Goal: Task Accomplishment & Management: Manage account settings

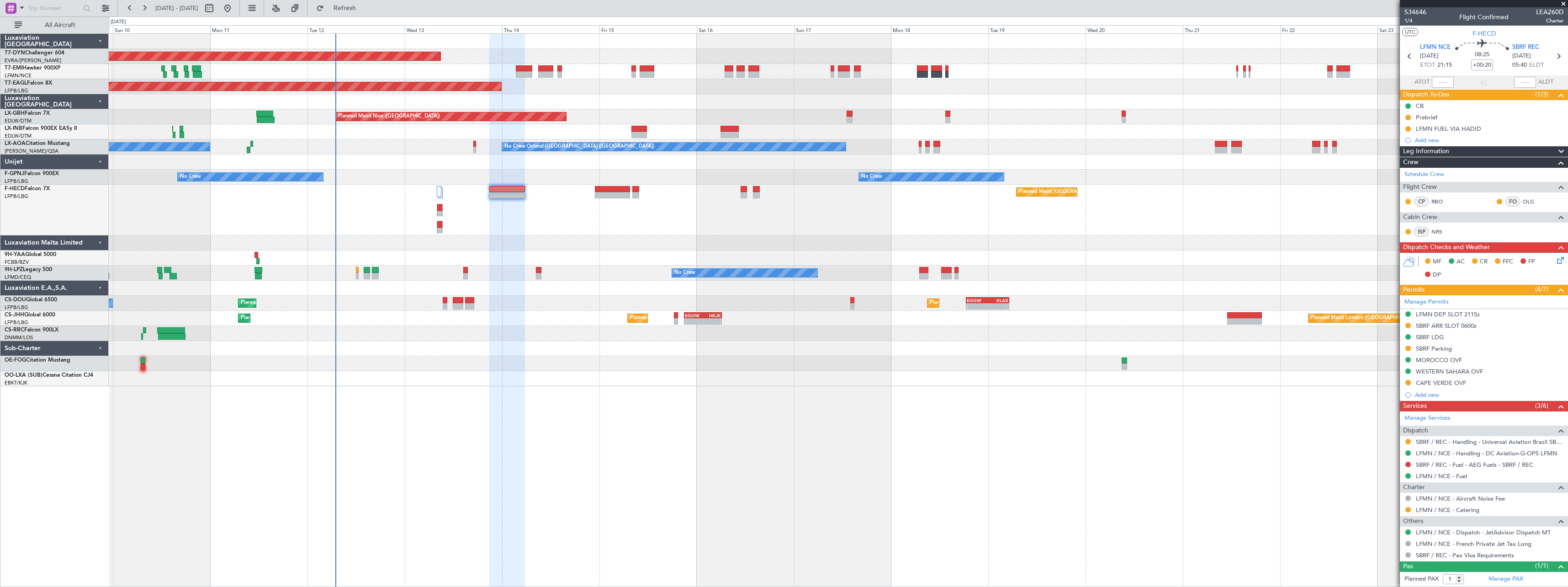
click at [899, 236] on div "Planned Maint Basel-Mulhouse Planned Maint New York (Teterboro) Planned Maint G…" at bounding box center [838, 210] width 1459 height 352
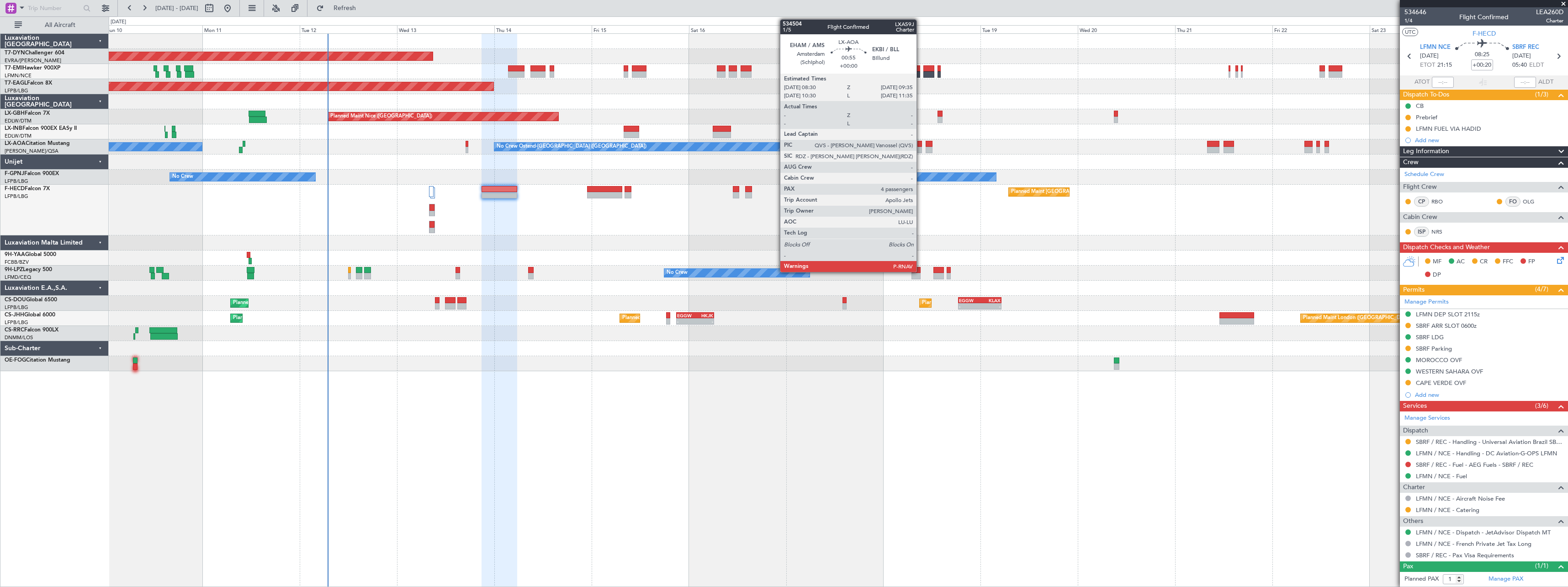
click at [921, 149] on div at bounding box center [920, 150] width 5 height 6
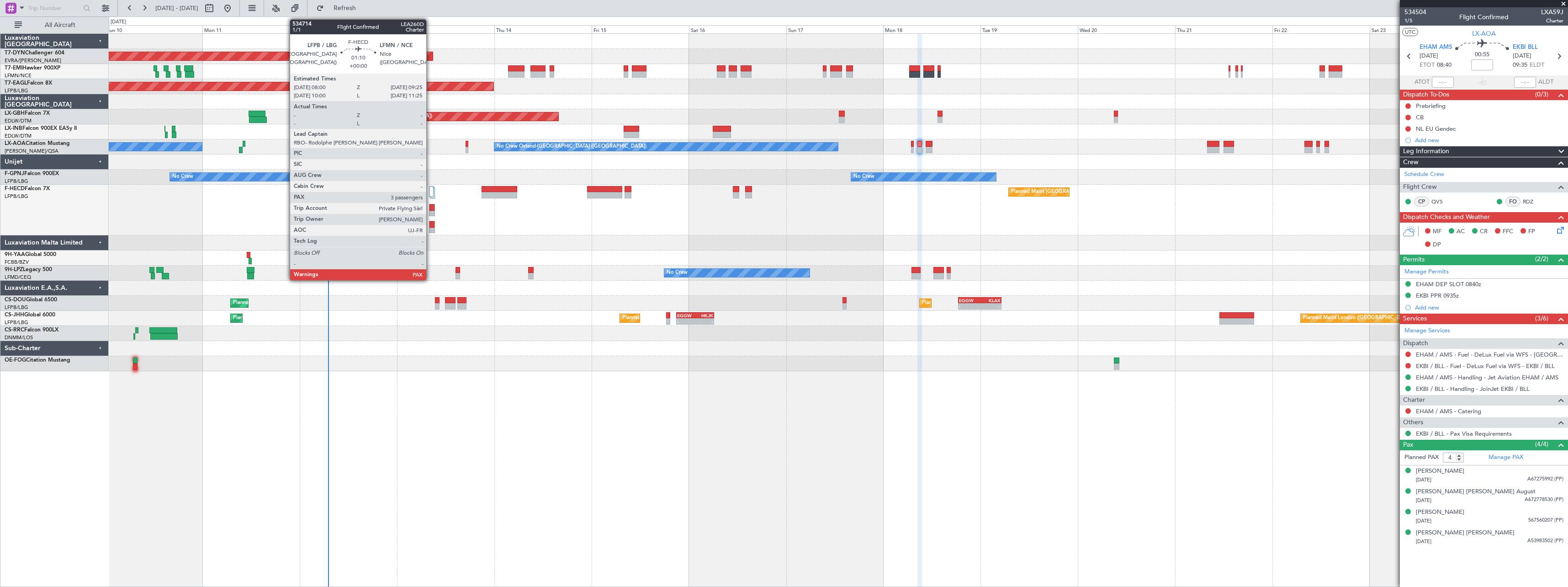
click at [429, 226] on div at bounding box center [431, 224] width 5 height 6
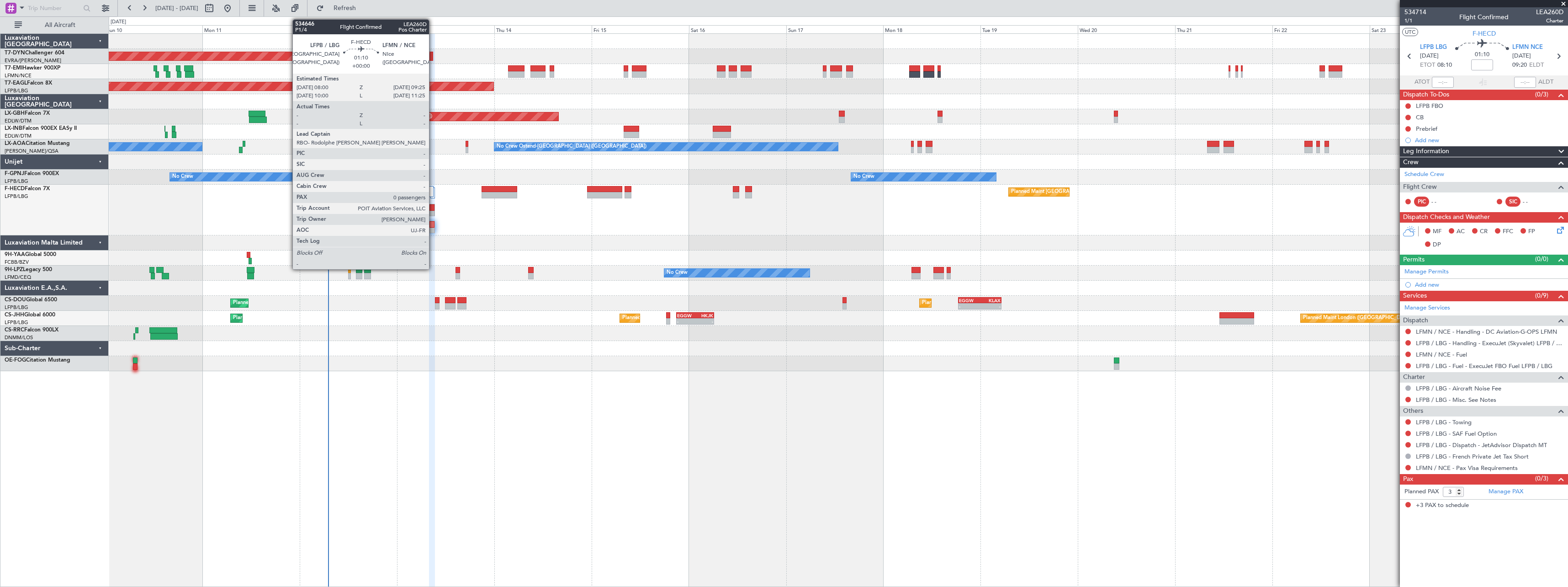
click at [433, 209] on div at bounding box center [431, 207] width 5 height 6
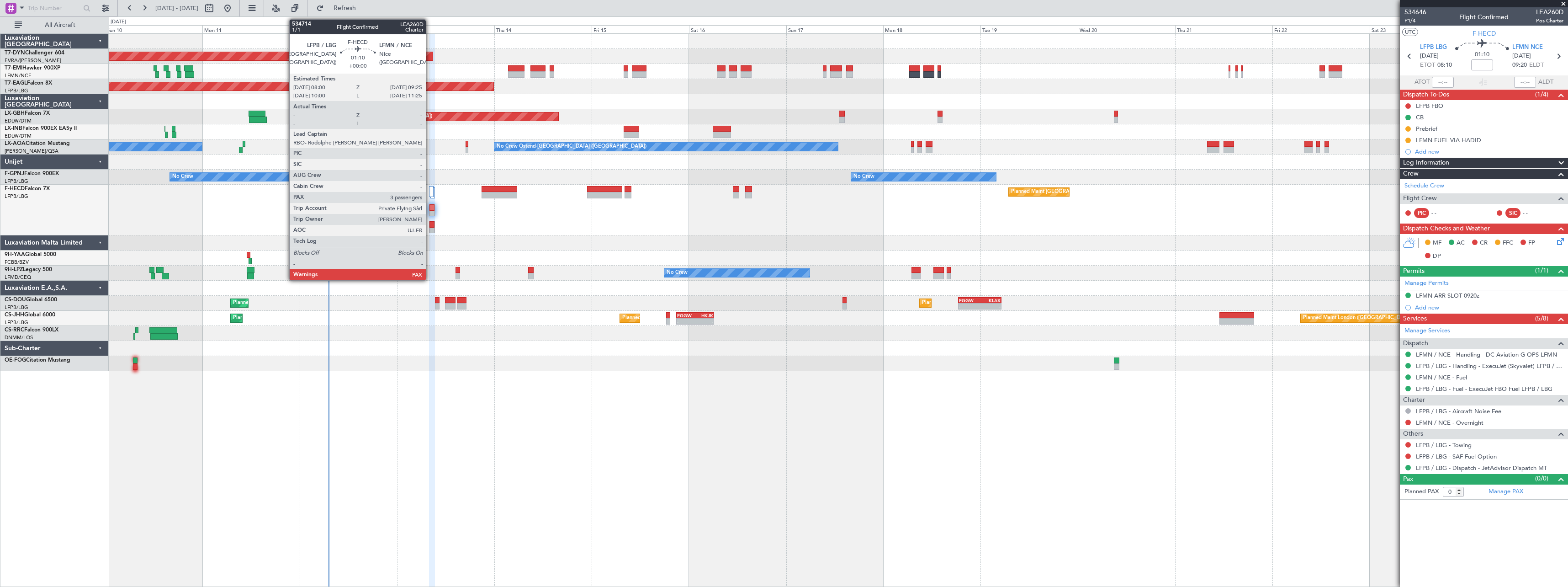
click at [430, 222] on div at bounding box center [431, 224] width 5 height 6
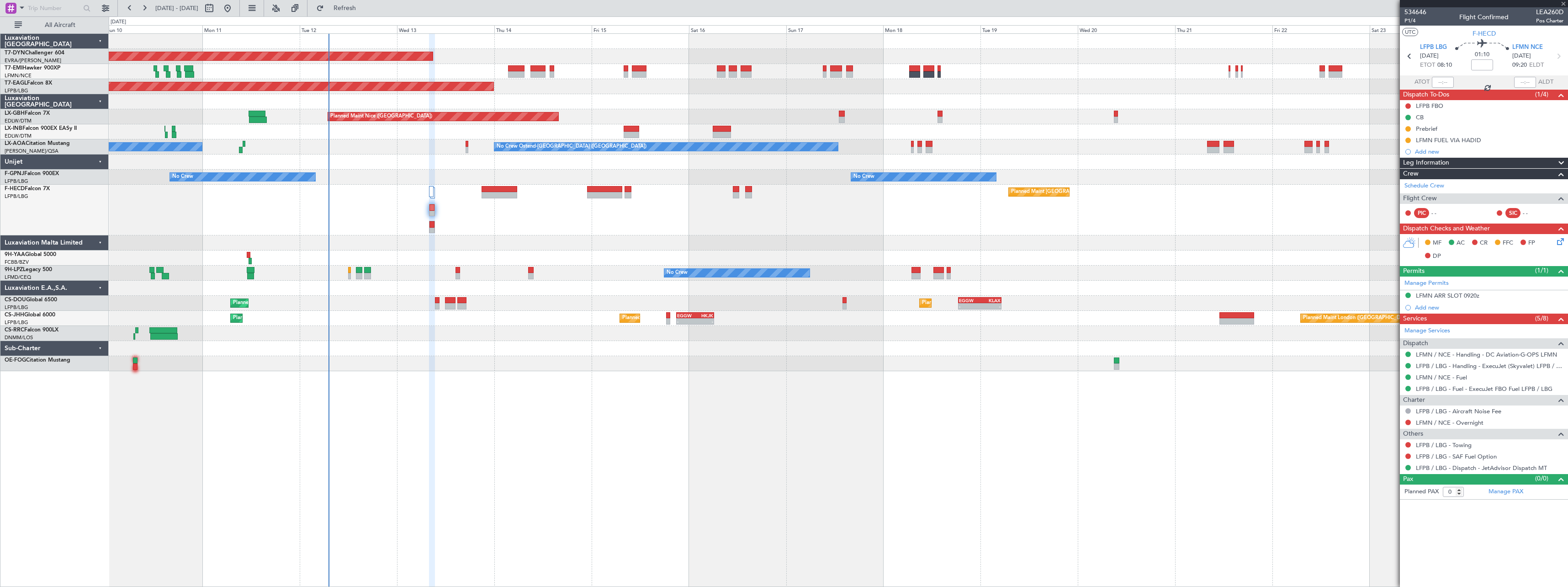
type input "3"
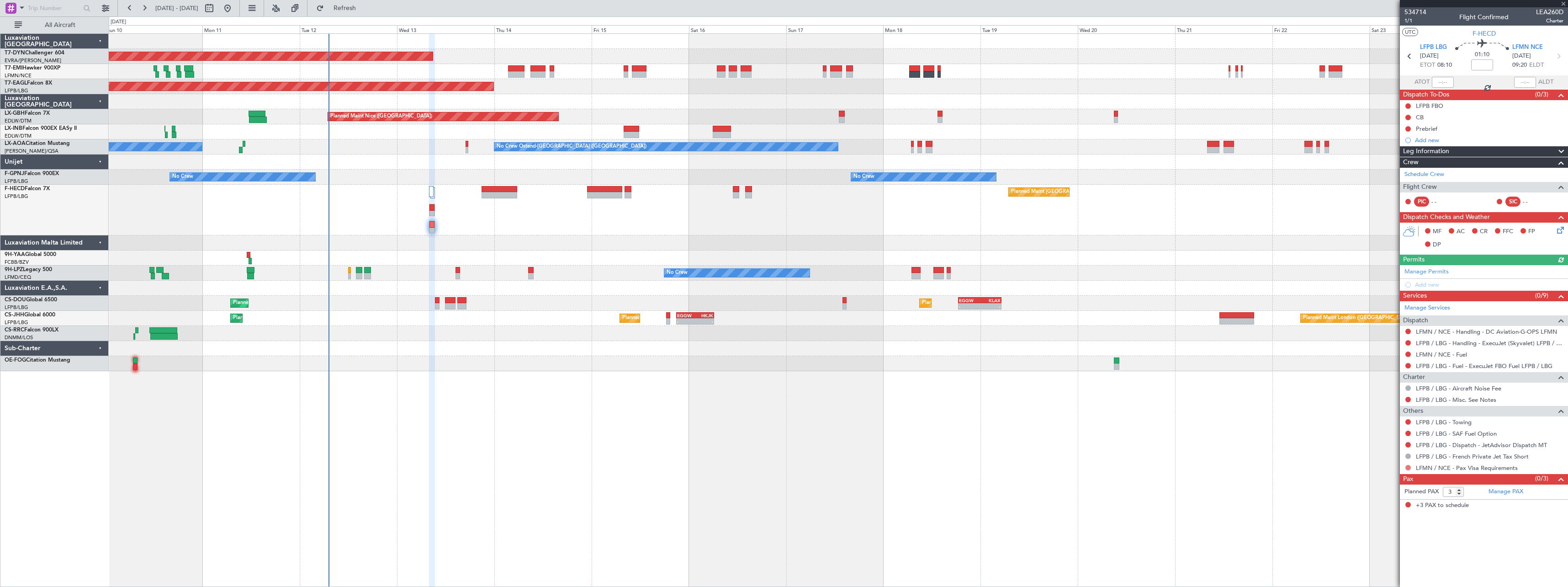
click at [1409, 469] on button at bounding box center [1408, 467] width 6 height 6
click at [1369, 481] on span "Not Required" at bounding box center [1386, 481] width 36 height 10
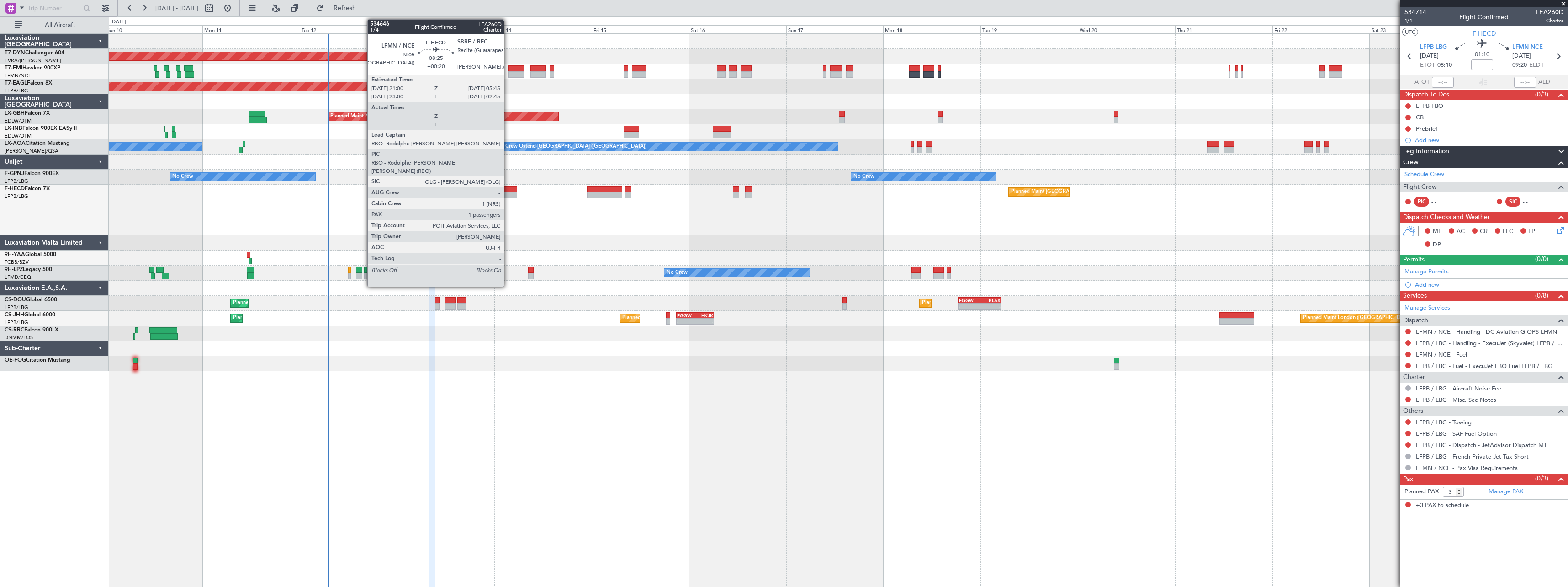
click at [508, 193] on div at bounding box center [499, 195] width 36 height 6
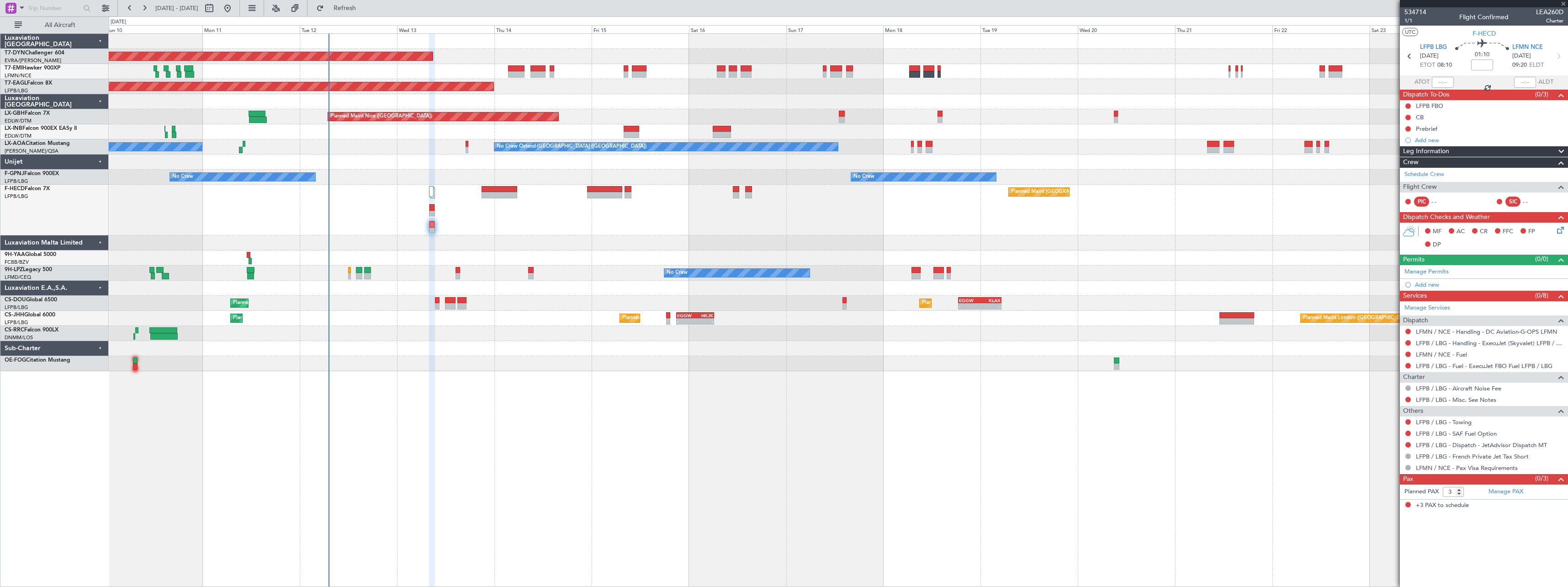
type input "+00:20"
type input "1"
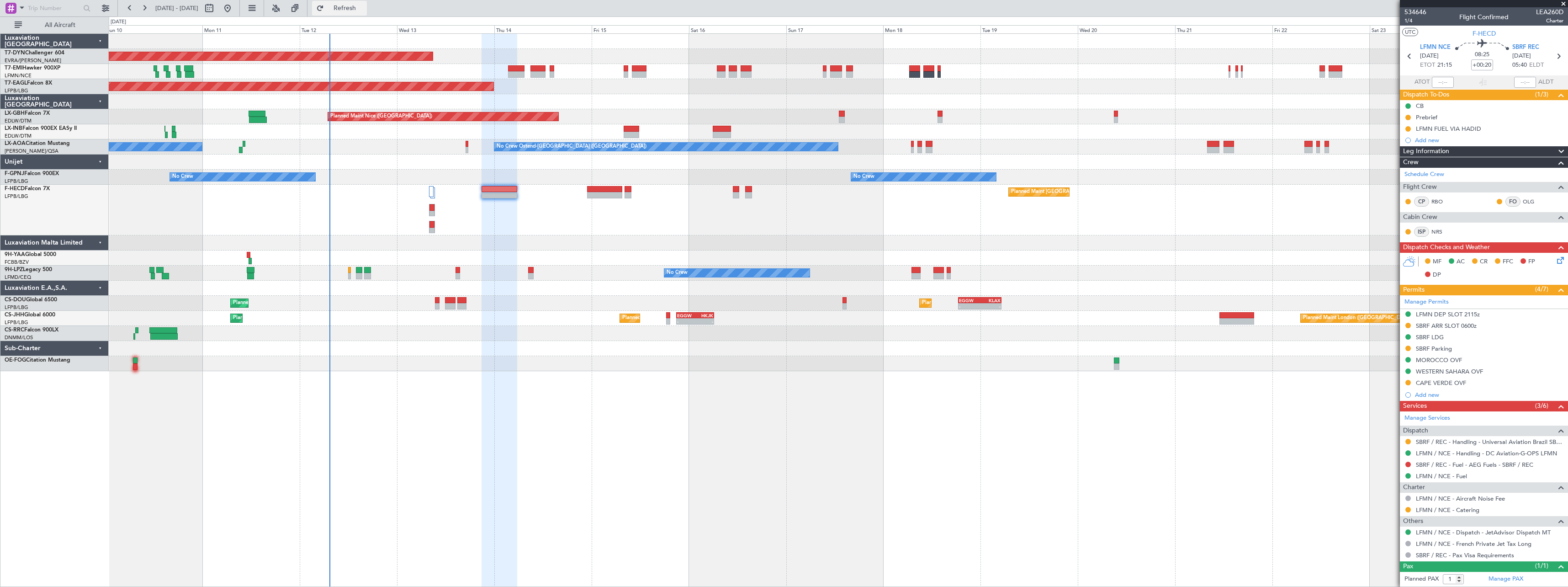
click at [367, 13] on button "Refresh" at bounding box center [339, 8] width 55 height 14
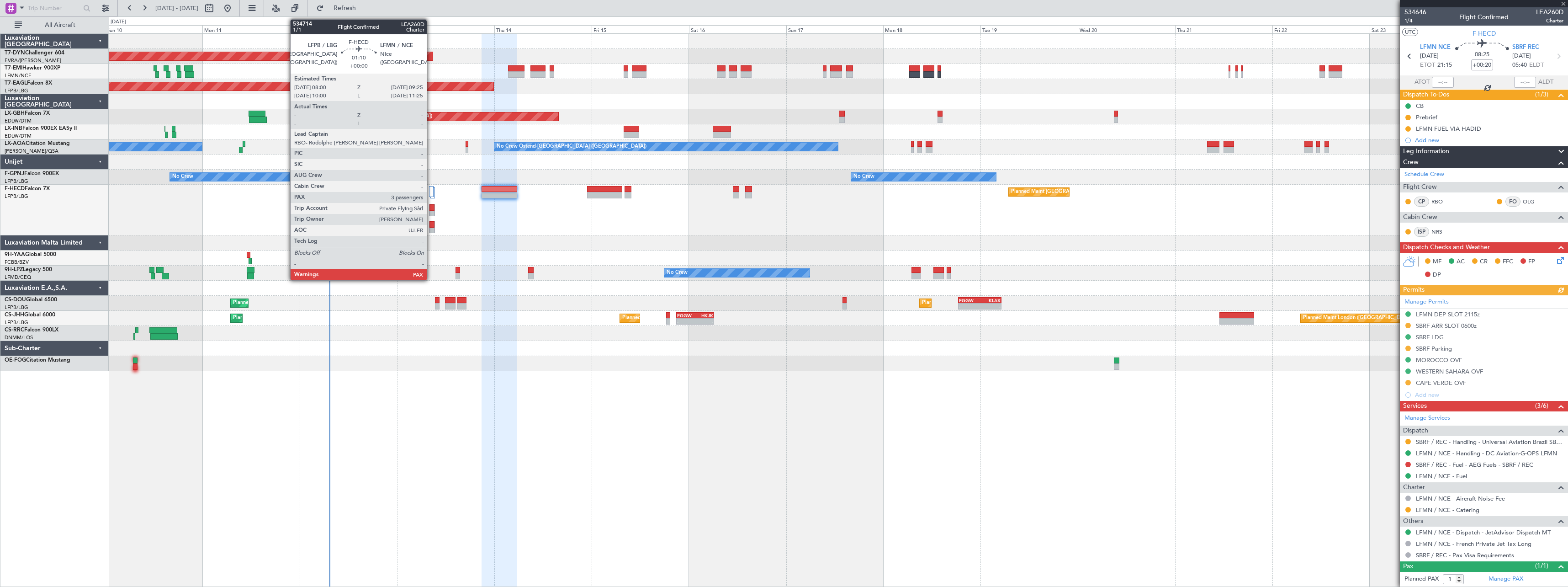
click at [431, 228] on div at bounding box center [431, 231] width 5 height 6
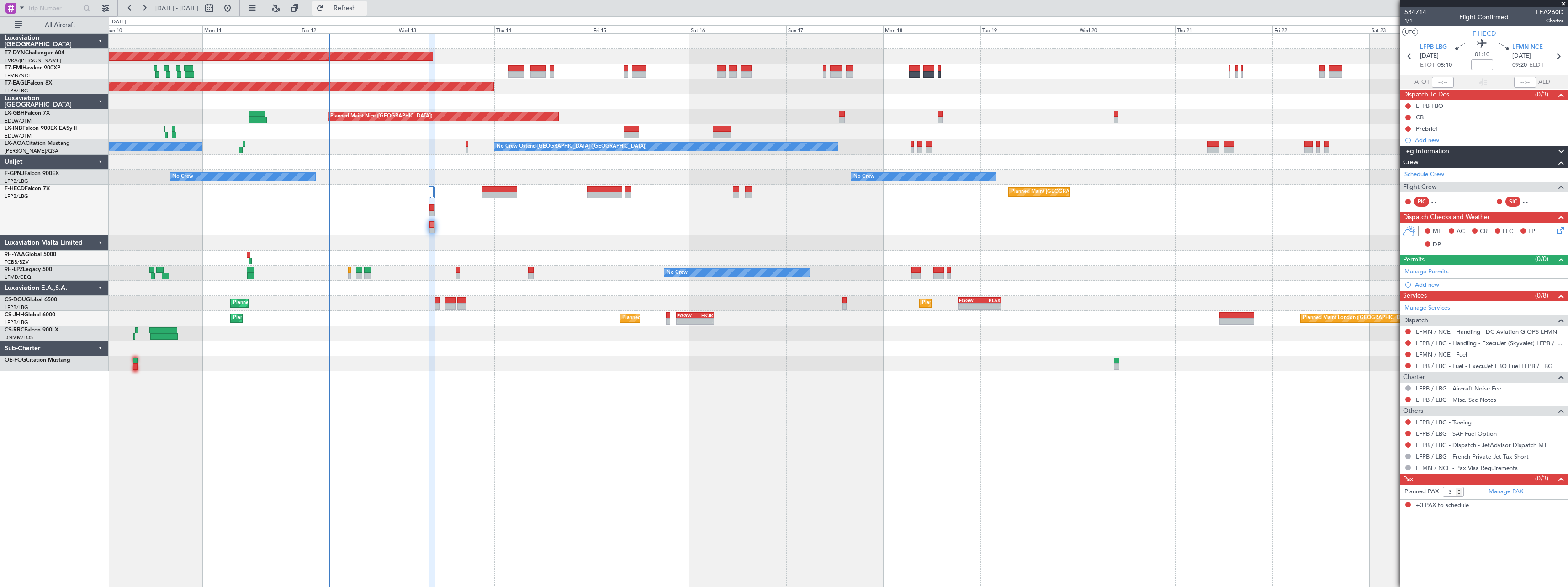
click at [367, 13] on button "Refresh" at bounding box center [339, 8] width 55 height 14
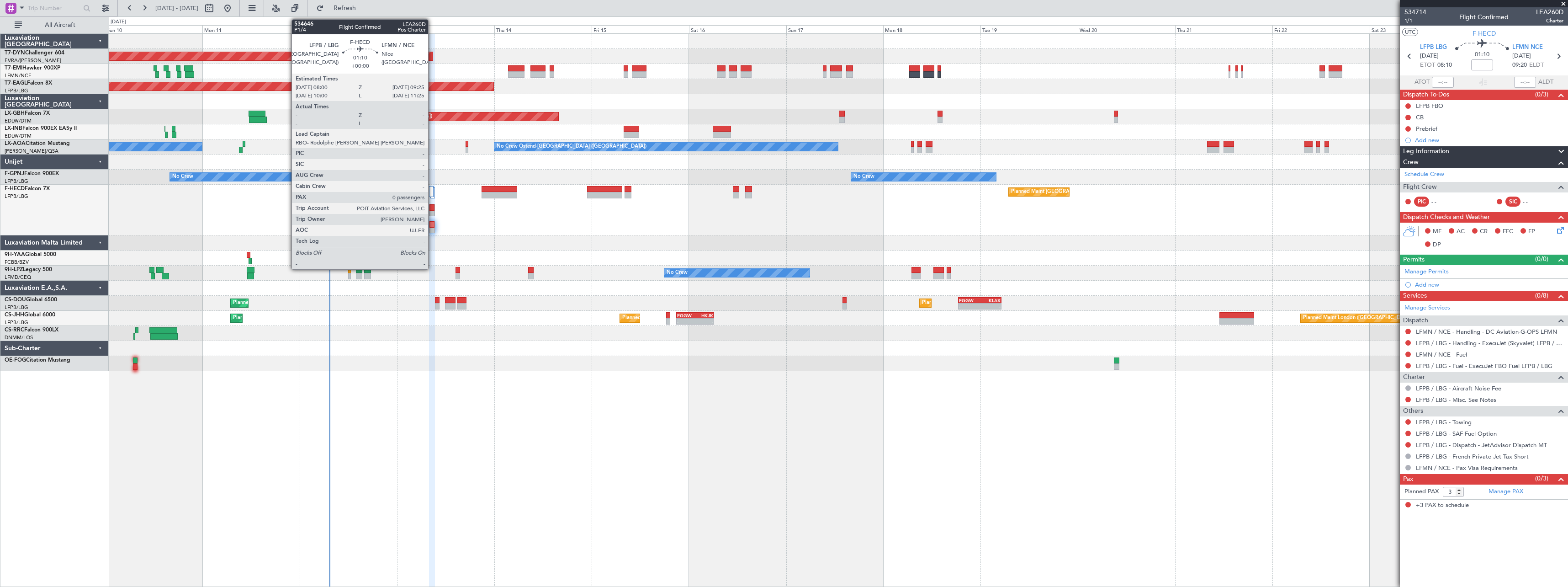
click at [432, 209] on div at bounding box center [431, 207] width 5 height 6
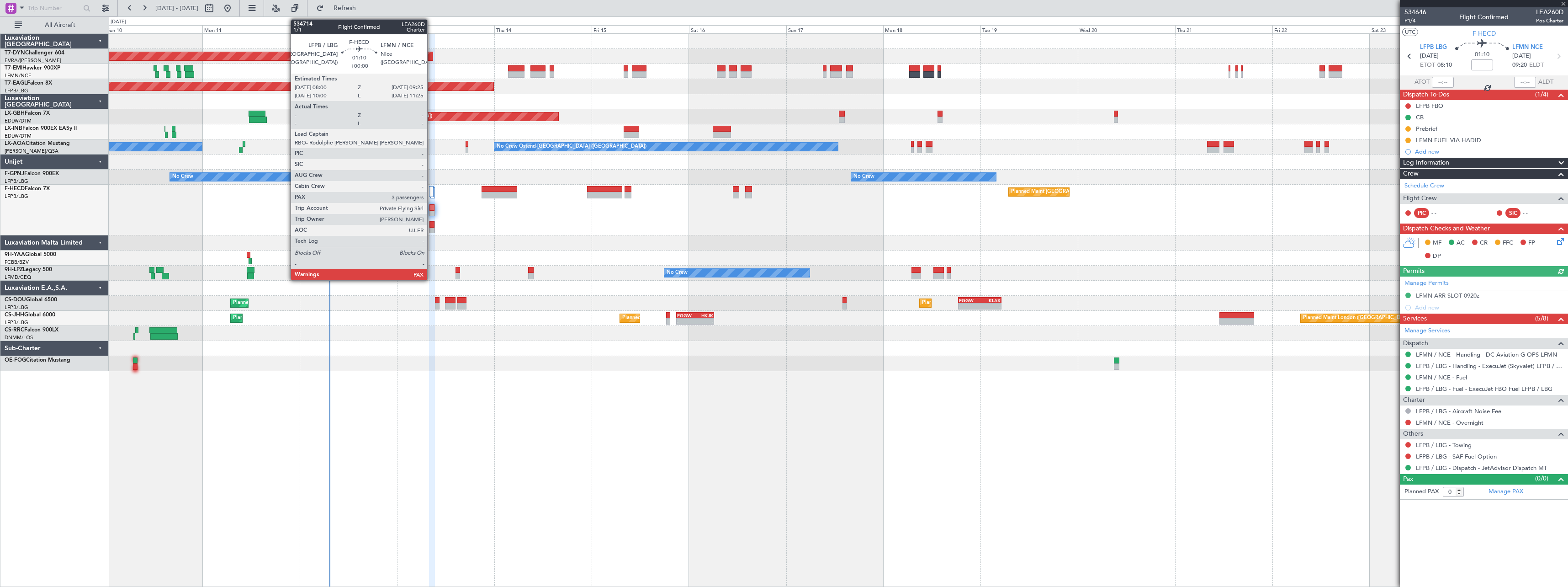
click at [431, 231] on div at bounding box center [431, 231] width 5 height 6
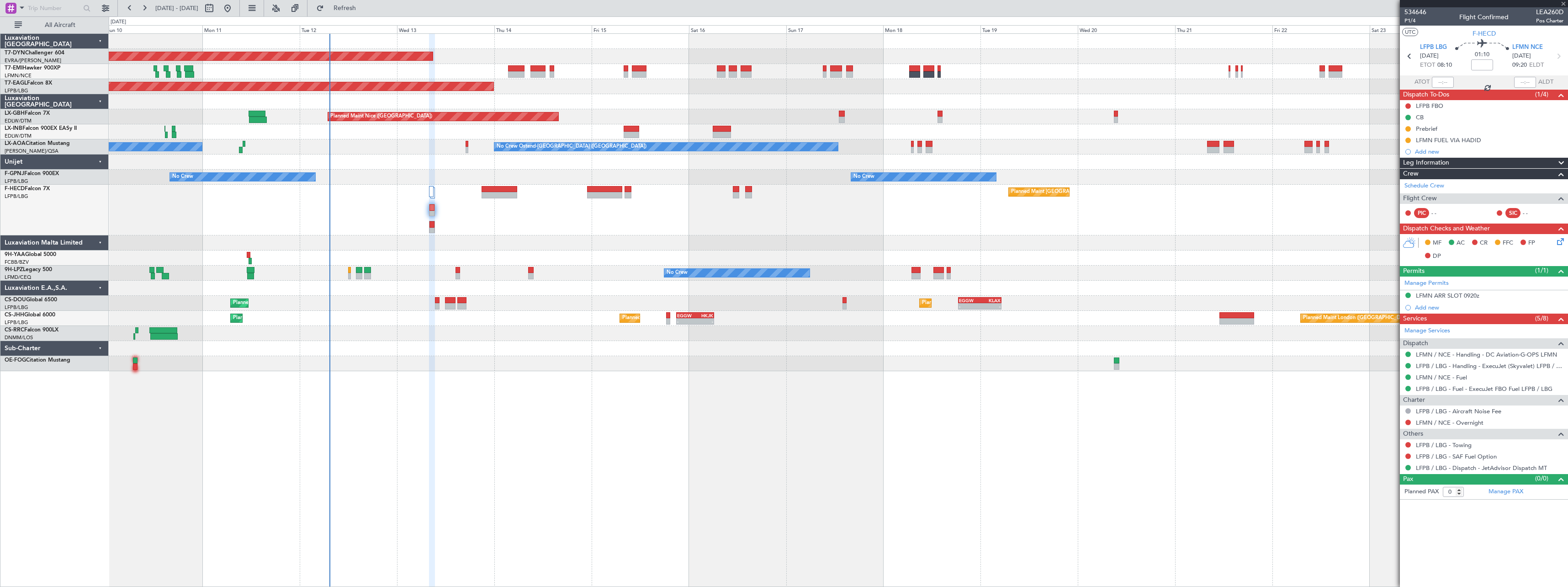
type input "3"
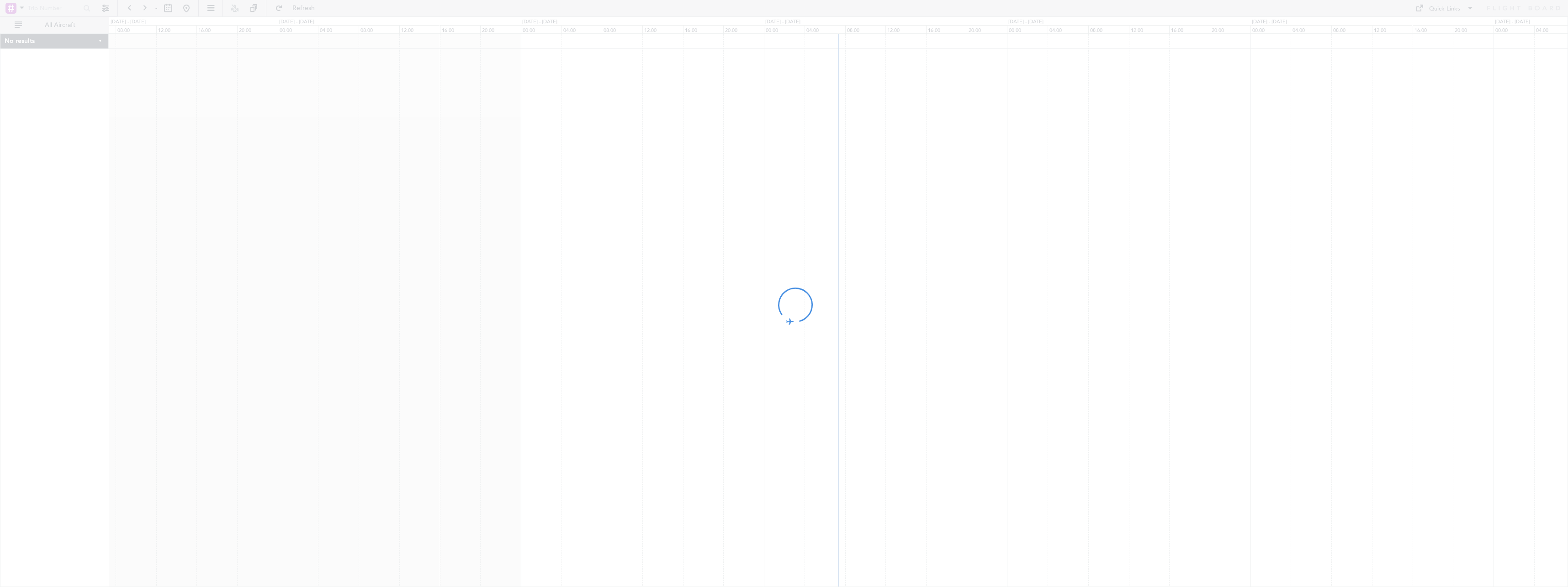
click at [907, 401] on div at bounding box center [784, 294] width 1568 height 587
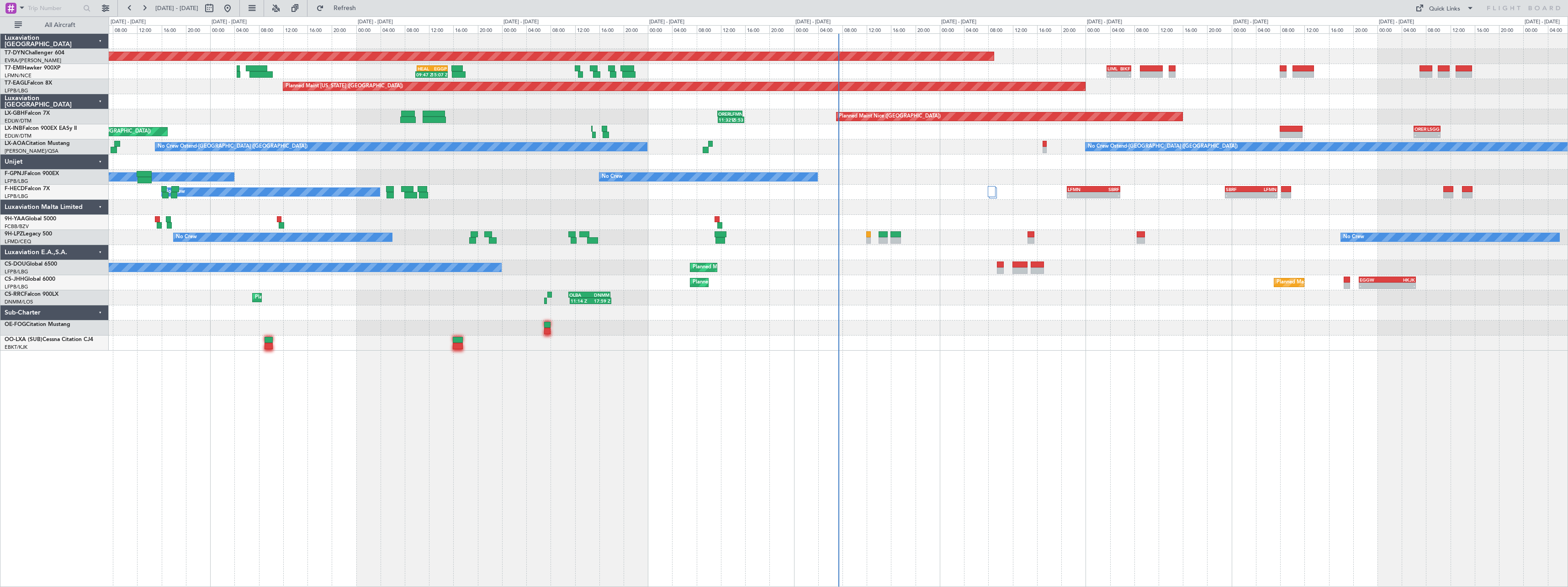
click at [999, 371] on div "Planned Maint [GEOGRAPHIC_DATA]-[GEOGRAPHIC_DATA] 09:47 Z 15:07 Z HEAL 10:00 Z …" at bounding box center [838, 310] width 1459 height 554
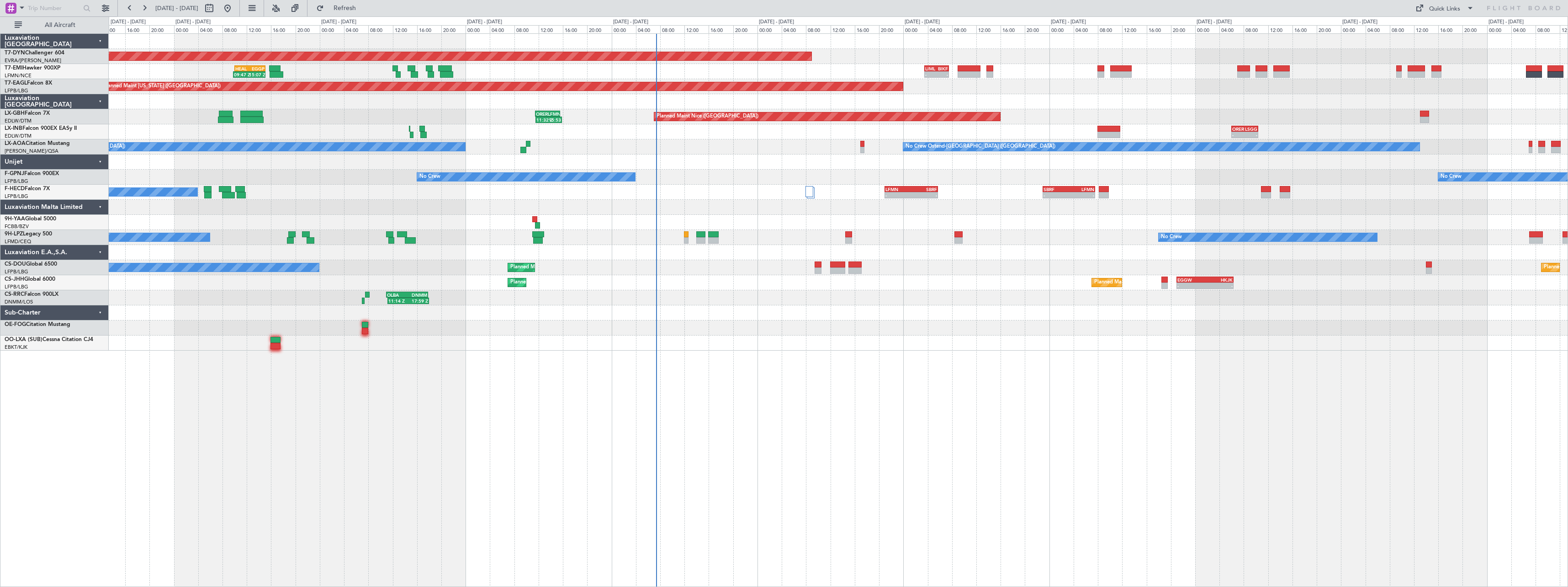
click at [837, 397] on div "Planned Maint [GEOGRAPHIC_DATA]-[GEOGRAPHIC_DATA] 09:47 Z 15:07 Z HEAL 10:00 Z …" at bounding box center [838, 310] width 1459 height 554
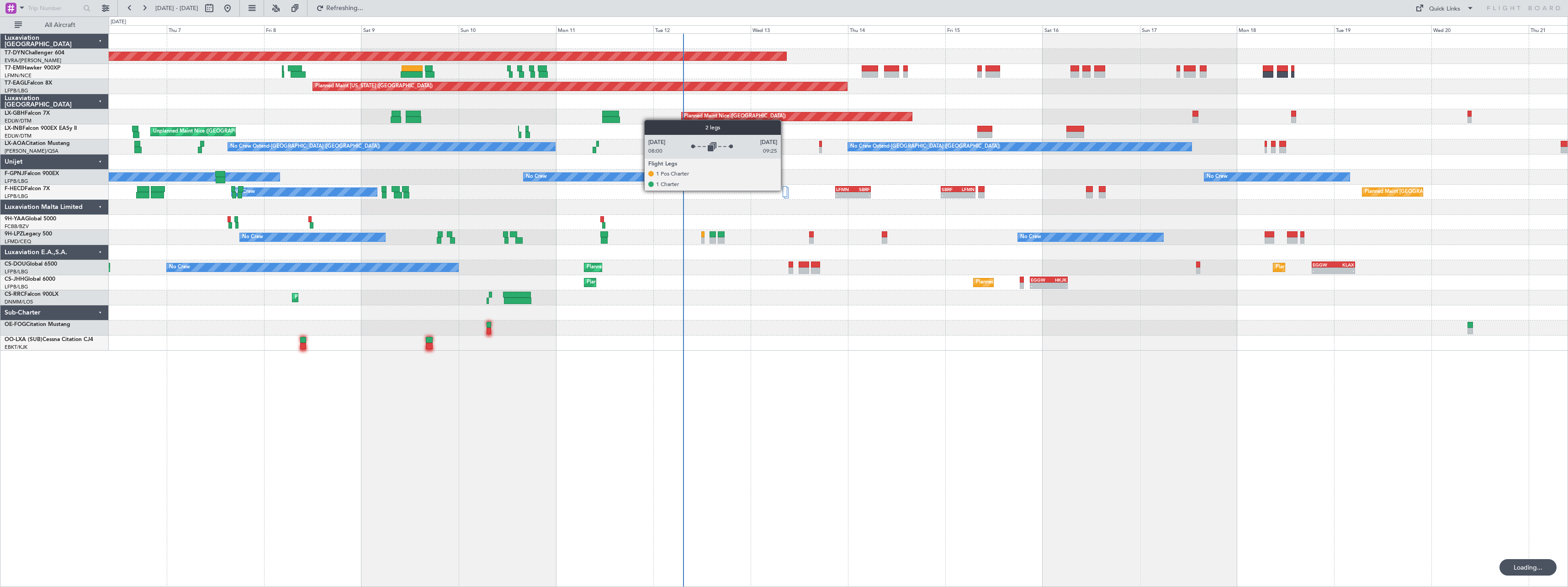
click at [785, 190] on div at bounding box center [785, 191] width 5 height 11
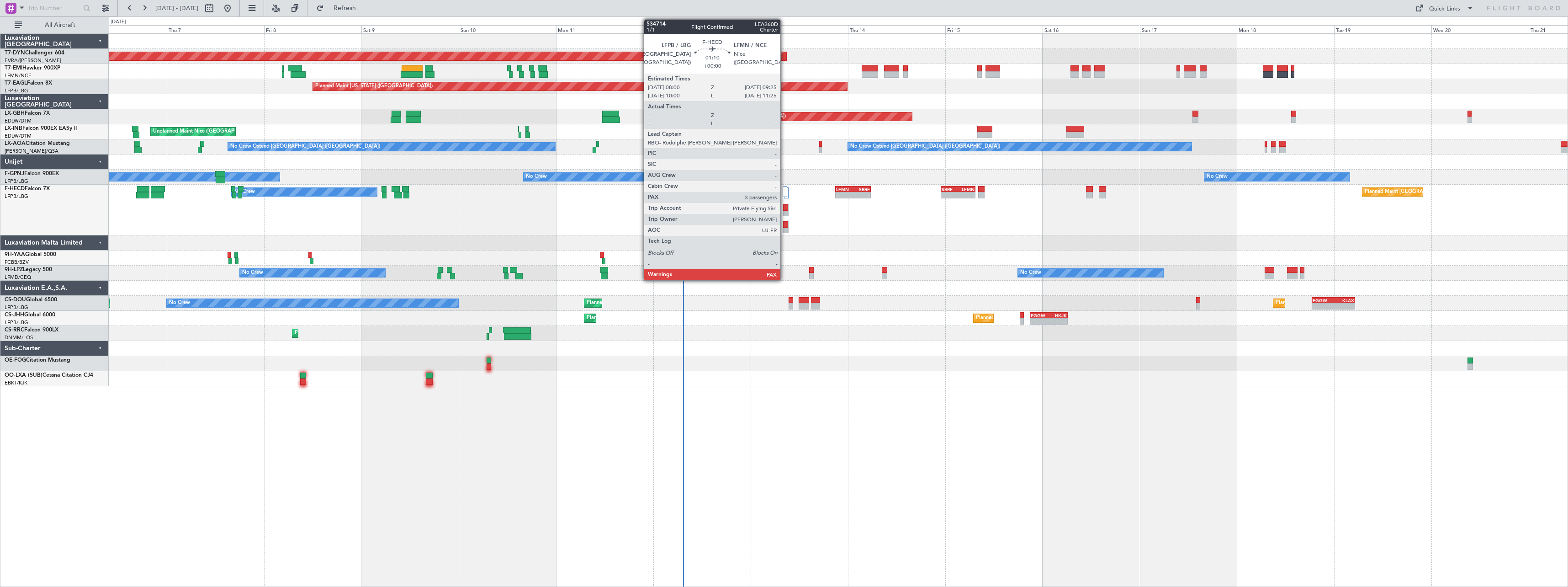
click at [784, 228] on div at bounding box center [785, 231] width 5 height 6
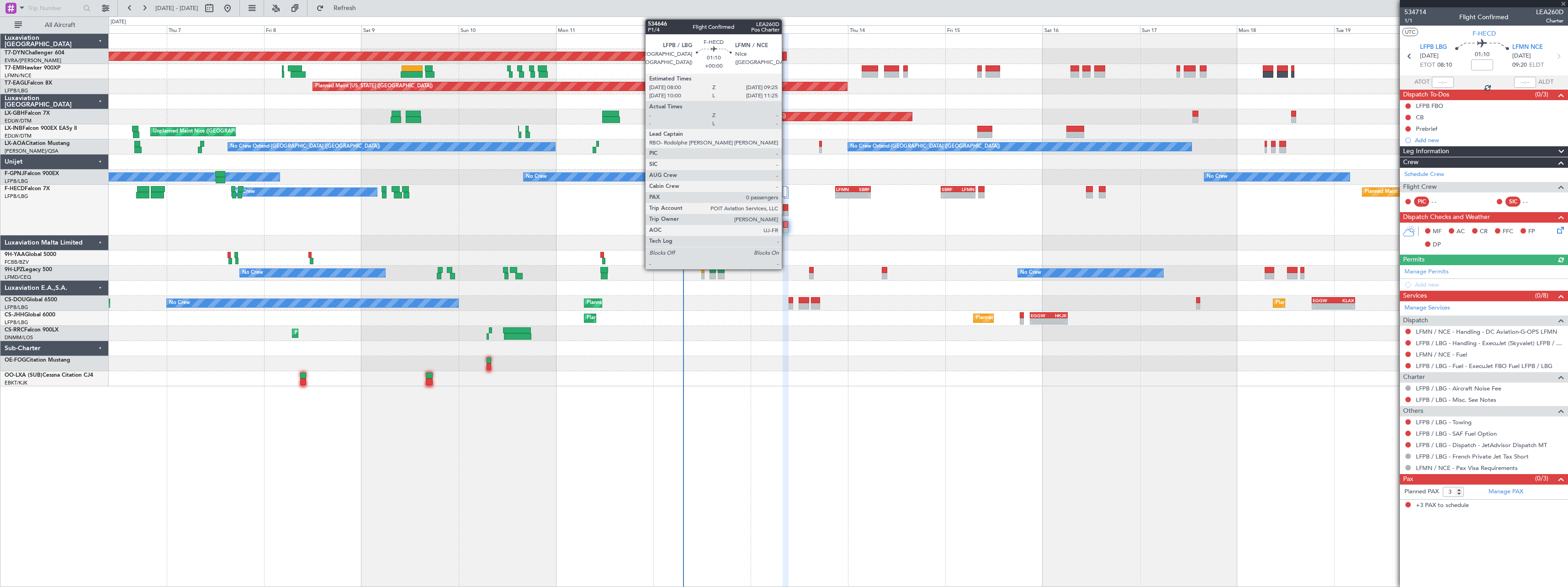
click at [786, 208] on div at bounding box center [785, 207] width 5 height 6
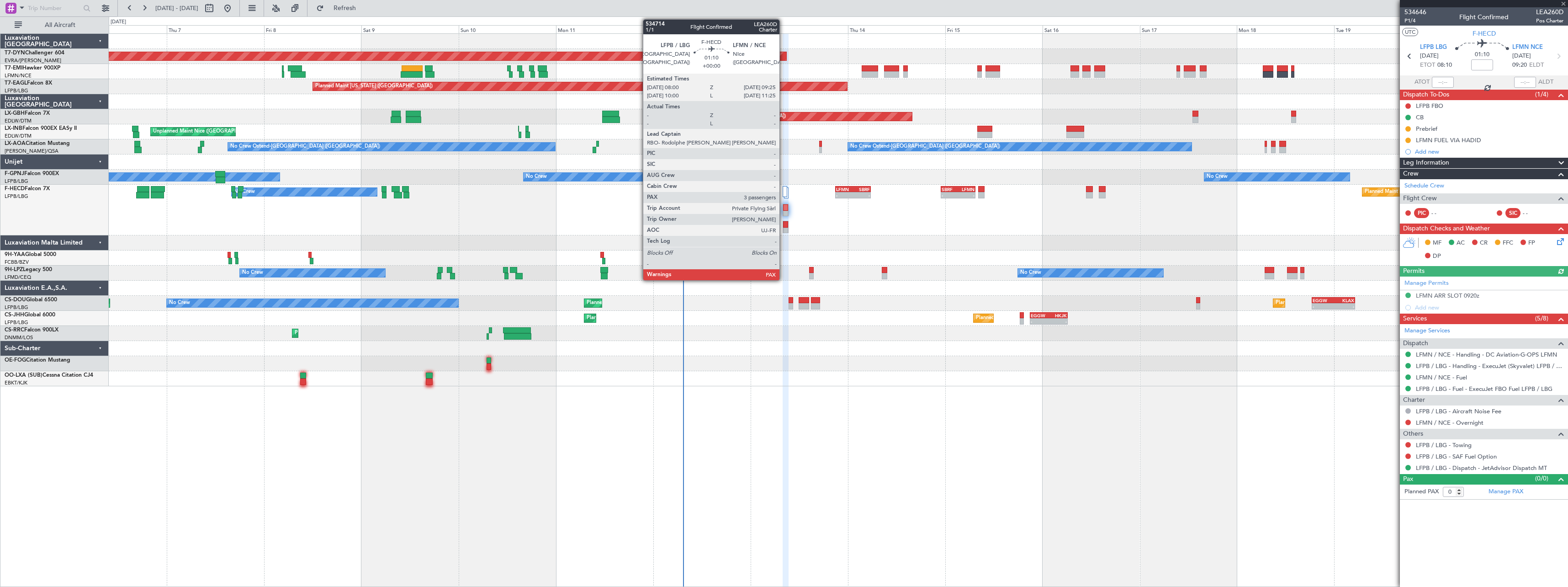
click at [784, 231] on div at bounding box center [785, 231] width 5 height 6
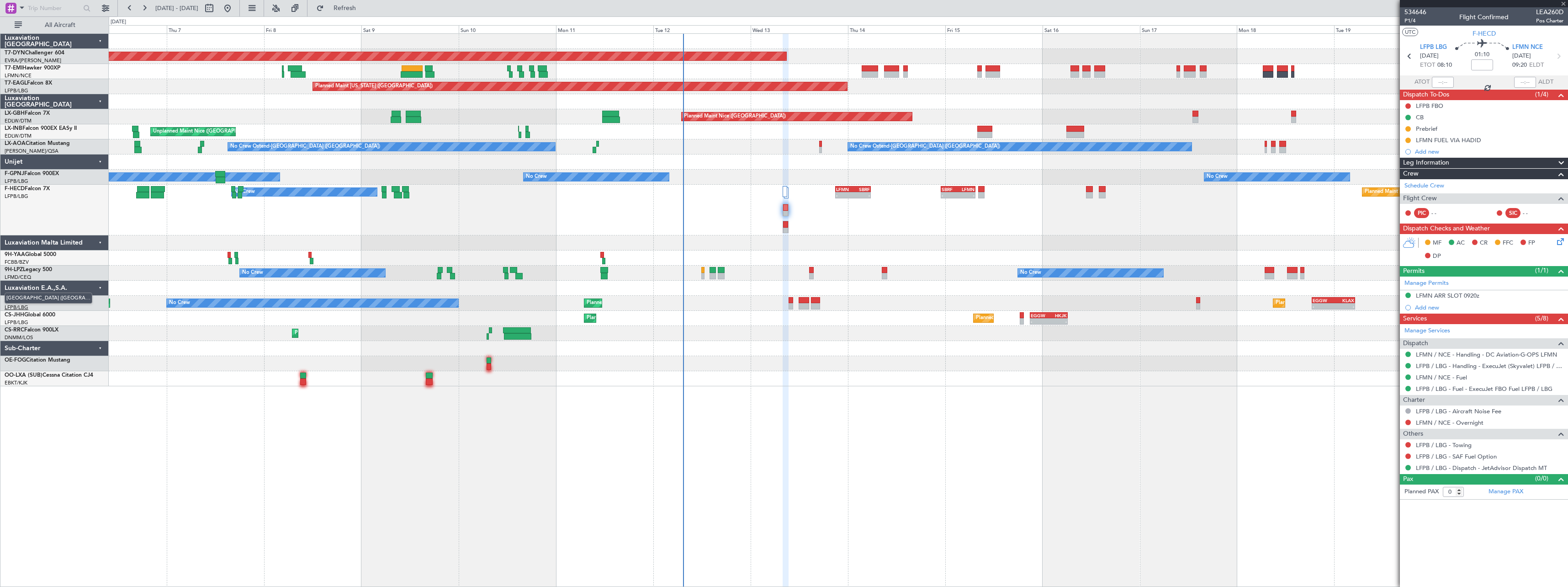
type input "3"
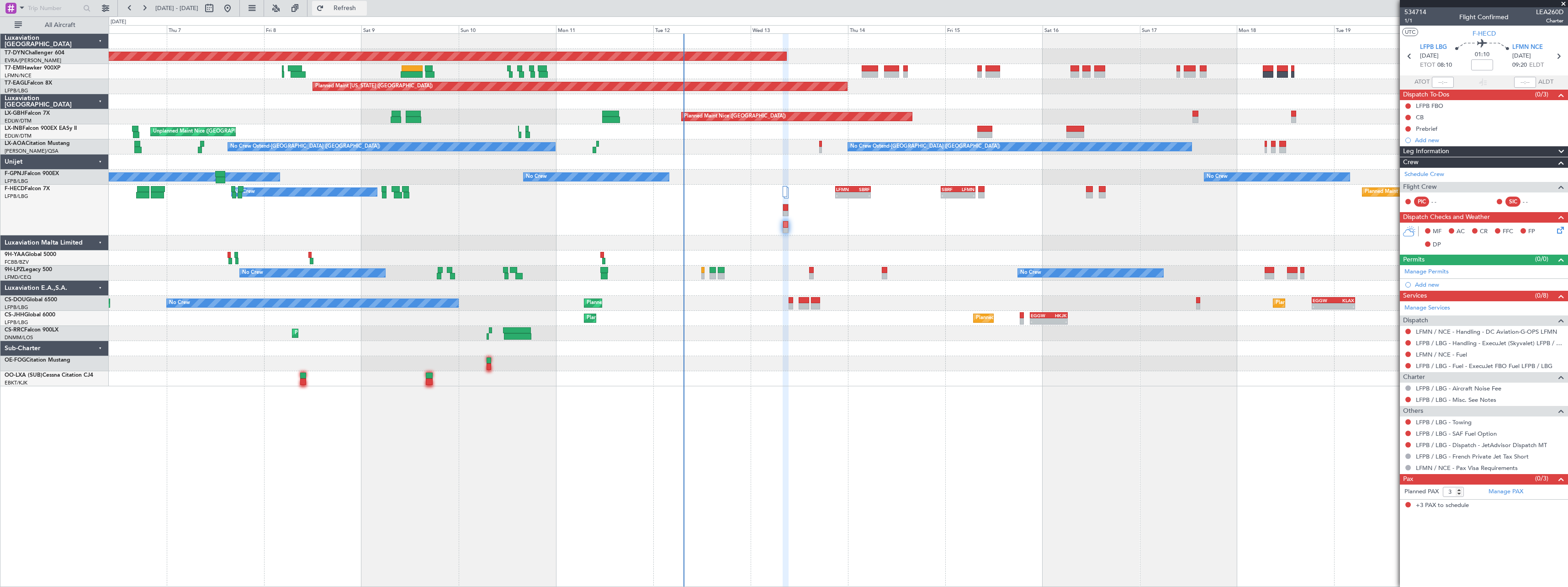
click at [355, 11] on button "Refresh" at bounding box center [339, 8] width 55 height 14
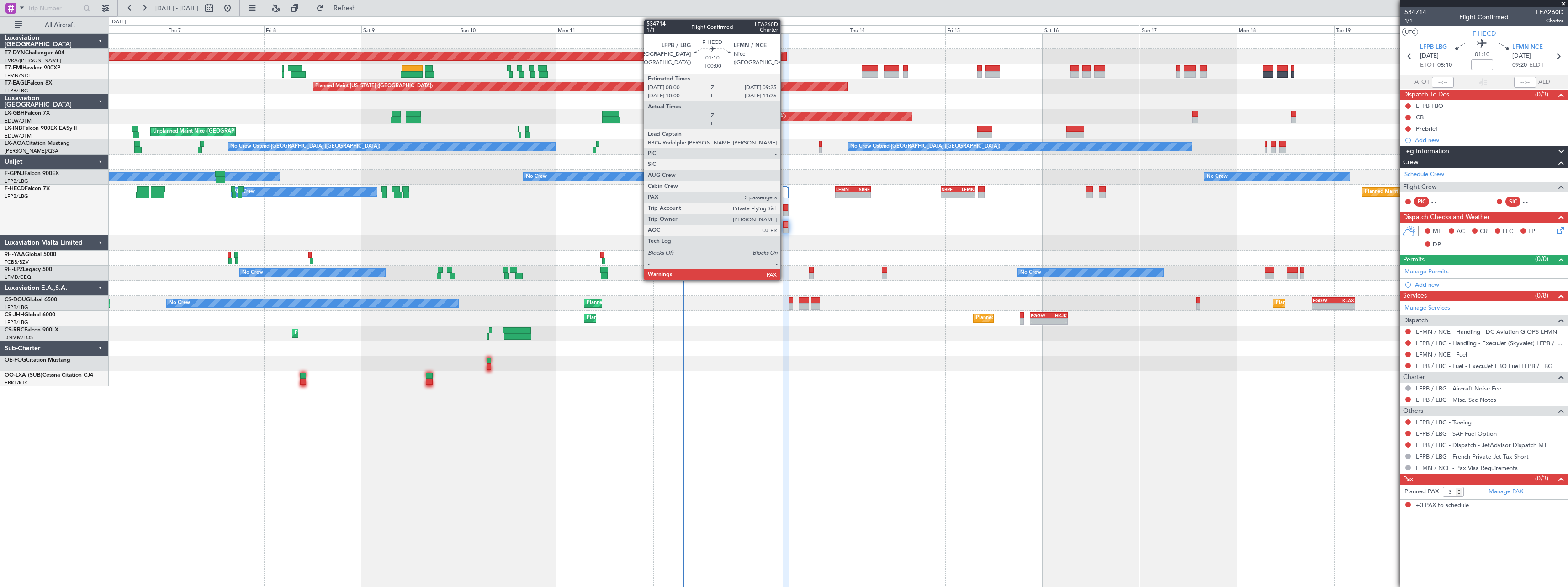
click at [785, 231] on div at bounding box center [785, 231] width 5 height 6
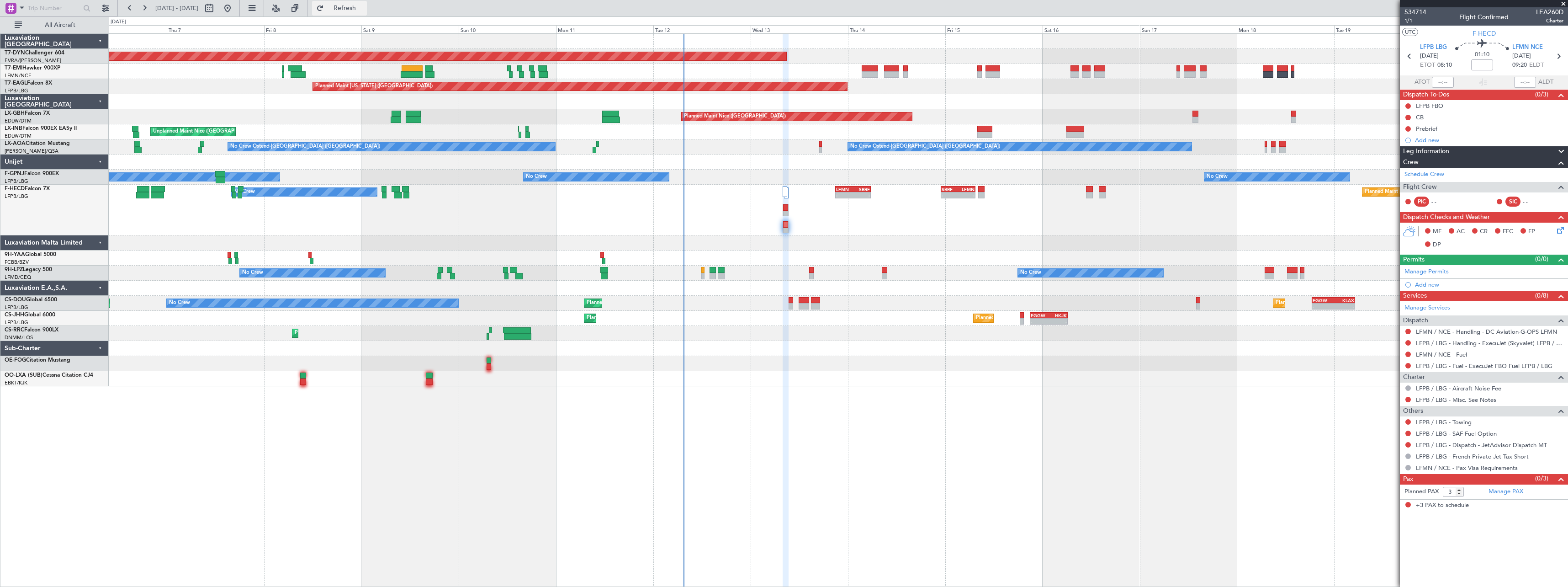
click at [363, 10] on span "Refresh" at bounding box center [345, 8] width 38 height 6
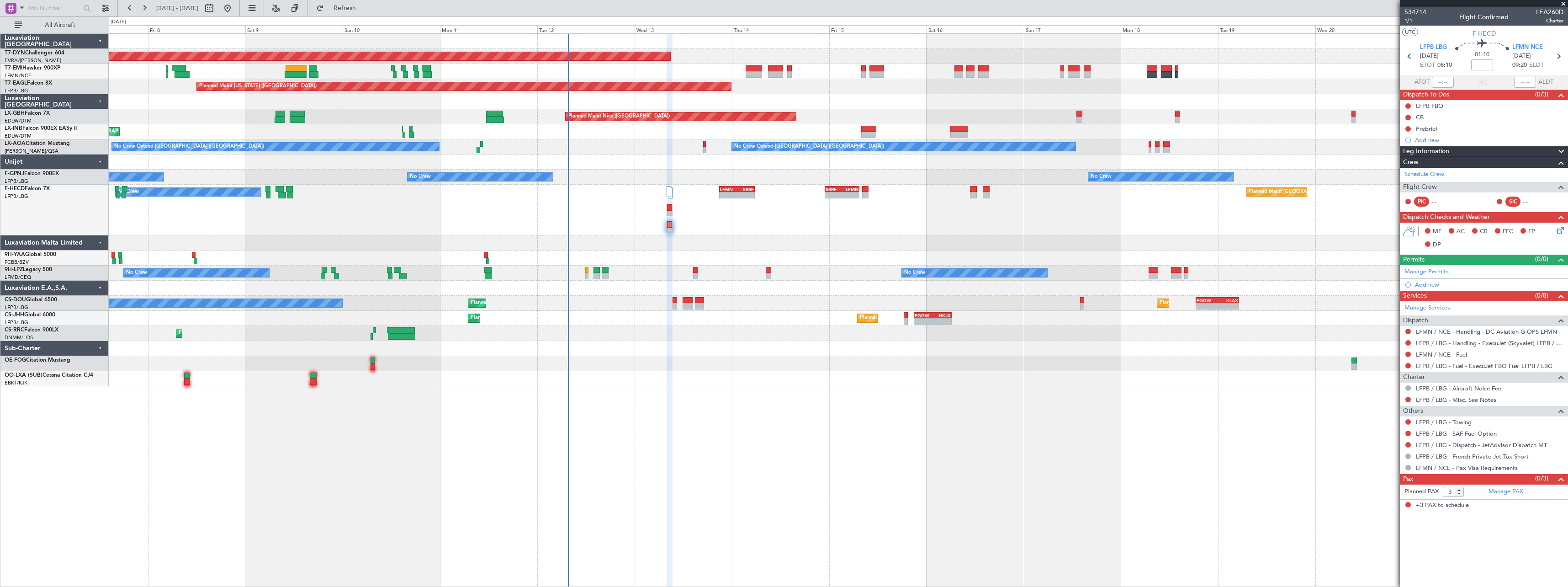
click at [819, 232] on div "Planned Maint Basel-Mulhouse A/C Unavailable Planned Maint New York (Teterboro)…" at bounding box center [838, 210] width 1459 height 352
click at [364, 10] on span "Refresh" at bounding box center [345, 8] width 38 height 6
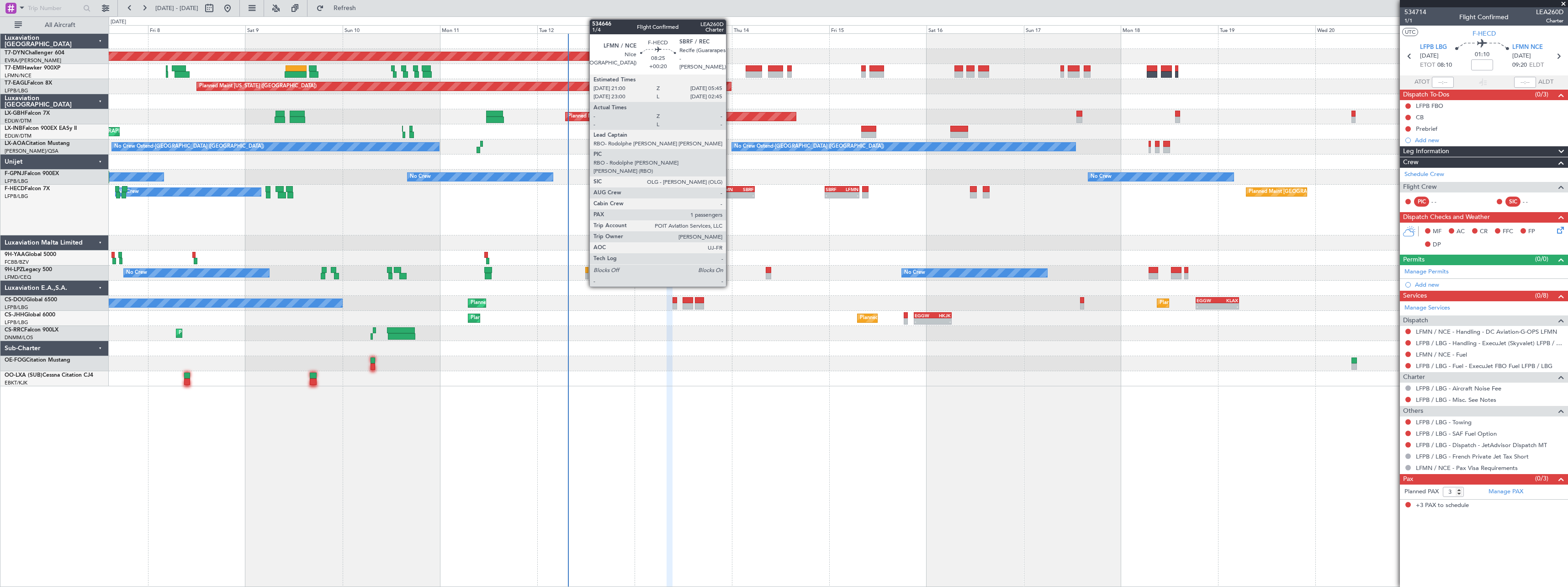
click at [730, 191] on div "LFMN" at bounding box center [728, 189] width 17 height 6
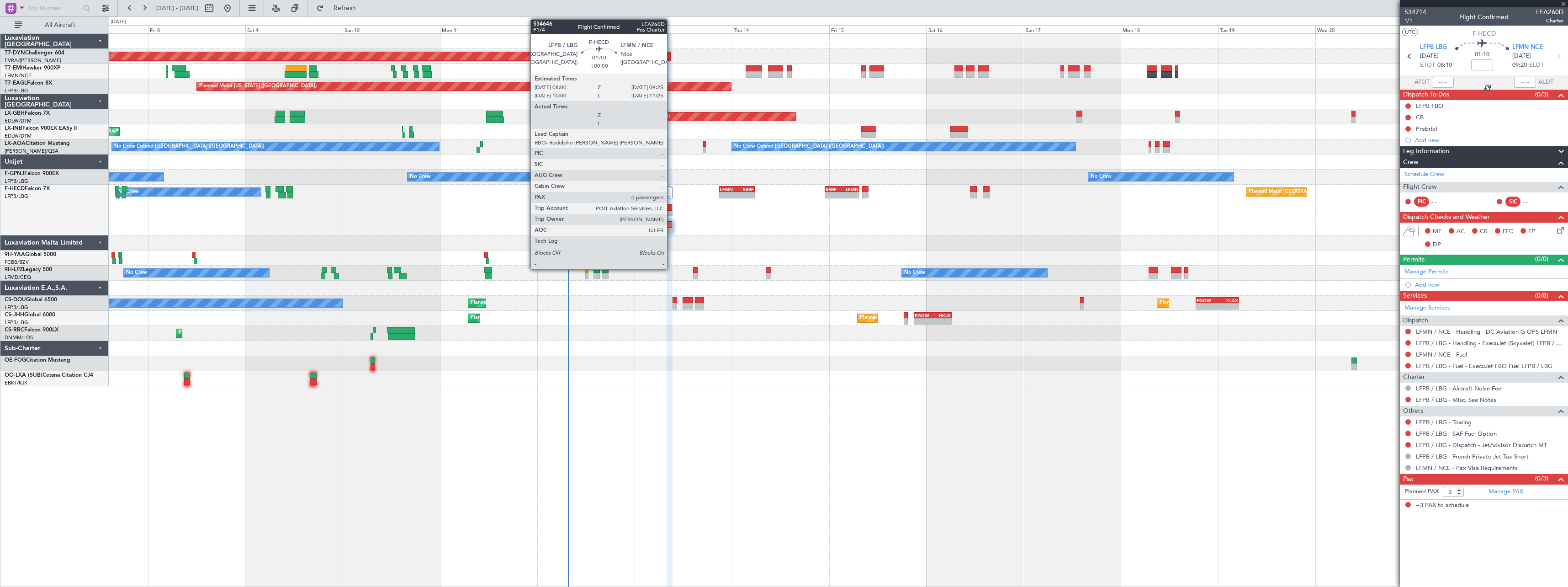
type input "+00:20"
type input "1"
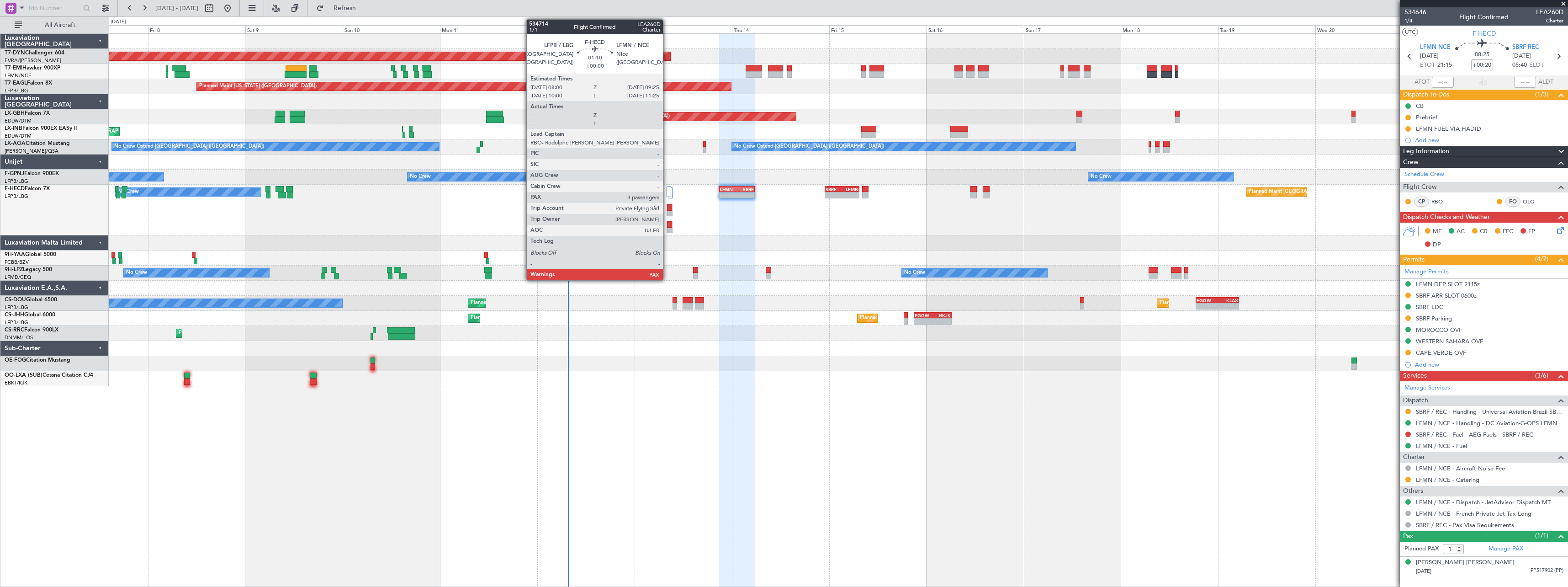
click at [667, 228] on div at bounding box center [669, 231] width 5 height 6
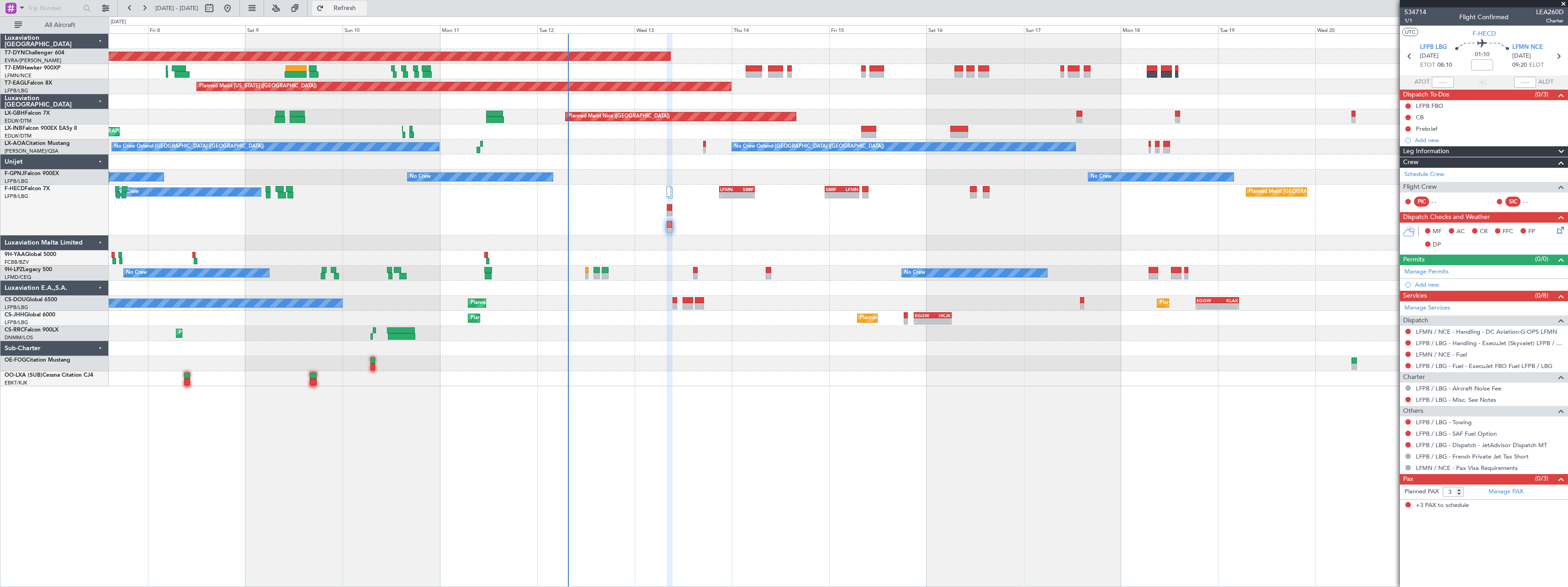
click at [363, 10] on span "Refresh" at bounding box center [345, 8] width 38 height 6
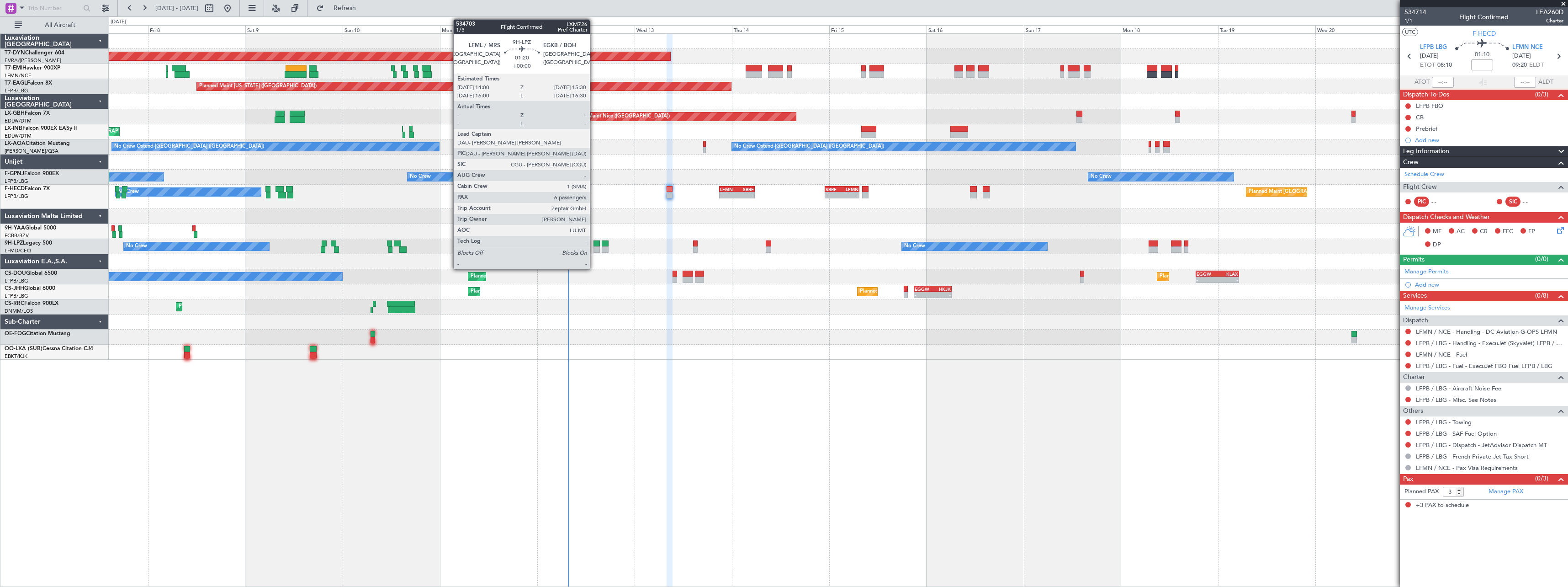
click at [594, 246] on div at bounding box center [596, 244] width 6 height 6
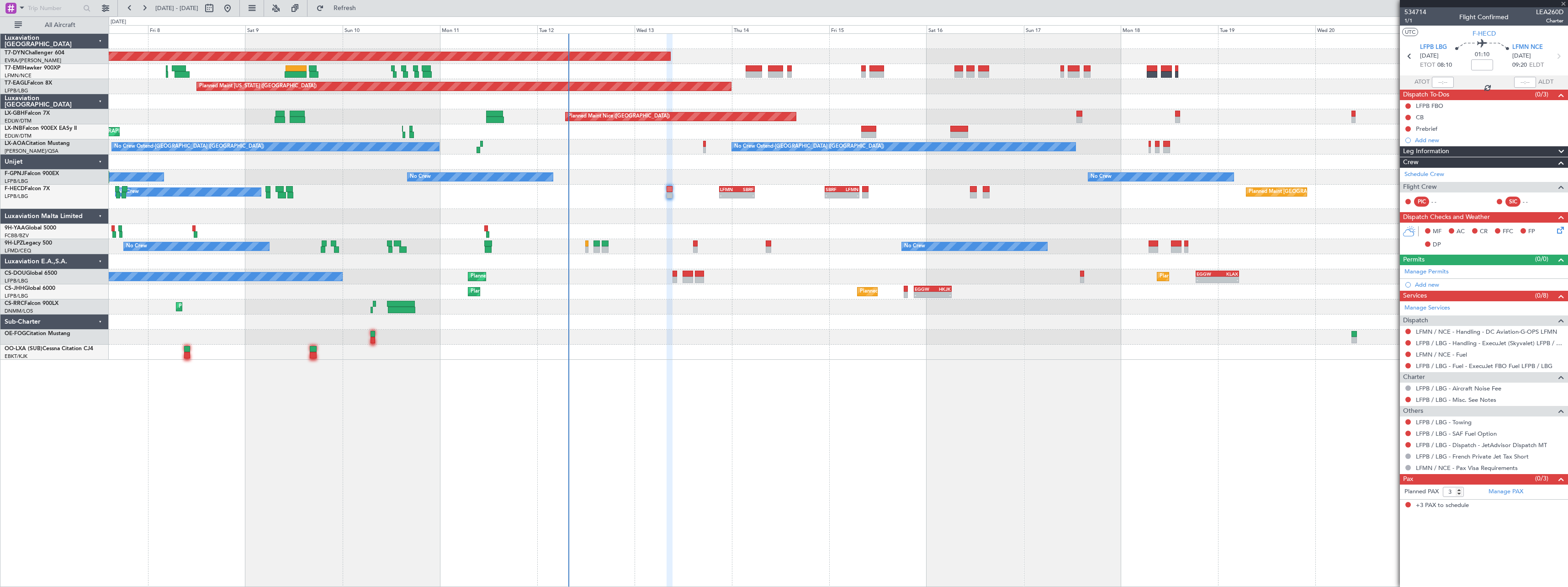
type input "6"
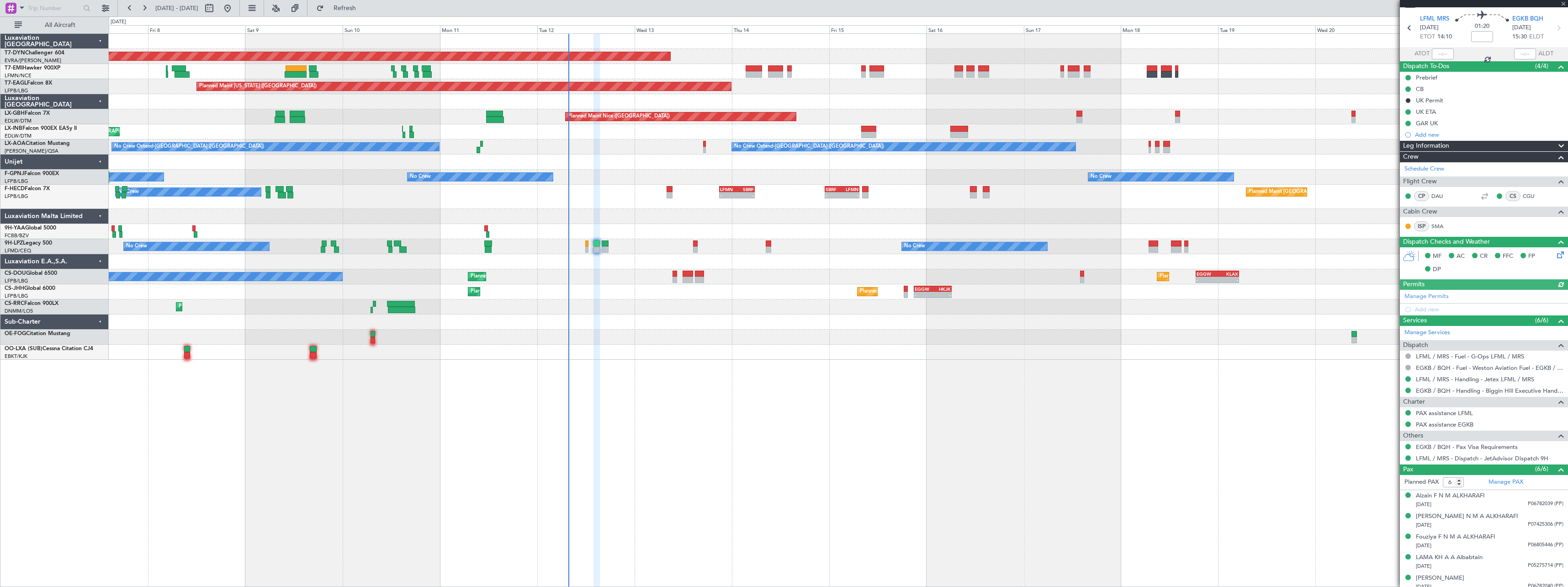
scroll to position [55, 0]
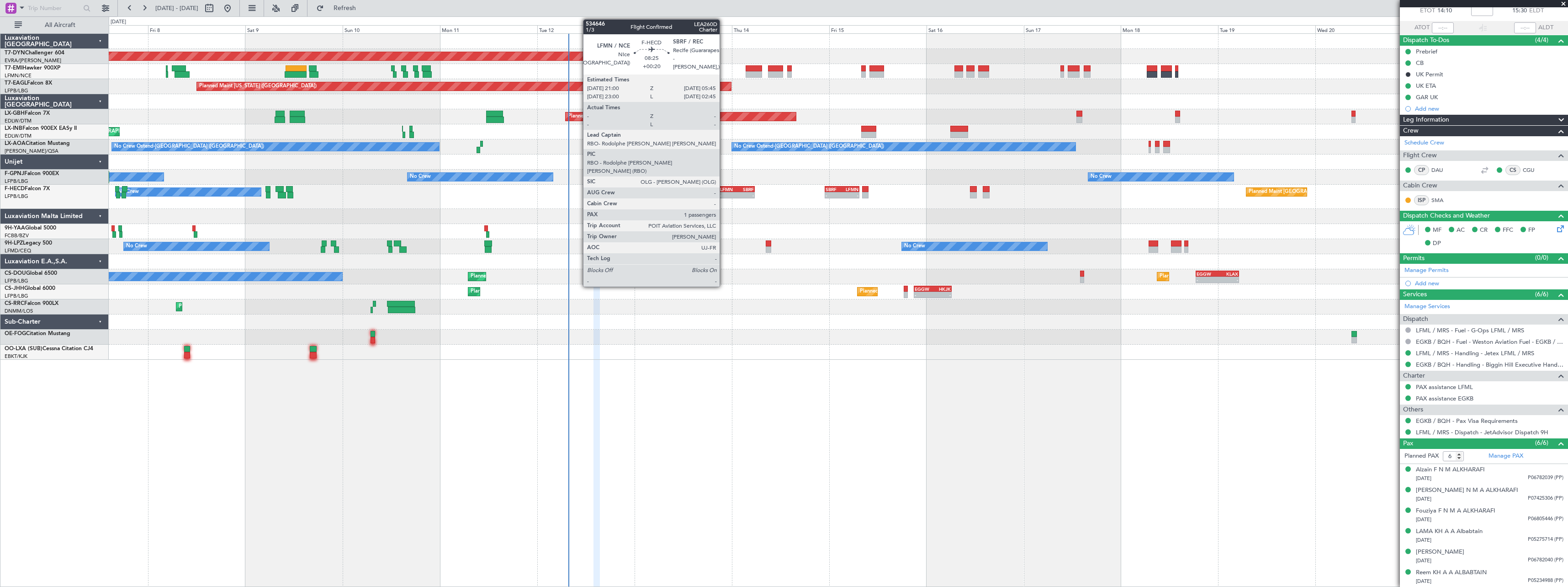
click at [723, 188] on div "LFMN" at bounding box center [728, 189] width 17 height 6
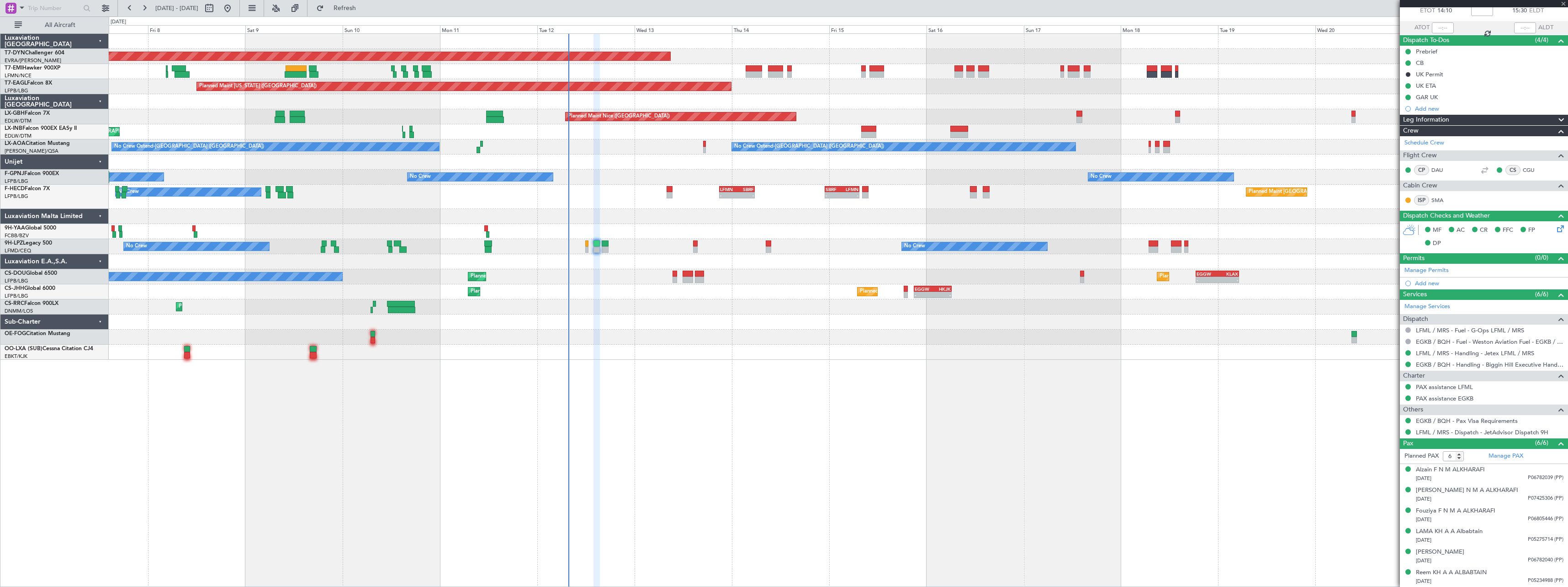
type input "+00:20"
type input "1"
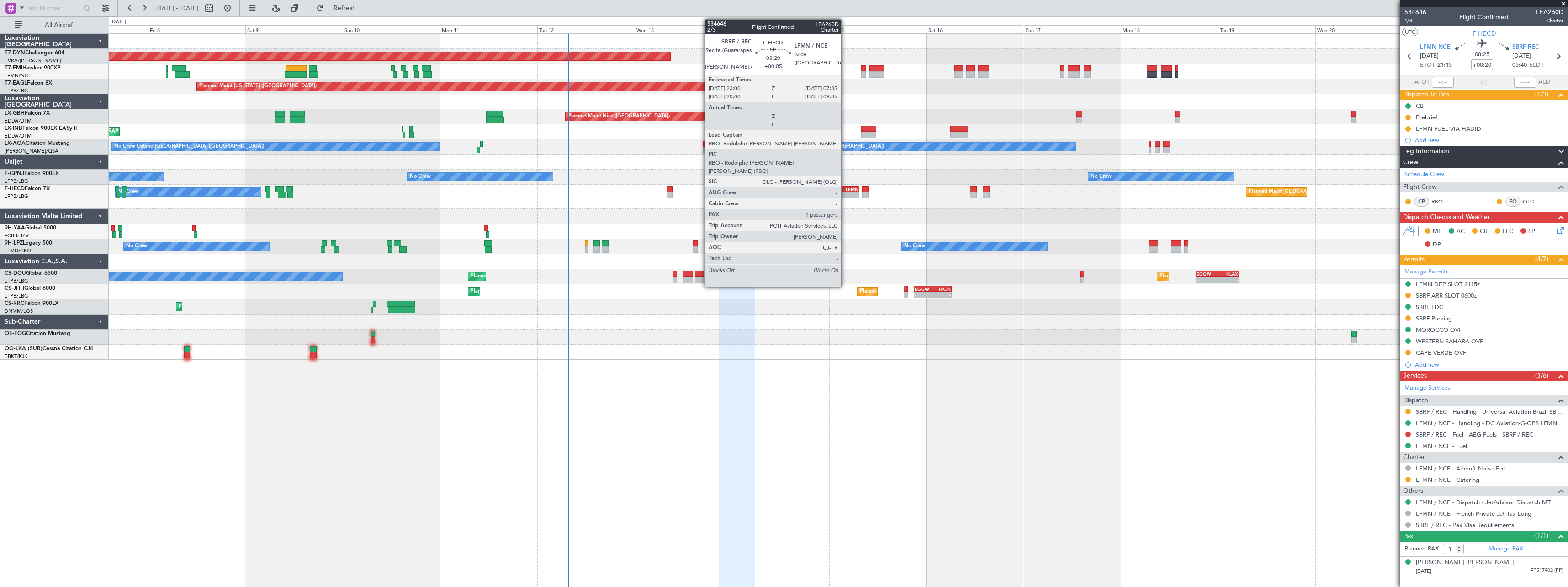
click at [845, 187] on div "LFMN" at bounding box center [850, 189] width 17 height 6
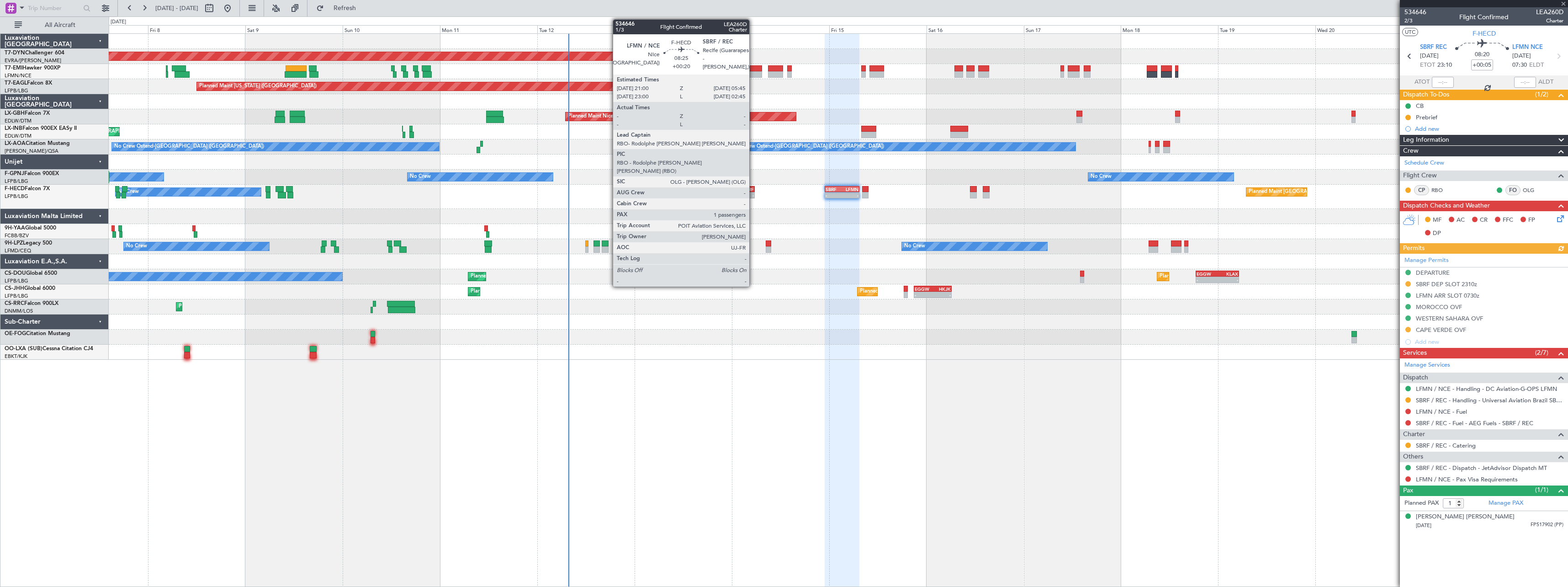
click at [753, 193] on div "-" at bounding box center [745, 195] width 17 height 6
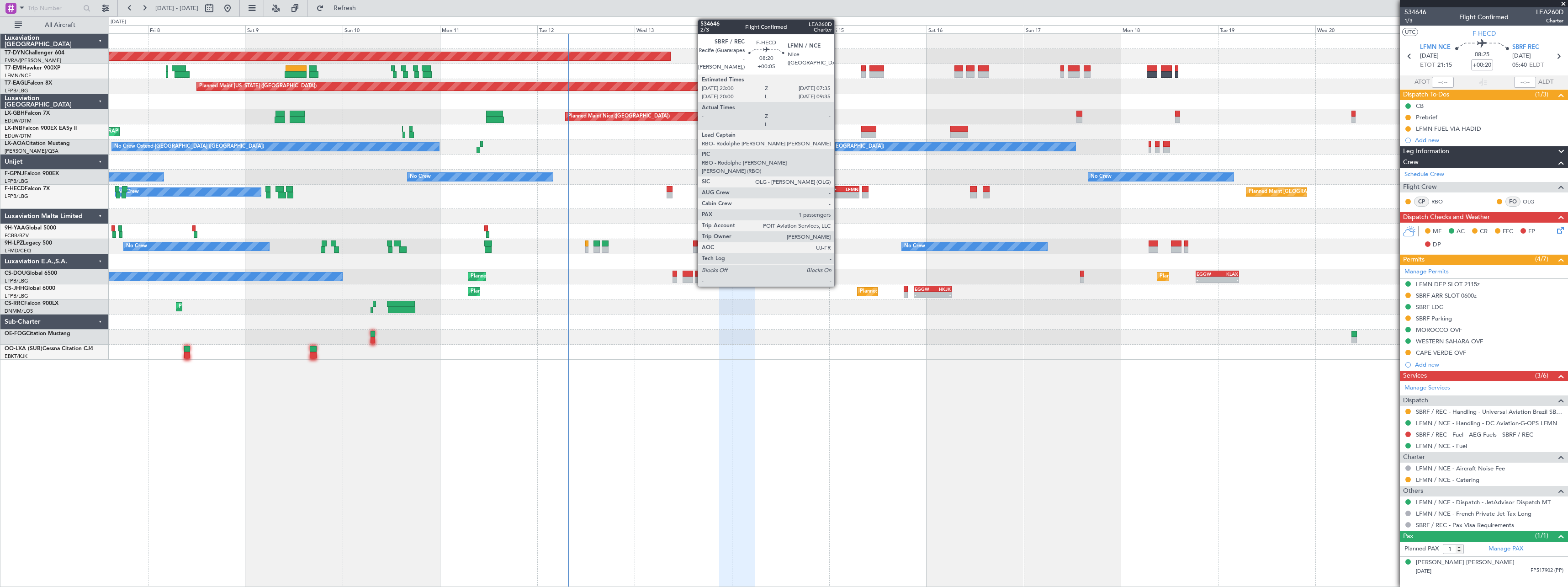
click at [838, 188] on div "SBRF" at bounding box center [834, 189] width 17 height 6
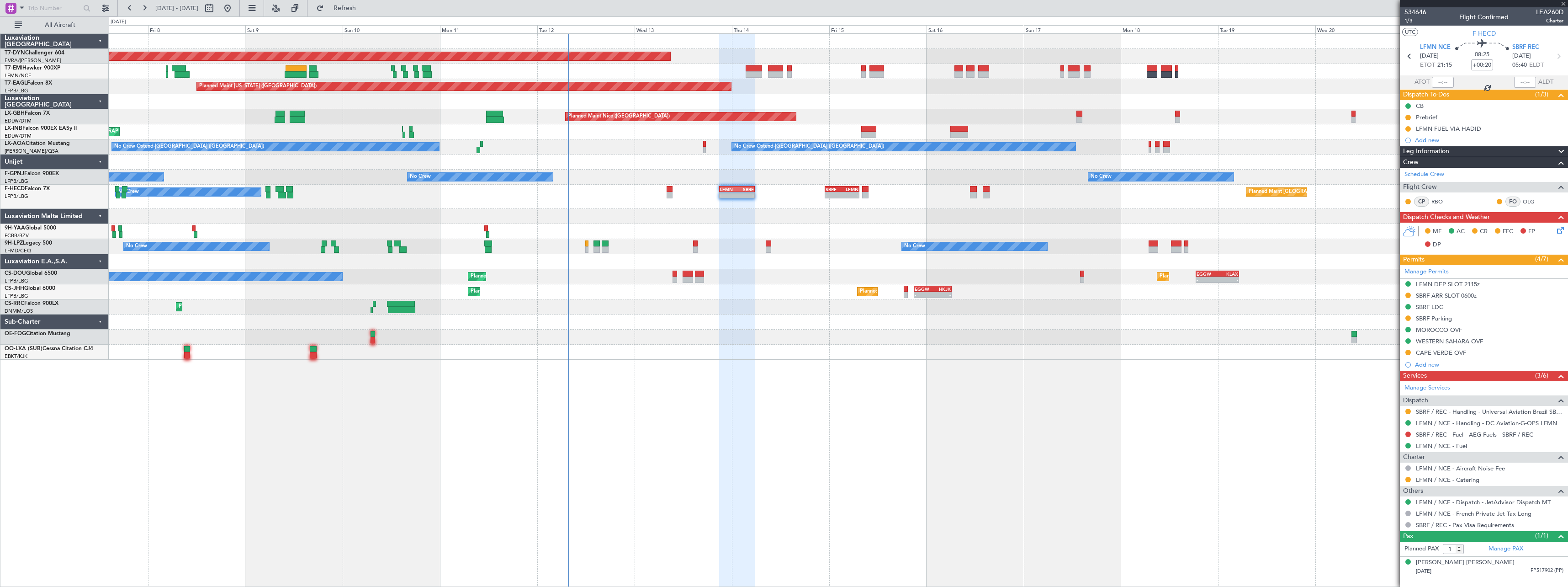
type input "+00:05"
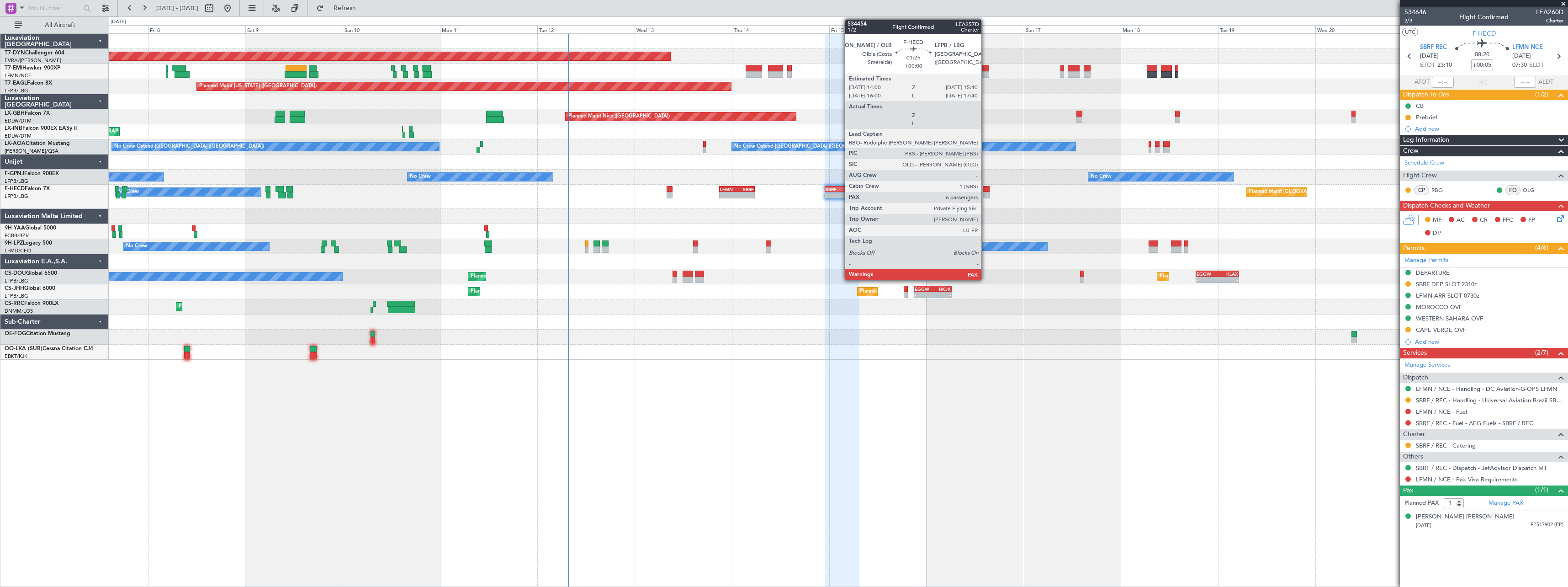
click at [986, 193] on div at bounding box center [986, 195] width 7 height 6
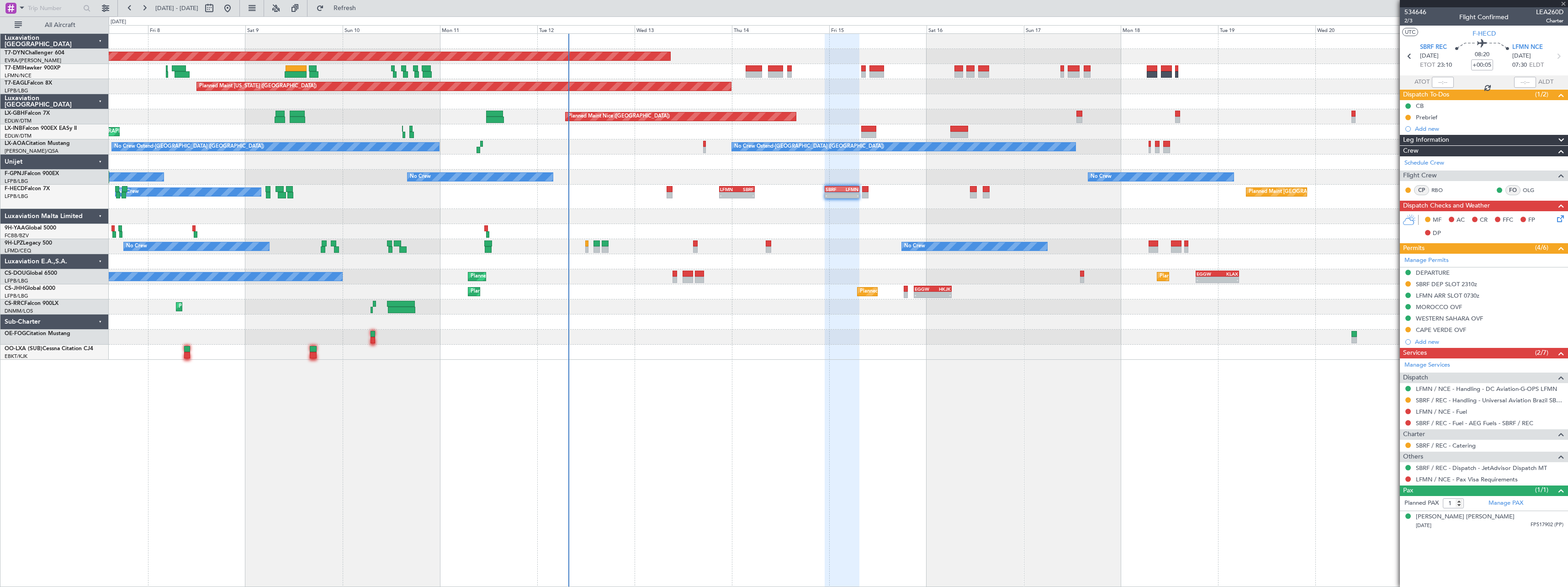
type input "6"
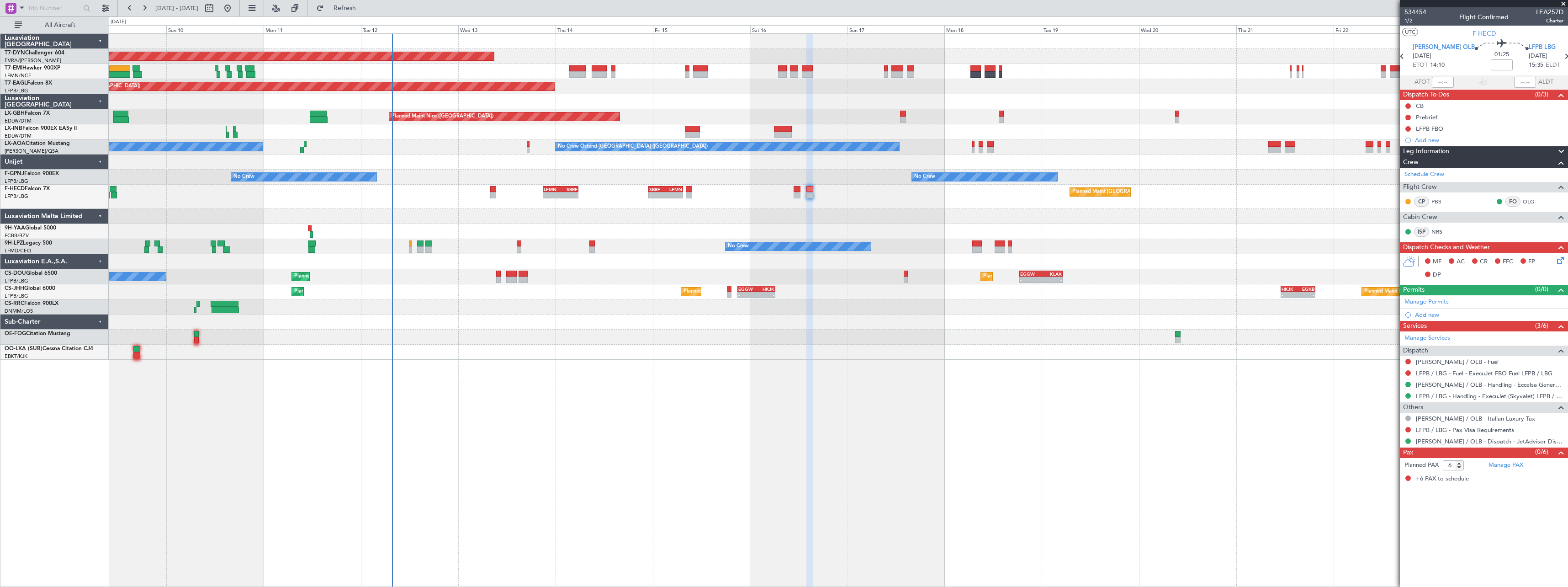
click at [902, 246] on div "Planned Maint Basel-Mulhouse Planned Maint New York (Teterboro) Planned Maint G…" at bounding box center [838, 197] width 1459 height 326
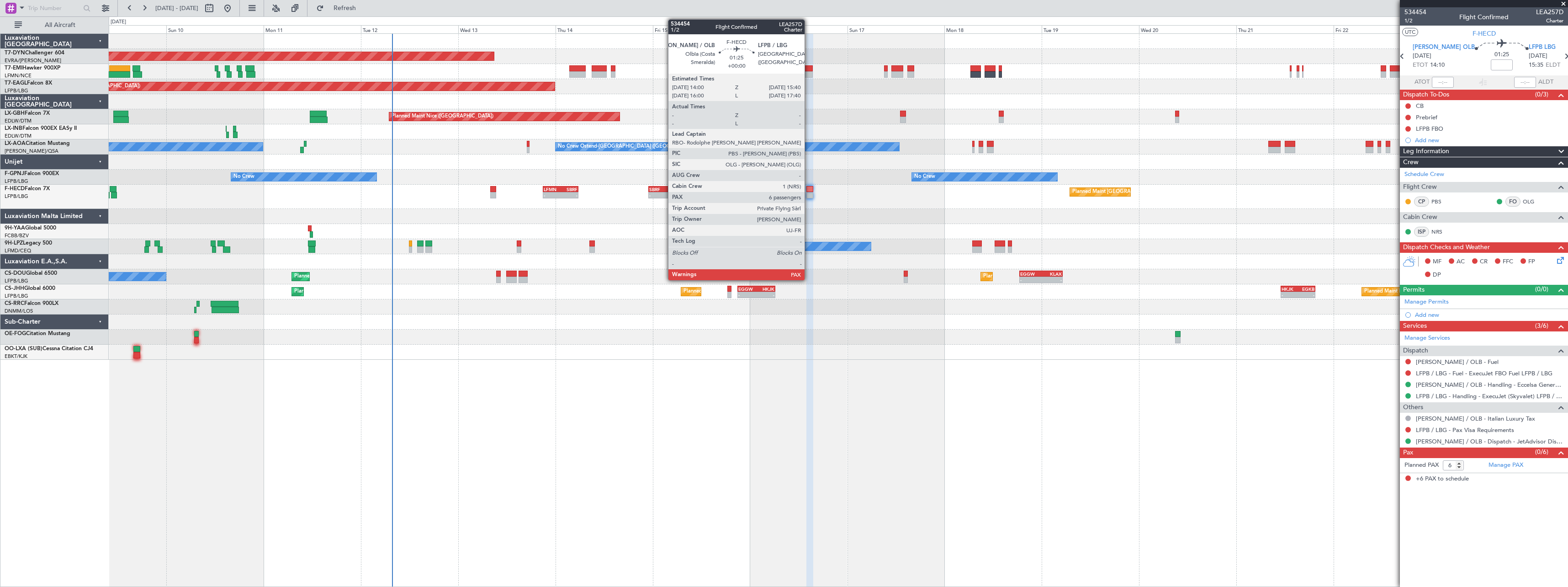
click at [809, 194] on div at bounding box center [810, 195] width 7 height 6
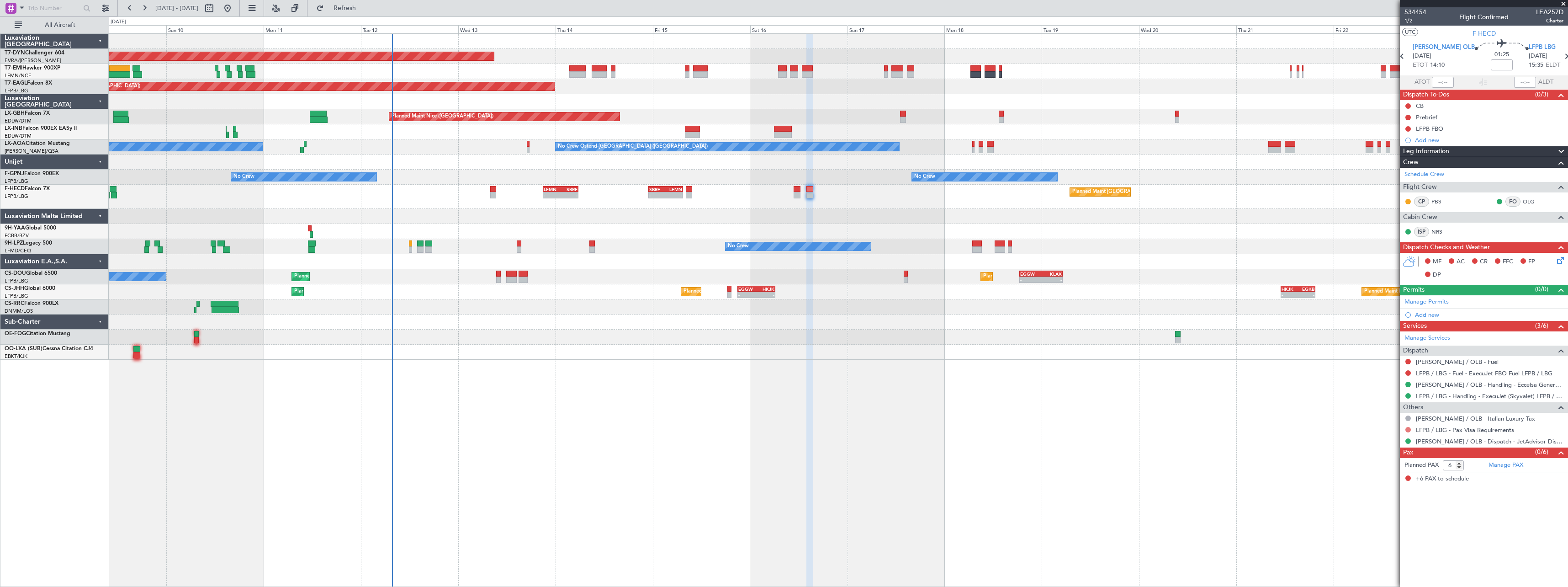
click at [1407, 429] on button at bounding box center [1408, 429] width 6 height 6
click at [1366, 442] on li "Not Required" at bounding box center [1408, 442] width 105 height 13
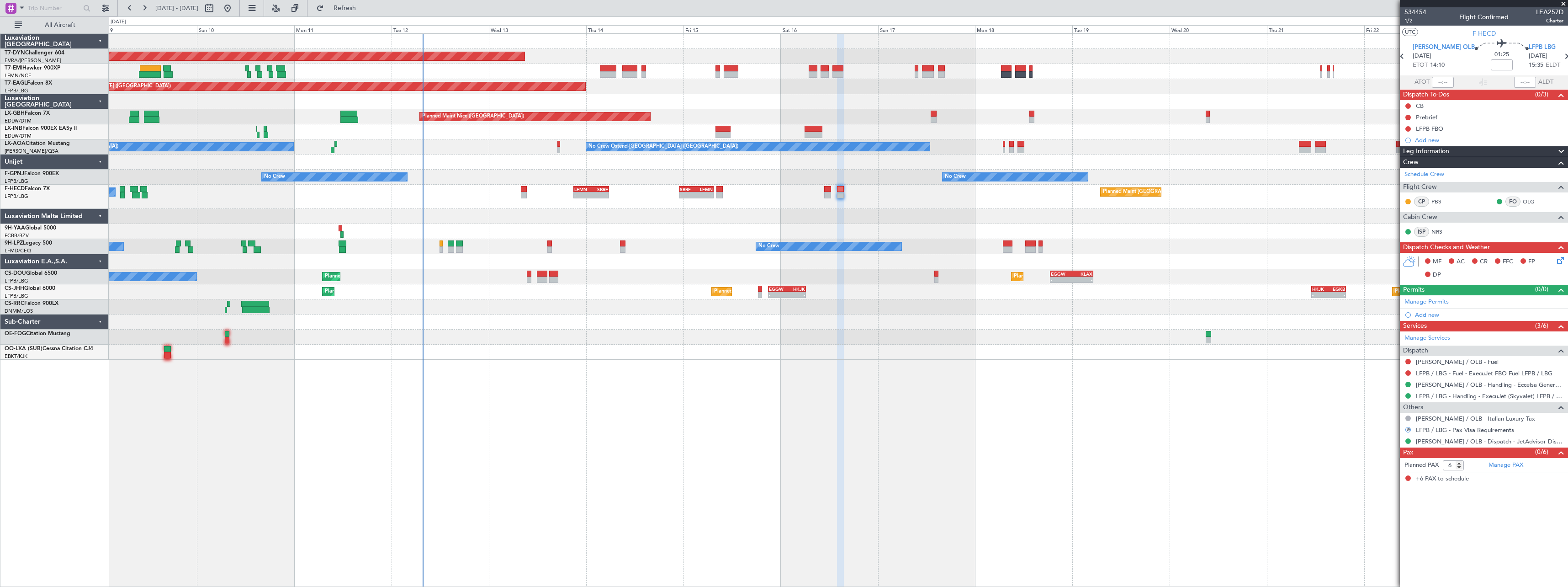
click at [780, 355] on div "Planned Maint Basel-Mulhouse Planned Maint New York (Teterboro) Planned Maint G…" at bounding box center [838, 197] width 1459 height 326
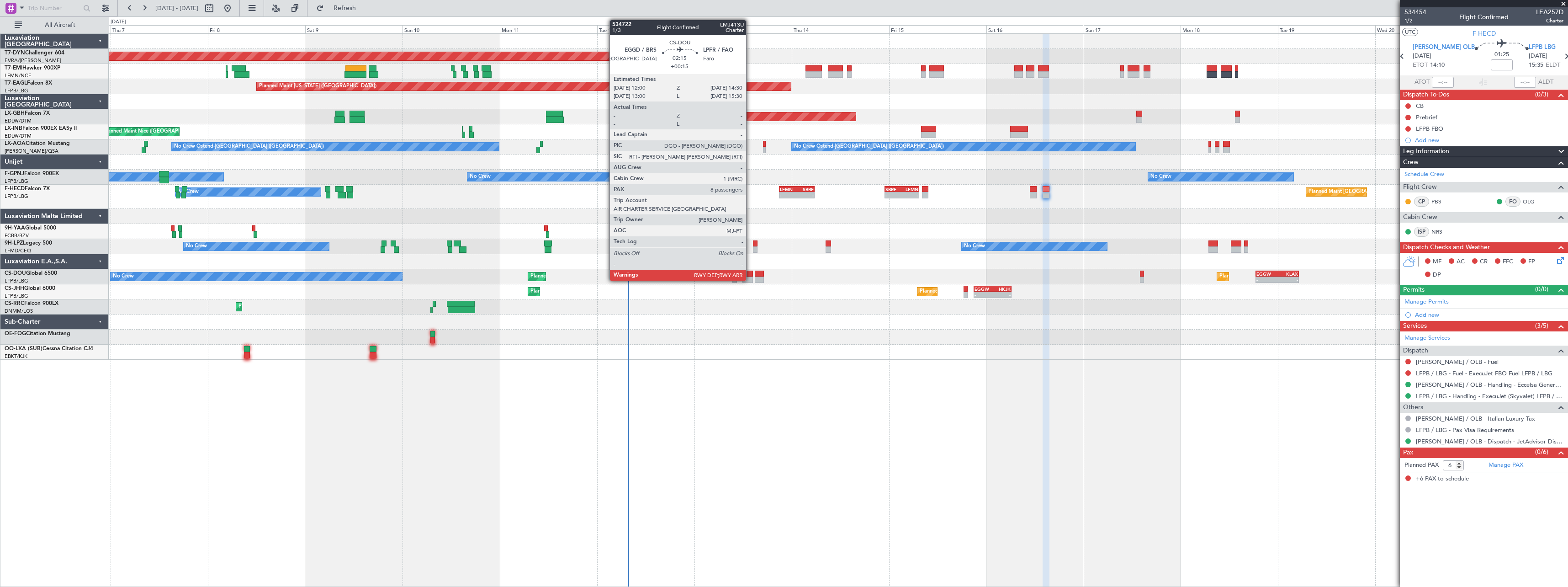
click at [750, 271] on div at bounding box center [747, 274] width 10 height 6
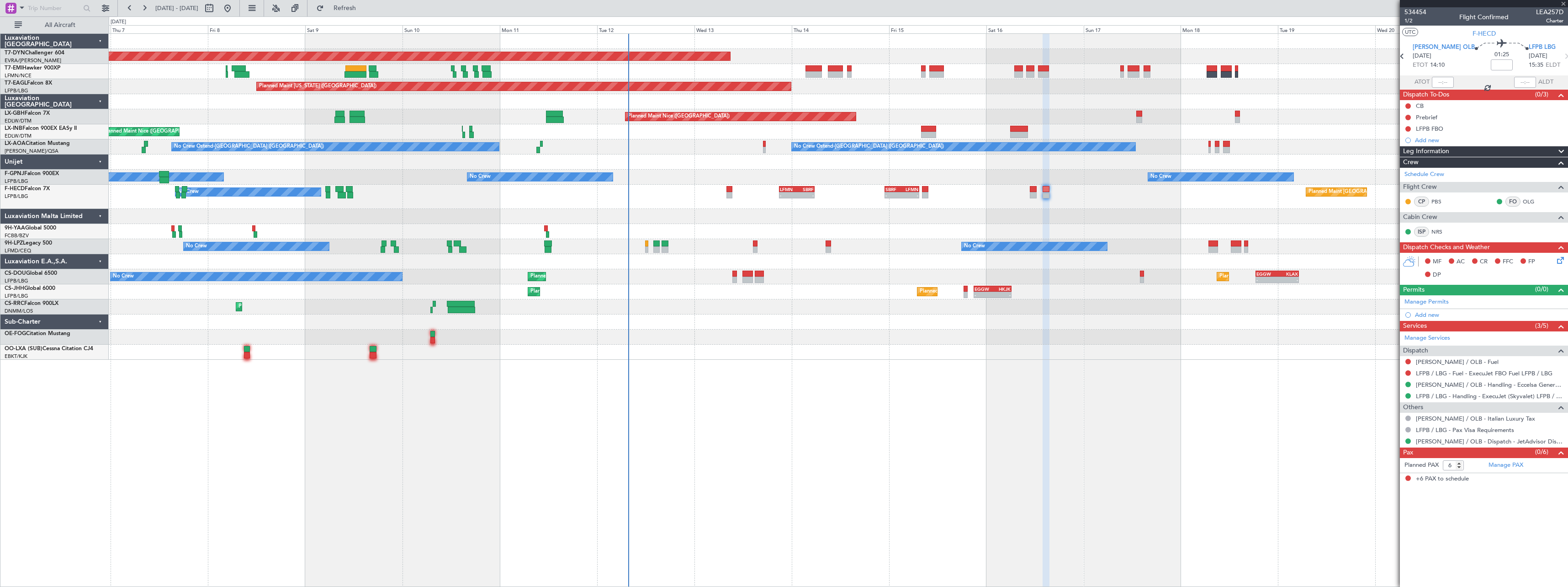
type input "+00:15"
type input "8"
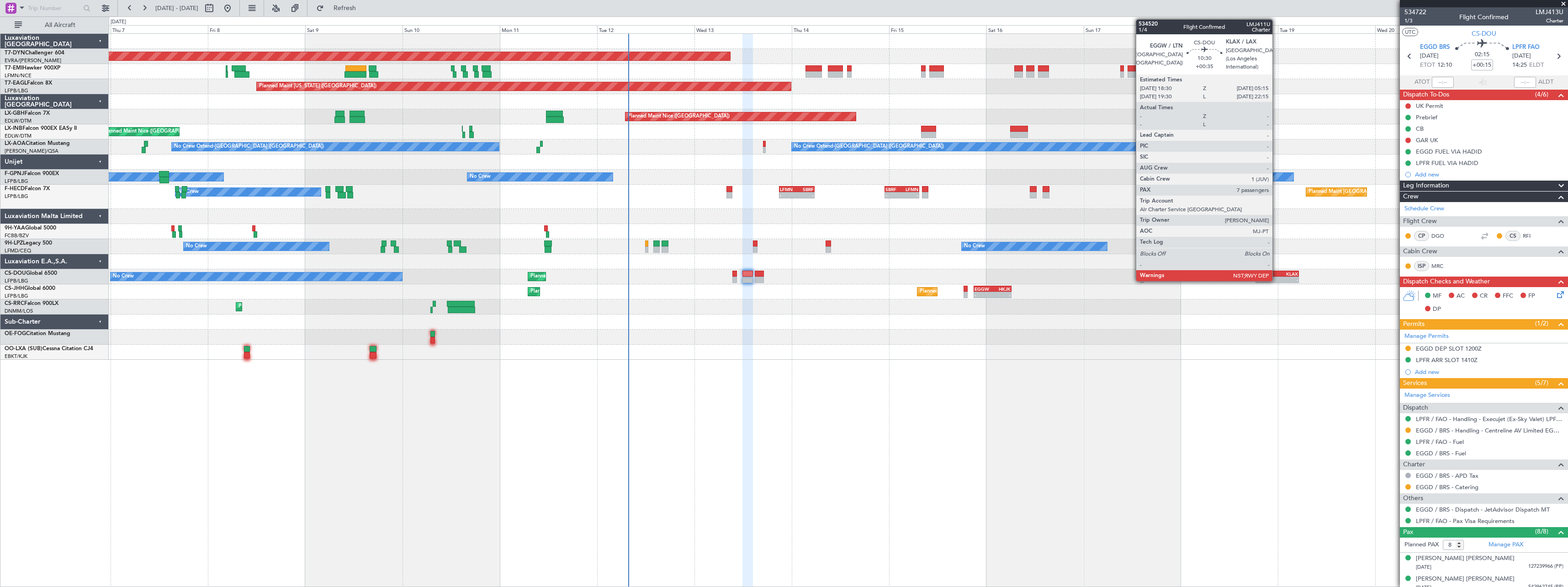
click at [1276, 271] on div "EGGW" at bounding box center [1267, 274] width 21 height 6
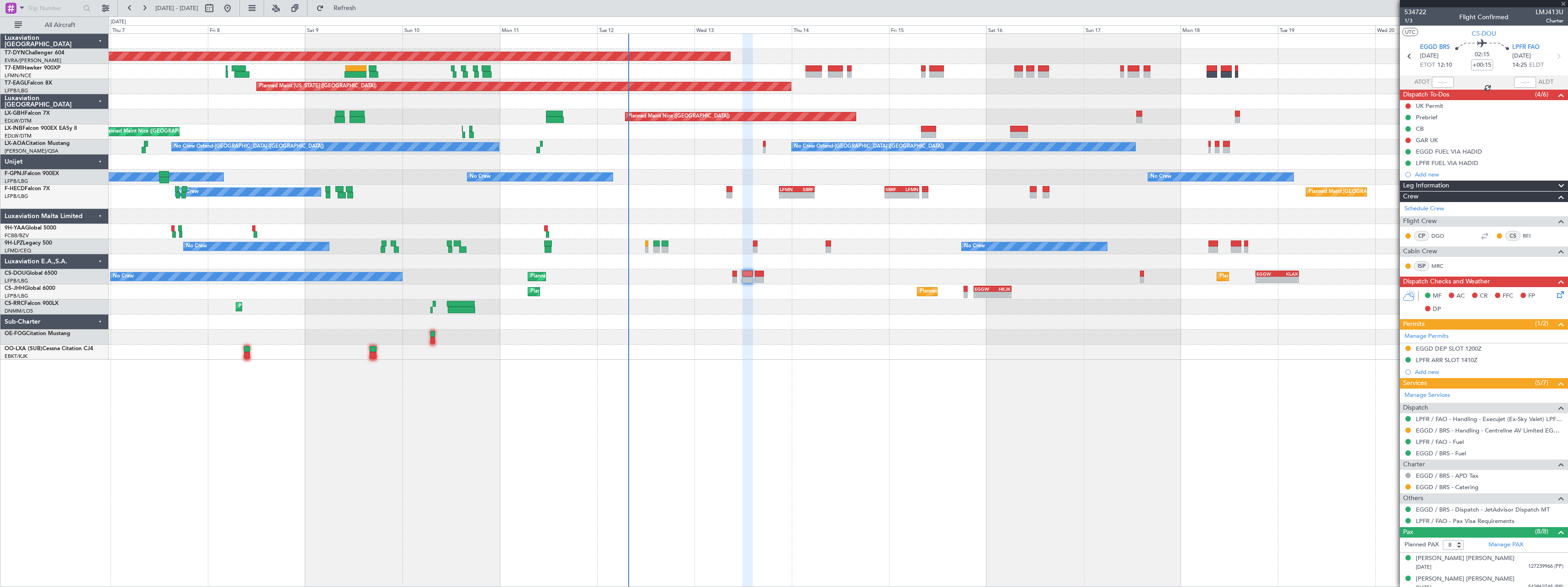
type input "+00:35"
type input "7"
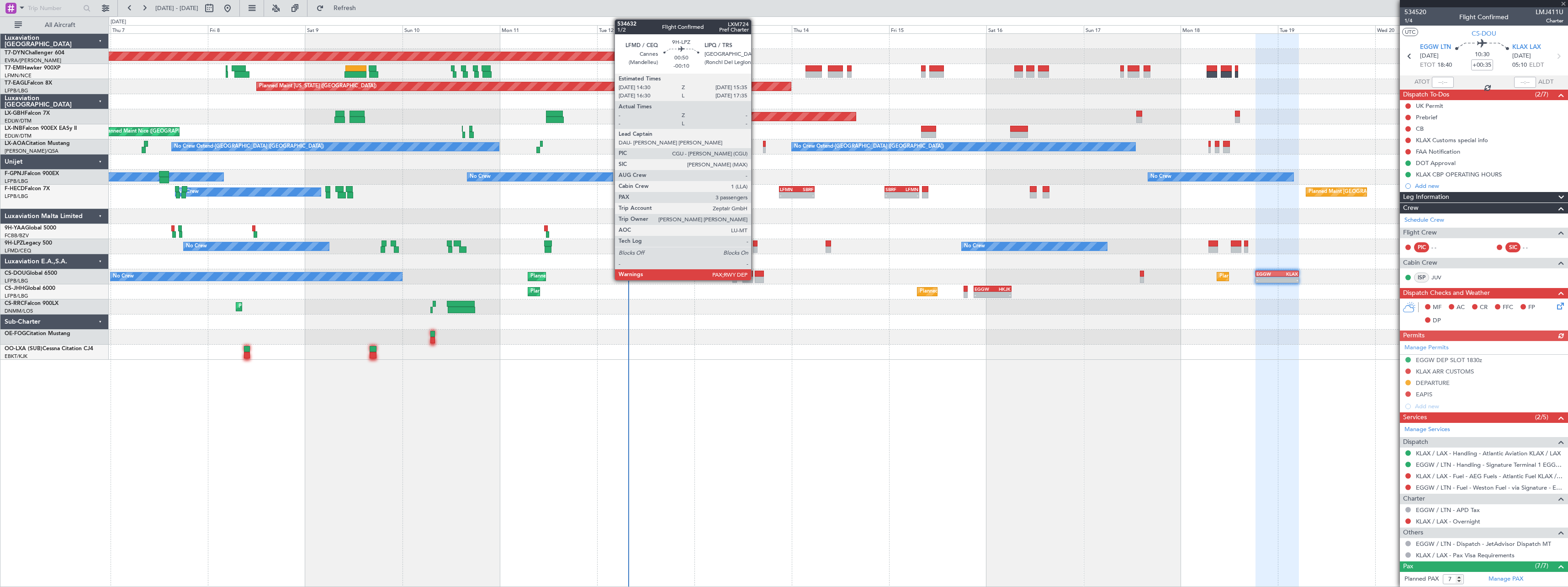
click at [755, 244] on div at bounding box center [755, 244] width 5 height 6
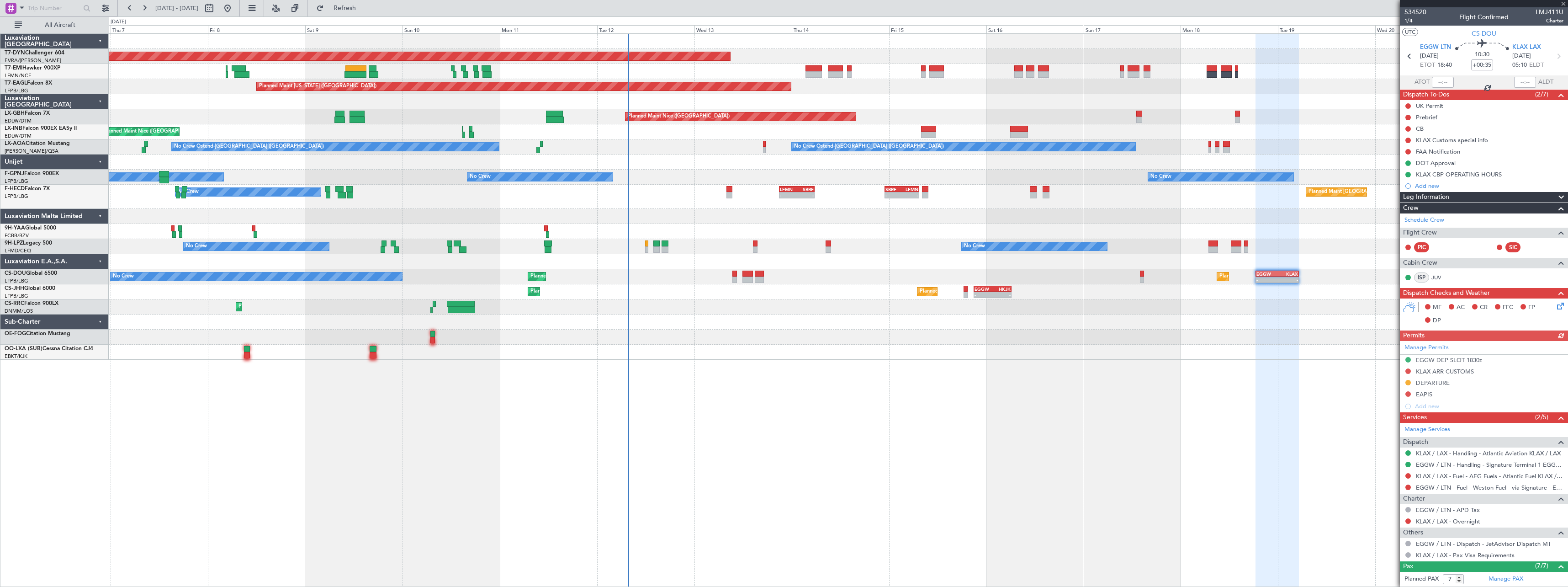
type input "-00:10"
type input "3"
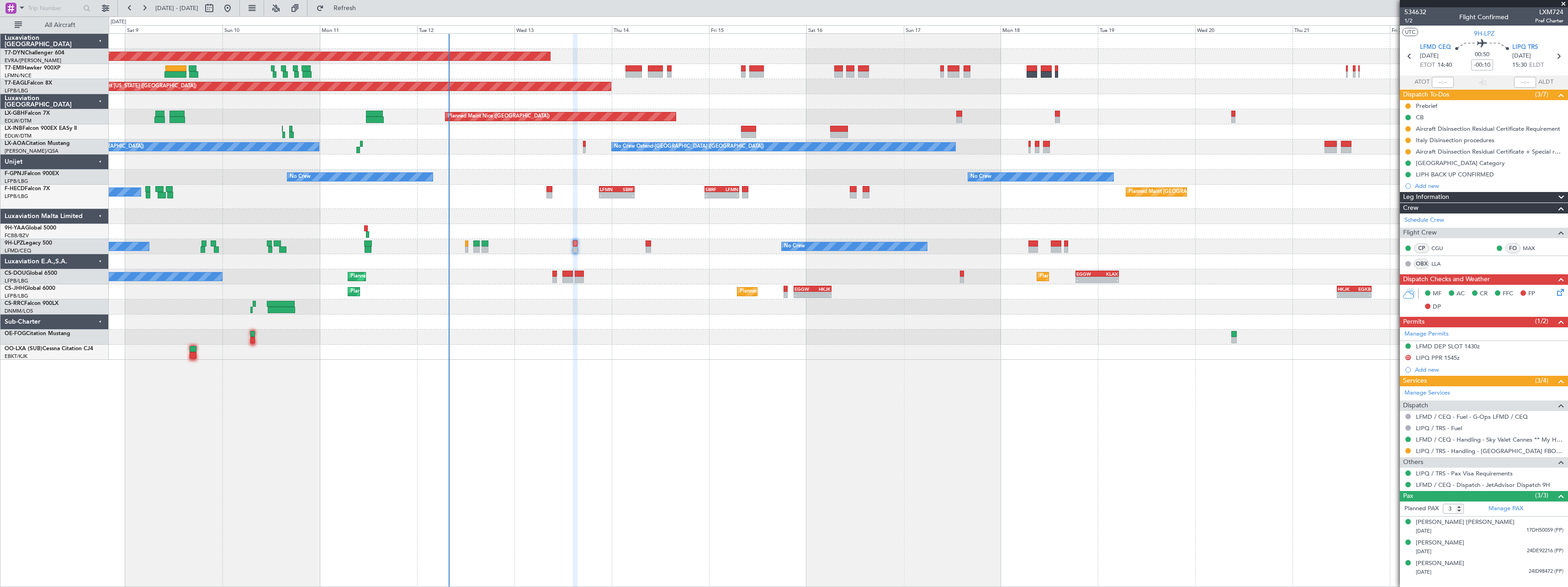
click at [551, 307] on div "Planned Maint Basel-Mulhouse Planned Maint New York (Teterboro) Planned Maint G…" at bounding box center [838, 197] width 1459 height 326
click at [367, 13] on button "Refresh" at bounding box center [339, 8] width 55 height 14
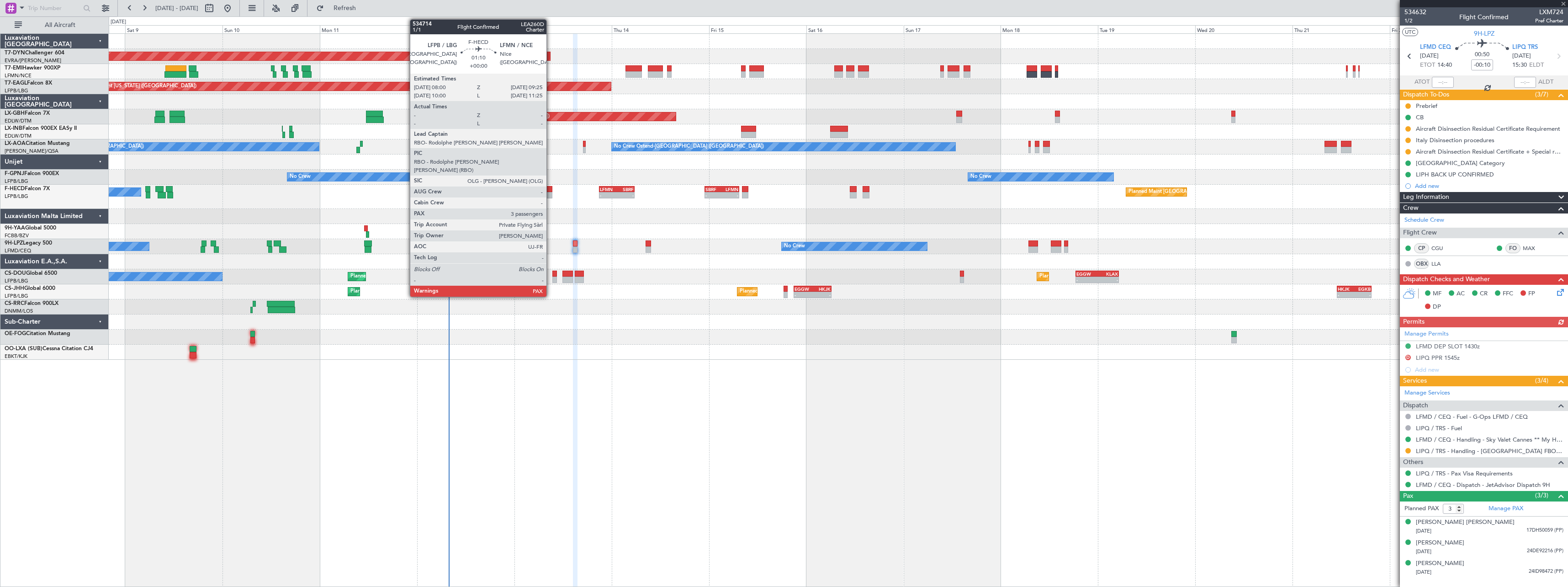
click at [550, 193] on div at bounding box center [549, 195] width 6 height 6
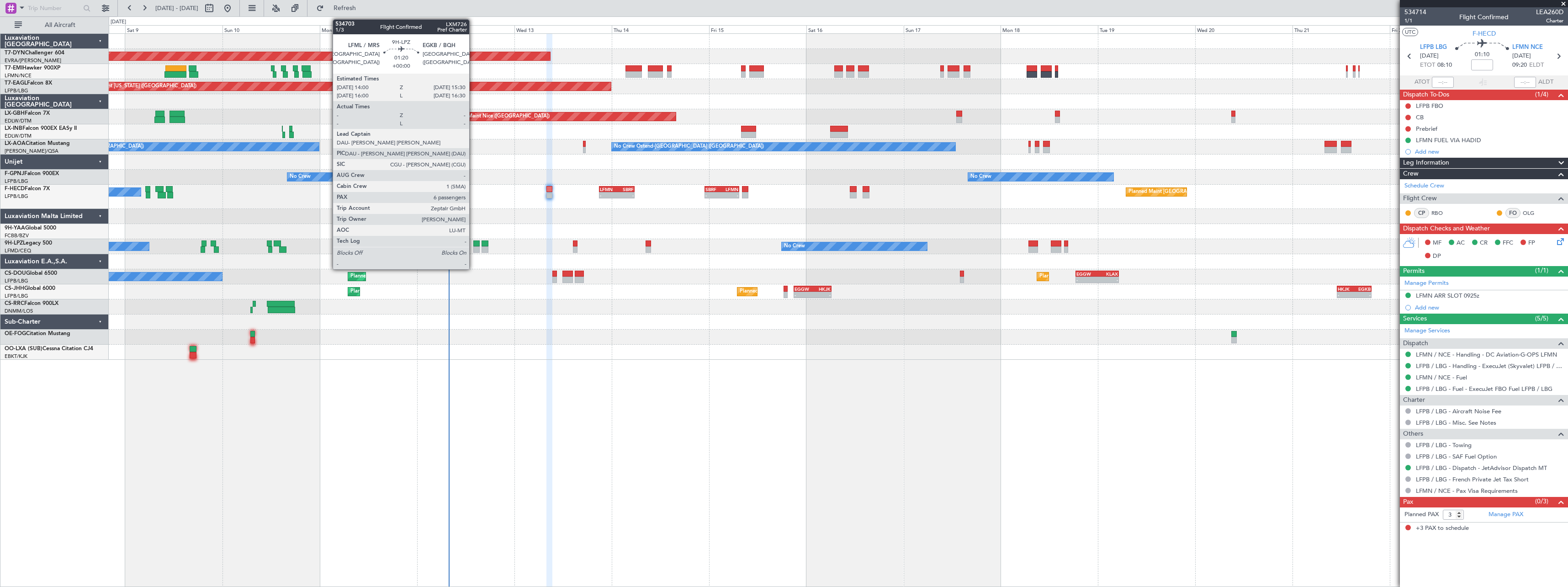
click at [473, 247] on div at bounding box center [477, 249] width 6 height 6
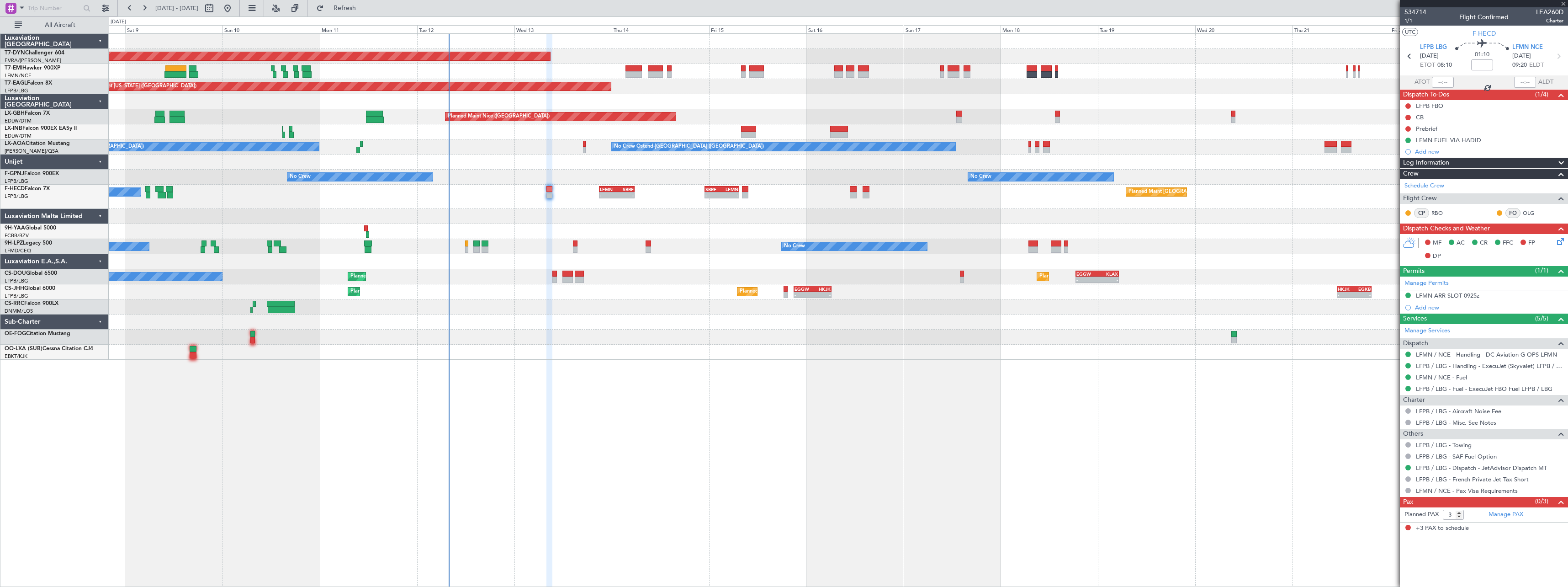
type input "6"
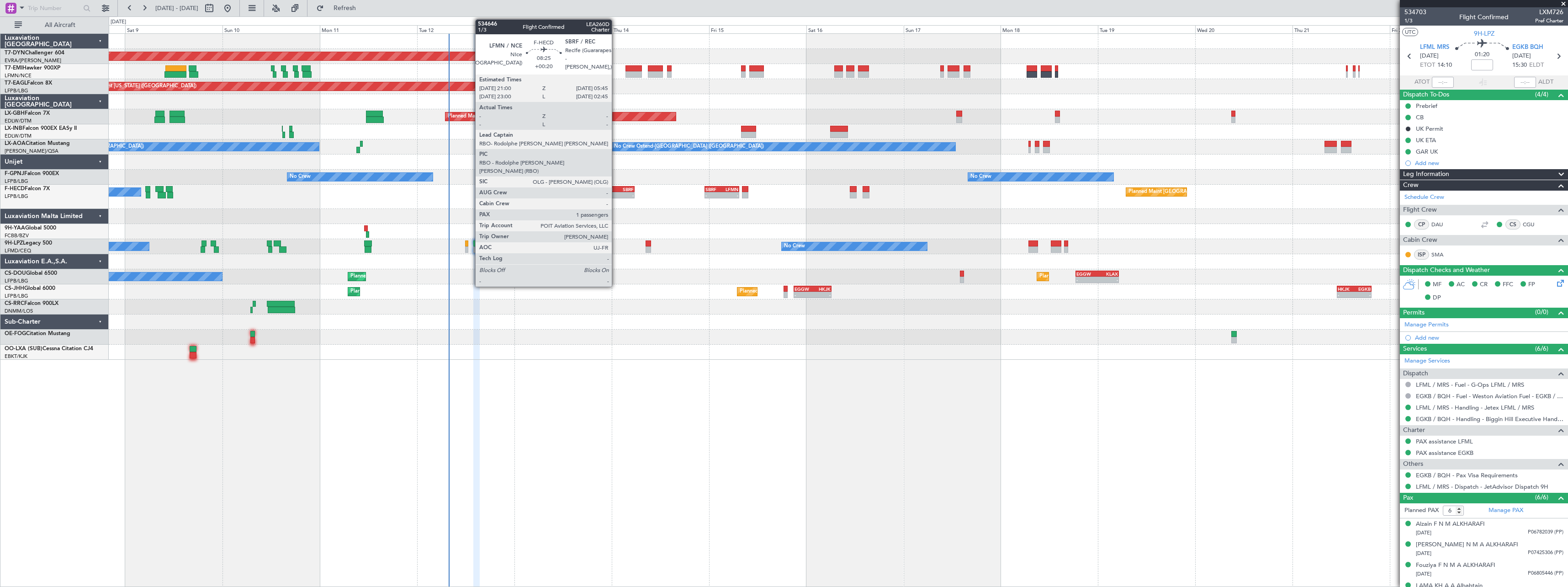
click at [615, 196] on div "-" at bounding box center [608, 195] width 17 height 6
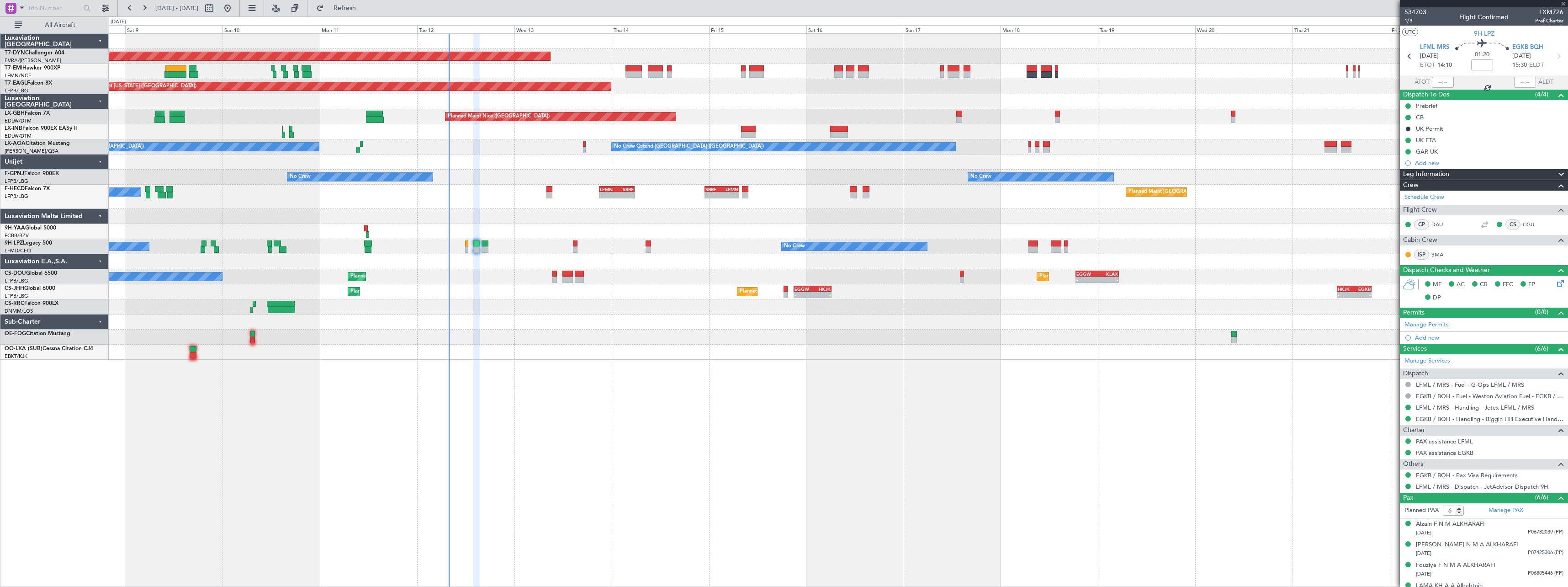
type input "+00:20"
type input "1"
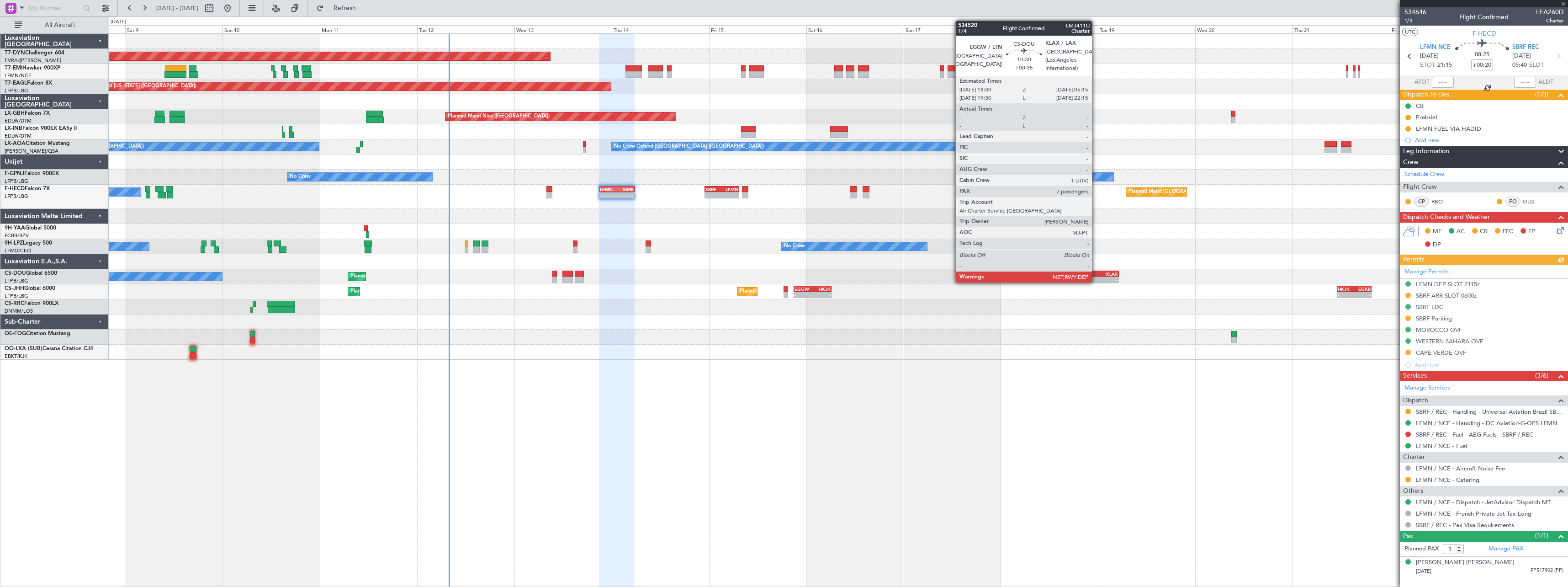
click at [1096, 273] on div "EGGW" at bounding box center [1087, 274] width 21 height 6
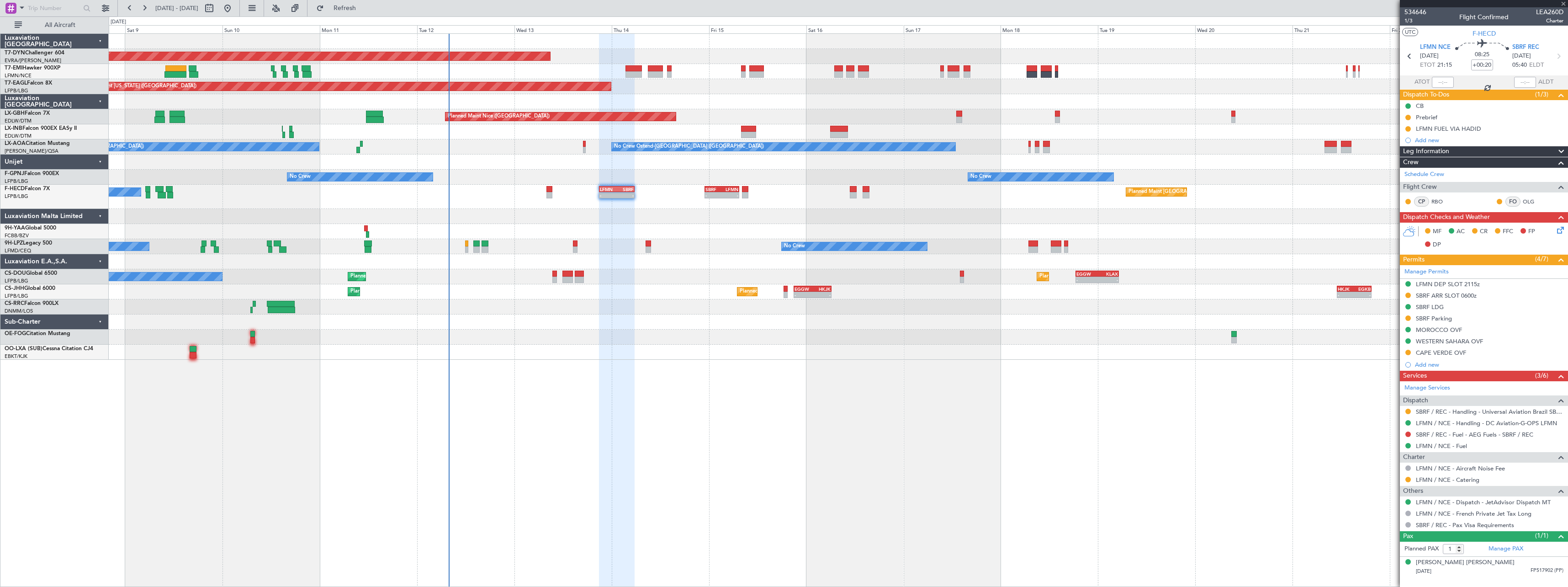
type input "+00:35"
type input "7"
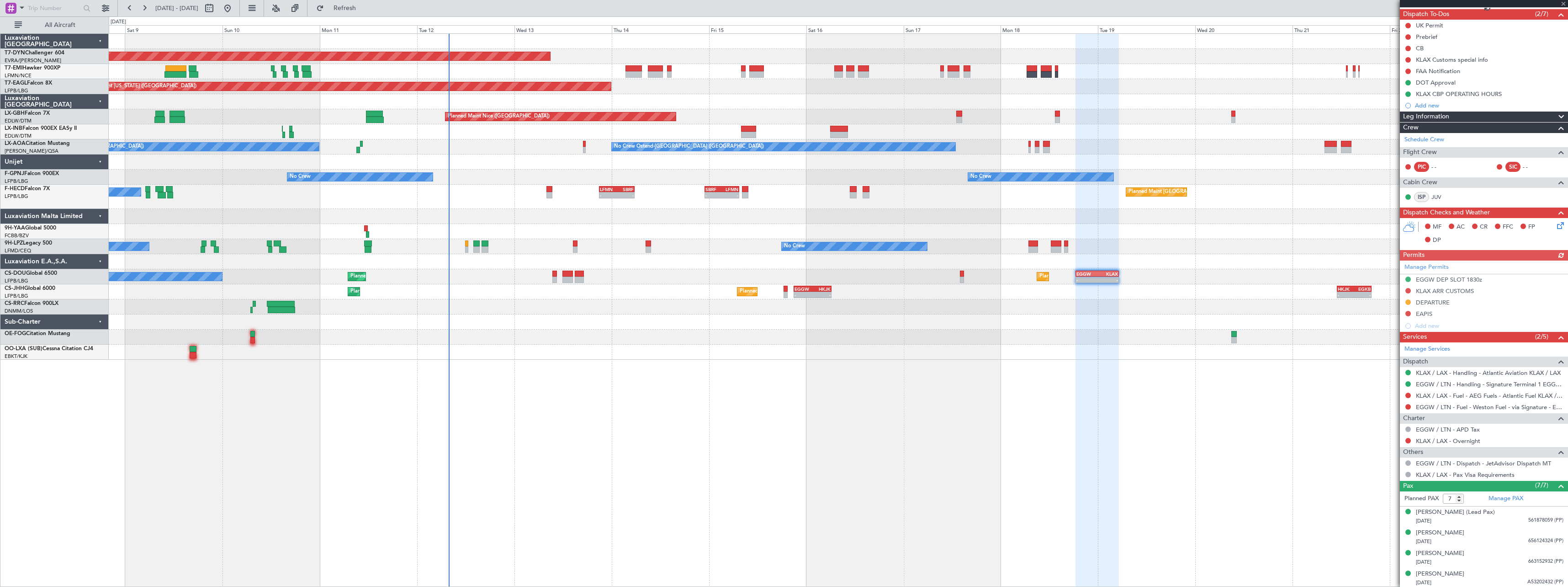
scroll to position [144, 0]
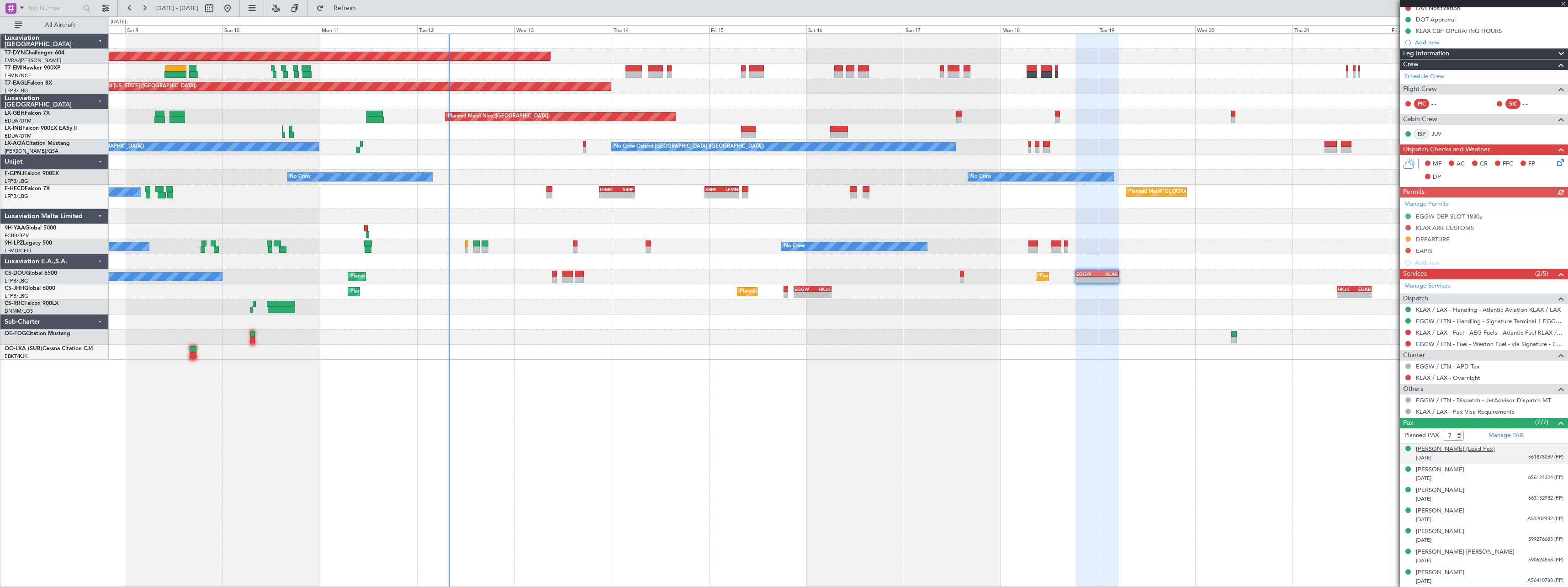
click at [1459, 450] on div "Sandra Anette Bullock (Lead Pax)" at bounding box center [1455, 449] width 79 height 10
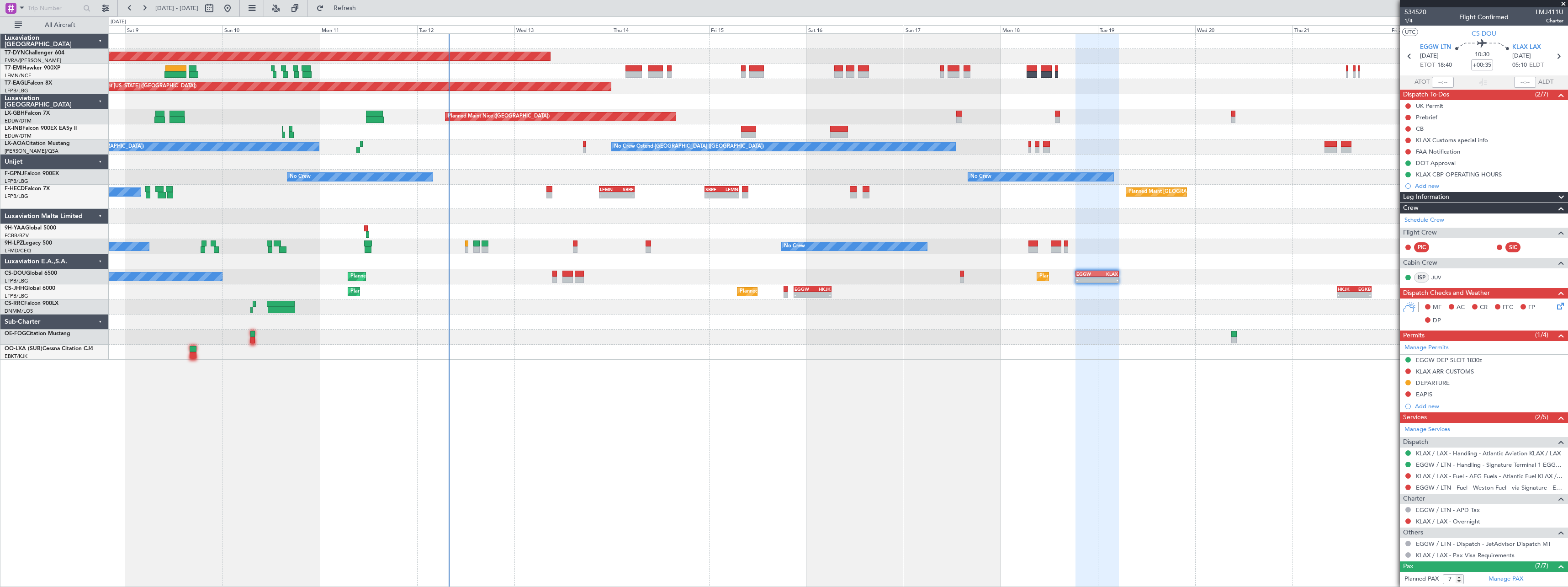
scroll to position [144, 0]
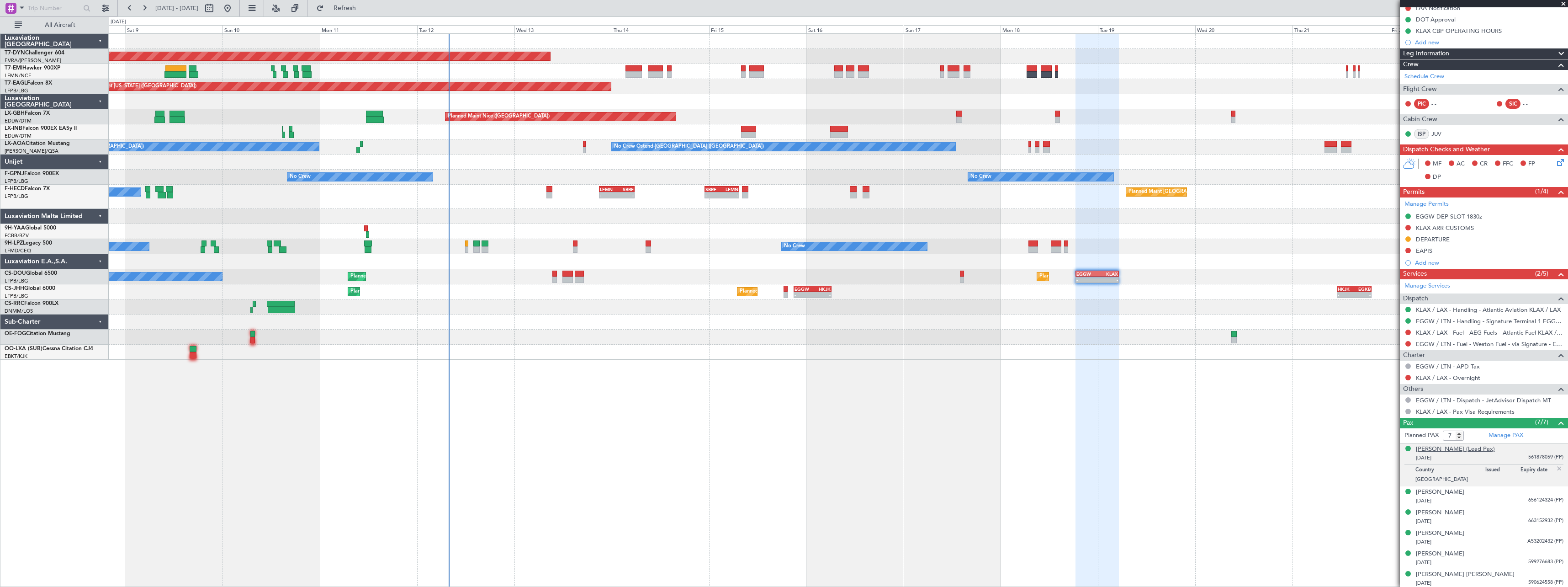
click at [1456, 450] on div "[PERSON_NAME] (Lead Pax)" at bounding box center [1455, 449] width 79 height 10
click at [1441, 511] on div "[PERSON_NAME]" at bounding box center [1440, 513] width 48 height 10
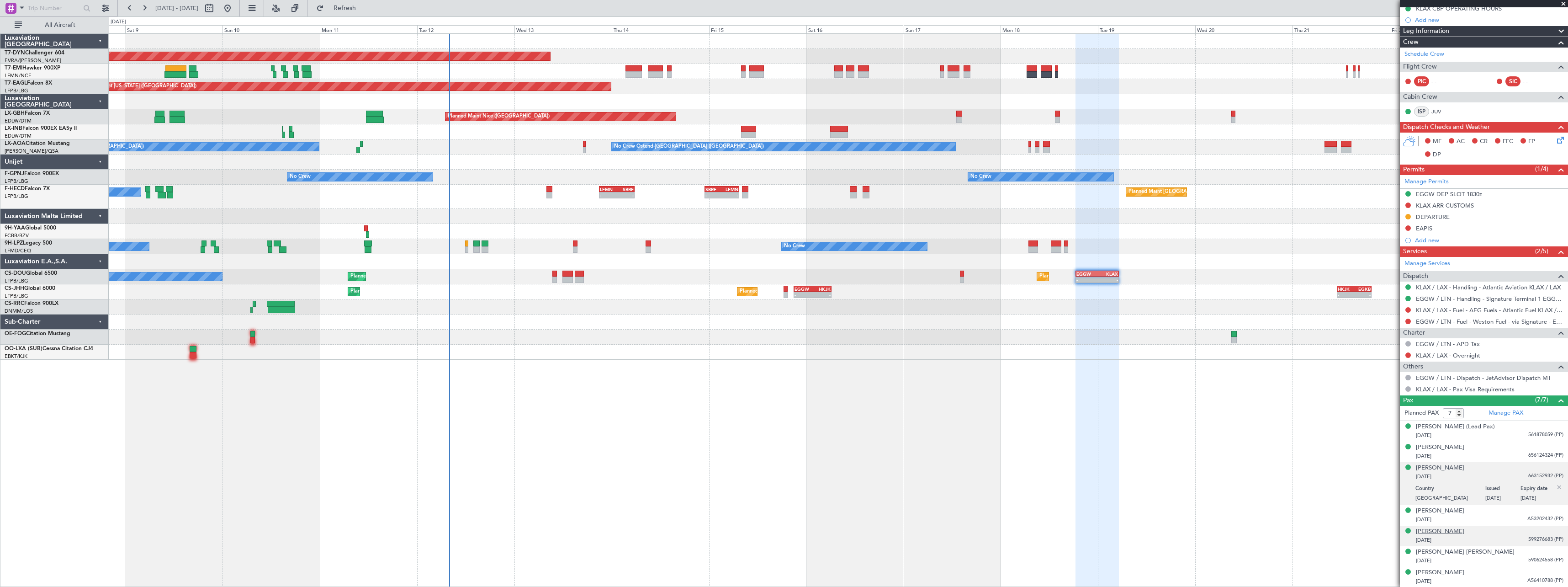
click at [1455, 531] on div "[PERSON_NAME]" at bounding box center [1440, 531] width 48 height 10
click at [1452, 572] on div "Toni Rae Weireter" at bounding box center [1440, 573] width 48 height 10
click at [1456, 449] on div "Cheryl Robin Maisel" at bounding box center [1440, 447] width 48 height 10
click at [1449, 554] on div "Peter David Weireter" at bounding box center [1465, 552] width 98 height 10
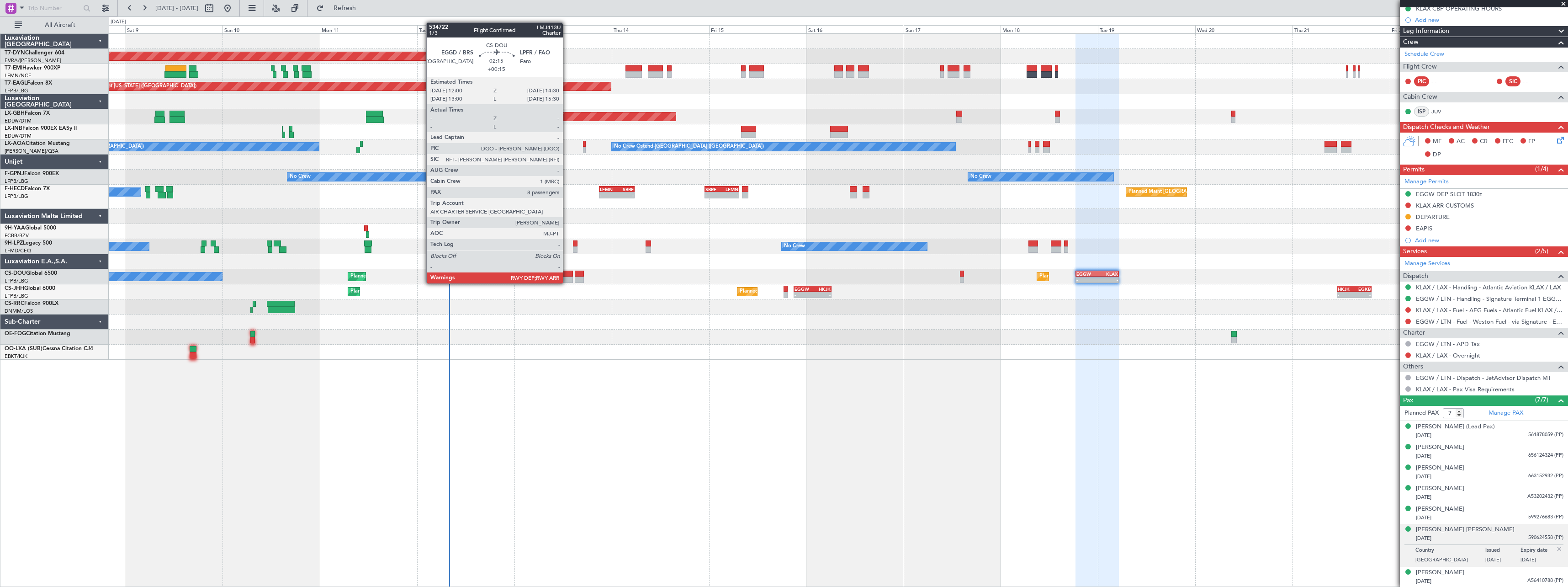
click at [567, 274] on div at bounding box center [567, 274] width 10 height 6
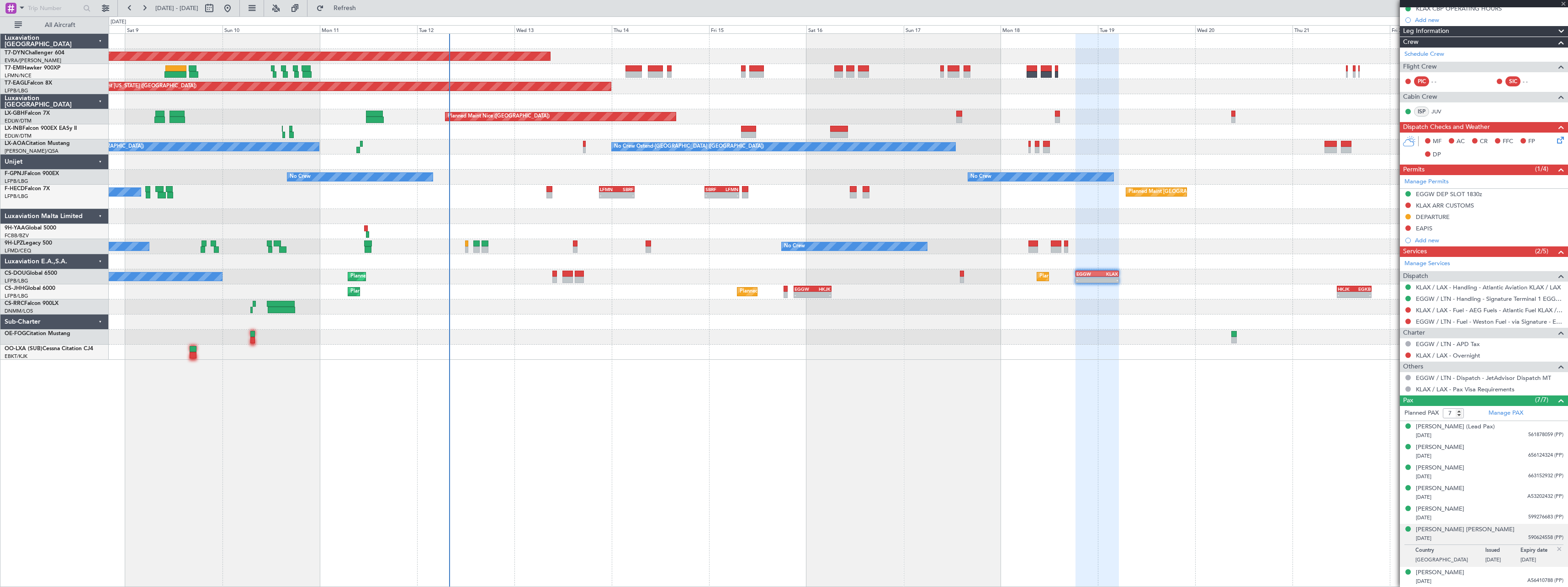
type input "+00:15"
type input "8"
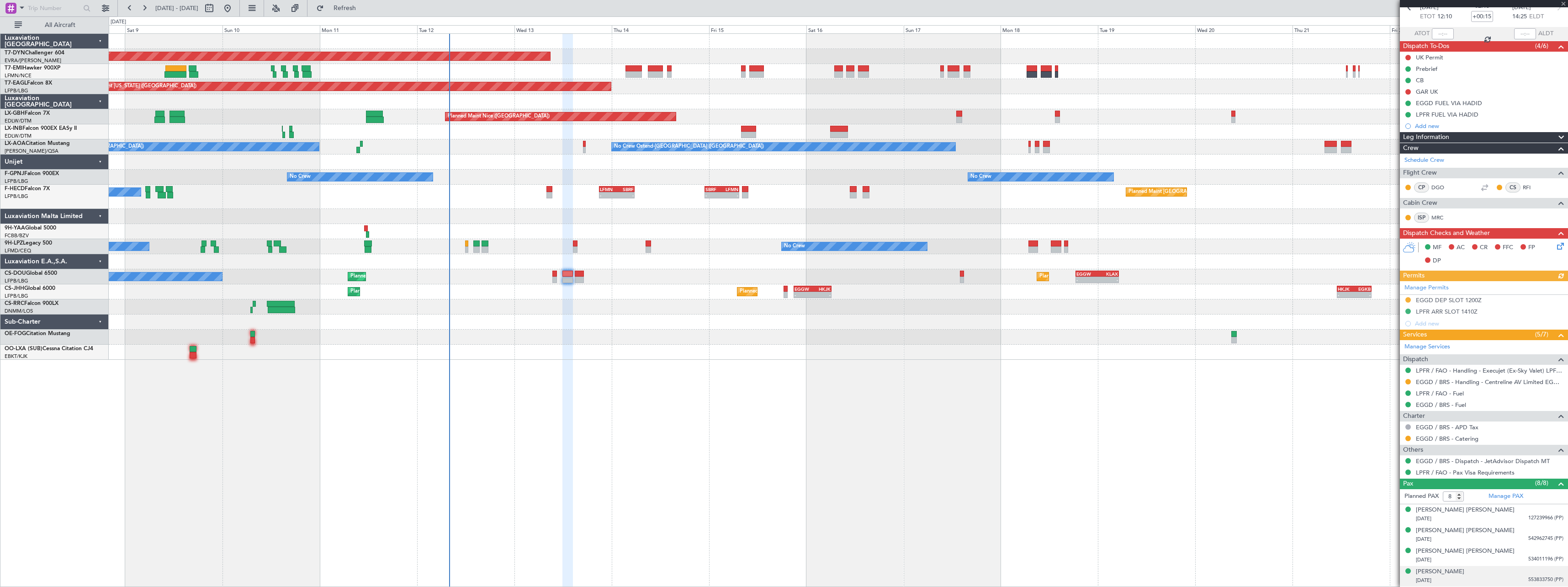
scroll to position [130, 0]
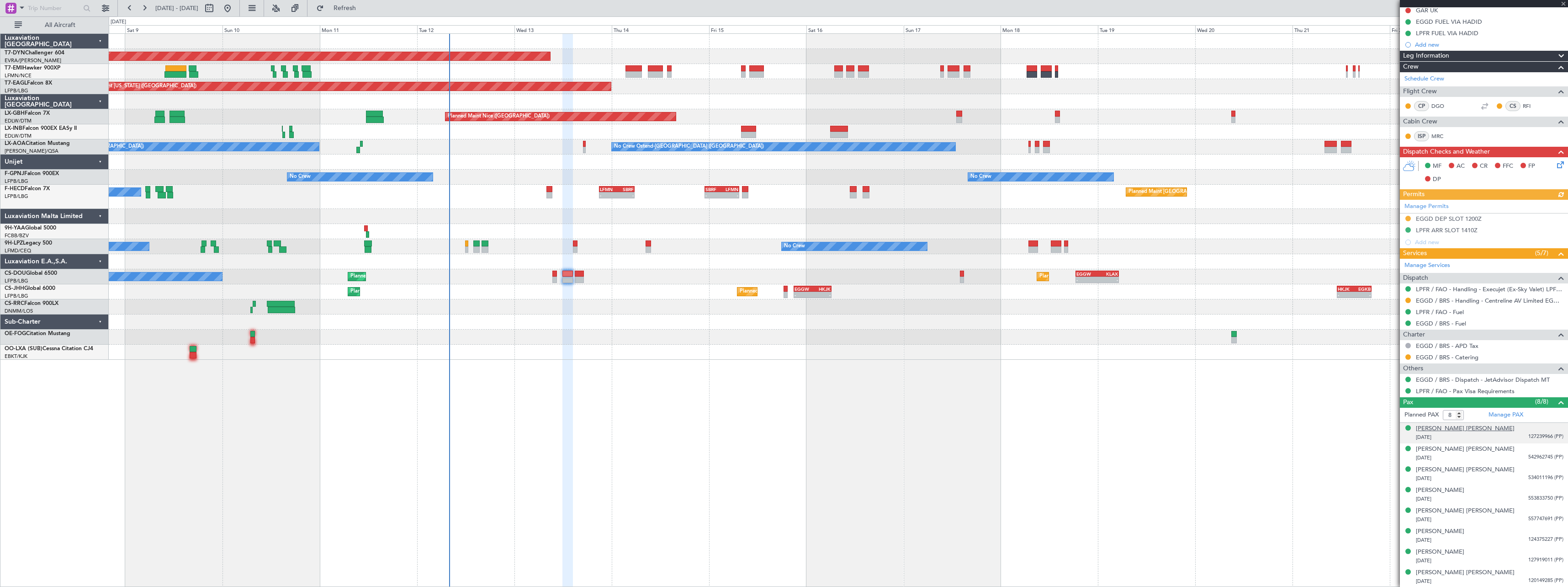
click at [1448, 429] on div "[PERSON_NAME] [PERSON_NAME]" at bounding box center [1465, 429] width 98 height 10
click at [471, 249] on div "No Crew No Crew" at bounding box center [838, 246] width 1459 height 15
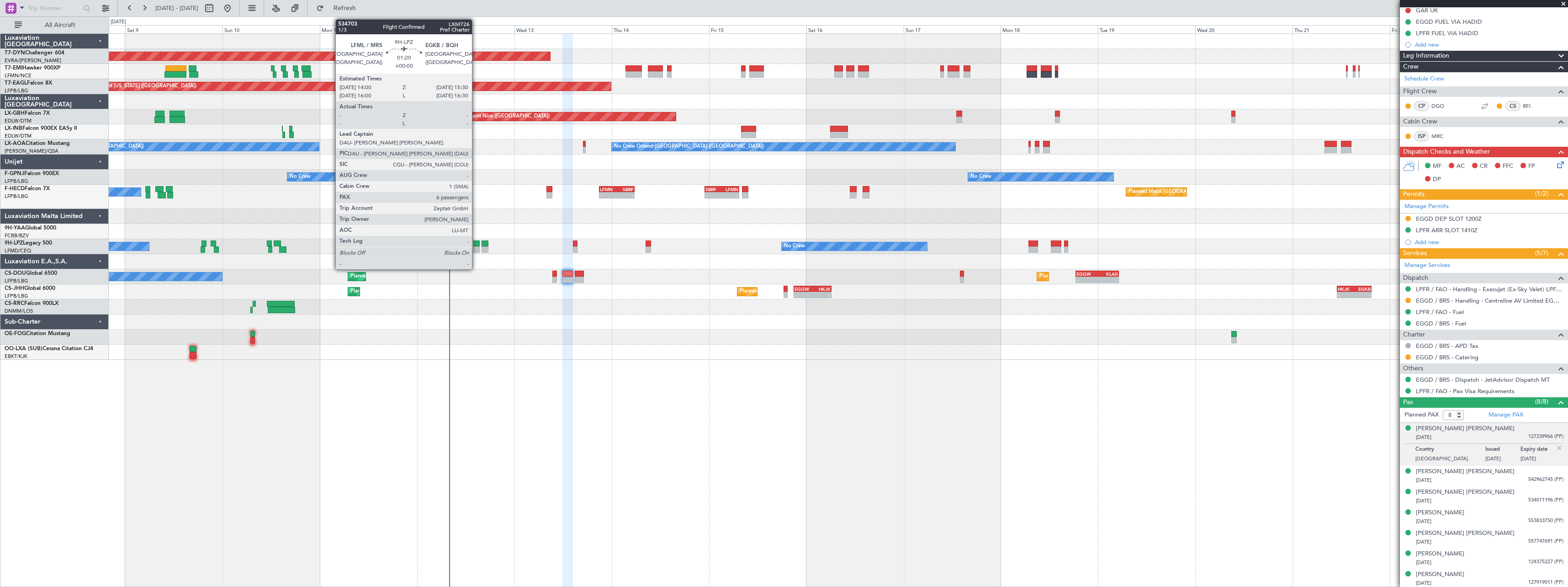
click at [476, 246] on div at bounding box center [477, 249] width 6 height 6
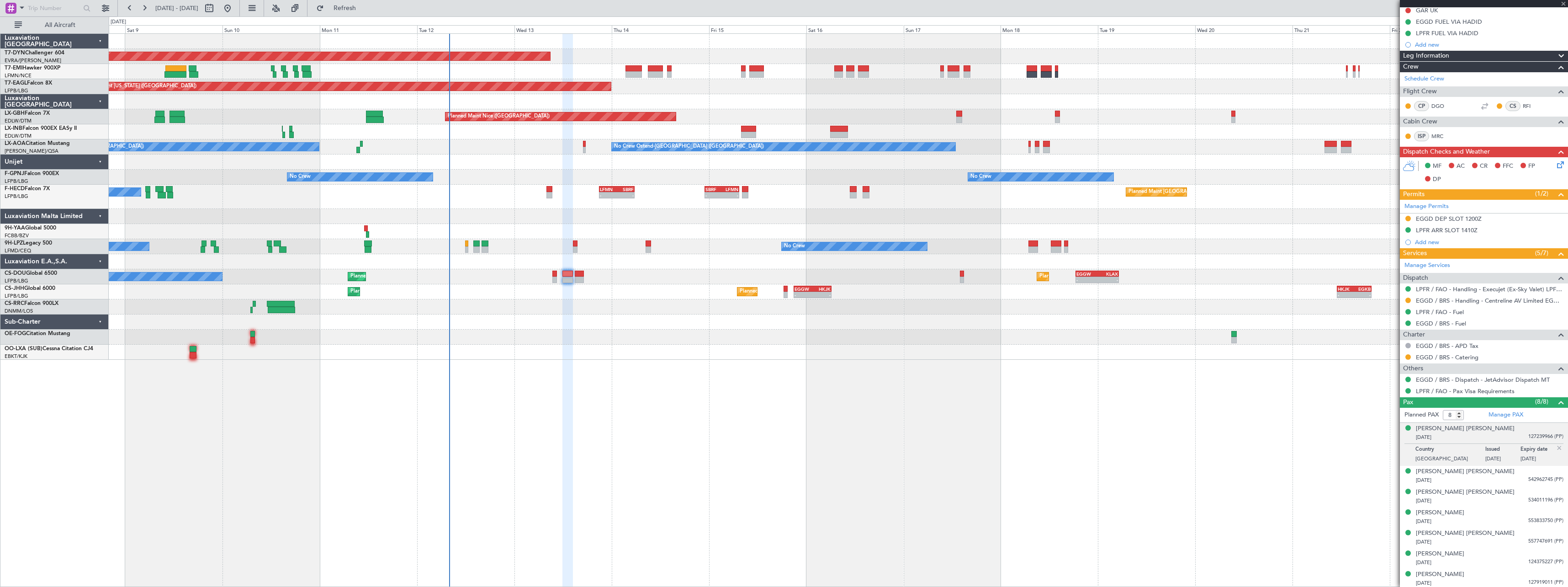
type input "6"
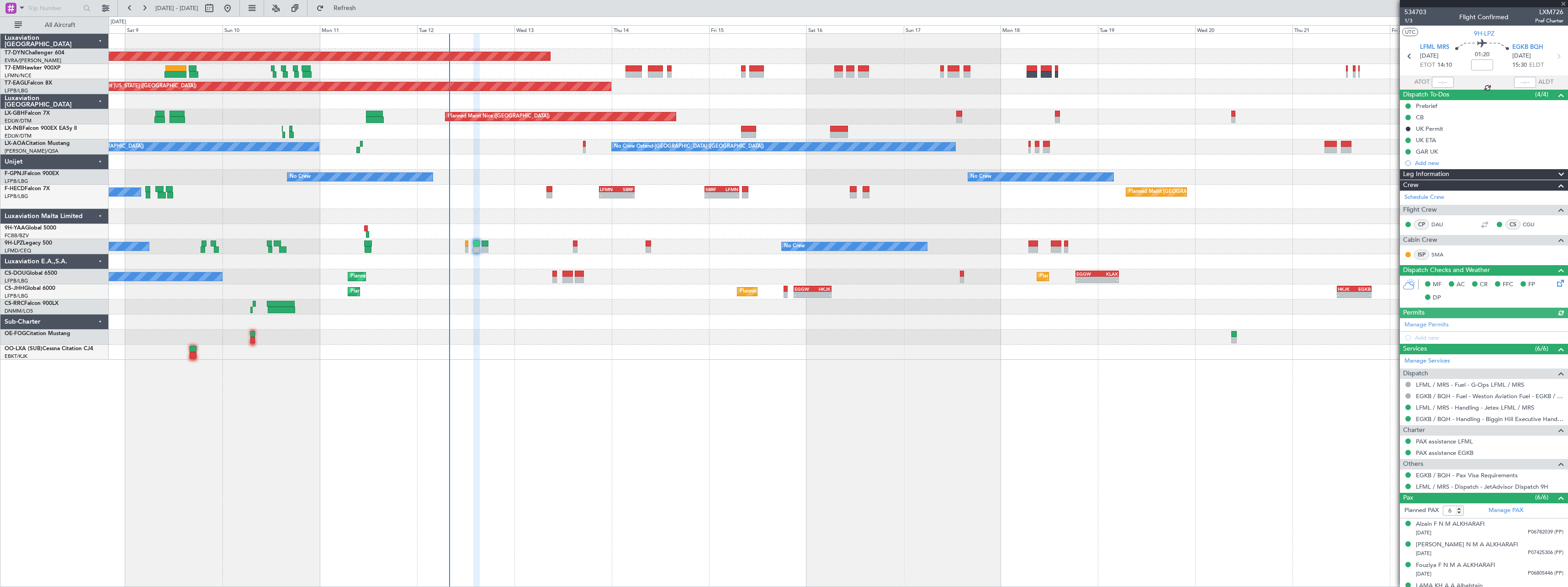
scroll to position [55, 0]
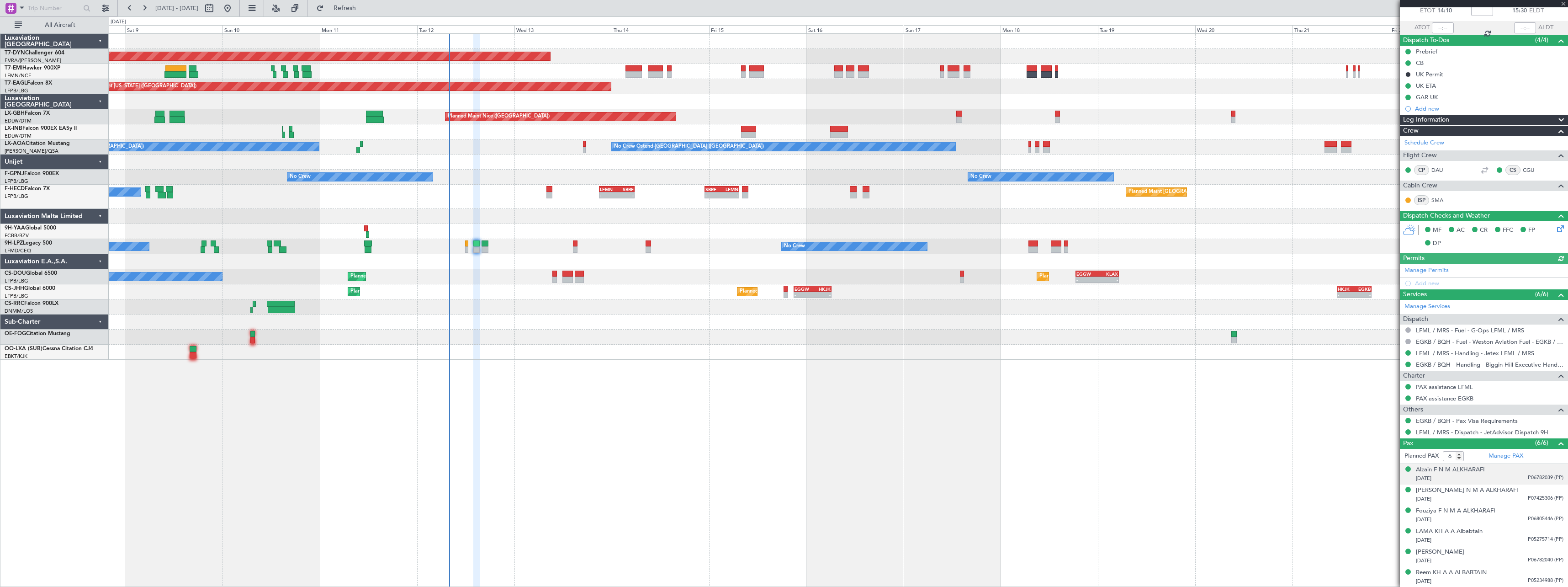
click at [1452, 470] on div "Alzain F N M ALKHARAFI" at bounding box center [1450, 470] width 69 height 10
click at [1471, 512] on div "[PERSON_NAME] N M A ALKHARAFI" at bounding box center [1466, 513] width 102 height 10
click at [1459, 535] on div "Fouziya F N M A ALKHARAFI" at bounding box center [1455, 533] width 79 height 10
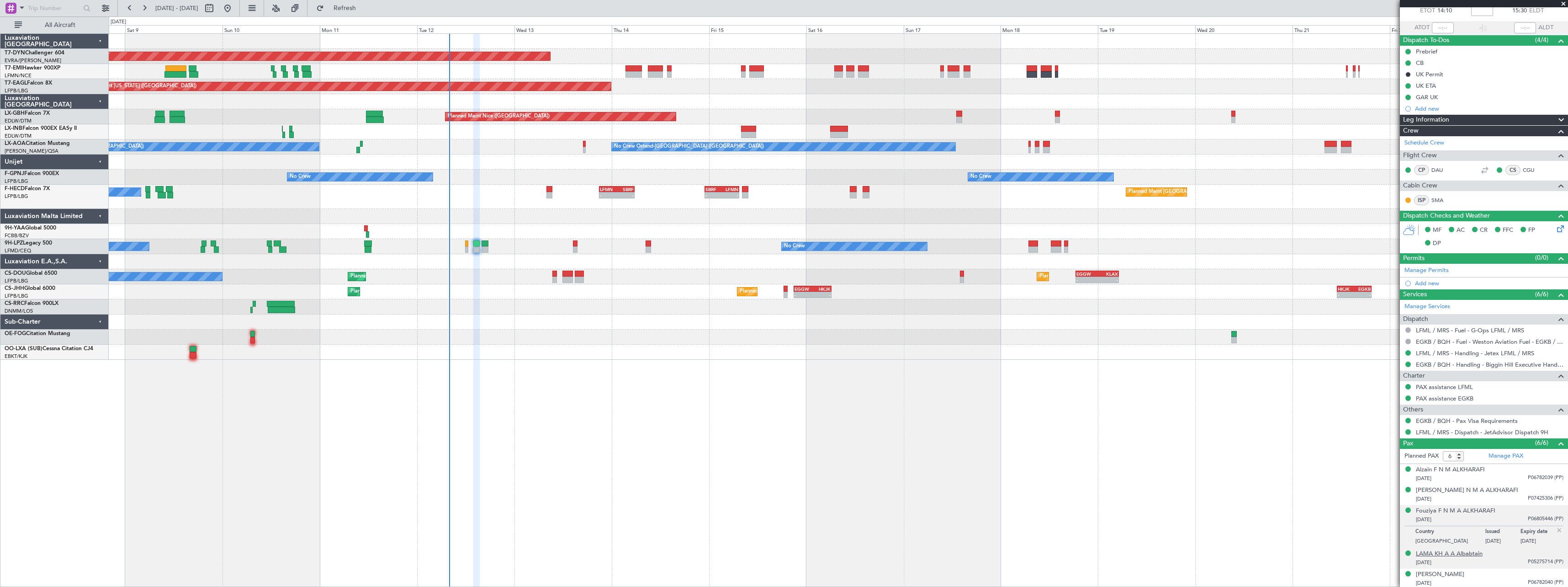
click at [1459, 553] on div "LAMA KH A A Albabtain" at bounding box center [1449, 554] width 67 height 10
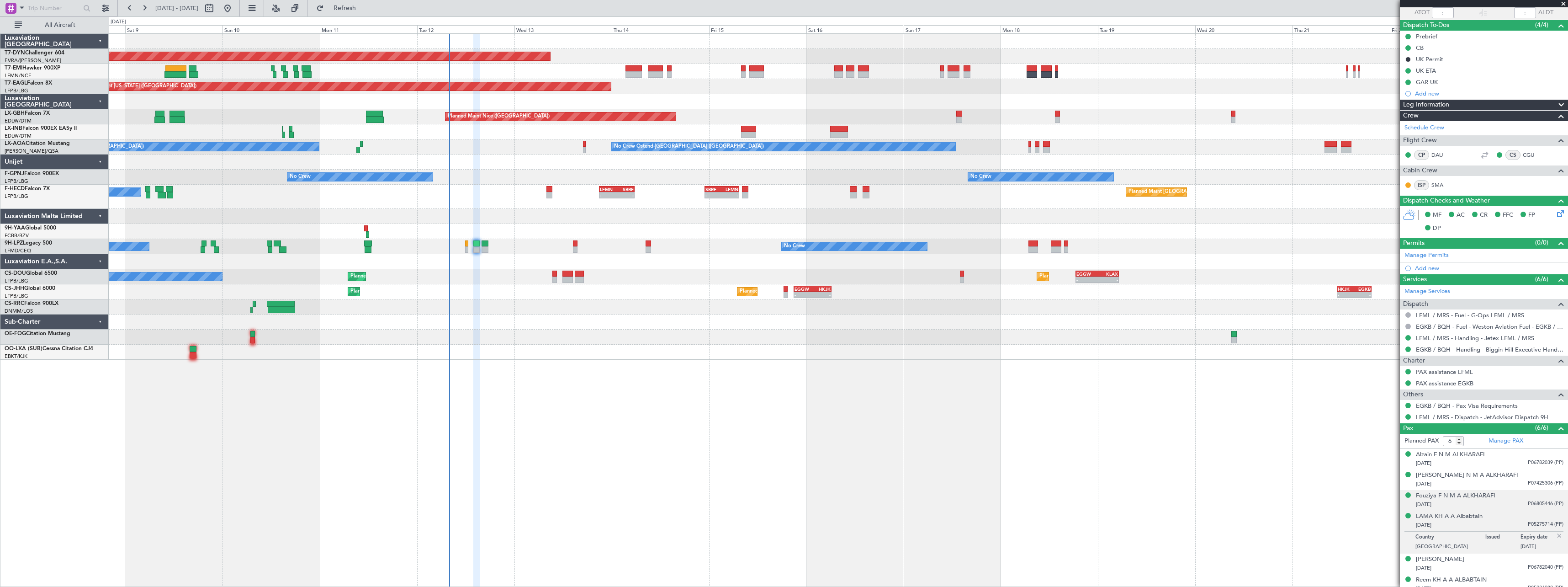
scroll to position [77, 0]
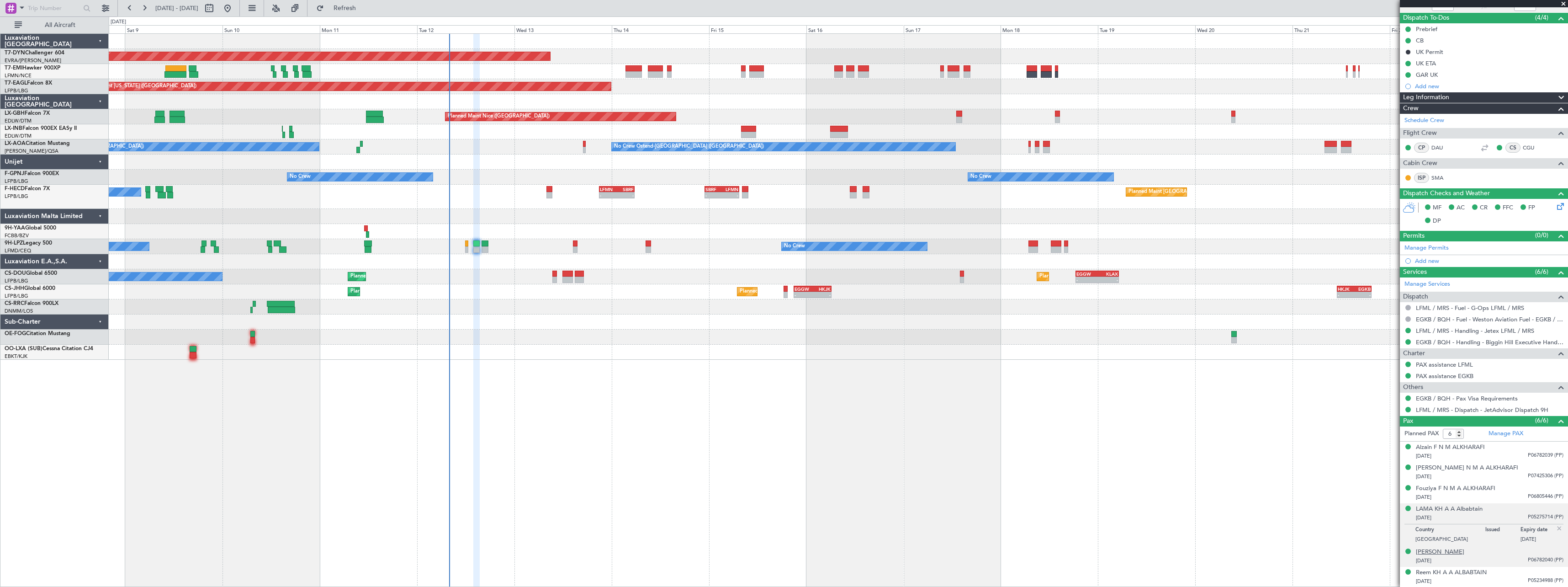
click at [1459, 554] on div "Nasser F N M ALKHARAFI" at bounding box center [1440, 552] width 48 height 10
click at [1463, 572] on div "Reem KH A A ALBABTAIN" at bounding box center [1451, 573] width 71 height 10
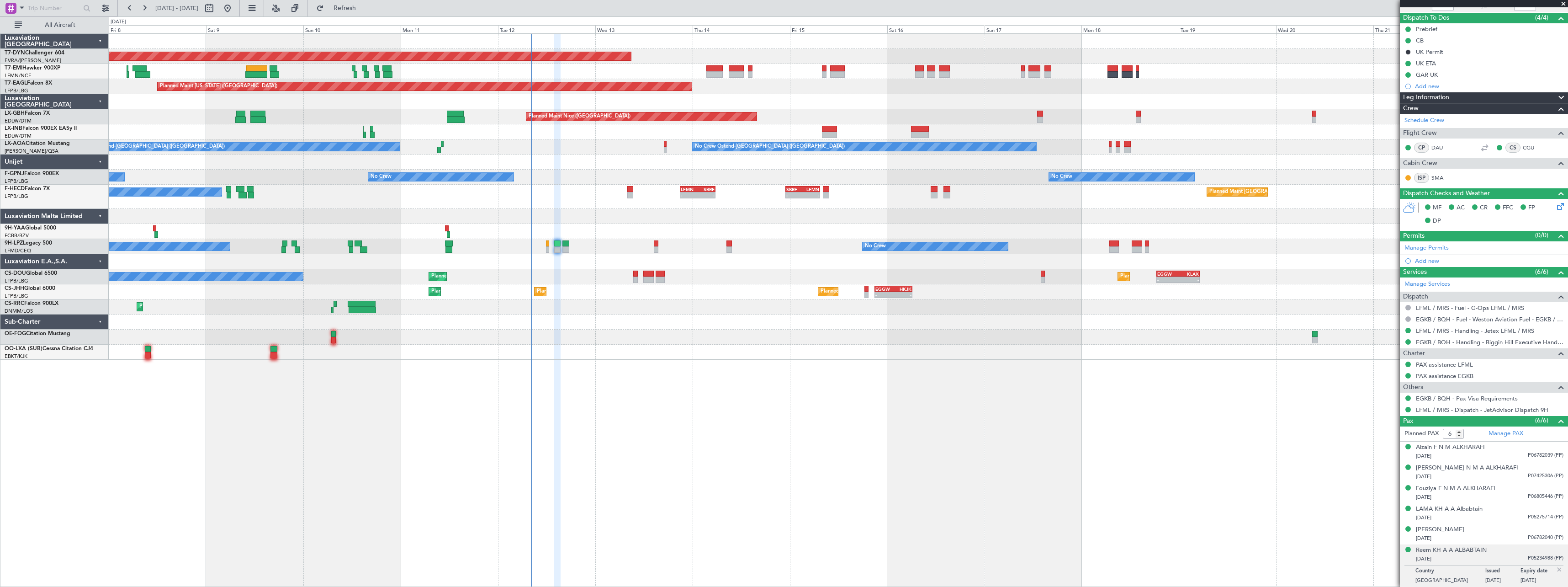
click at [597, 149] on div "No Crew Ostend-brugge (Ostend) No Crew Ostend-brugge (Ostend) AOG Maint Biarrit…" at bounding box center [838, 147] width 1459 height 15
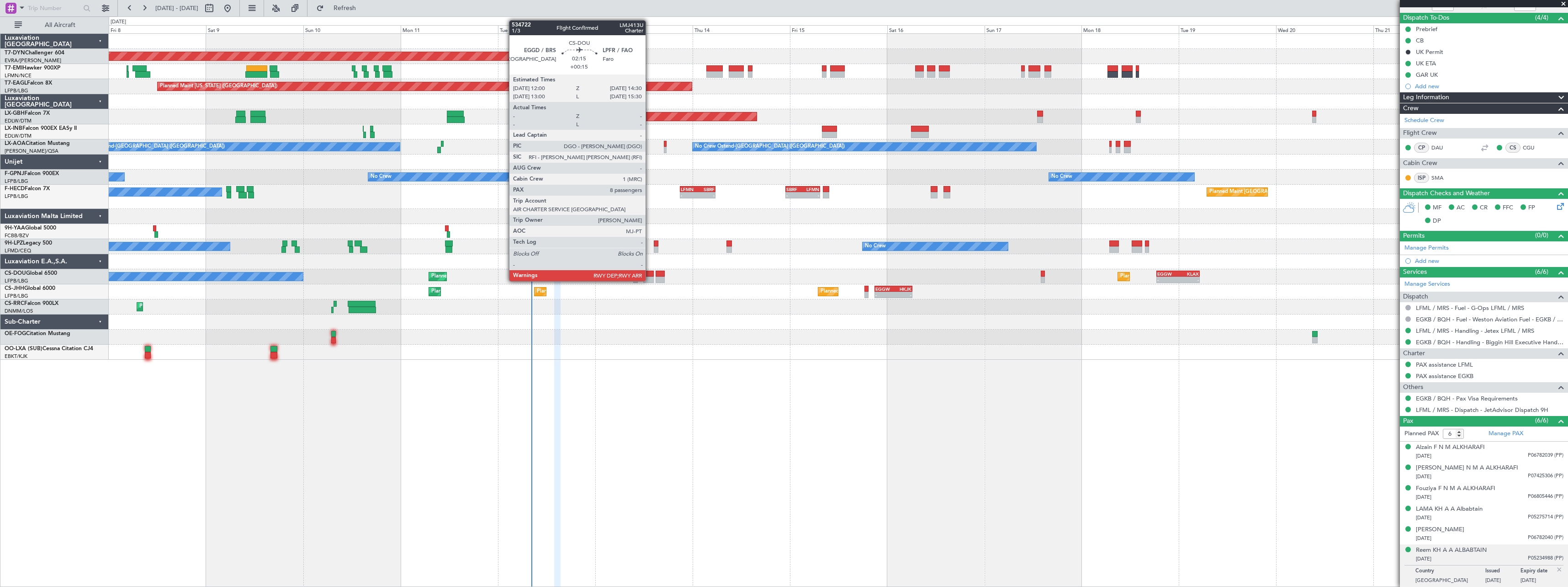
click at [650, 272] on div at bounding box center [648, 274] width 10 height 6
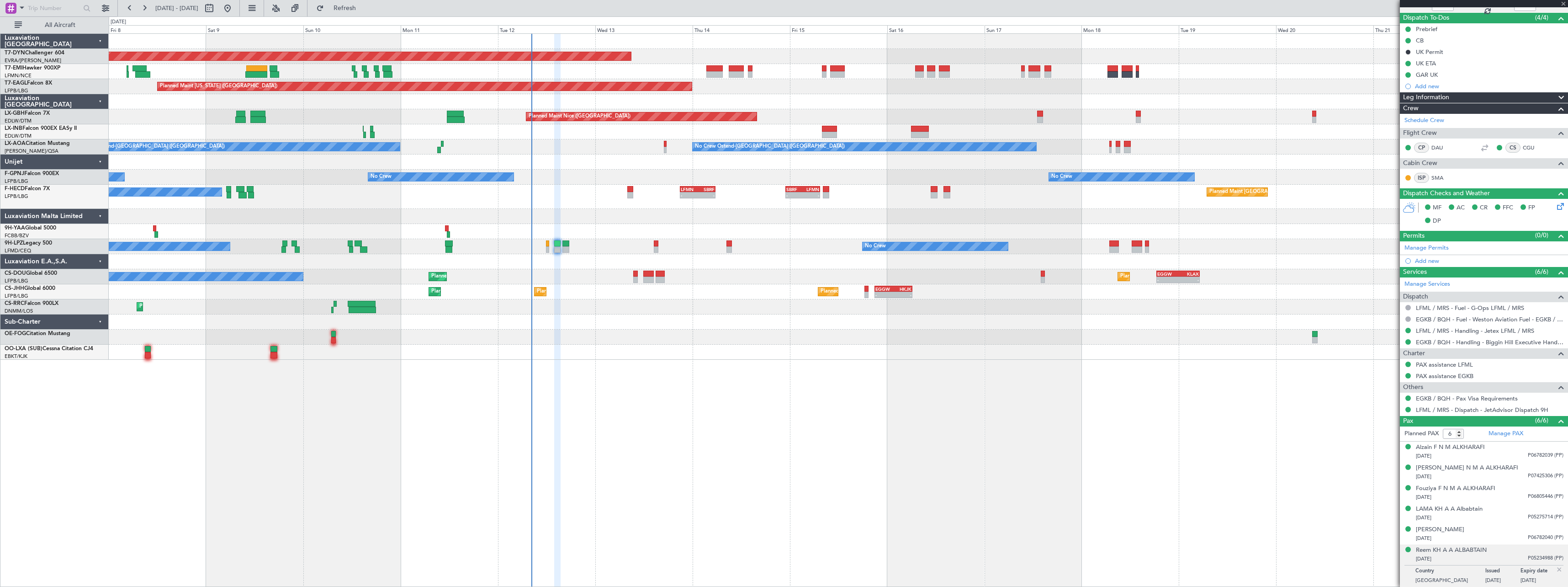
type input "+00:15"
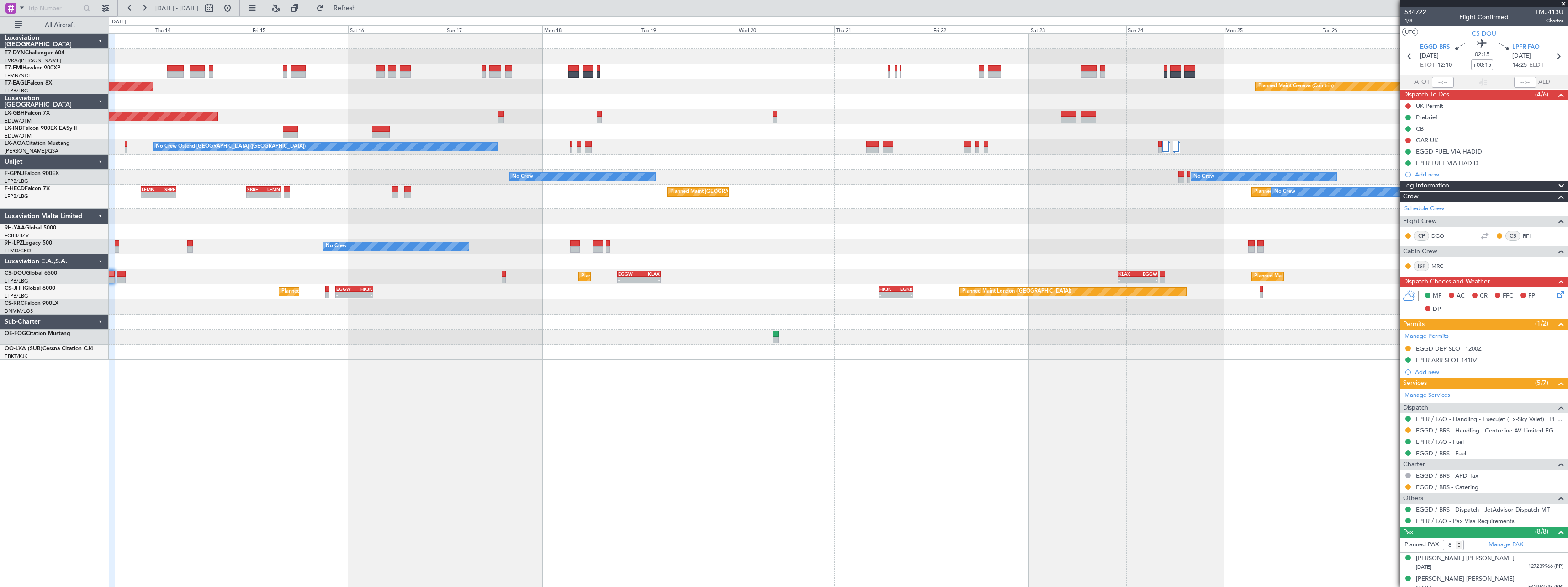
click at [535, 218] on div "Planned Maint Basel-Mulhouse Planned Maint New York (Teterboro) Planned Maint G…" at bounding box center [838, 197] width 1459 height 326
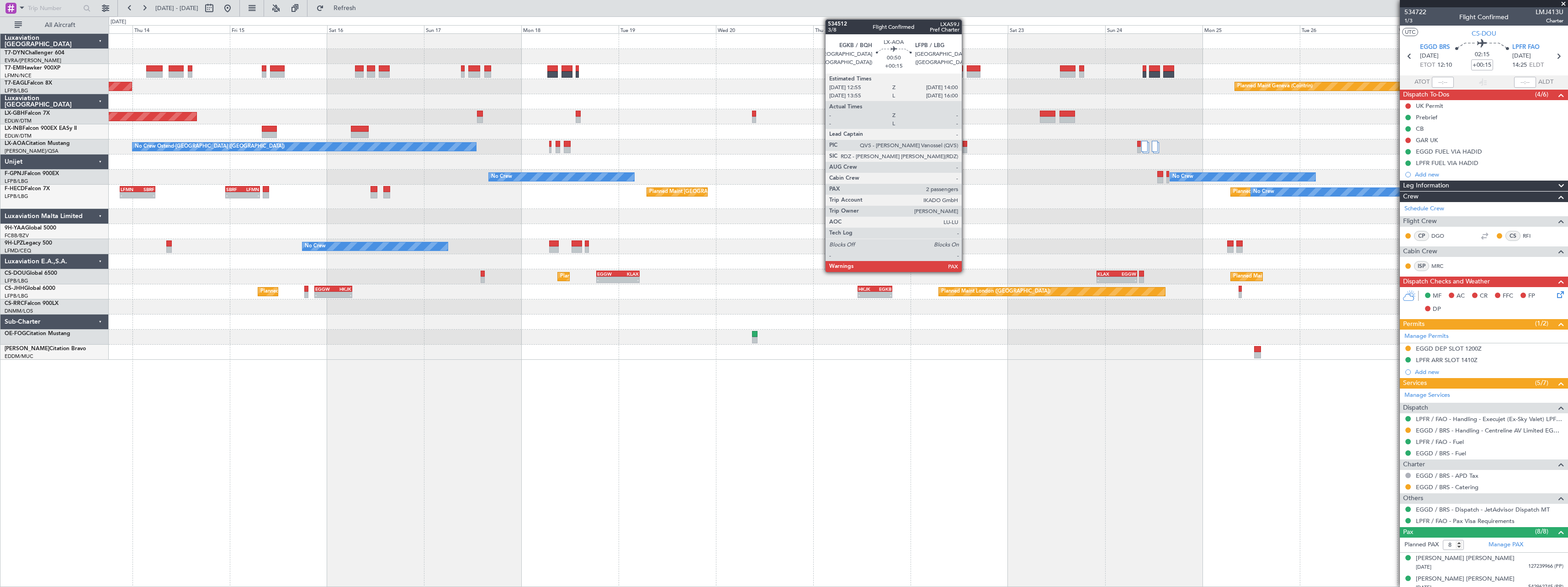
click at [966, 144] on div at bounding box center [965, 144] width 5 height 6
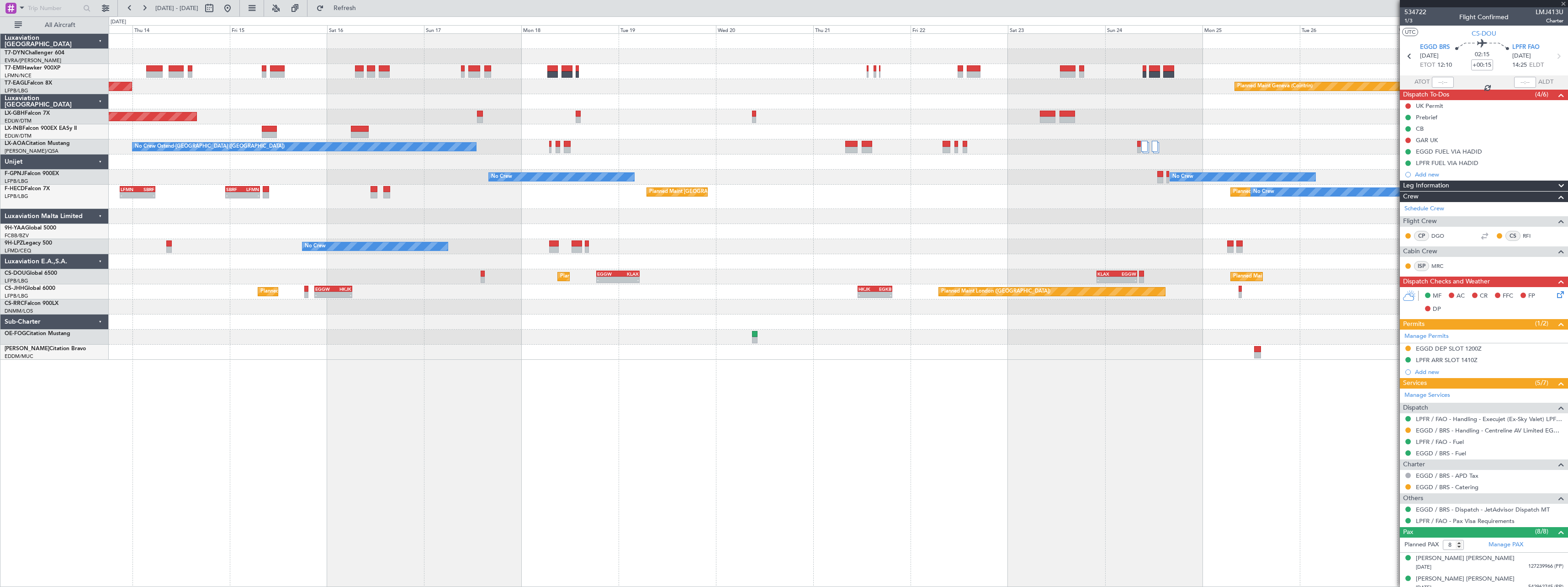
type input "2"
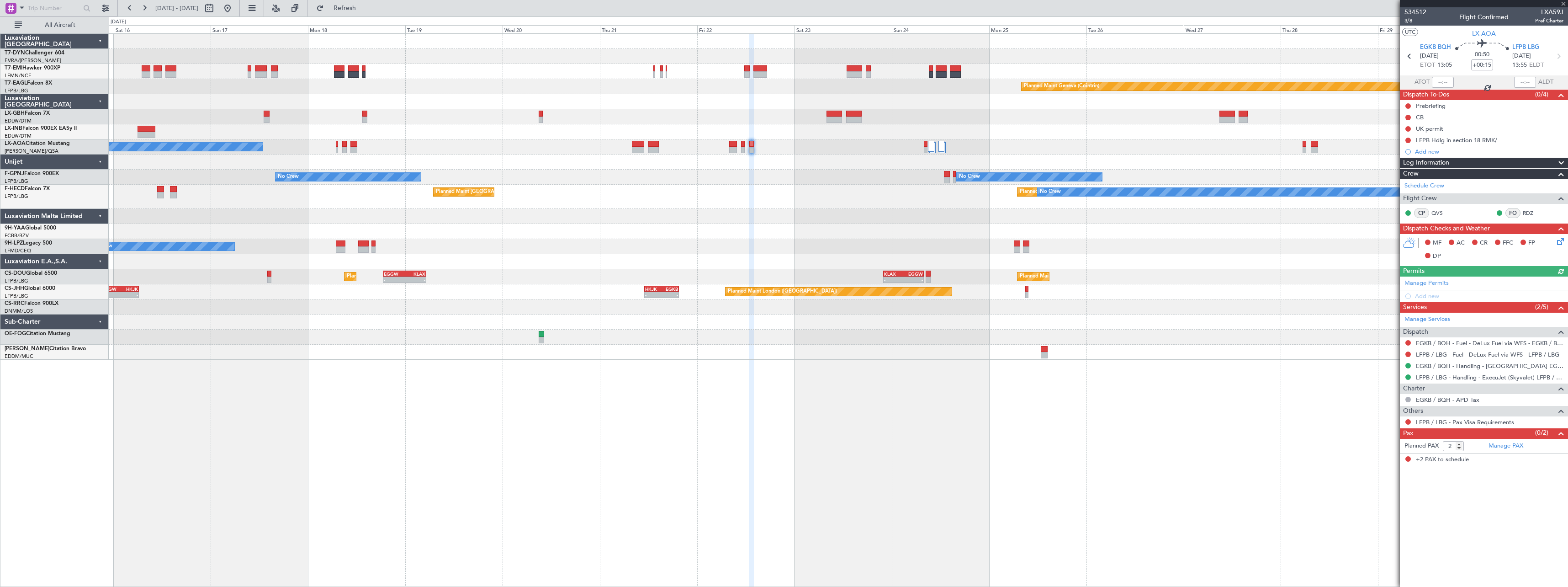
click at [720, 199] on div "Planned Maint Paris (Le Bourget) No Crew Planned Maint Paris (Le Bourget) SBRF …" at bounding box center [838, 197] width 1459 height 25
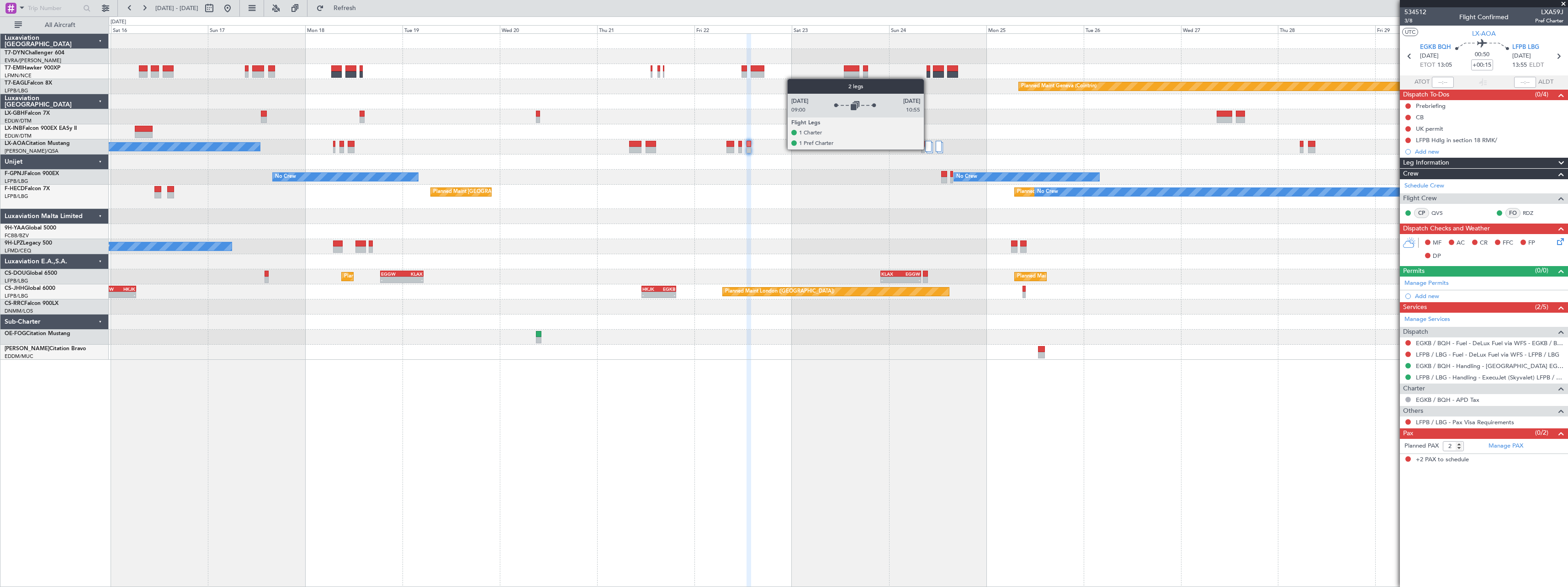
click at [928, 149] on div at bounding box center [928, 146] width 7 height 11
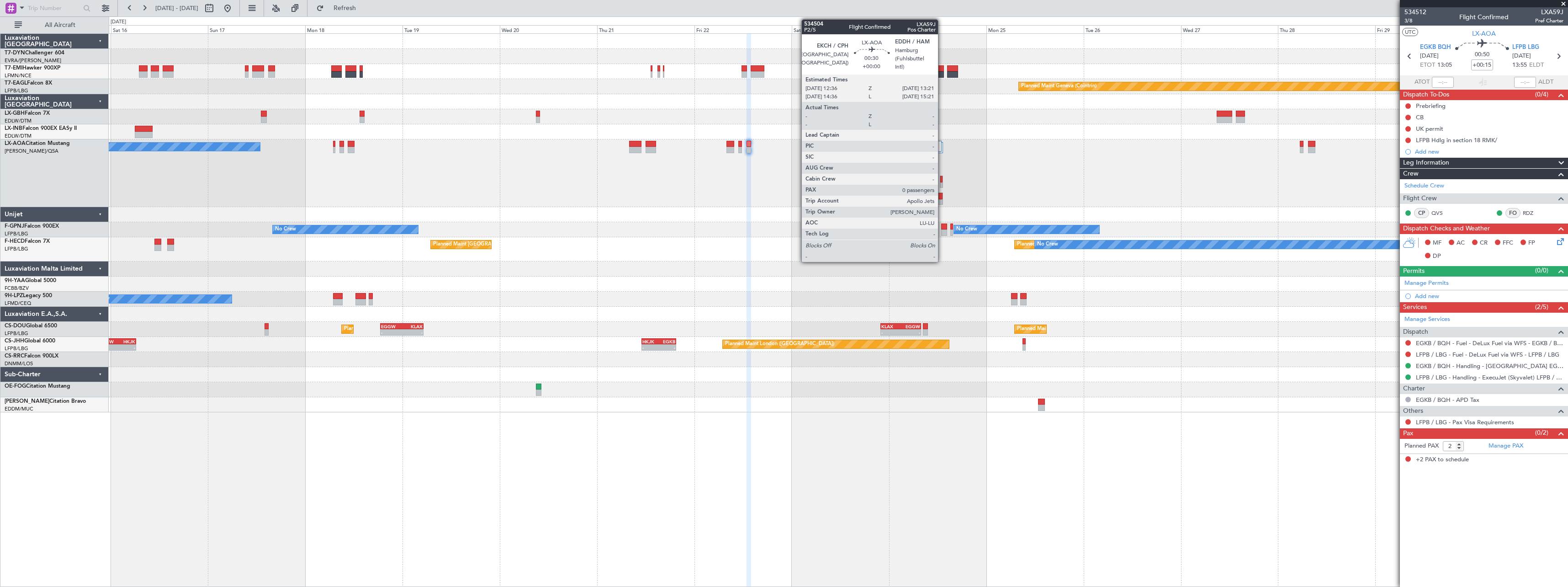
click at [942, 180] on div at bounding box center [941, 179] width 2 height 6
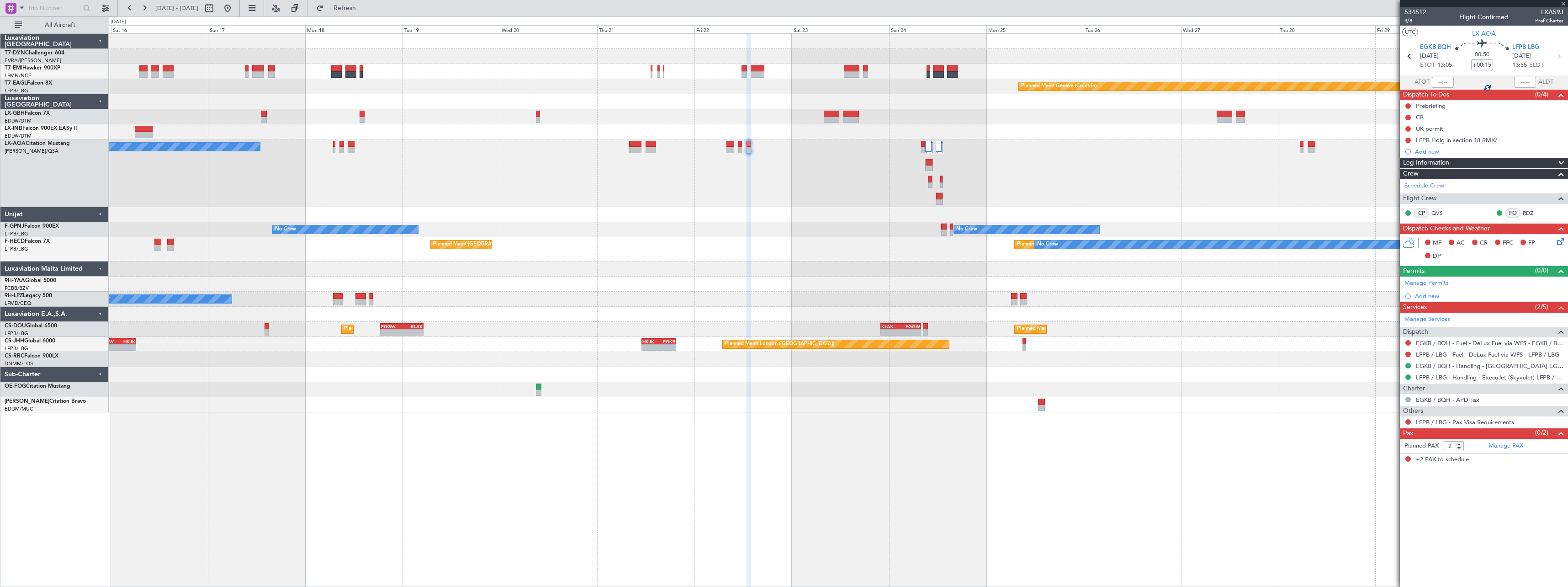
type input "0"
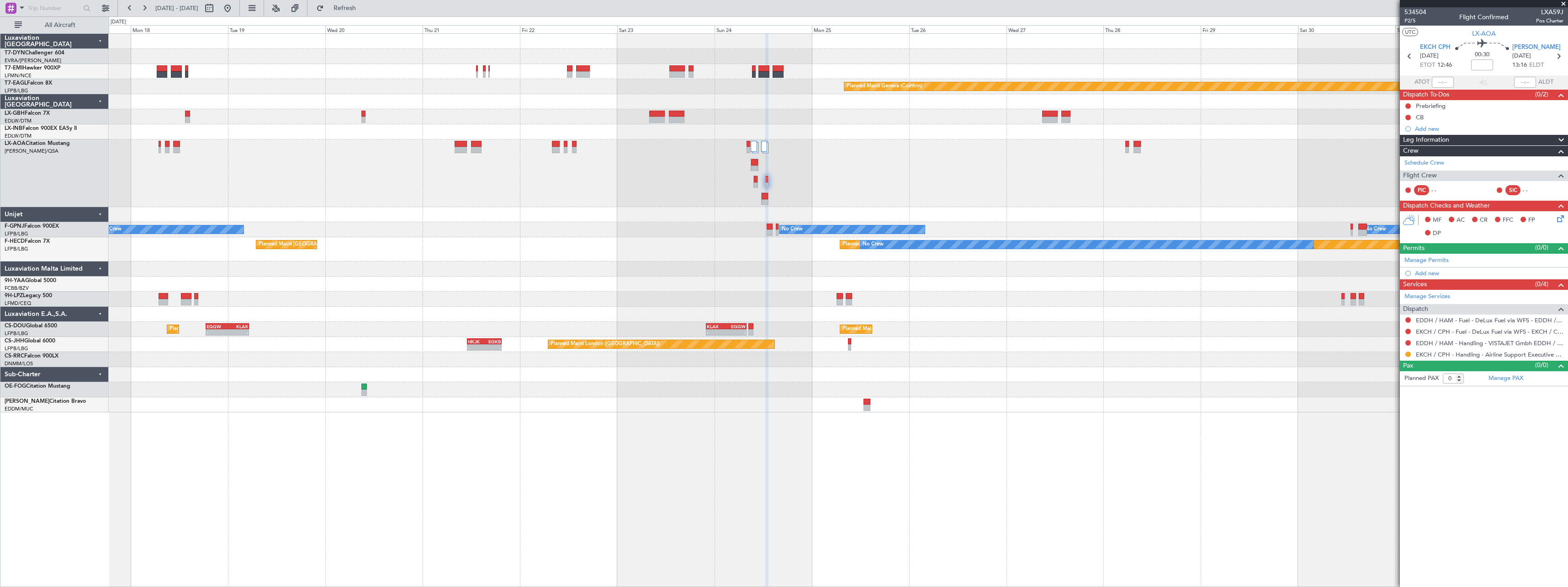
click at [601, 166] on div "No Crew Ostend-[GEOGRAPHIC_DATA] ([GEOGRAPHIC_DATA])" at bounding box center [838, 173] width 1459 height 67
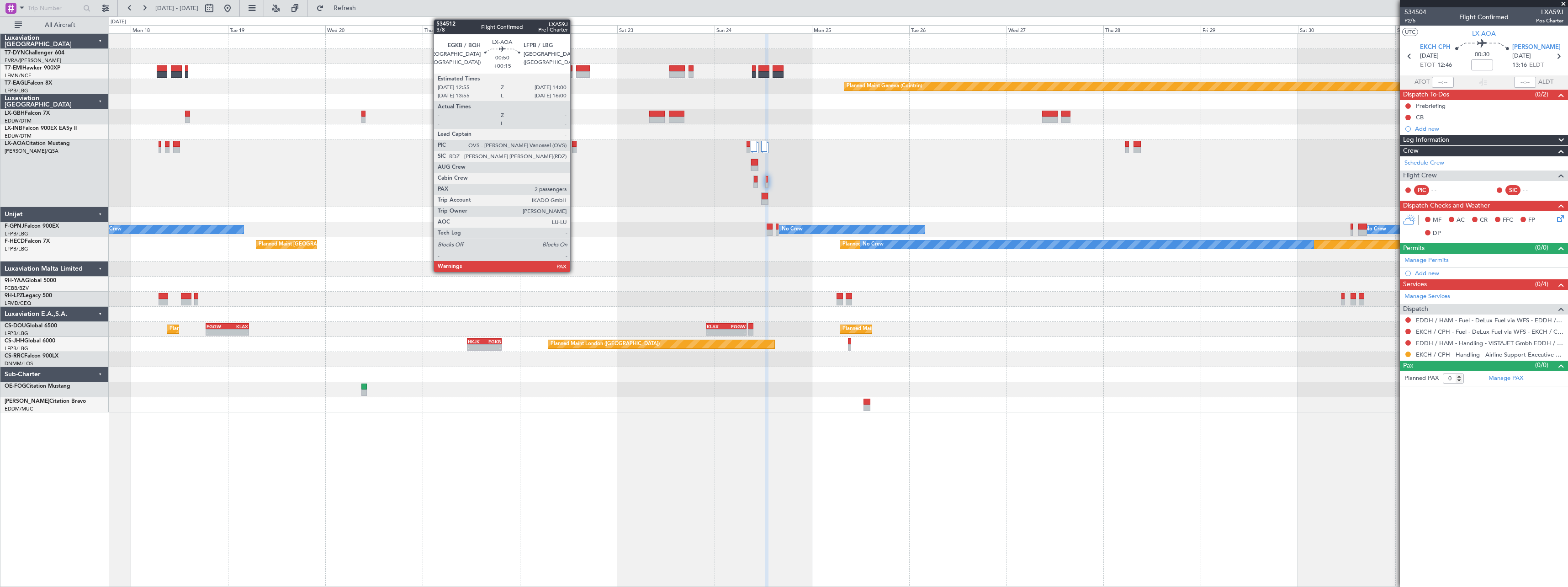
click at [574, 146] on div at bounding box center [574, 144] width 5 height 6
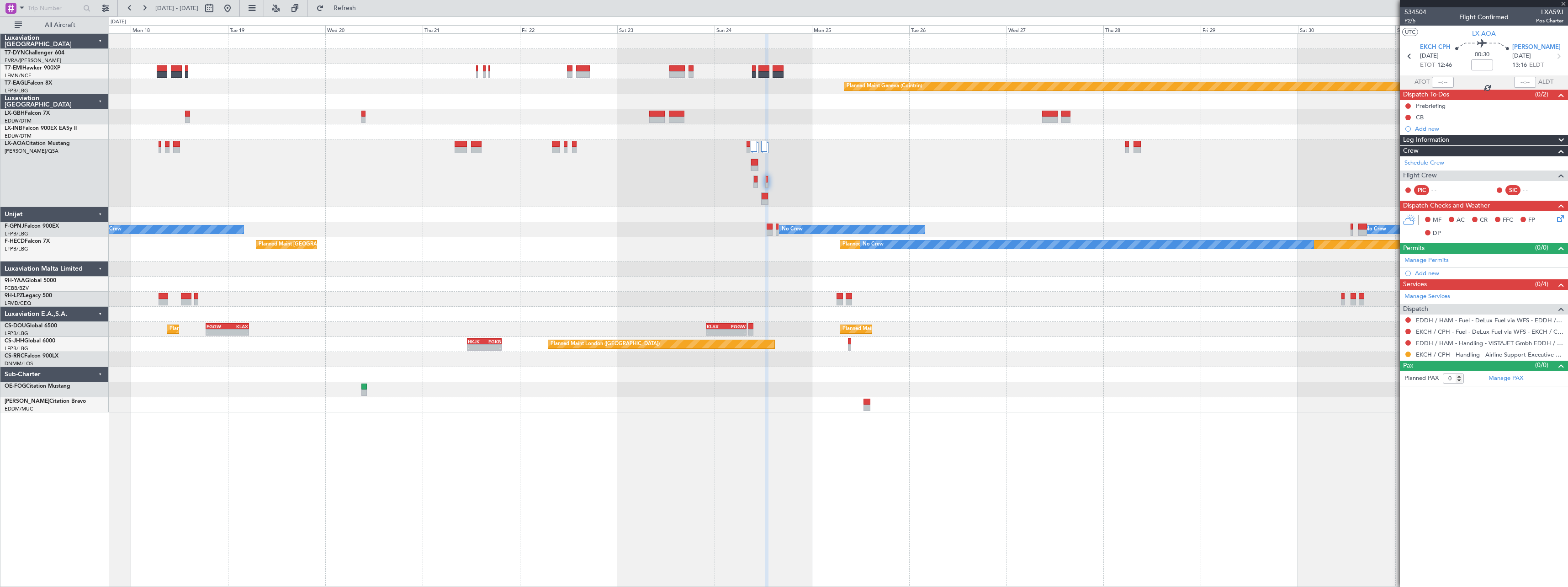
type input "+00:15"
type input "2"
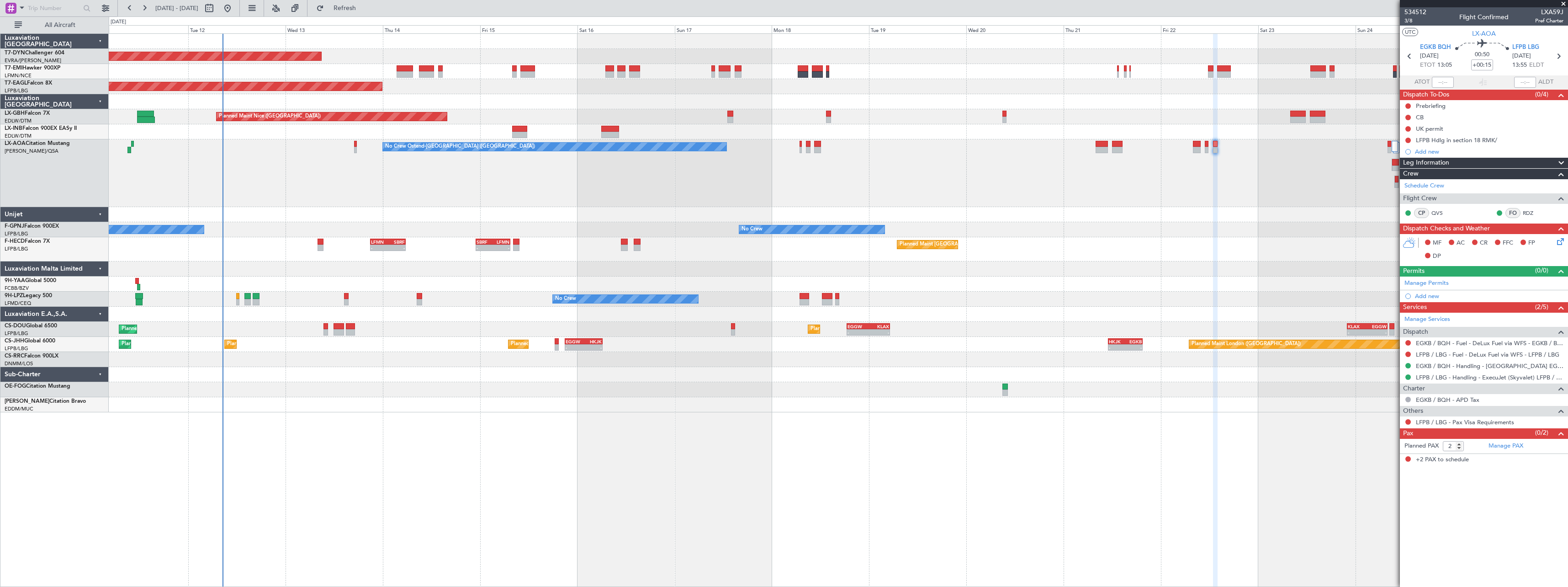
click at [968, 340] on div "Planned Maint London (Biggin Hill) - - HKJK 11:00 Z EGKB 19:30 Z - - EGGW 21:00…" at bounding box center [838, 344] width 1459 height 15
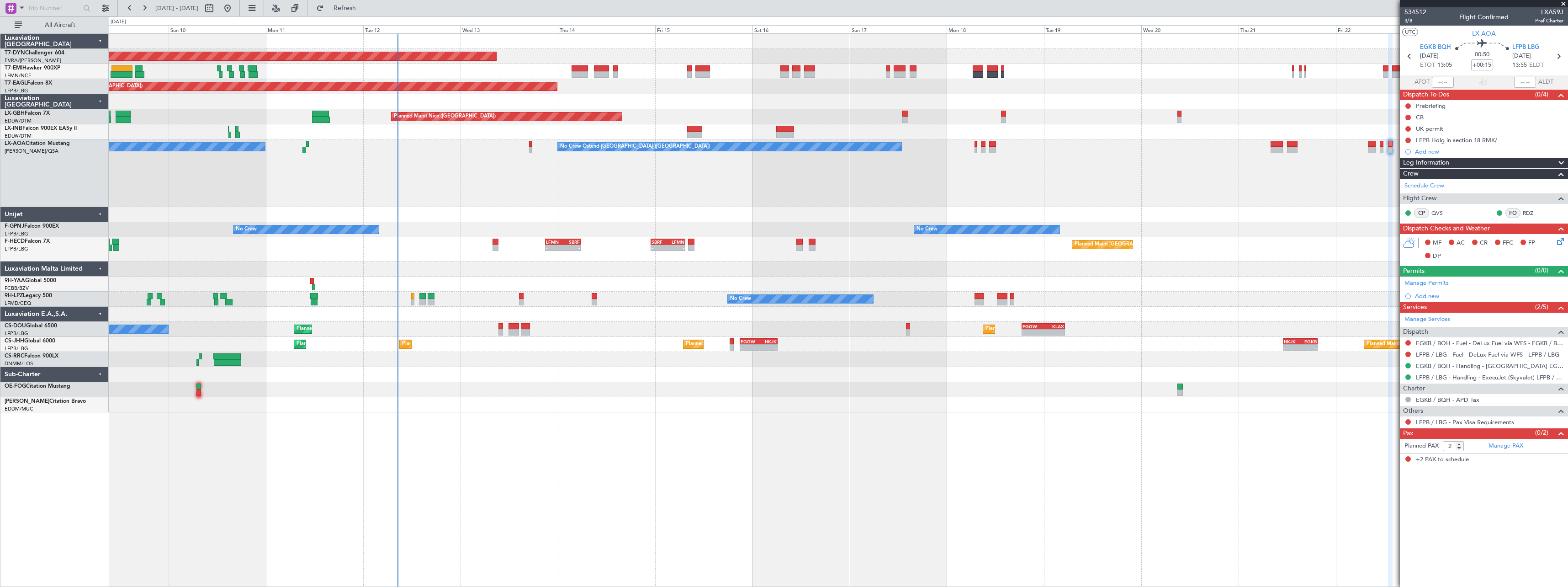
click at [572, 406] on div "Planned Maint Basel-Mulhouse Planned Maint New York (Teterboro) Planned Maint G…" at bounding box center [838, 310] width 1459 height 554
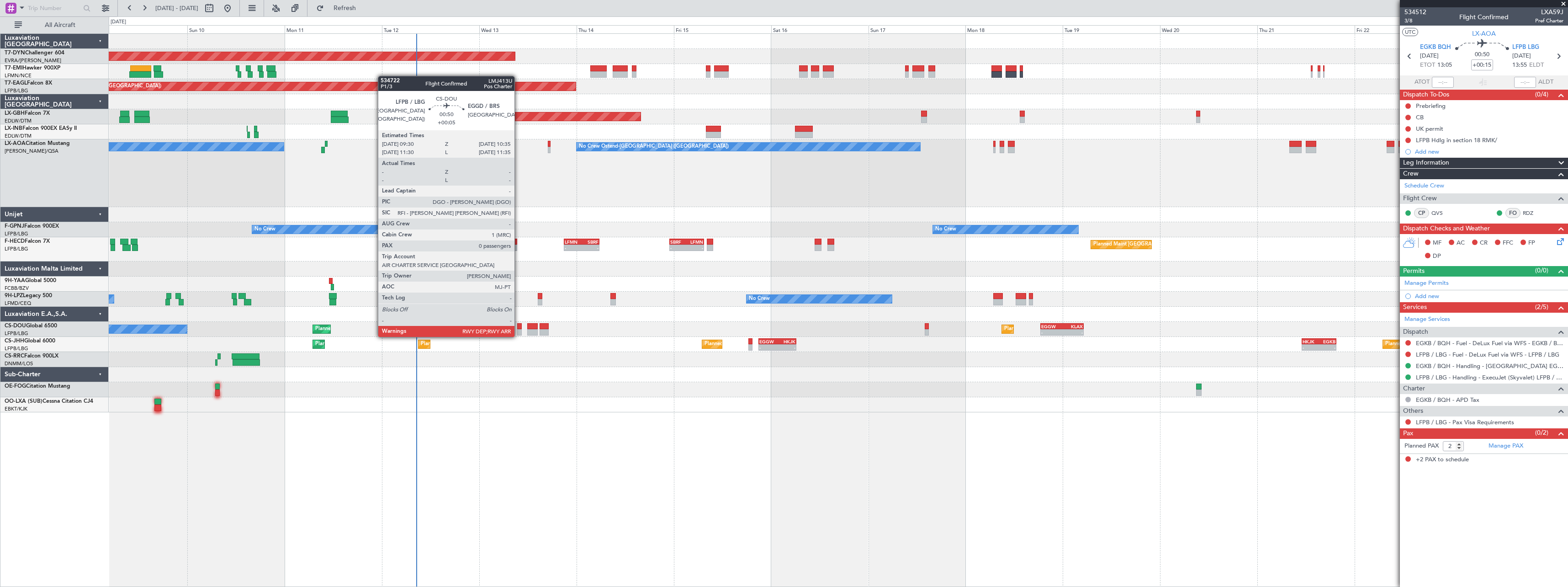
click at [519, 327] on div at bounding box center [519, 326] width 5 height 6
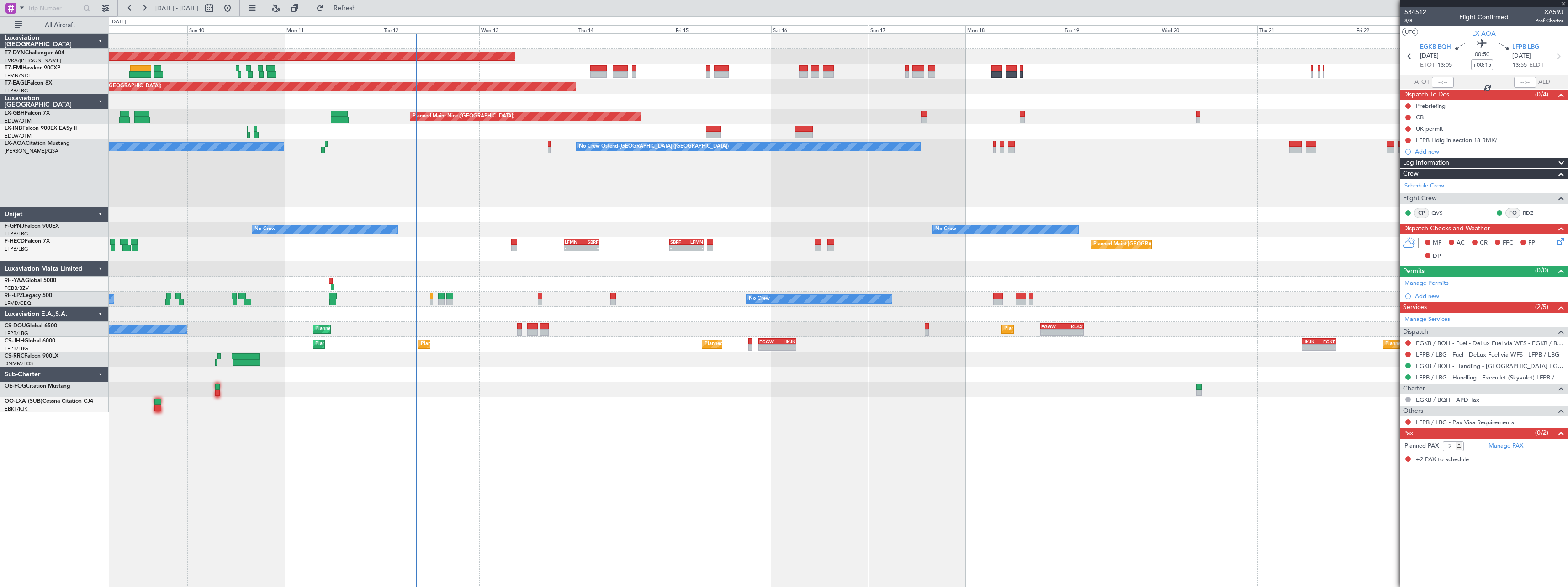
type input "+00:05"
type input "0"
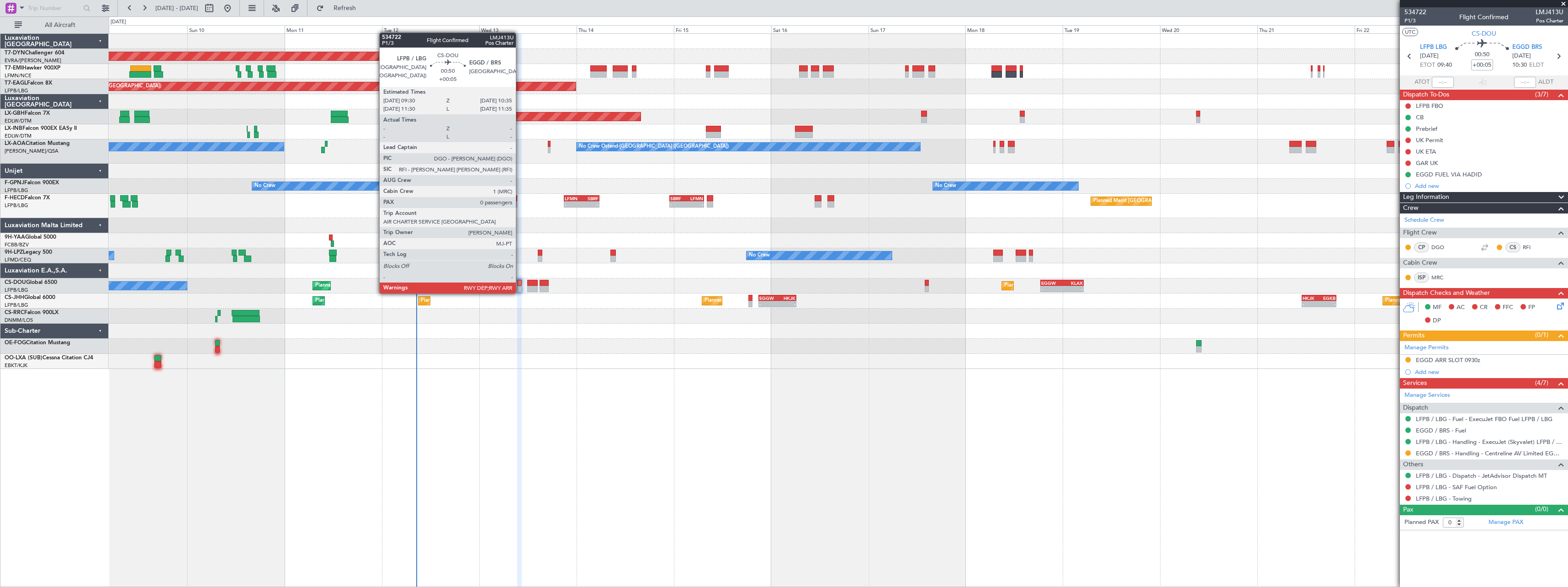
click at [520, 284] on div at bounding box center [519, 283] width 5 height 6
click at [520, 289] on div at bounding box center [519, 289] width 5 height 6
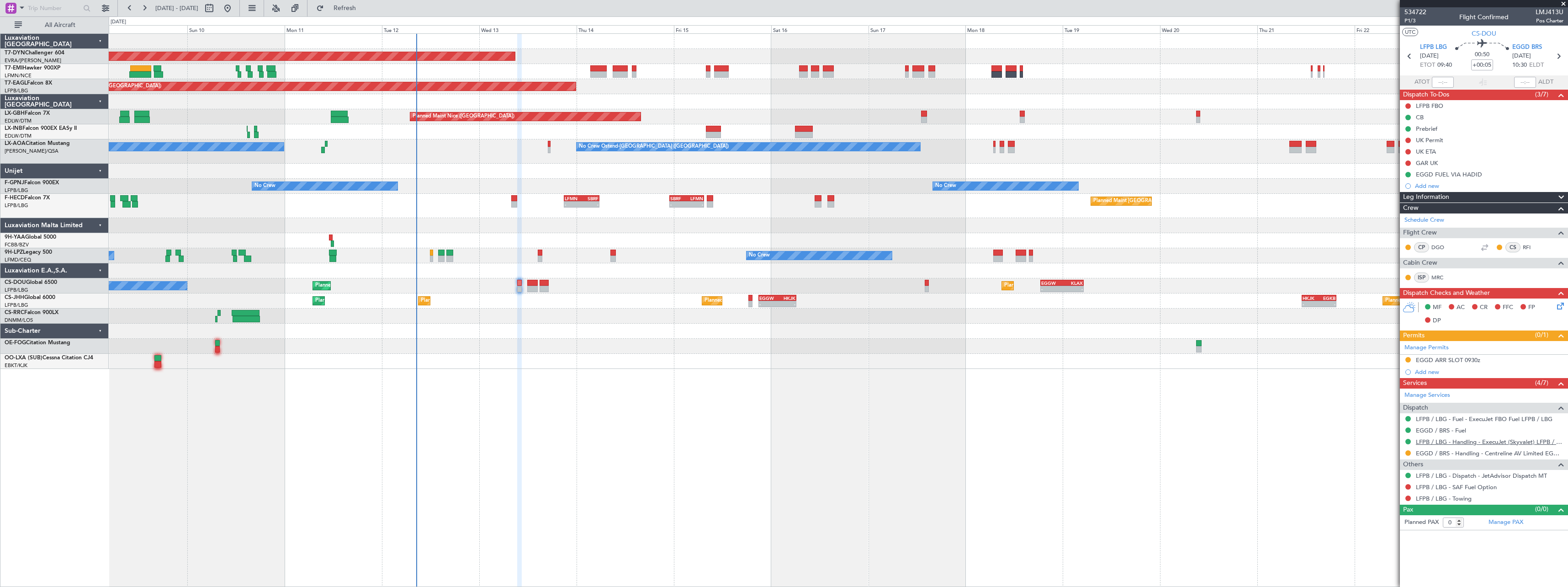
click at [1453, 444] on link "LFPB / LBG - Handling - ExecuJet (Skyvalet) LFPB / LBG" at bounding box center [1489, 442] width 148 height 8
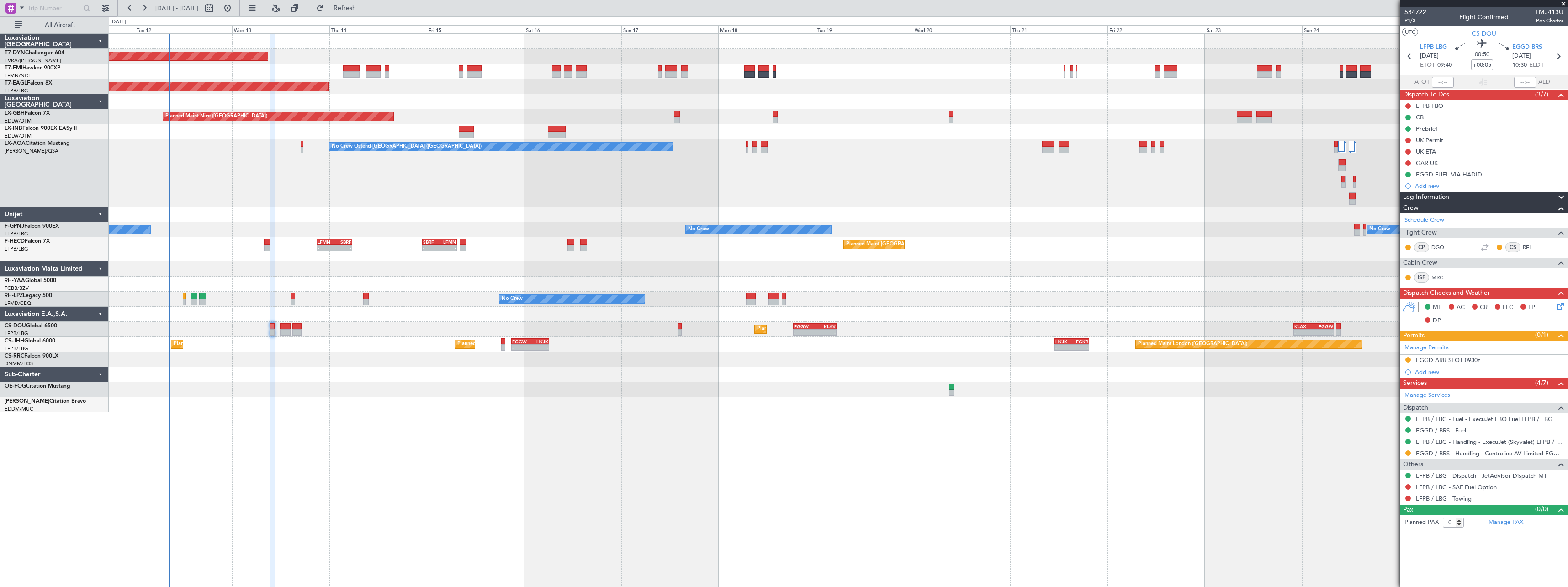
click at [1050, 265] on div at bounding box center [838, 268] width 1459 height 15
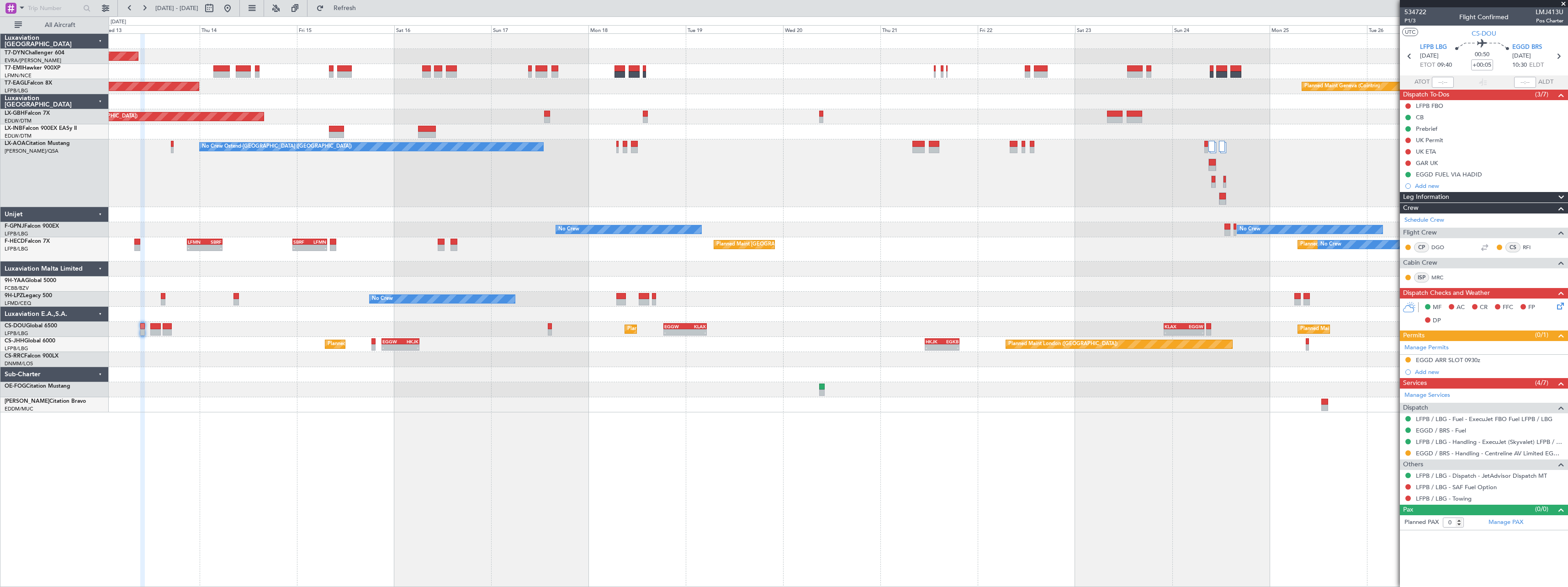
click at [966, 239] on div "Planned Maint Basel-Mulhouse Planned Maint Geneva (Cointrin) Planned Maint New …" at bounding box center [838, 223] width 1459 height 378
click at [1561, 1] on span at bounding box center [1563, 4] width 10 height 8
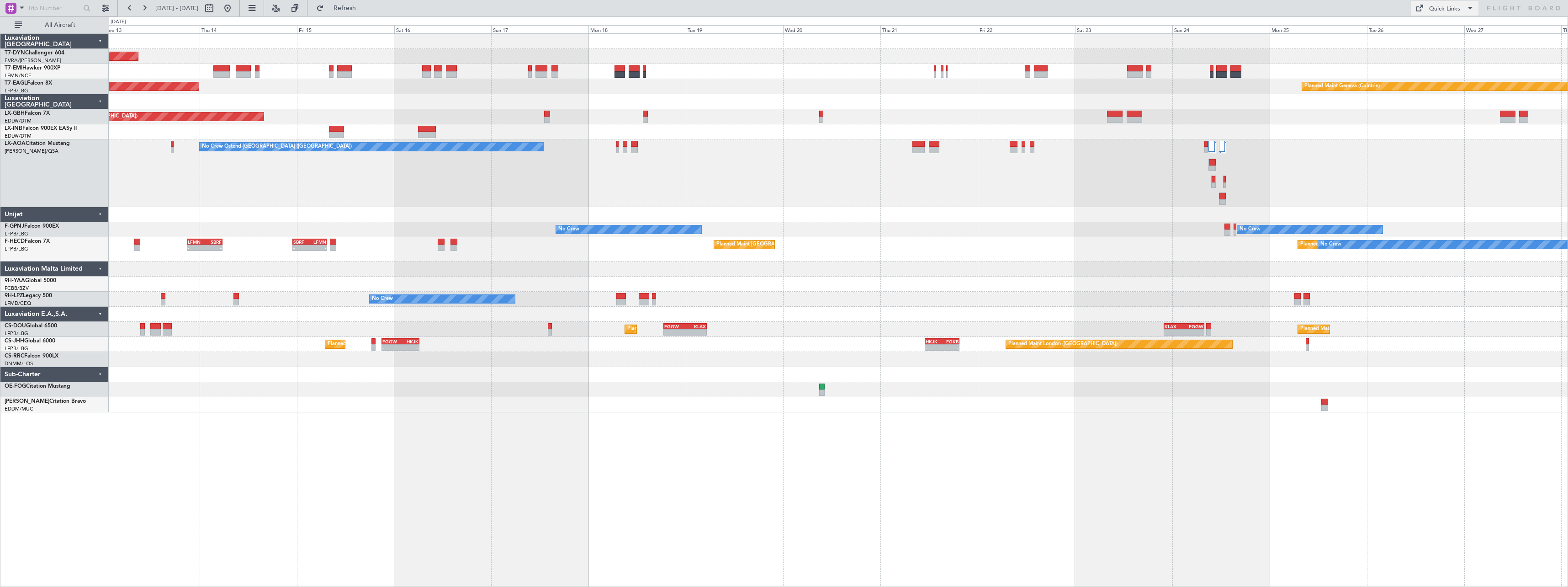
click at [1447, 10] on div "Quick Links" at bounding box center [1444, 10] width 31 height 10
click at [1438, 35] on button "Trip Builder" at bounding box center [1445, 30] width 68 height 22
click at [364, 9] on span "Refreshing..." at bounding box center [345, 8] width 38 height 6
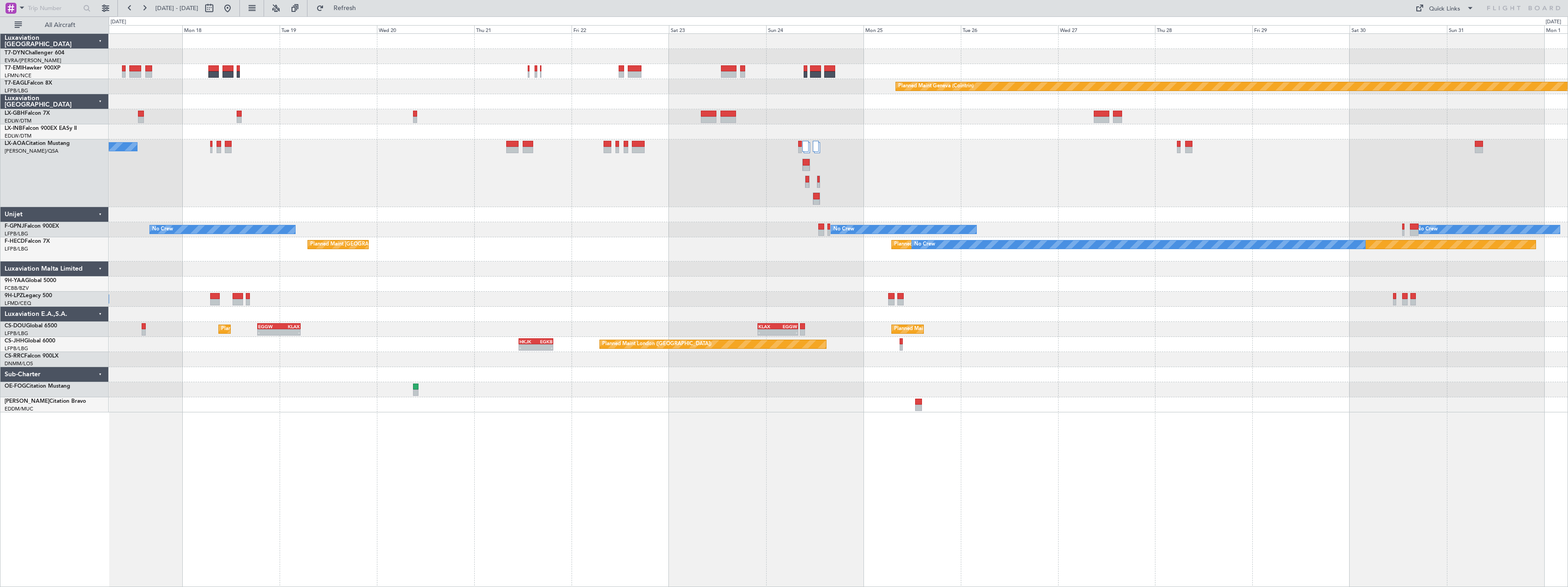
click at [566, 187] on div "No Crew Ostend-[GEOGRAPHIC_DATA] ([GEOGRAPHIC_DATA])" at bounding box center [838, 173] width 1459 height 67
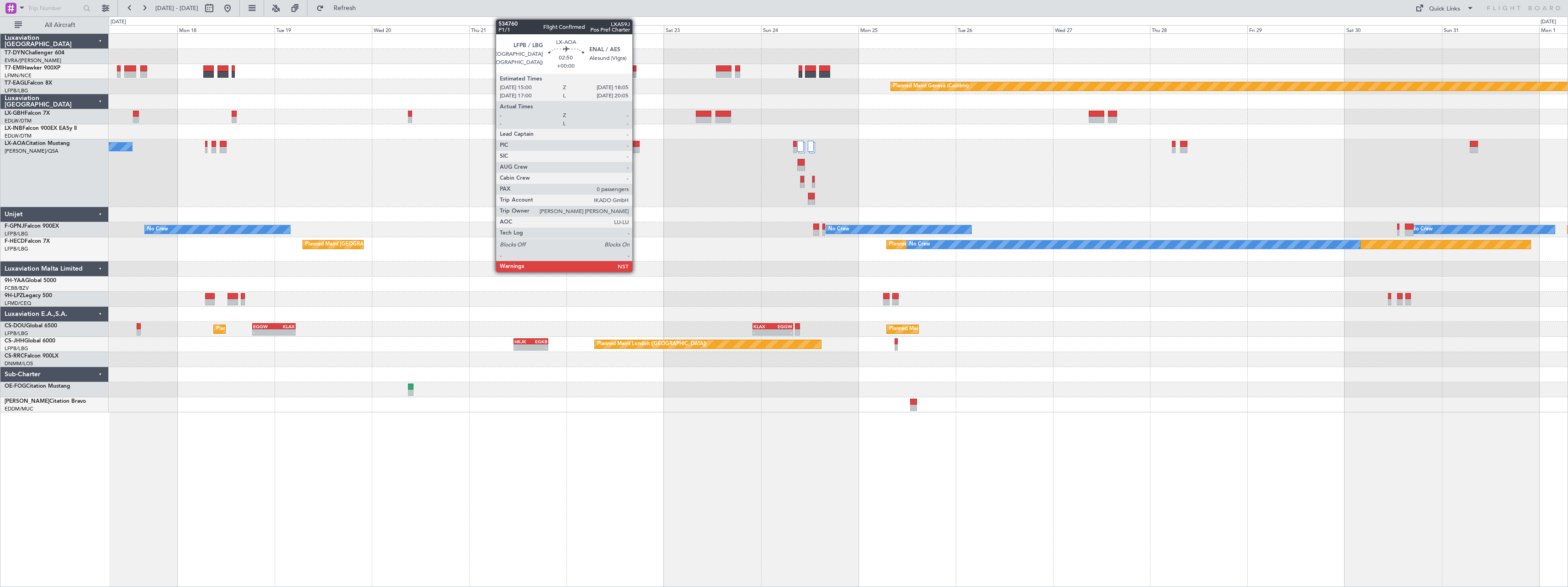
click at [636, 145] on div at bounding box center [633, 144] width 13 height 6
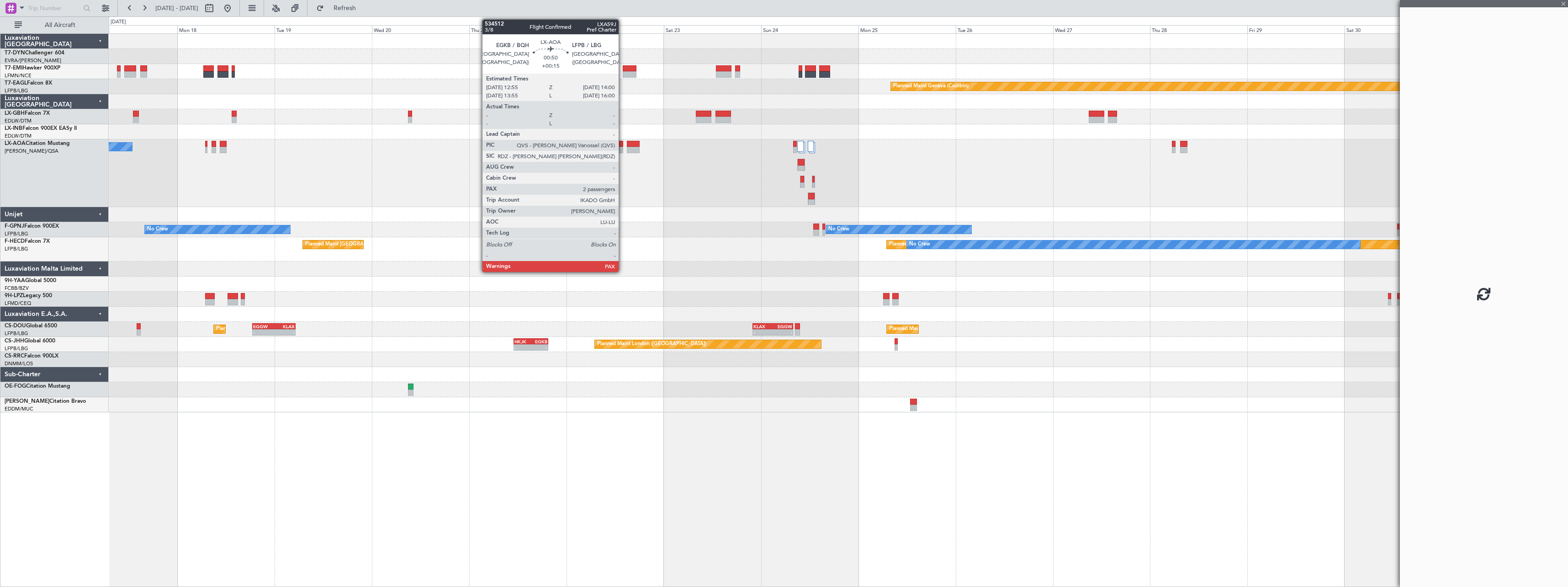
click at [623, 144] on div at bounding box center [621, 144] width 5 height 6
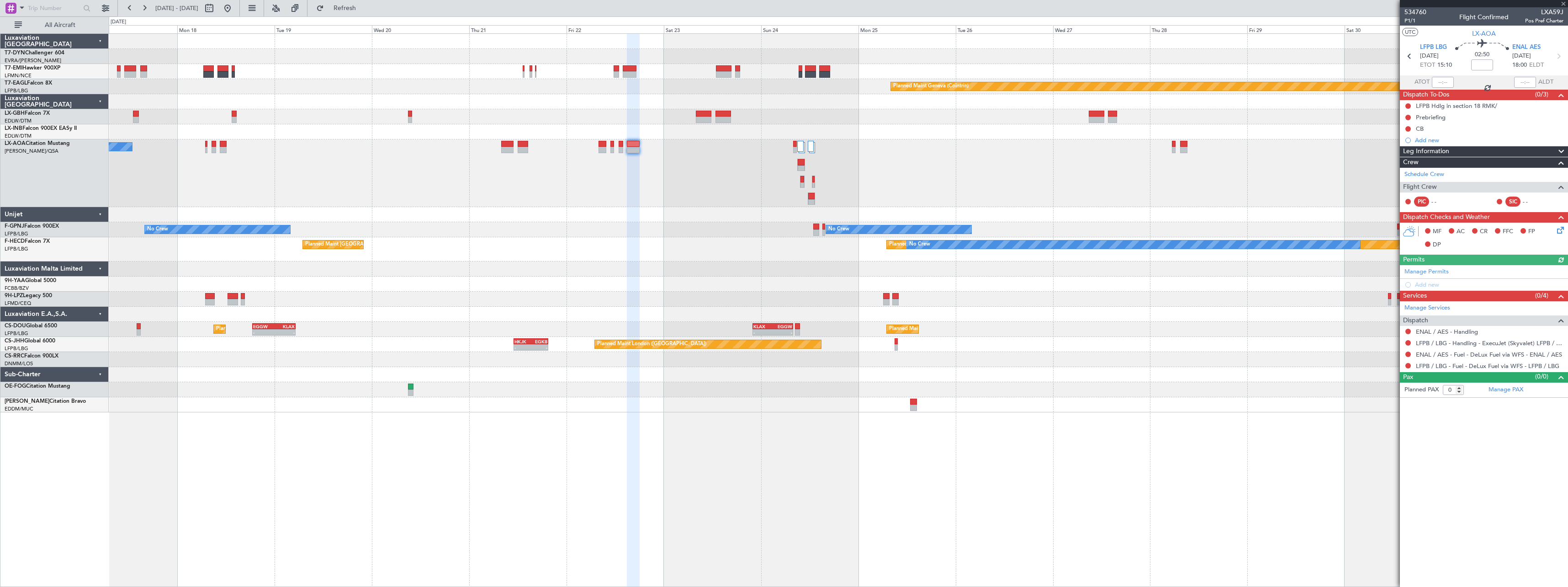
type input "+00:15"
type input "2"
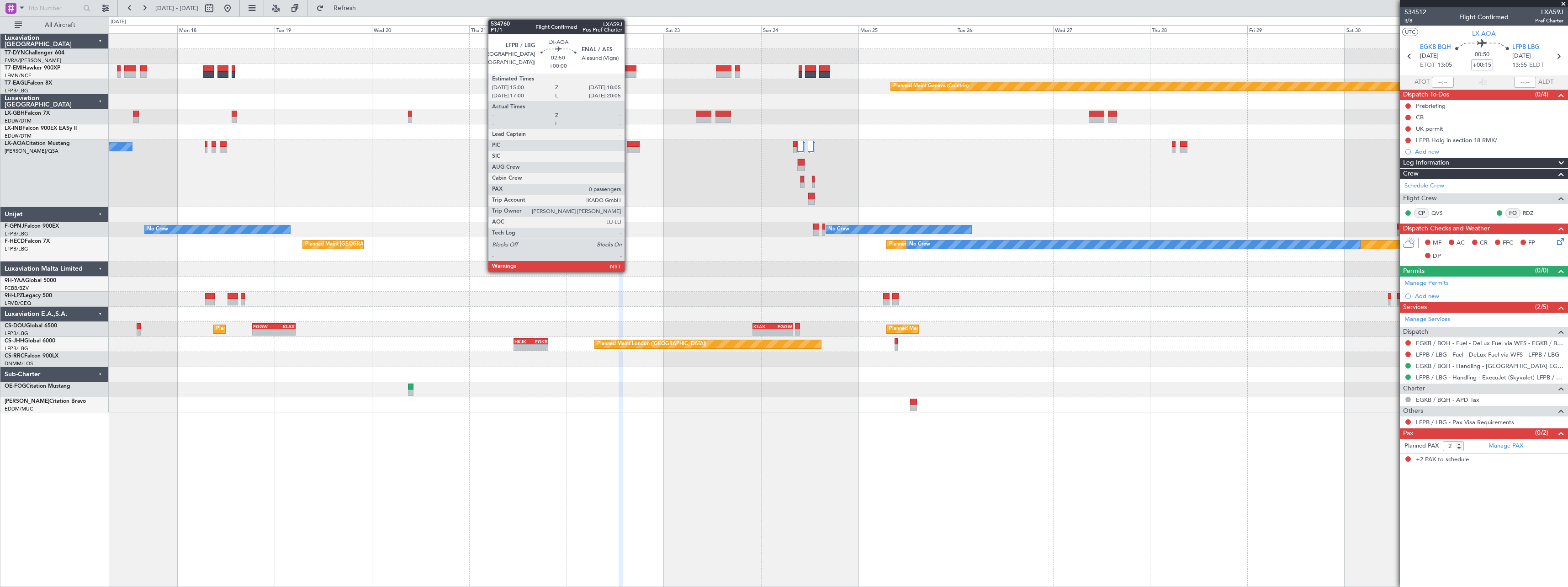
click at [629, 148] on div at bounding box center [633, 150] width 13 height 6
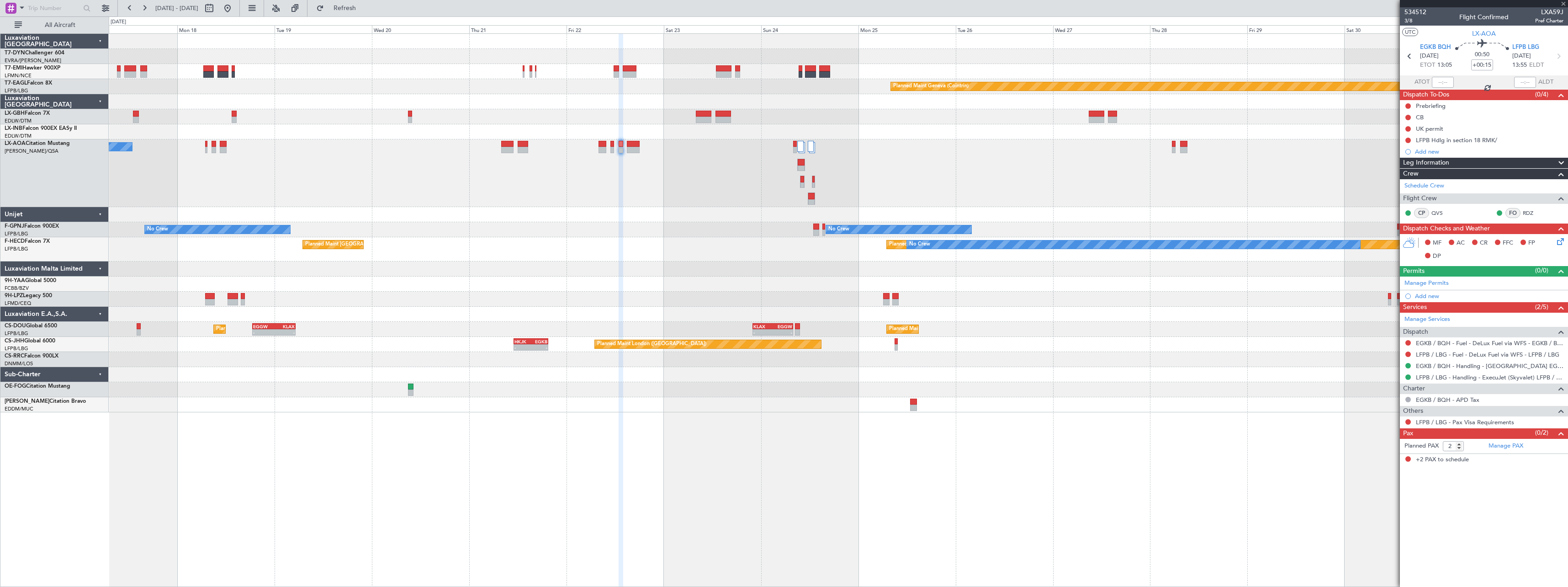
type input "0"
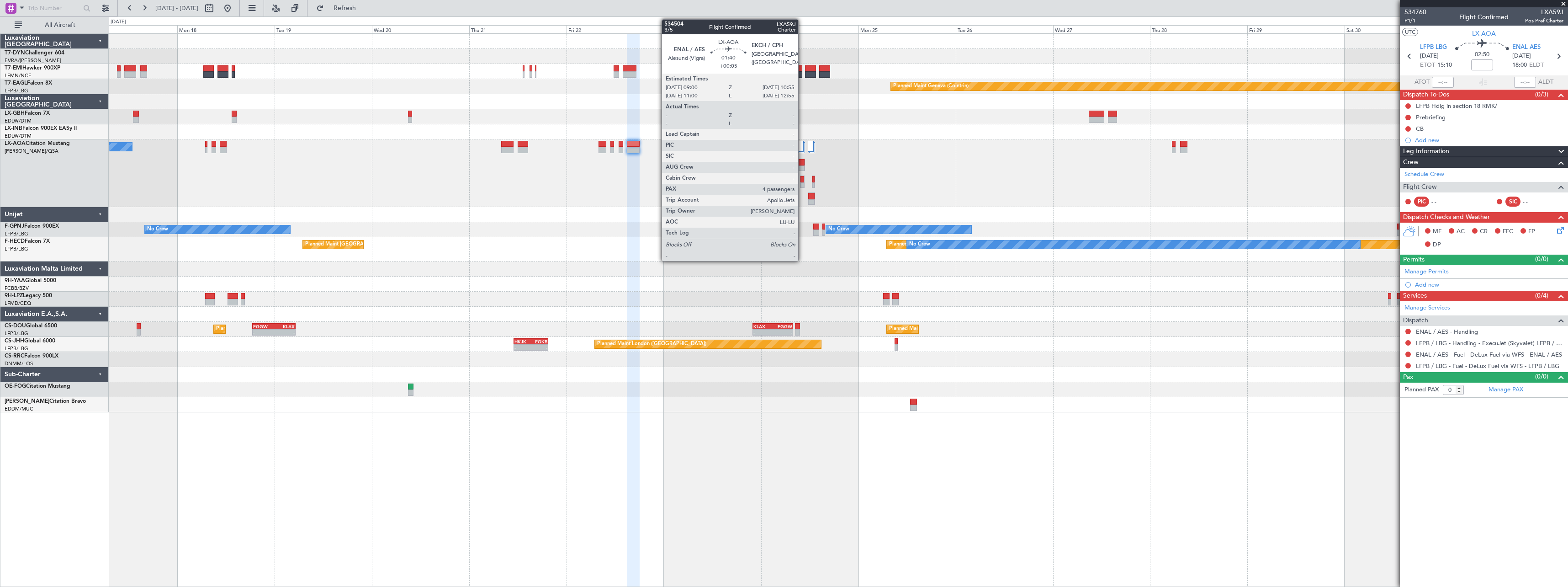
click at [803, 167] on div at bounding box center [801, 169] width 7 height 6
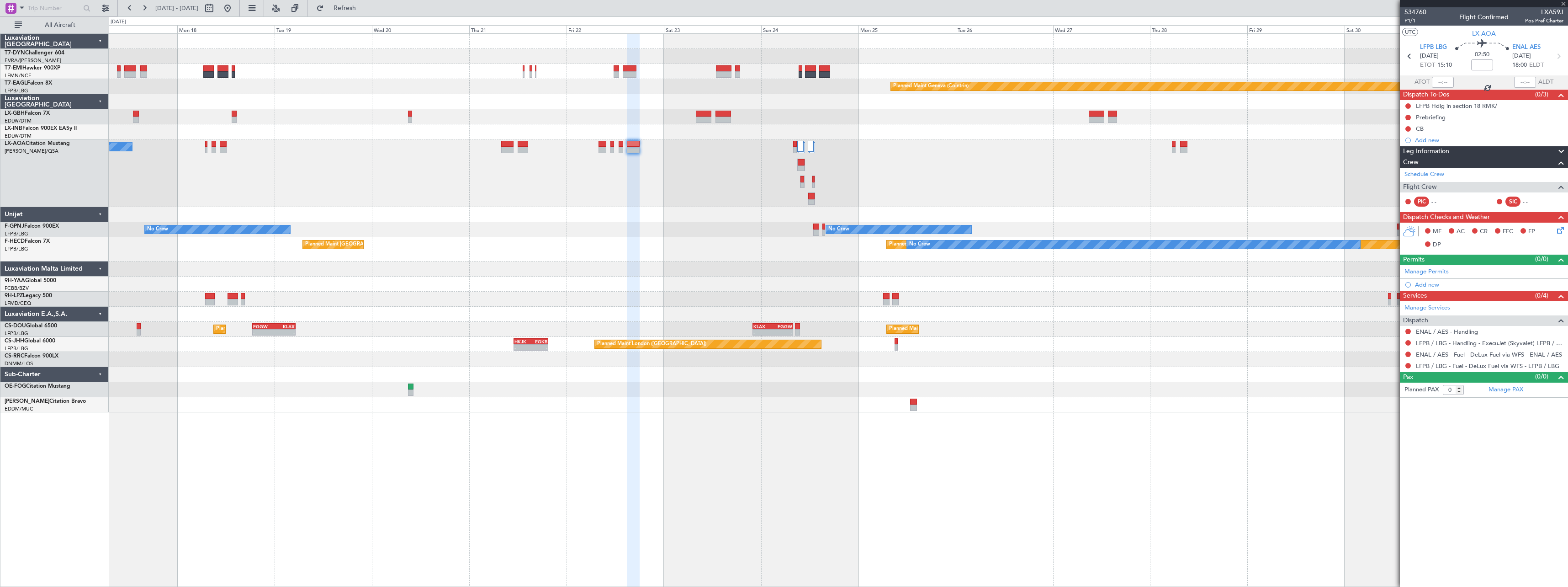
type input "+00:05"
type input "4"
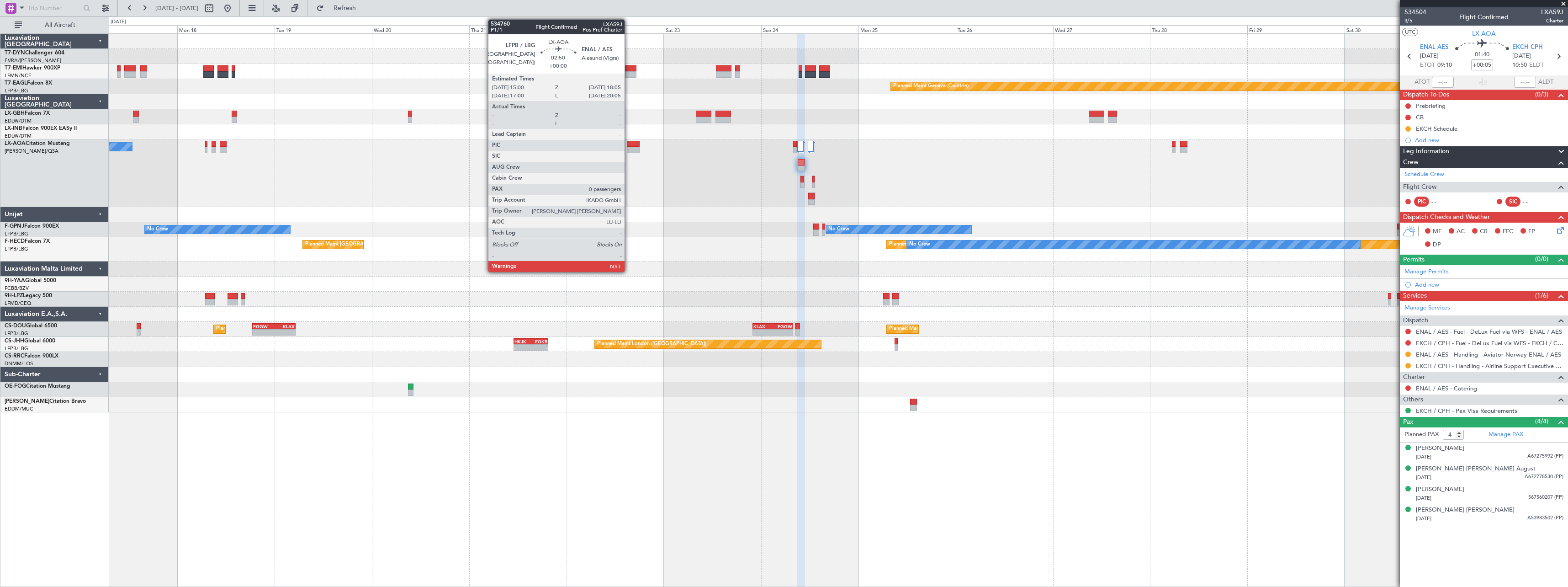
click at [629, 144] on div at bounding box center [633, 144] width 13 height 6
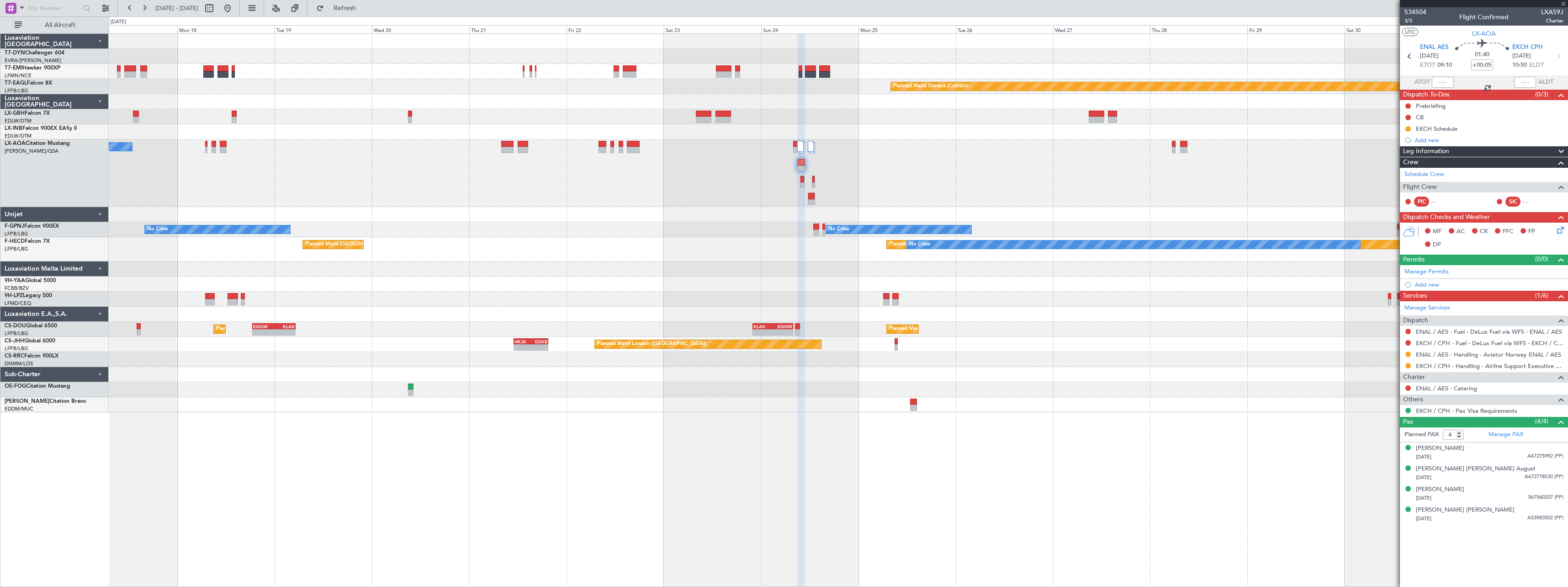
type input "0"
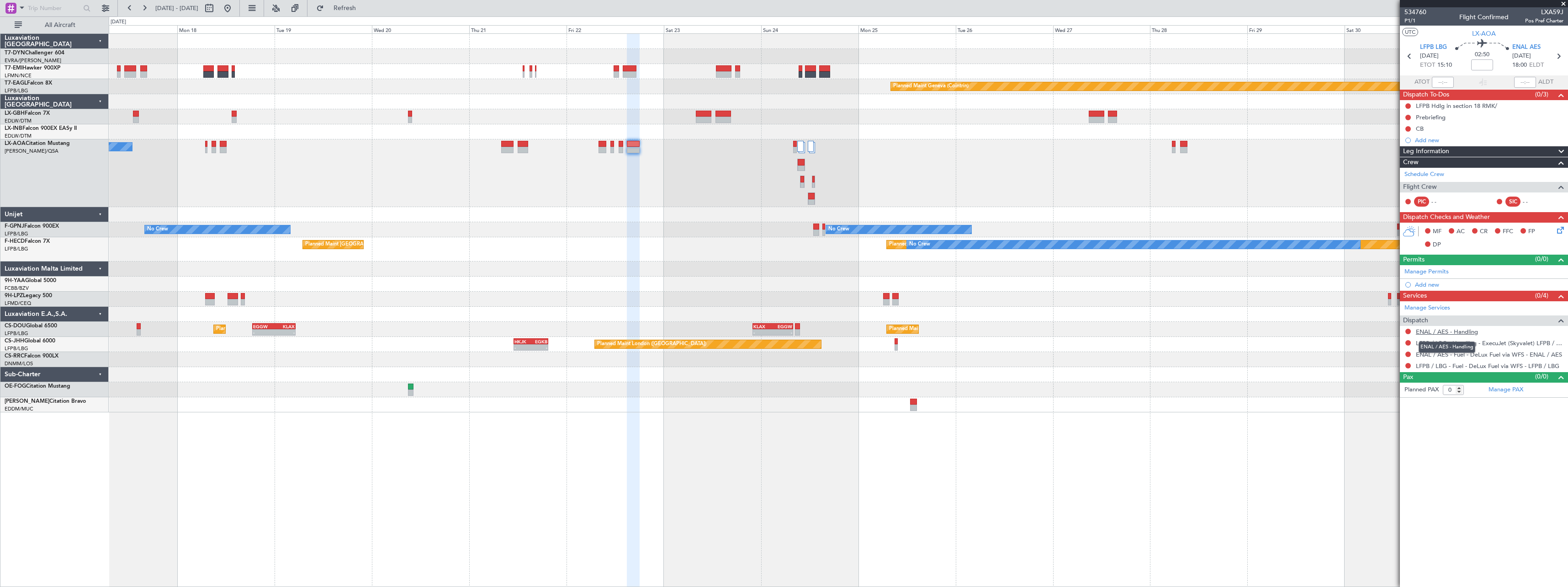
click at [1428, 332] on link "ENAL / AES - Handling" at bounding box center [1447, 332] width 62 height 8
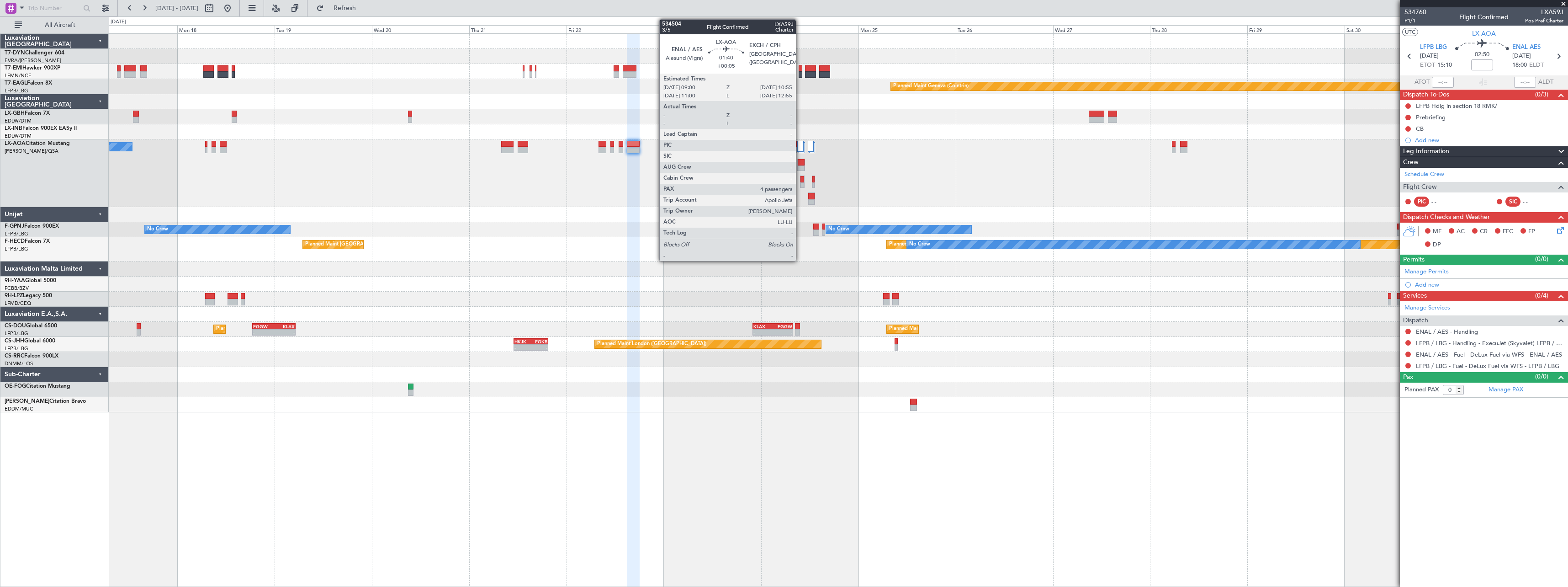
click at [800, 163] on div at bounding box center [801, 162] width 7 height 6
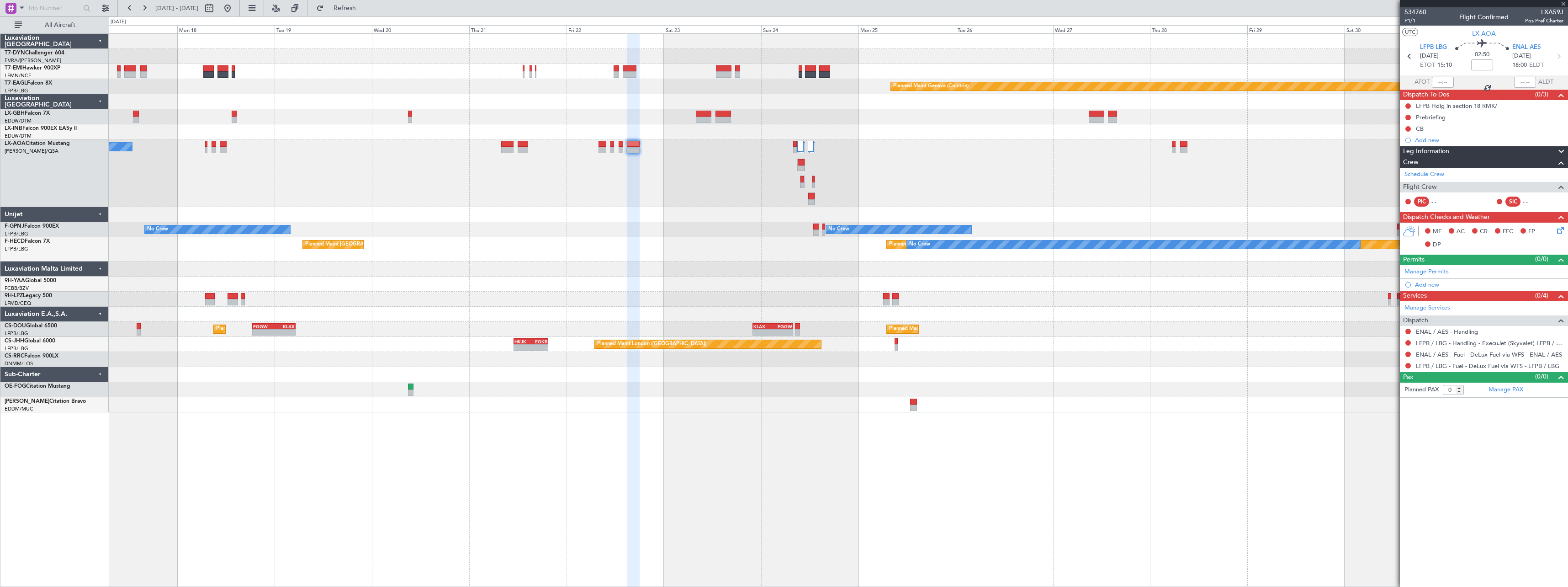
type input "+00:05"
type input "4"
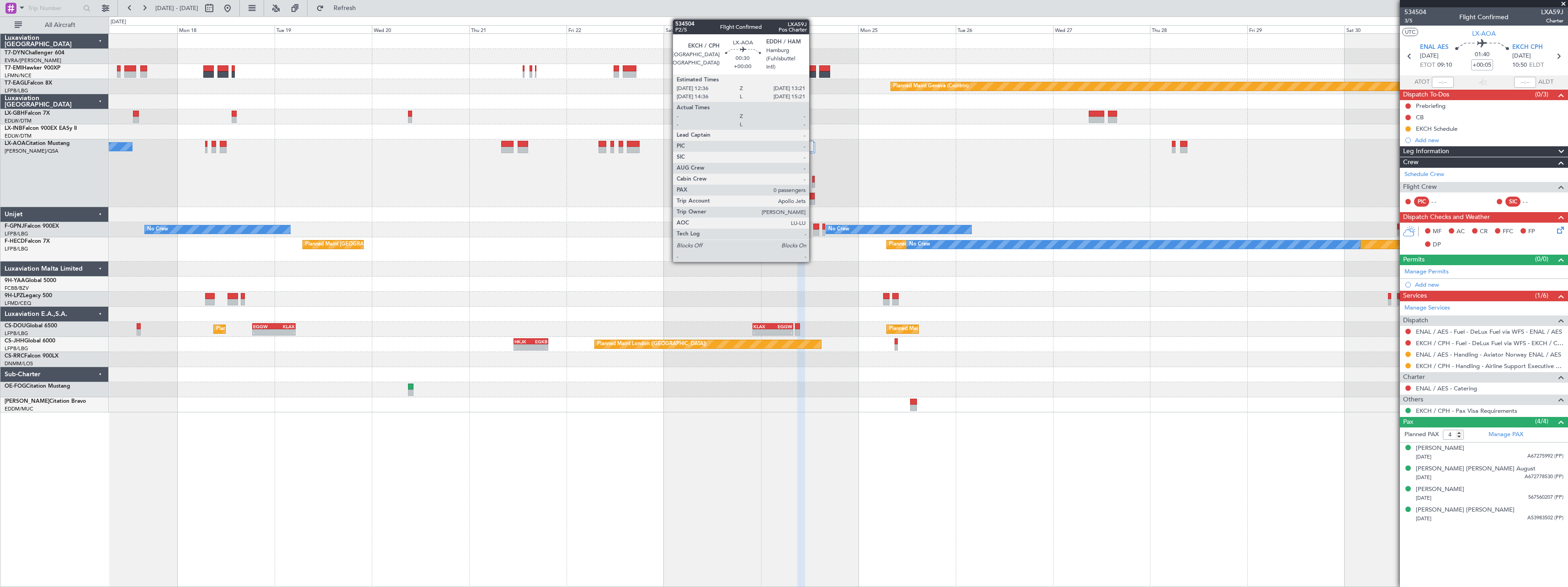
click at [813, 181] on div at bounding box center [813, 179] width 2 height 6
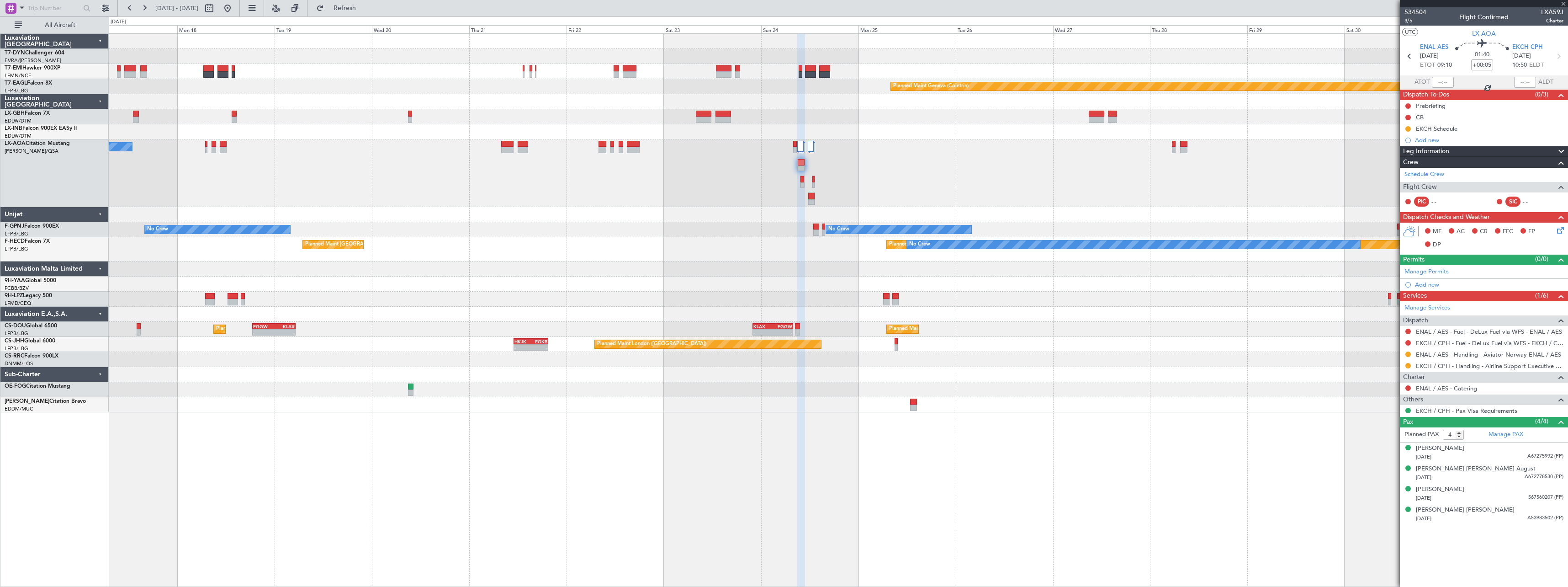
type input "0"
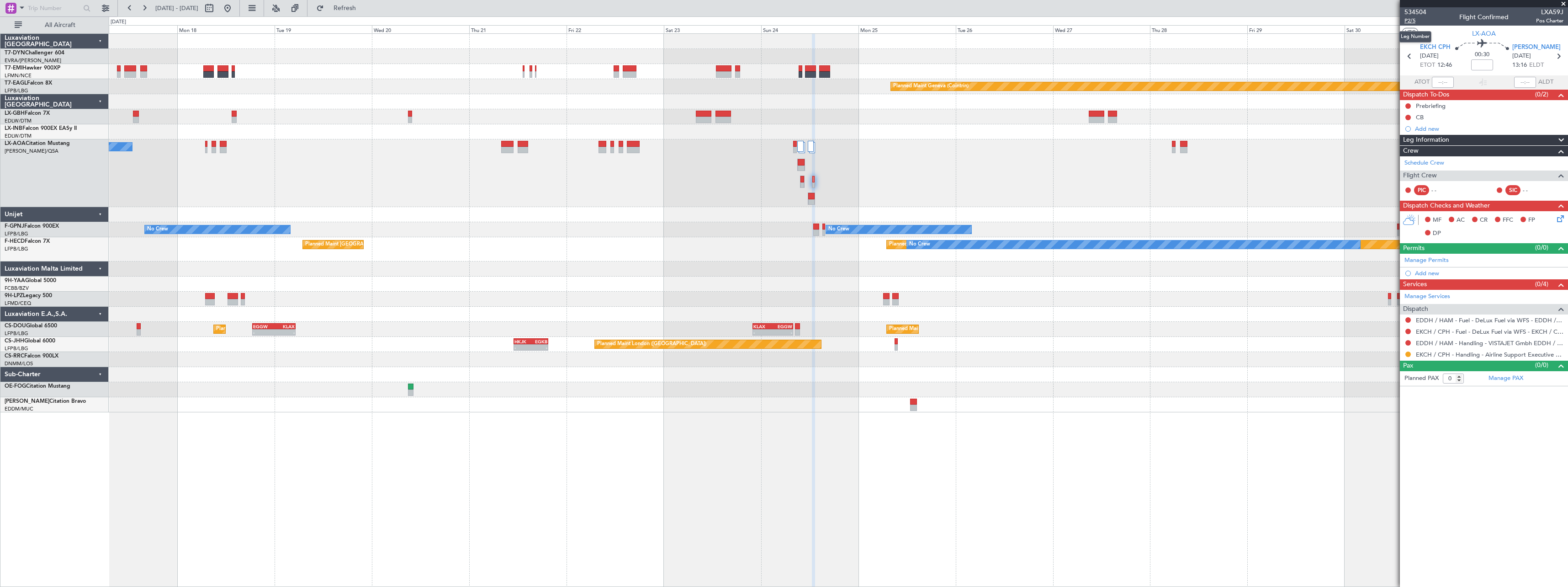
click at [1411, 23] on span "P2/5" at bounding box center [1416, 21] width 22 height 8
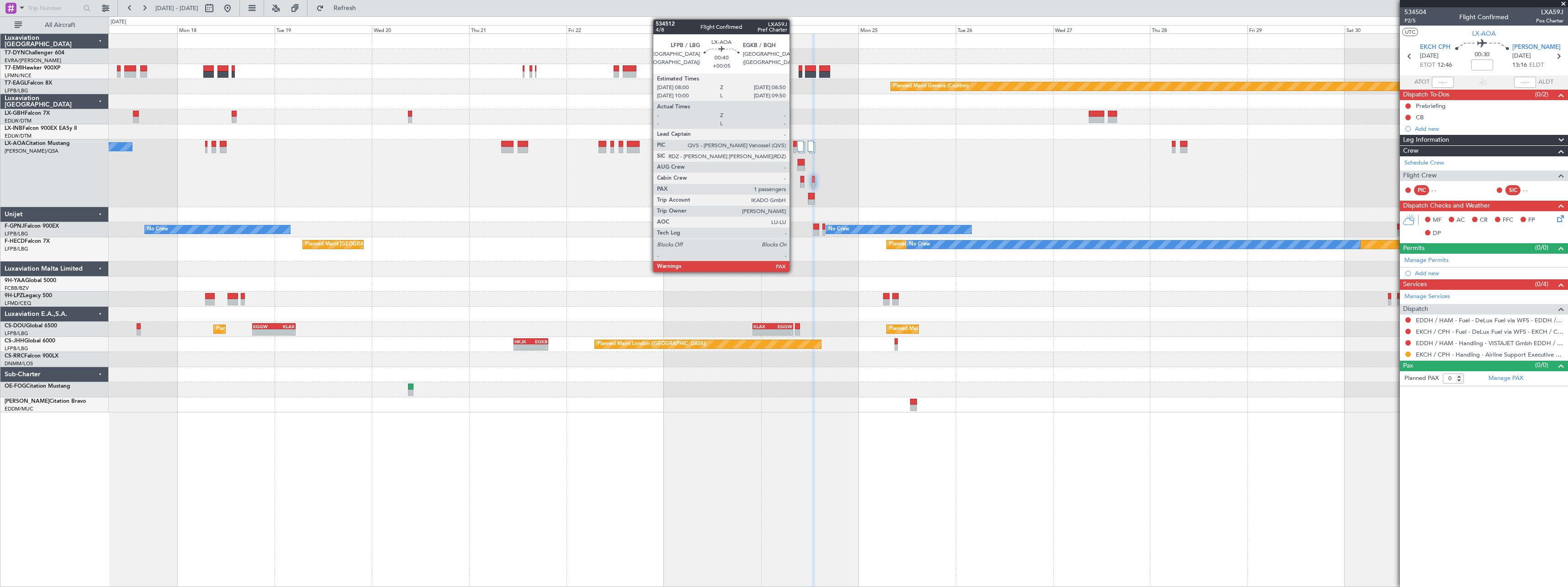
click at [794, 151] on div at bounding box center [795, 150] width 4 height 6
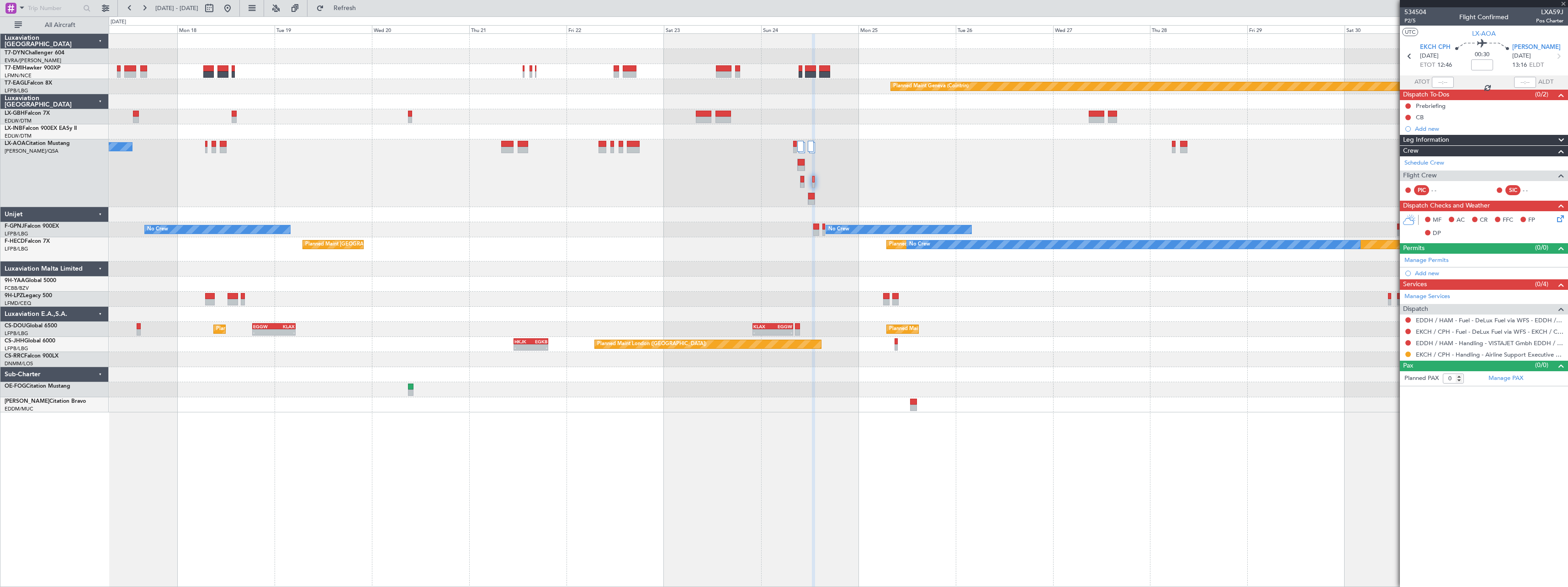
type input "+00:05"
type input "1"
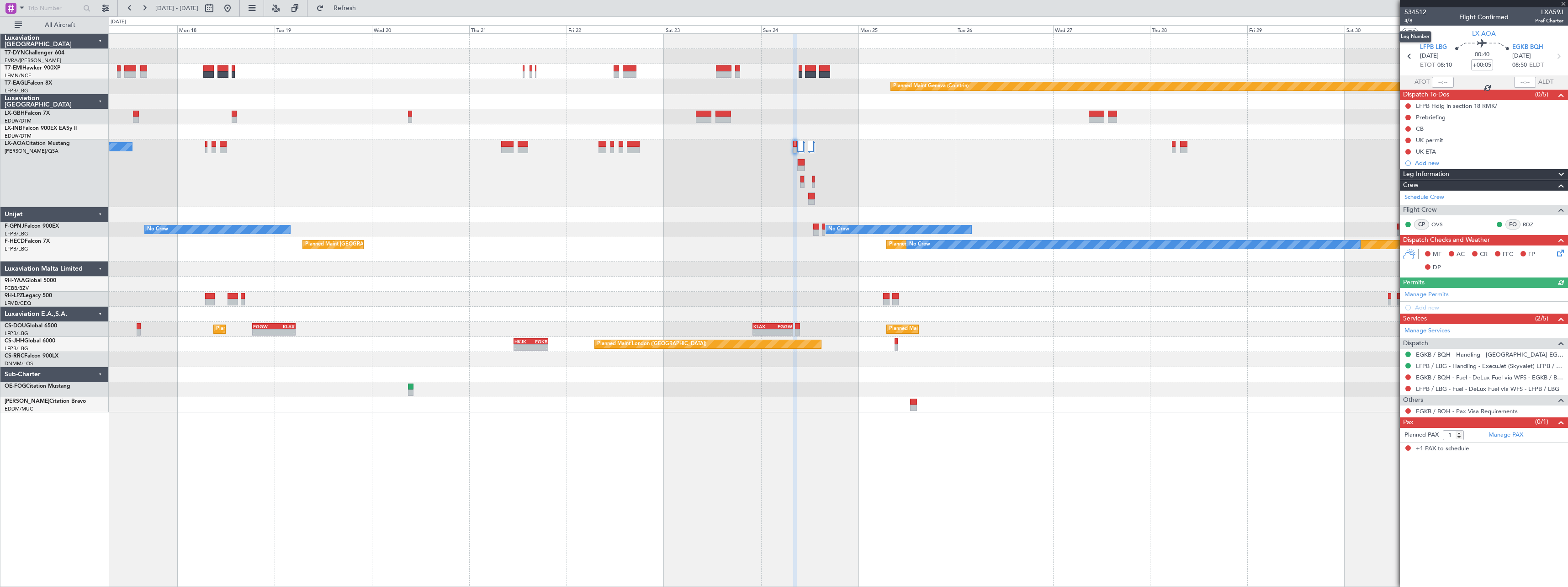
click at [1407, 22] on span "4/8" at bounding box center [1416, 21] width 22 height 8
click at [364, 9] on span "Refresh" at bounding box center [345, 8] width 38 height 6
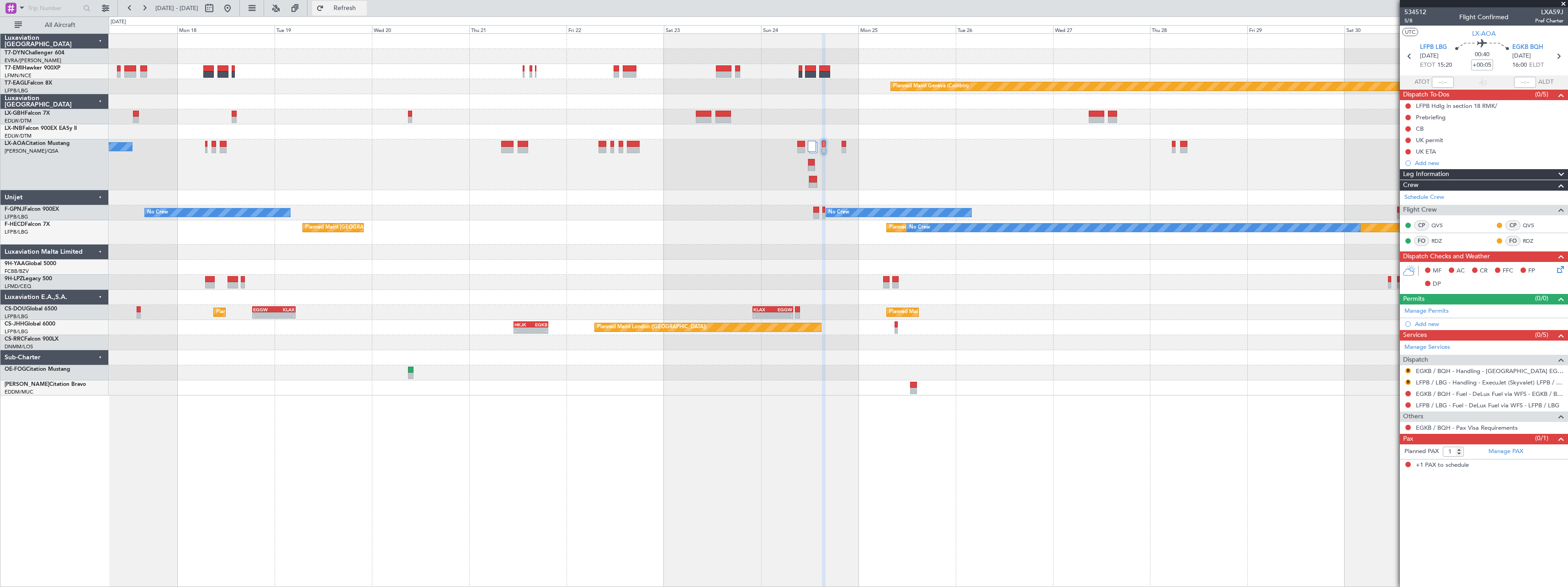
click at [364, 2] on button "Refresh" at bounding box center [339, 8] width 55 height 14
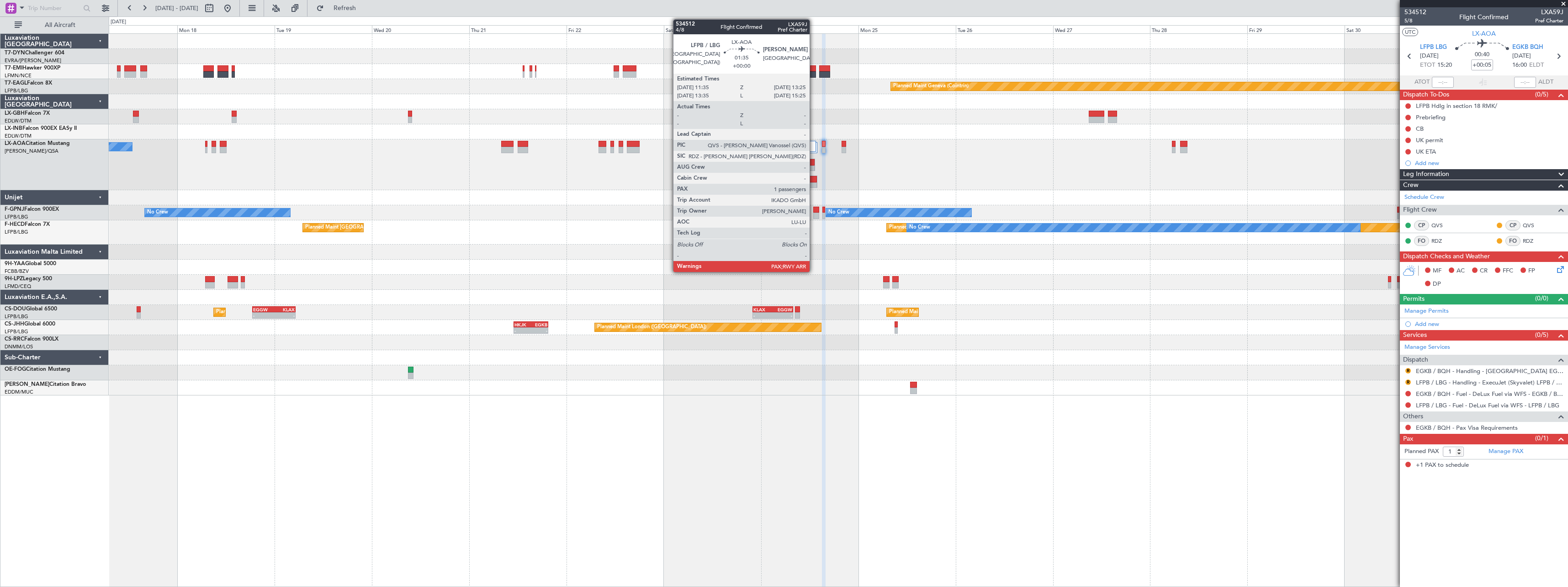
click at [814, 164] on div at bounding box center [811, 162] width 7 height 6
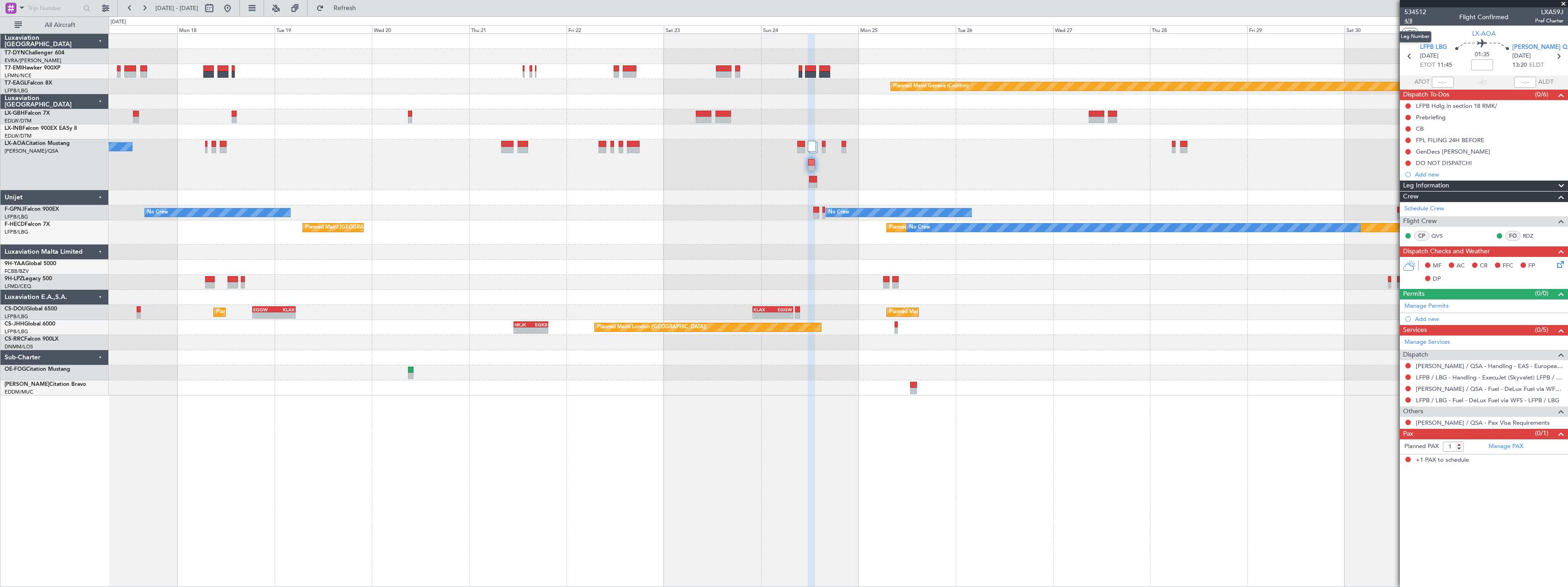
click at [1413, 20] on span "4/8" at bounding box center [1416, 21] width 22 height 8
click at [367, 14] on button "Refresh" at bounding box center [339, 8] width 55 height 14
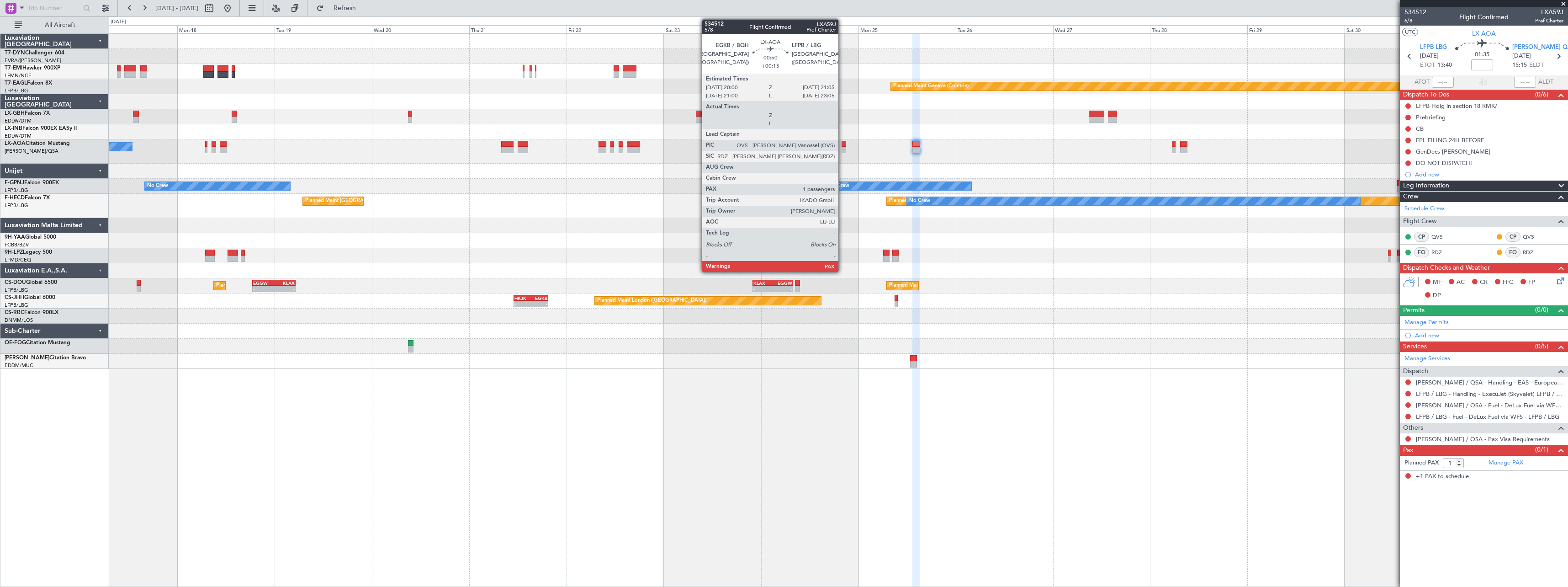
click at [842, 141] on div at bounding box center [844, 144] width 5 height 6
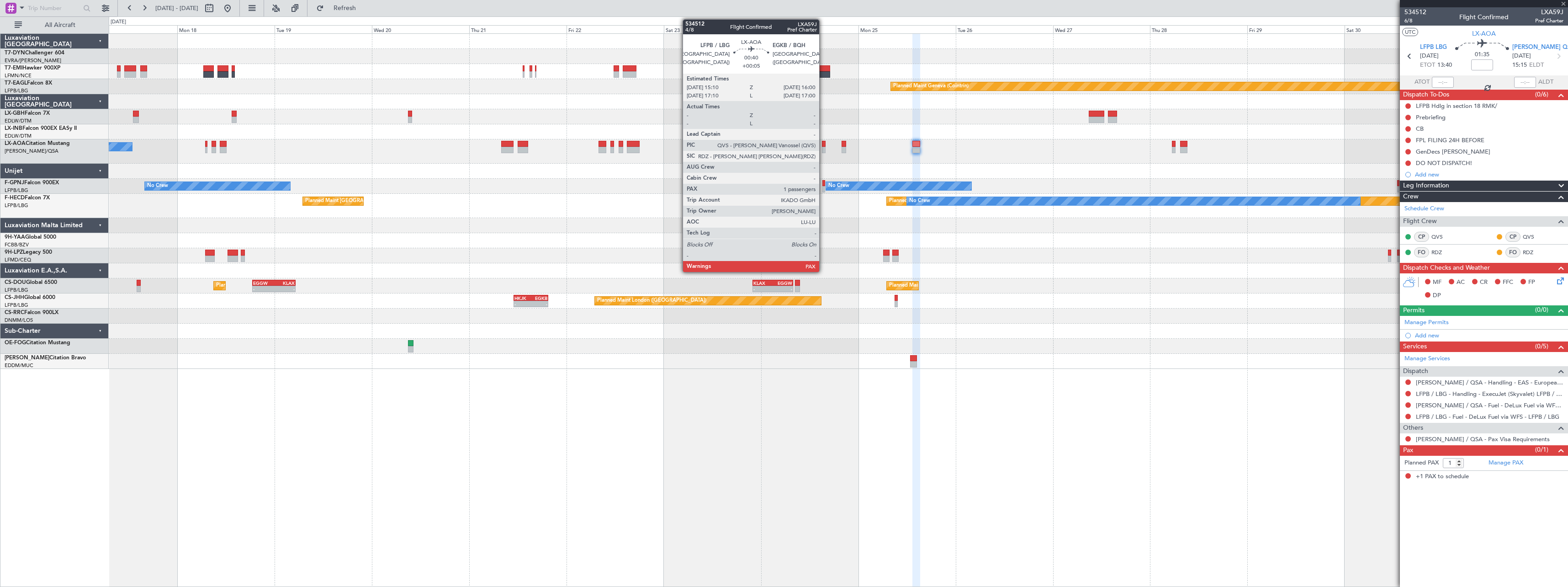
type input "+00:15"
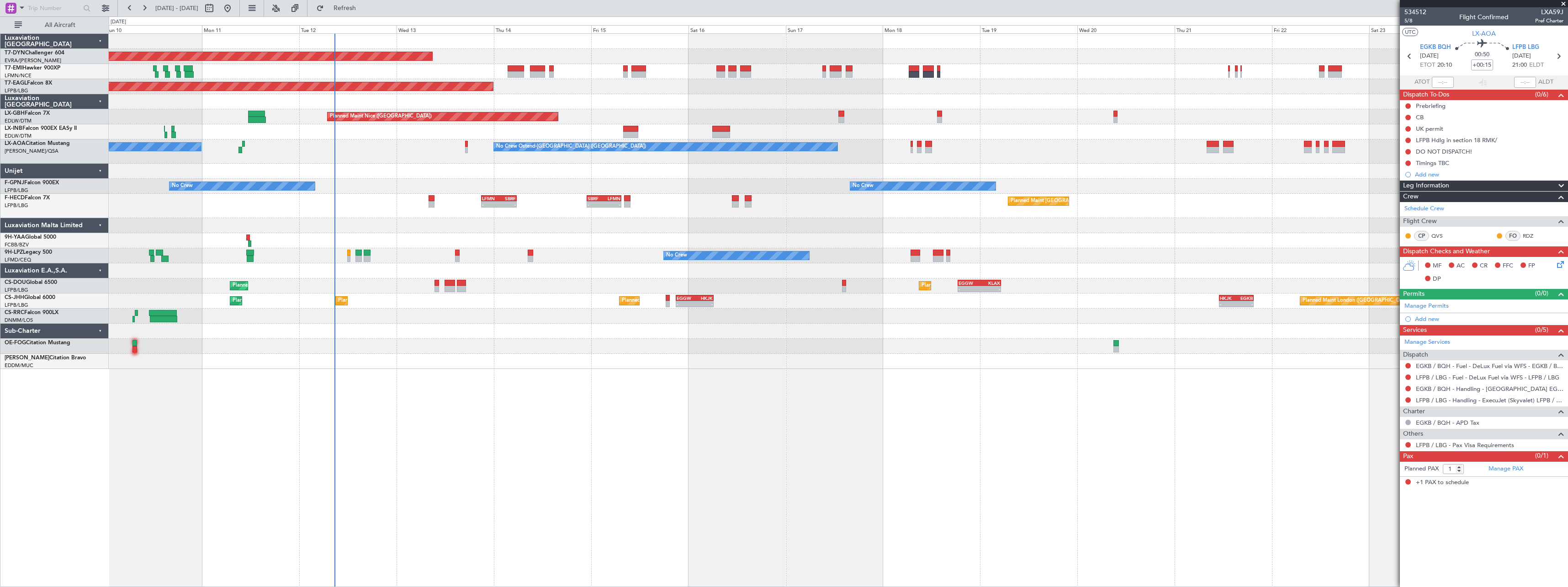
click at [943, 386] on div "Planned Maint Basel-Mulhouse Planned Maint New York (Teterboro) Planned Maint G…" at bounding box center [838, 310] width 1459 height 554
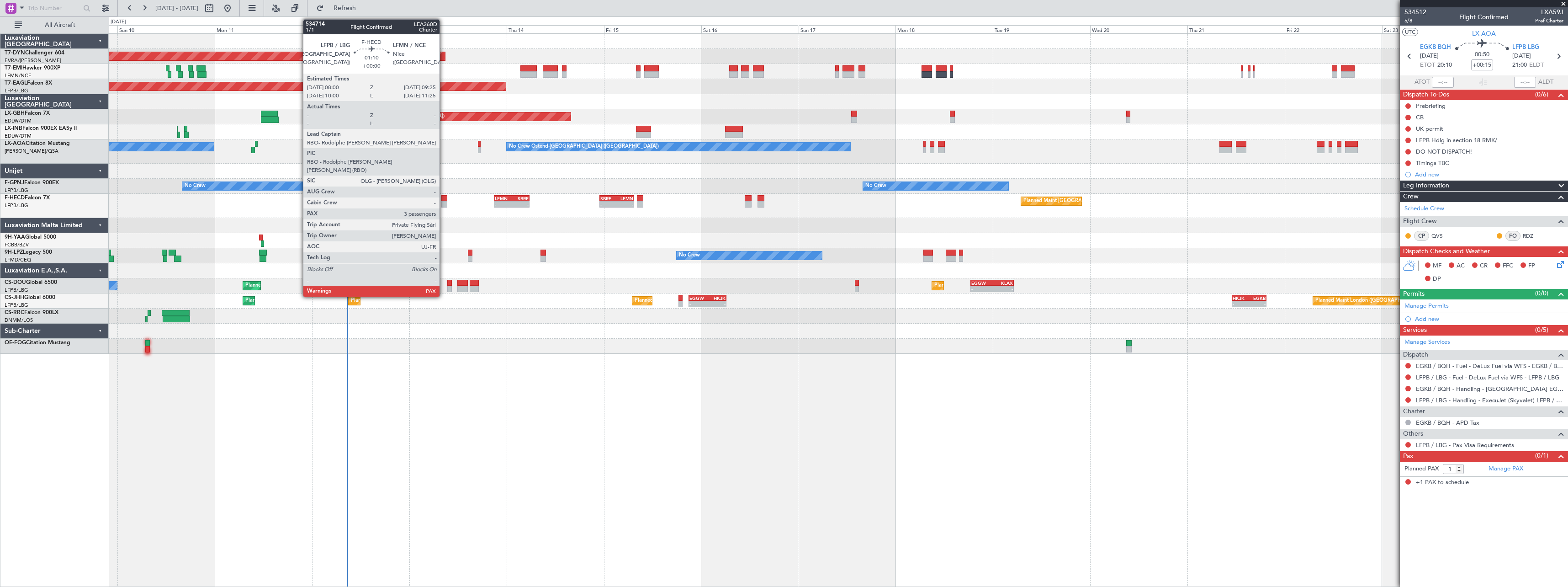
click at [443, 204] on div at bounding box center [443, 204] width 6 height 6
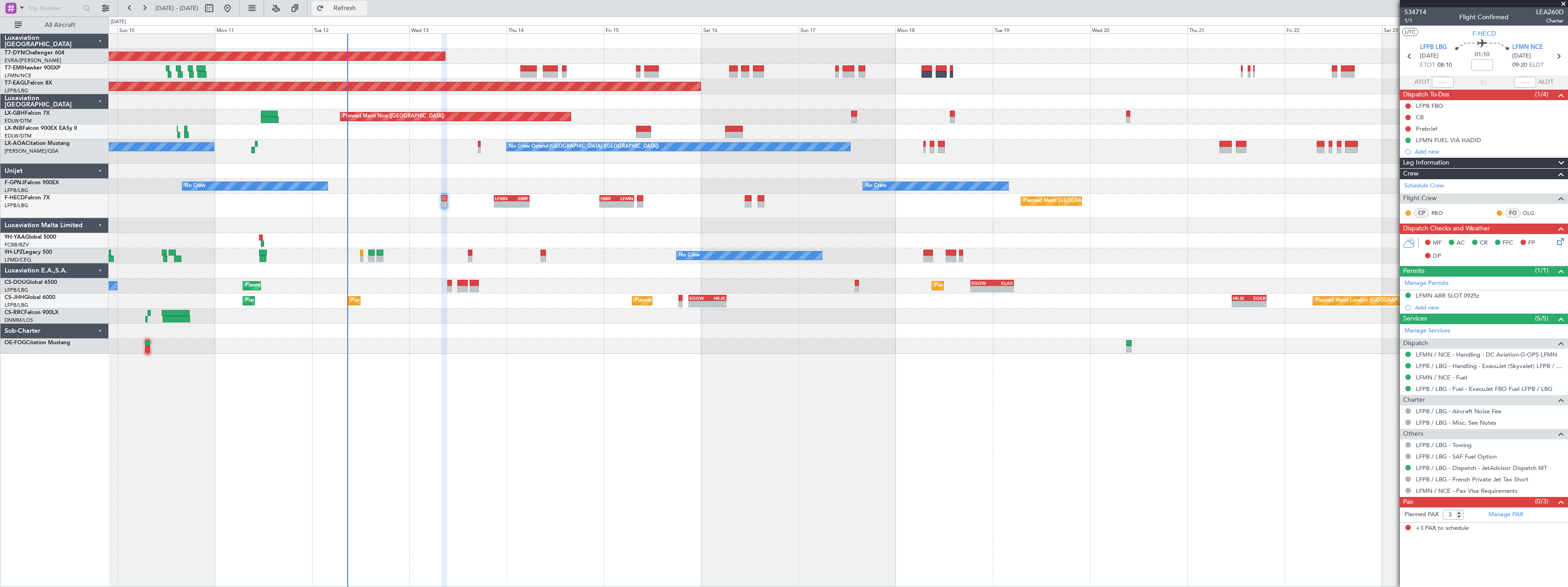
click at [362, 14] on button "Refresh" at bounding box center [339, 8] width 55 height 14
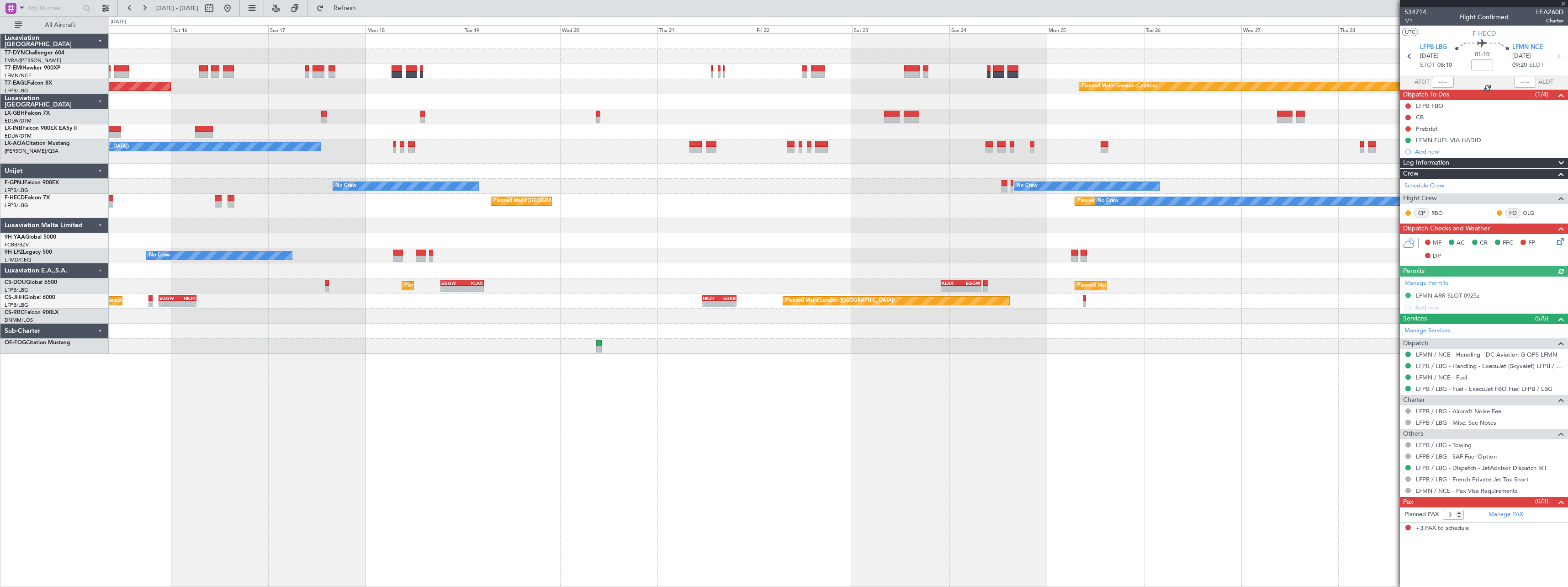
click at [819, 213] on div "Planned Maint Paris (Le Bourget) Planned Maint Paris (Le Bourget) No Crew SBRF …" at bounding box center [838, 205] width 1459 height 25
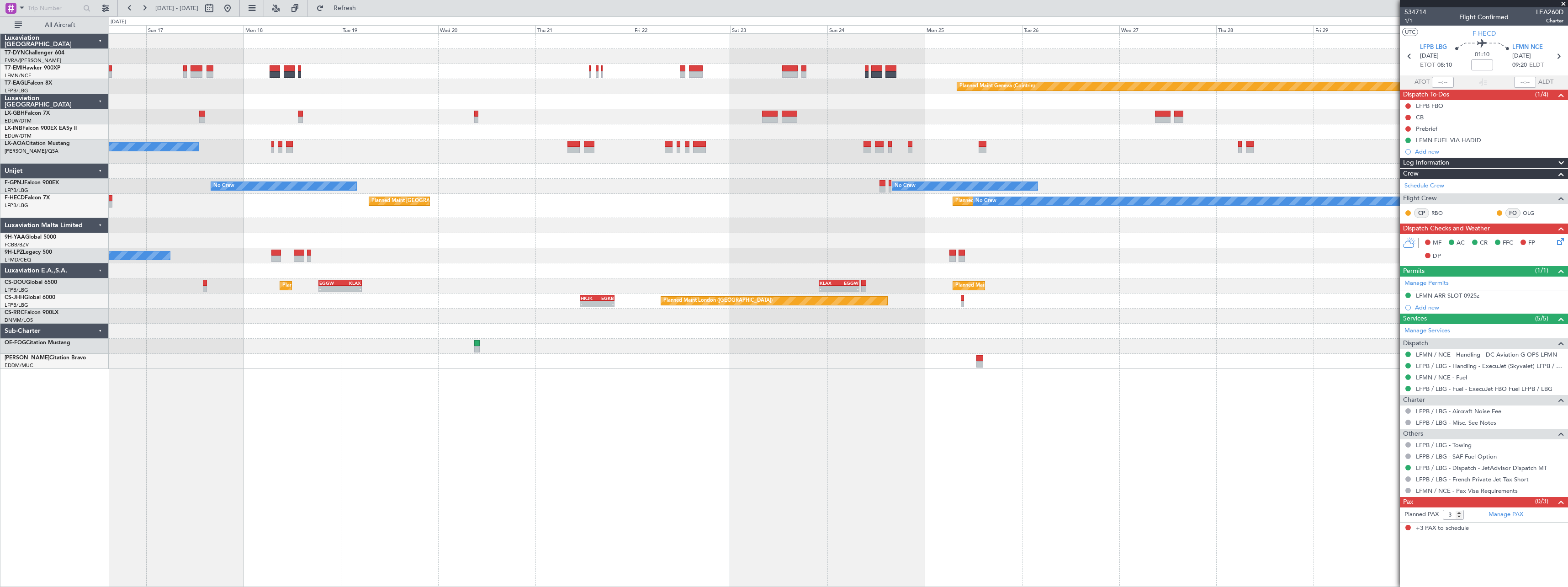
click at [837, 179] on div "Planned Maint Basel-Mulhouse Planned Maint Geneva (Cointrin) Planned Maint New …" at bounding box center [838, 201] width 1459 height 335
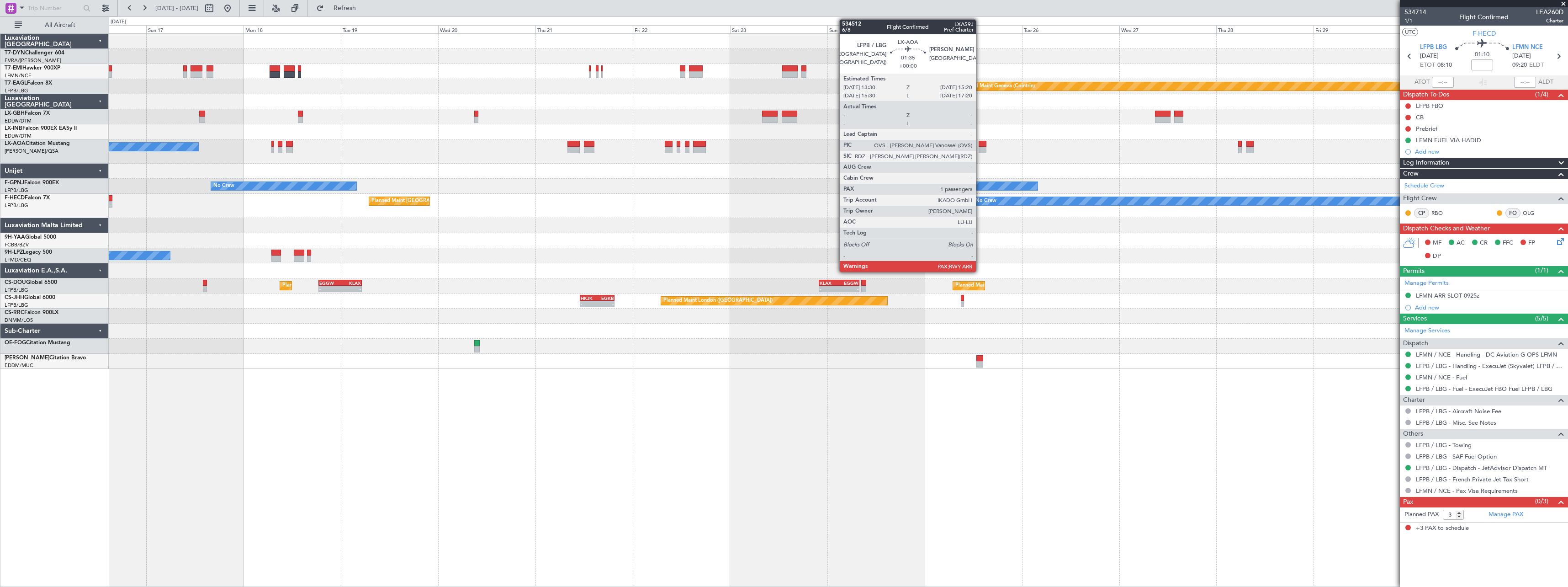
click at [980, 144] on div at bounding box center [983, 144] width 8 height 6
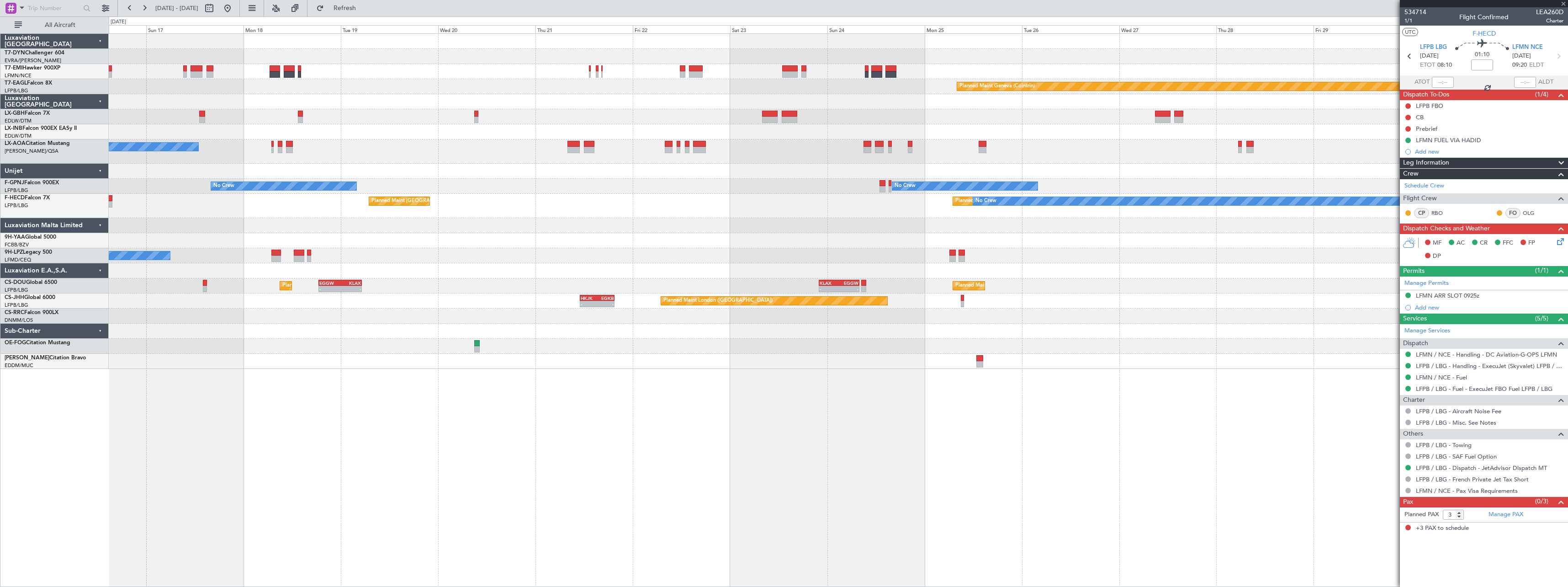
type input "1"
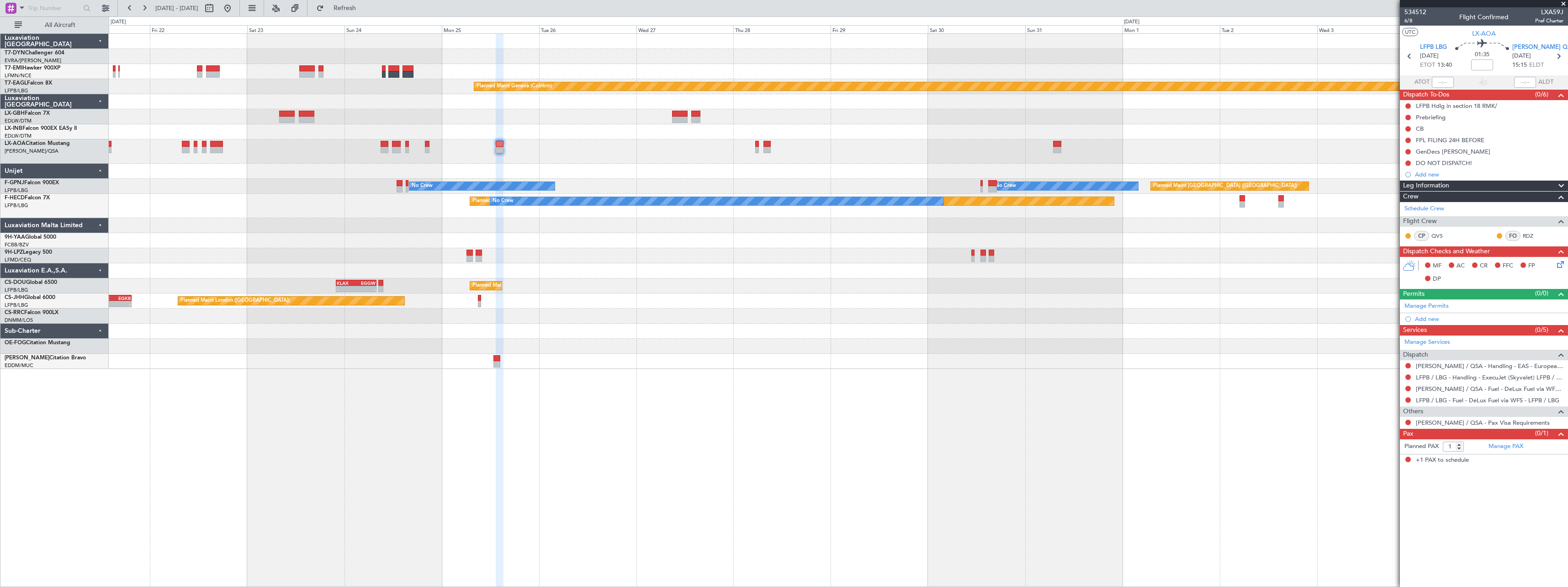
click at [52, 212] on div "Planned Maint Geneva (Cointrin) No Crew No Crew No Crew Planned Maint Paris (Le…" at bounding box center [784, 301] width 1568 height 570
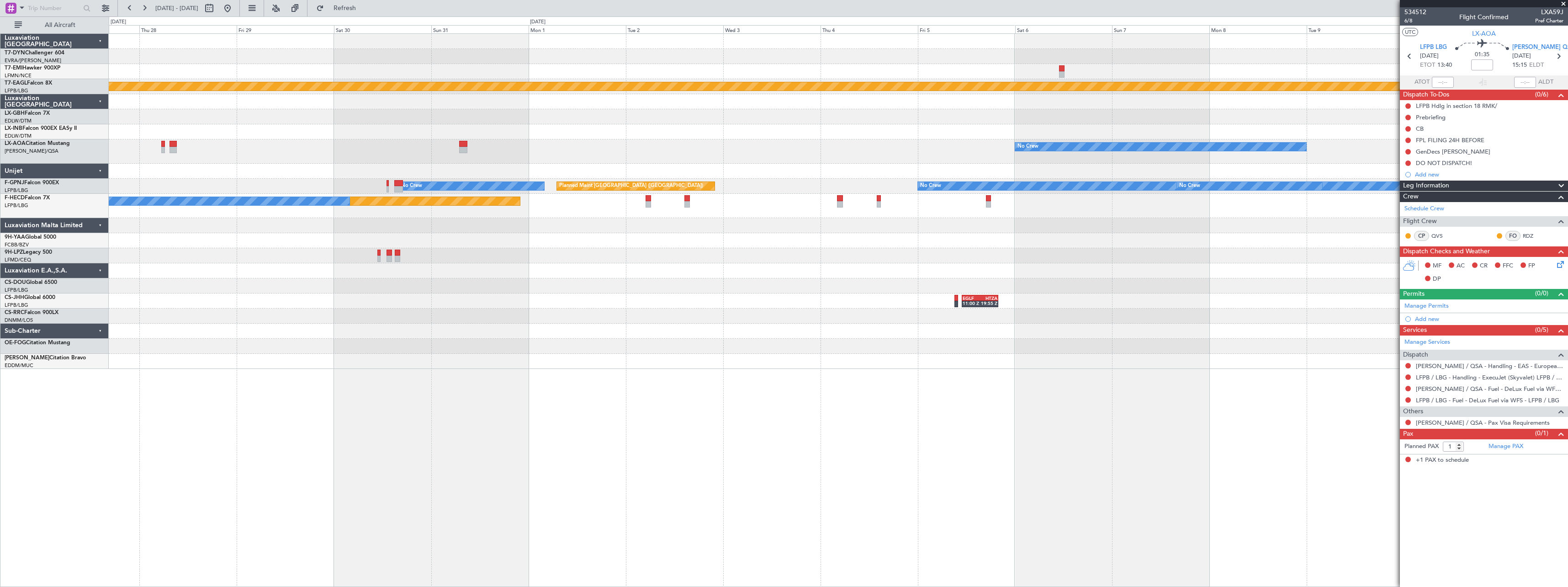
click at [417, 228] on div "Planned Maint Geneva (Cointrin) No Crew No Crew Planned Maint Paris (Le Bourget…" at bounding box center [838, 201] width 1459 height 335
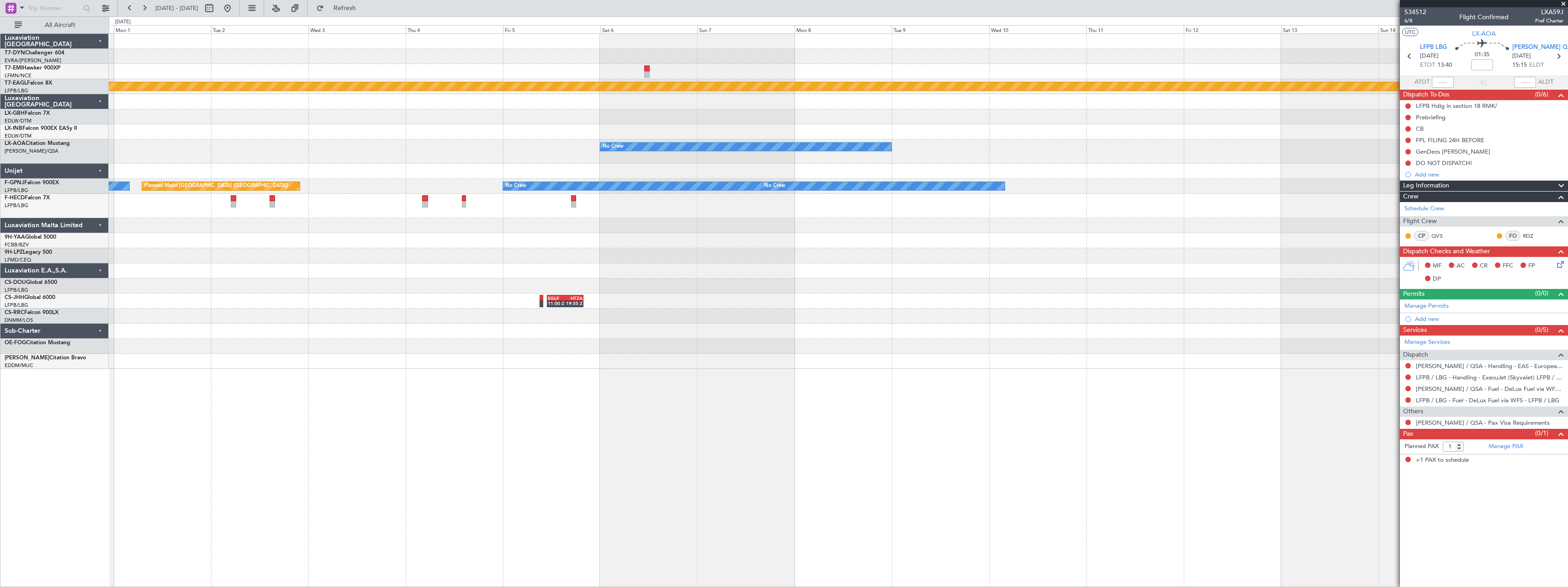
click at [282, 210] on div "Planned Maint Paris (Le Bourget) No Crew" at bounding box center [838, 205] width 1459 height 25
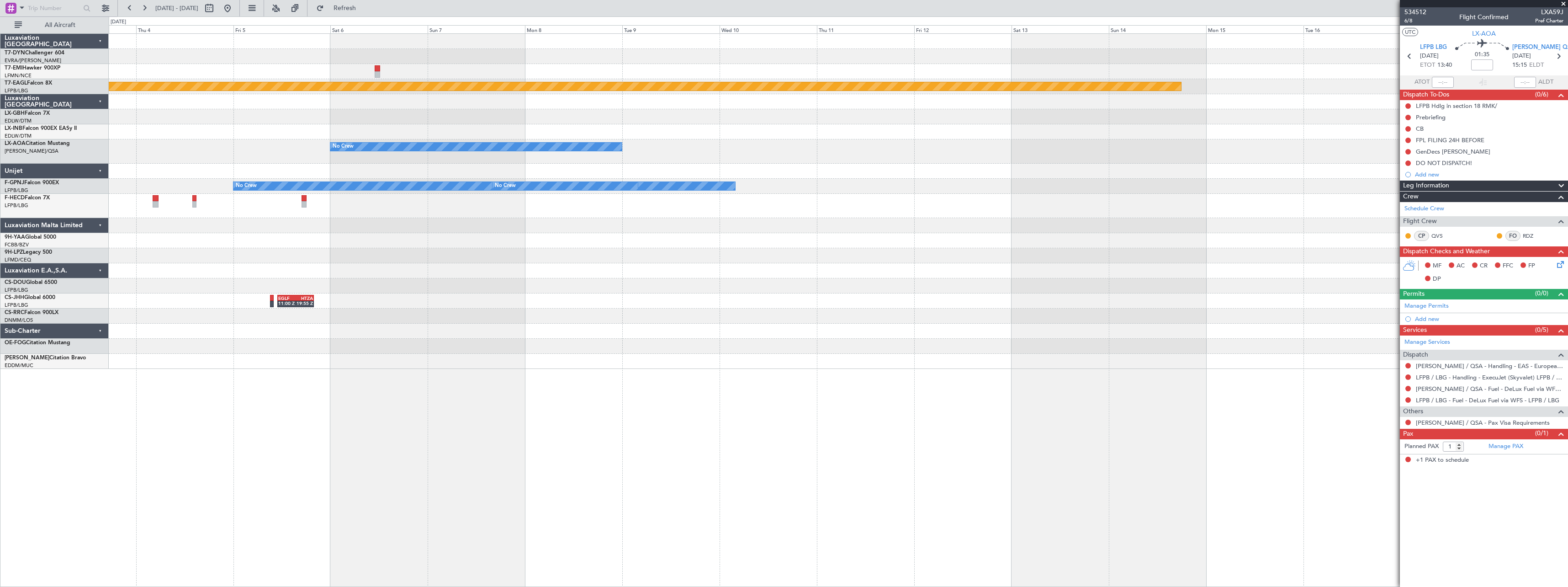
click at [317, 235] on div "Planned Maint Geneva (Cointrin) No Crew No Crew No Crew Planned Maint Paris (Le…" at bounding box center [838, 201] width 1459 height 335
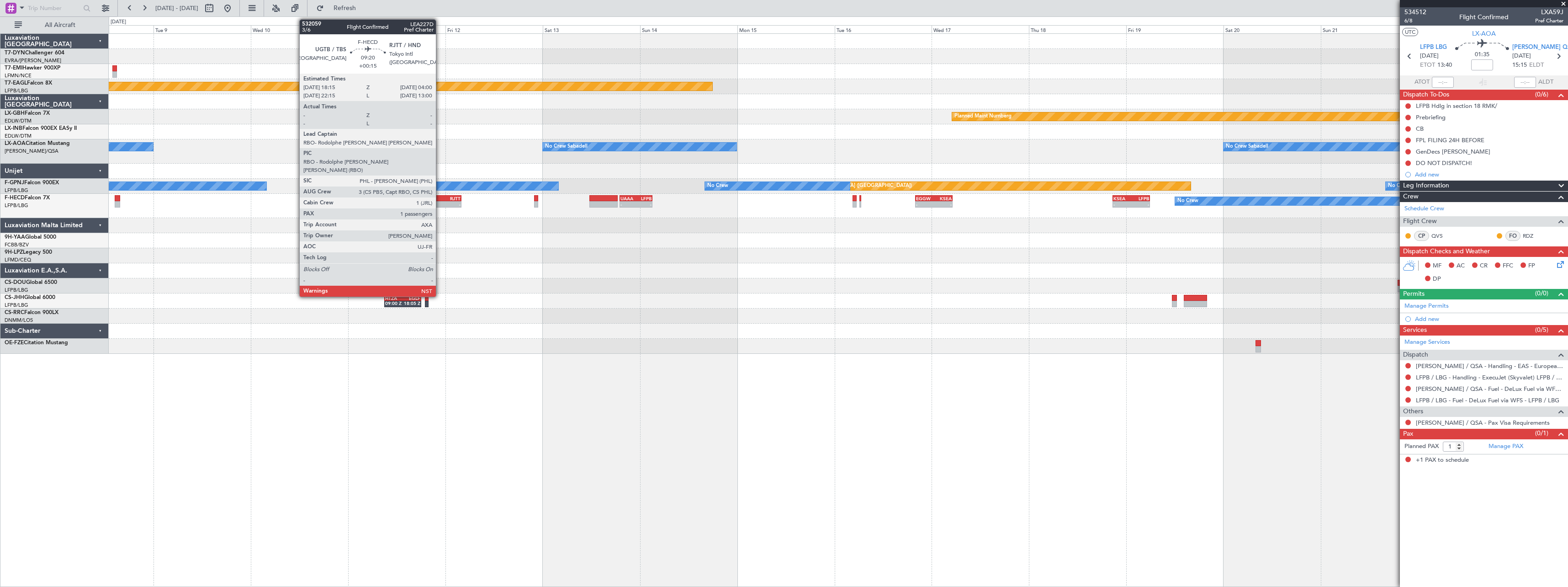
click at [440, 201] on div "UGTB 18:15 Z RJTT 04:00 Z" at bounding box center [442, 198] width 40 height 6
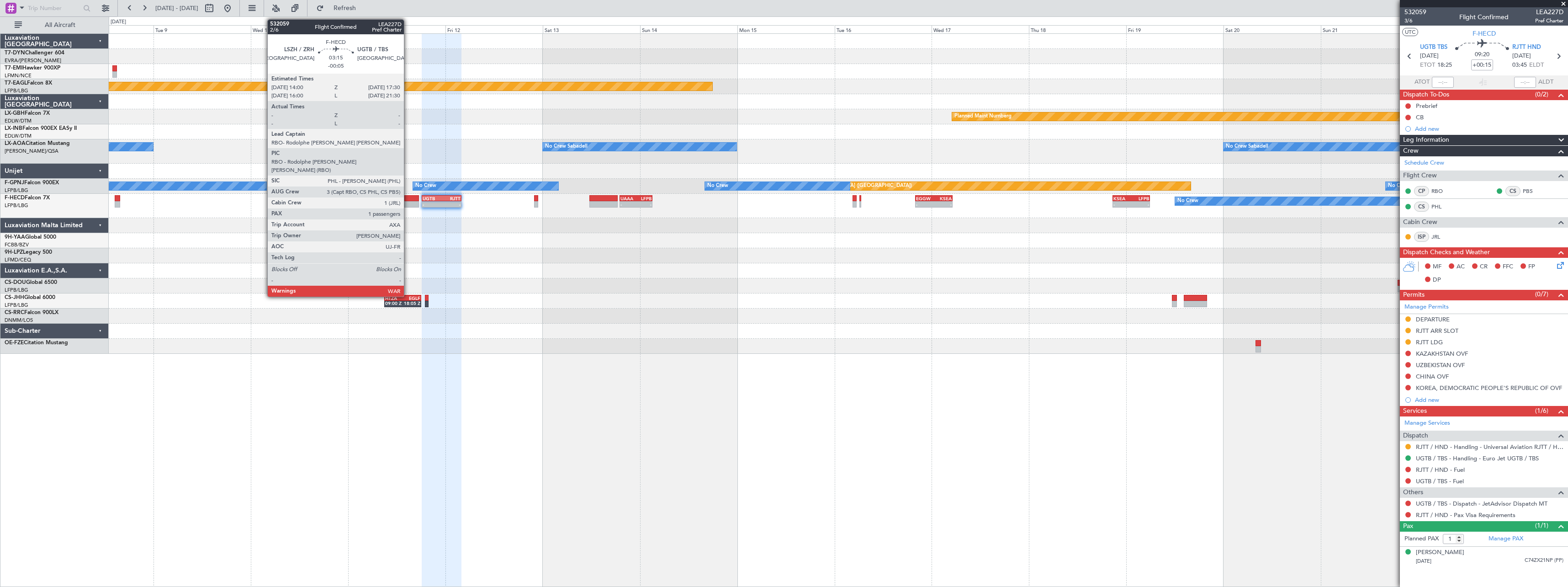
click at [408, 198] on div at bounding box center [412, 198] width 14 height 6
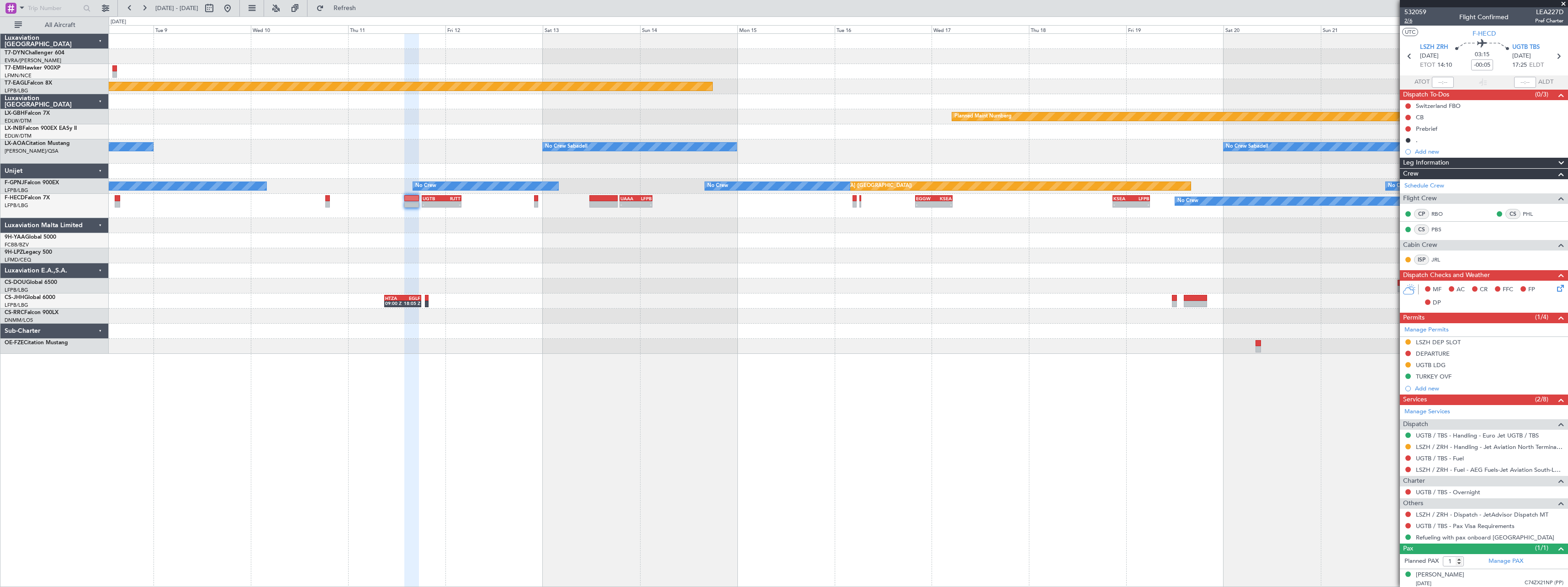
click at [1410, 23] on span "2/6" at bounding box center [1416, 21] width 22 height 8
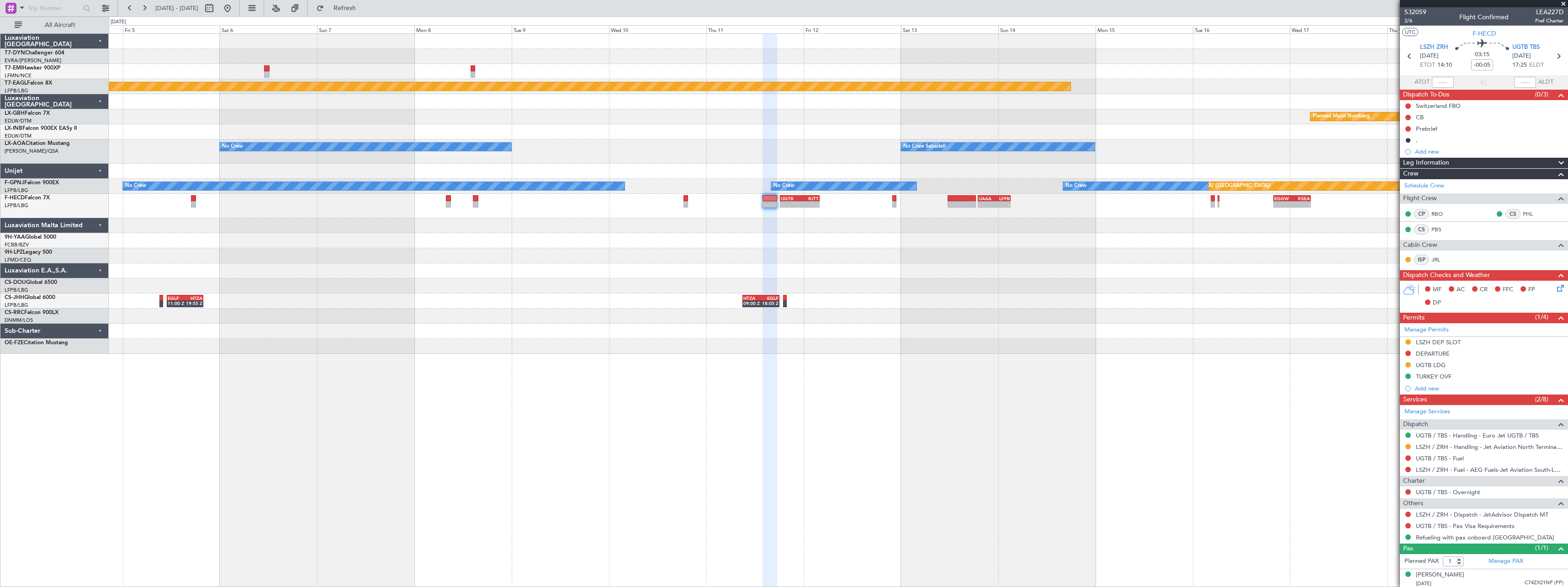
click at [1214, 221] on div "Planned Maint Geneva (Cointrin) Planned Maint Nurnberg No Crew Sabadell No Crew…" at bounding box center [838, 194] width 1459 height 320
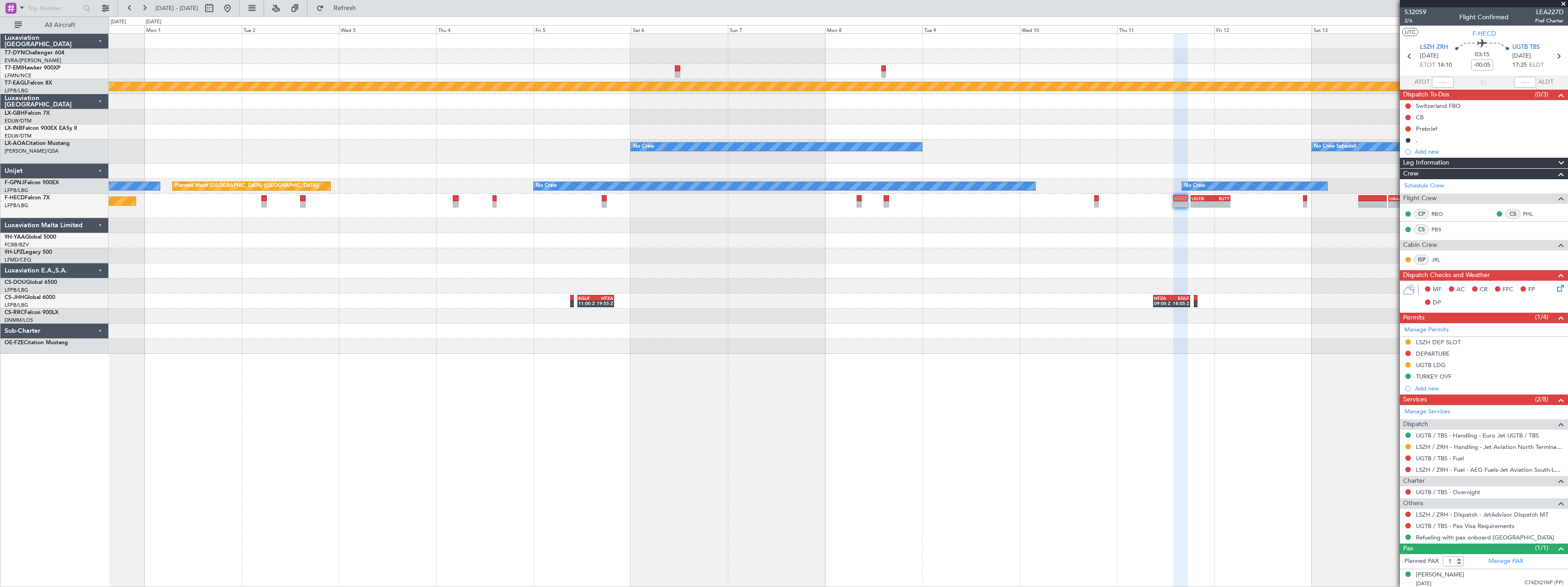
click at [1029, 224] on div "Planned Maint Geneva (Cointrin) Planned Maint Nurnberg No Crew Sabadell No Crew…" at bounding box center [838, 194] width 1459 height 320
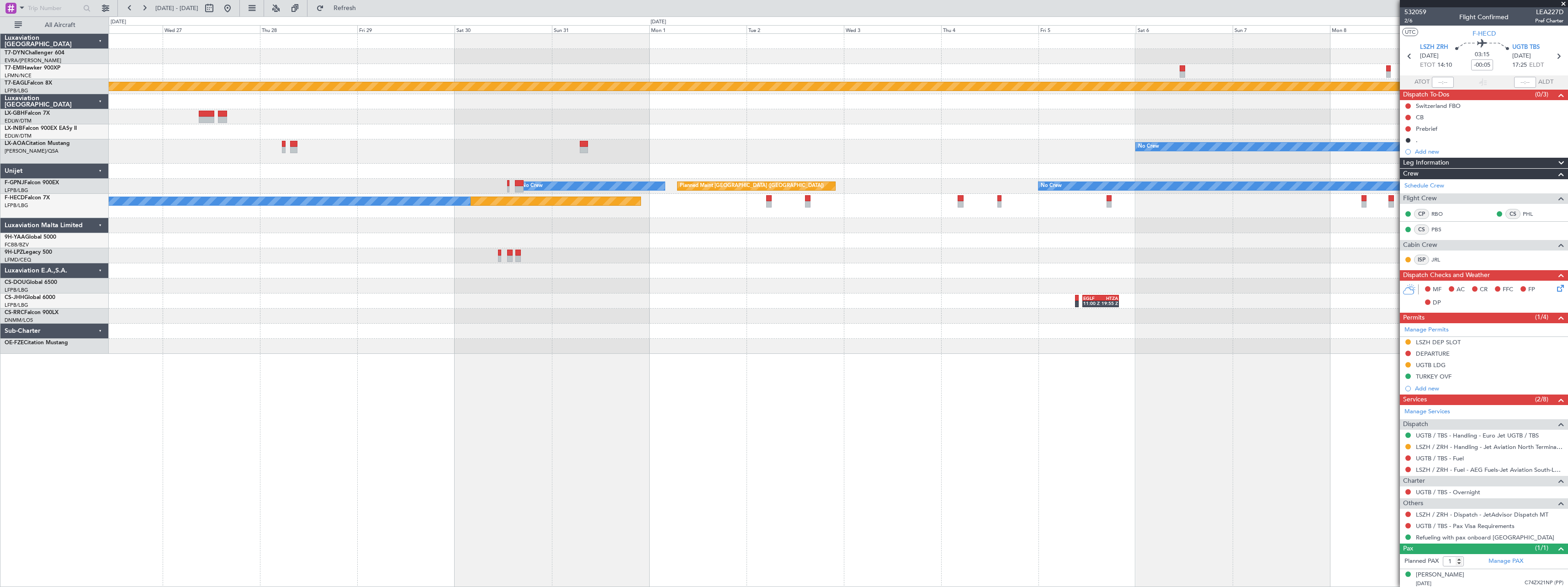
click at [1110, 228] on div "Planned Maint Geneva (Cointrin) No Crew No Crew Sabadell No Crew No Crew Planne…" at bounding box center [838, 194] width 1459 height 320
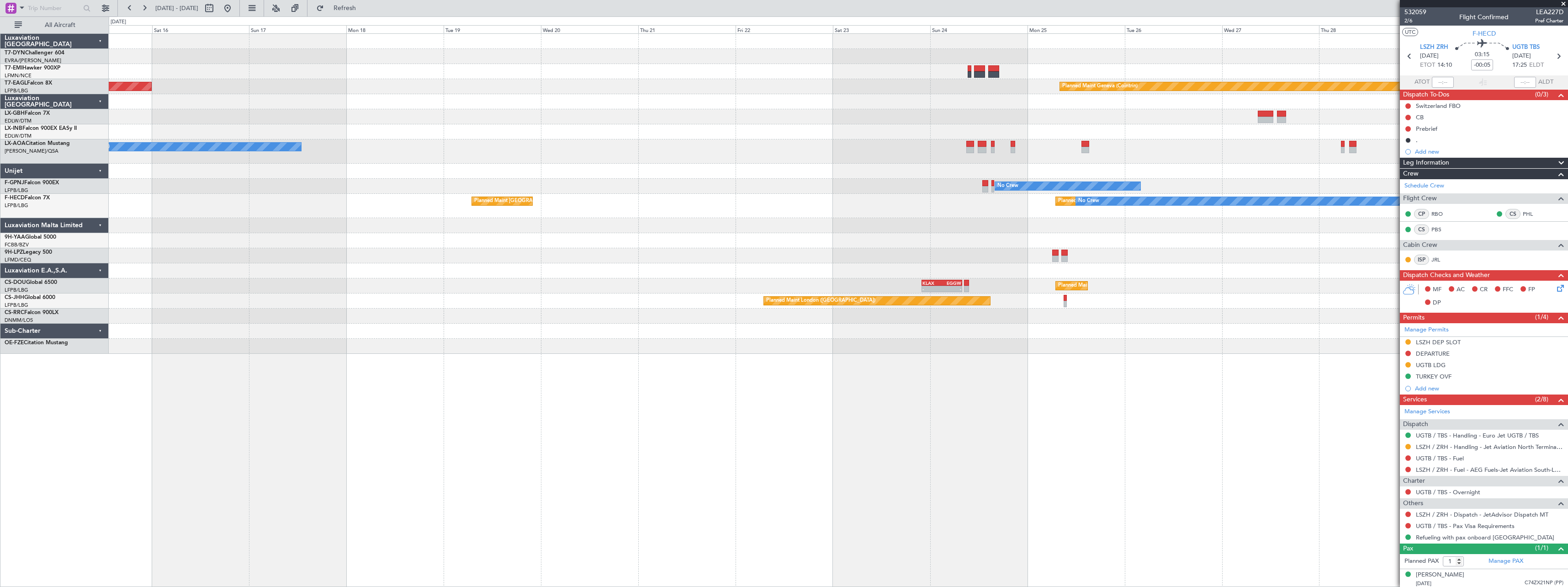
click at [1094, 233] on div "Planned Maint Basel-Mulhouse Planned Maint Geneva (Cointrin) Planned Maint New …" at bounding box center [838, 194] width 1459 height 320
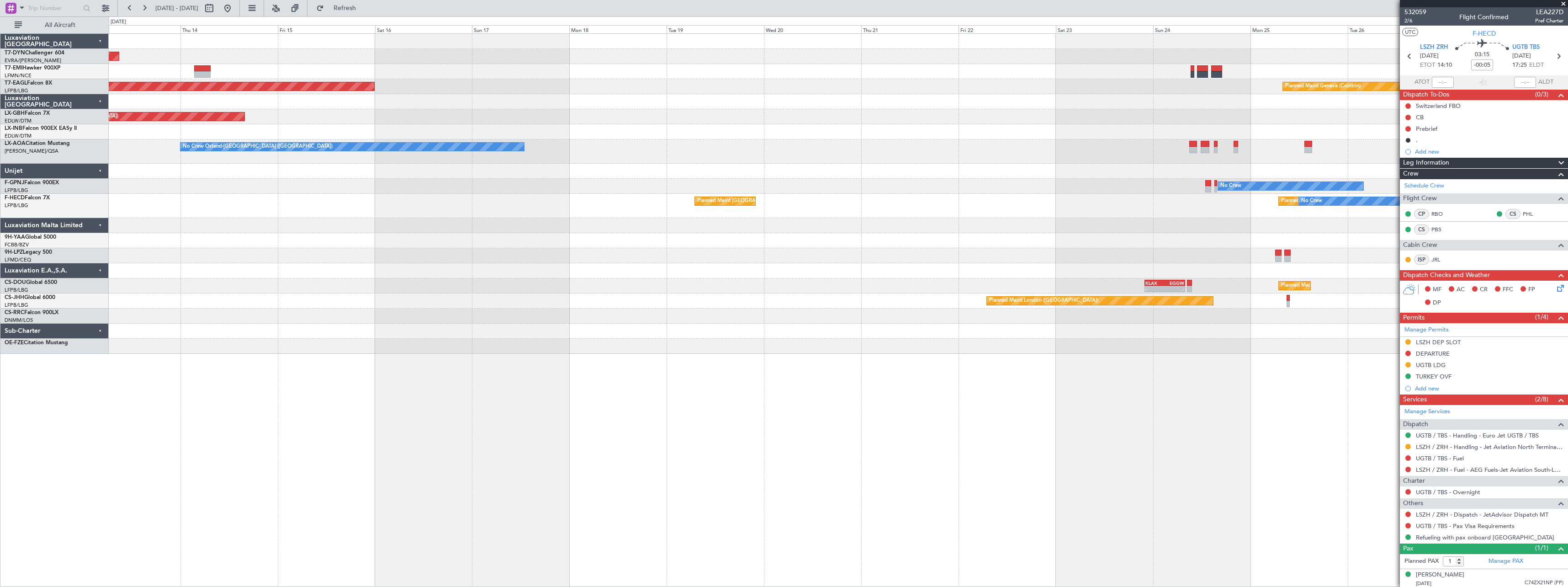
click at [1049, 193] on div "Planned Maint Basel-Mulhouse Planned Maint Geneva (Cointrin) Planned Maint New …" at bounding box center [838, 194] width 1459 height 320
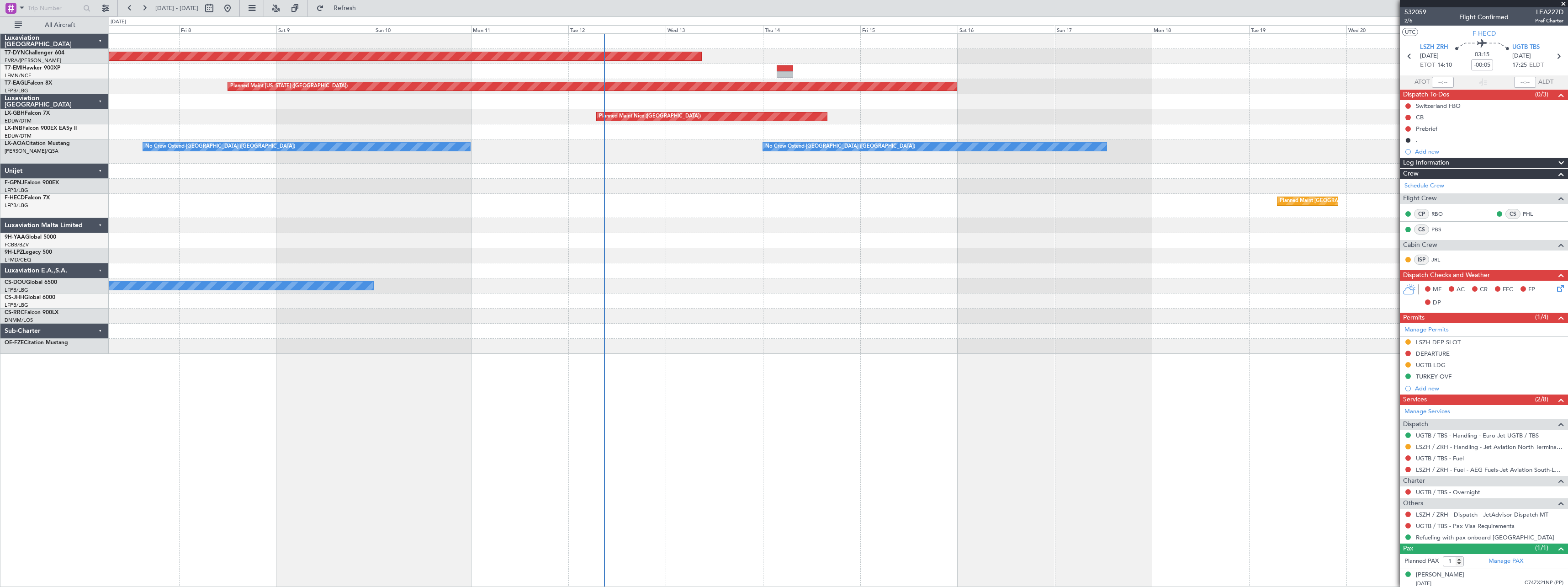
click at [4, 179] on div "Planned Maint Basel-Mulhouse A/C Unavailable Planned Maint New York (Teterboro)…" at bounding box center [784, 301] width 1568 height 570
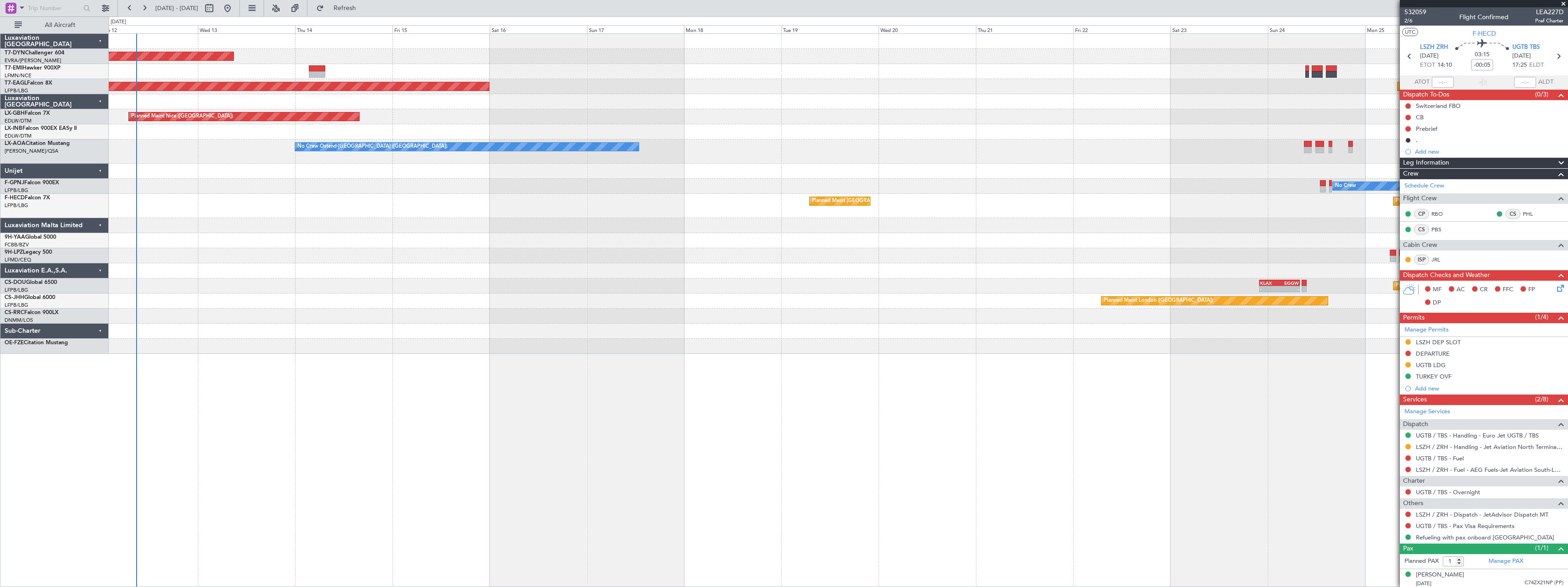
click at [265, 193] on div "Planned Maint Basel-Mulhouse Planned Maint New York (Teterboro) Planned Maint G…" at bounding box center [838, 194] width 1459 height 320
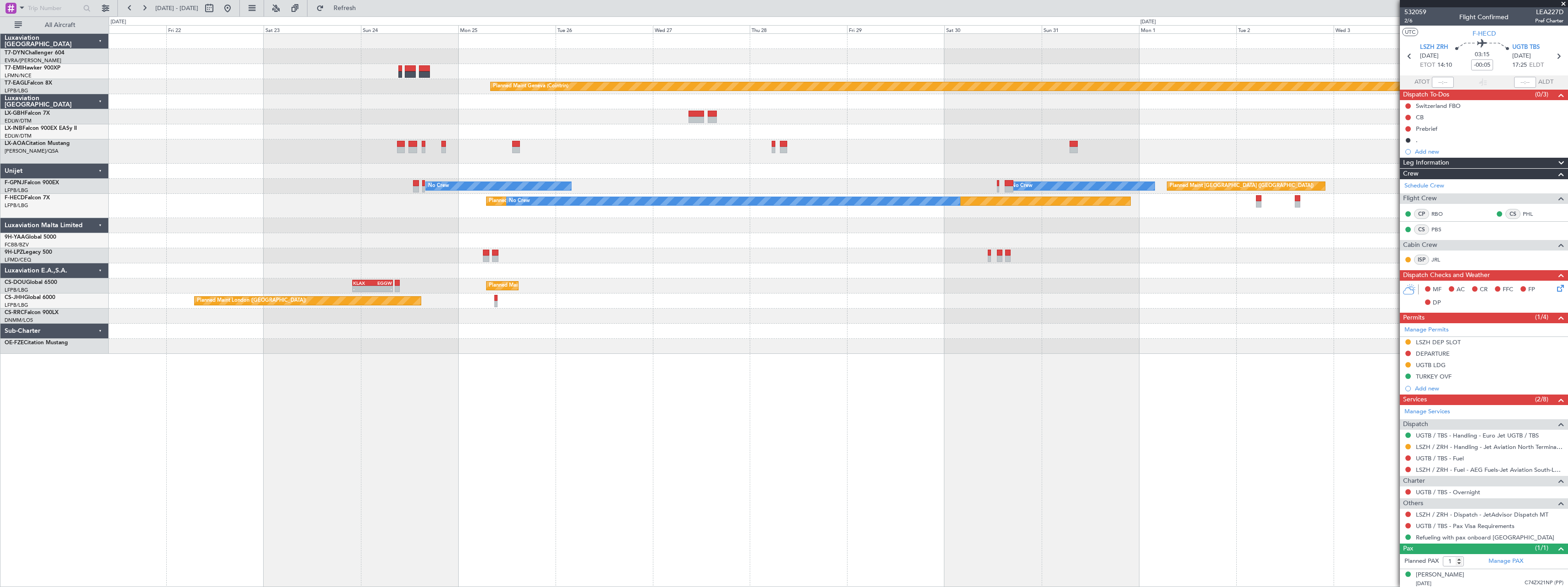
click at [397, 186] on div "Planned Maint Geneva (Cointrin) No Crew No Crew No Crew Planned Maint Paris (Le…" at bounding box center [838, 194] width 1459 height 320
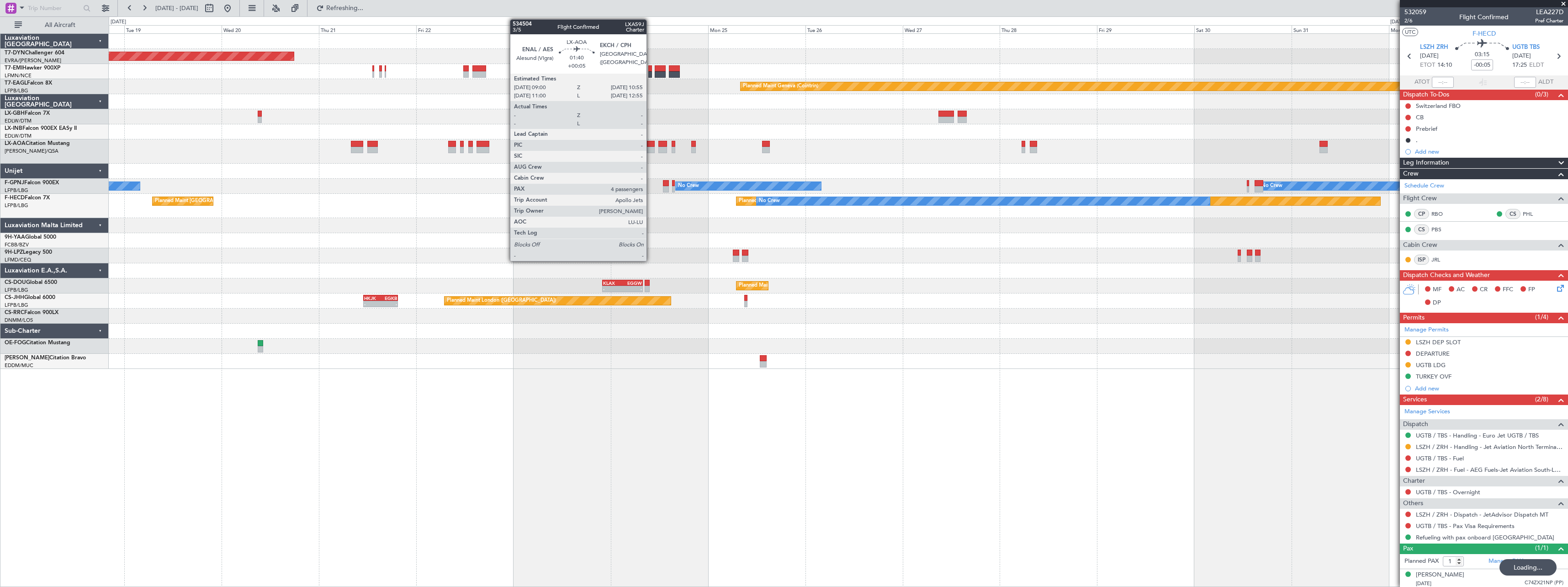
click at [650, 145] on div at bounding box center [651, 144] width 8 height 6
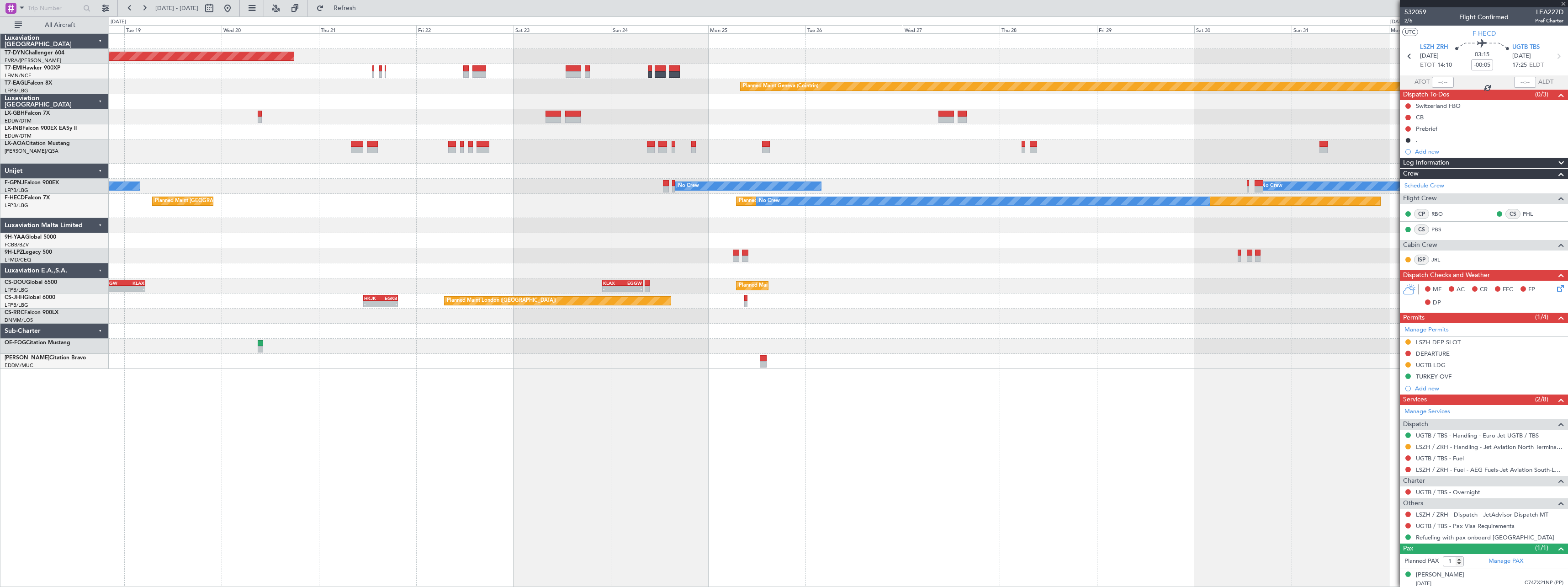
type input "+00:05"
type input "4"
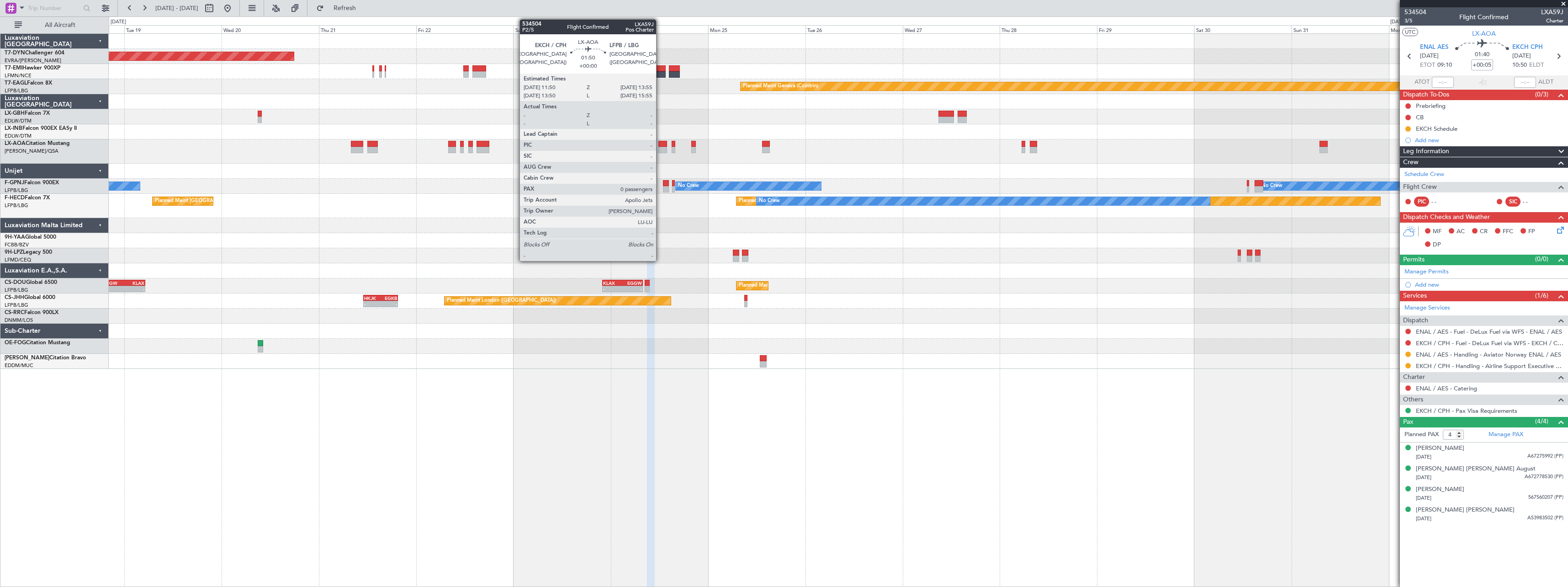
click at [660, 143] on div at bounding box center [662, 144] width 9 height 6
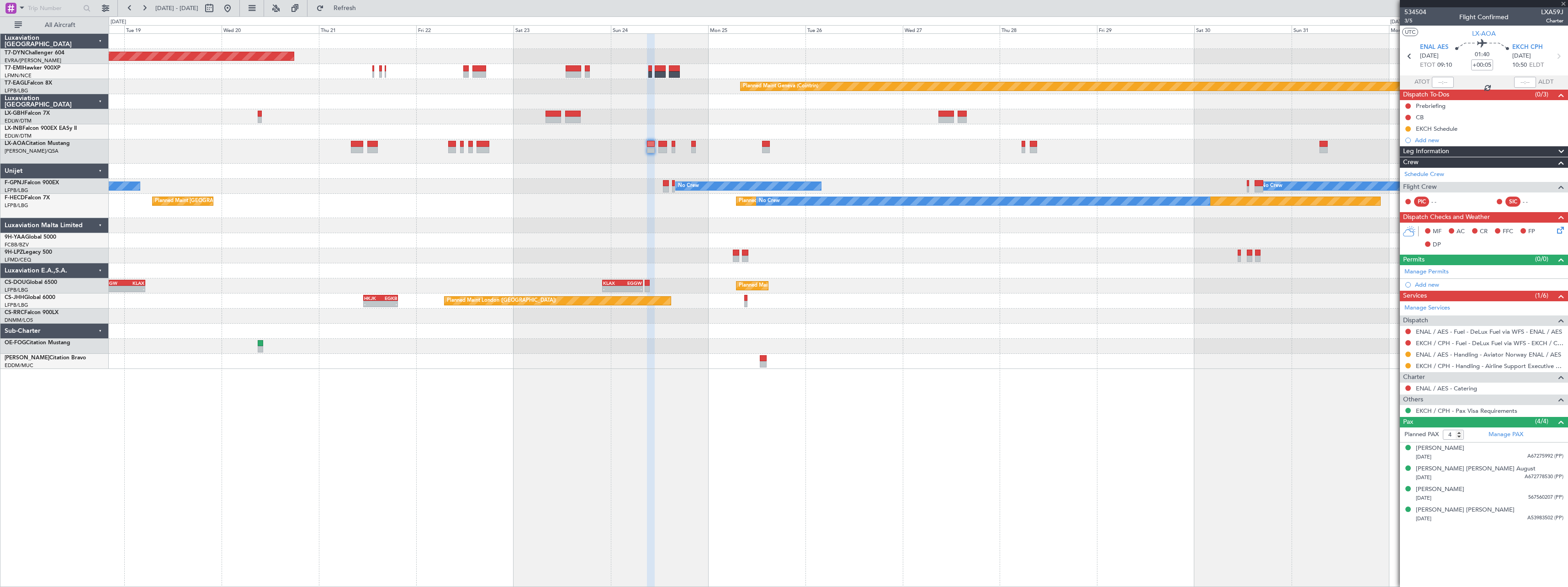
type input "0"
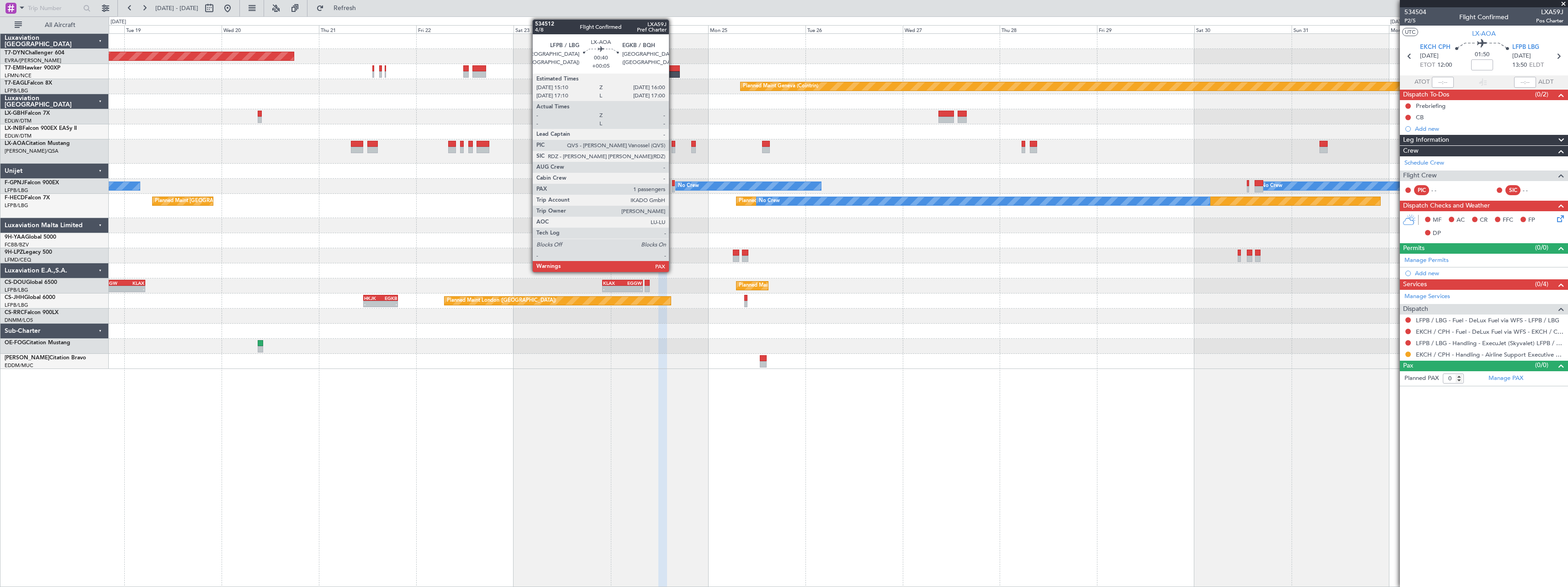
click at [673, 143] on div at bounding box center [673, 144] width 4 height 6
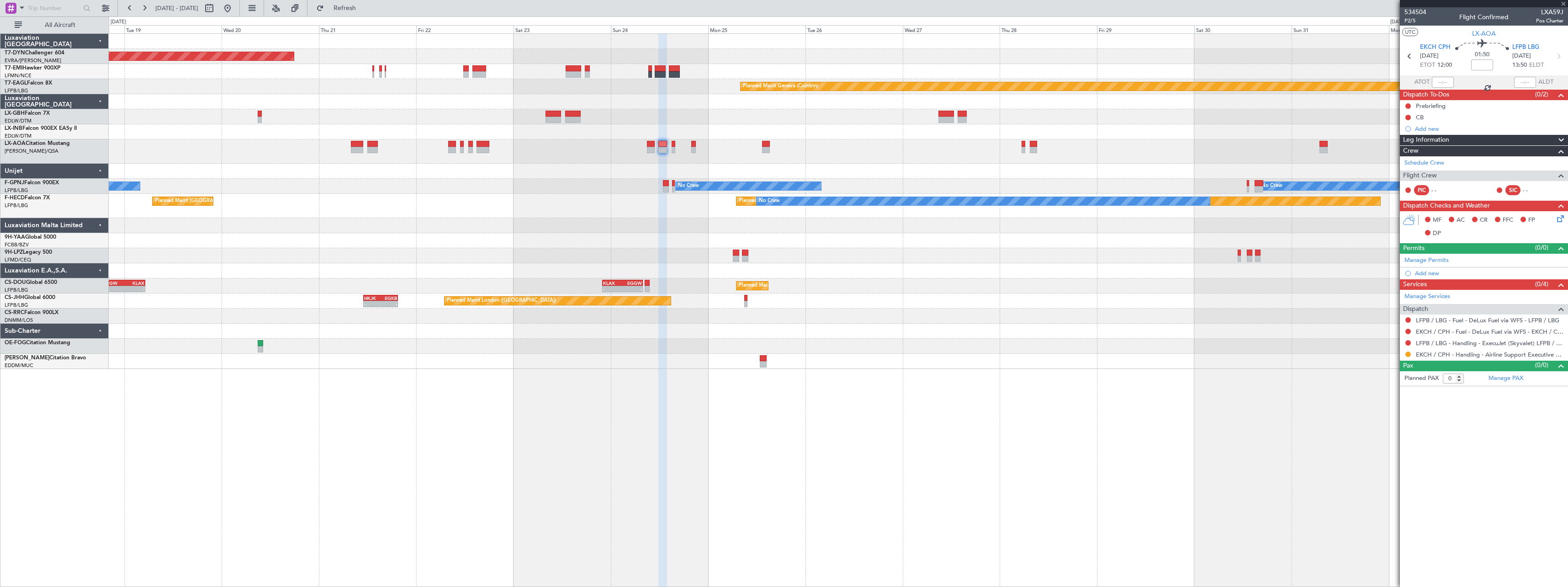
type input "+00:05"
type input "1"
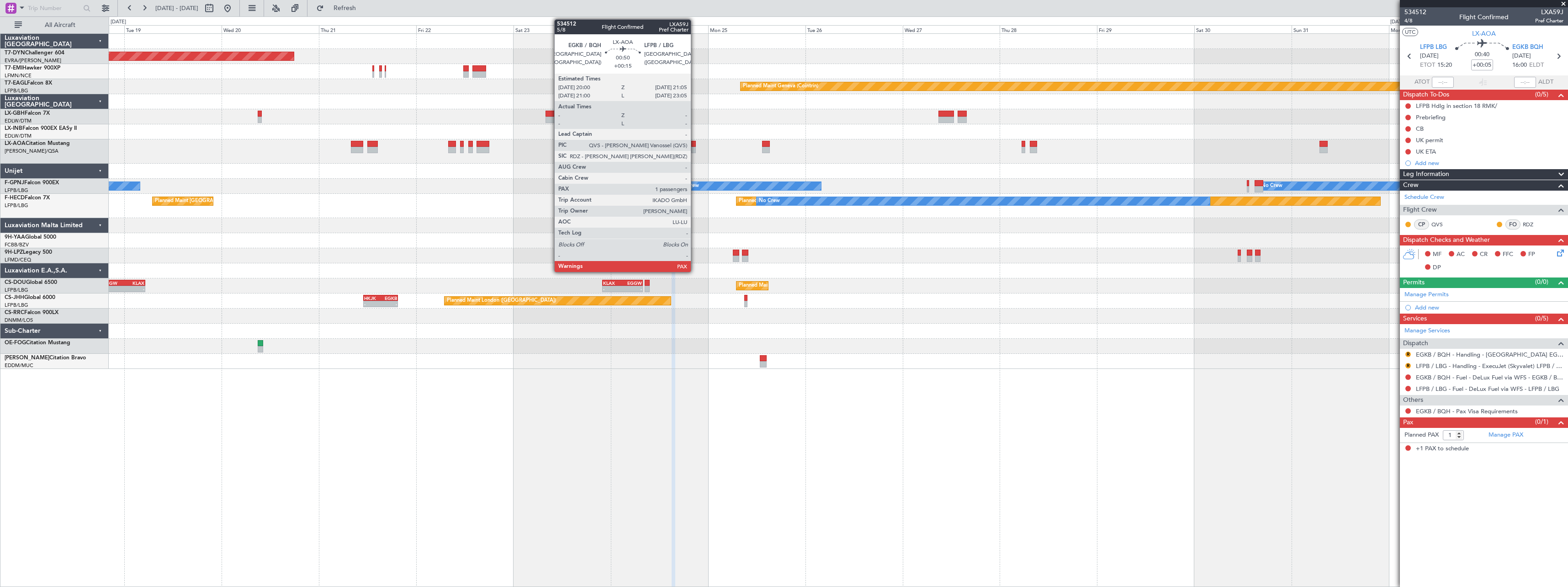
click at [695, 146] on div at bounding box center [694, 144] width 5 height 6
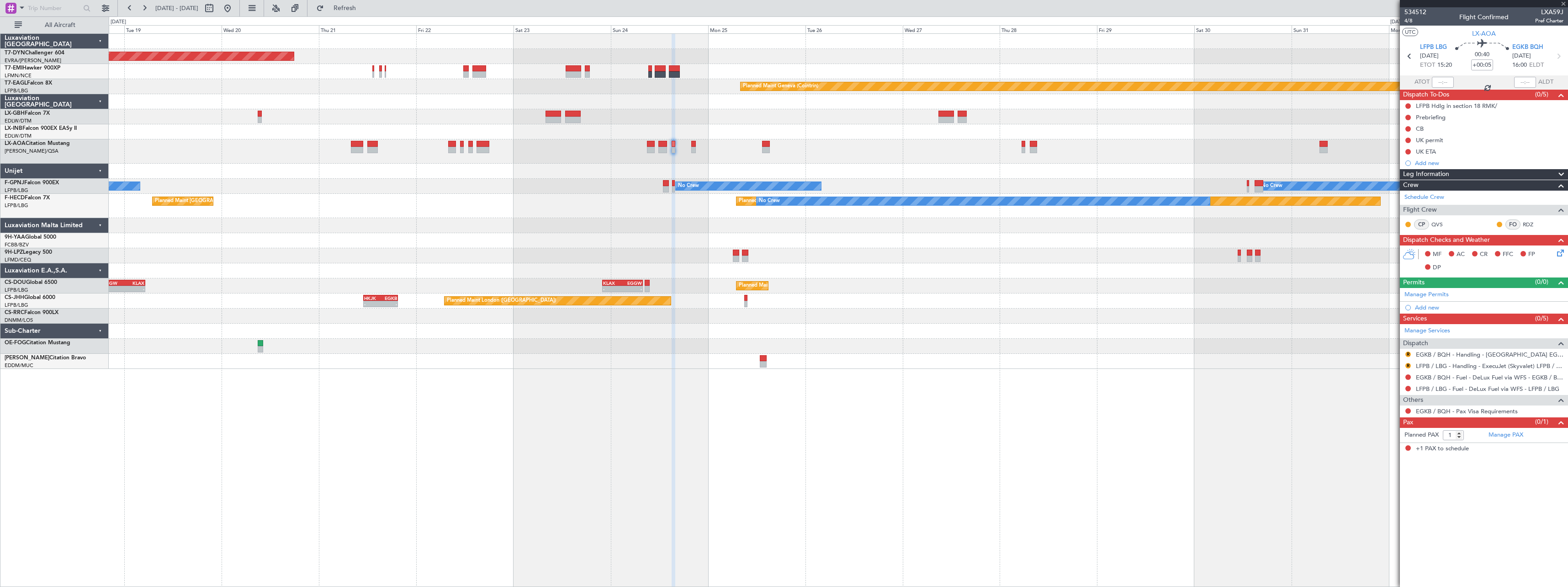
type input "+00:15"
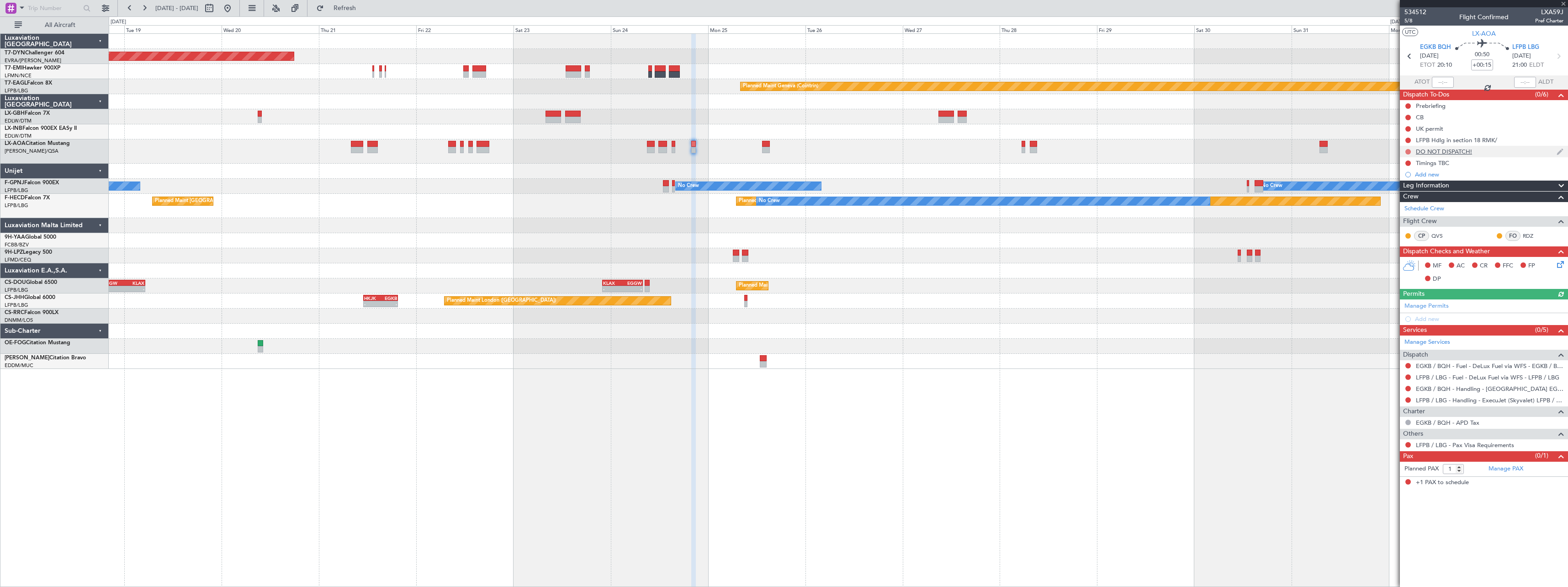
click at [1408, 152] on button at bounding box center [1408, 152] width 6 height 6
click at [1400, 205] on span "Cancelled" at bounding box center [1410, 205] width 26 height 10
click at [1407, 163] on button at bounding box center [1408, 163] width 6 height 6
drag, startPoint x: 1401, startPoint y: 217, endPoint x: 1382, endPoint y: 216, distance: 19.0
click at [1401, 217] on span "Cancelled" at bounding box center [1410, 217] width 26 height 10
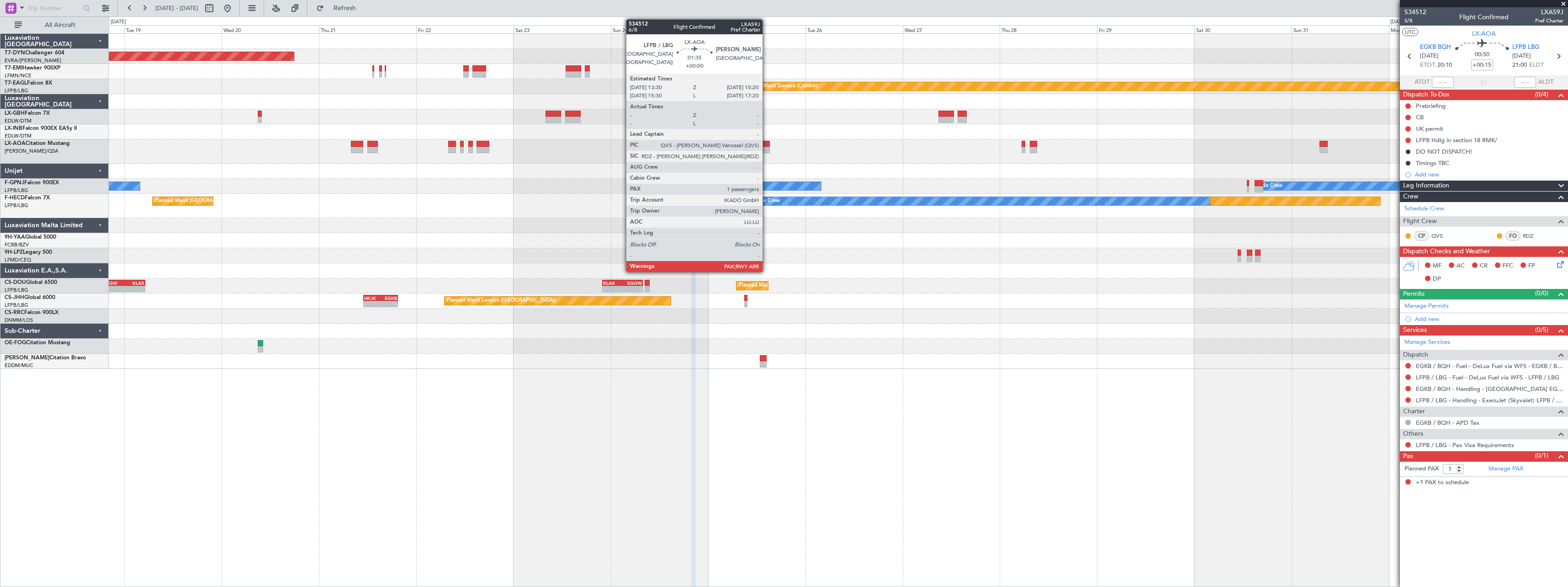
click at [767, 144] on div at bounding box center [766, 144] width 8 height 6
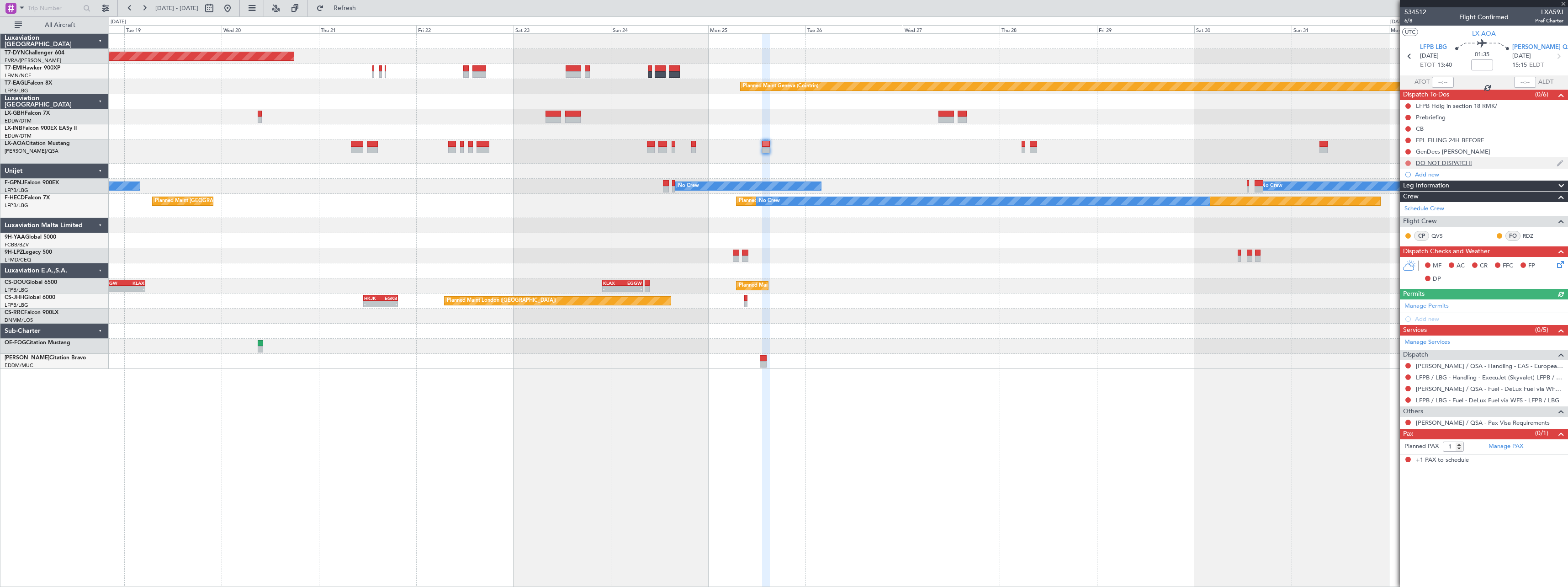
click at [1409, 163] on button at bounding box center [1408, 163] width 6 height 6
click at [1391, 213] on li "Cancelled" at bounding box center [1408, 217] width 48 height 13
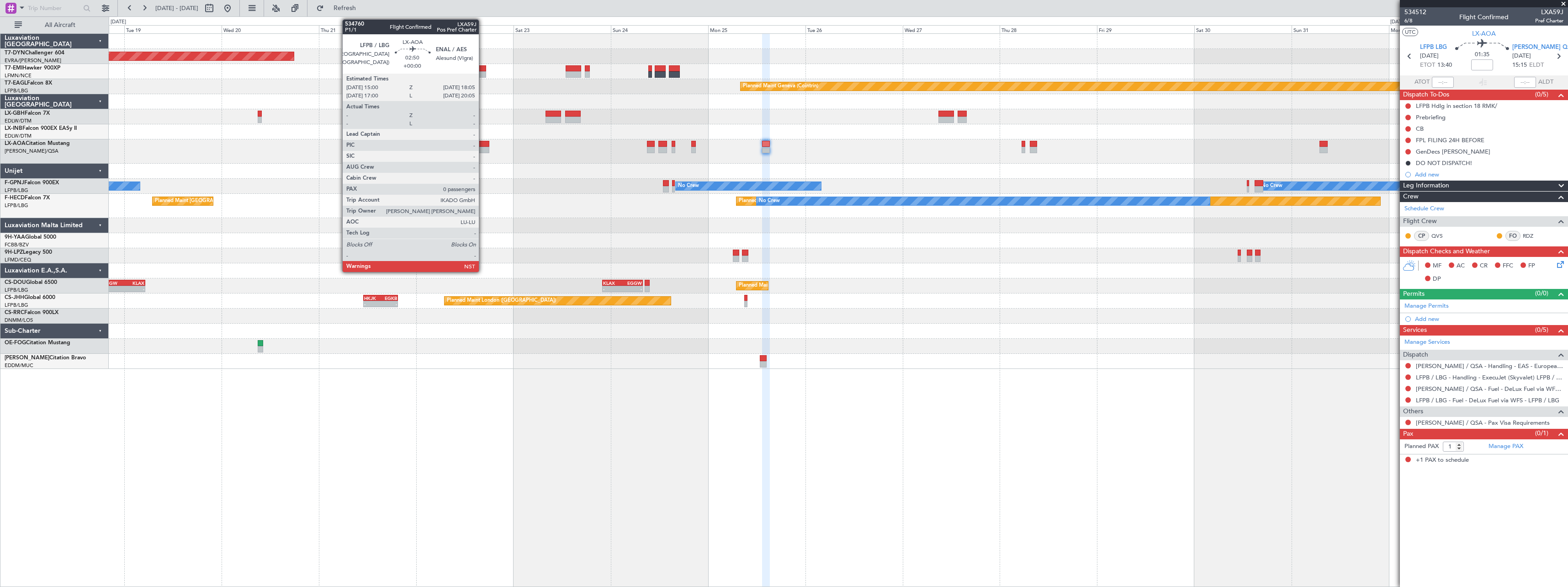
click at [483, 141] on div at bounding box center [483, 144] width 13 height 6
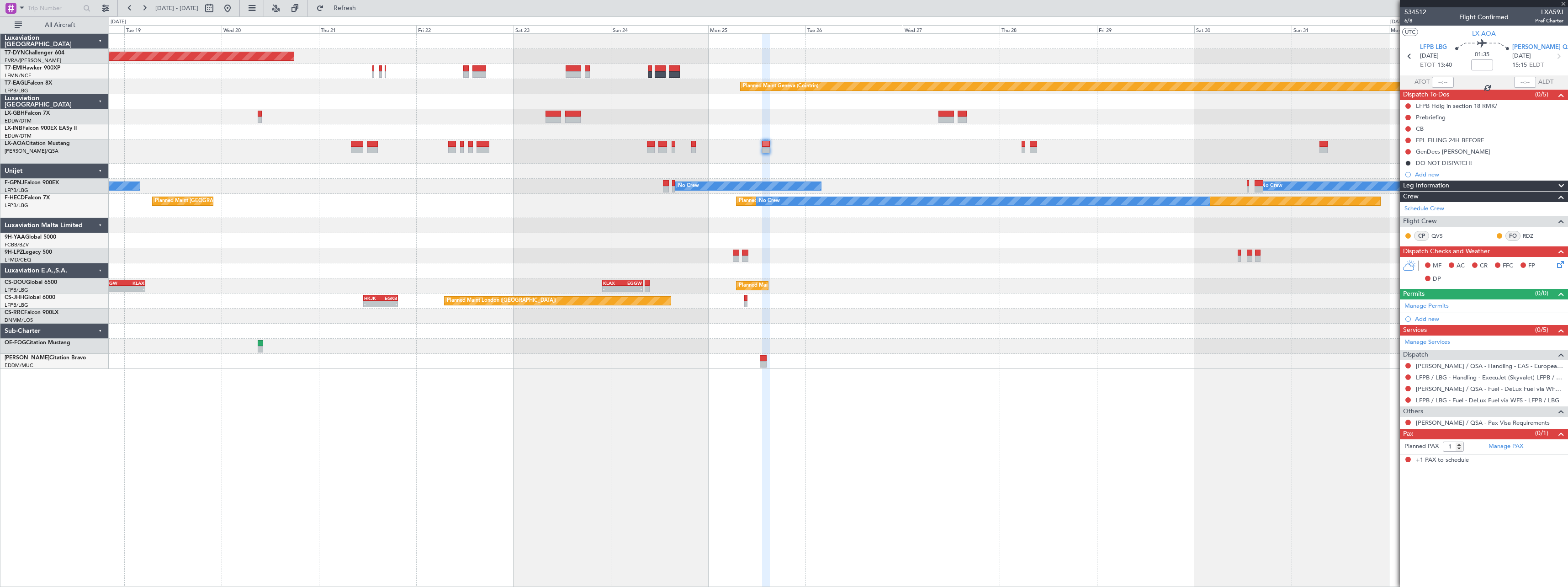
type input "0"
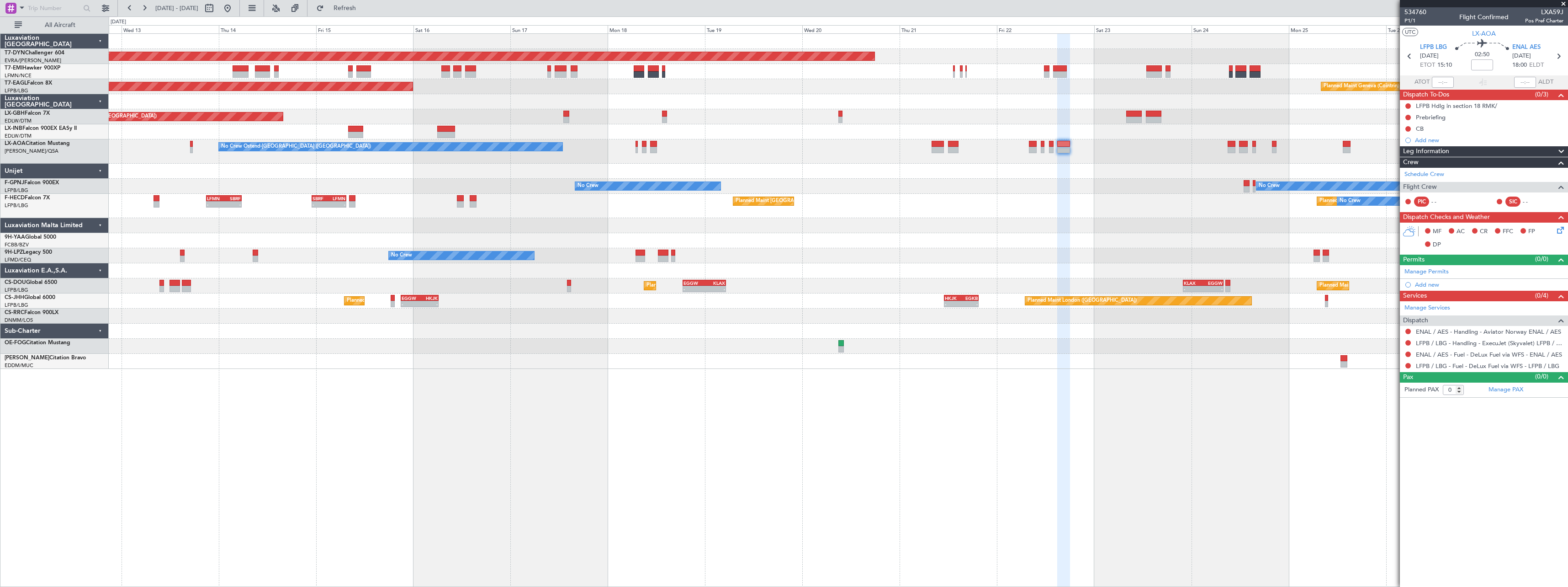
click at [1119, 324] on div "Planned Maint Basel-Mulhouse Planned Maint Geneva (Cointrin) Planned Maint New …" at bounding box center [838, 201] width 1459 height 335
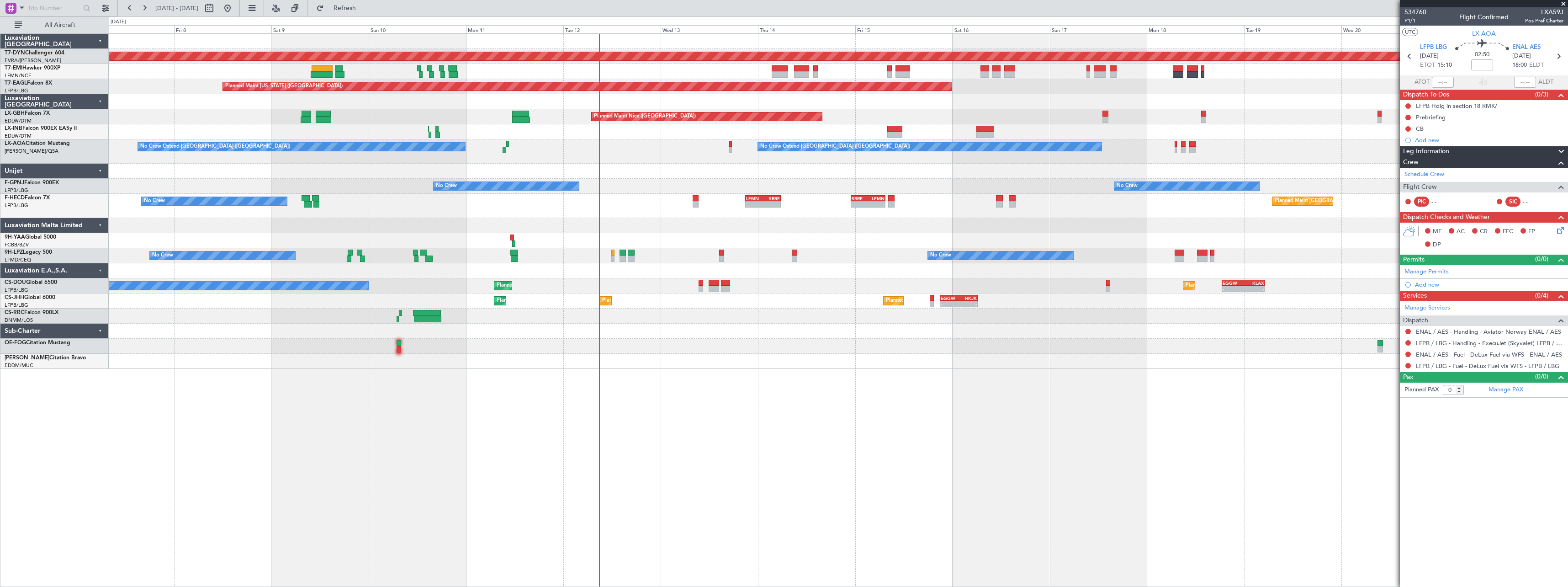
click at [976, 337] on div "Planned Maint Basel-Mulhouse A/C Unavailable Planned Maint New York (Teterboro)…" at bounding box center [838, 201] width 1459 height 335
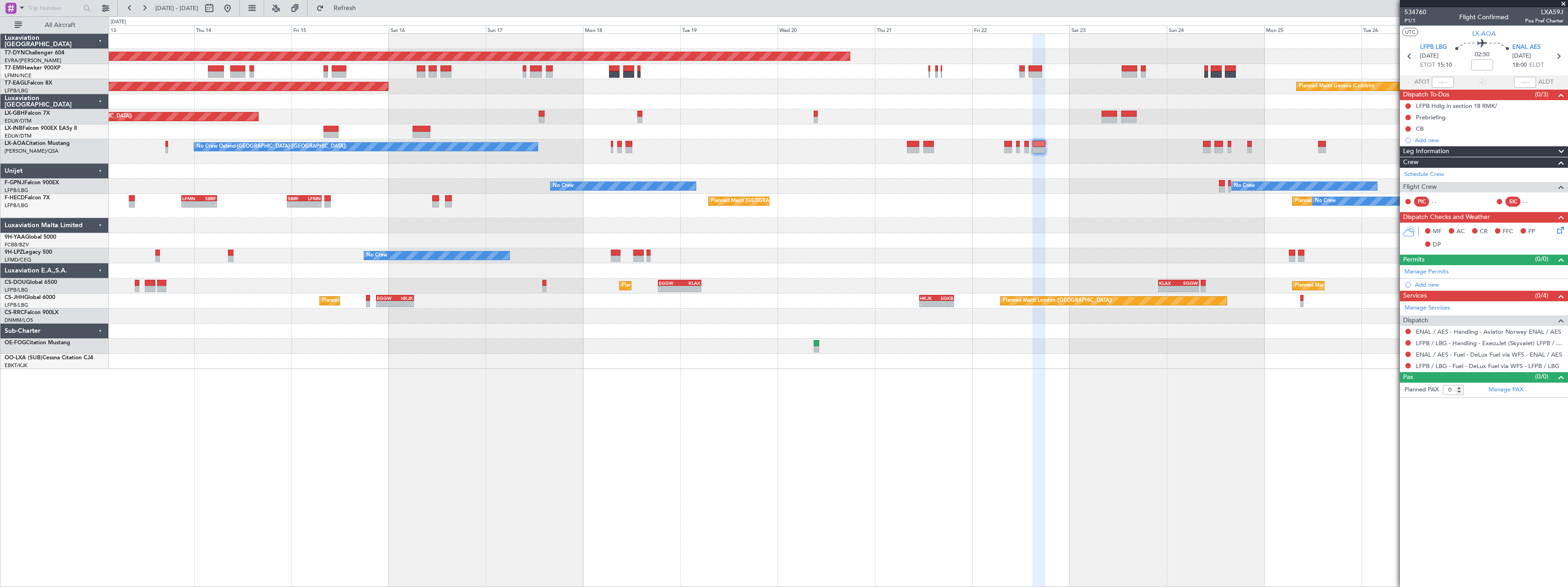
click at [351, 224] on div at bounding box center [838, 225] width 1459 height 15
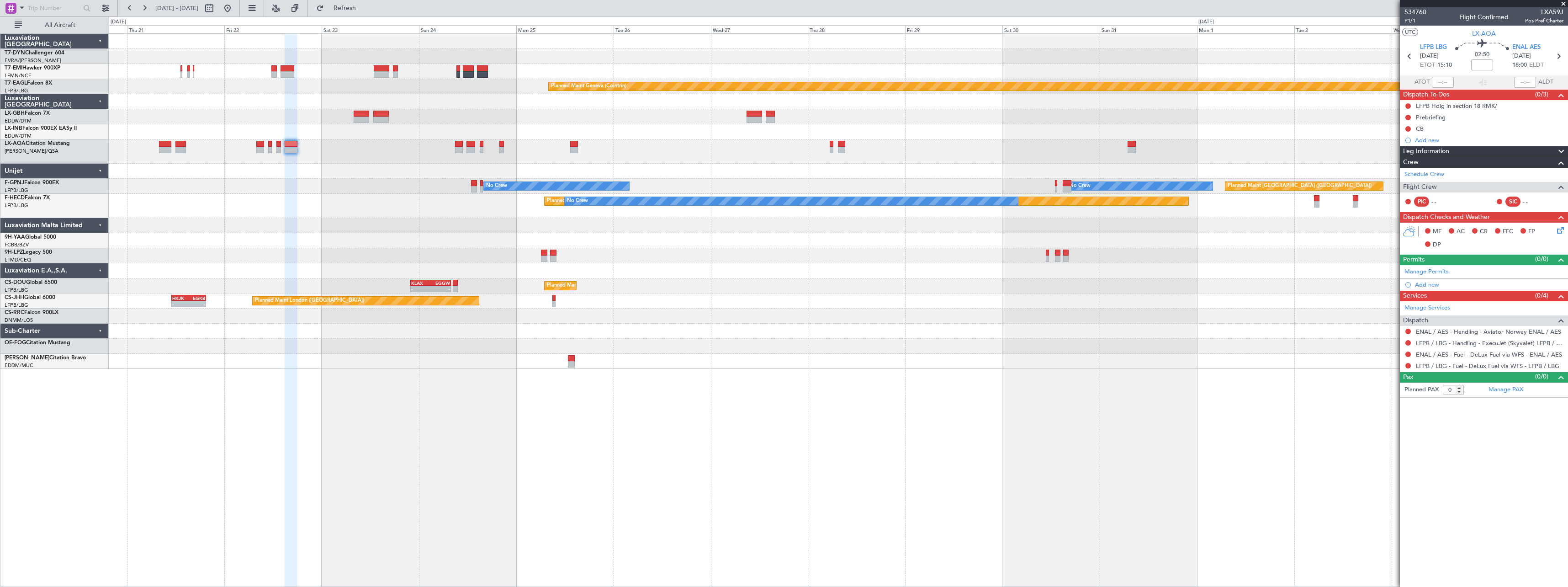
click at [700, 248] on div "Planned Maint Basel-Mulhouse Planned Maint Geneva (Cointrin) No Crew No Crew Os…" at bounding box center [838, 201] width 1459 height 335
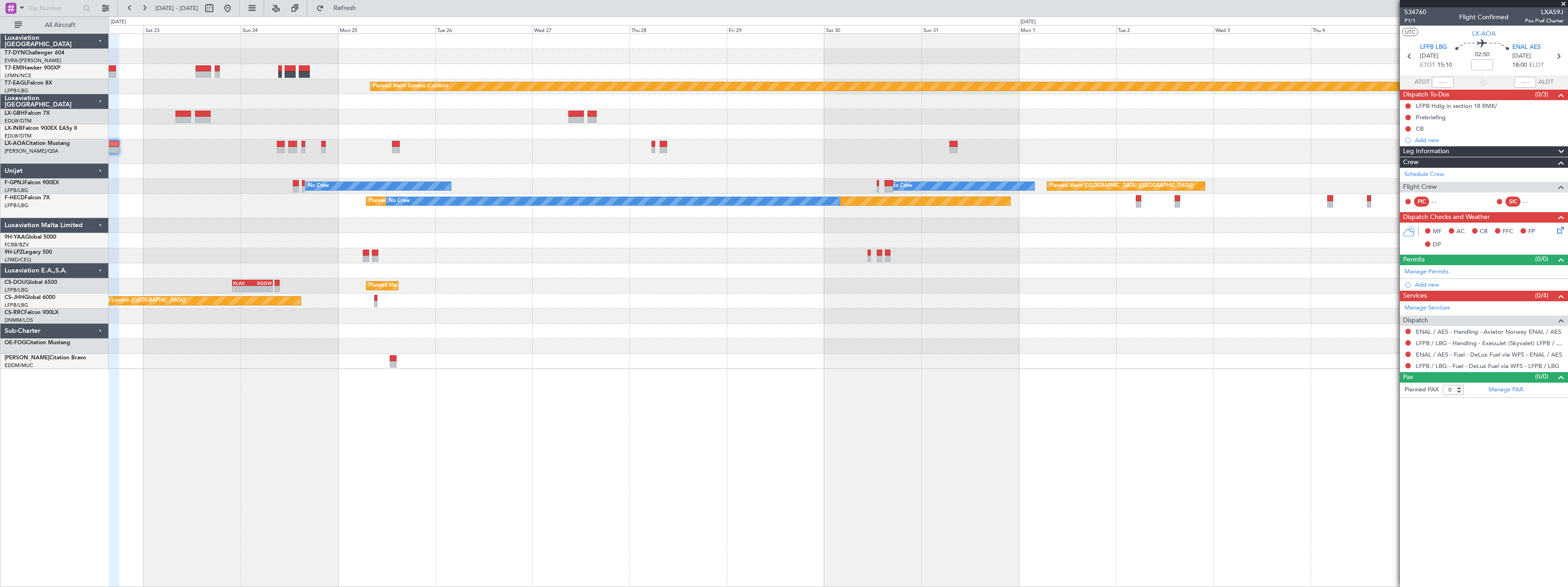
click at [633, 251] on div "Planned Maint Basel-Mulhouse Planned Maint Geneva (Cointrin) No Crew No Crew No…" at bounding box center [838, 201] width 1459 height 335
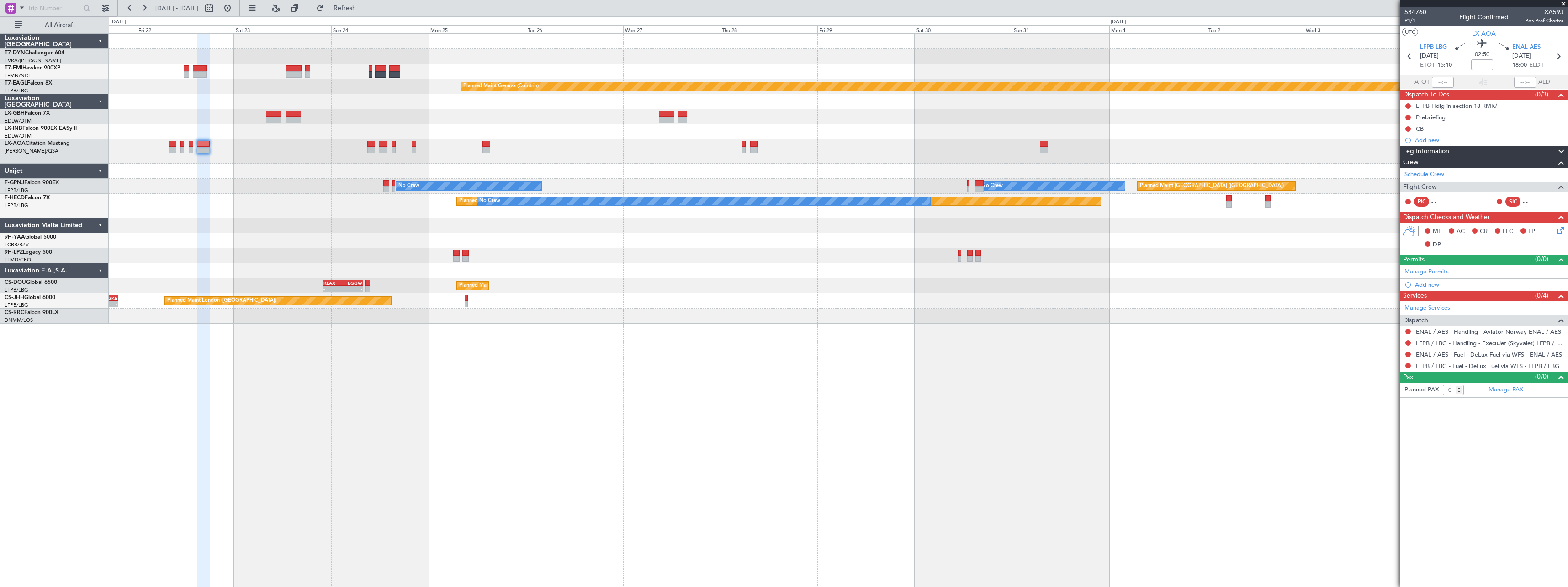
click at [1022, 245] on div "Planned Maint Basel-Mulhouse Planned Maint Geneva (Cointrin) No Crew Planned Ma…" at bounding box center [838, 178] width 1459 height 290
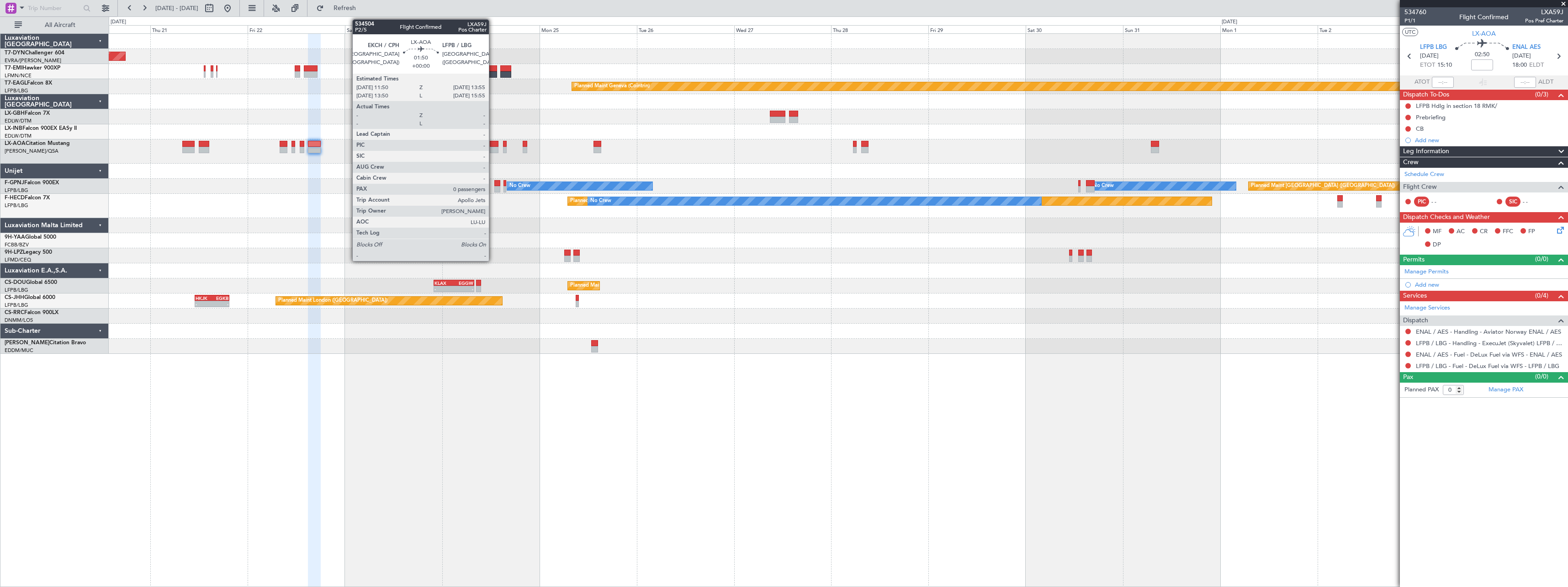
click at [493, 147] on div at bounding box center [494, 150] width 9 height 6
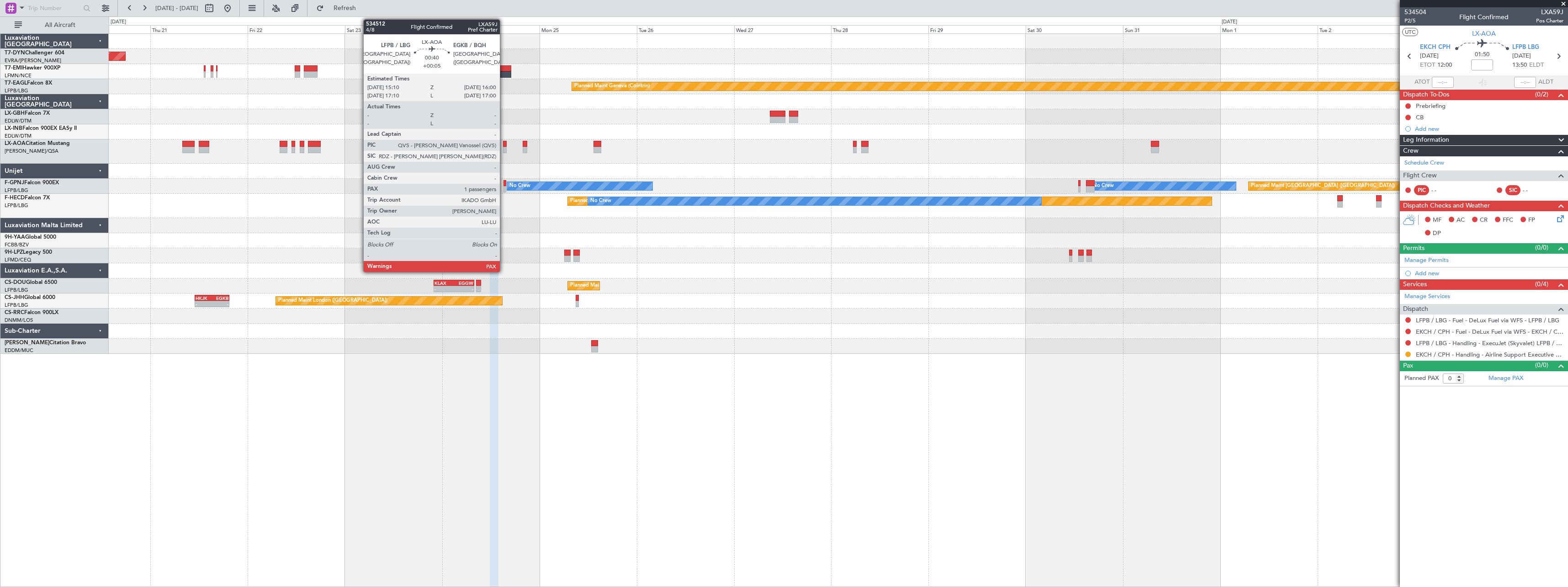
click at [504, 150] on div at bounding box center [504, 150] width 4 height 6
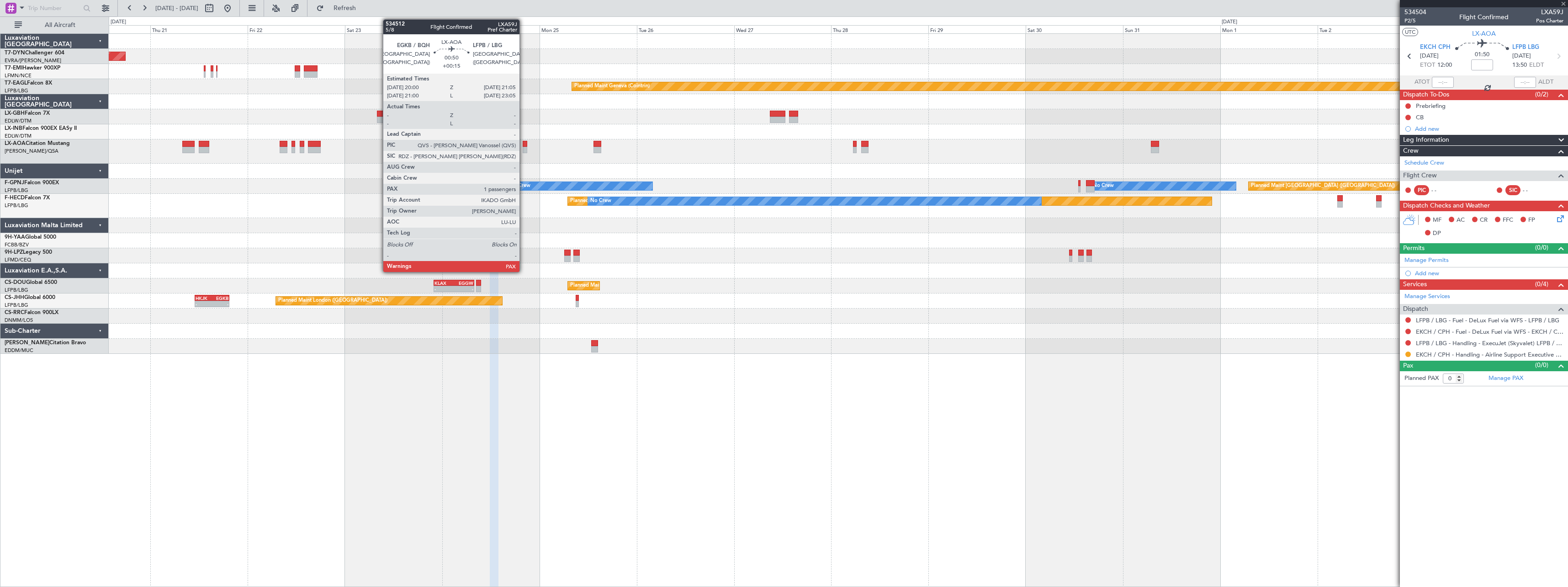
type input "+00:05"
type input "1"
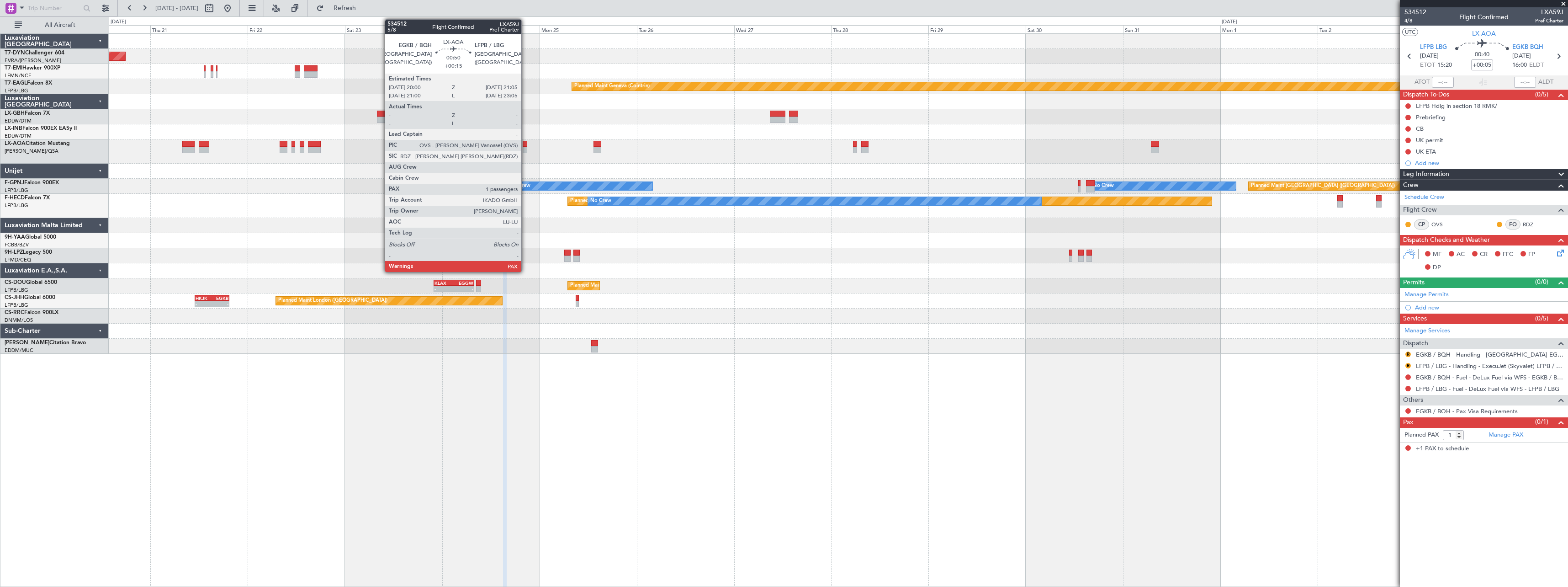
click at [525, 149] on div at bounding box center [525, 150] width 5 height 6
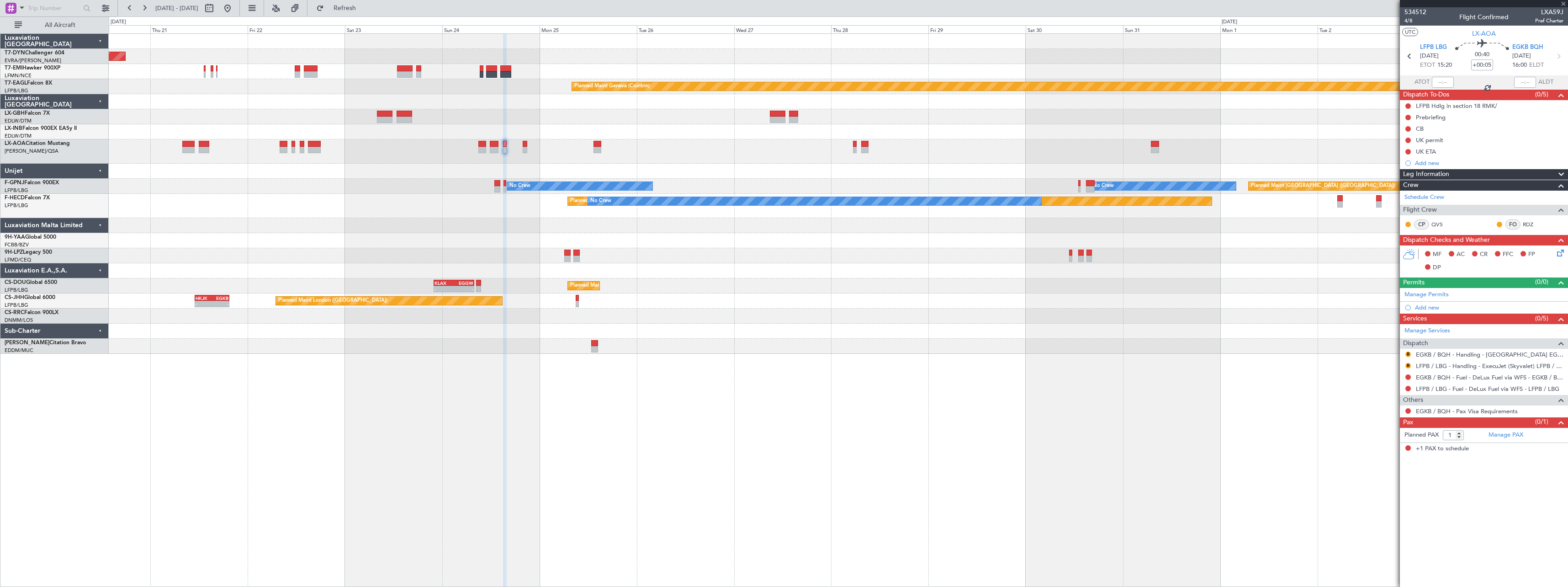
type input "+00:15"
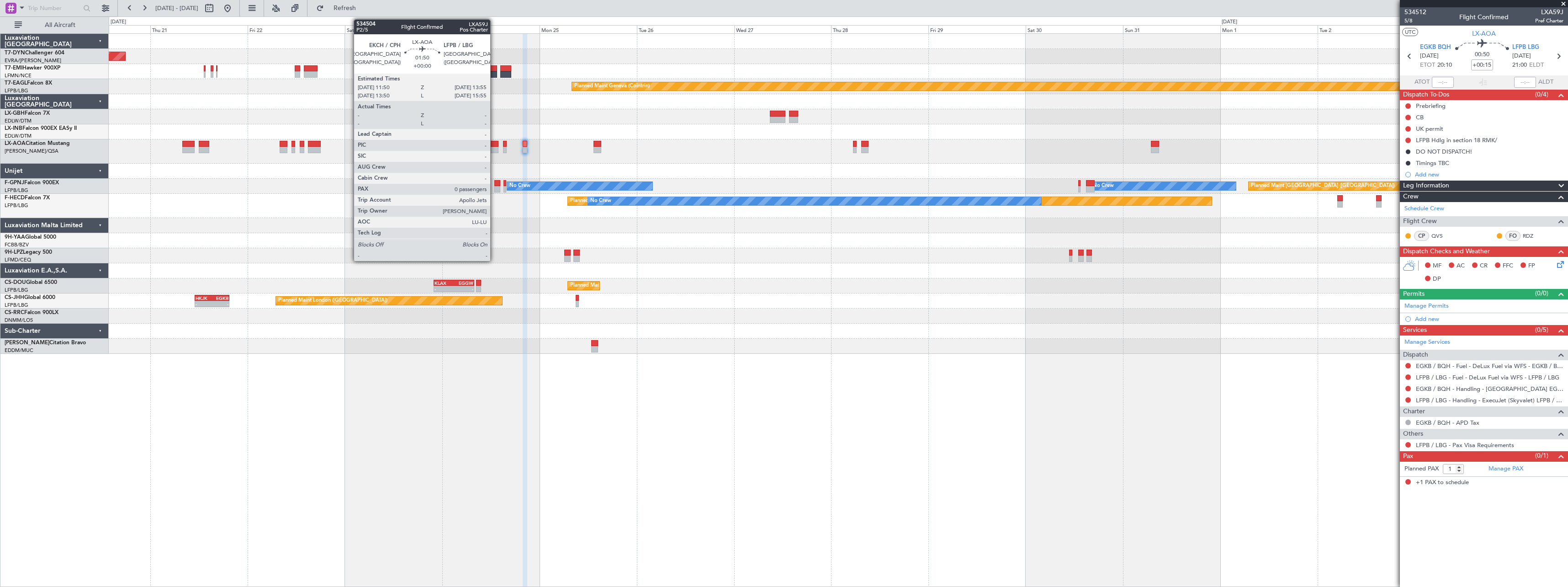
click at [494, 148] on div at bounding box center [494, 150] width 9 height 6
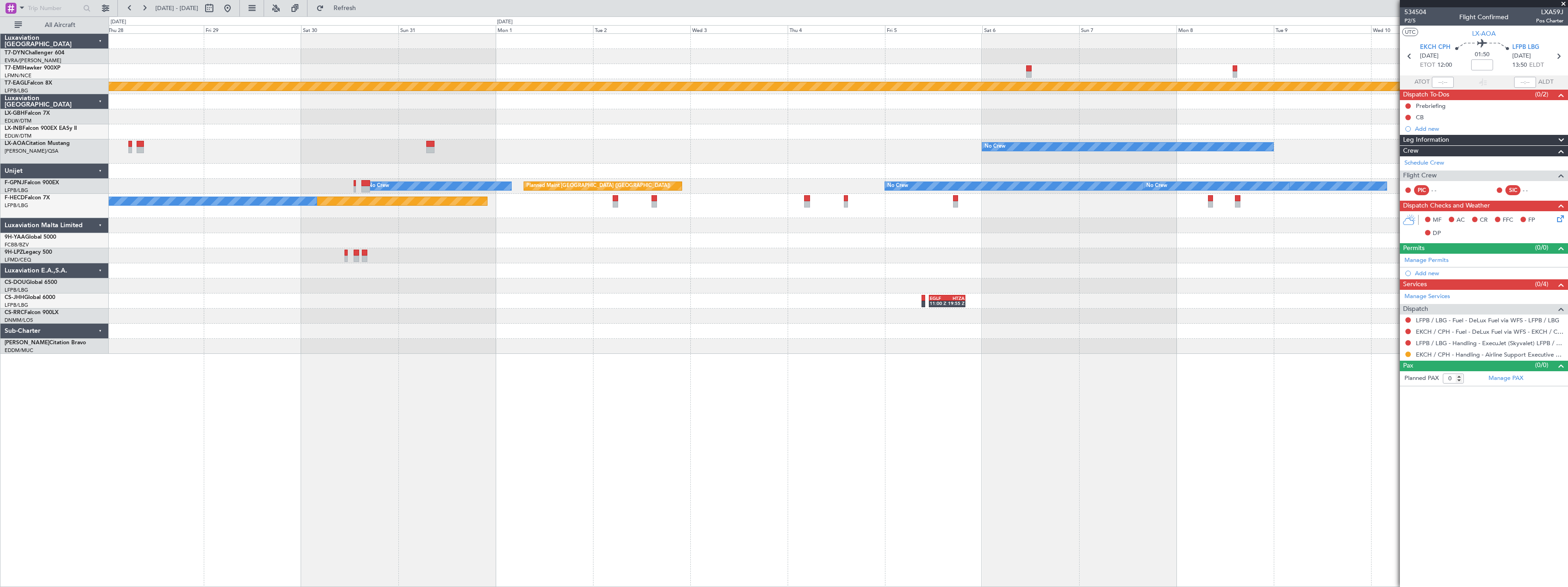
click at [397, 312] on div "Planned Maint Geneva (Cointrin) No Crew No Crew Sabadell Planned Maint Paris (L…" at bounding box center [838, 194] width 1459 height 320
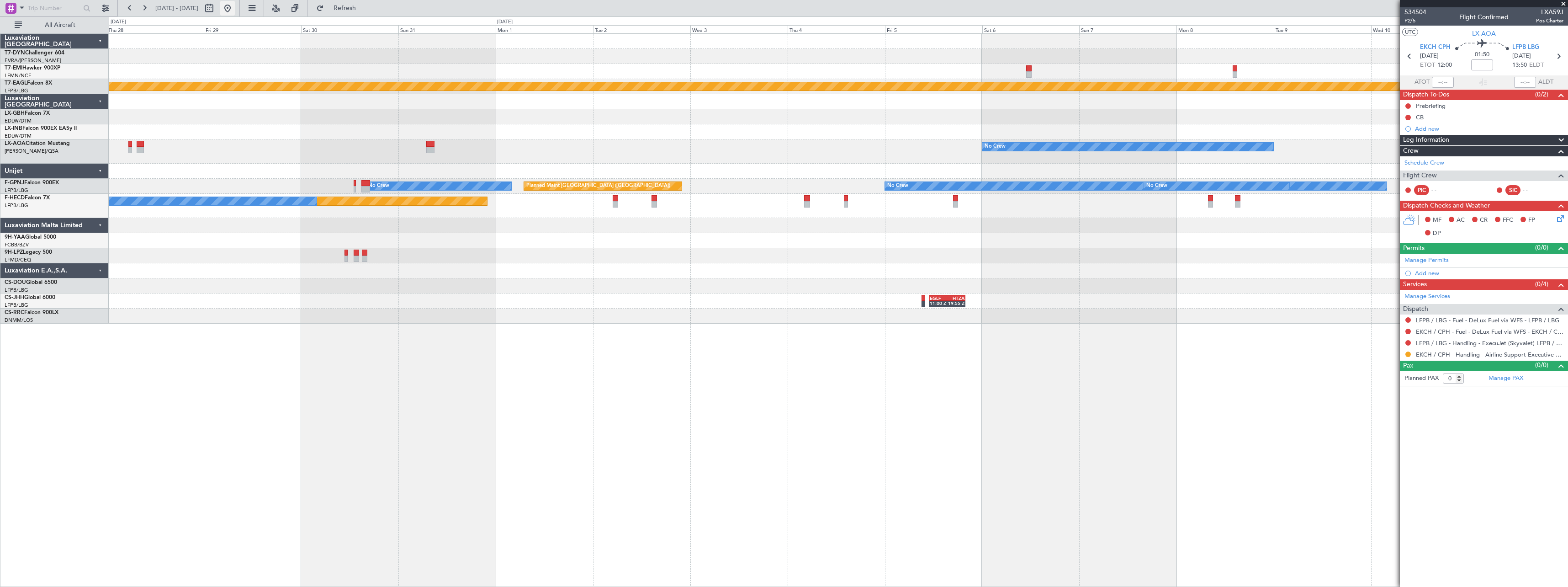
click at [235, 10] on button at bounding box center [228, 8] width 14 height 14
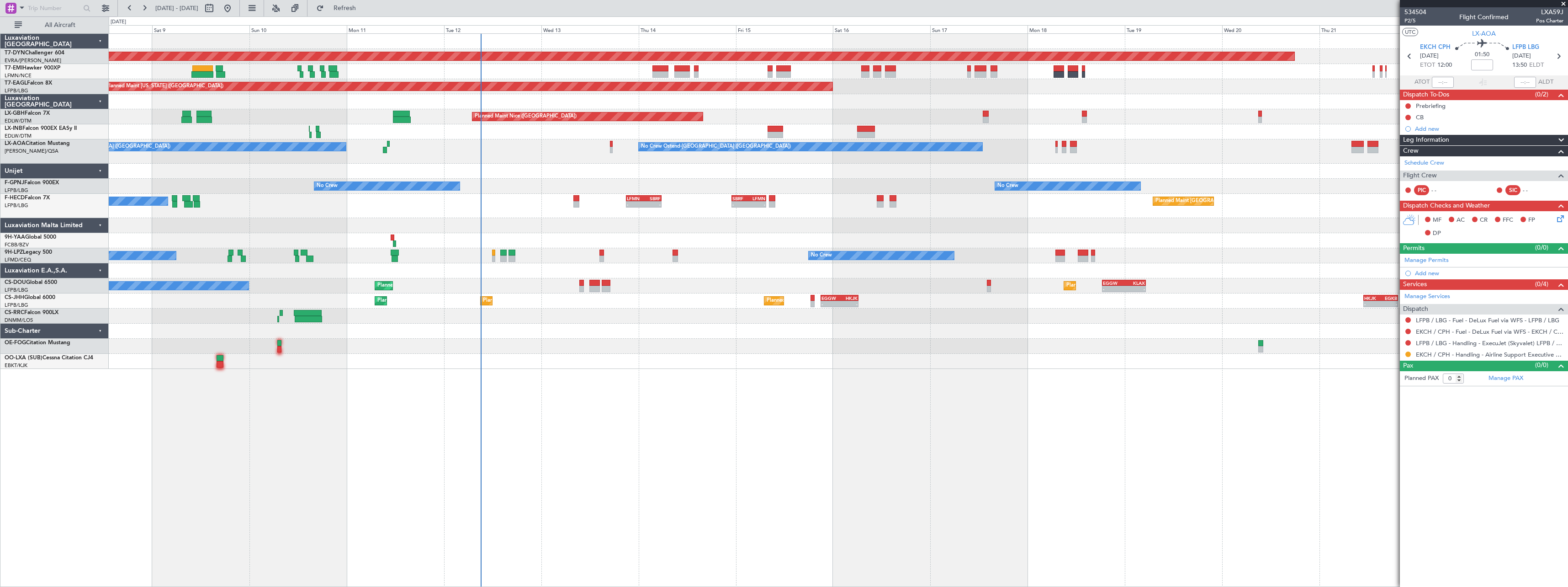
click at [822, 181] on div "Planned Maint Basel-Mulhouse A/C Unavailable Planned Maint New York (Teterboro)…" at bounding box center [838, 201] width 1459 height 335
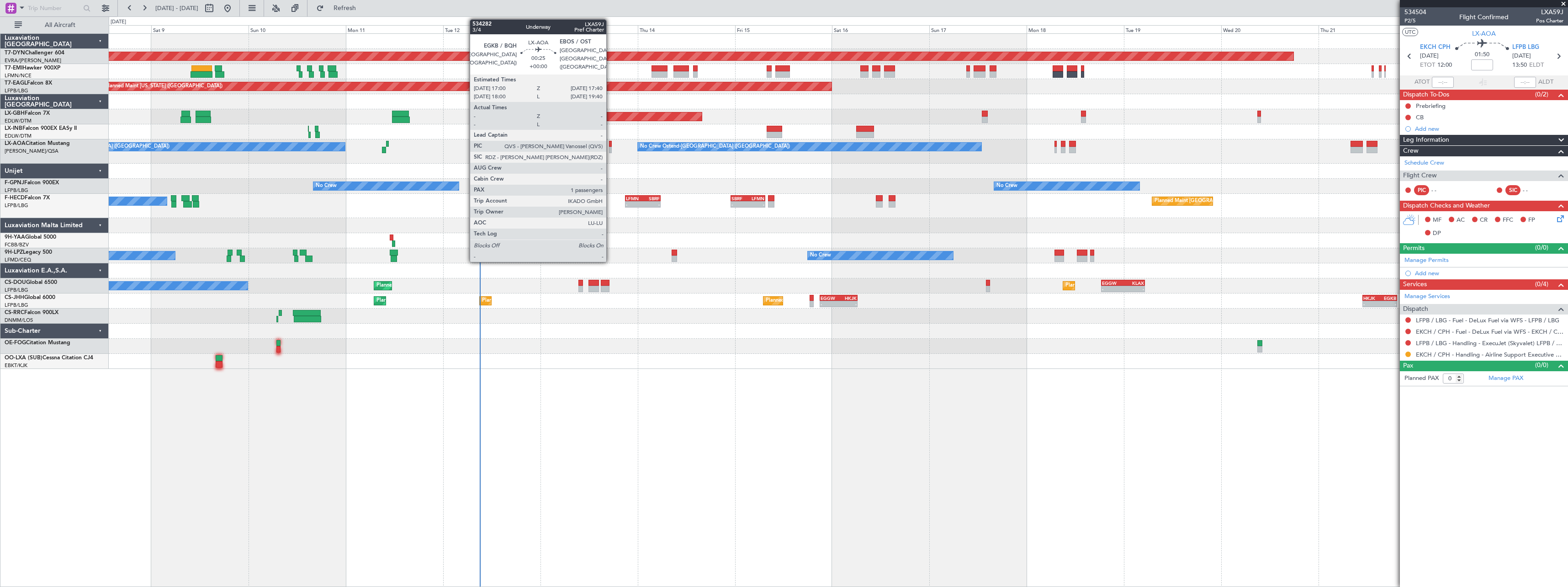
click at [611, 152] on div at bounding box center [610, 150] width 2 height 6
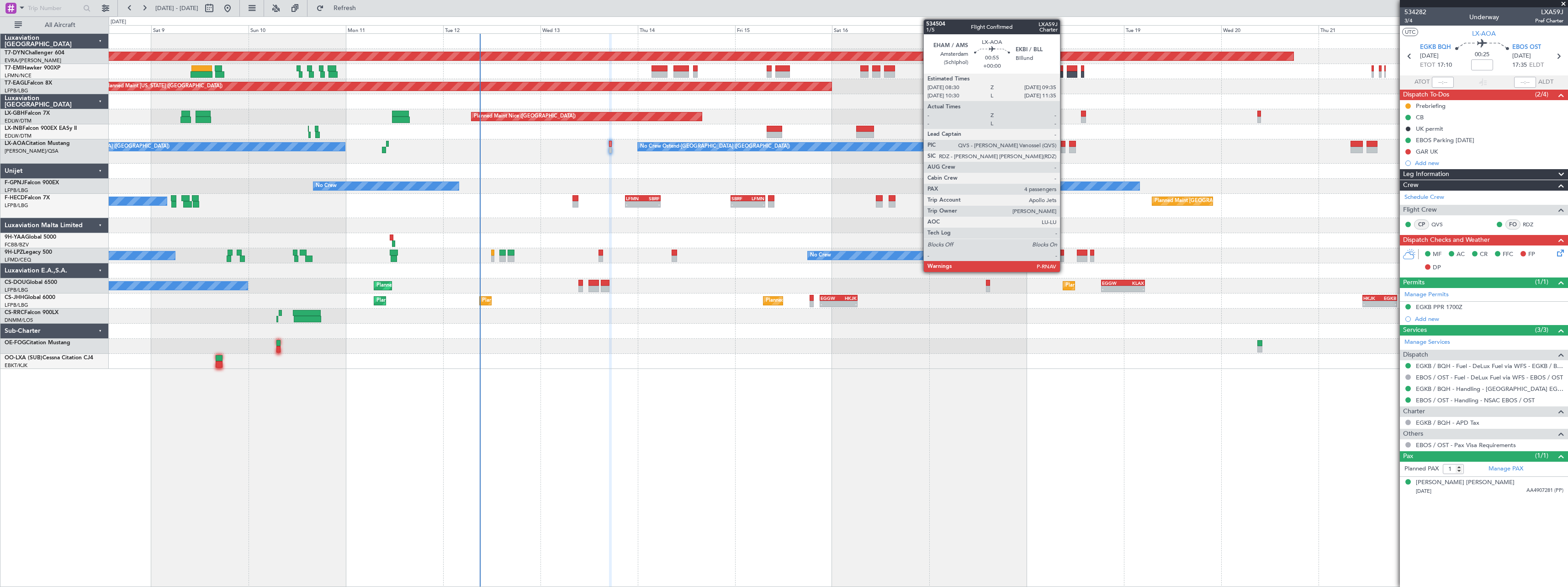
click at [1064, 140] on div at bounding box center [1064, 144] width 5 height 6
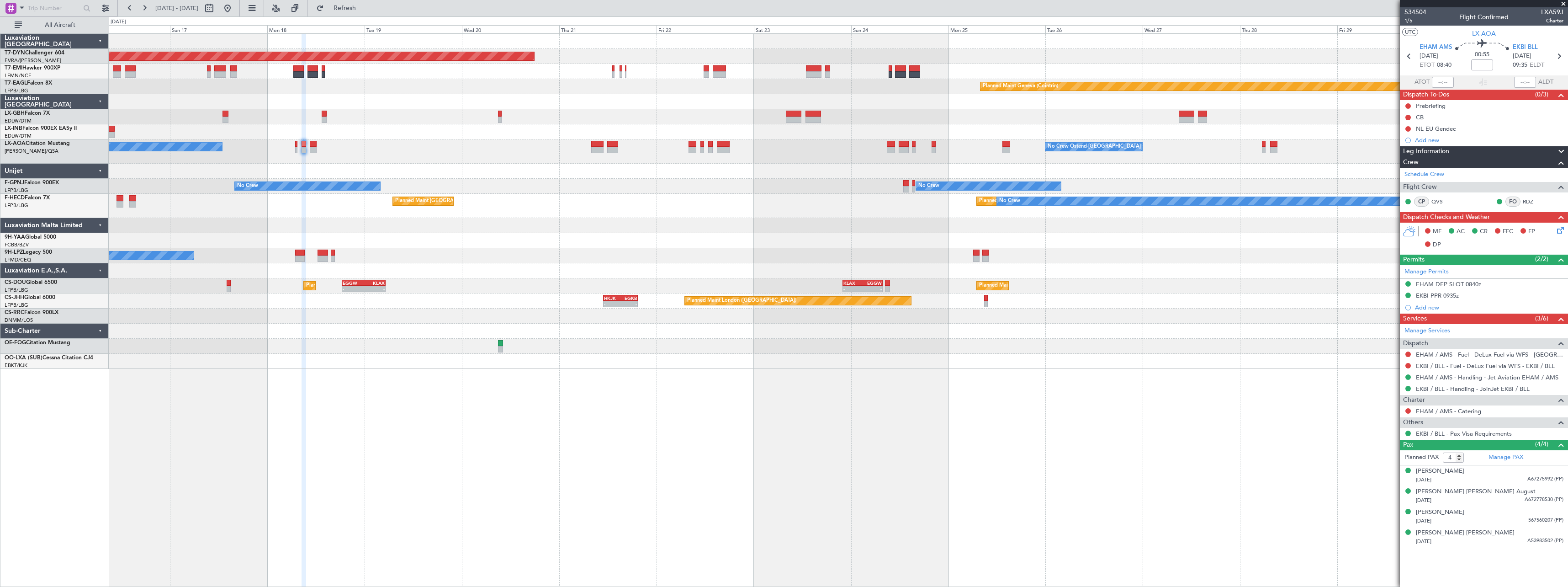
click at [481, 242] on div "Planned Maint Basel-Mulhouse Planned Maint Geneva (Cointrin) Planned Maint New …" at bounding box center [838, 201] width 1459 height 335
click at [361, 12] on button "Refresh" at bounding box center [339, 8] width 55 height 14
click at [235, 10] on button at bounding box center [228, 8] width 14 height 14
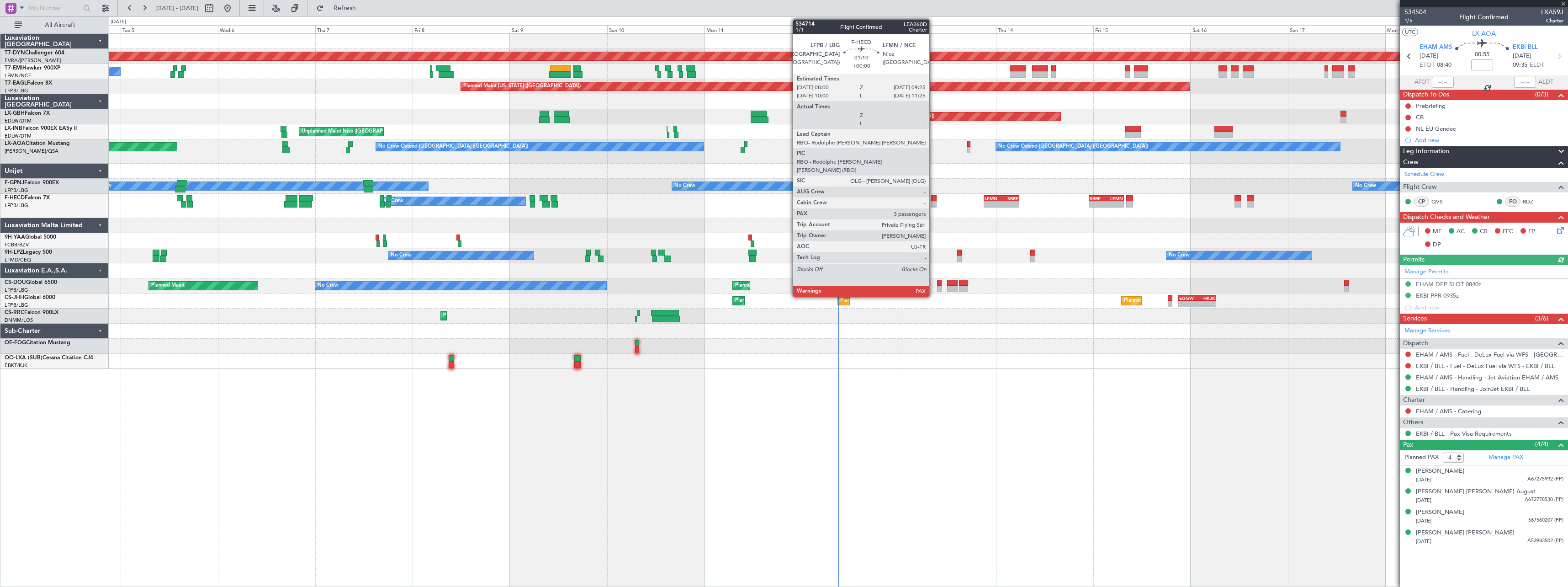
click at [934, 202] on div at bounding box center [933, 204] width 6 height 6
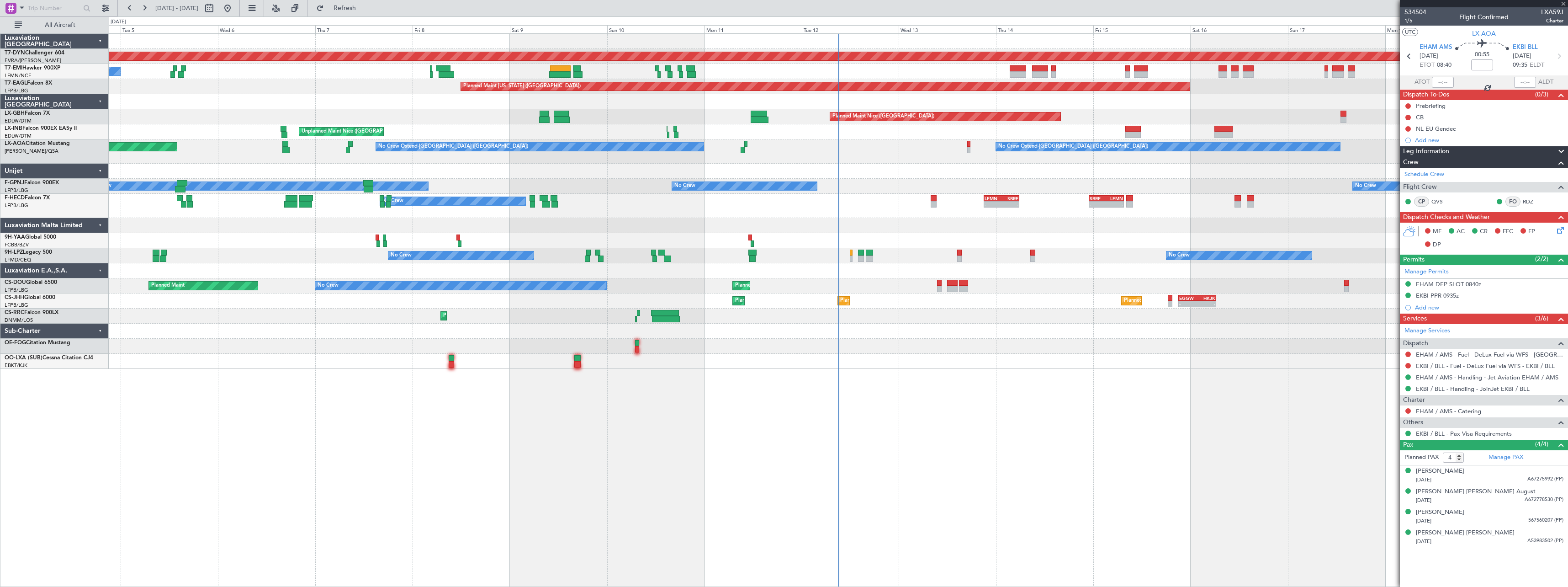
type input "3"
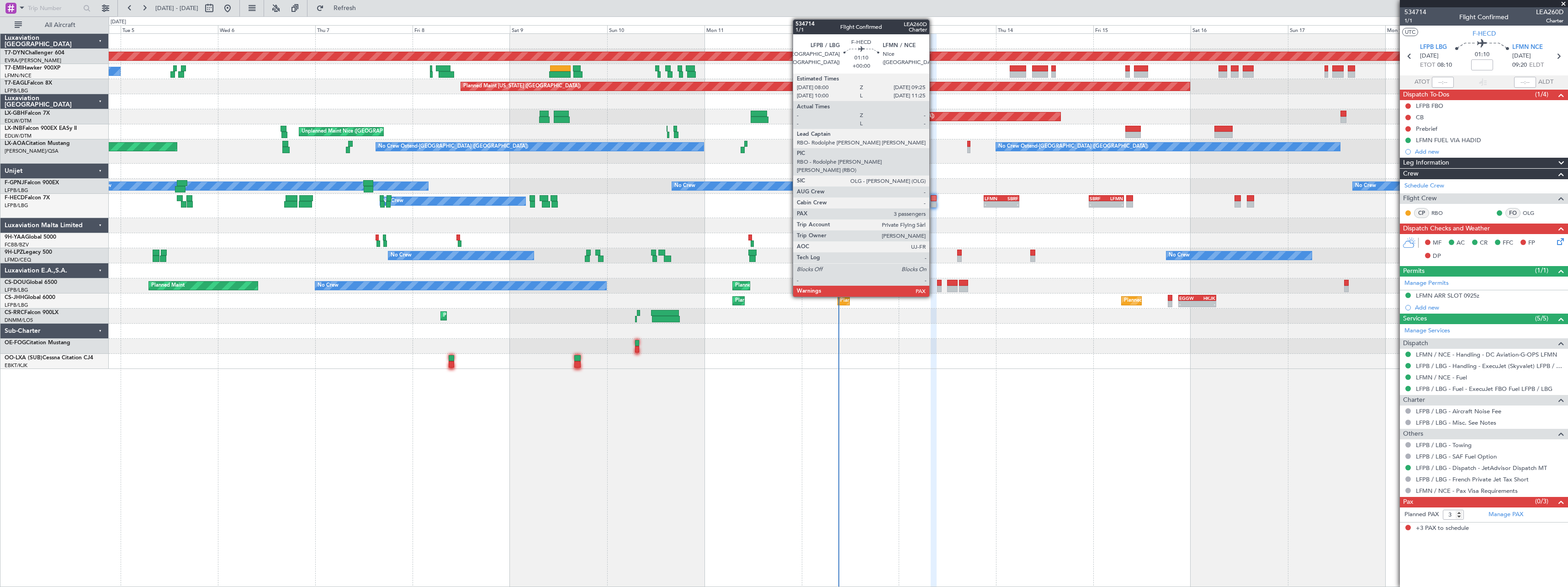
click at [934, 201] on div "Planned Maint Paris (Le Bourget) No Crew - - LFMN 21:00 Z SBRF 05:45 Z - - SBRF…" at bounding box center [838, 205] width 1459 height 25
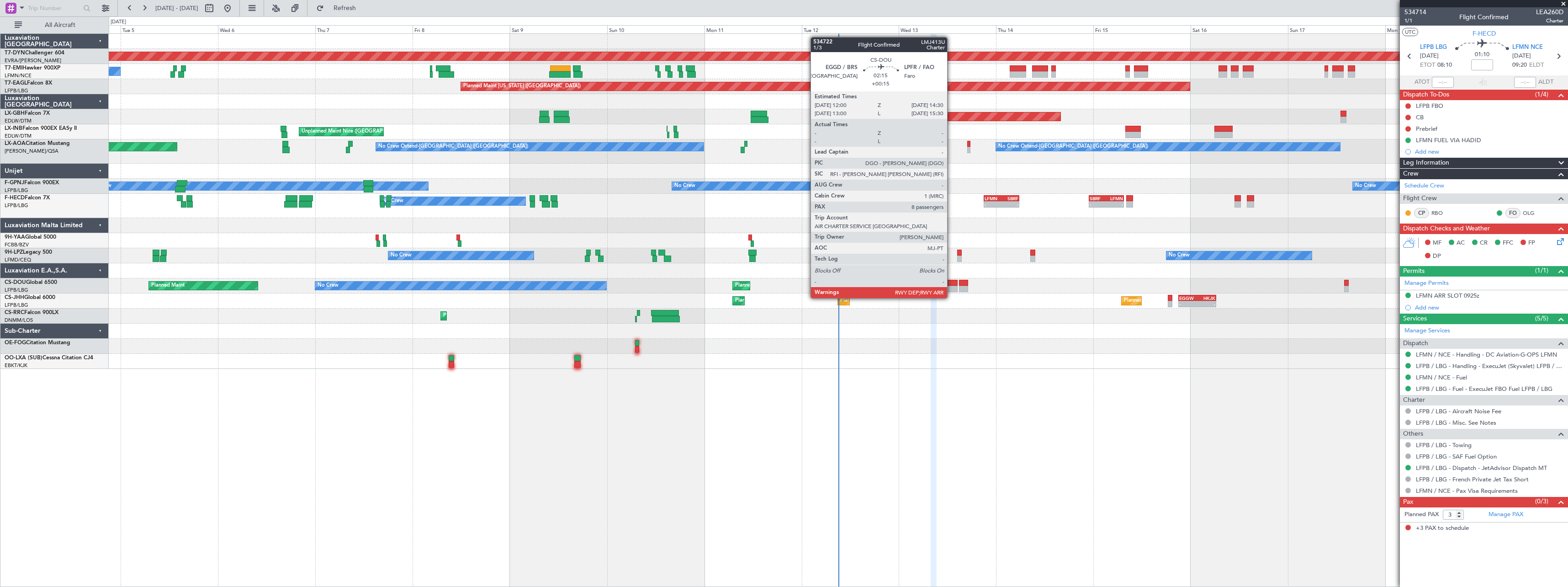
click at [951, 289] on div at bounding box center [952, 289] width 10 height 6
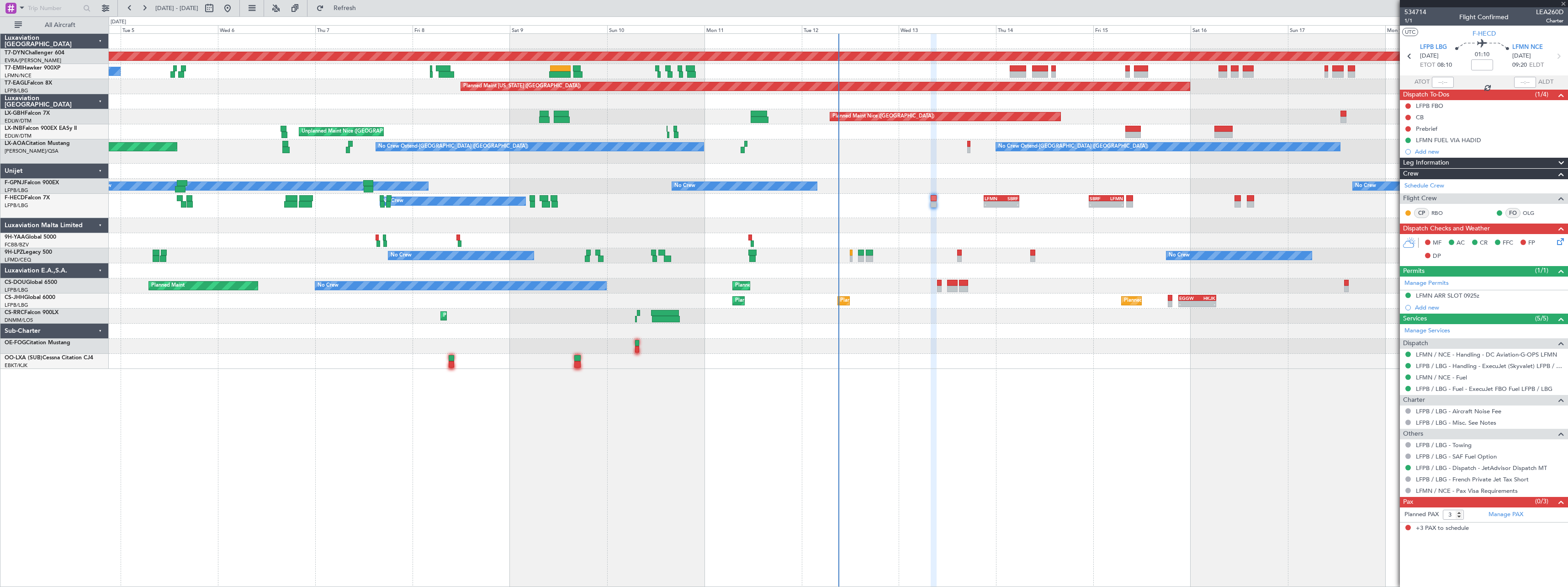
type input "+00:15"
type input "8"
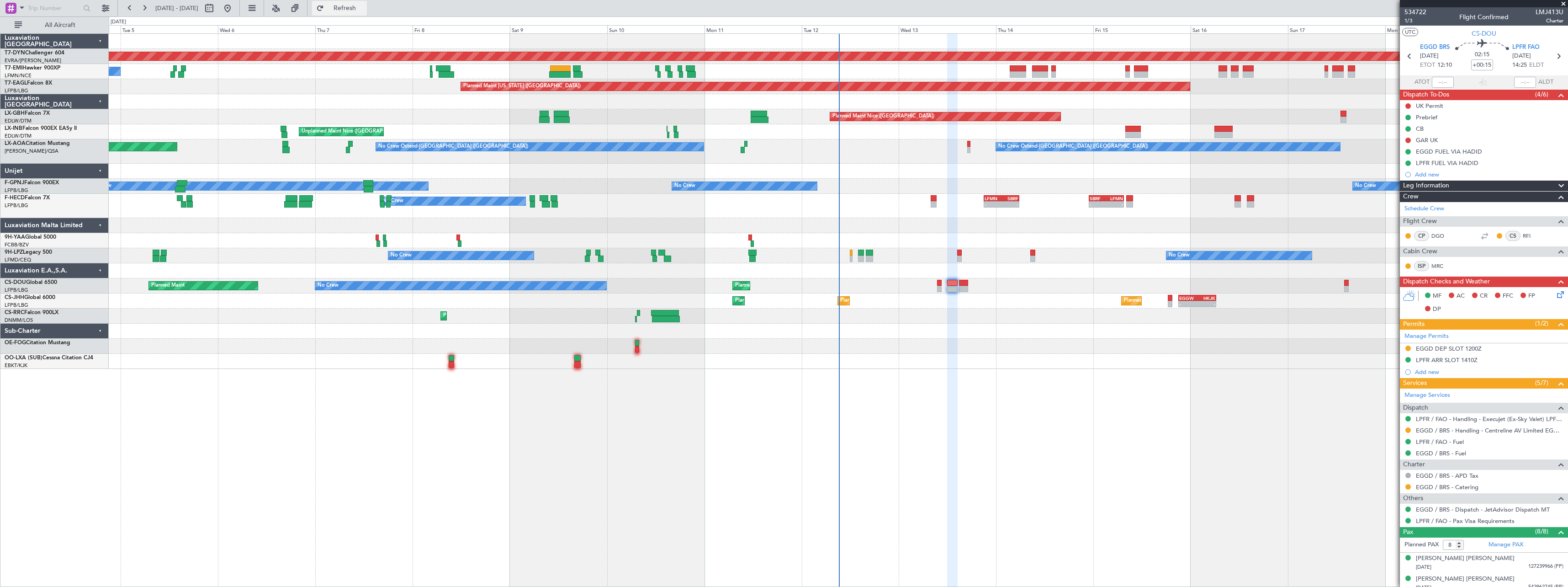
click at [367, 2] on button "Refresh" at bounding box center [339, 8] width 55 height 14
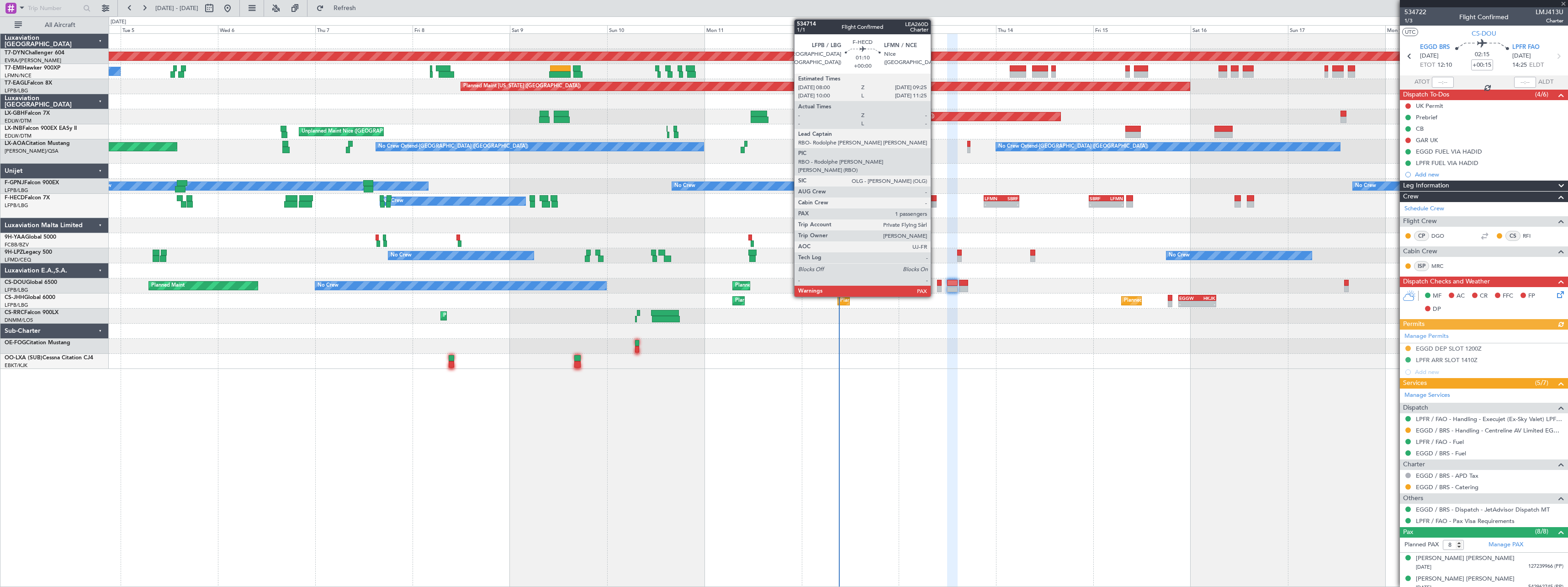
click at [935, 201] on div at bounding box center [933, 204] width 6 height 6
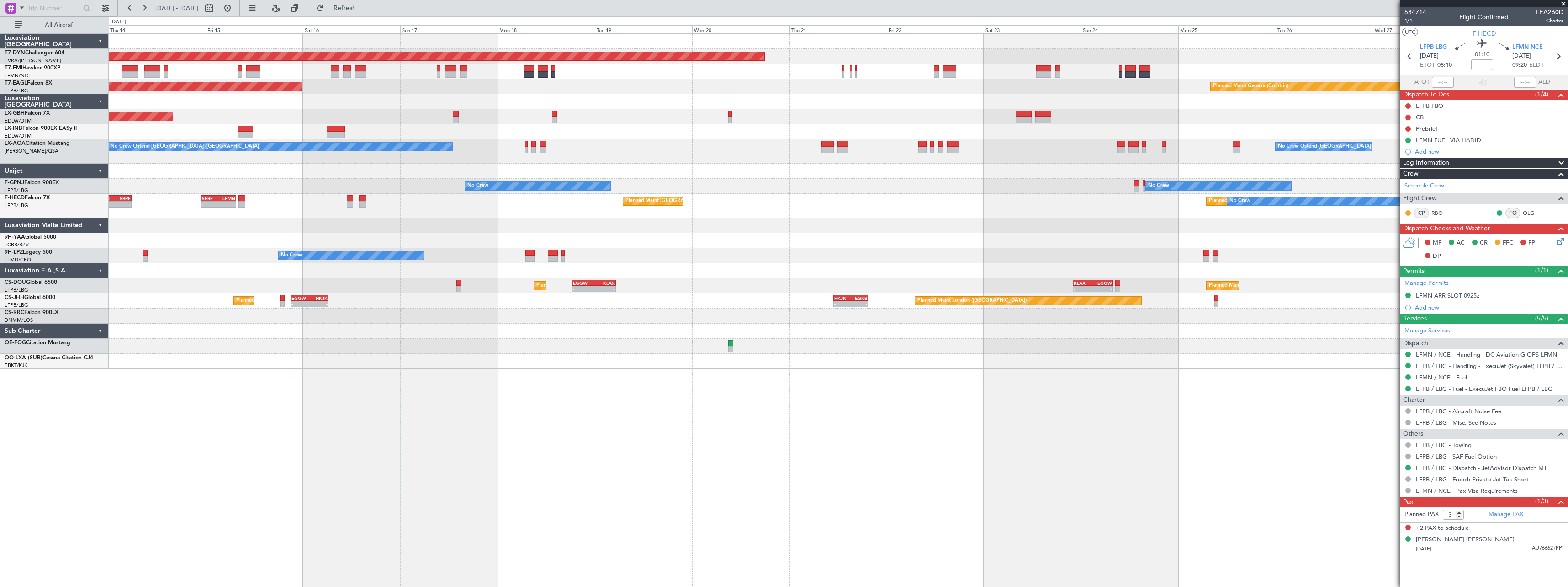
click at [389, 359] on div "Planned Maint Basel-Mulhouse Planned Maint New York (Teterboro) Planned Maint G…" at bounding box center [838, 201] width 1459 height 335
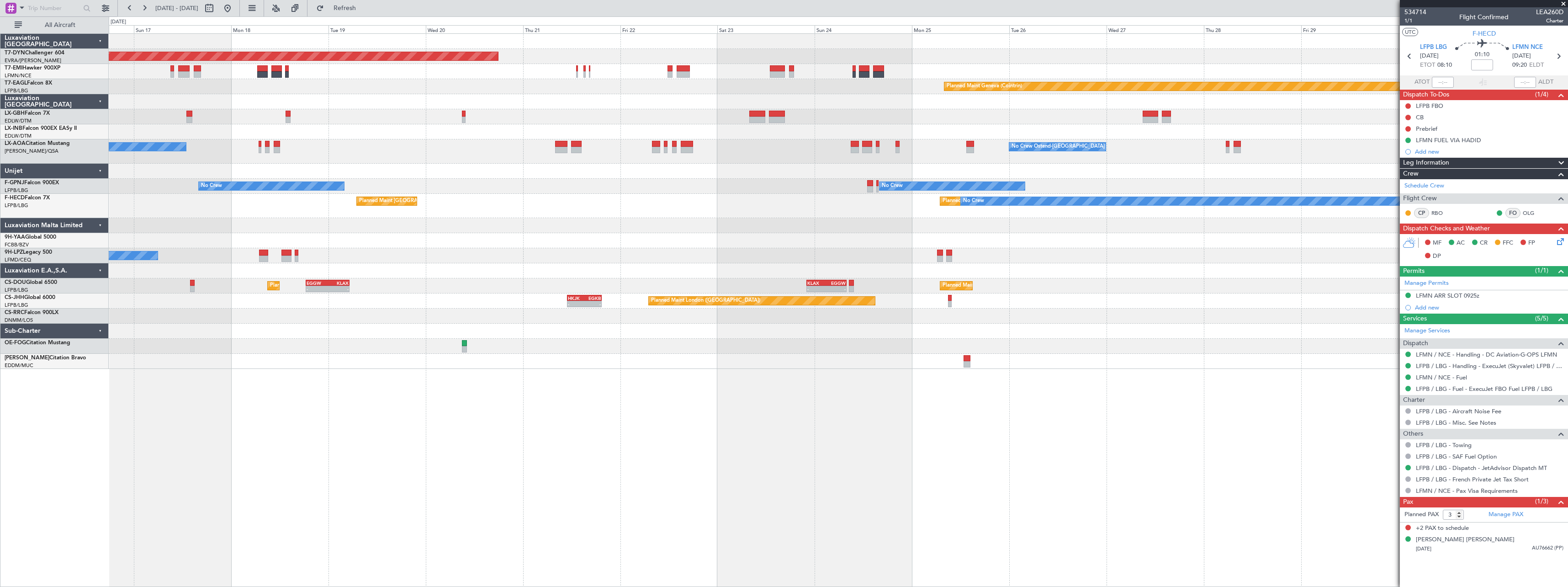
click at [702, 196] on div "Planned Maint Basel-Mulhouse Planned Maint Geneva (Cointrin) Planned Maint New …" at bounding box center [838, 201] width 1459 height 335
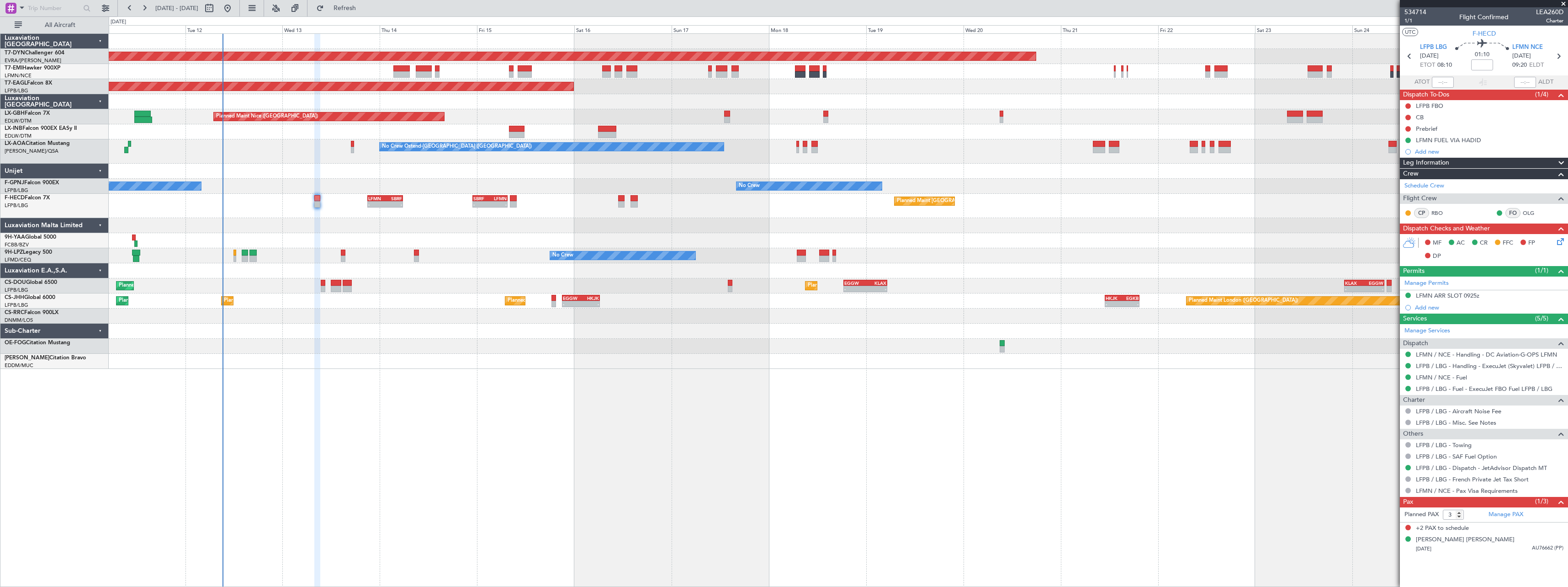
click at [989, 243] on div "Planned Maint Basel-Mulhouse Planned Maint Geneva (Cointrin) Planned Maint New …" at bounding box center [838, 201] width 1459 height 335
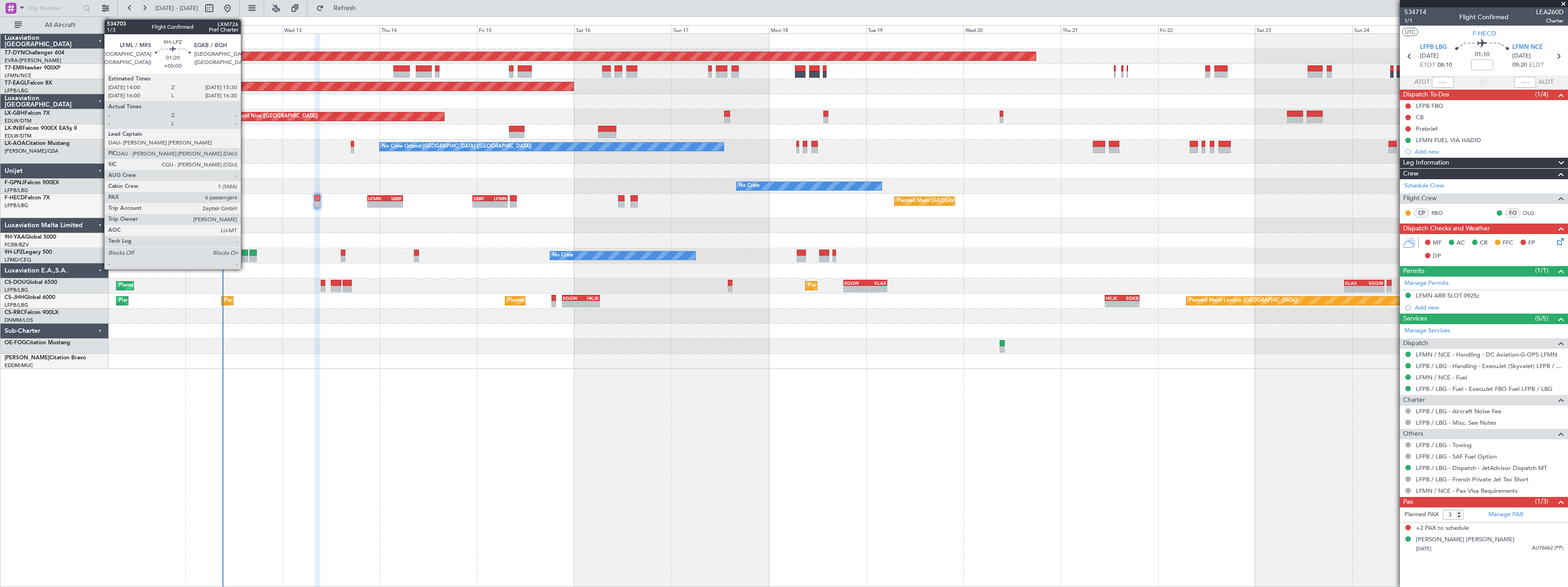
click at [245, 256] on div at bounding box center [245, 259] width 6 height 6
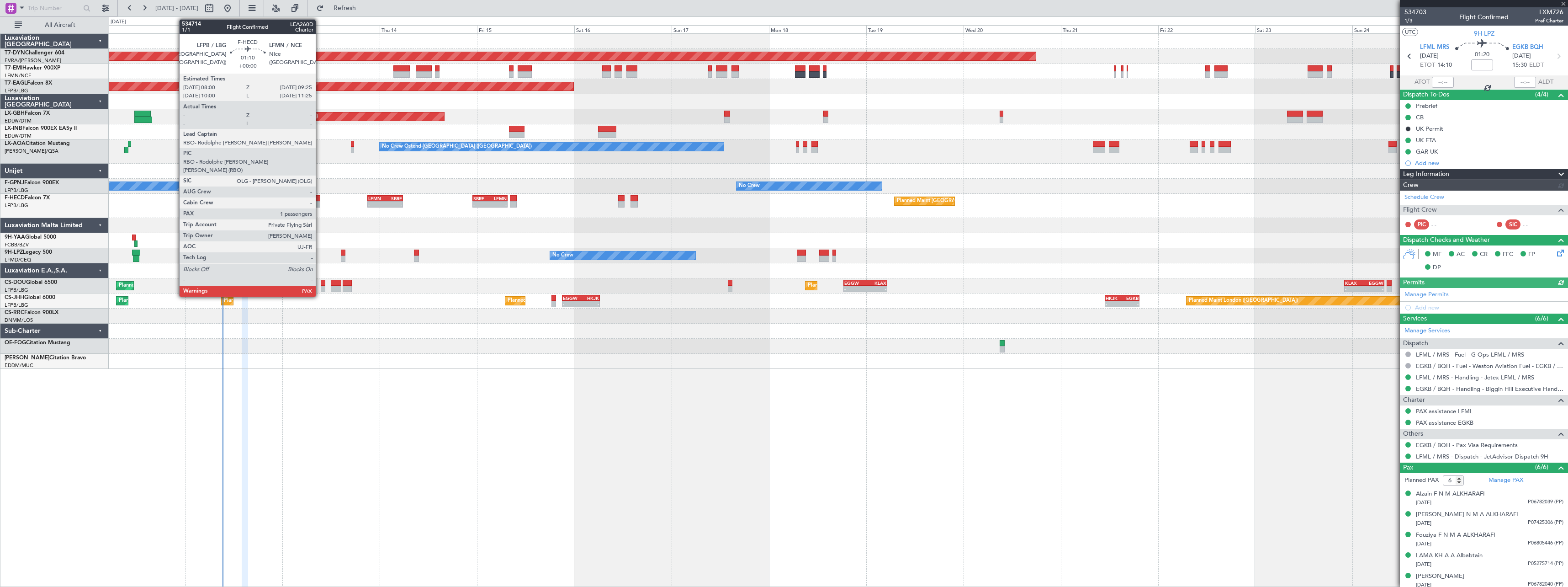
click at [320, 201] on div at bounding box center [316, 198] width 6 height 6
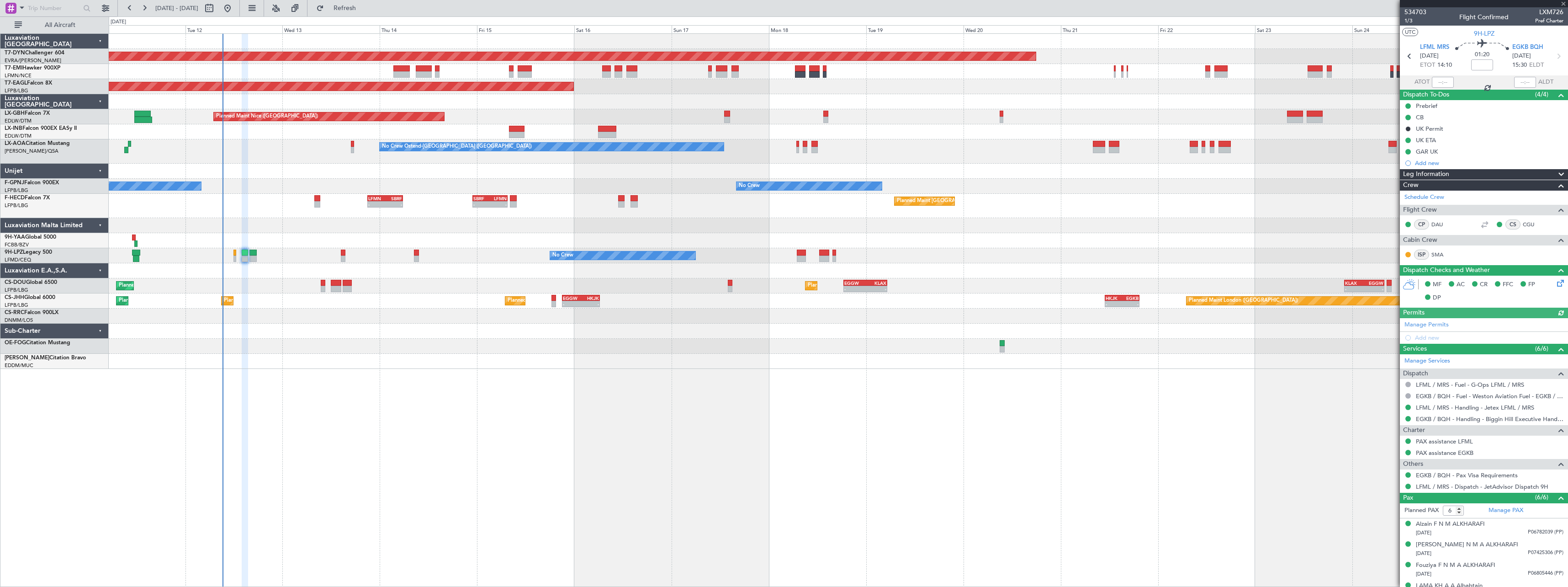
type input "3"
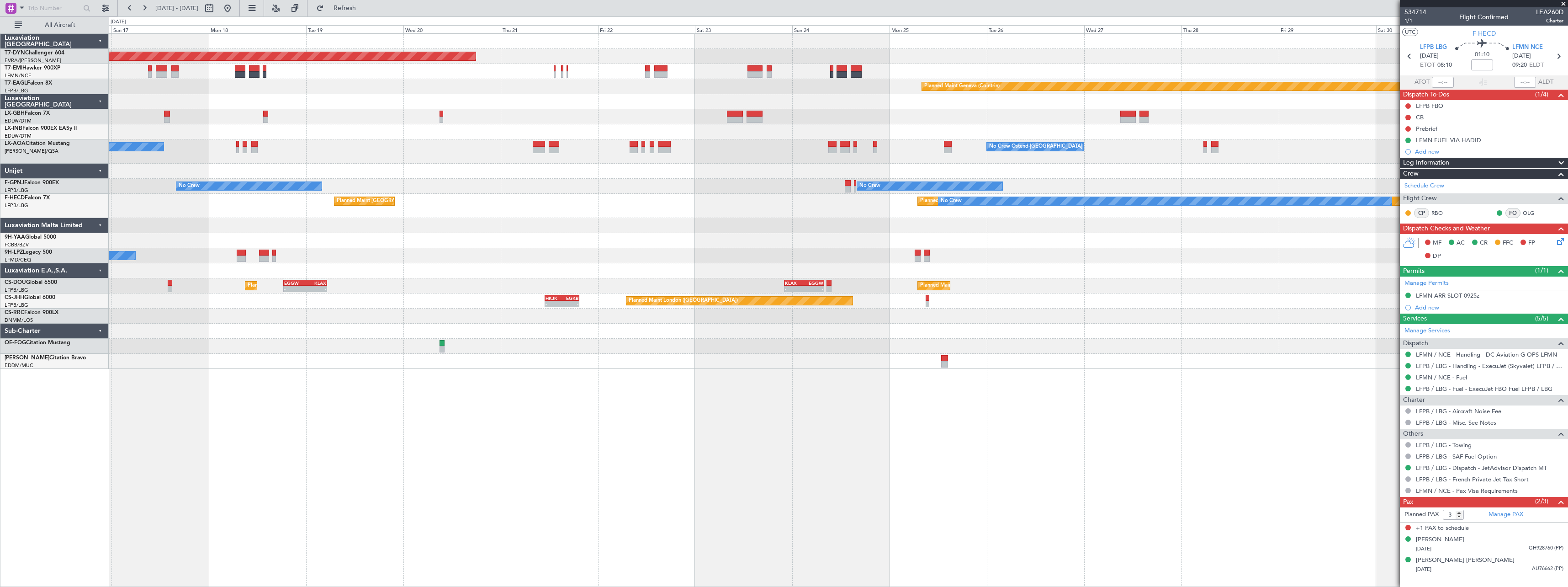
click at [740, 336] on div at bounding box center [838, 331] width 1459 height 15
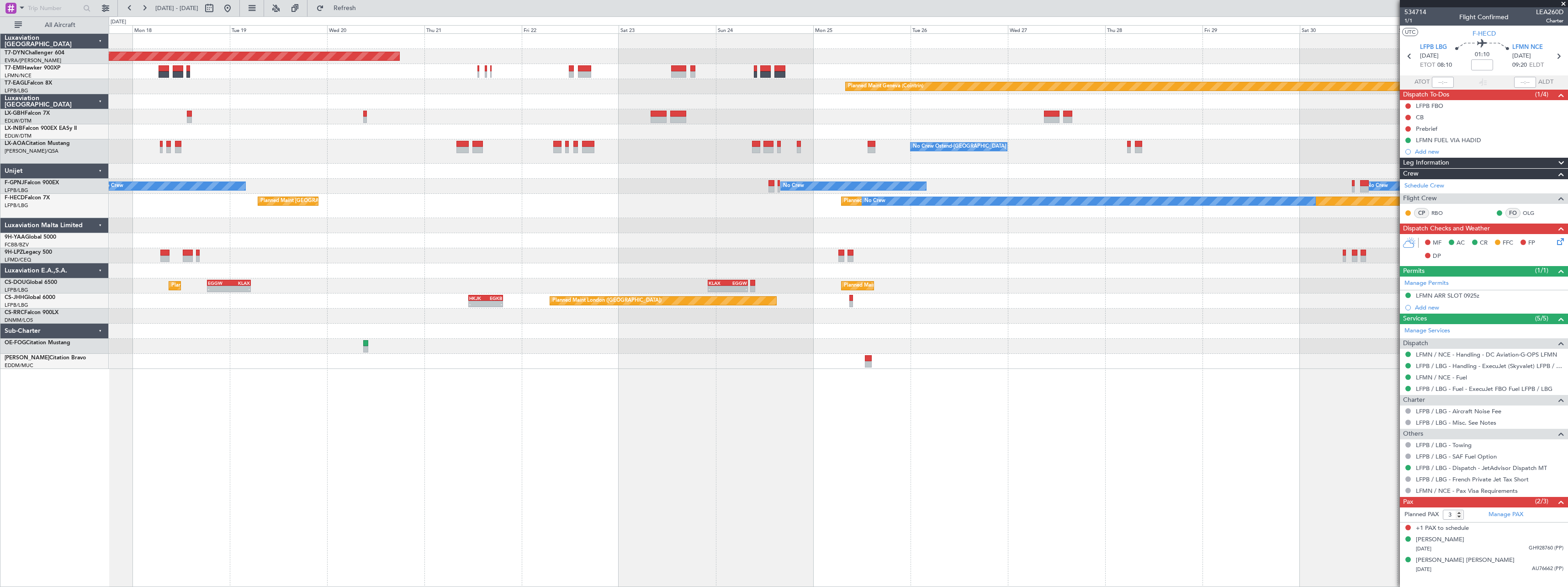
click at [726, 196] on div "Planned Maint Paris (Le Bourget) Planned Maint Paris (Le Bourget) No Crew SBRF …" at bounding box center [838, 205] width 1459 height 25
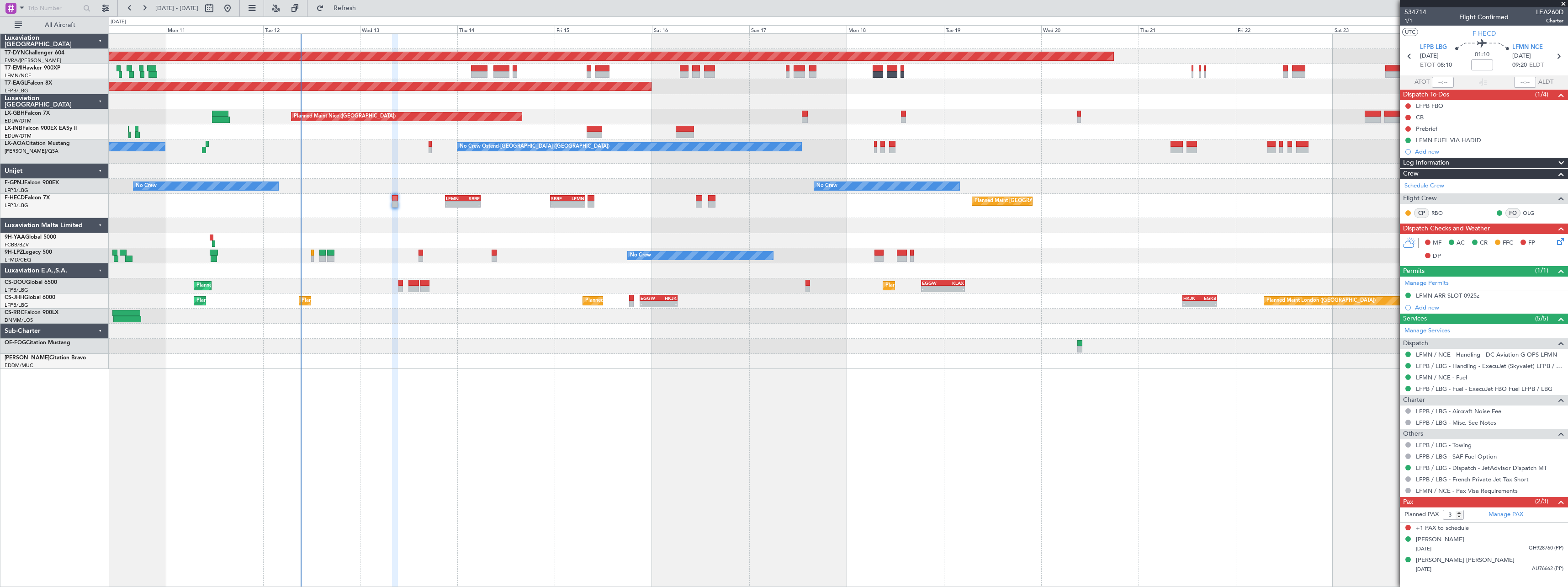
click at [1006, 325] on div "Planned Maint Basel-Mulhouse Planned Maint Geneva (Cointrin) Planned Maint New …" at bounding box center [838, 201] width 1459 height 335
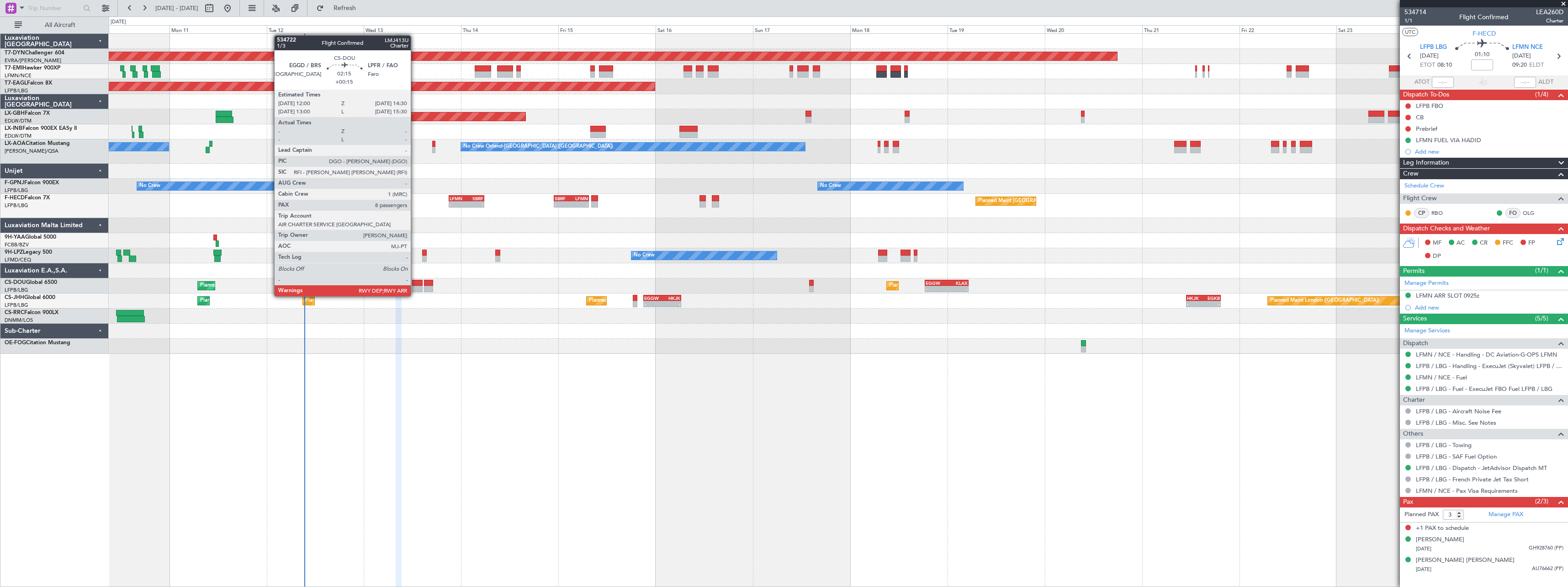
click at [415, 287] on div at bounding box center [417, 289] width 10 height 6
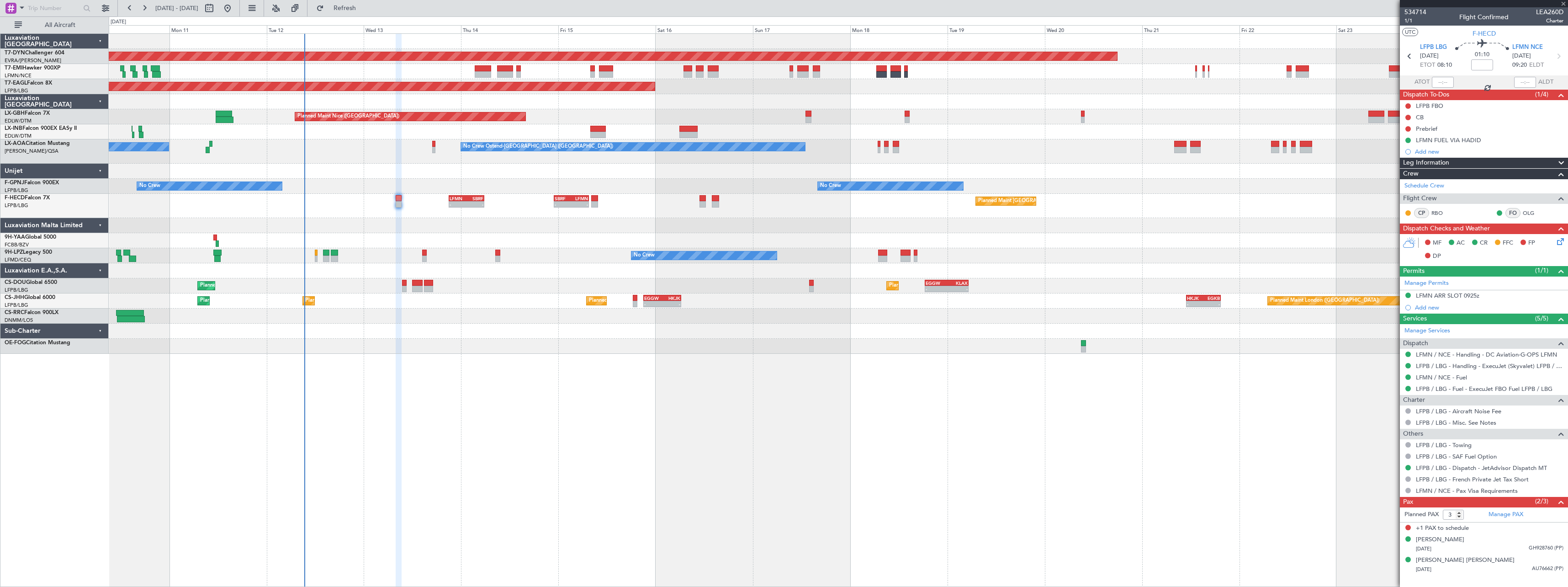
type input "+00:15"
type input "8"
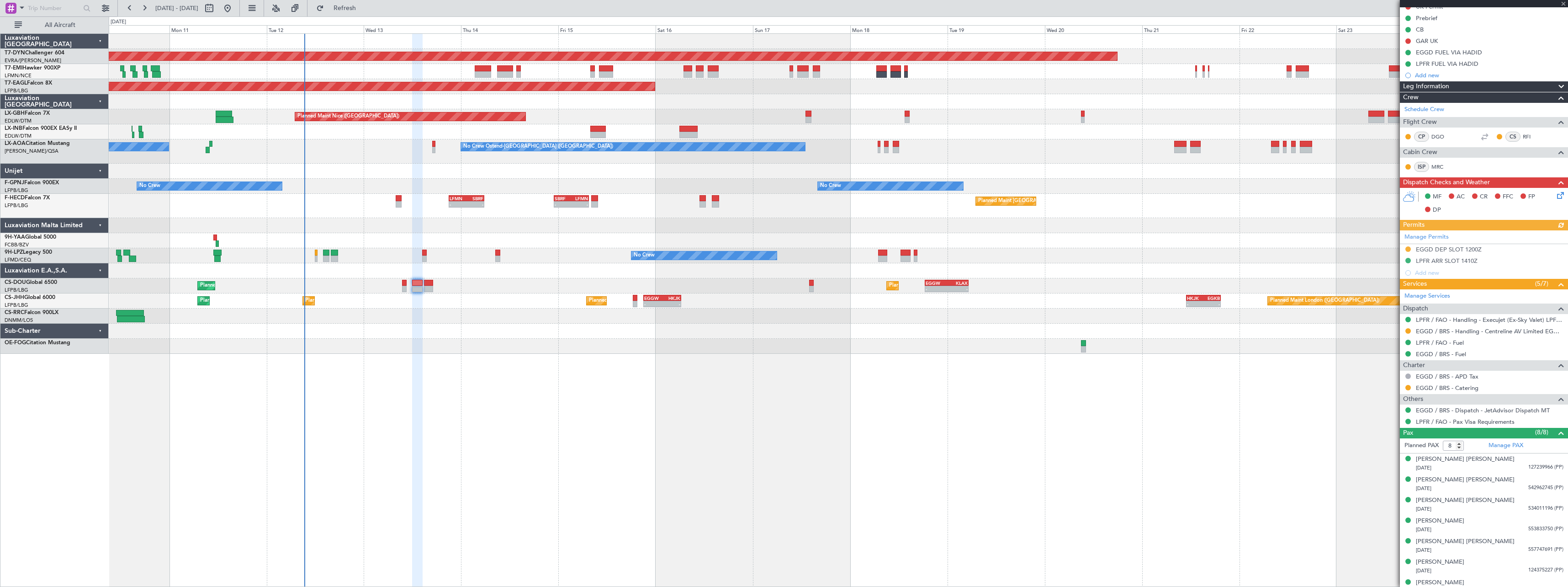
scroll to position [130, 0]
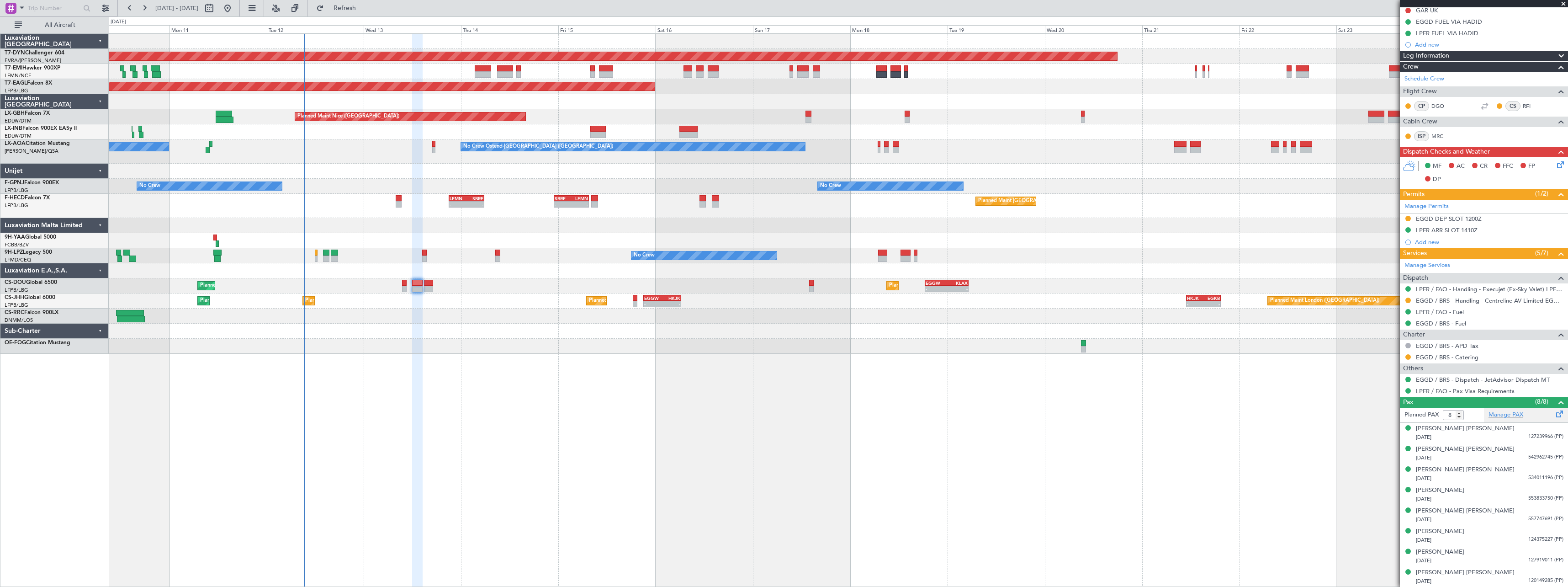
click at [1520, 416] on div "Manage PAX" at bounding box center [1526, 415] width 84 height 14
click at [364, 11] on span "Refresh" at bounding box center [345, 8] width 38 height 6
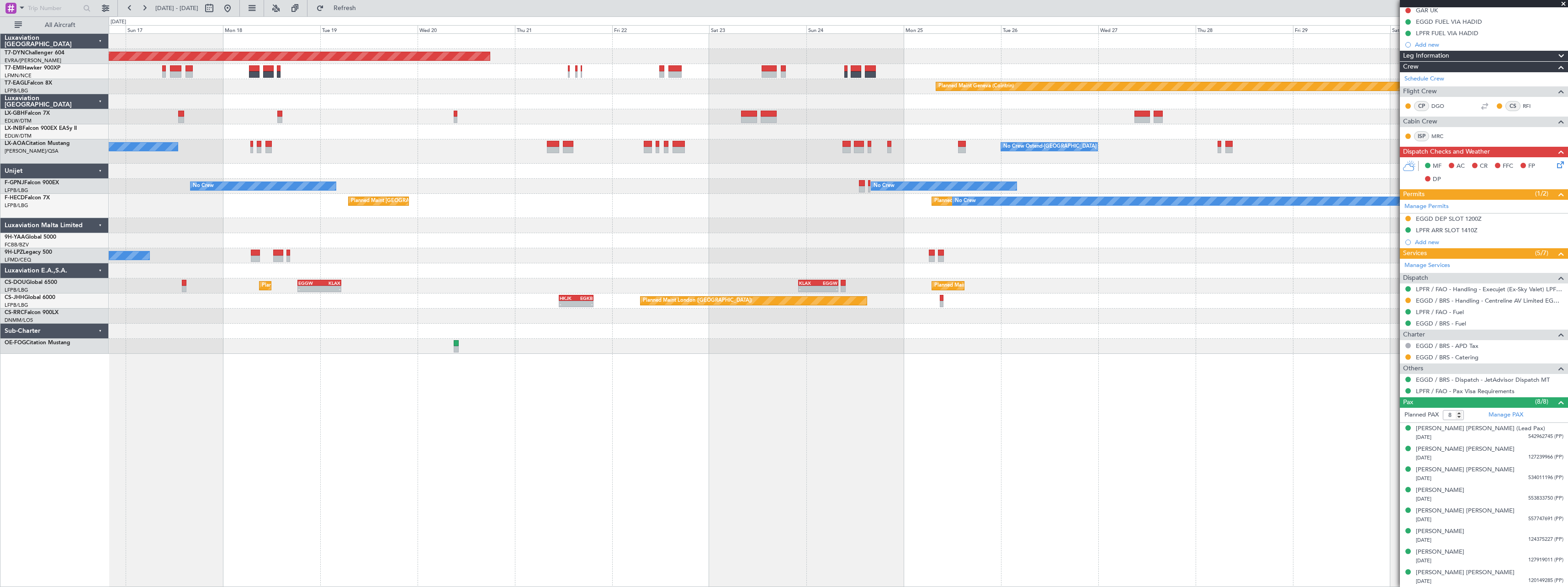
click at [673, 174] on div at bounding box center [838, 171] width 1459 height 15
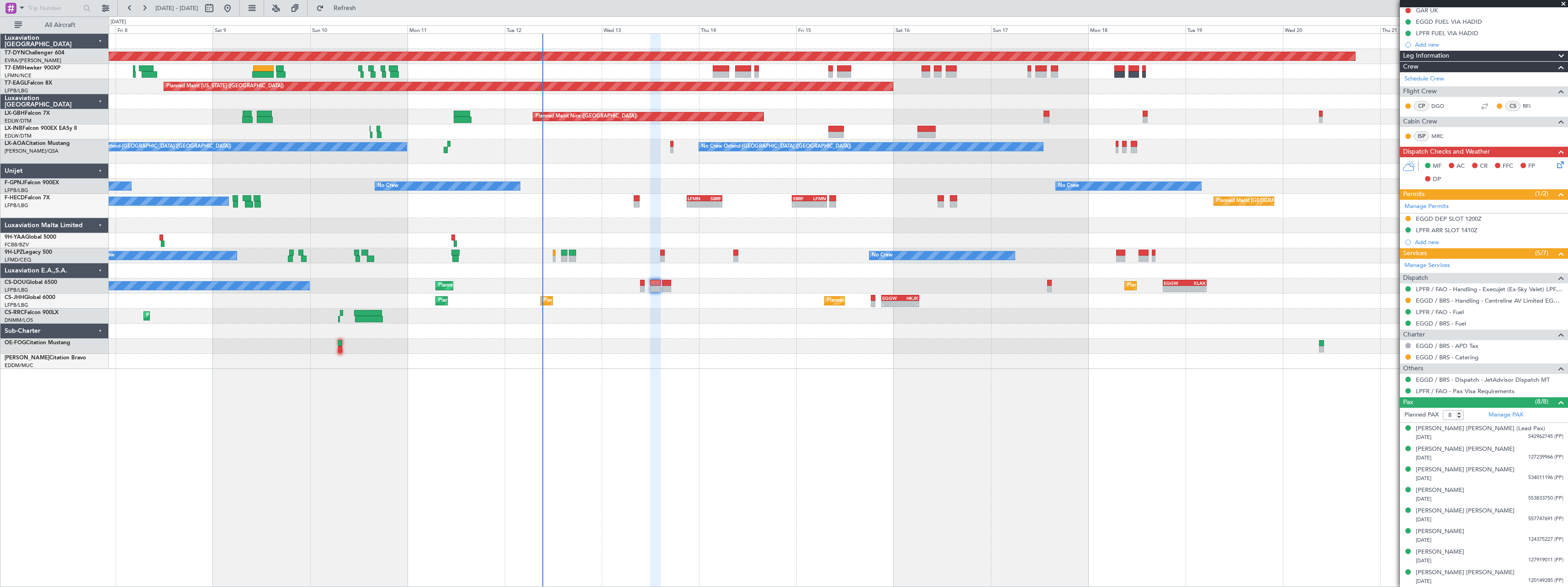
click at [1173, 278] on div "Planned Maint Basel-Mulhouse A/C Unavailable Planned Maint New York (Teterboro)…" at bounding box center [838, 201] width 1459 height 335
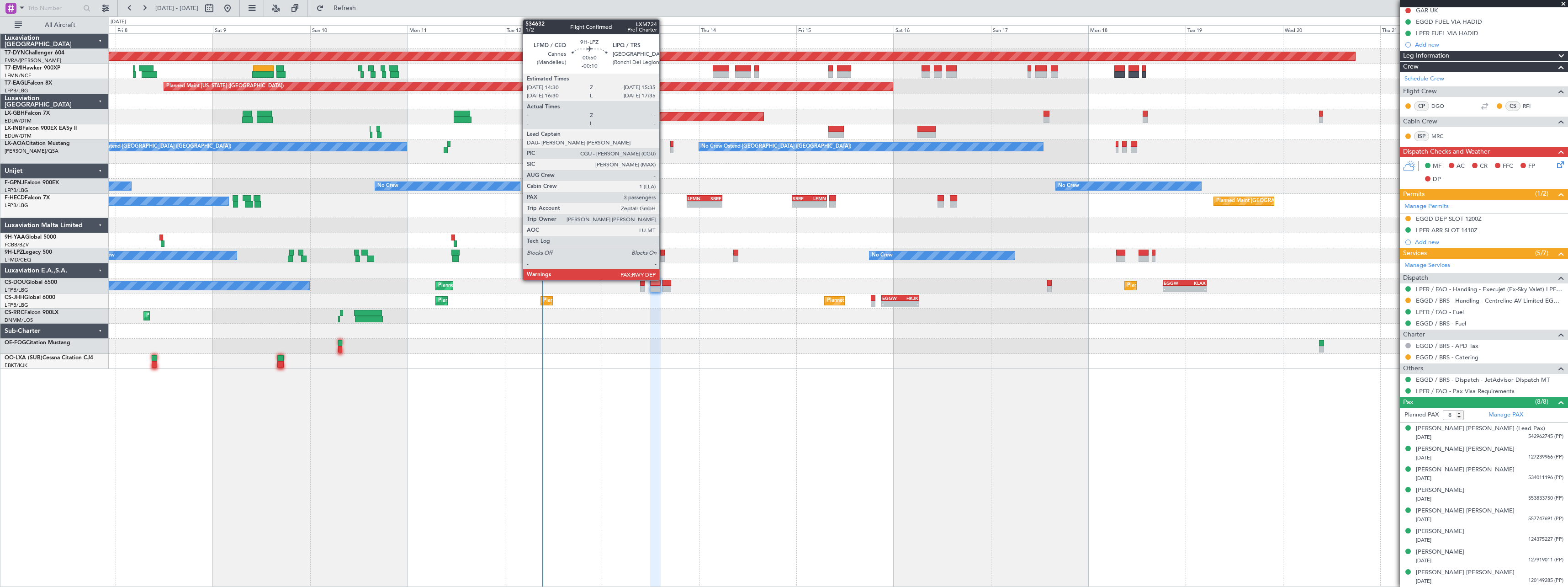
click at [663, 254] on div at bounding box center [662, 253] width 5 height 6
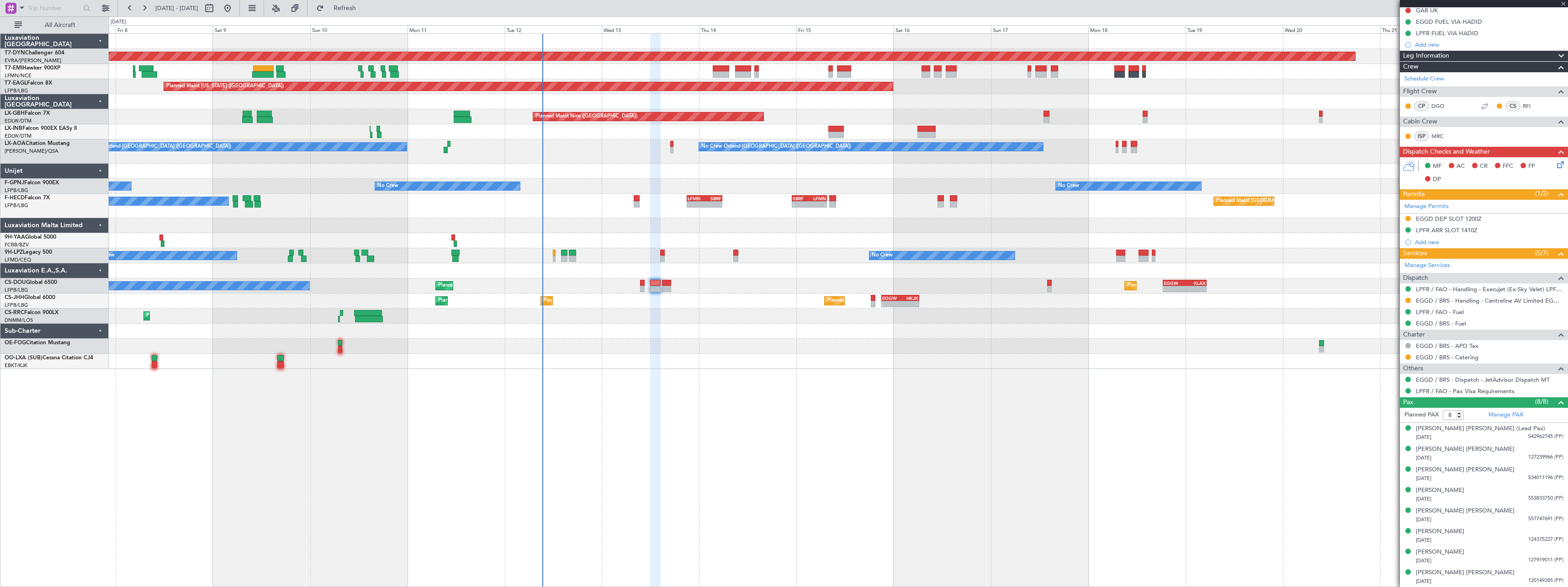
type input "-00:10"
type input "3"
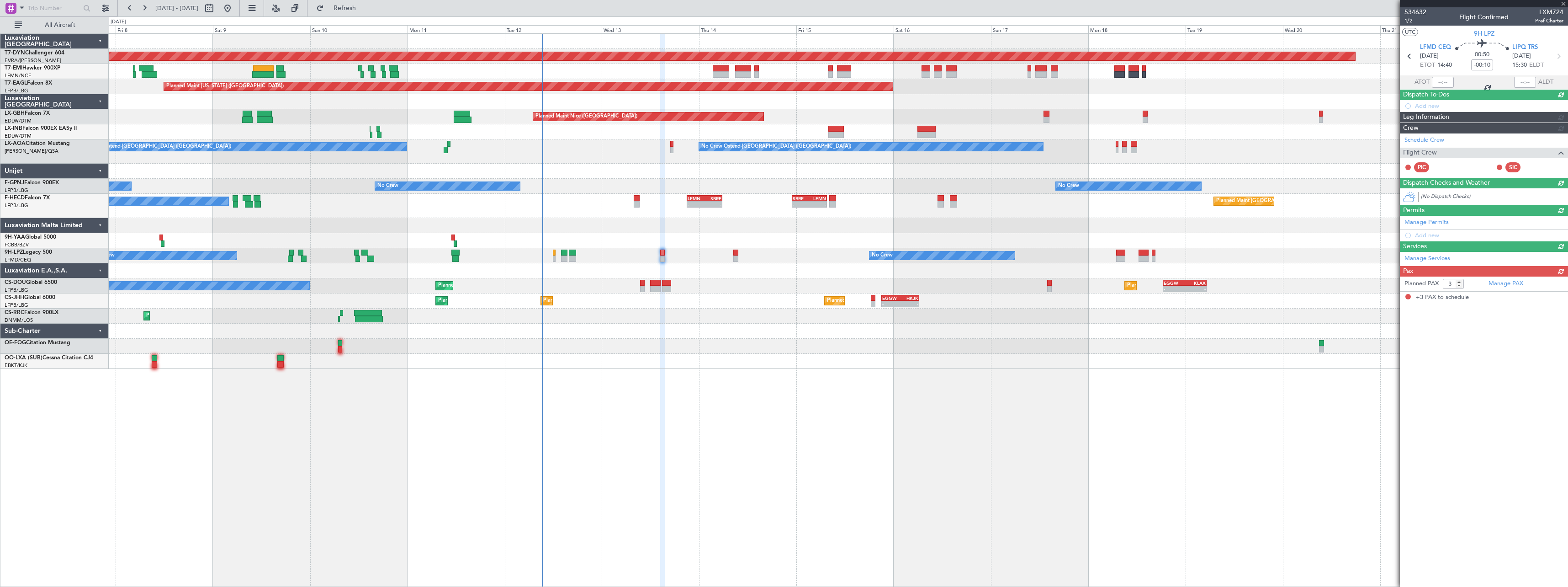
scroll to position [0, 0]
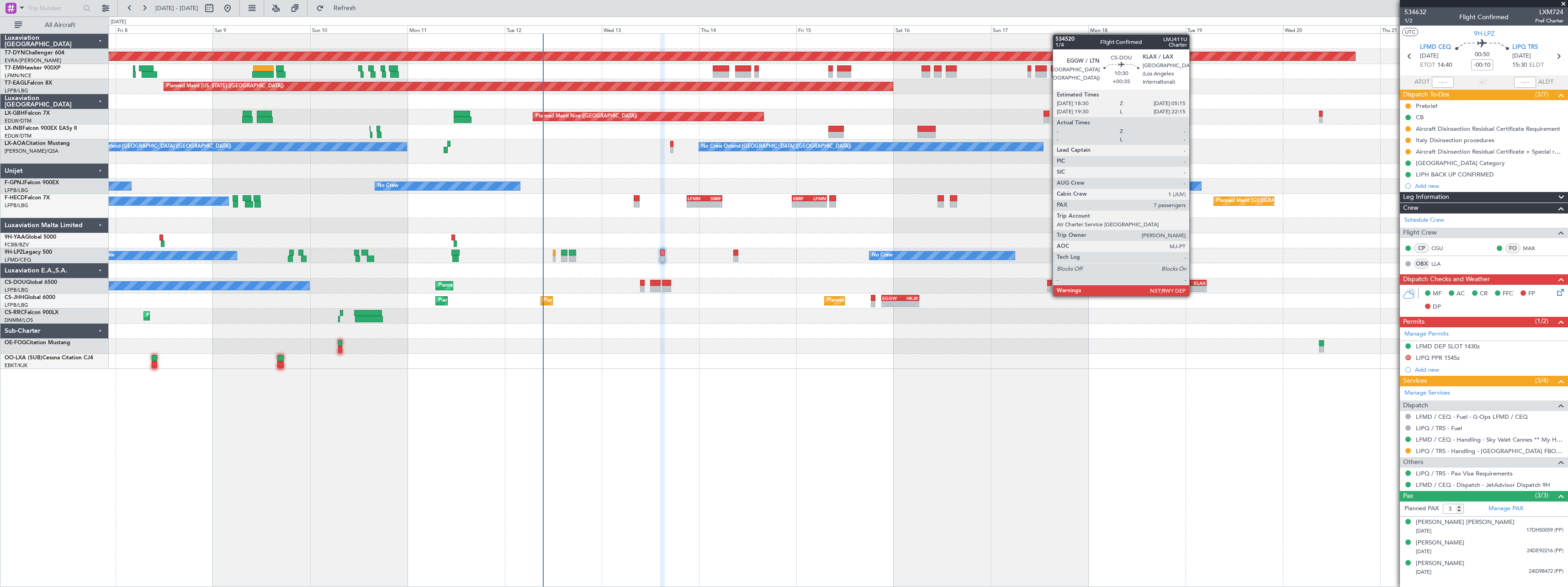
click at [1194, 287] on div "-" at bounding box center [1195, 289] width 21 height 6
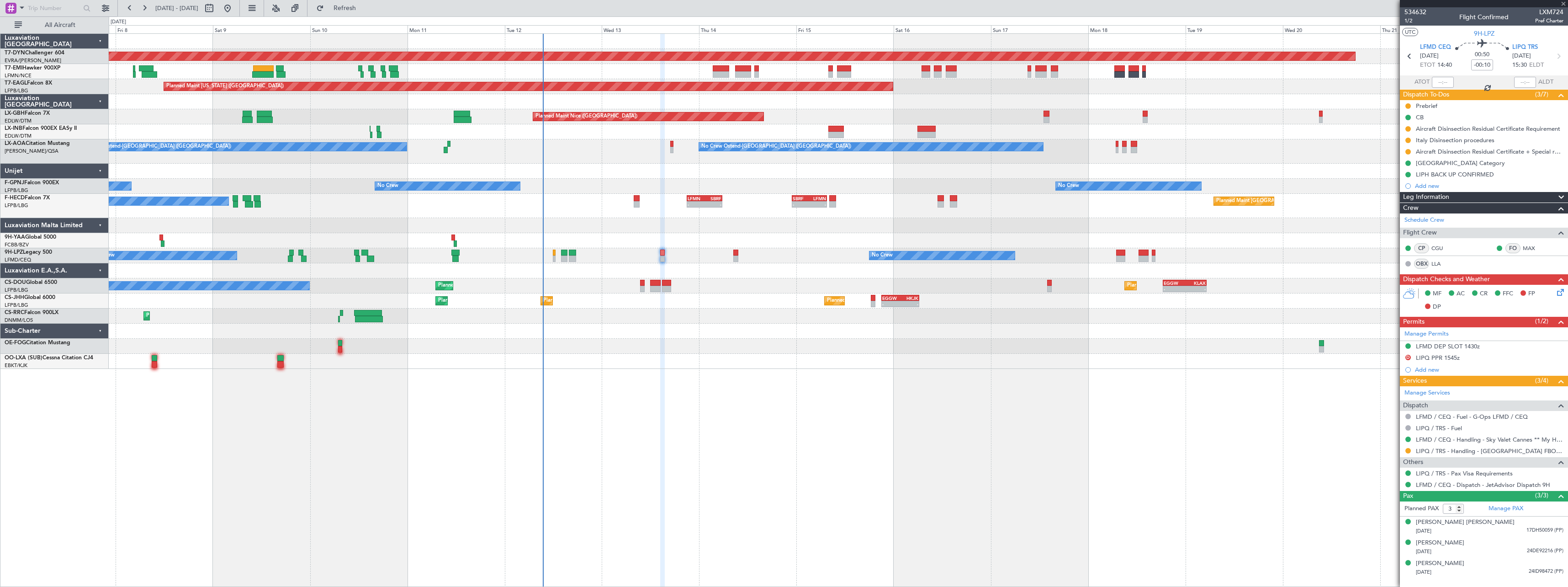
type input "+00:35"
type input "7"
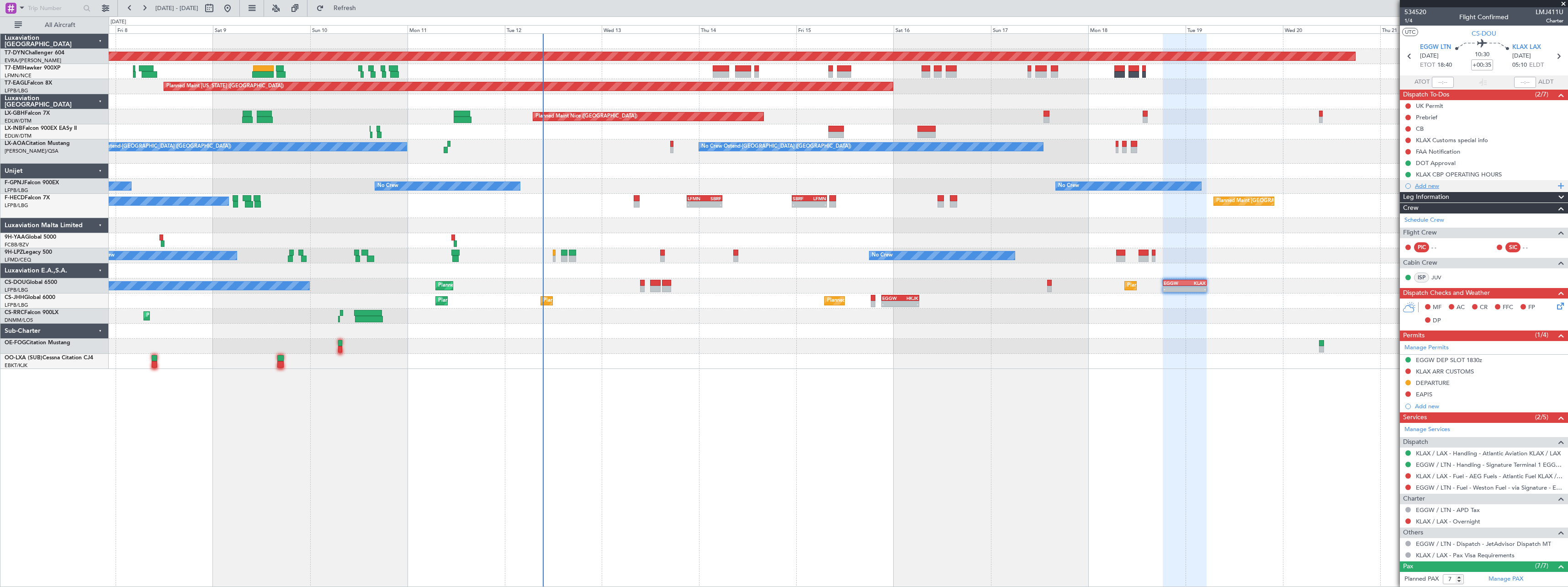
click at [1424, 186] on div "Add new" at bounding box center [1485, 186] width 140 height 8
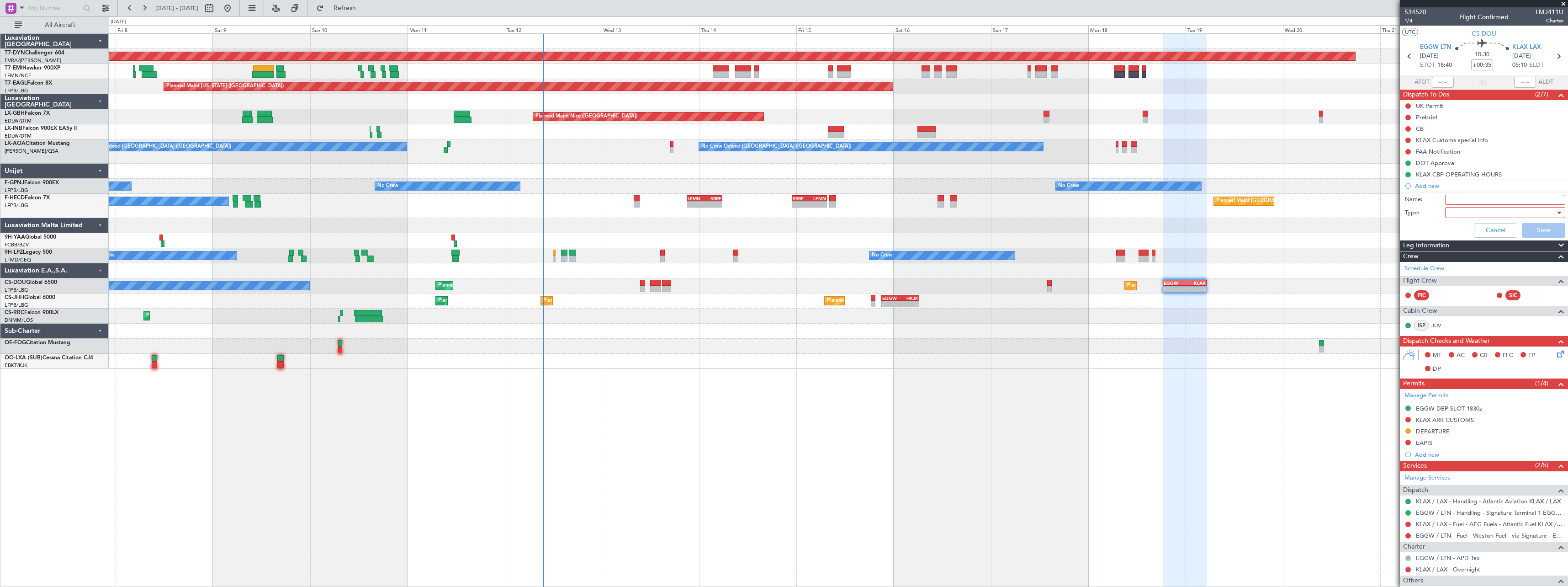
click at [1459, 194] on input "Name:" at bounding box center [1505, 199] width 120 height 10
click at [1463, 197] on input "Minor documents" at bounding box center [1505, 199] width 120 height 10
type input "Minors documents"
click at [1460, 209] on div at bounding box center [1502, 212] width 106 height 13
click at [1456, 227] on span "Generic" at bounding box center [1501, 231] width 107 height 13
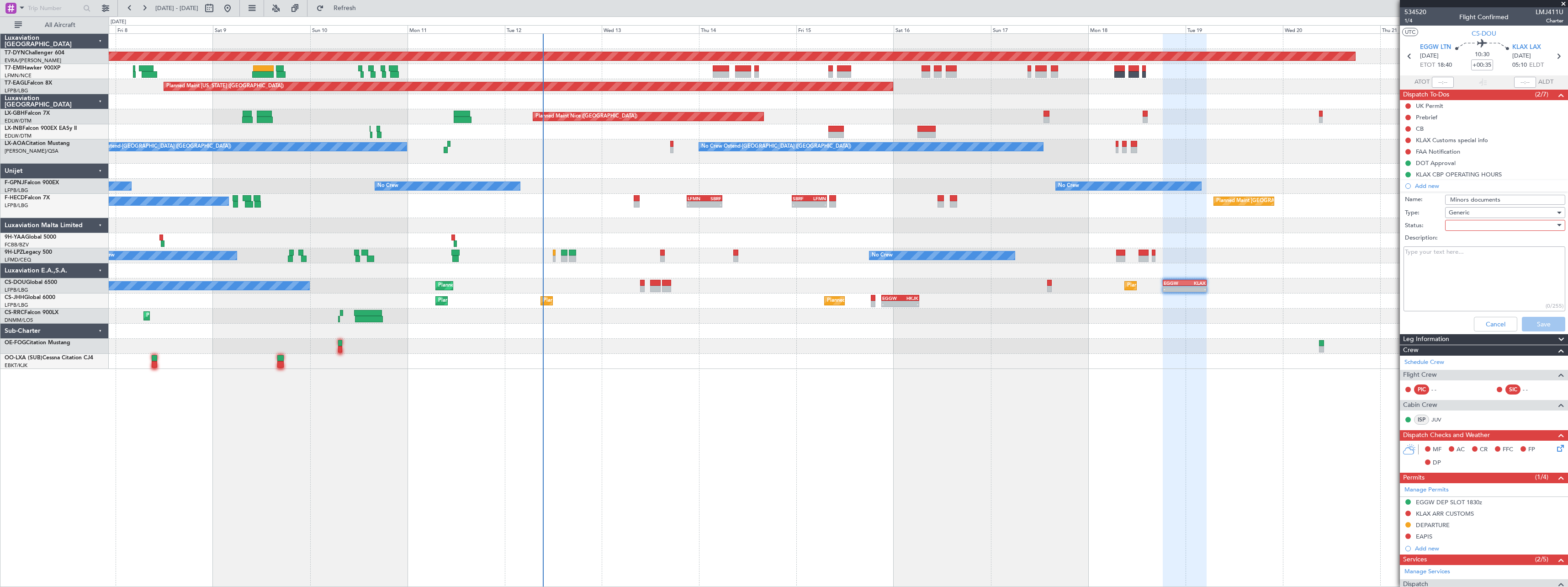
click at [1458, 224] on div at bounding box center [1502, 224] width 106 height 13
click at [1459, 240] on span "Not Started" at bounding box center [1501, 243] width 107 height 13
click at [1484, 224] on div "Not Started" at bounding box center [1502, 224] width 106 height 13
click at [1473, 256] on span "In Progress" at bounding box center [1501, 257] width 107 height 13
click at [1543, 322] on button "Save" at bounding box center [1543, 324] width 44 height 14
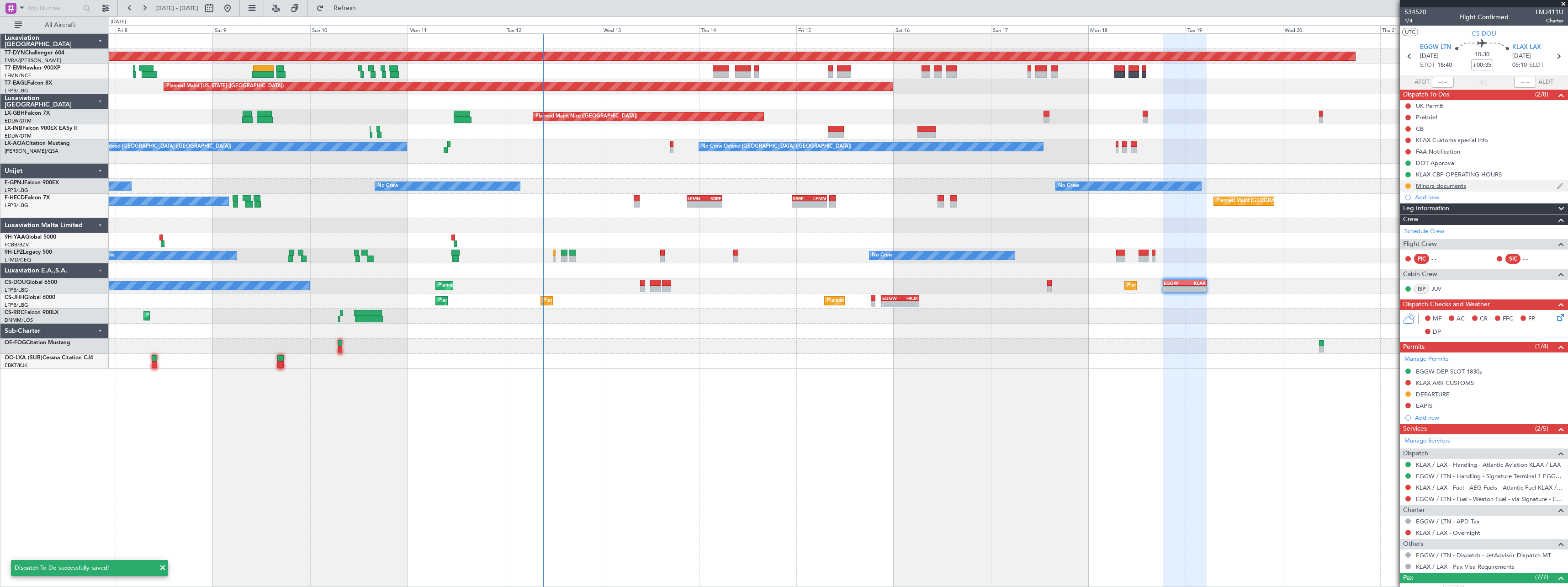
click at [1483, 186] on div "Minors documents" at bounding box center [1484, 186] width 168 height 11
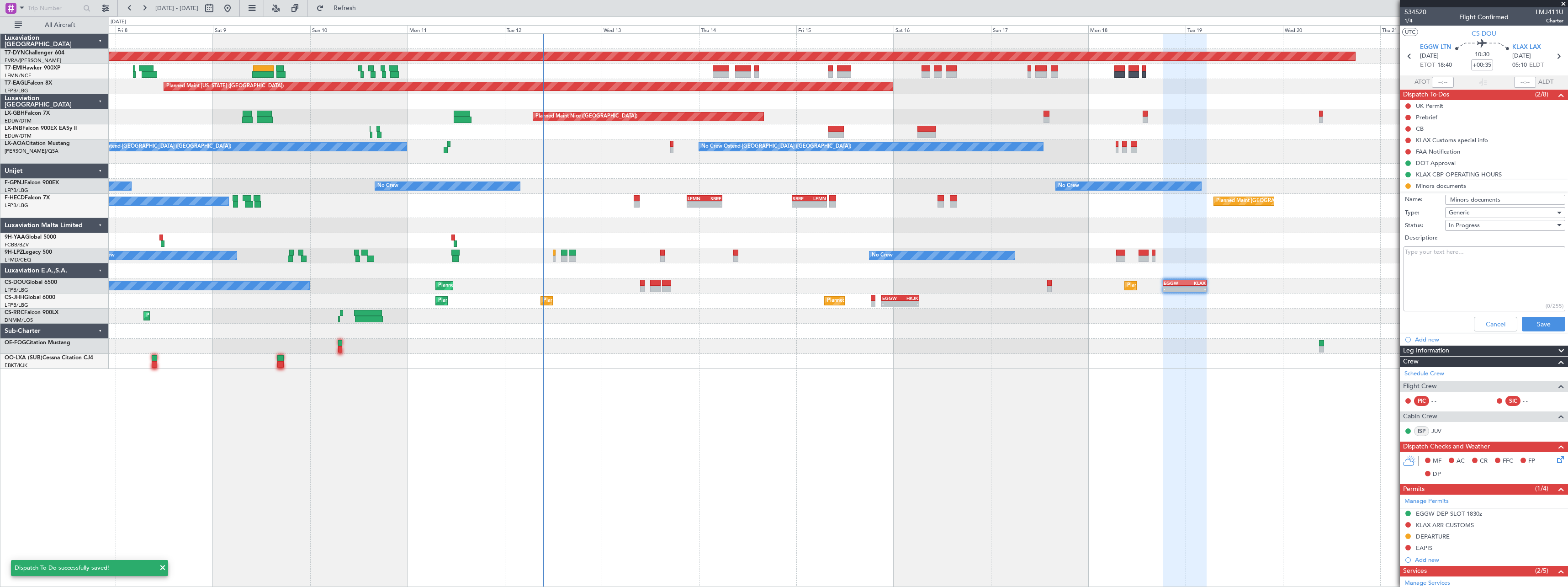
click at [1443, 260] on textarea "Description:" at bounding box center [1485, 278] width 162 height 65
type textarea "E"
click at [1538, 329] on button "Save" at bounding box center [1543, 324] width 44 height 14
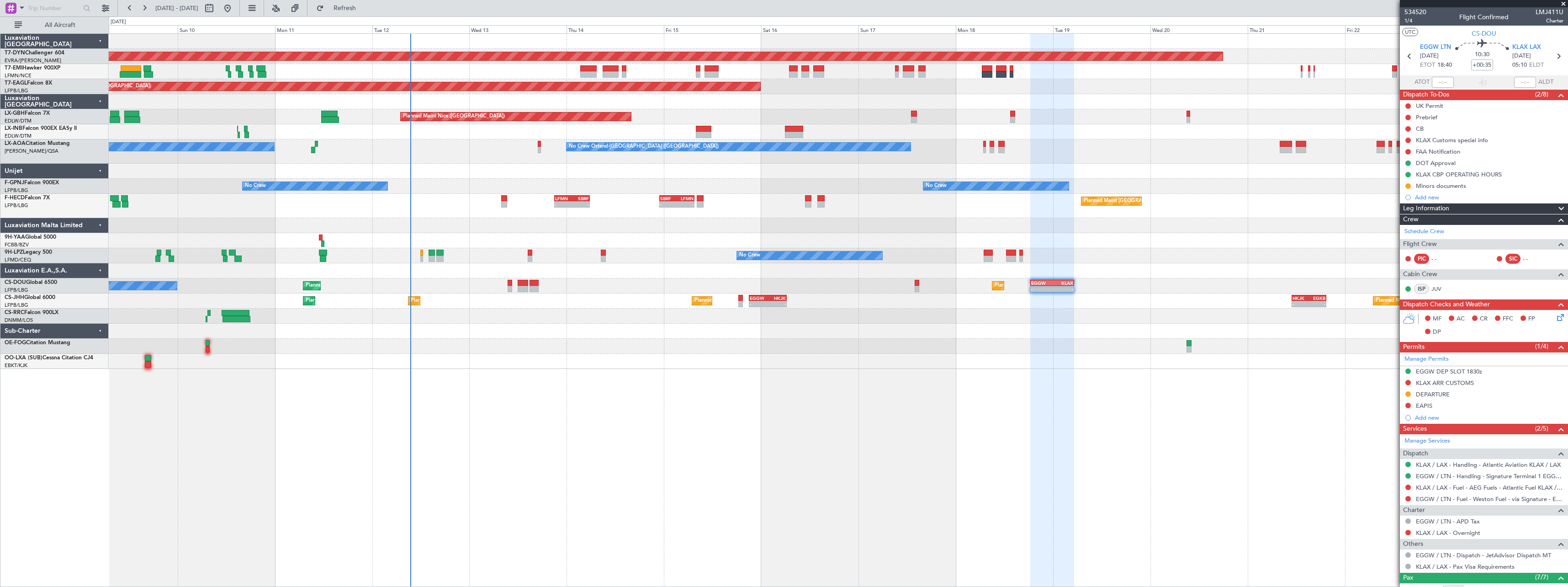
click at [677, 398] on div "Planned Maint Basel-Mulhouse Planned Maint New York (Teterboro) Planned Maint G…" at bounding box center [838, 310] width 1459 height 554
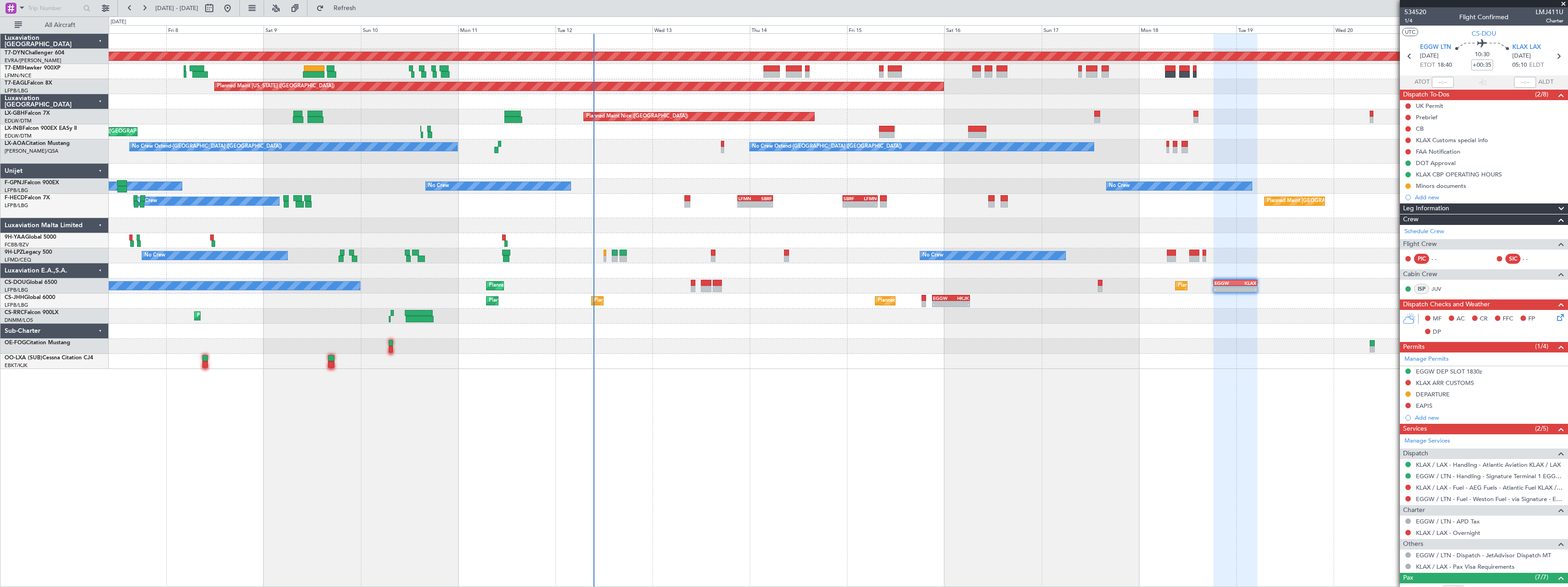
click at [714, 363] on div at bounding box center [838, 361] width 1459 height 15
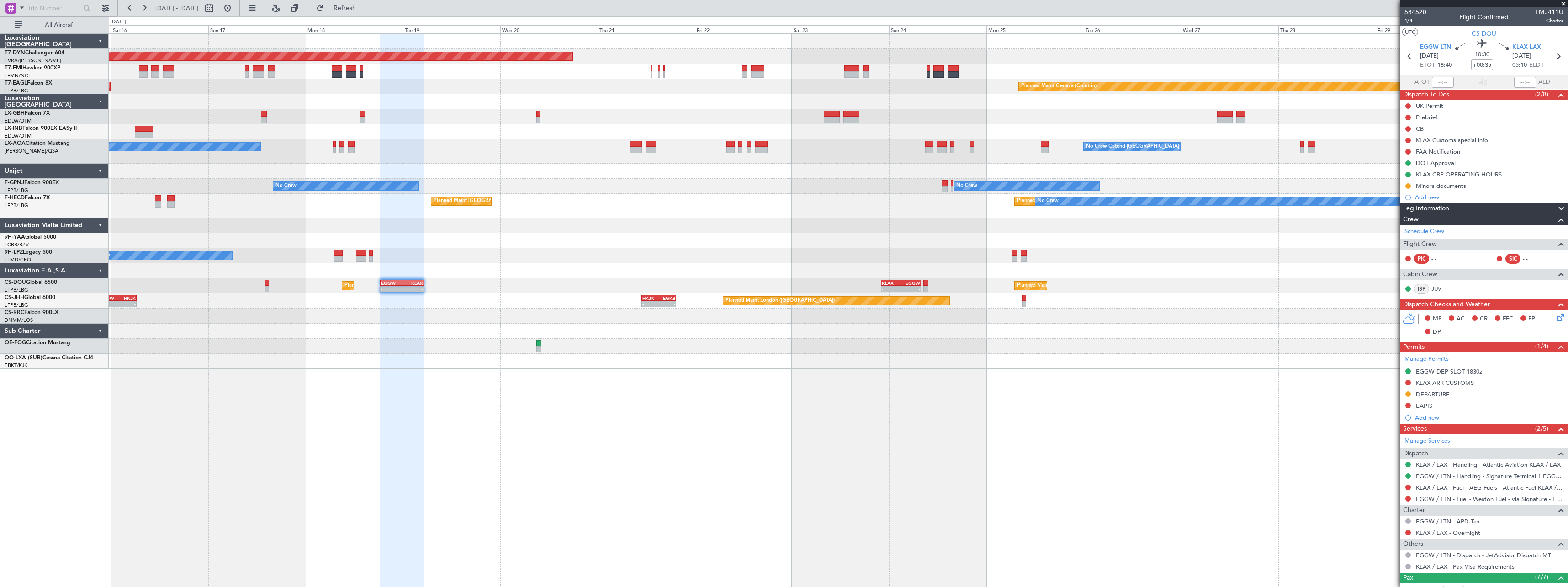
click at [362, 332] on div at bounding box center [838, 331] width 1459 height 15
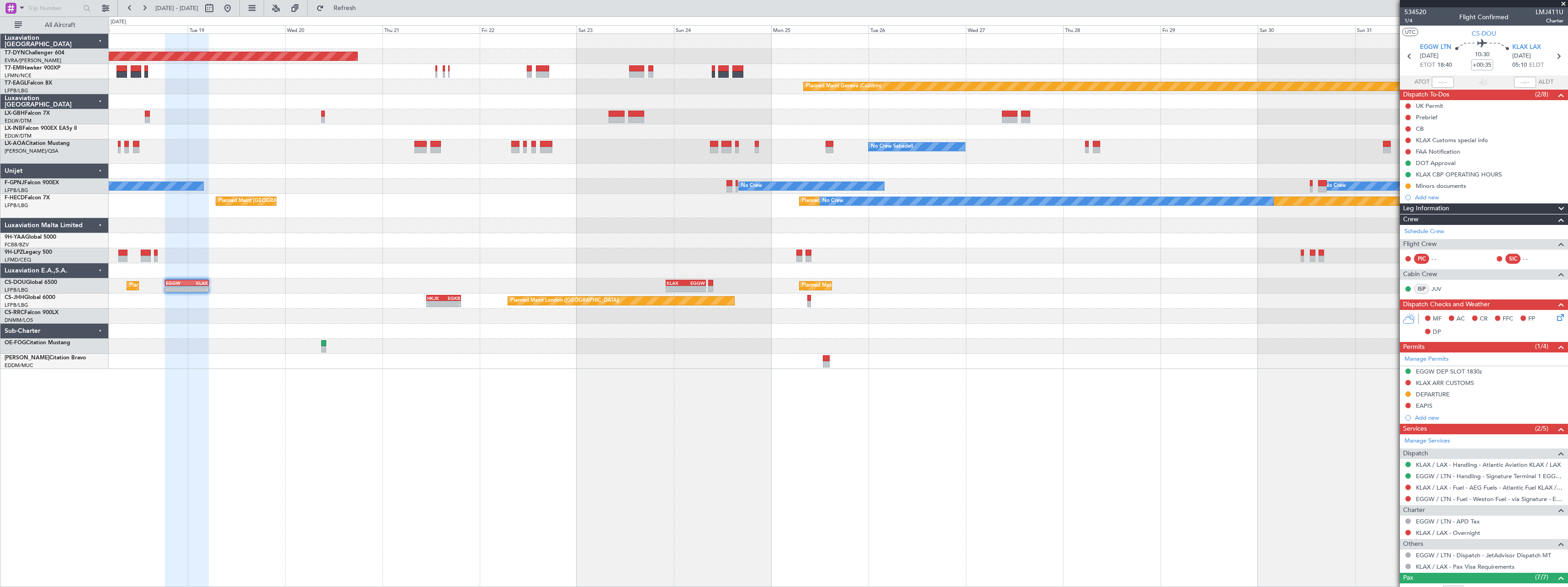
click at [654, 194] on div "Planned Maint Basel-Mulhouse Planned Maint Geneva (Cointrin) Planned Maint New …" at bounding box center [838, 201] width 1459 height 335
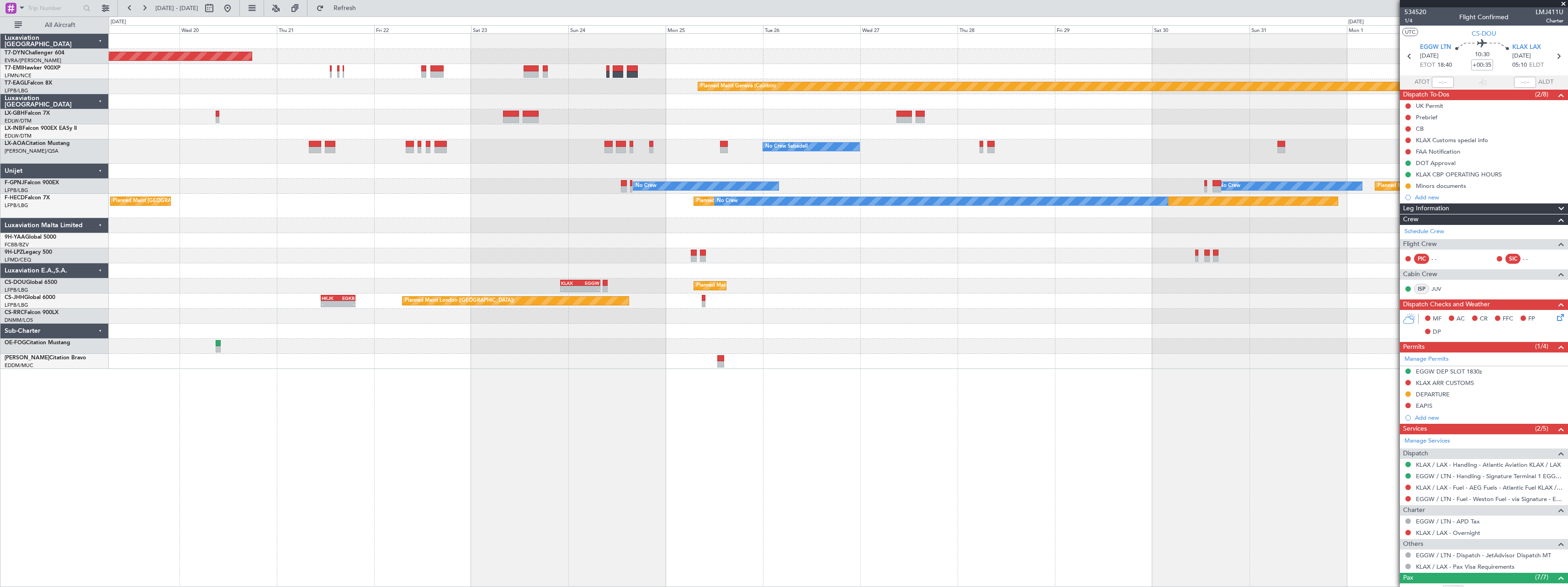
click at [536, 213] on div "Planned Maint Paris (Le Bourget) Planned Maint Paris (Le Bourget) No Crew" at bounding box center [838, 205] width 1459 height 25
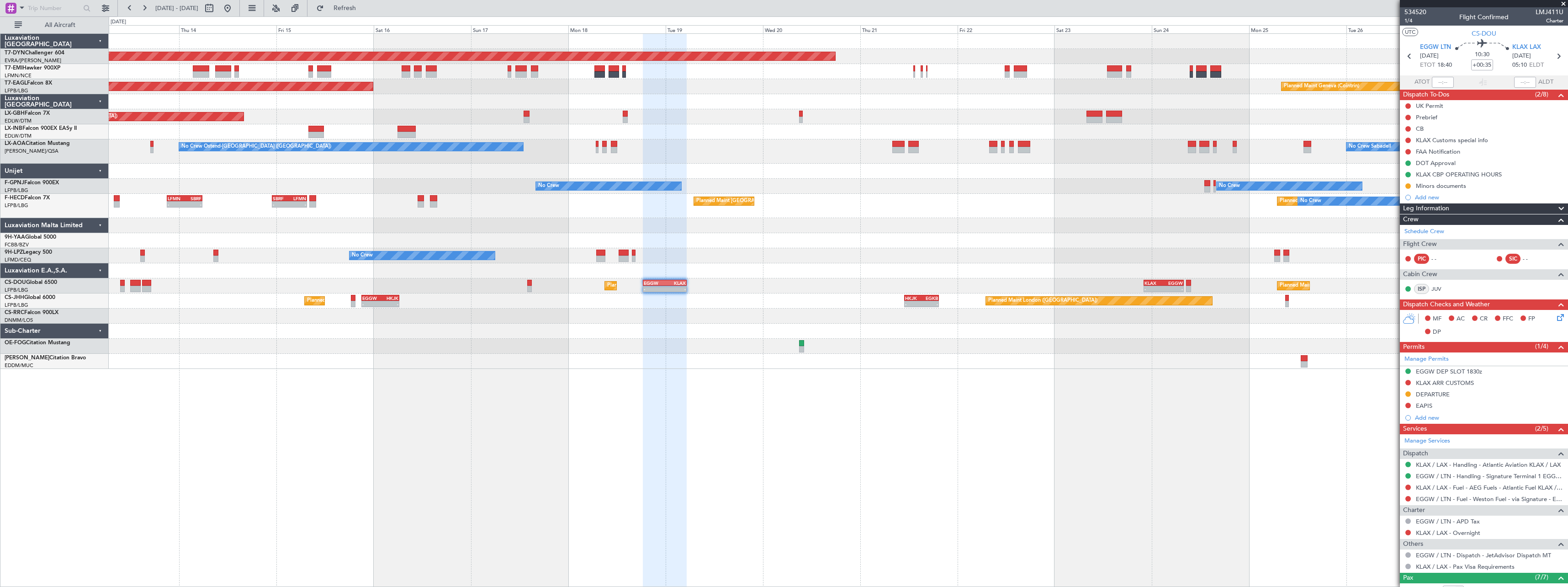
click at [921, 190] on div "No Crew No Crew No Crew No Crew" at bounding box center [838, 186] width 1459 height 15
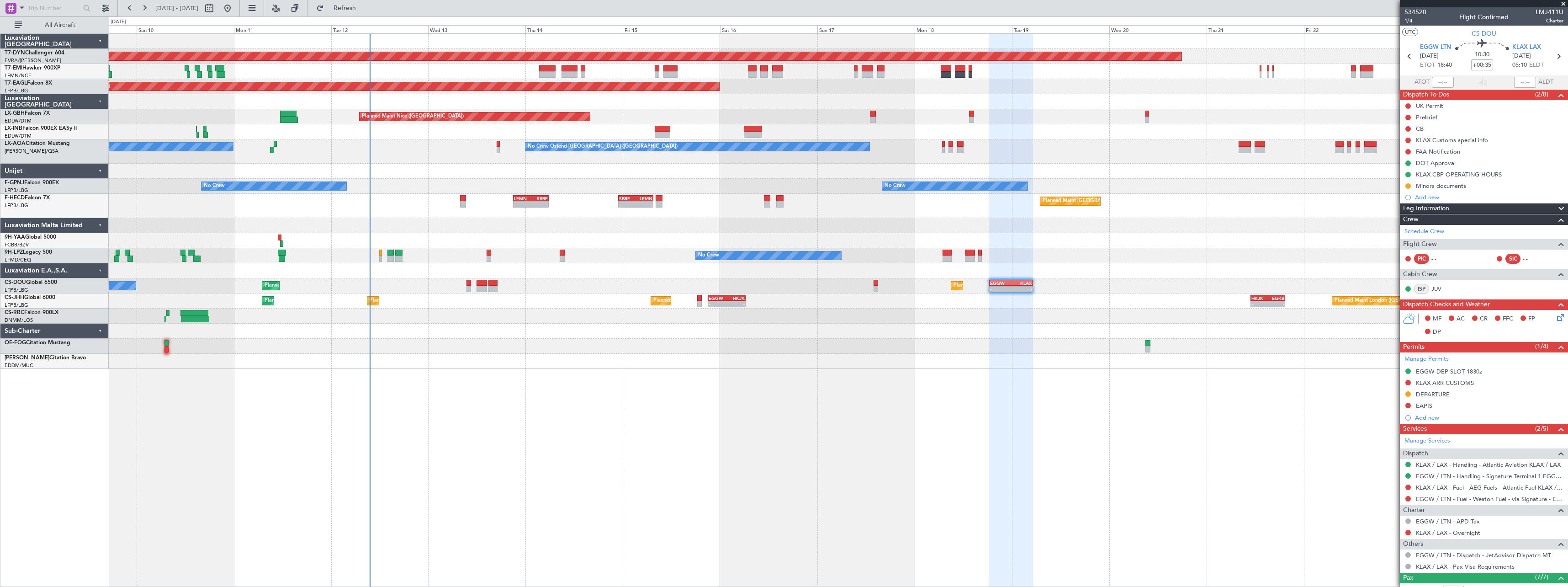
click at [566, 167] on div at bounding box center [838, 171] width 1459 height 15
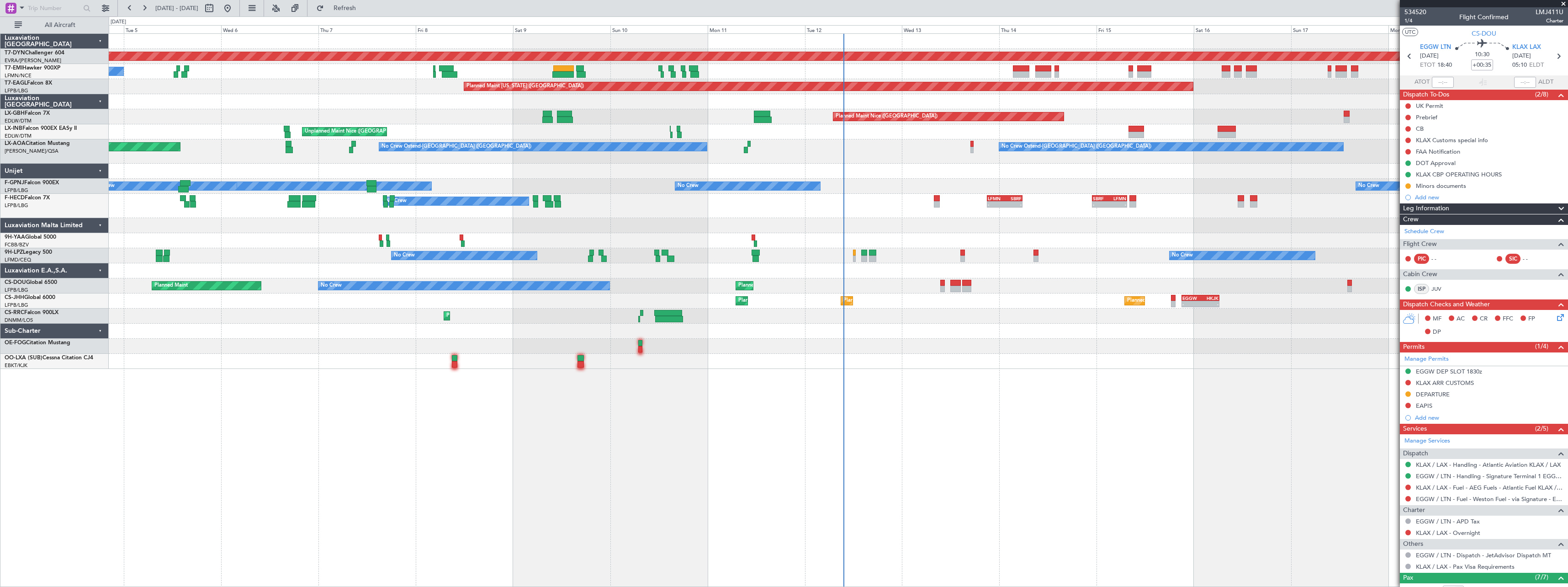
click at [777, 155] on div "No Crew Ostend-brugge (Ostend) No Crew Ostend-brugge (Ostend) AOG Maint Biarrit…" at bounding box center [838, 152] width 1459 height 25
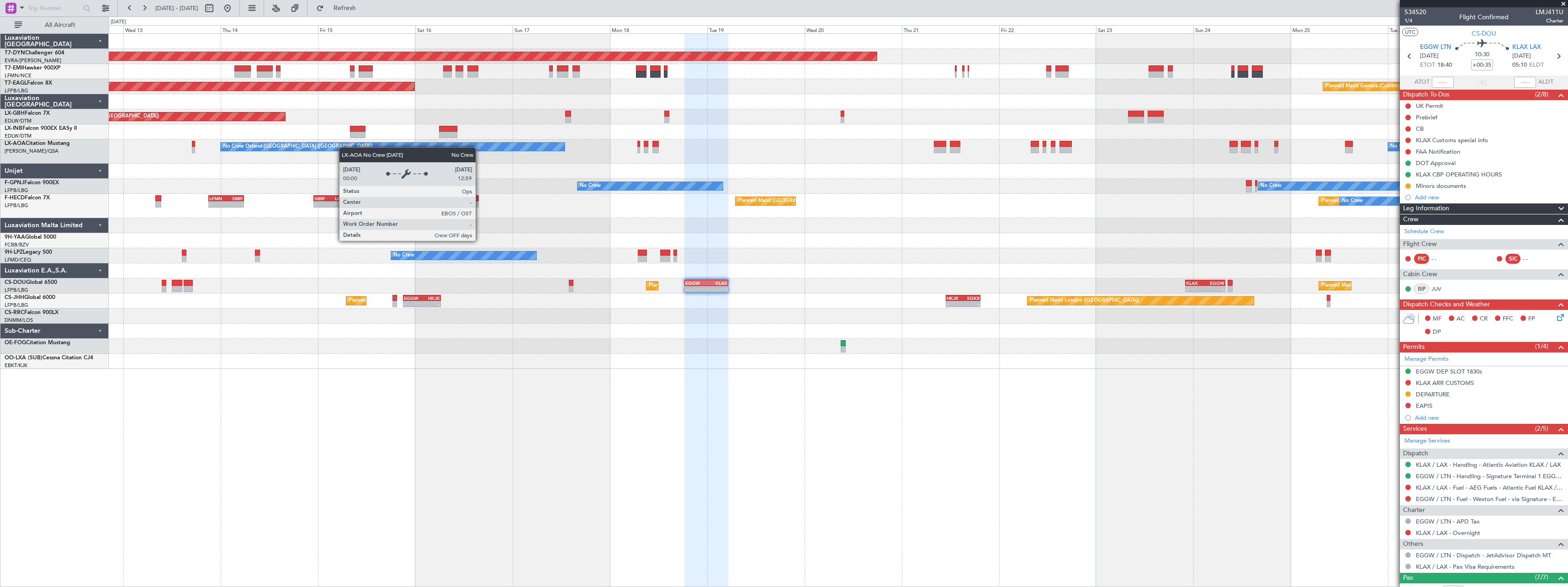
click at [263, 143] on div "Planned Maint Basel-Mulhouse Planned Maint New York (Teterboro) Planned Maint G…" at bounding box center [838, 201] width 1459 height 335
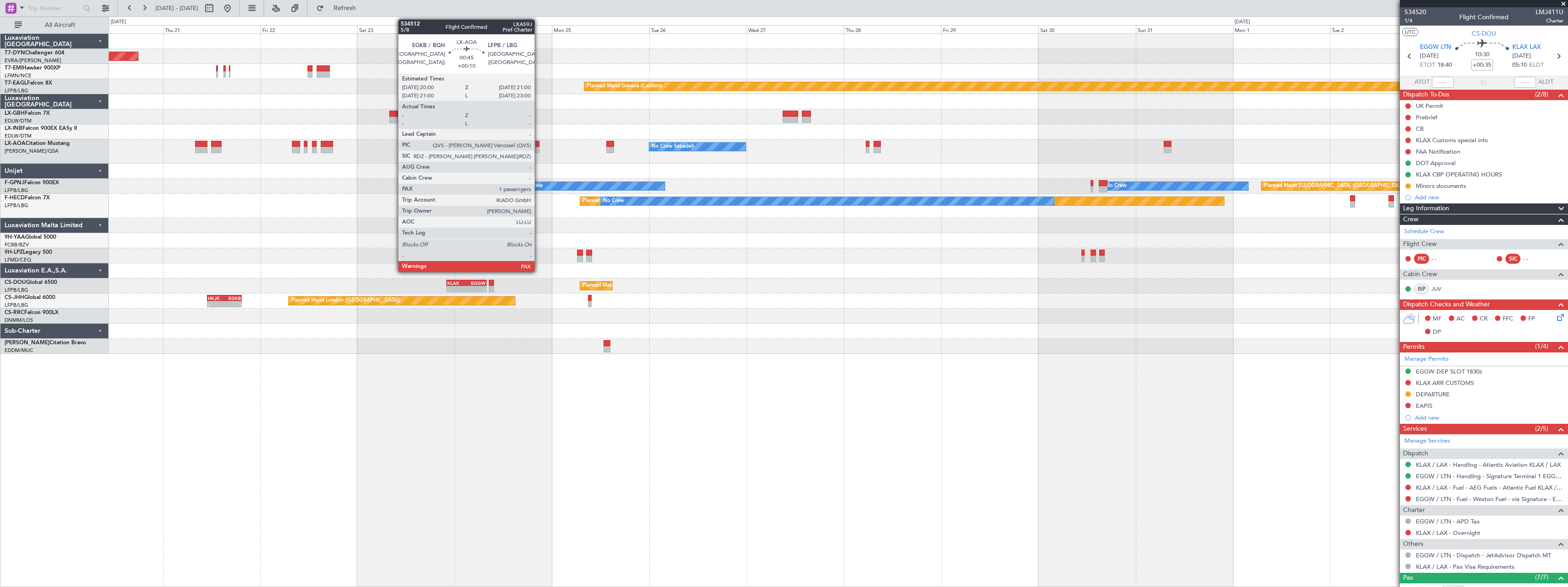
click at [539, 148] on div at bounding box center [537, 150] width 4 height 6
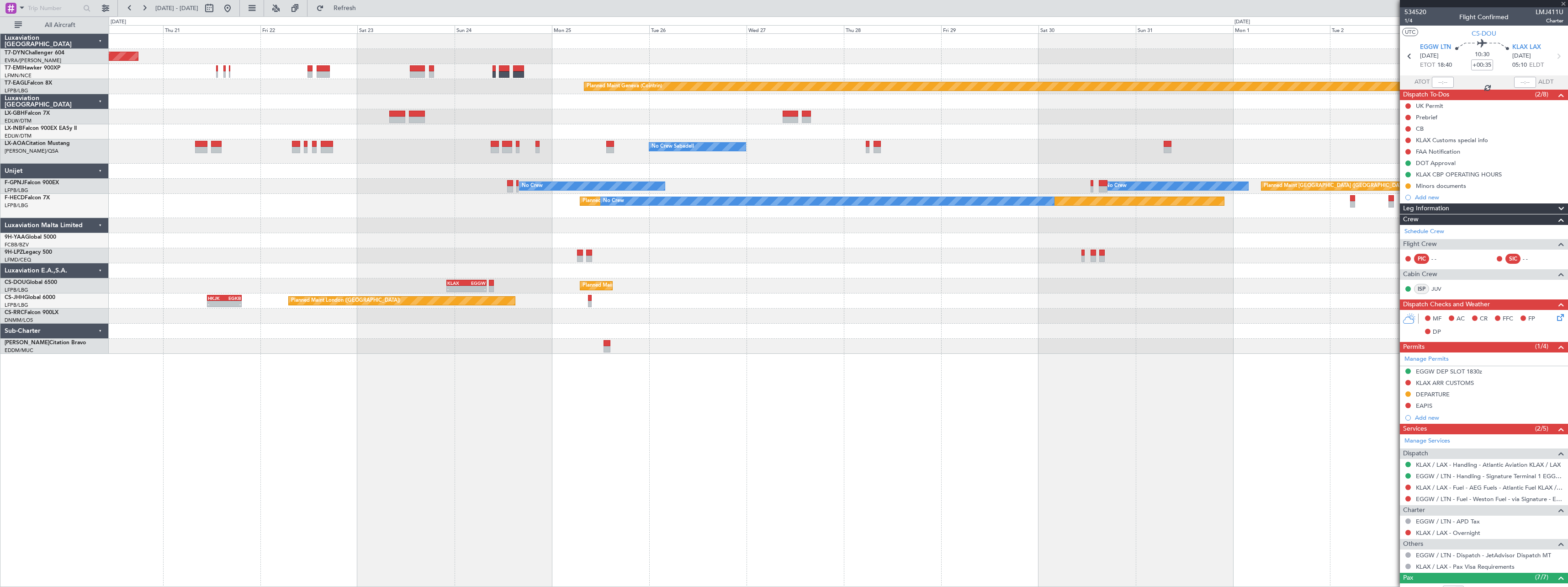
type input "+00:10"
type input "1"
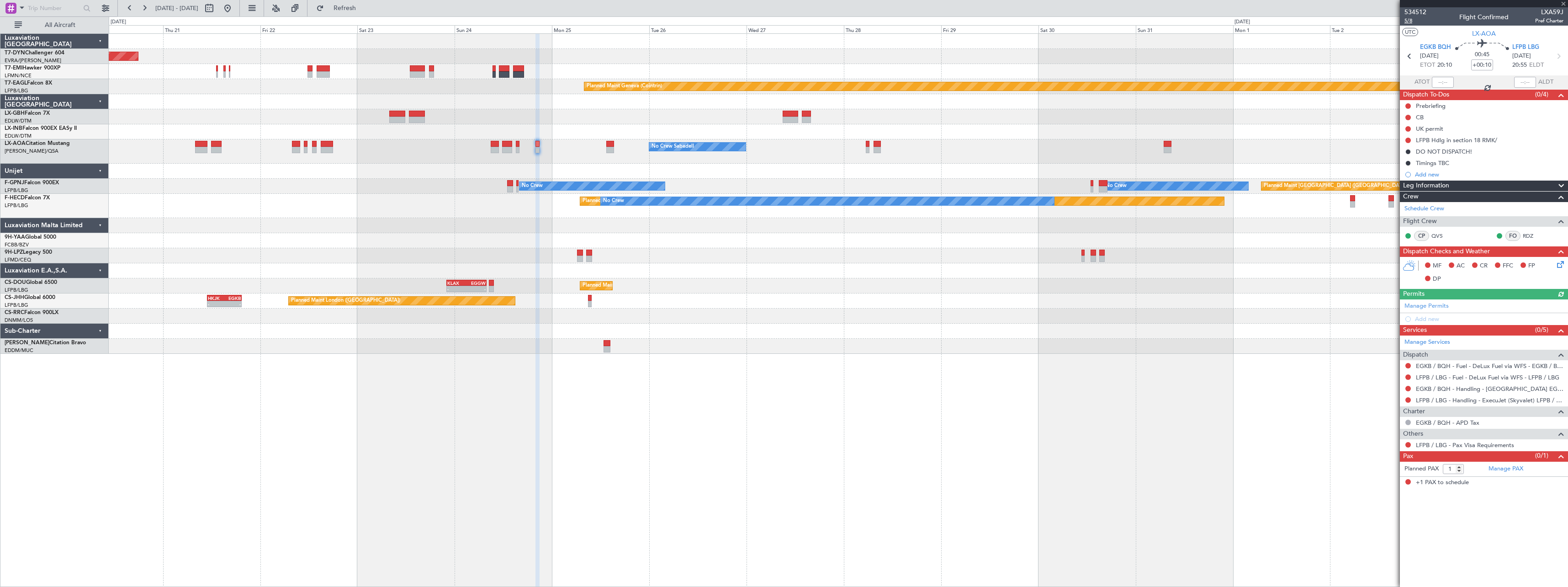
click at [1407, 21] on span "5/8" at bounding box center [1416, 21] width 22 height 8
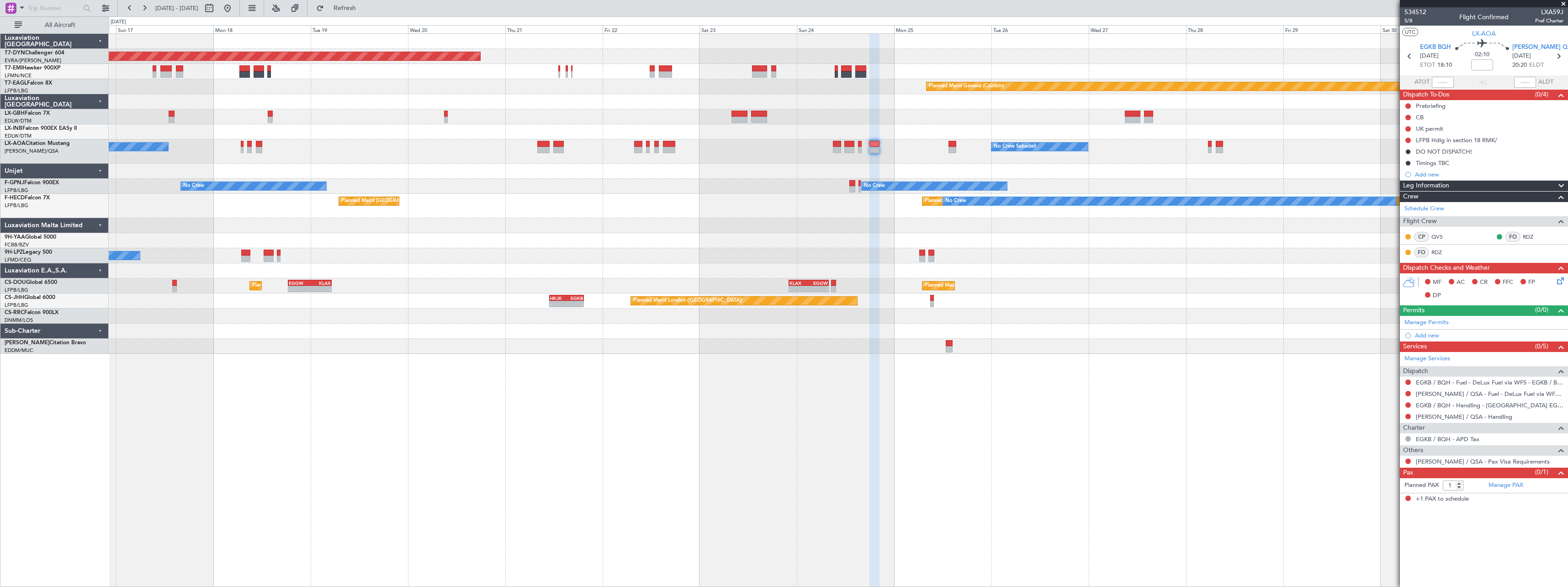
click at [541, 197] on div "Planned Maint Basel-Mulhouse Planned Maint Geneva (Cointrin) Planned Maint New …" at bounding box center [838, 194] width 1459 height 320
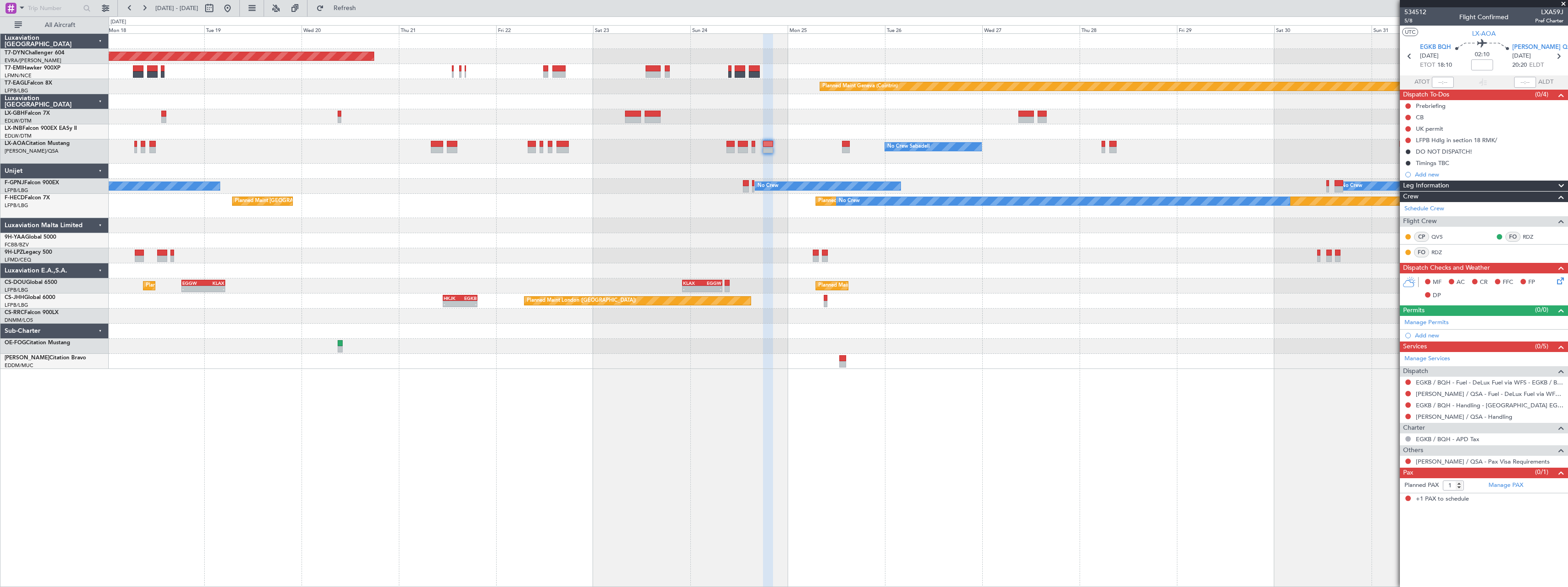
click at [695, 181] on div "Planned Maint Basel-Mulhouse Planned Maint Geneva (Cointrin) Planned Maint New …" at bounding box center [838, 201] width 1459 height 335
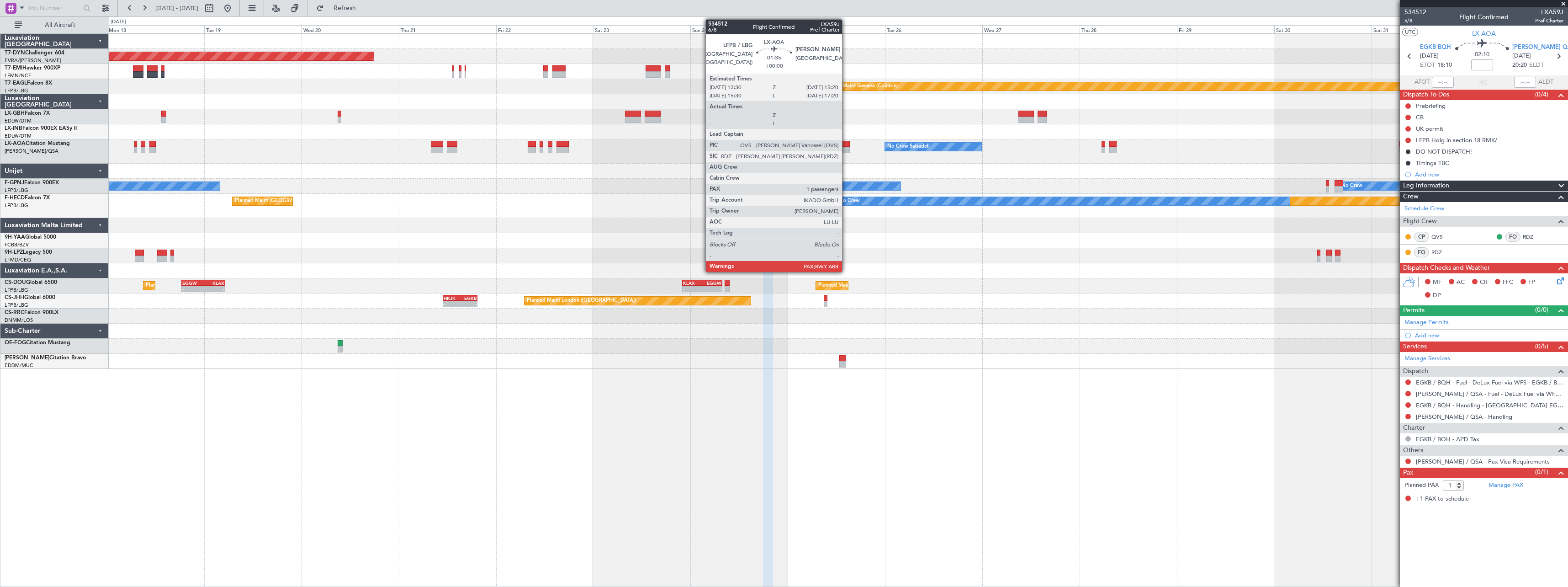
click at [846, 145] on div at bounding box center [846, 144] width 8 height 6
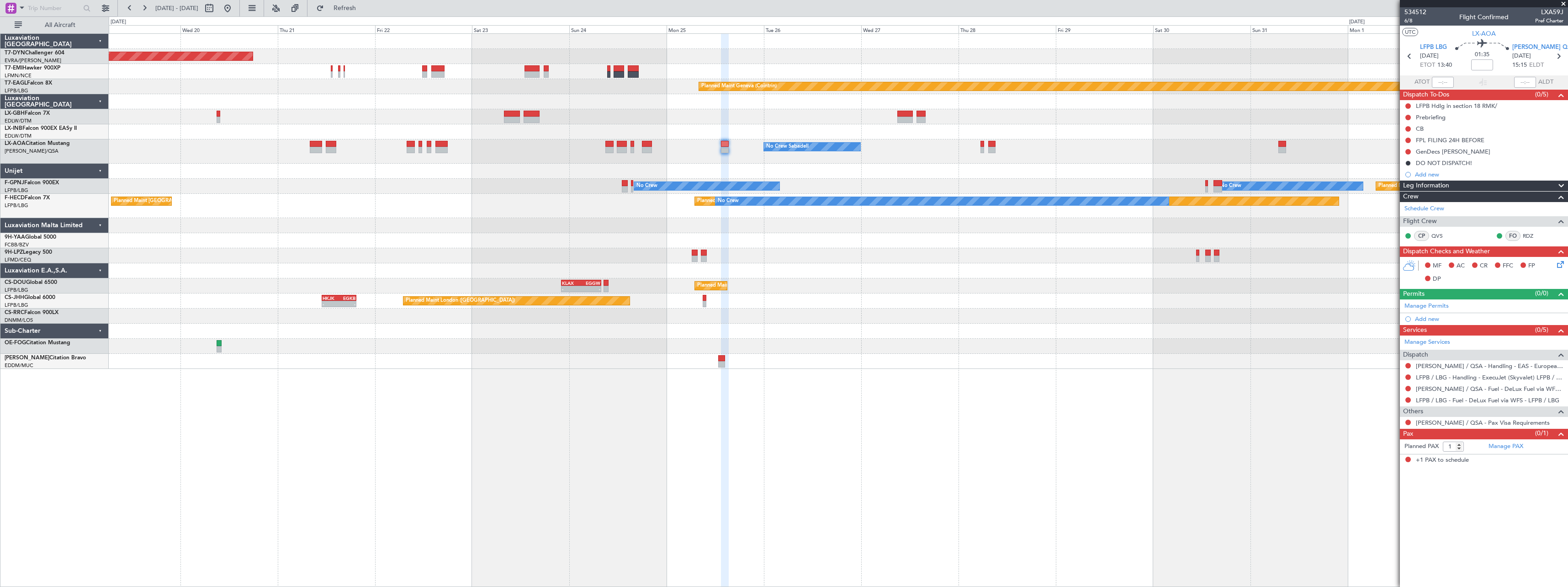
click at [821, 263] on div "No Crew" at bounding box center [838, 255] width 1459 height 15
click at [364, 10] on span "Refresh" at bounding box center [345, 8] width 38 height 6
click at [1413, 21] on span "6/8" at bounding box center [1416, 21] width 22 height 8
click at [355, 13] on button "Refresh" at bounding box center [339, 8] width 55 height 14
click at [680, 167] on div at bounding box center [838, 171] width 1459 height 15
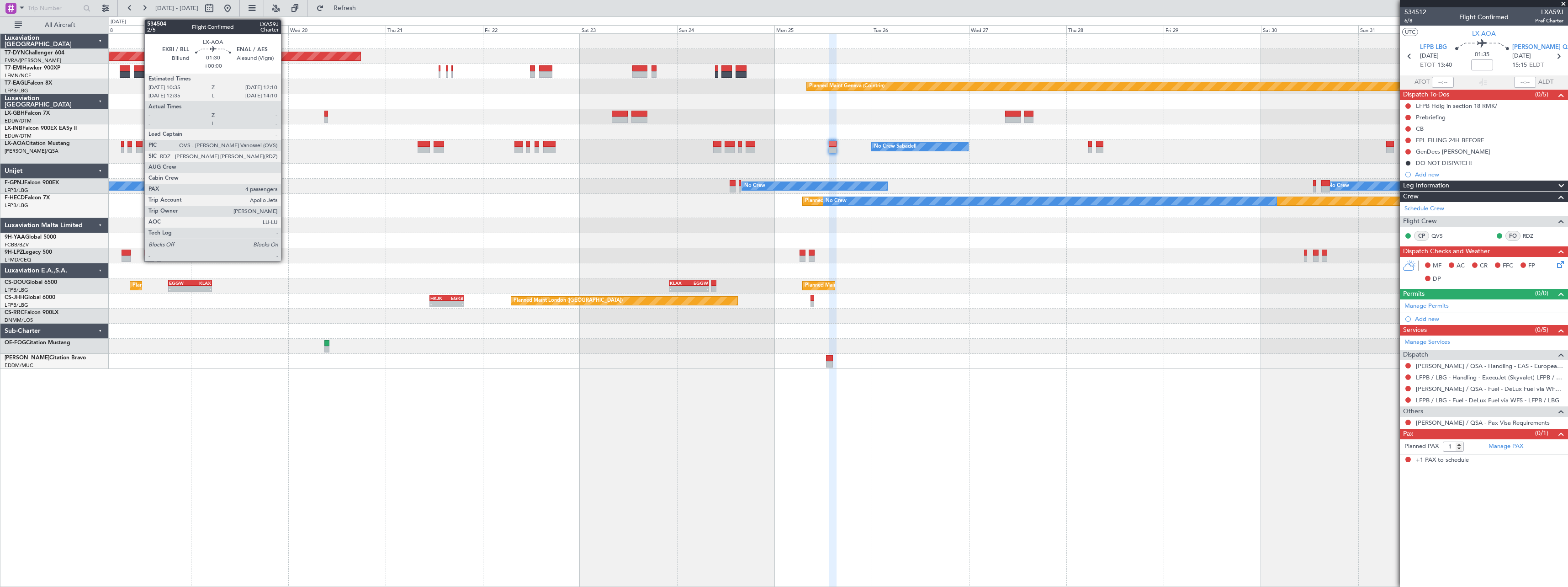
click at [140, 144] on div at bounding box center [140, 144] width 7 height 6
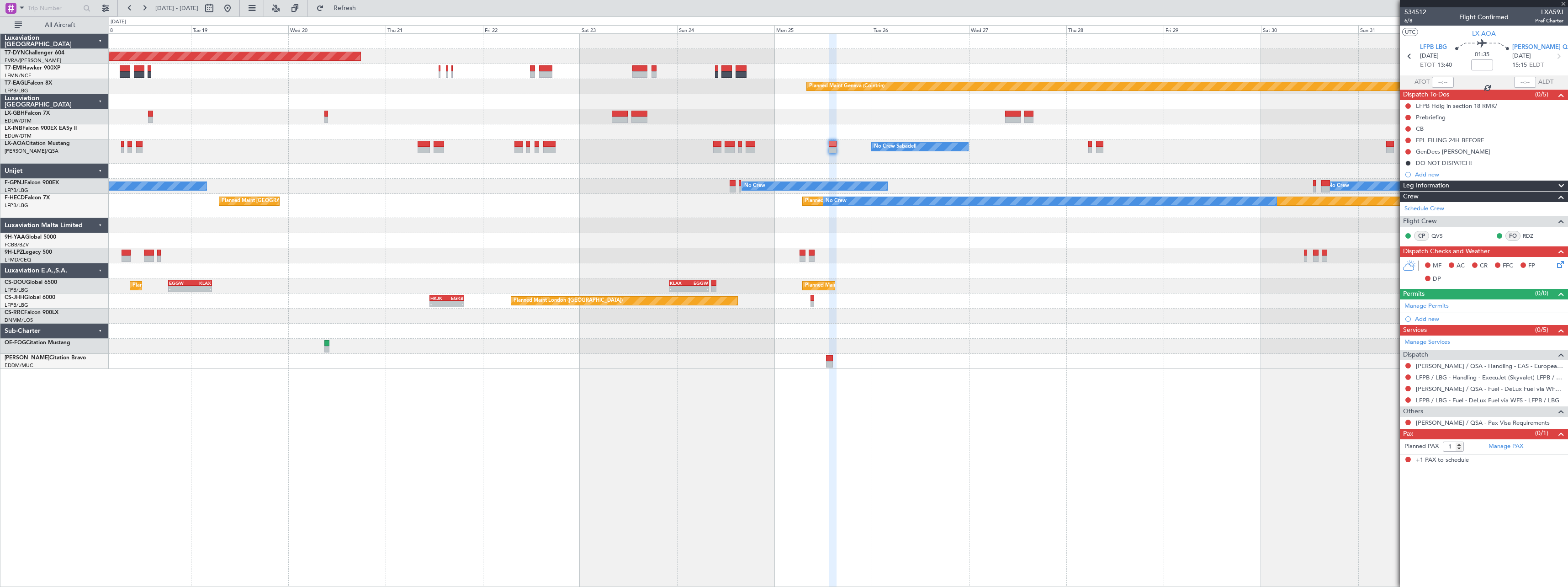
type input "4"
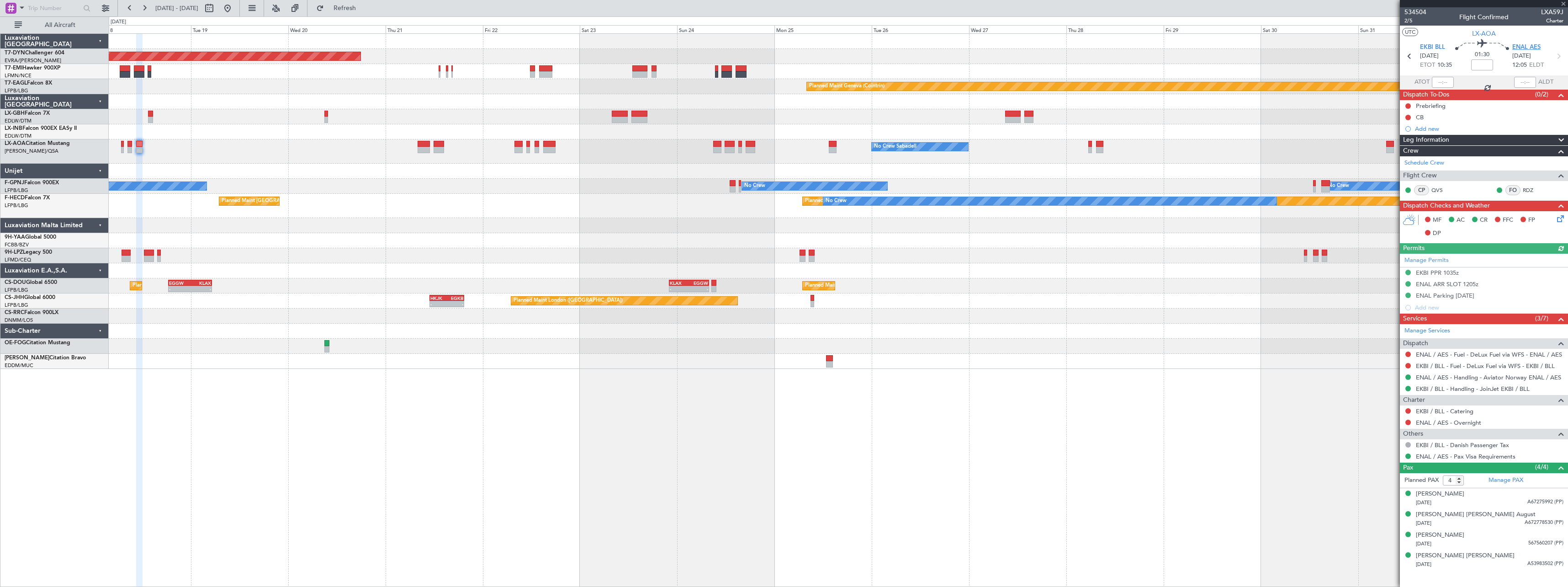
click at [1526, 47] on span "ENAL AES" at bounding box center [1527, 48] width 29 height 10
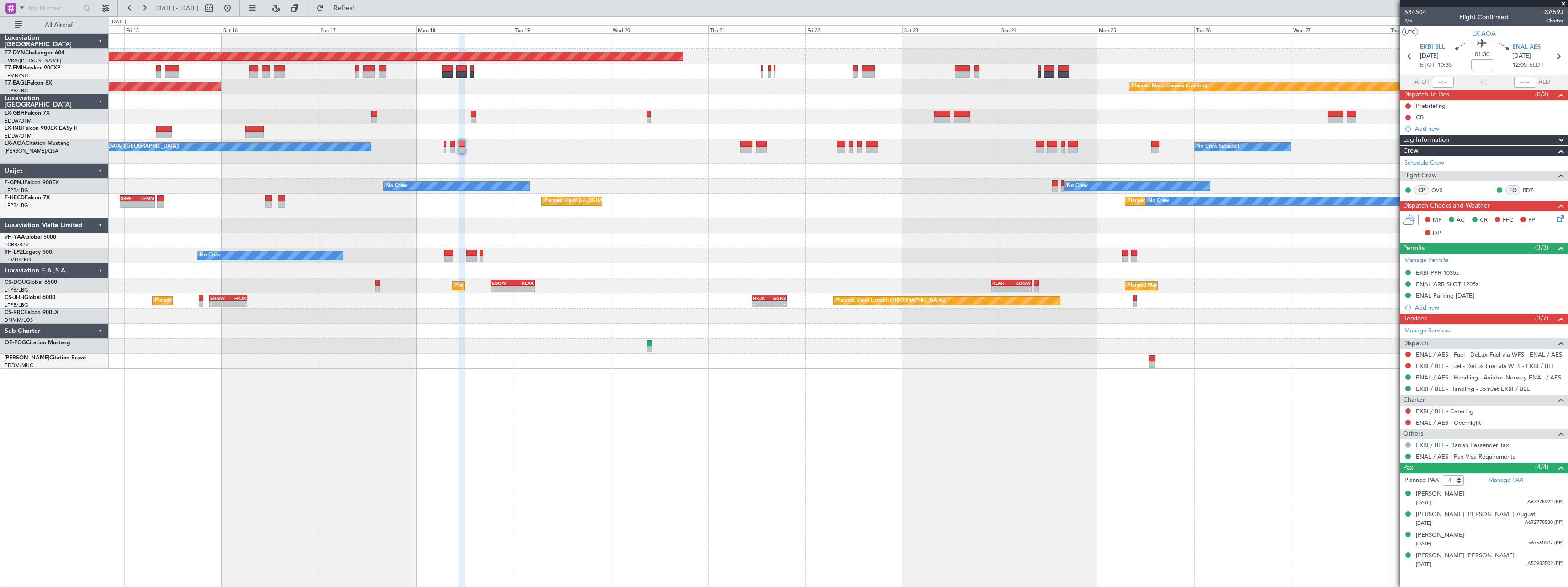
click at [807, 218] on div "Planned Maint [GEOGRAPHIC_DATA]-[GEOGRAPHIC_DATA] Planned Maint Geneva ([GEOGRA…" at bounding box center [838, 201] width 1459 height 335
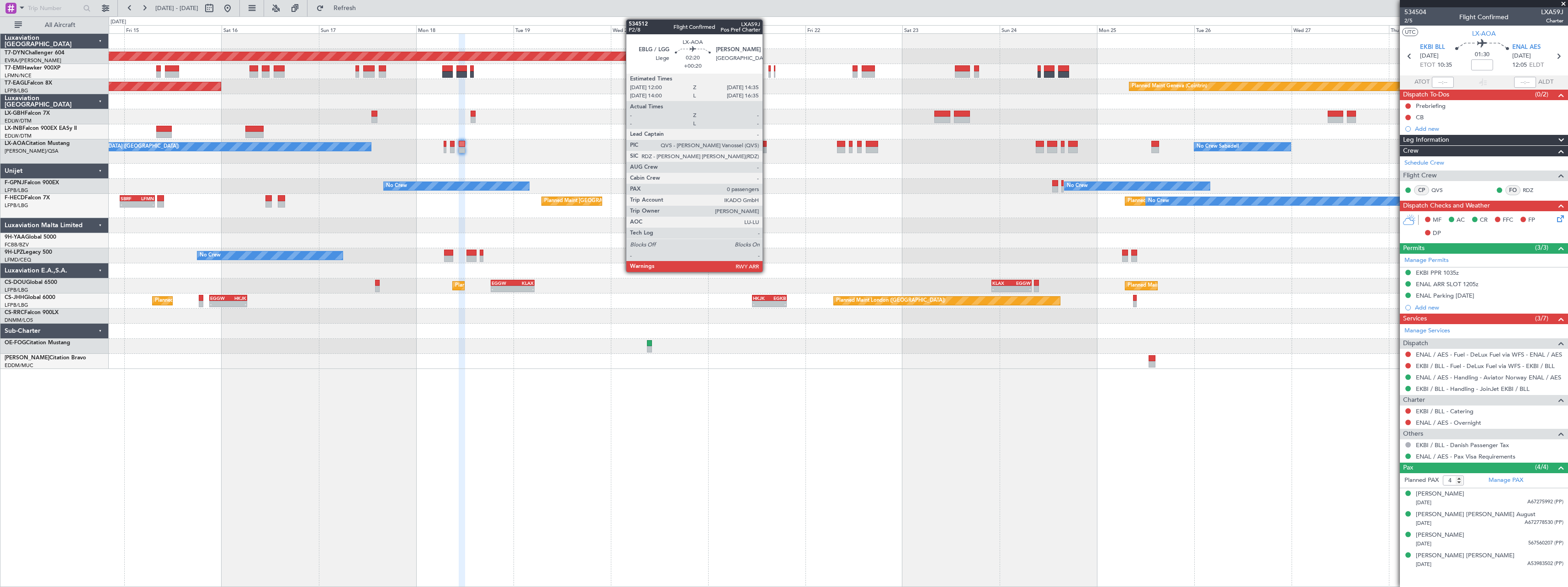
click at [767, 144] on div at bounding box center [761, 144] width 10 height 6
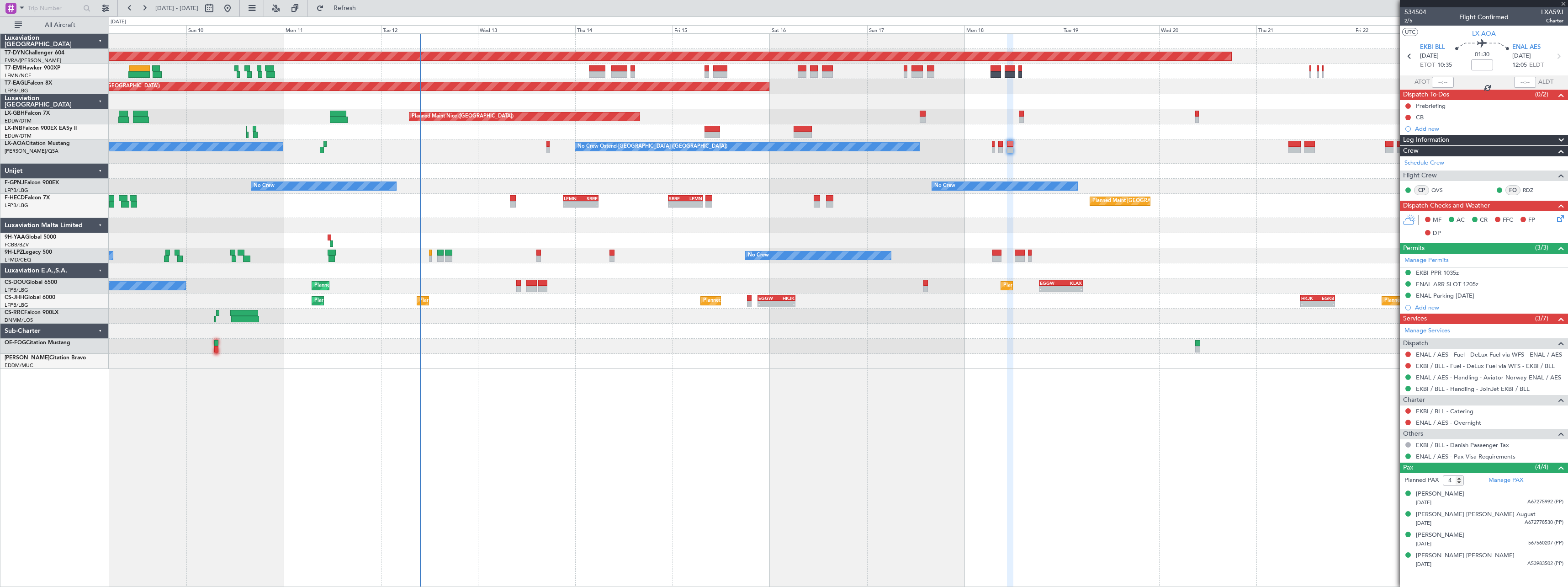
click at [884, 213] on div "Planned Maint [GEOGRAPHIC_DATA] ([GEOGRAPHIC_DATA]) SBRF 23:00 Z LFMN 07:35 Z -…" at bounding box center [838, 205] width 1459 height 25
type input "+00:20"
type input "0"
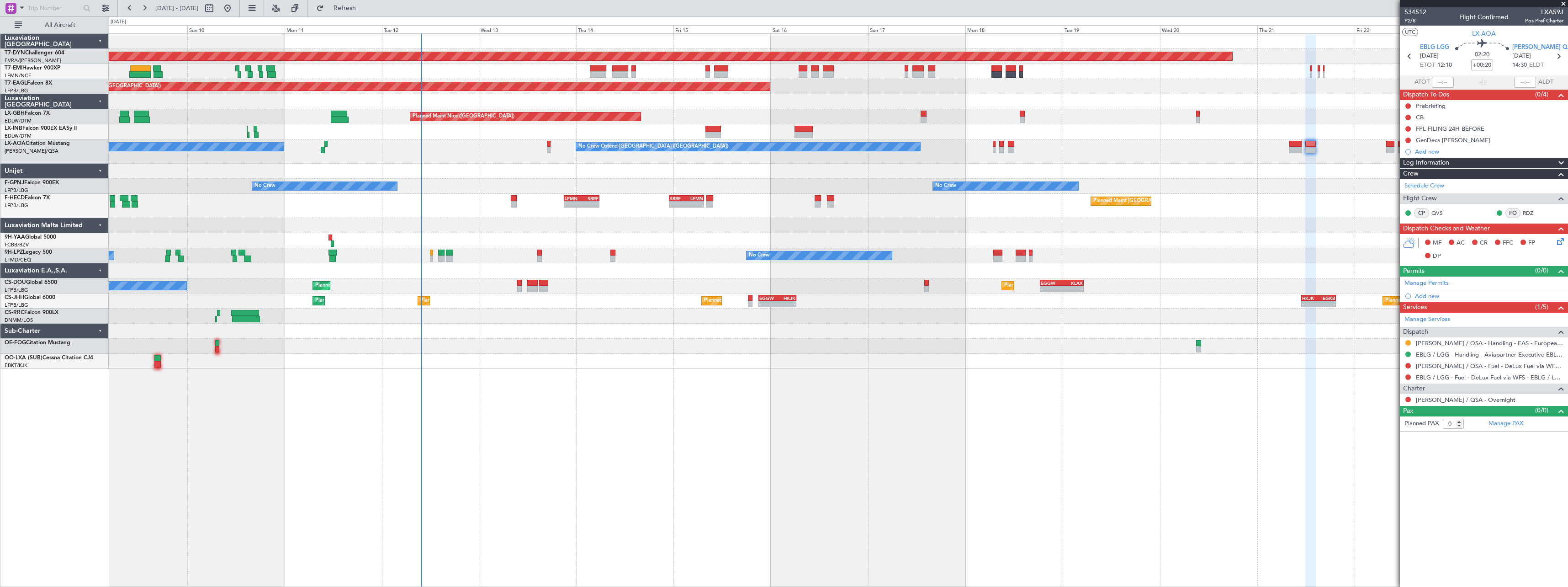
click at [575, 305] on div "Planned Maint [GEOGRAPHIC_DATA] ([GEOGRAPHIC_DATA]) Planned Maint [GEOGRAPHIC_D…" at bounding box center [838, 301] width 1459 height 15
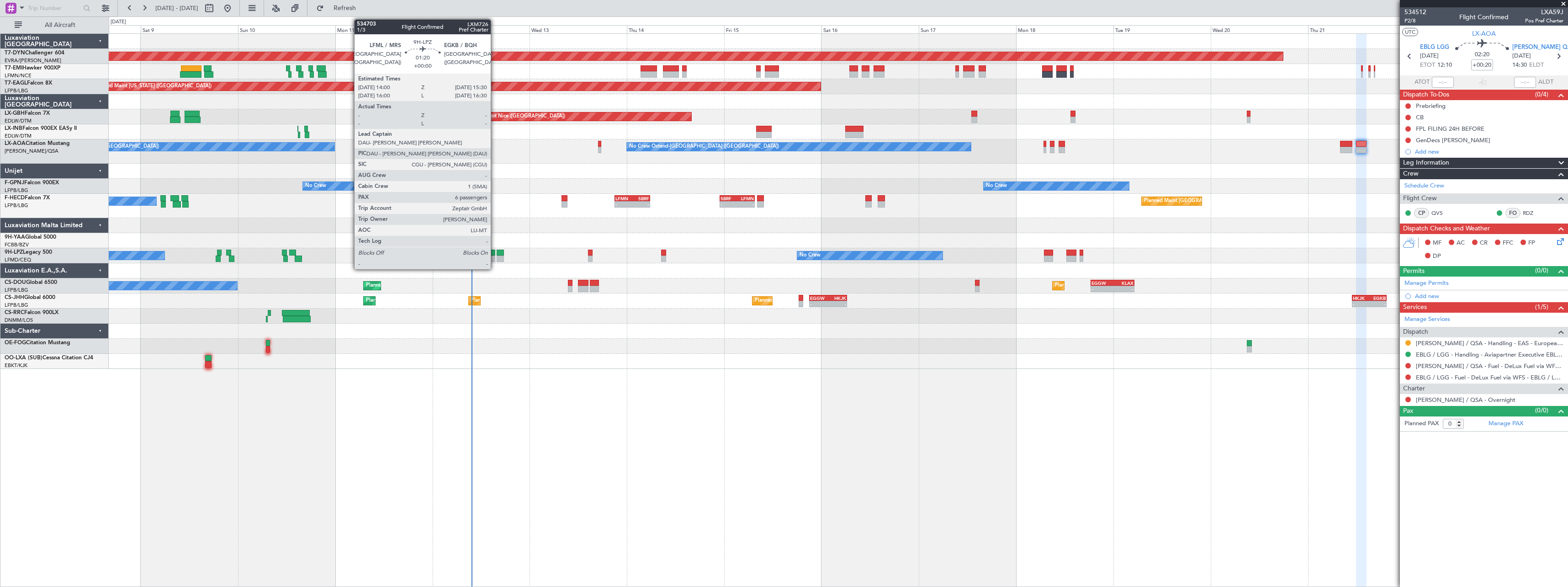
click at [495, 254] on div at bounding box center [492, 253] width 6 height 6
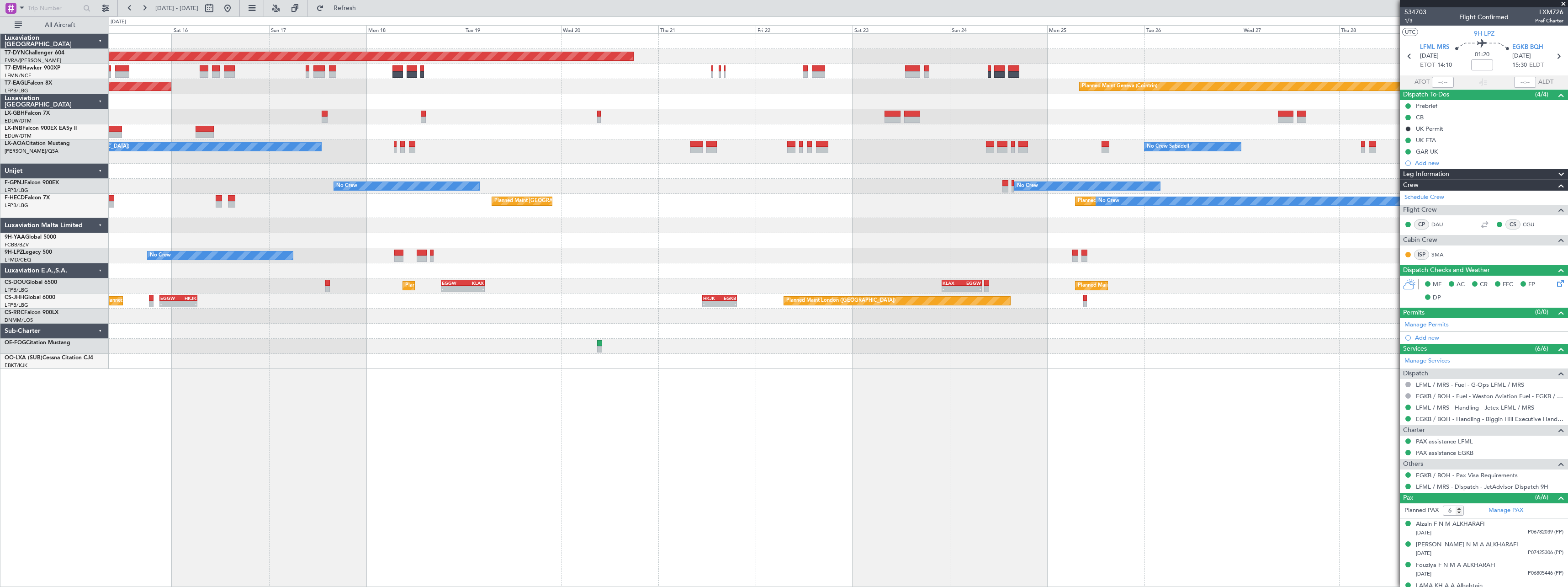
click at [215, 368] on div "Planned Maint [GEOGRAPHIC_DATA]-[GEOGRAPHIC_DATA] Planned Maint [US_STATE] ([GE…" at bounding box center [838, 201] width 1459 height 335
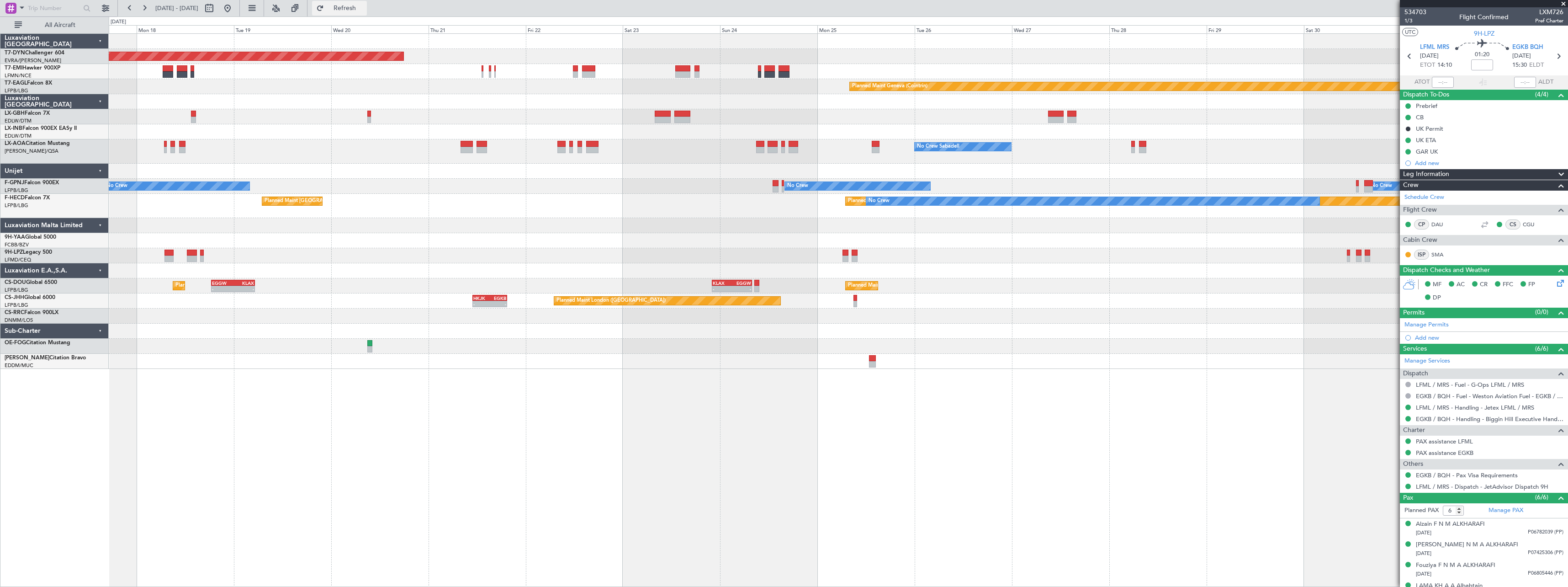
click at [364, 11] on span "Refresh" at bounding box center [345, 8] width 38 height 6
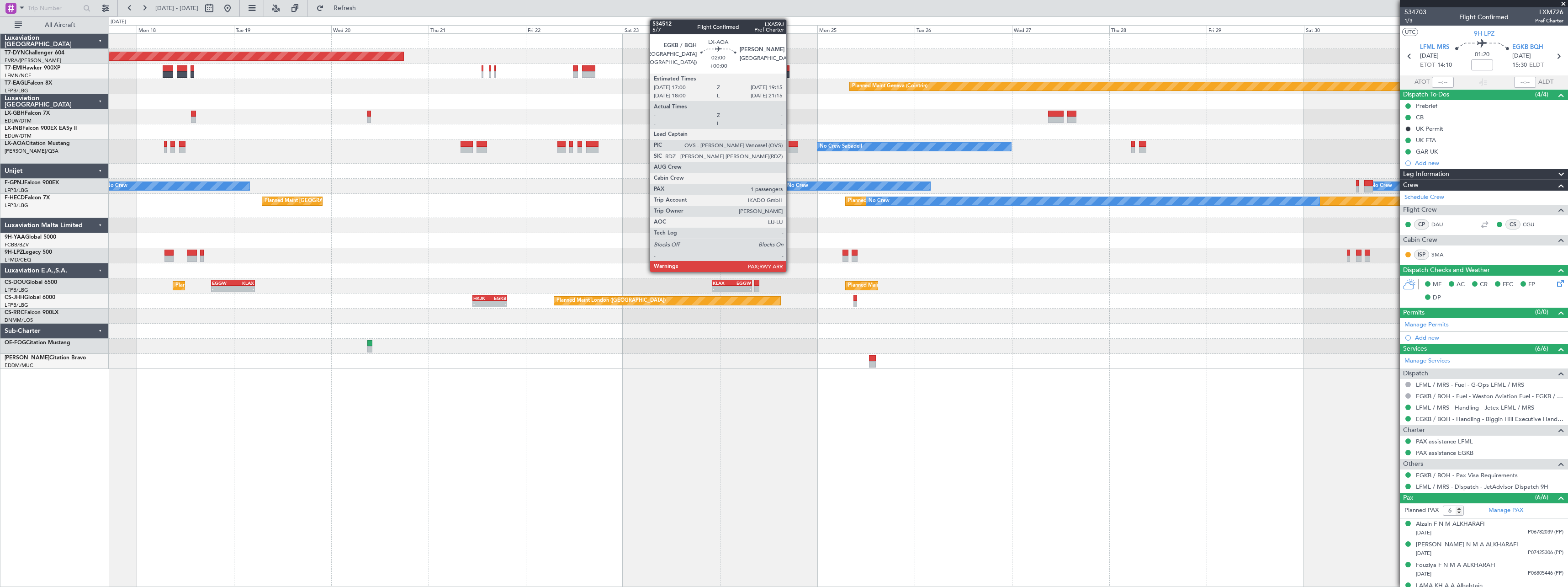
click at [791, 148] on div at bounding box center [793, 150] width 10 height 6
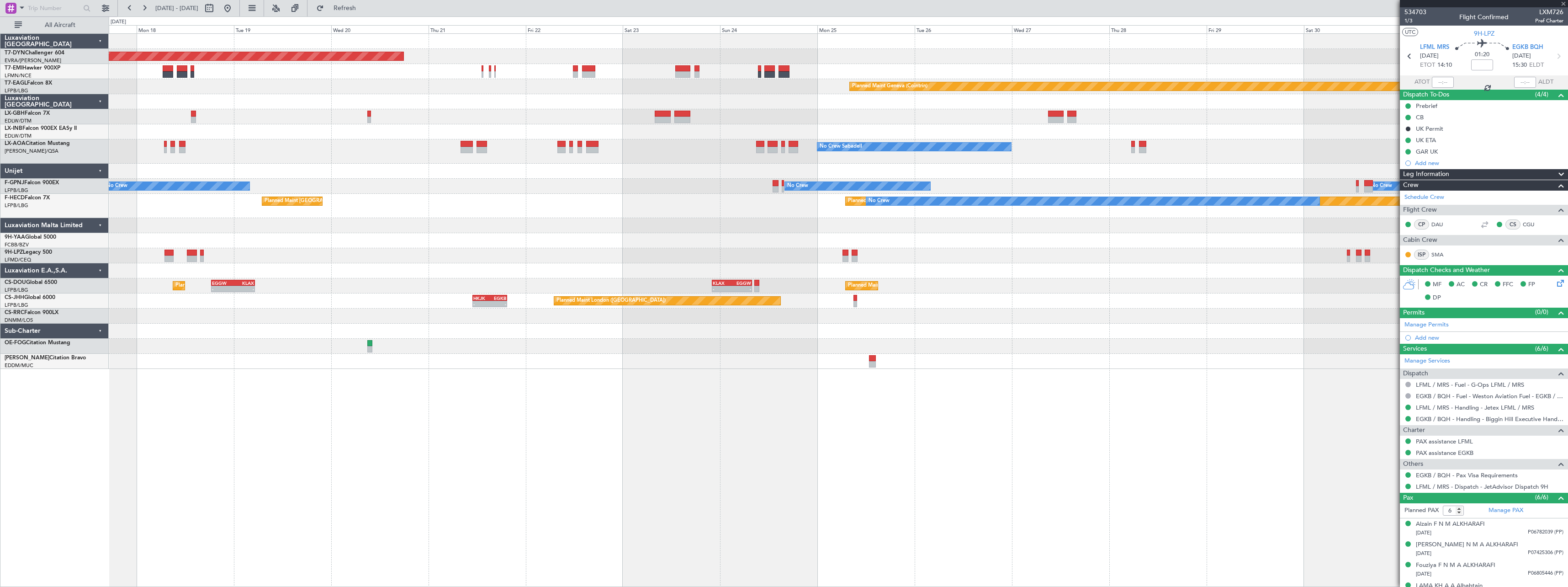
type input "1"
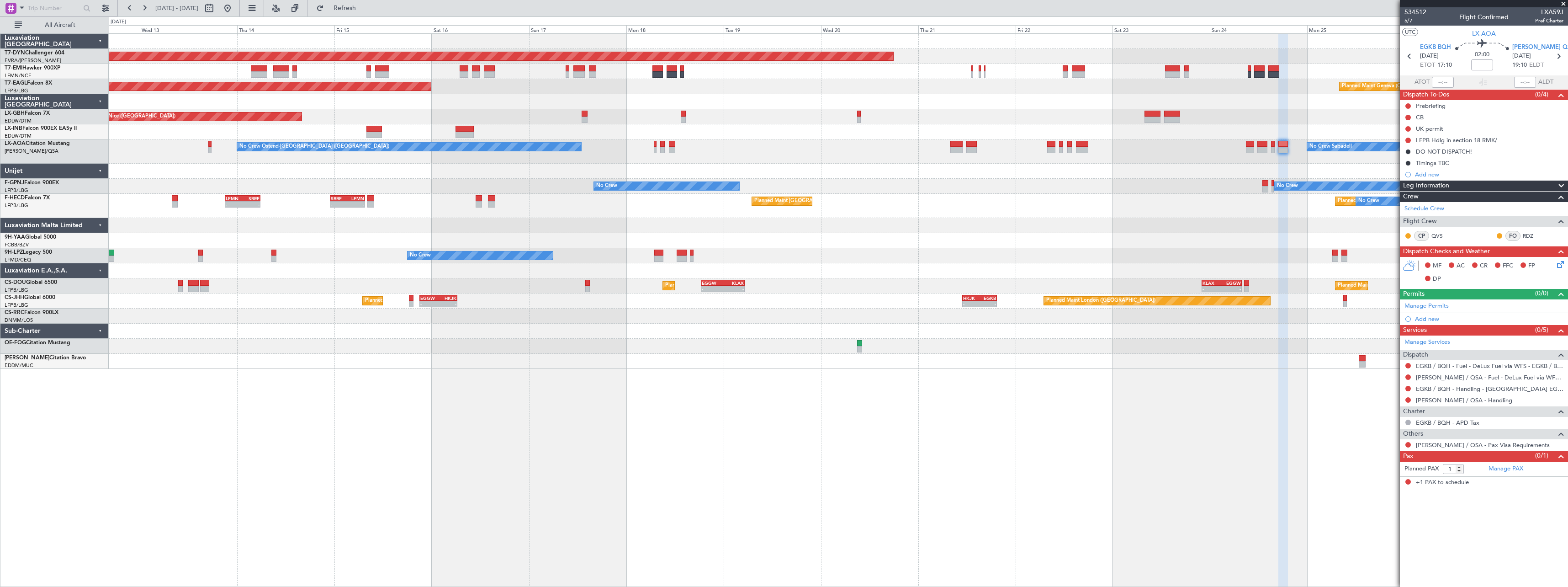
click at [875, 285] on div "Planned Maint [GEOGRAPHIC_DATA] ([GEOGRAPHIC_DATA]) Planned Maint [GEOGRAPHIC_D…" at bounding box center [838, 286] width 1459 height 15
click at [878, 378] on div "Planned Maint [GEOGRAPHIC_DATA]-[GEOGRAPHIC_DATA] Planned Maint Geneva ([GEOGRA…" at bounding box center [838, 310] width 1459 height 554
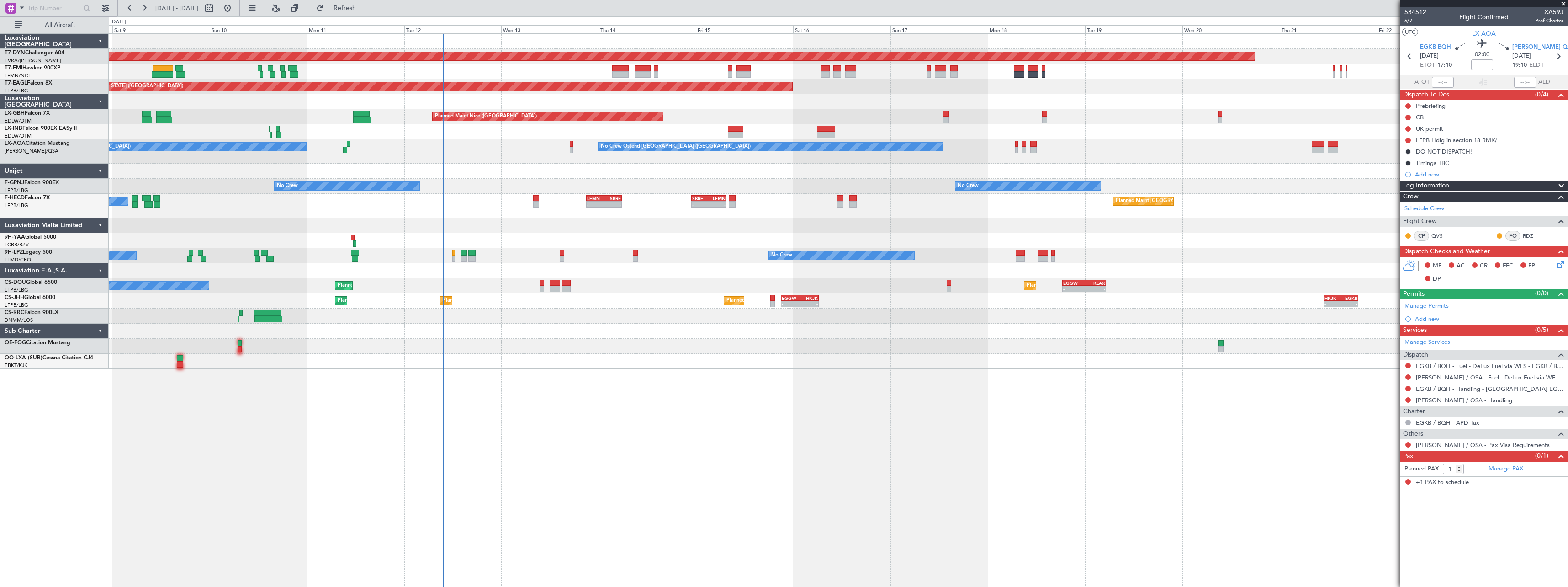
click at [728, 250] on div "Planned Maint [GEOGRAPHIC_DATA]-[GEOGRAPHIC_DATA] Planned Maint [US_STATE] ([GE…" at bounding box center [838, 201] width 1459 height 335
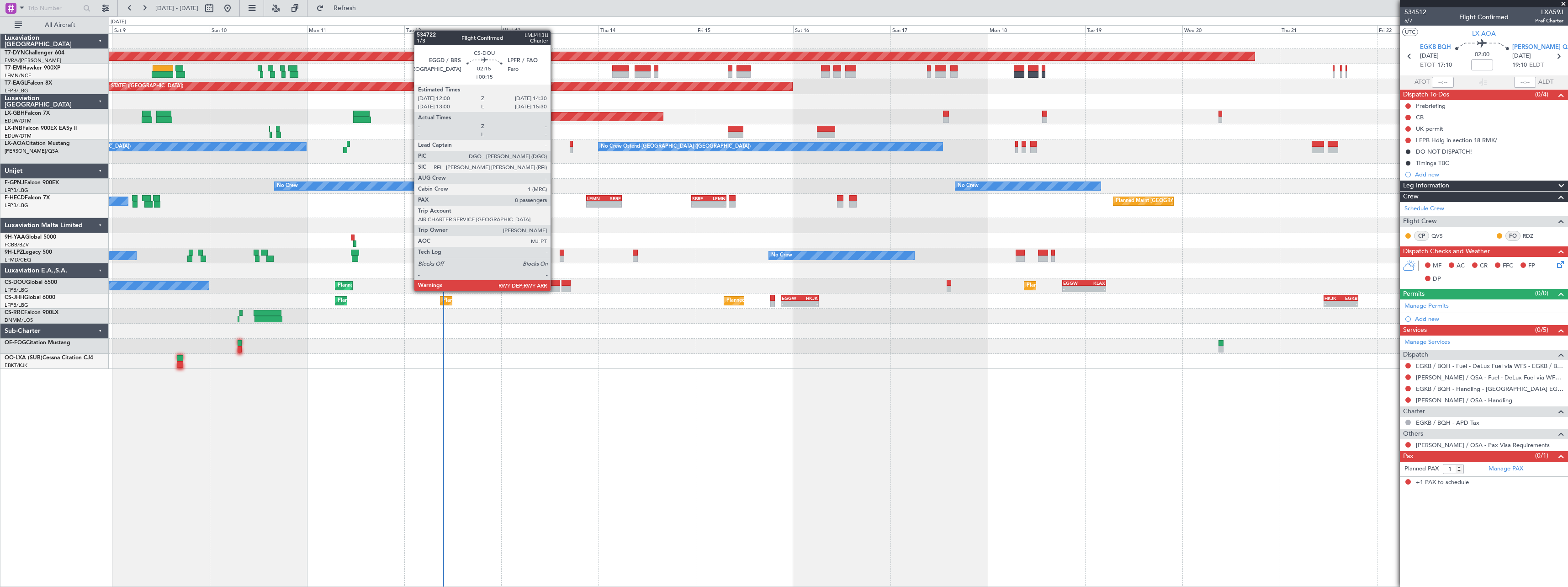
click at [554, 282] on div at bounding box center [554, 283] width 10 height 6
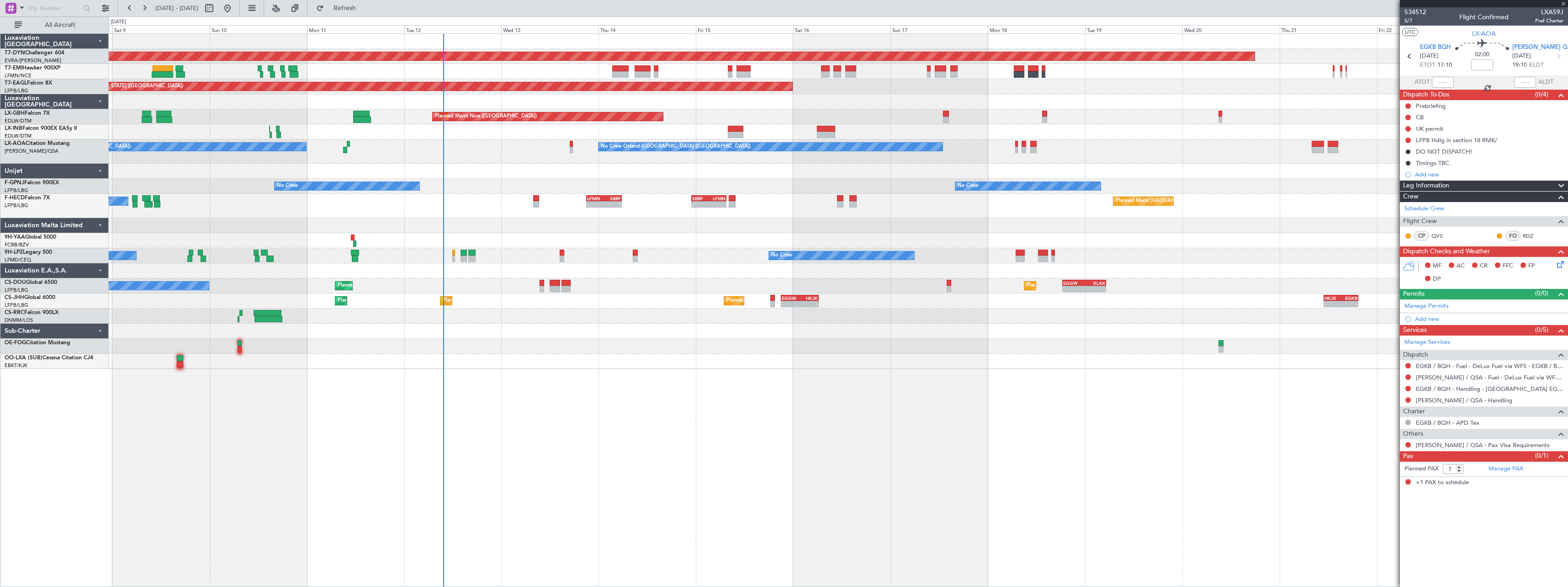
type input "+00:15"
type input "8"
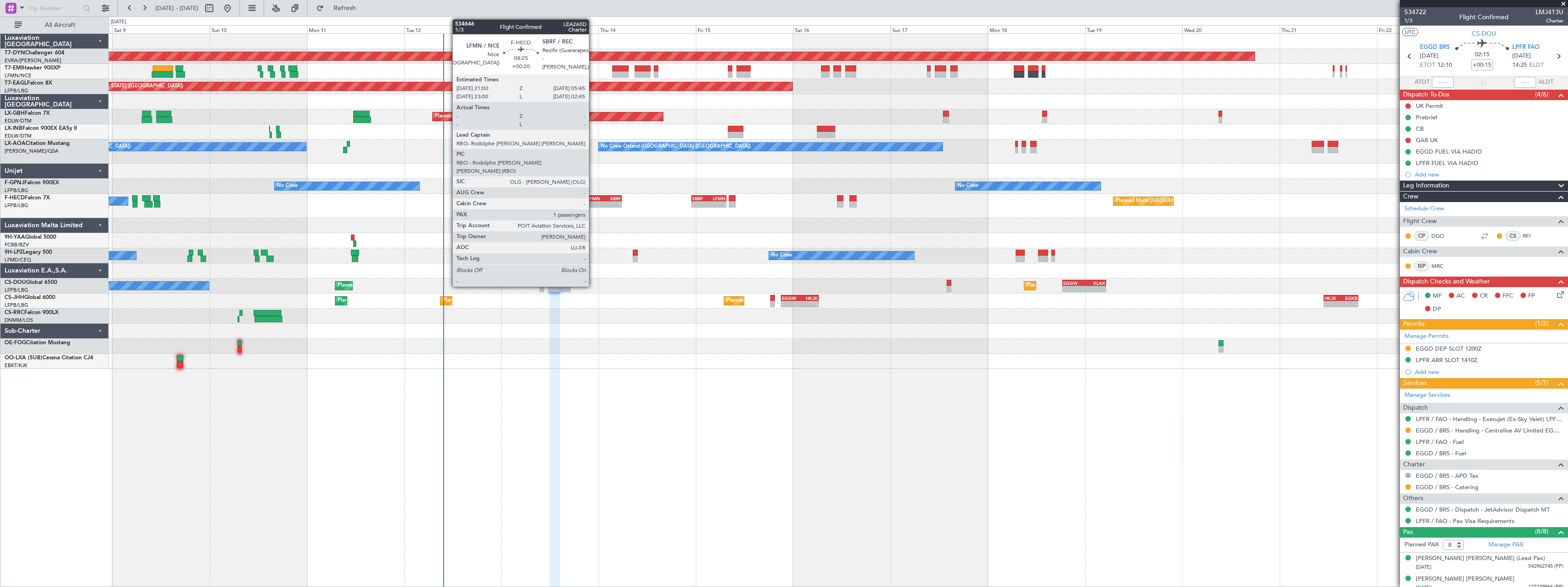
click at [593, 198] on div "LFMN" at bounding box center [595, 198] width 17 height 6
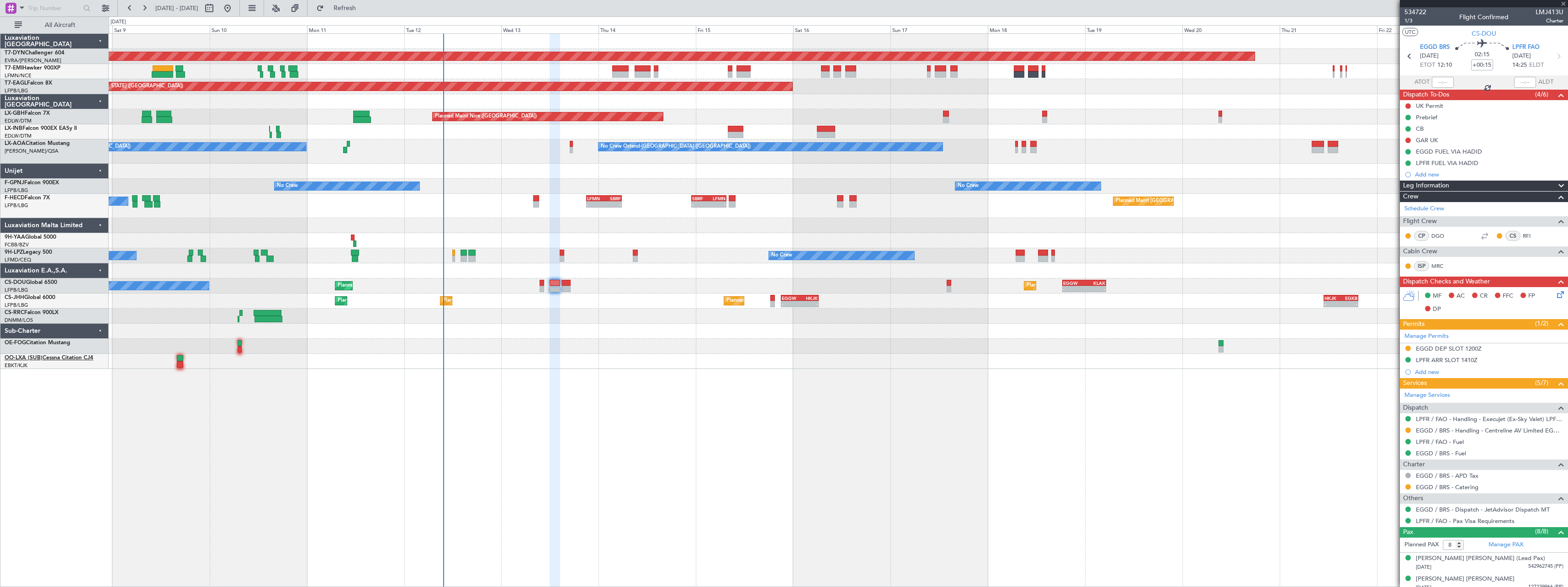
type input "+00:20"
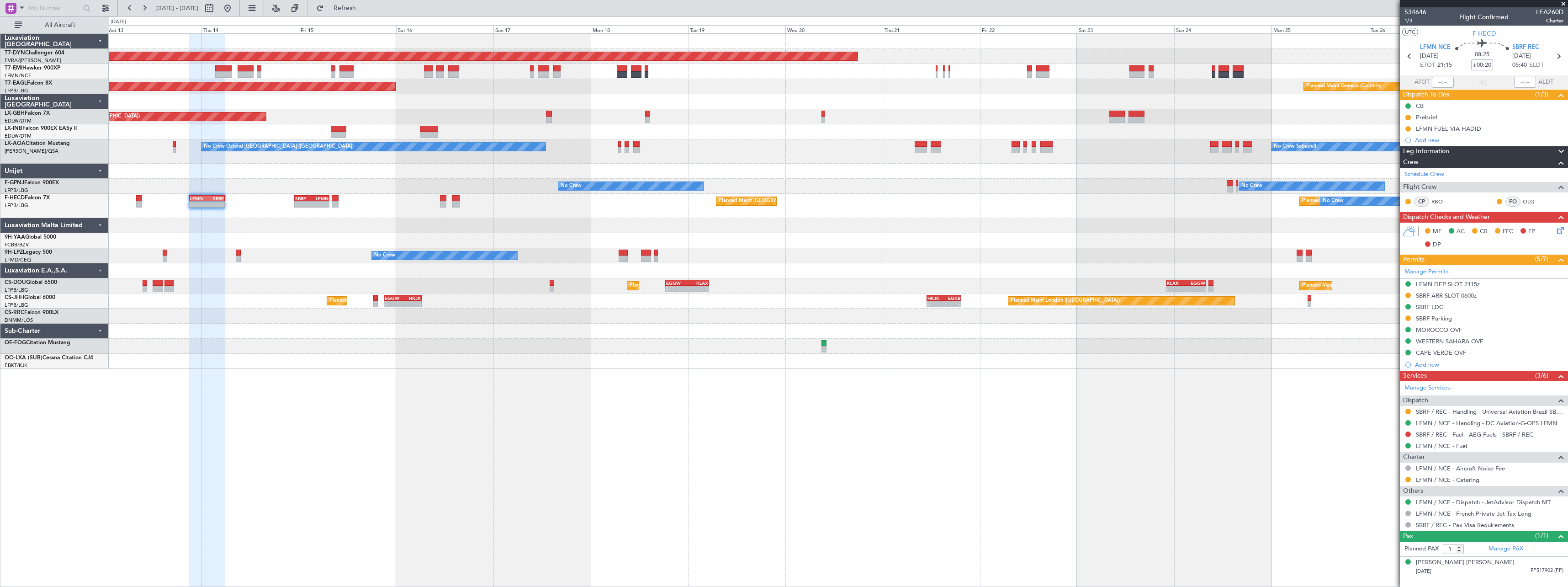
click at [851, 172] on div "Planned Maint [GEOGRAPHIC_DATA]-[GEOGRAPHIC_DATA] Planned Maint [US_STATE] ([GE…" at bounding box center [838, 201] width 1459 height 335
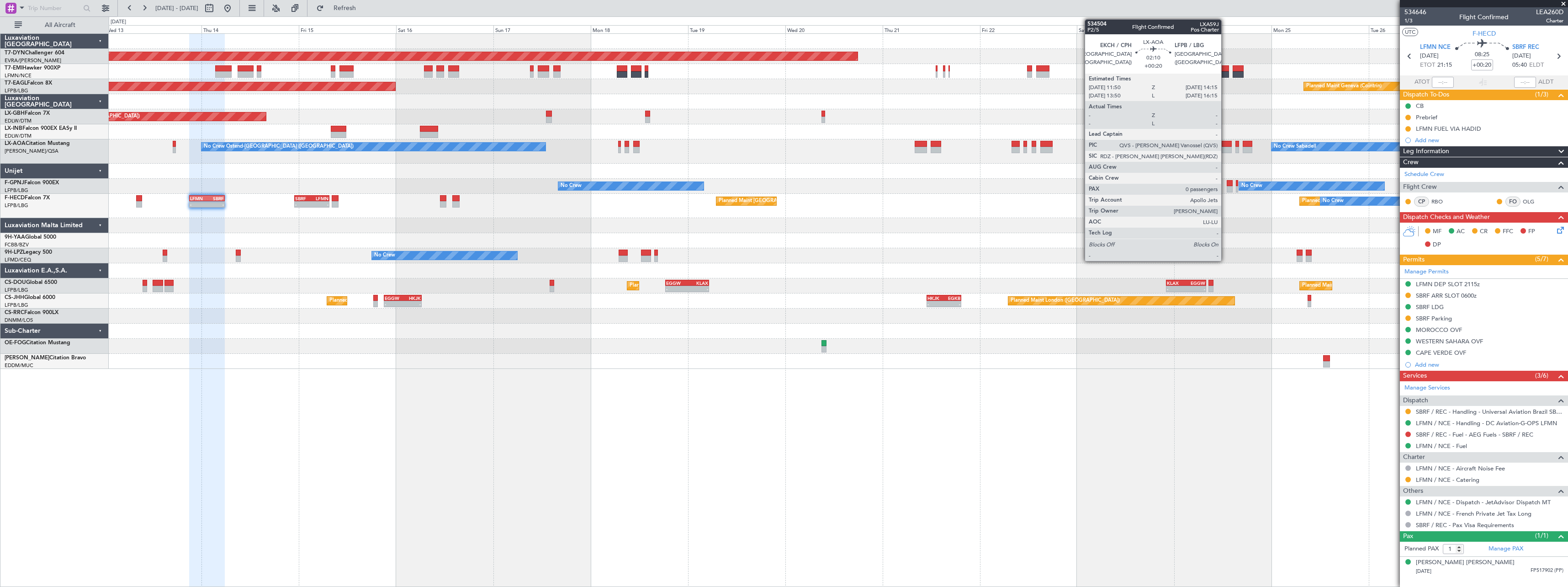
click at [1225, 151] on div at bounding box center [1226, 150] width 10 height 6
type input "0"
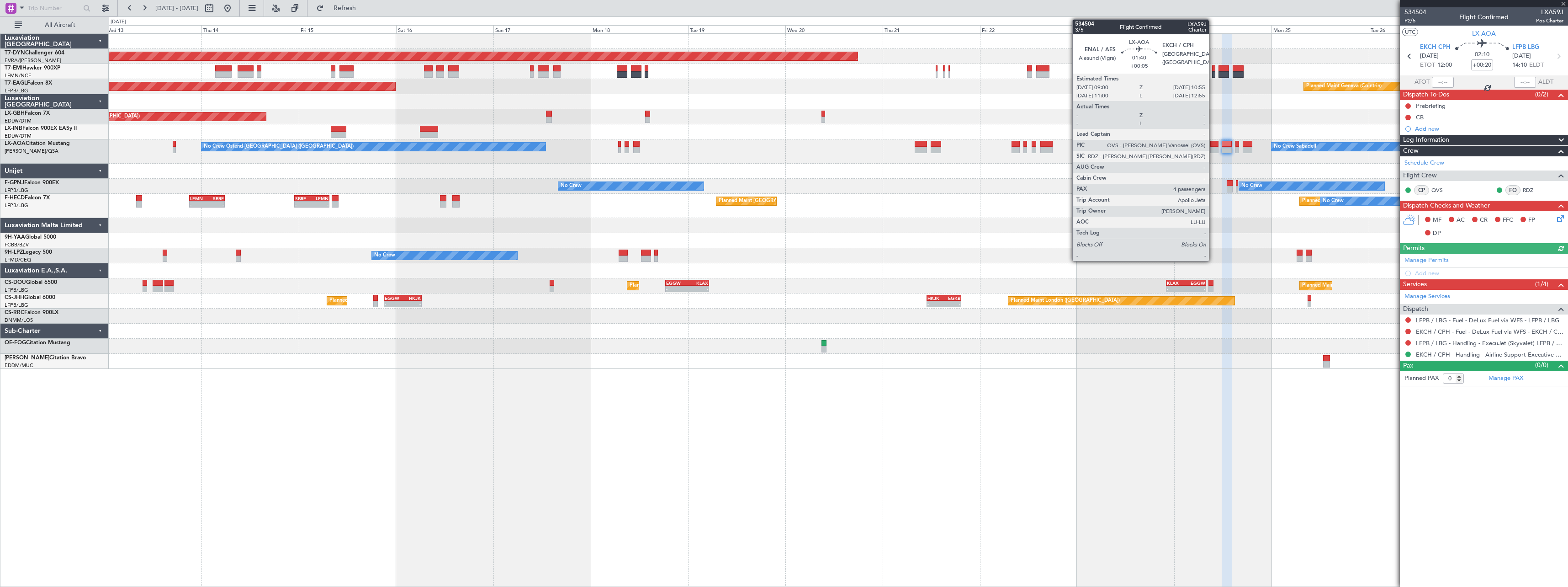
click at [1213, 152] on div at bounding box center [1214, 150] width 8 height 6
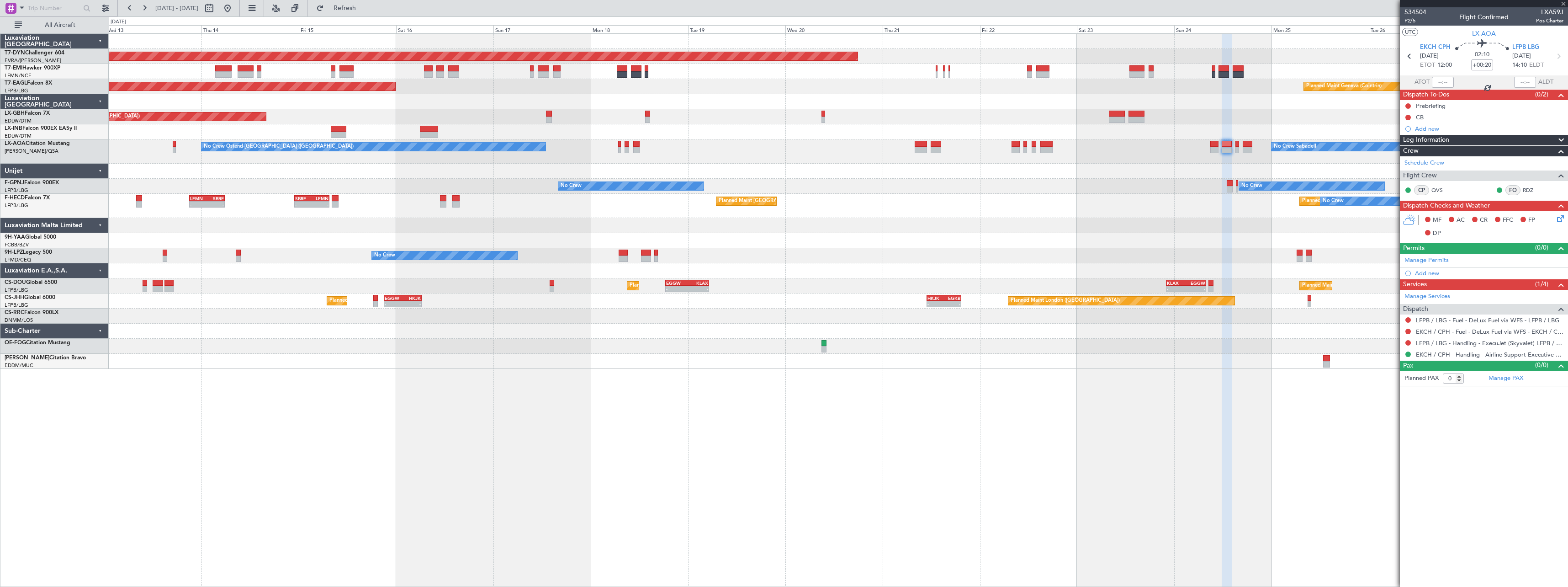
type input "+00:05"
type input "4"
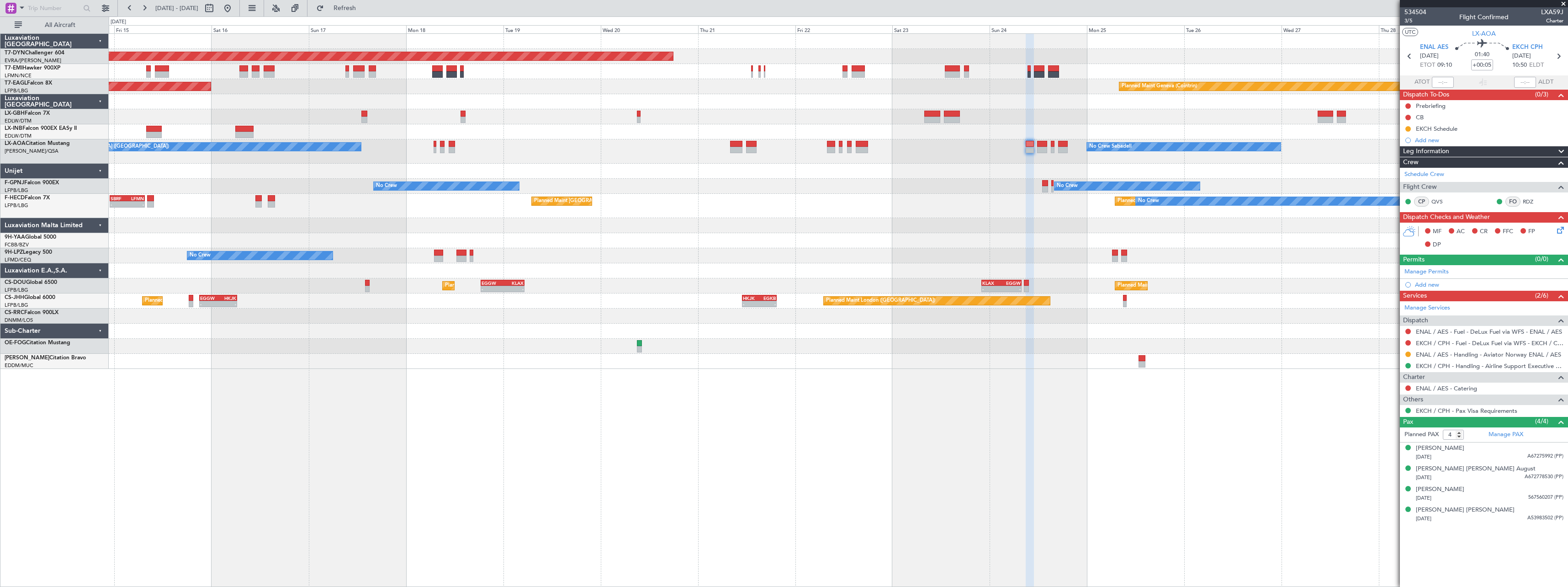
click at [840, 209] on div "Planned Maint [GEOGRAPHIC_DATA] ([GEOGRAPHIC_DATA]) No Crew Planned Maint [GEOG…" at bounding box center [838, 205] width 1459 height 25
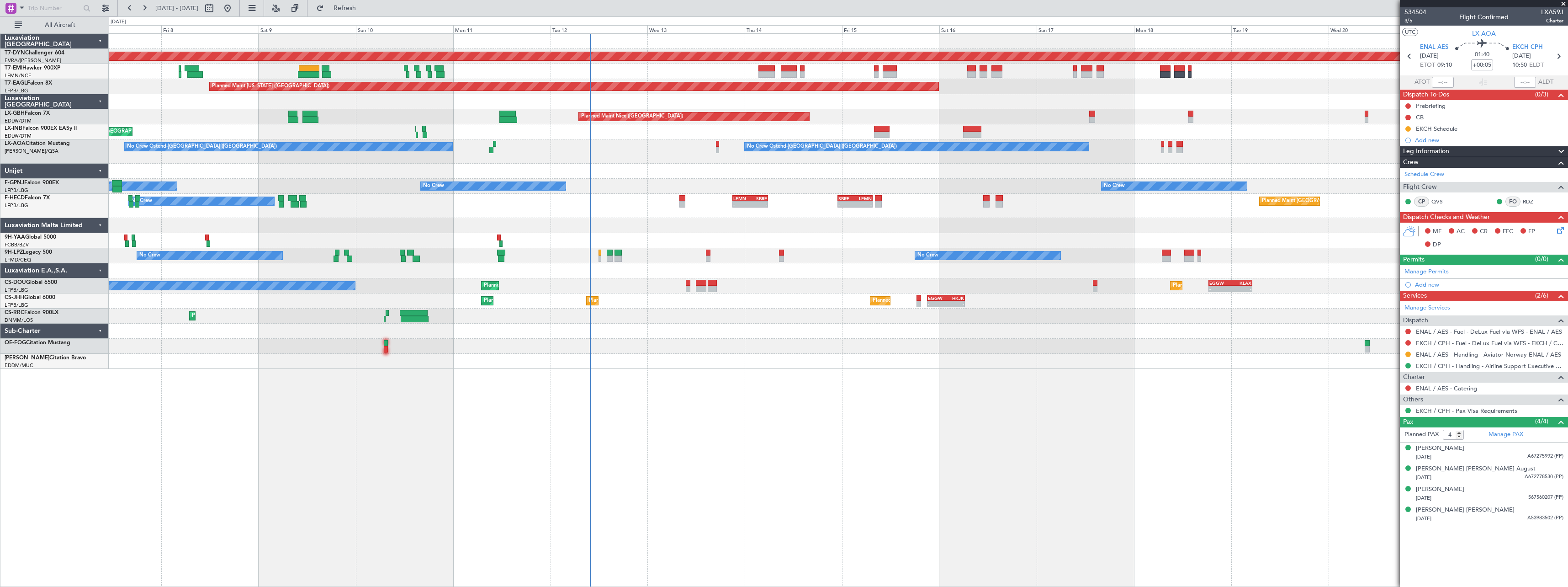
click at [1093, 325] on div "Planned Maint [GEOGRAPHIC_DATA]-[GEOGRAPHIC_DATA] A/C Unavailable Planned Maint…" at bounding box center [838, 310] width 1459 height 554
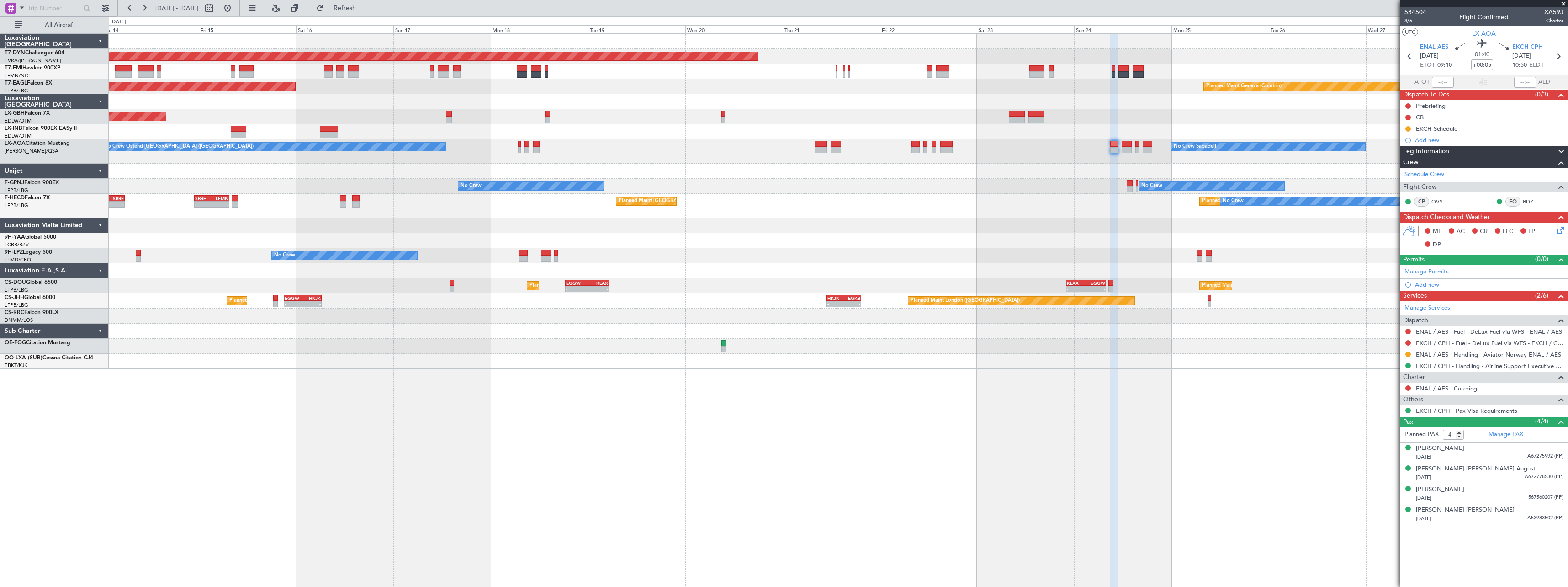
click at [645, 224] on div "Planned Maint [GEOGRAPHIC_DATA]-[GEOGRAPHIC_DATA] Planned Maint [US_STATE] ([GE…" at bounding box center [838, 201] width 1459 height 335
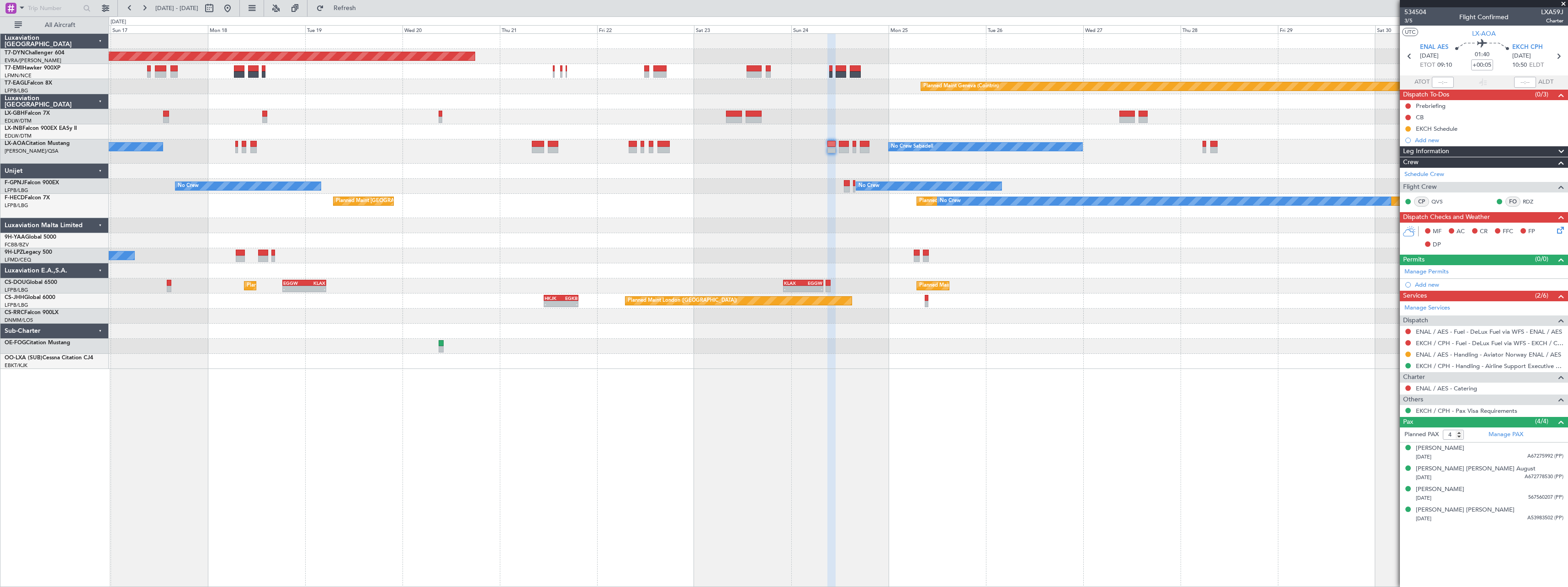
click at [591, 228] on div at bounding box center [838, 225] width 1459 height 15
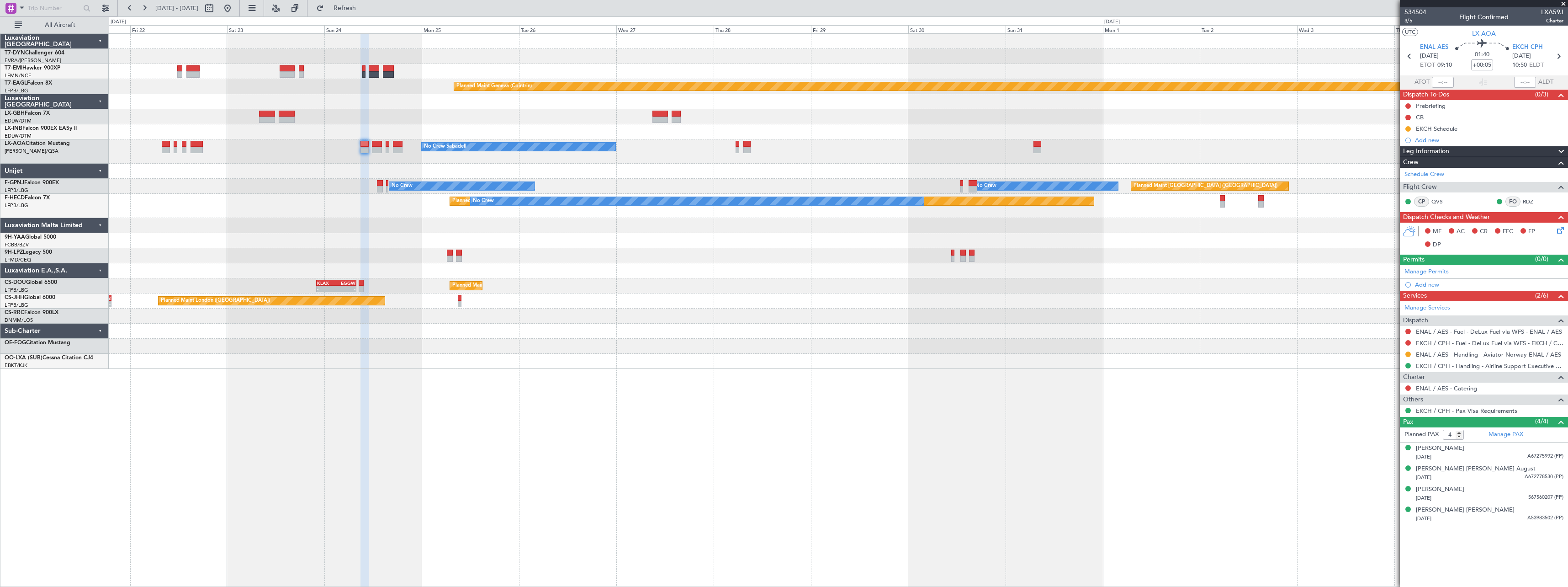
click at [922, 232] on div "Planned Maint [GEOGRAPHIC_DATA]-[GEOGRAPHIC_DATA] Planned Maint Geneva ([GEOGRA…" at bounding box center [838, 201] width 1459 height 335
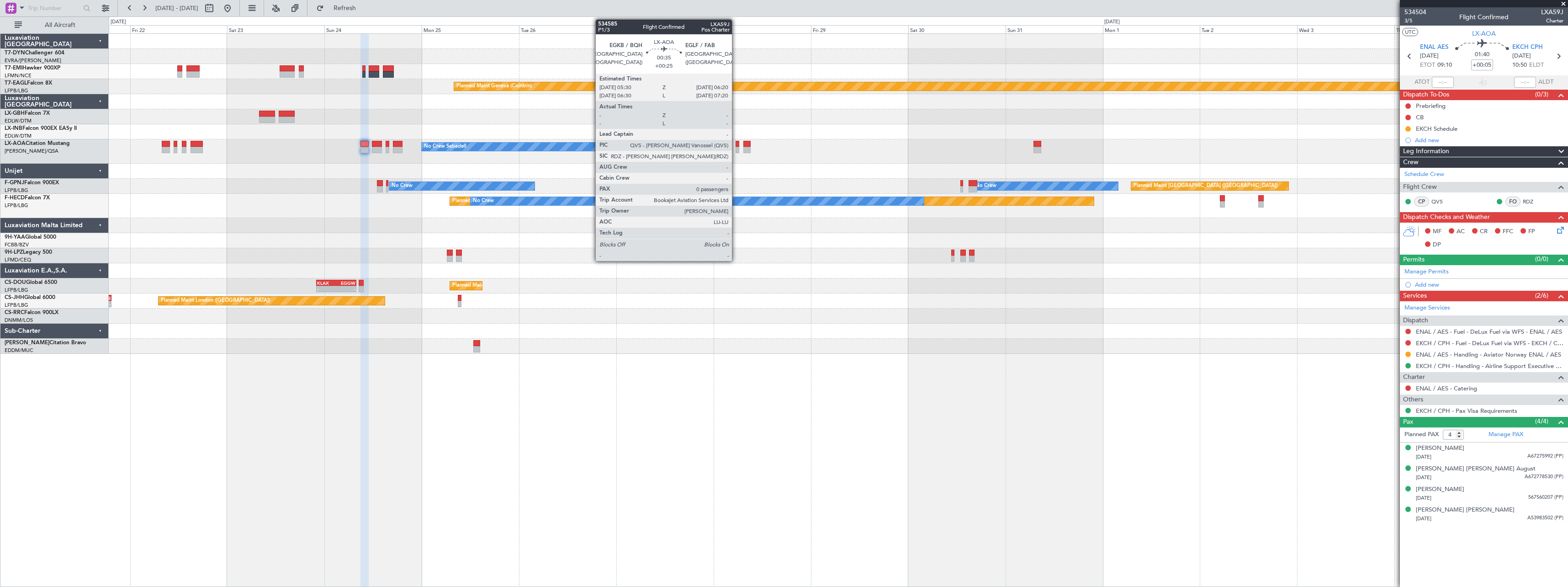
click at [736, 149] on div at bounding box center [737, 150] width 4 height 6
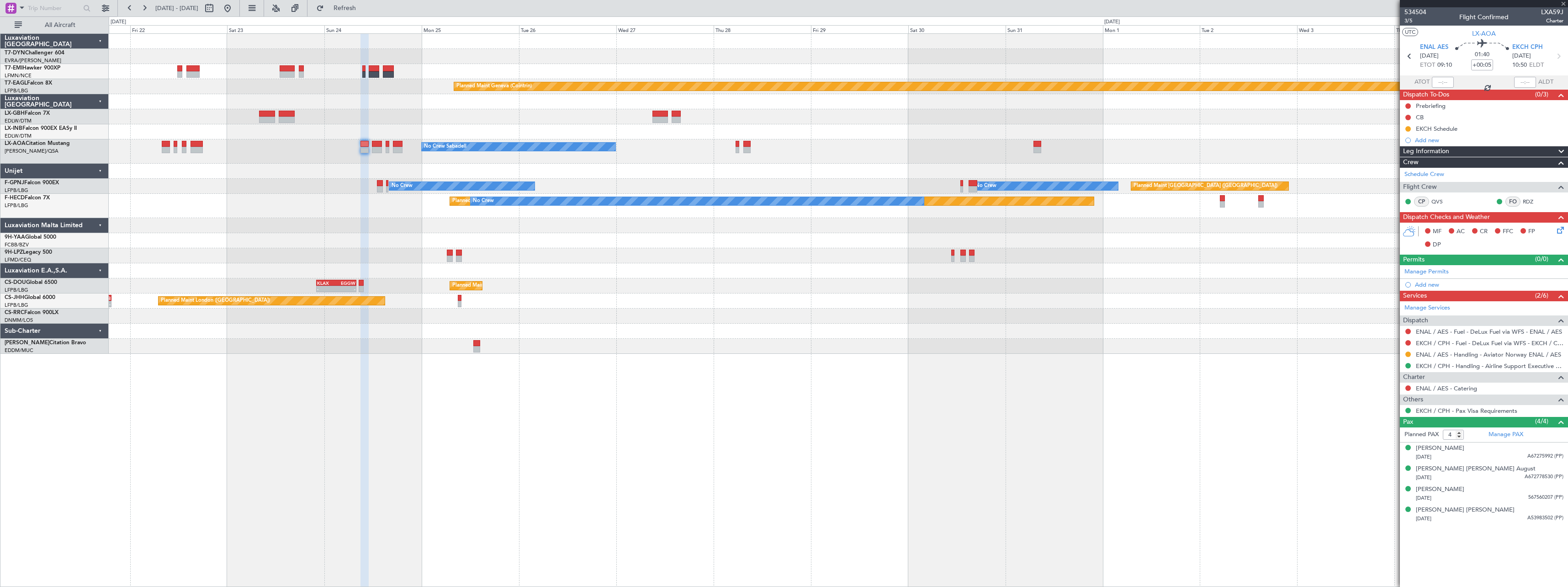
type input "+00:25"
type input "0"
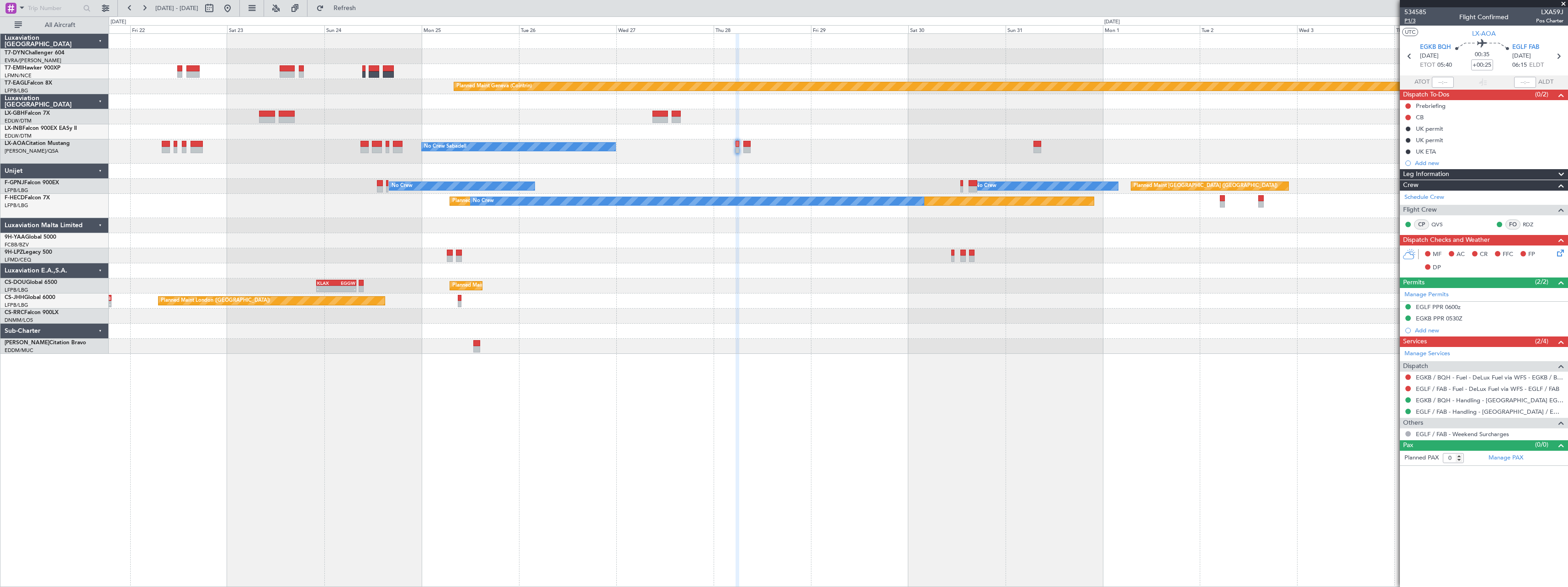
click at [1410, 20] on span "P1/3" at bounding box center [1416, 21] width 22 height 8
click at [364, 10] on span "Refresh" at bounding box center [345, 8] width 38 height 6
click at [364, 10] on span "Refresh" at bounding box center [345, 8] width 38 height 6
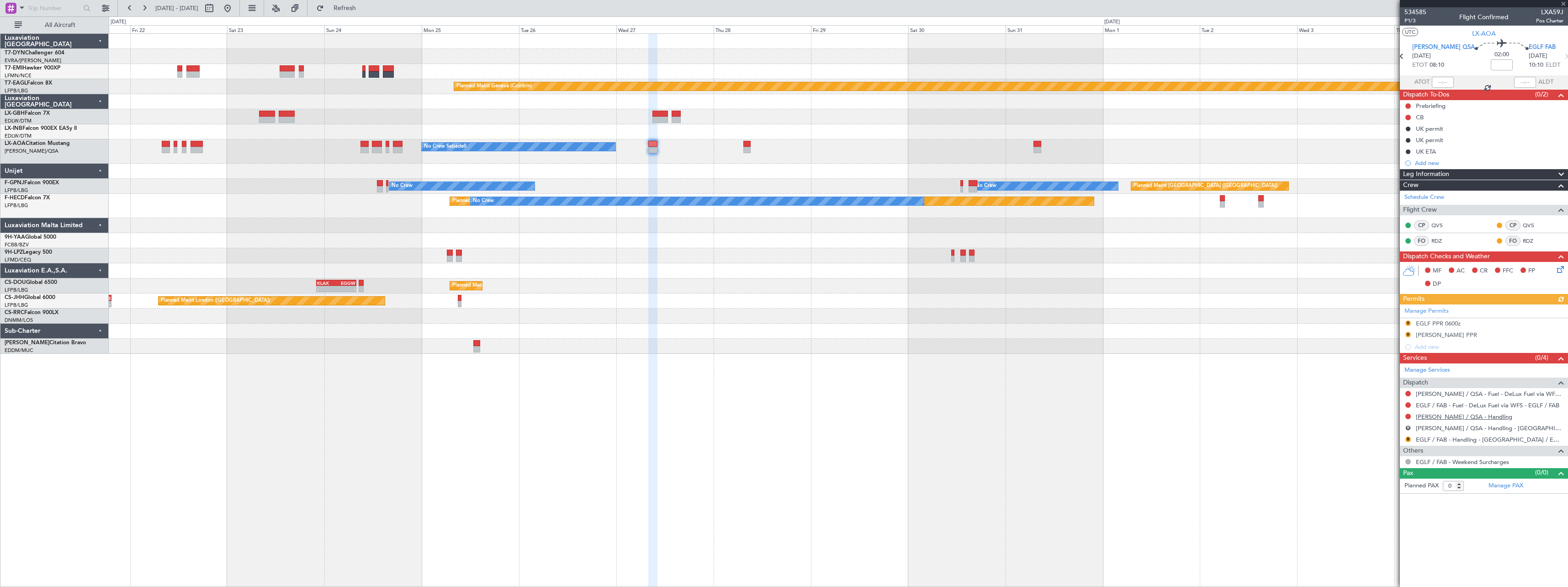
click at [1429, 417] on link "[PERSON_NAME] / QSA - Handling" at bounding box center [1464, 416] width 97 height 8
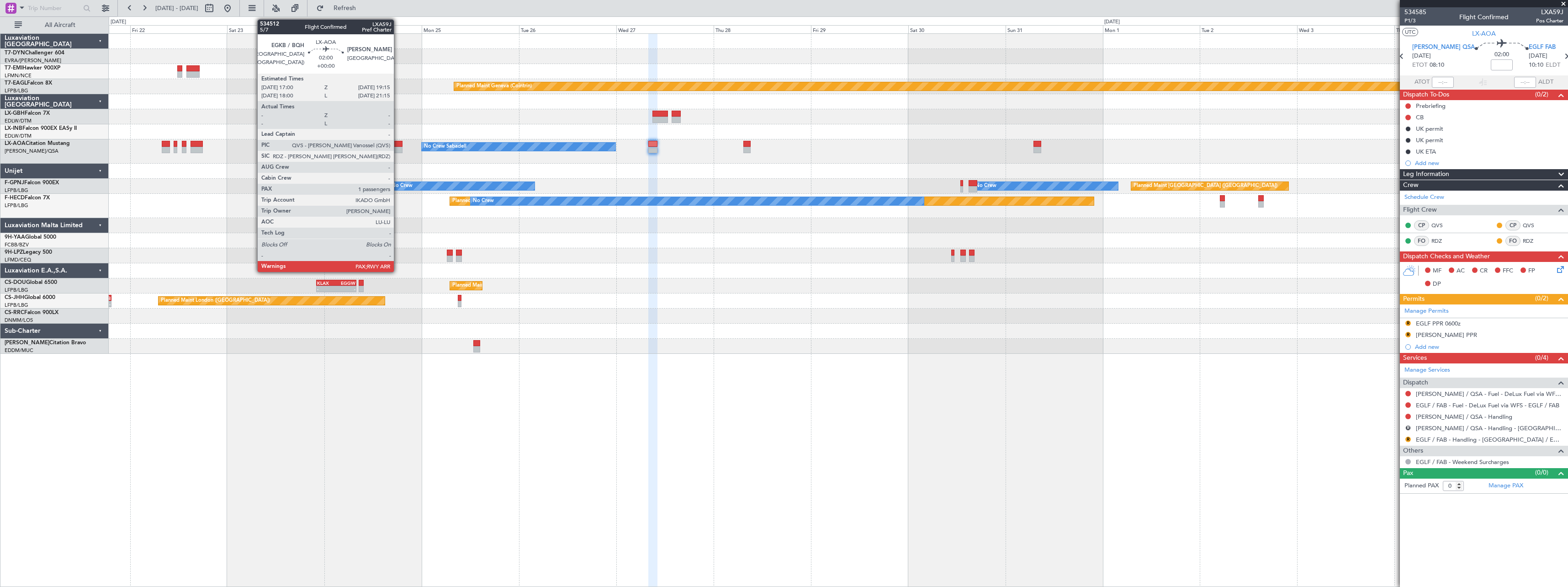
click at [398, 146] on div at bounding box center [397, 144] width 10 height 6
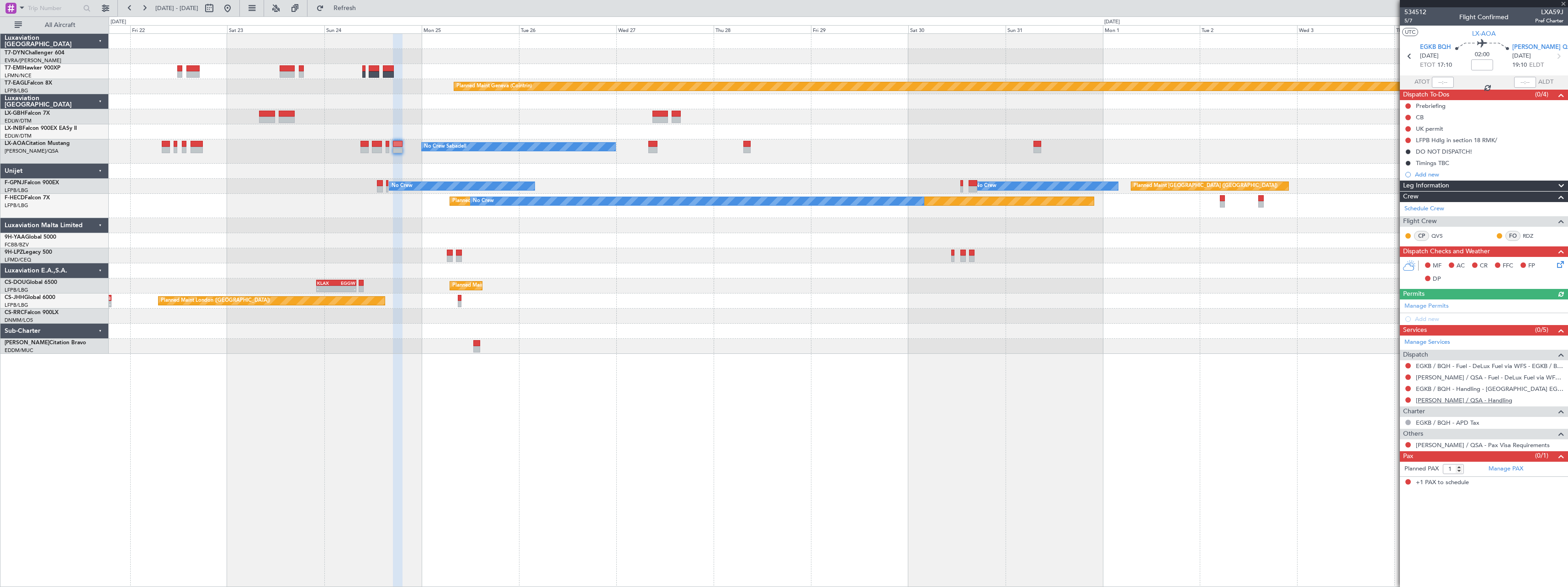
click at [1440, 399] on link "[PERSON_NAME] / QSA - Handling" at bounding box center [1464, 400] width 97 height 8
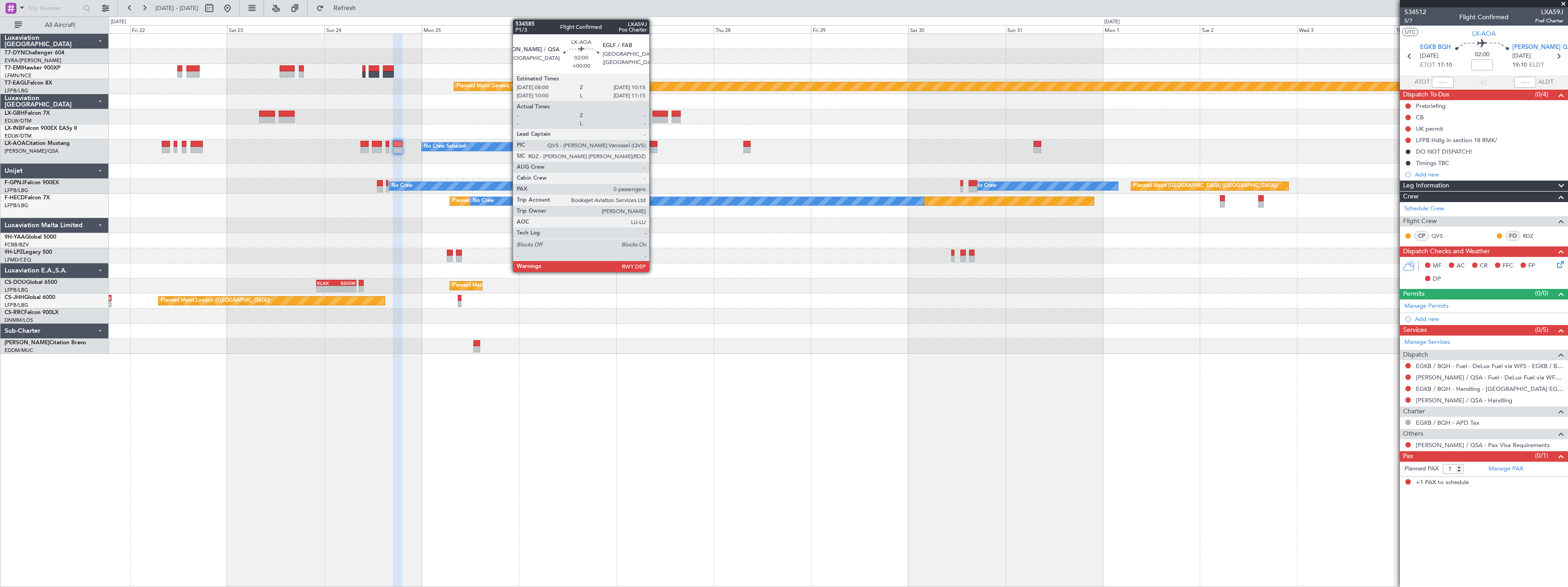
click at [654, 145] on div at bounding box center [653, 144] width 10 height 6
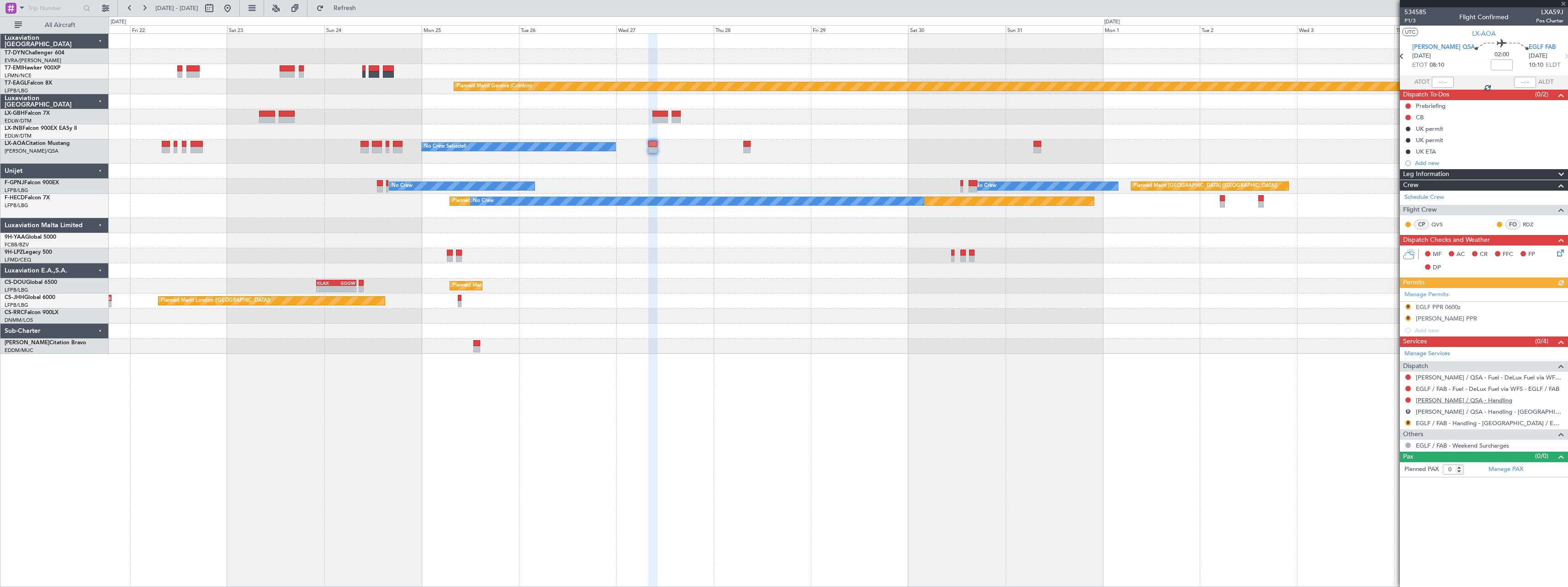
click at [1432, 396] on link "[PERSON_NAME] / QSA - Handling" at bounding box center [1464, 400] width 97 height 8
click at [367, 13] on button "Refresh" at bounding box center [339, 8] width 55 height 14
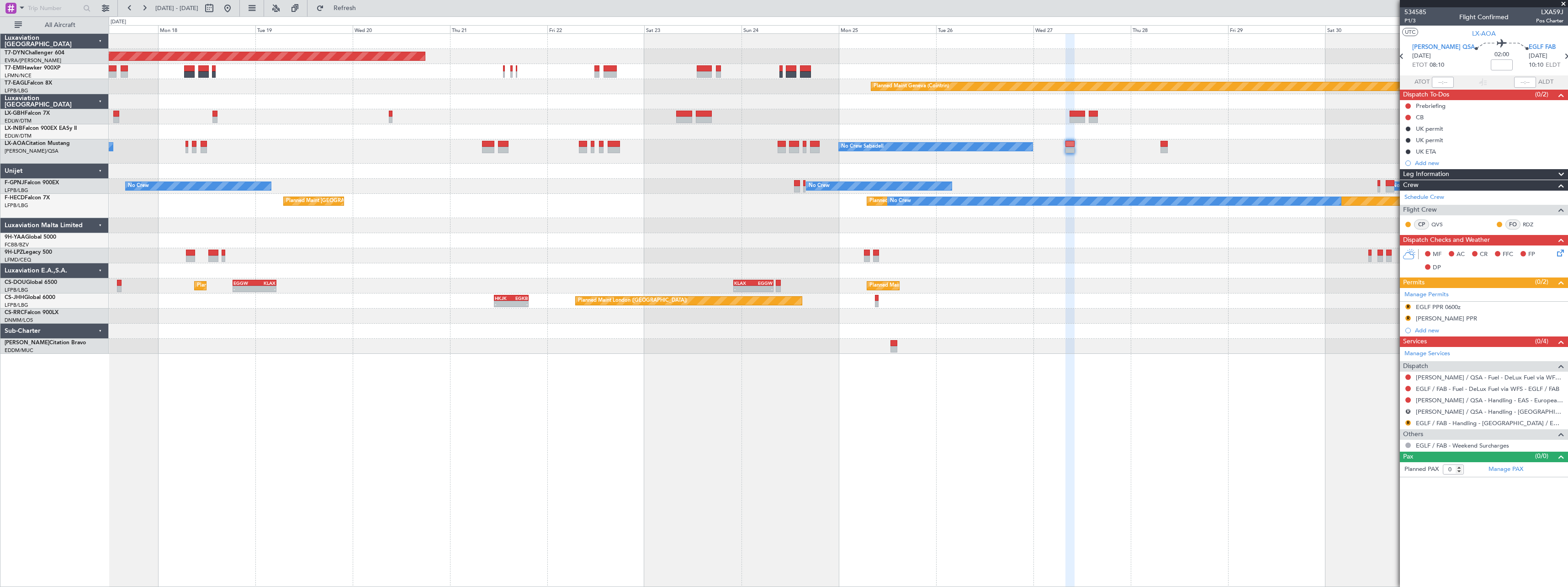
click at [1047, 371] on div "Planned Maint [GEOGRAPHIC_DATA]-[GEOGRAPHIC_DATA] Planned Maint Geneva ([GEOGRA…" at bounding box center [838, 310] width 1459 height 554
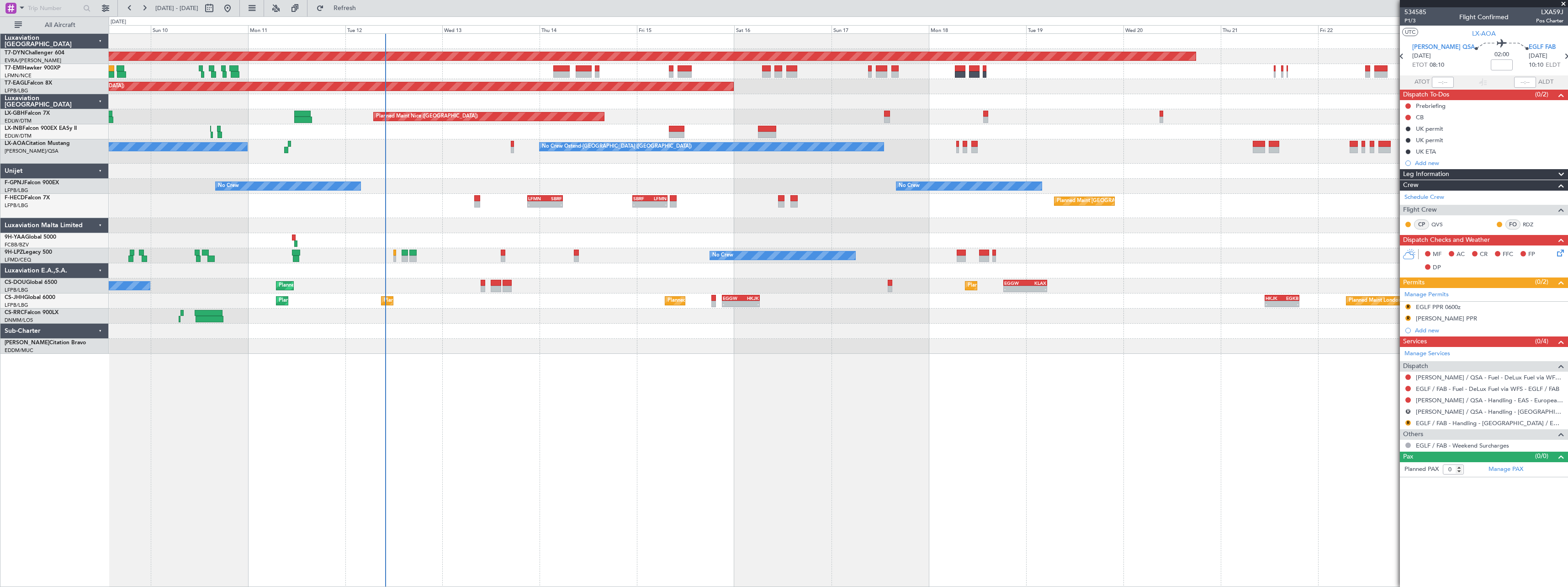
click at [947, 392] on div "Planned Maint [GEOGRAPHIC_DATA]-[GEOGRAPHIC_DATA] Planned Maint [US_STATE] ([GE…" at bounding box center [838, 310] width 1459 height 554
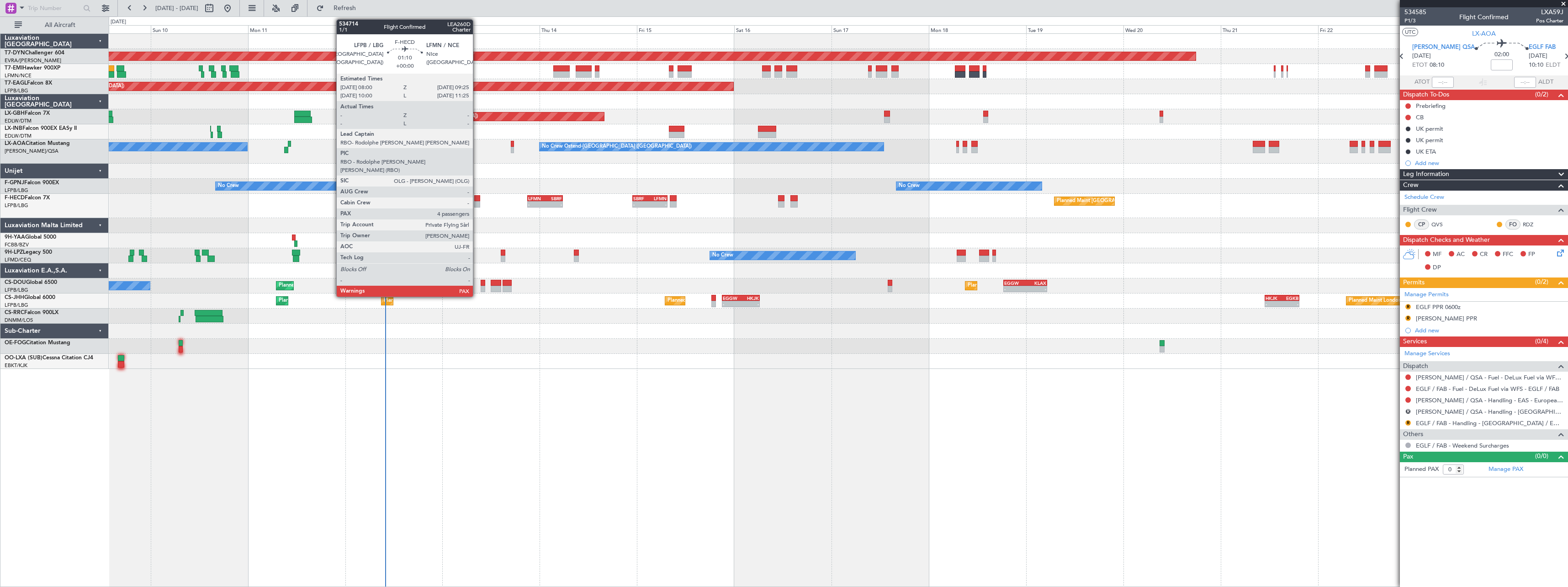
click at [477, 202] on div at bounding box center [477, 204] width 6 height 6
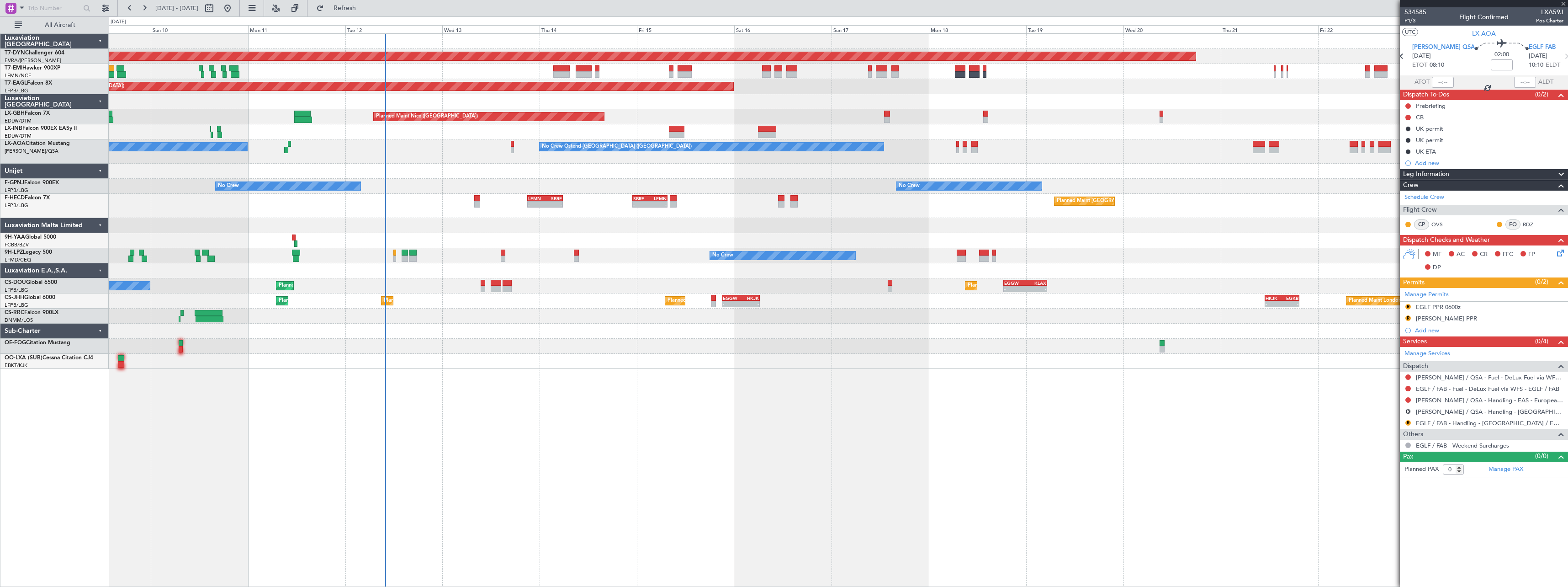
type input "4"
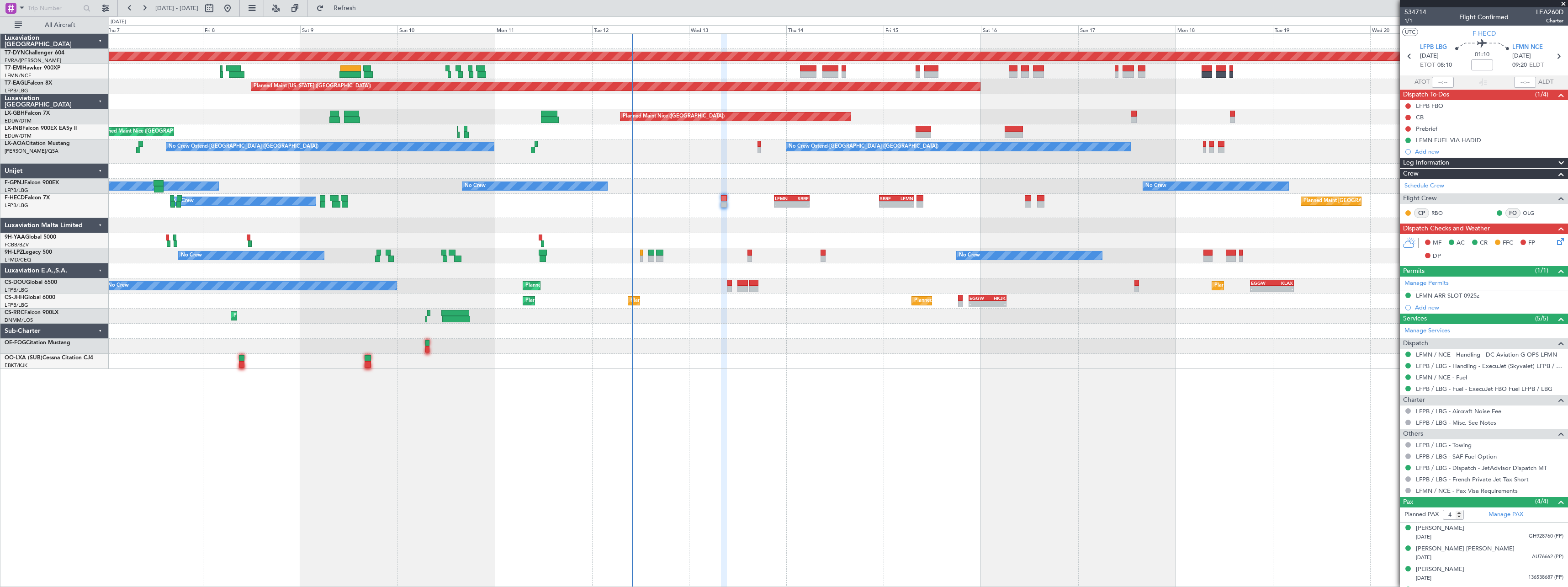
click at [769, 358] on div "Planned Maint [GEOGRAPHIC_DATA]-[GEOGRAPHIC_DATA] A/C Unavailable Planned Maint…" at bounding box center [838, 201] width 1459 height 335
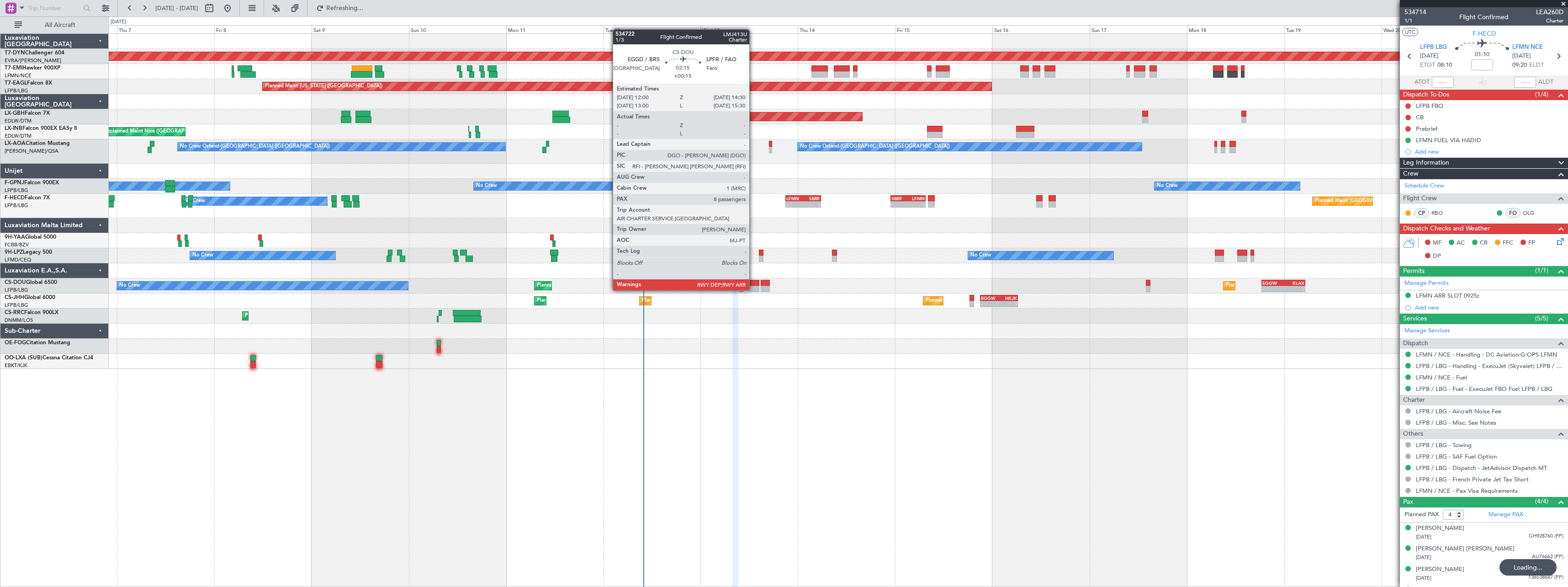
click at [753, 281] on div at bounding box center [753, 283] width 10 height 6
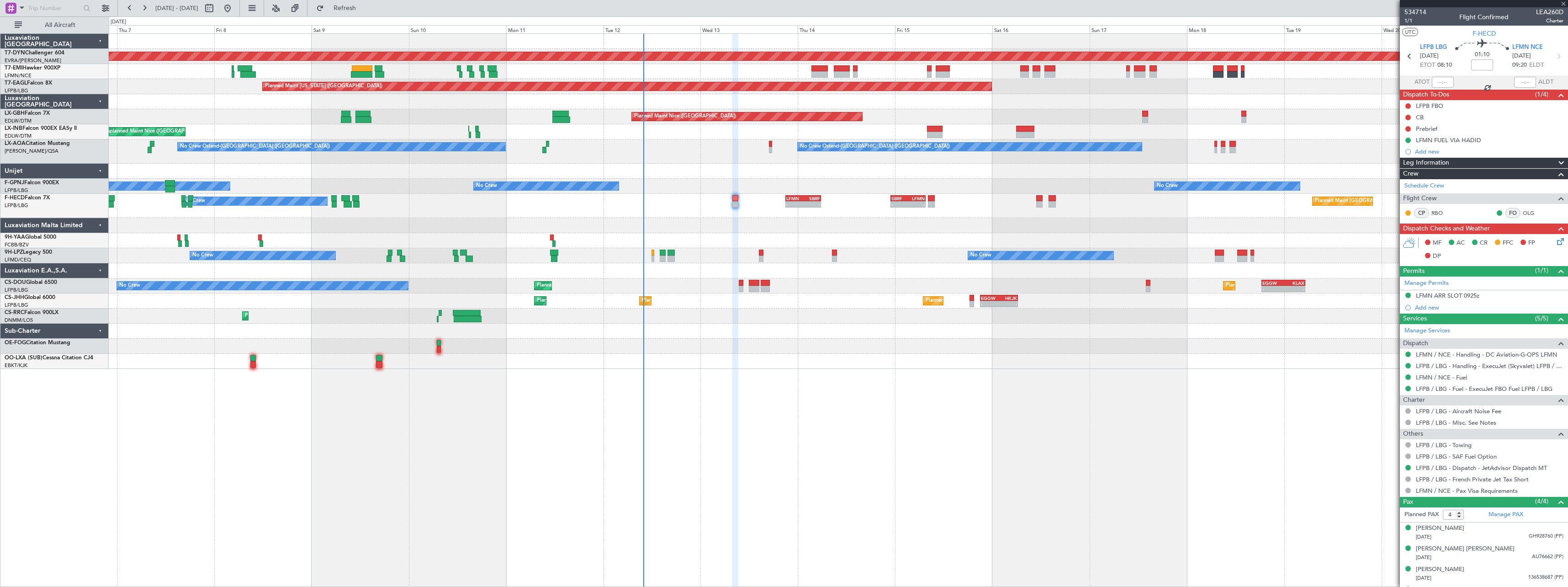
type input "+00:15"
type input "8"
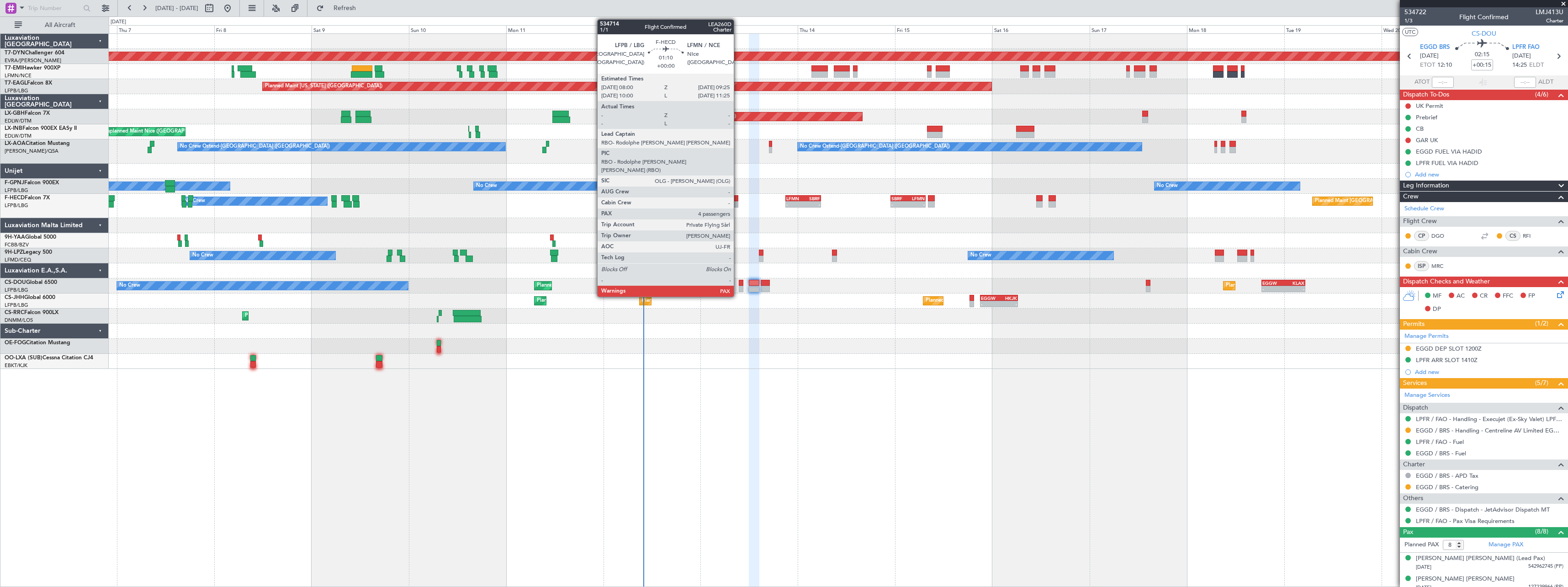
click at [738, 201] on div at bounding box center [734, 198] width 6 height 6
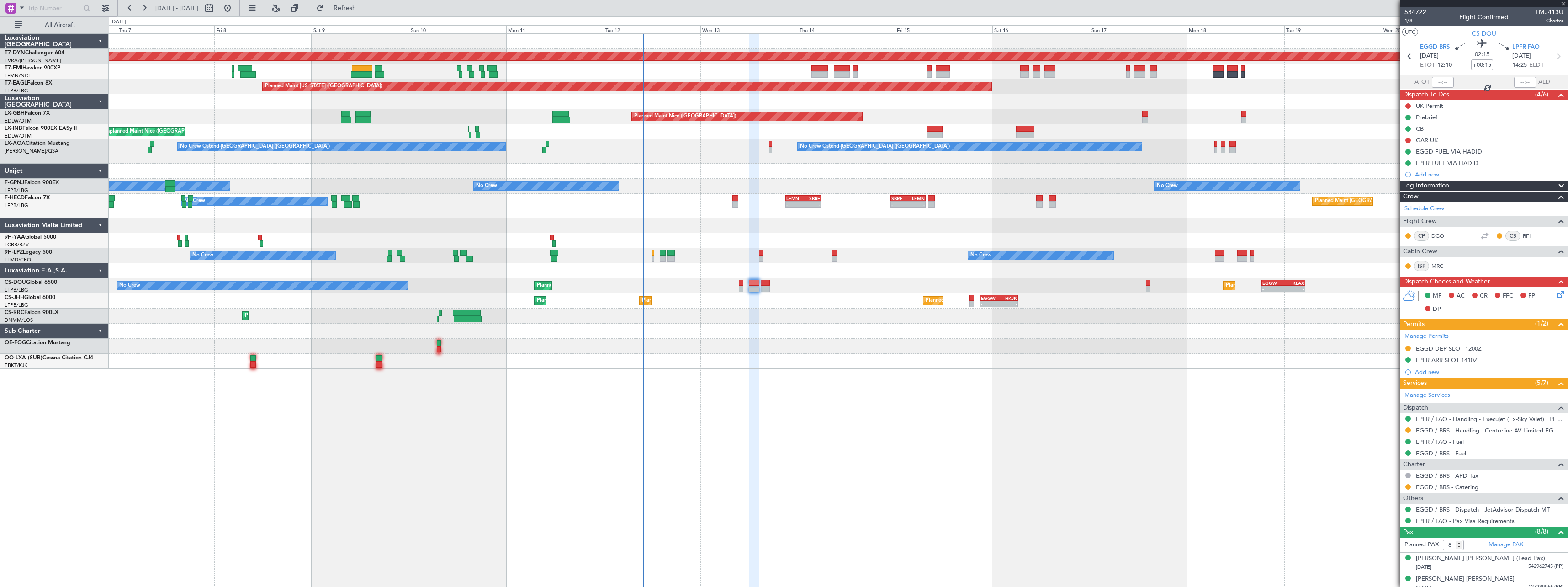
type input "4"
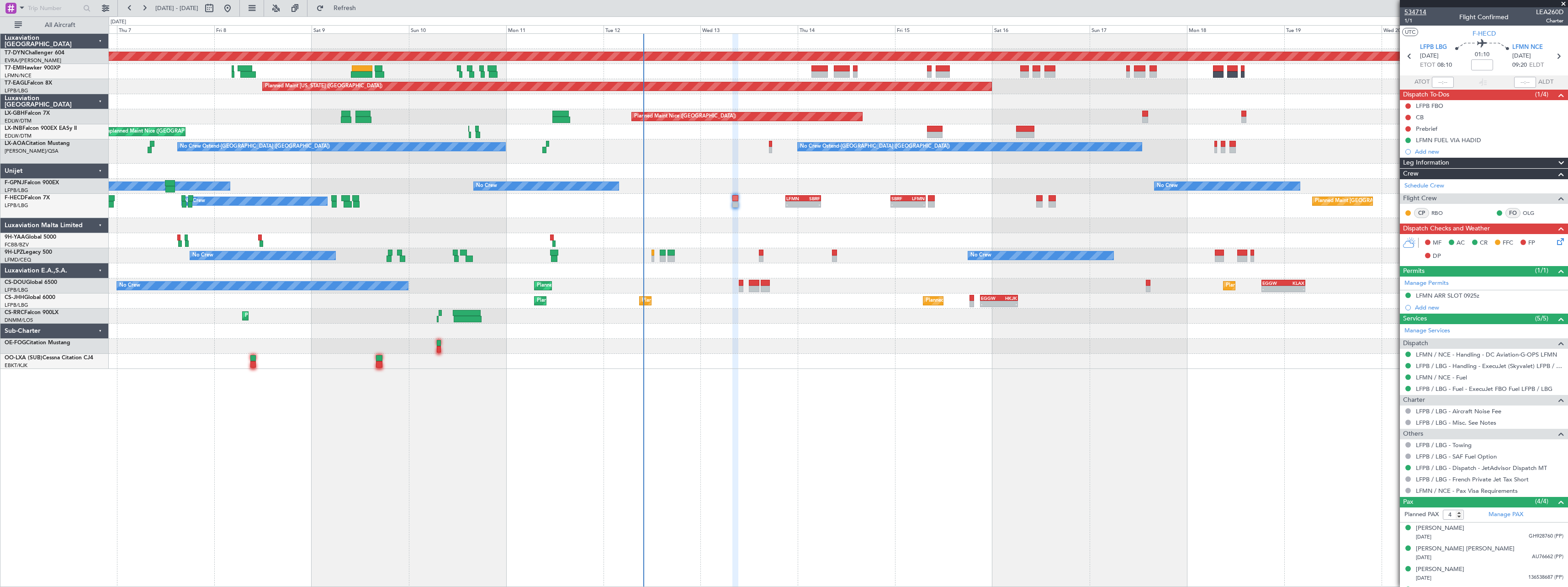
click at [1423, 15] on span "534714" at bounding box center [1416, 12] width 22 height 10
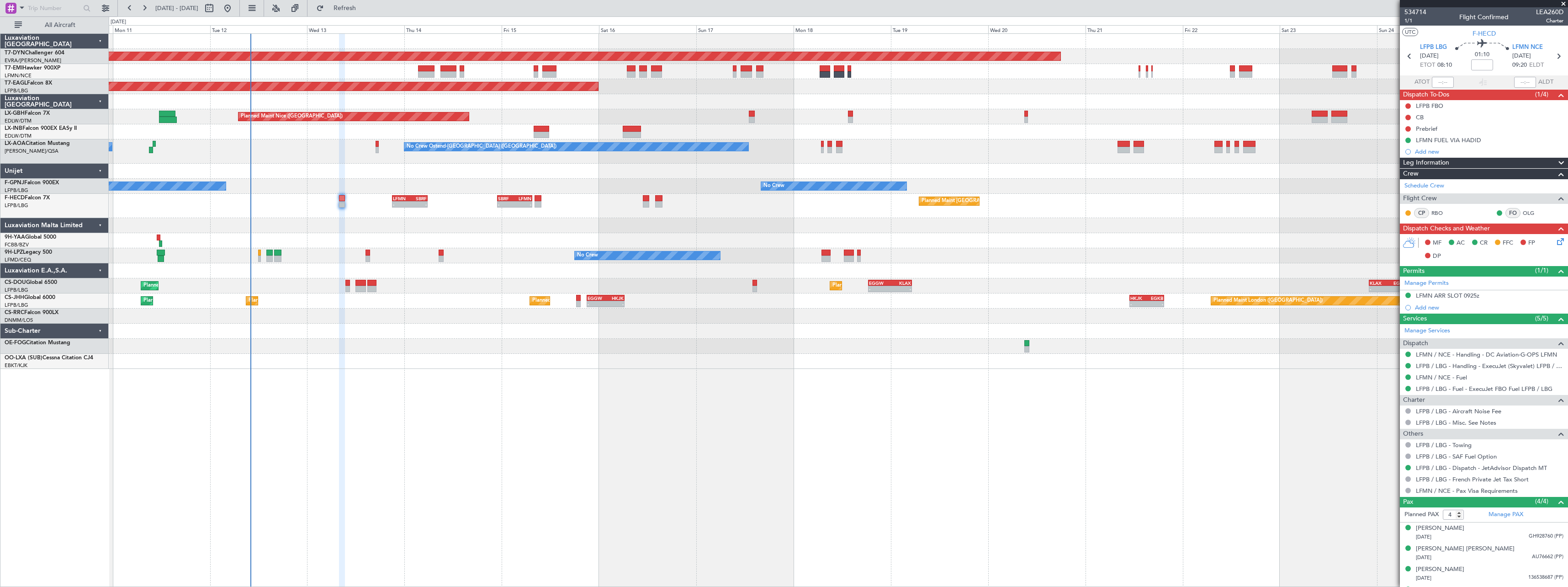
click at [699, 224] on div at bounding box center [838, 225] width 1459 height 15
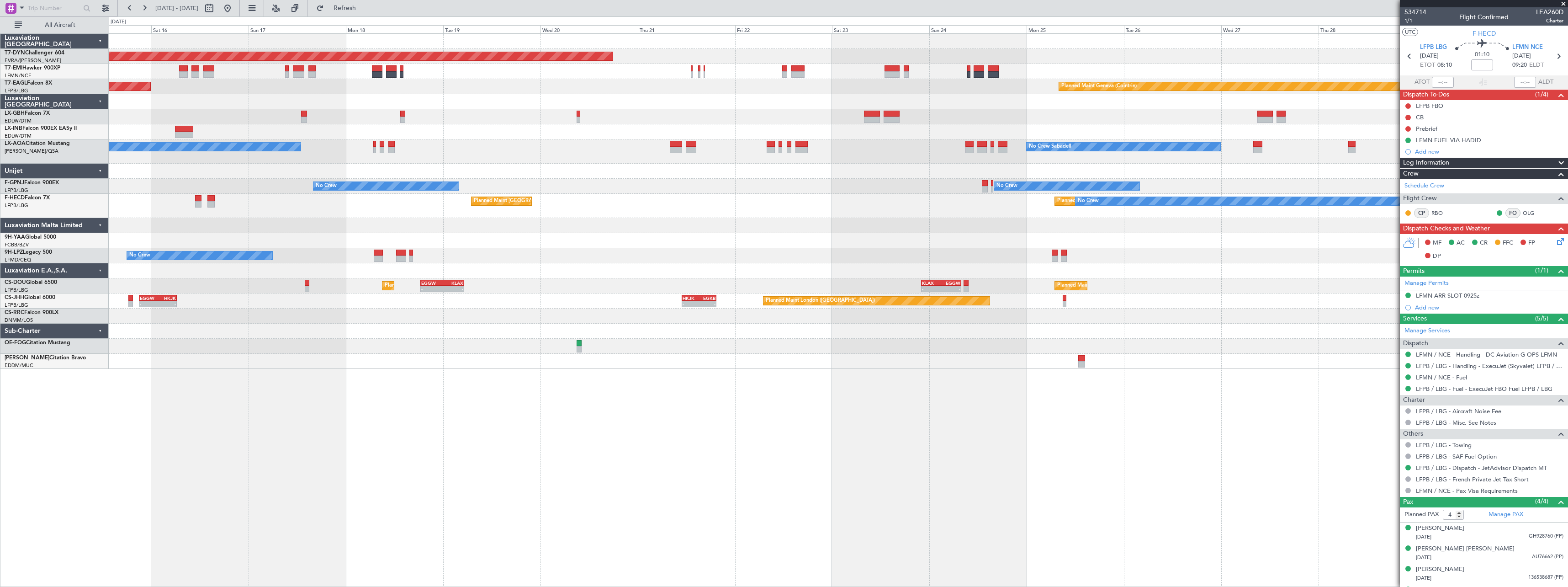
click at [608, 171] on div "Planned Maint [GEOGRAPHIC_DATA]-[GEOGRAPHIC_DATA] Planned Maint [US_STATE] ([GE…" at bounding box center [838, 201] width 1459 height 335
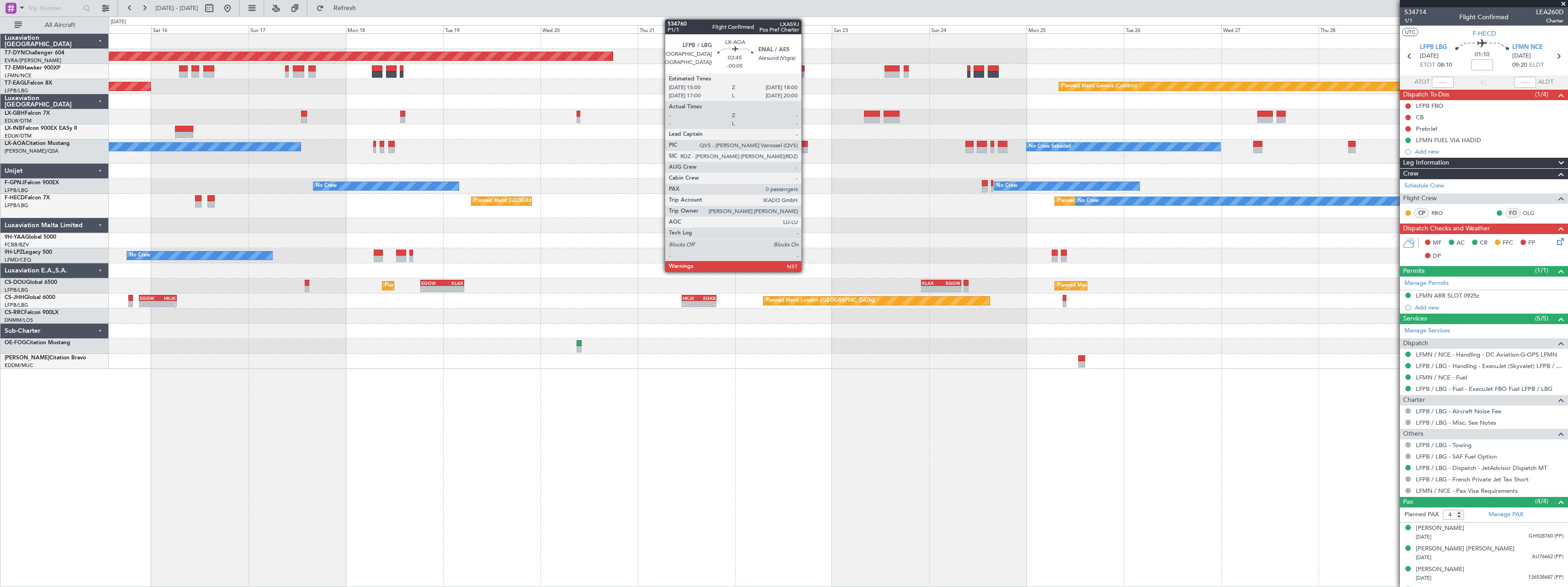
click at [806, 147] on div at bounding box center [802, 150] width 13 height 6
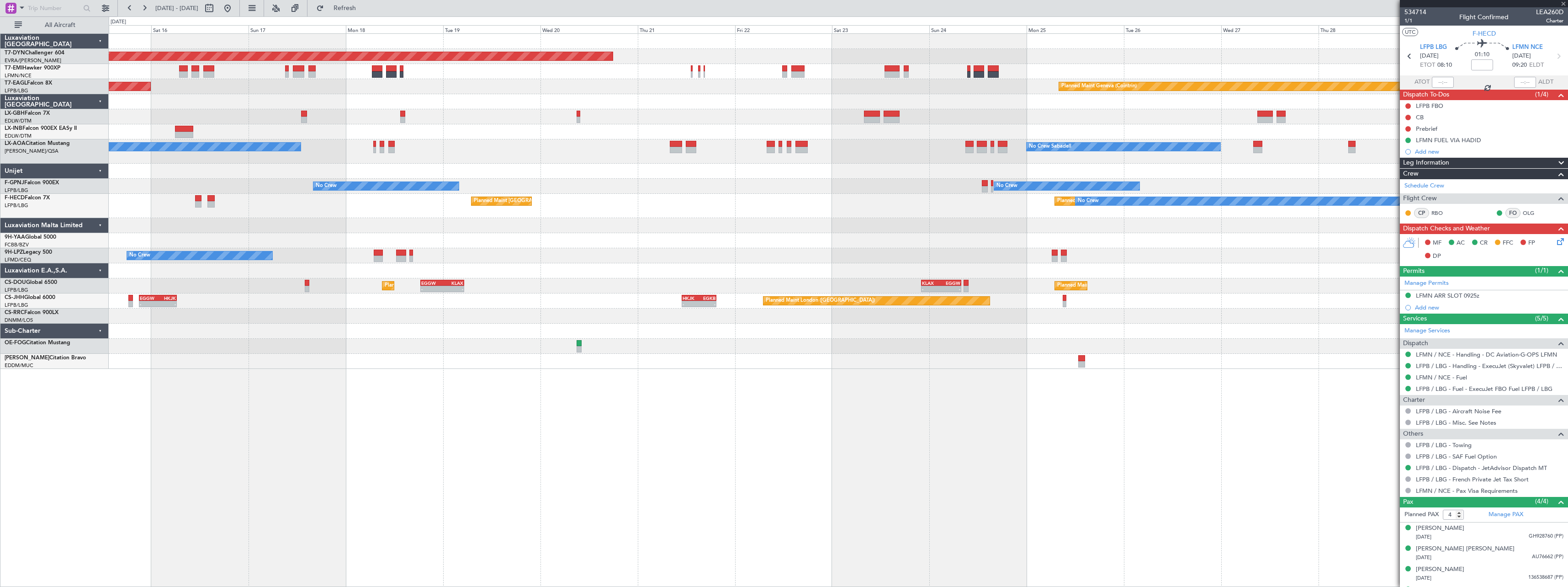
type input "-00:05"
type input "0"
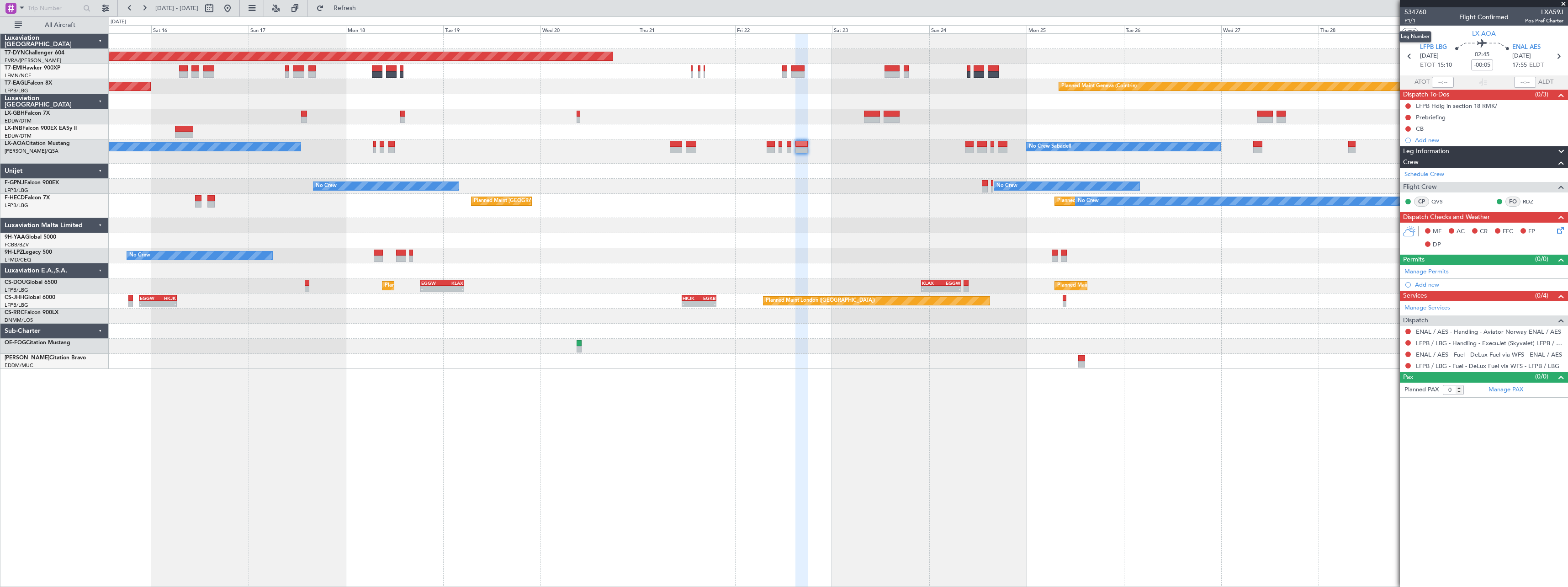
click at [1413, 21] on span "P1/1" at bounding box center [1416, 21] width 22 height 8
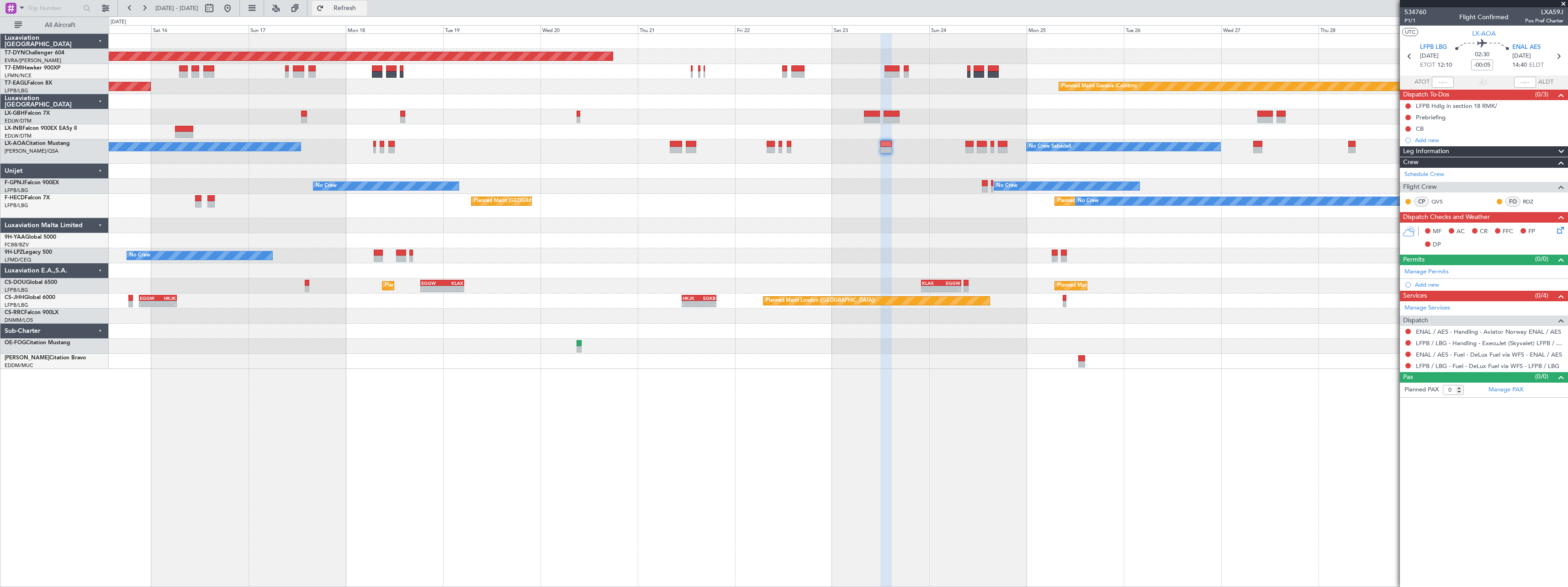
click at [364, 6] on span "Refresh" at bounding box center [345, 8] width 38 height 6
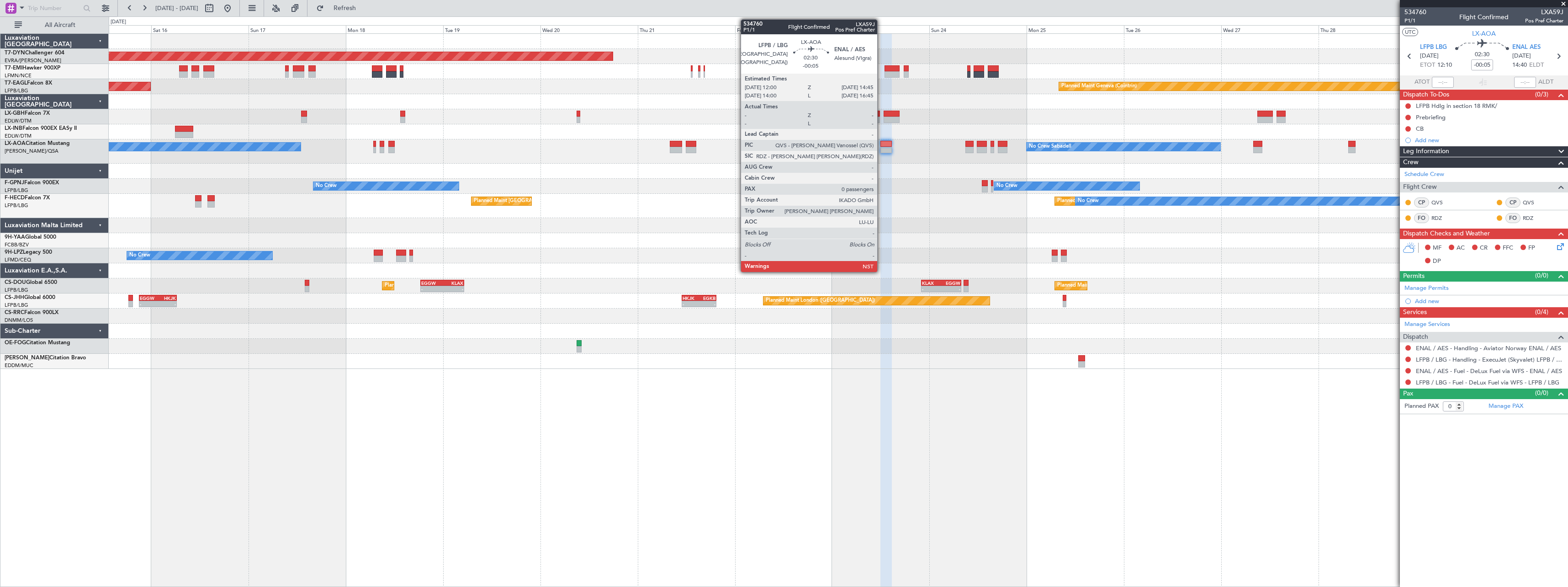
click at [881, 147] on div at bounding box center [886, 150] width 11 height 6
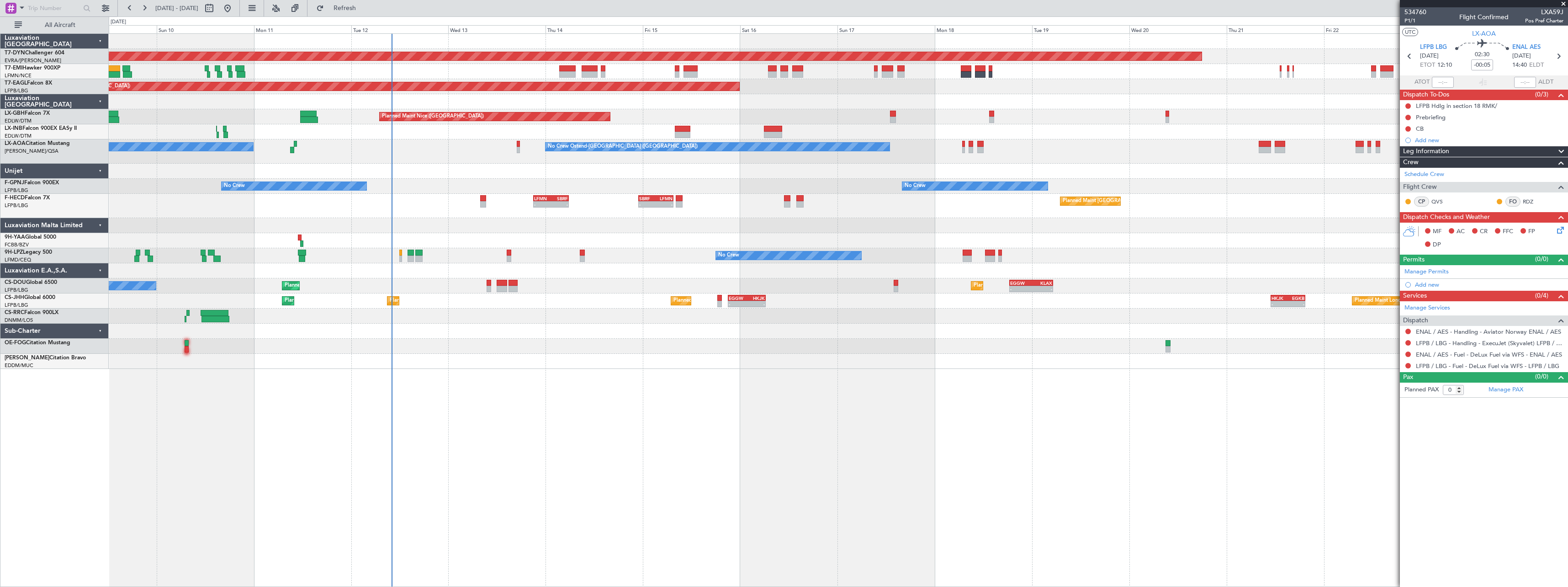
click at [1011, 385] on div "Planned Maint Basel-Mulhouse Planned Maint New York (Teterboro) Planned Maint G…" at bounding box center [838, 310] width 1459 height 554
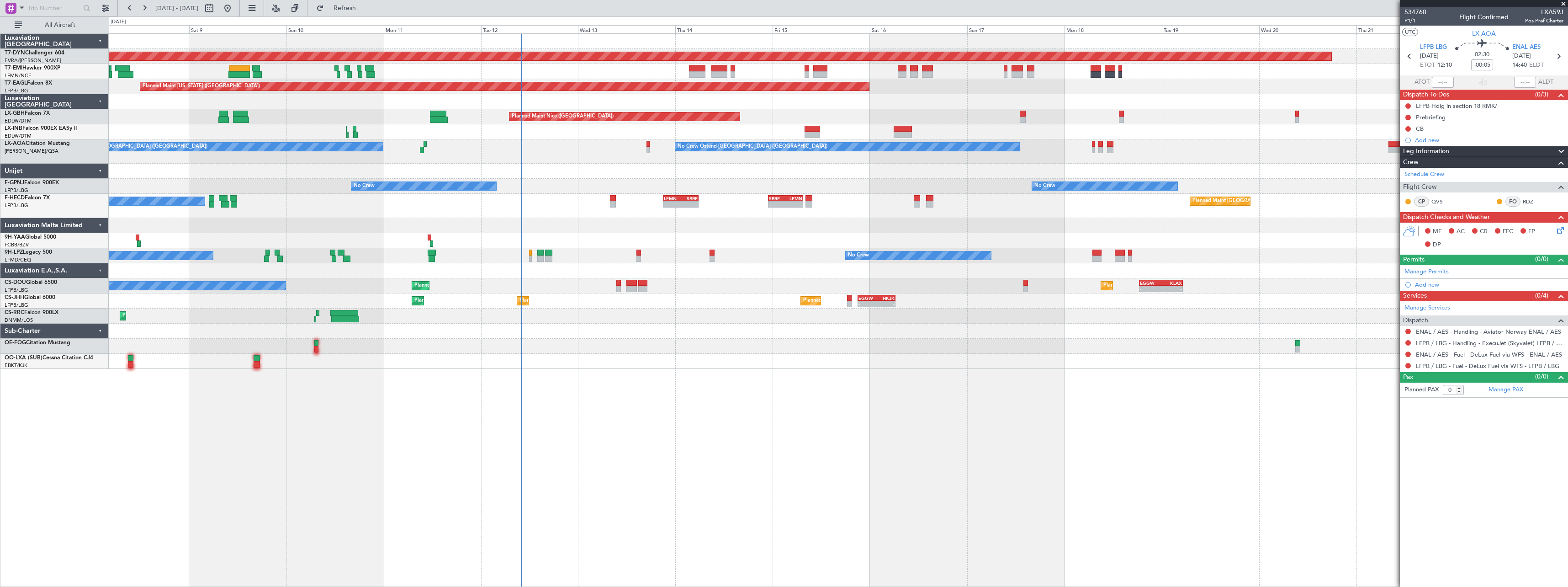
click at [675, 320] on div "Planned Maint Larnaca ([GEOGRAPHIC_DATA] Intl)" at bounding box center [838, 316] width 1459 height 15
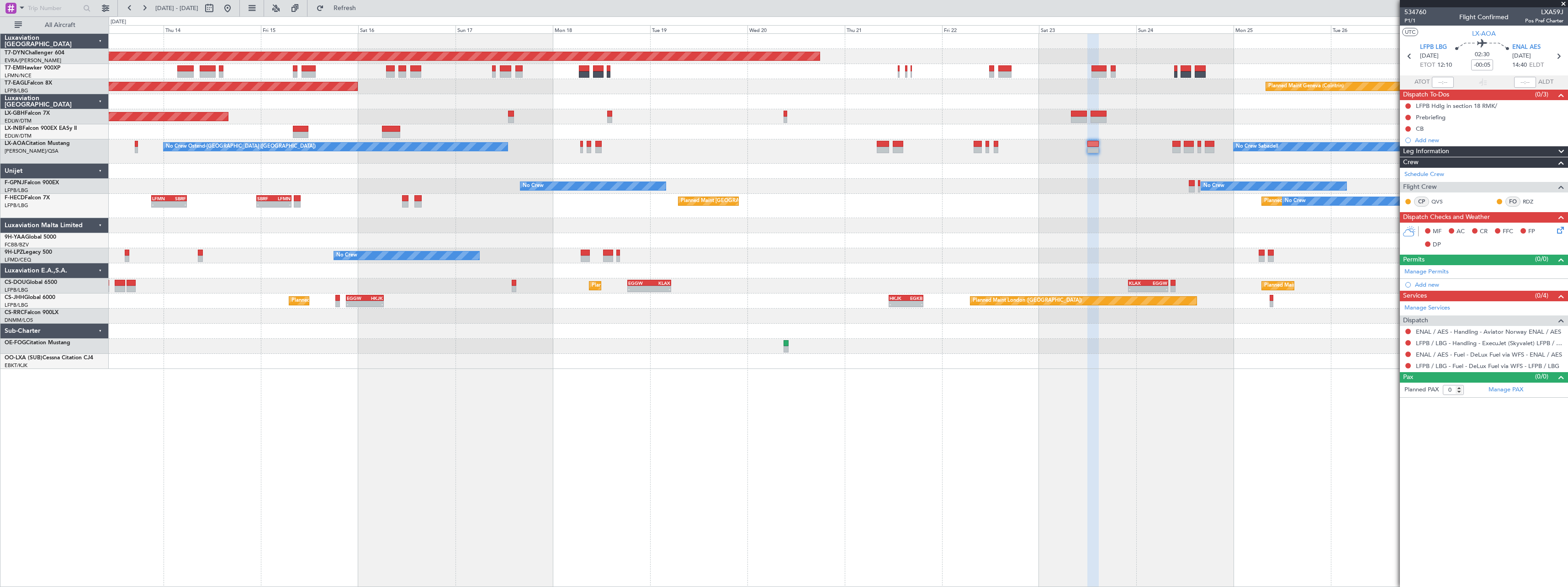
click at [533, 282] on div "Planned Maint Basel-Mulhouse Planned Maint New York (Teterboro) Planned Maint G…" at bounding box center [838, 201] width 1459 height 335
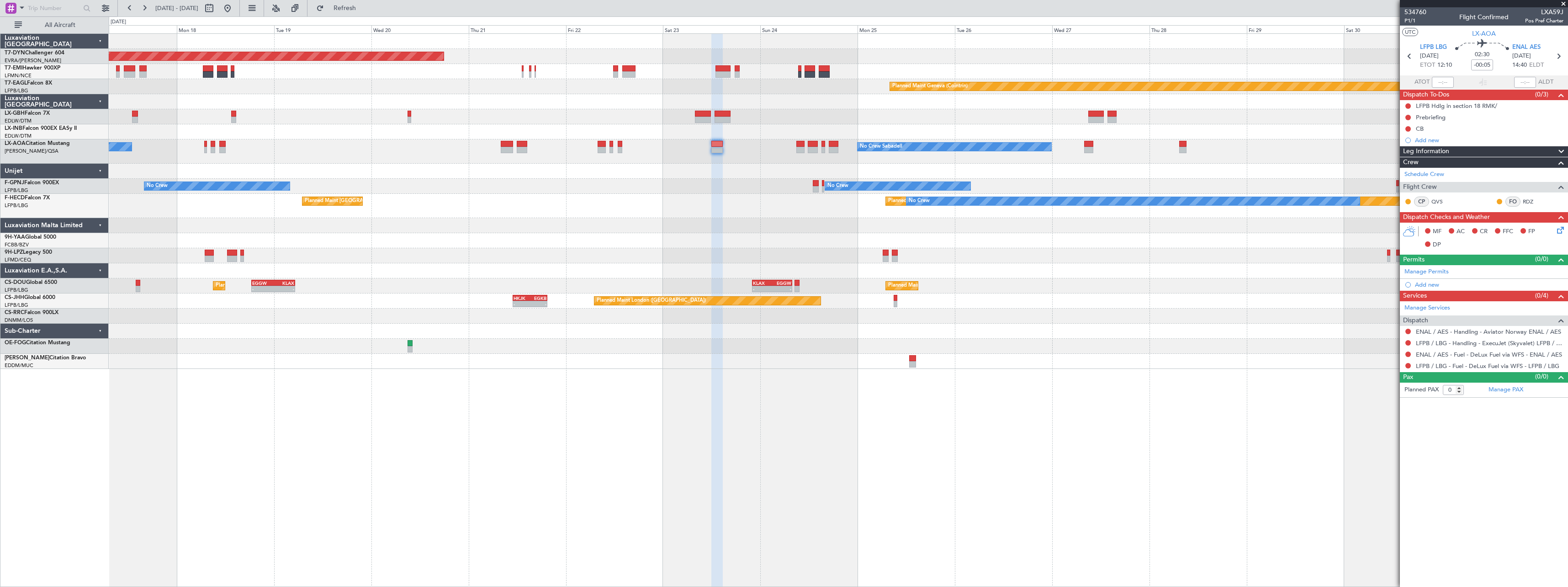
click at [744, 236] on div "Planned Maint Basel-Mulhouse Planned Maint Geneva (Cointrin) Planned Maint New …" at bounding box center [838, 201] width 1459 height 335
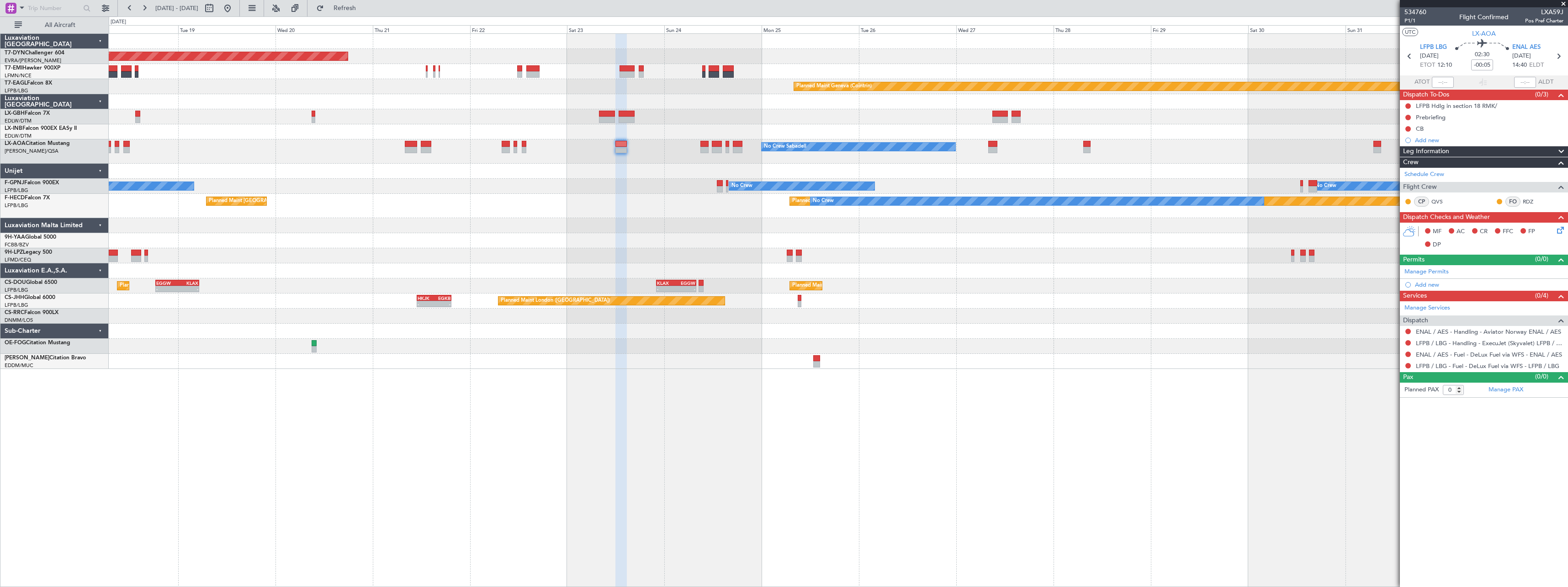
click at [720, 229] on div at bounding box center [838, 225] width 1459 height 15
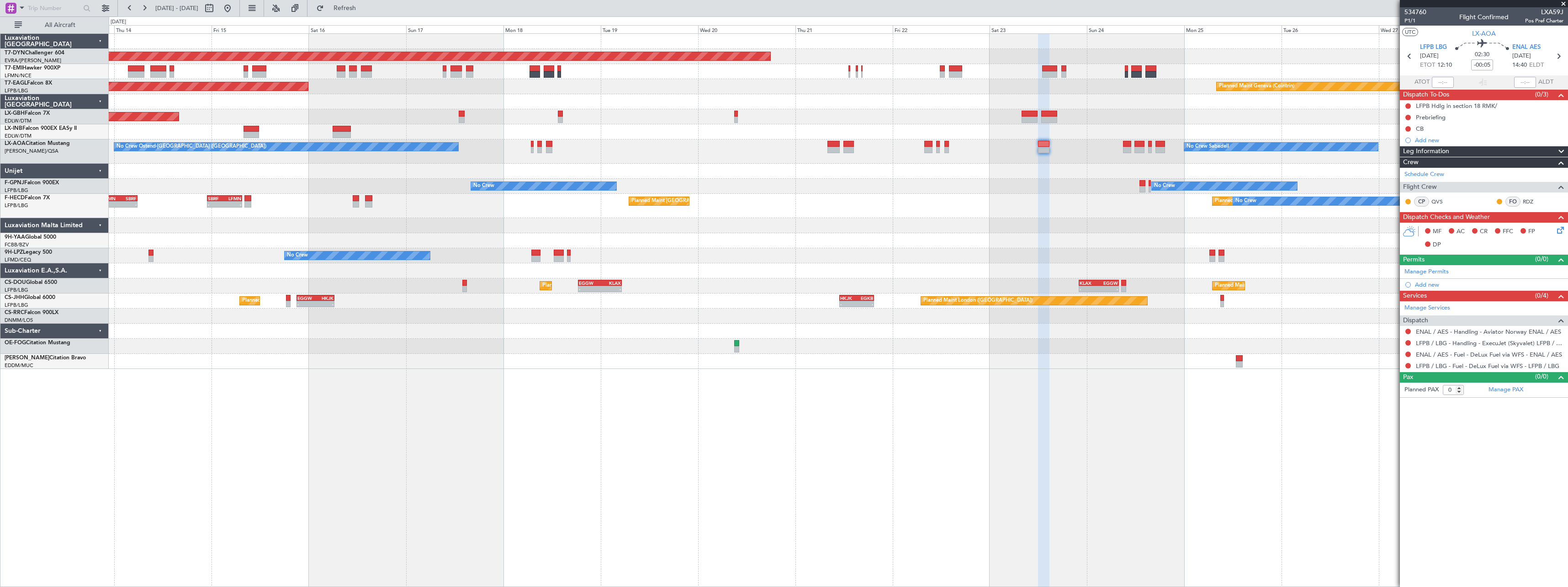
click at [803, 383] on div "Planned Maint Basel-Mulhouse Planned Maint Geneva (Cointrin) Planned Maint New …" at bounding box center [838, 310] width 1459 height 554
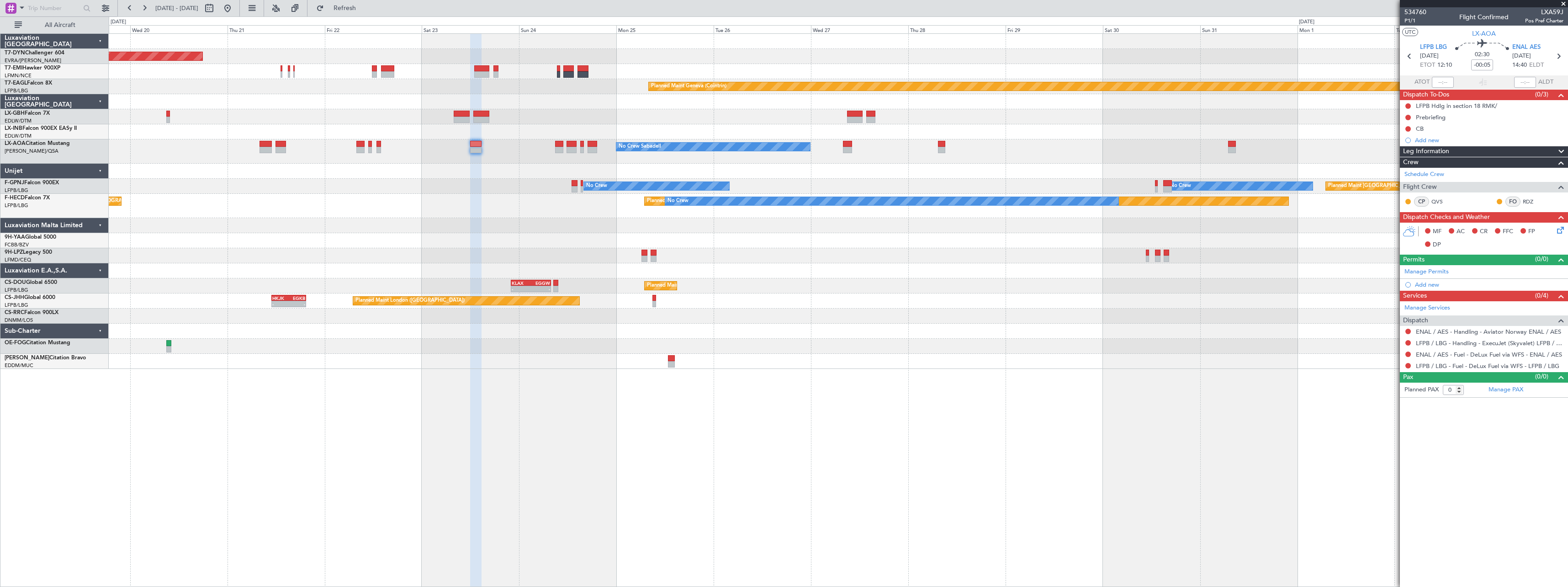
click at [276, 394] on div "Planned Maint Basel-Mulhouse Planned Maint Geneva (Cointrin) No Crew Sabadell N…" at bounding box center [838, 310] width 1459 height 554
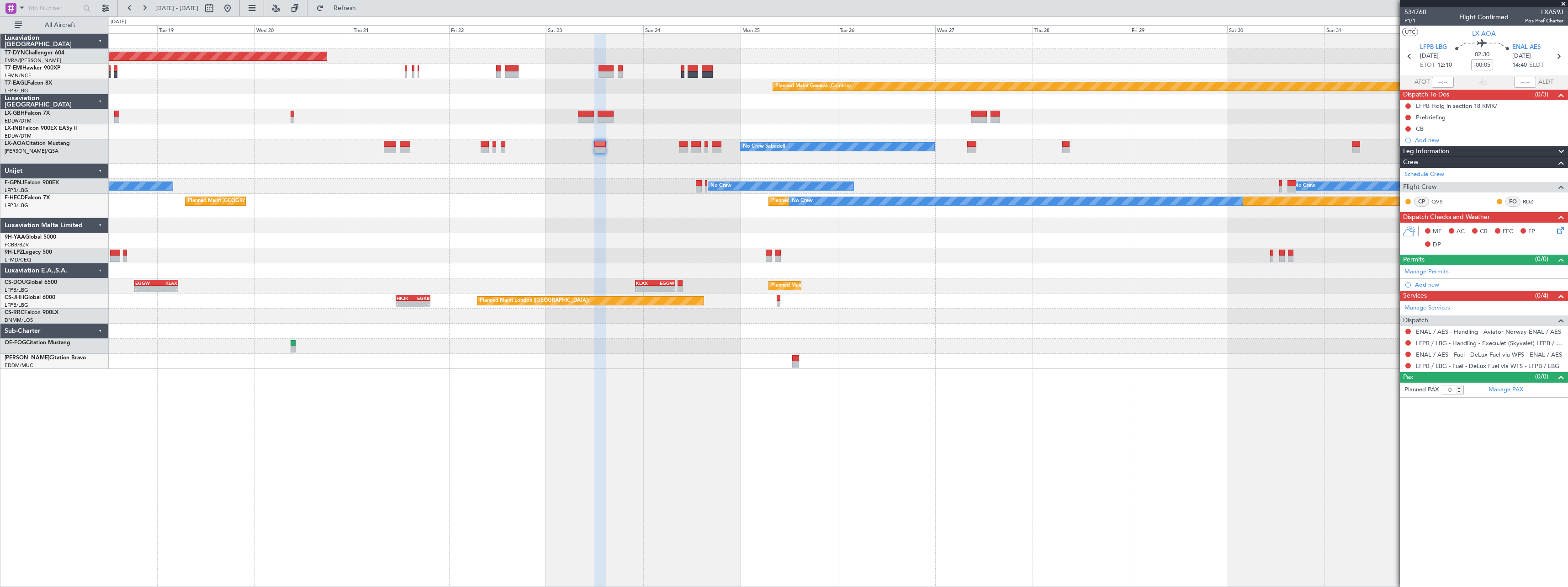
click at [629, 233] on div at bounding box center [838, 240] width 1459 height 15
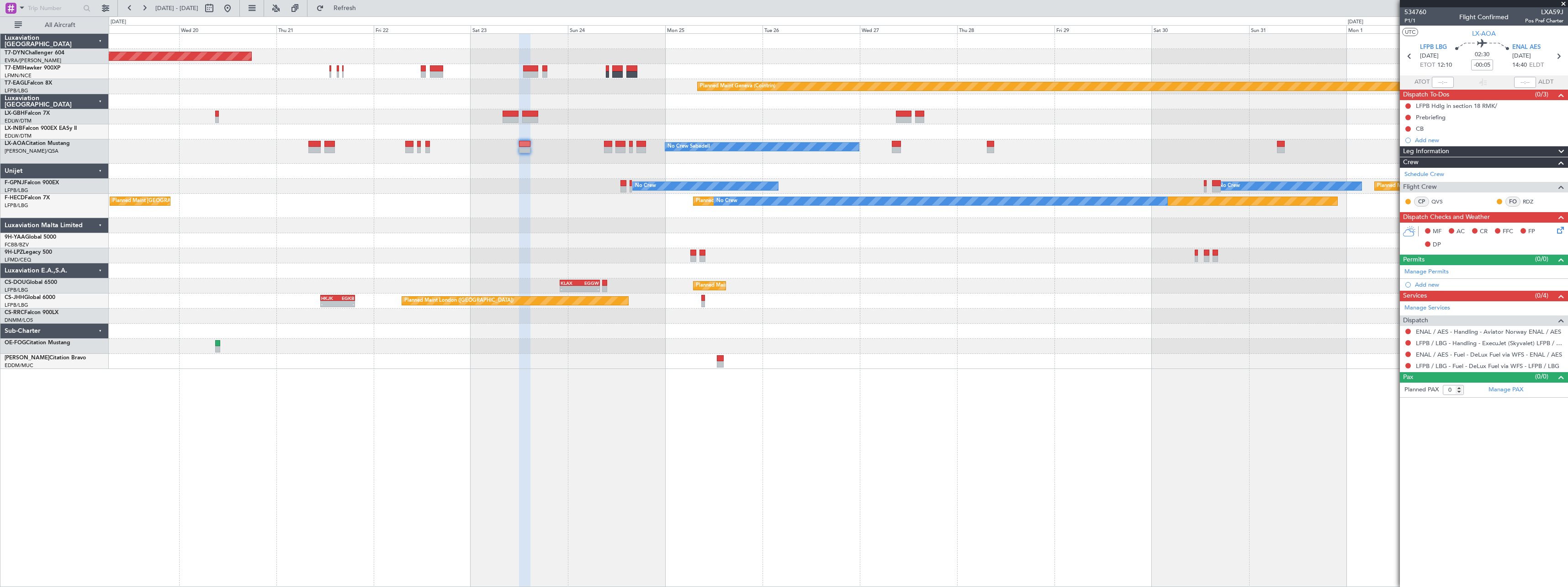
click at [645, 206] on div "Planned Maint Basel-Mulhouse Planned Maint Geneva (Cointrin) Planned Maint New …" at bounding box center [838, 201] width 1459 height 335
click at [362, 12] on button "Refresh" at bounding box center [339, 8] width 55 height 14
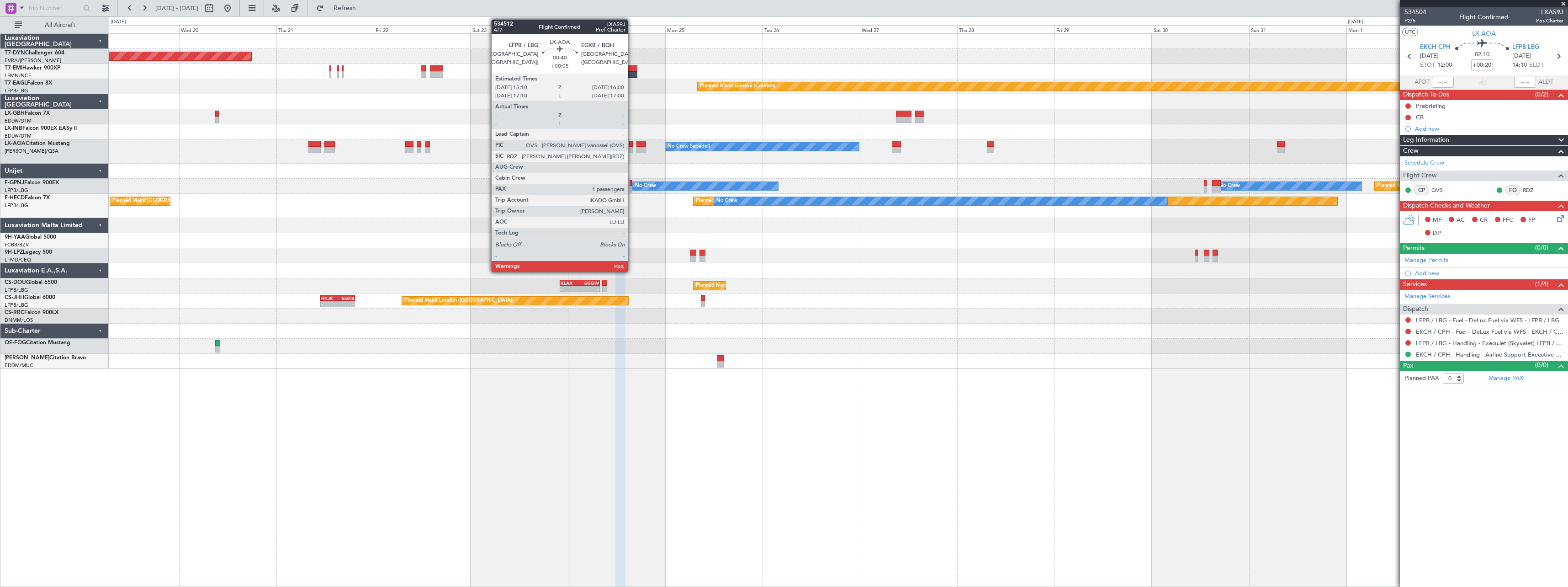
click at [632, 148] on div at bounding box center [631, 150] width 4 height 6
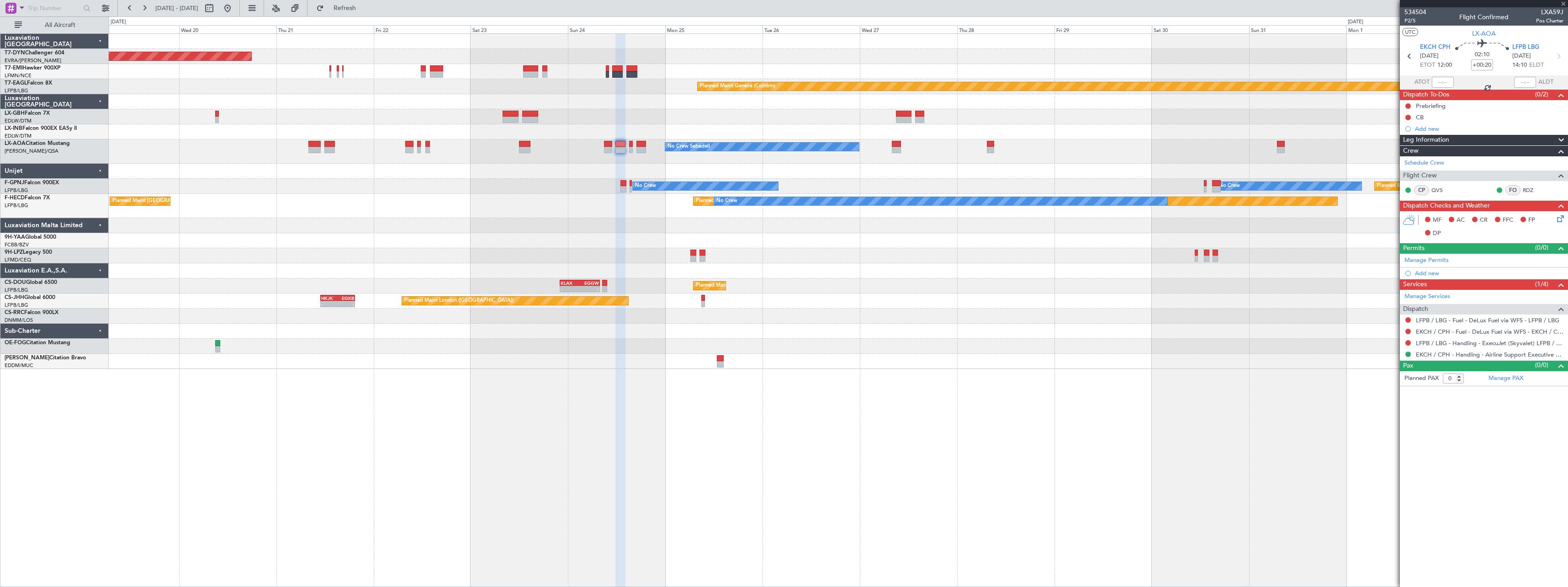
type input "+00:05"
type input "1"
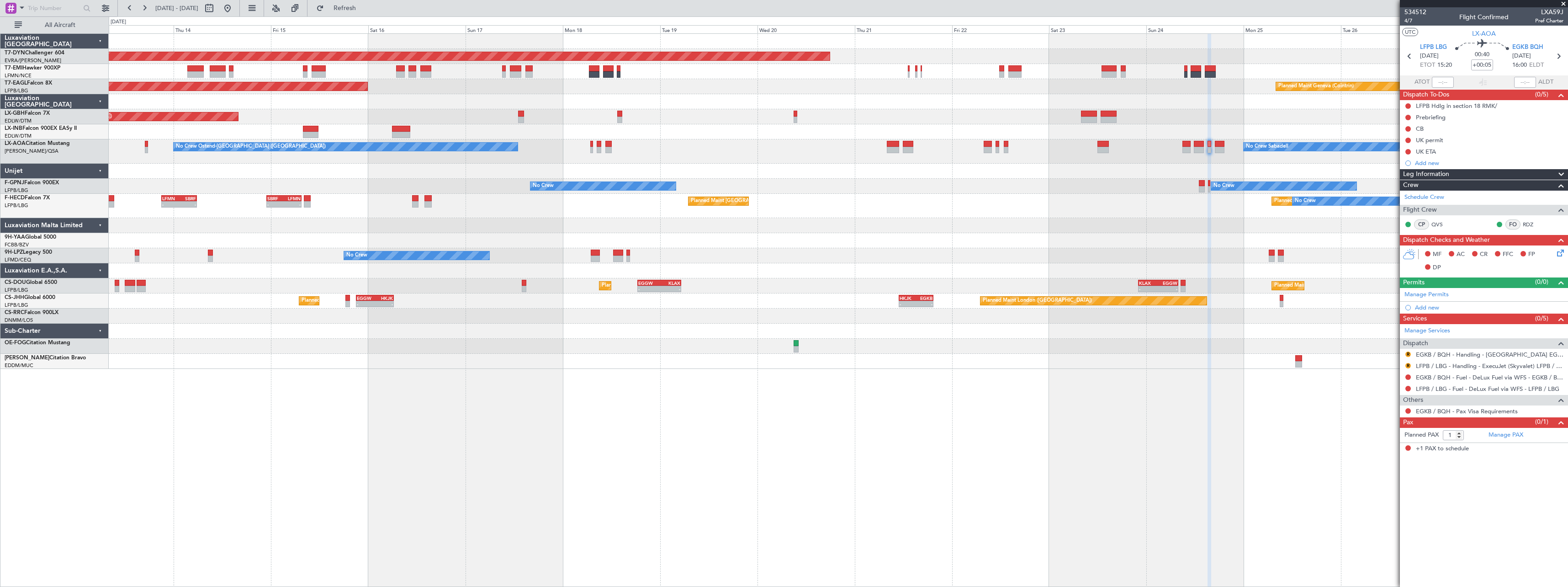
click at [1062, 216] on div "Planned Maint Basel-Mulhouse Planned Maint Geneva (Cointrin) Planned Maint New …" at bounding box center [838, 201] width 1459 height 335
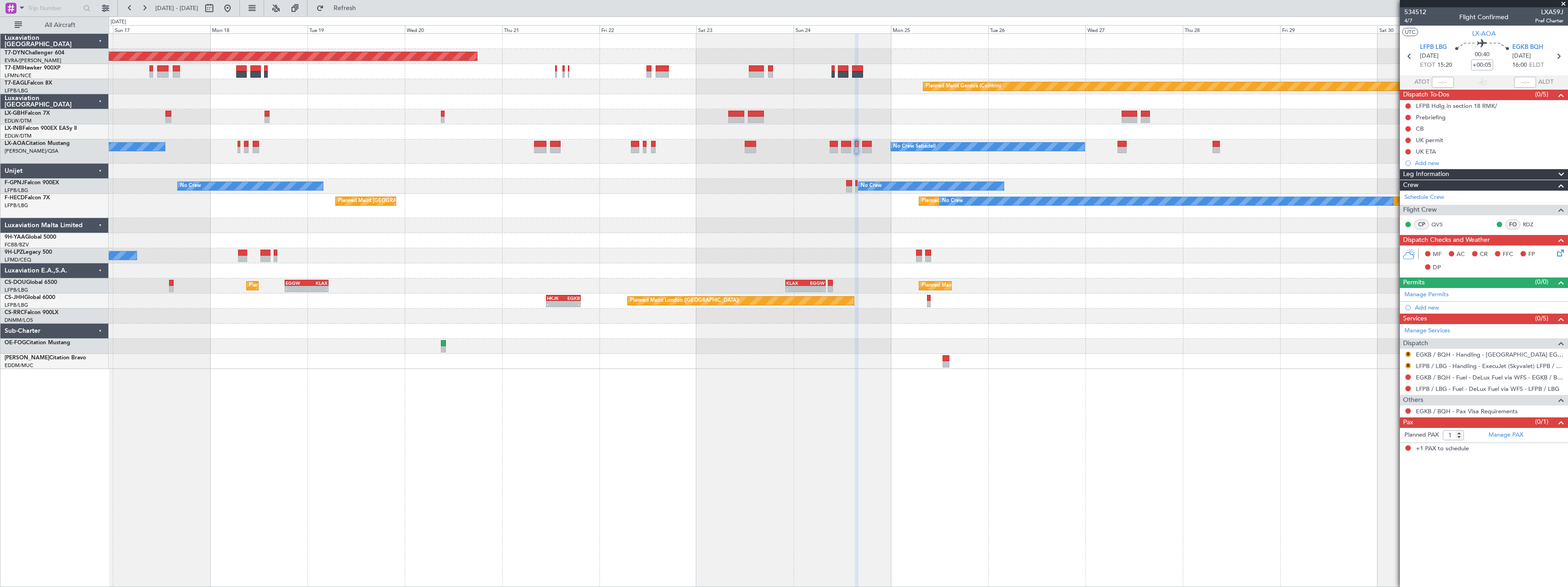
click at [648, 189] on div "No Crew No Crew No Crew Planned Maint [GEOGRAPHIC_DATA] ([GEOGRAPHIC_DATA])" at bounding box center [838, 186] width 1459 height 15
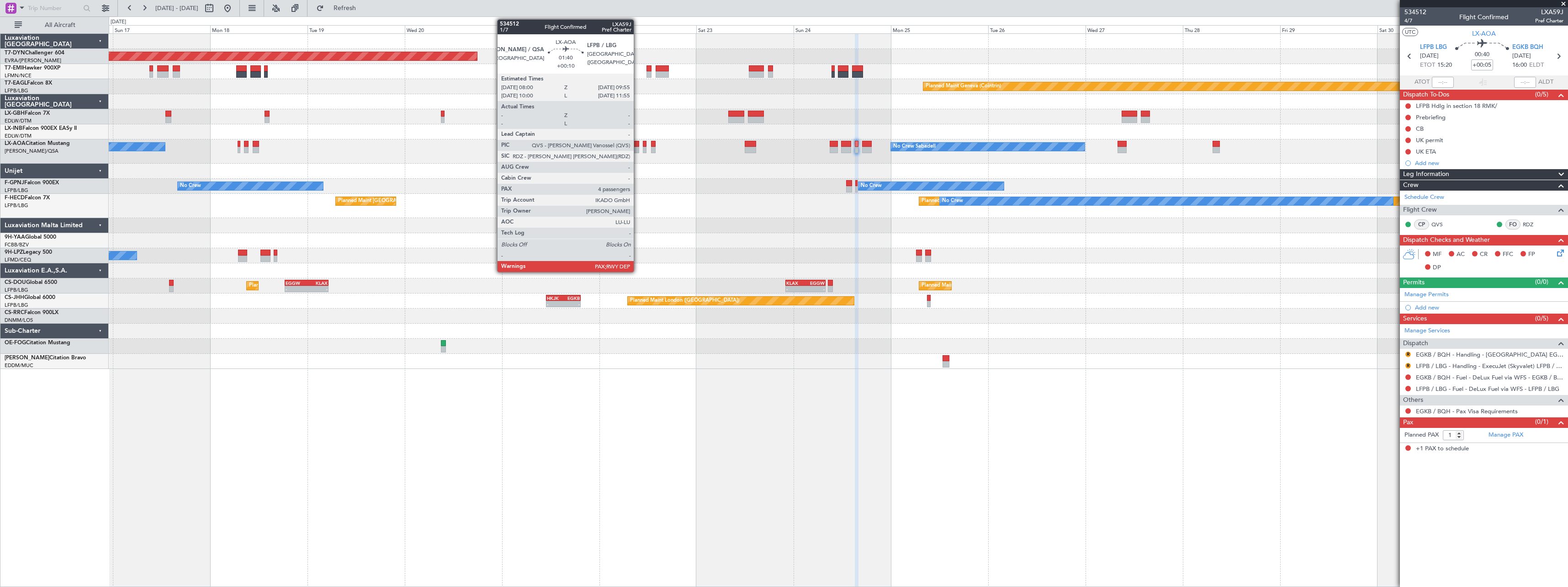
click at [638, 143] on div at bounding box center [635, 144] width 8 height 6
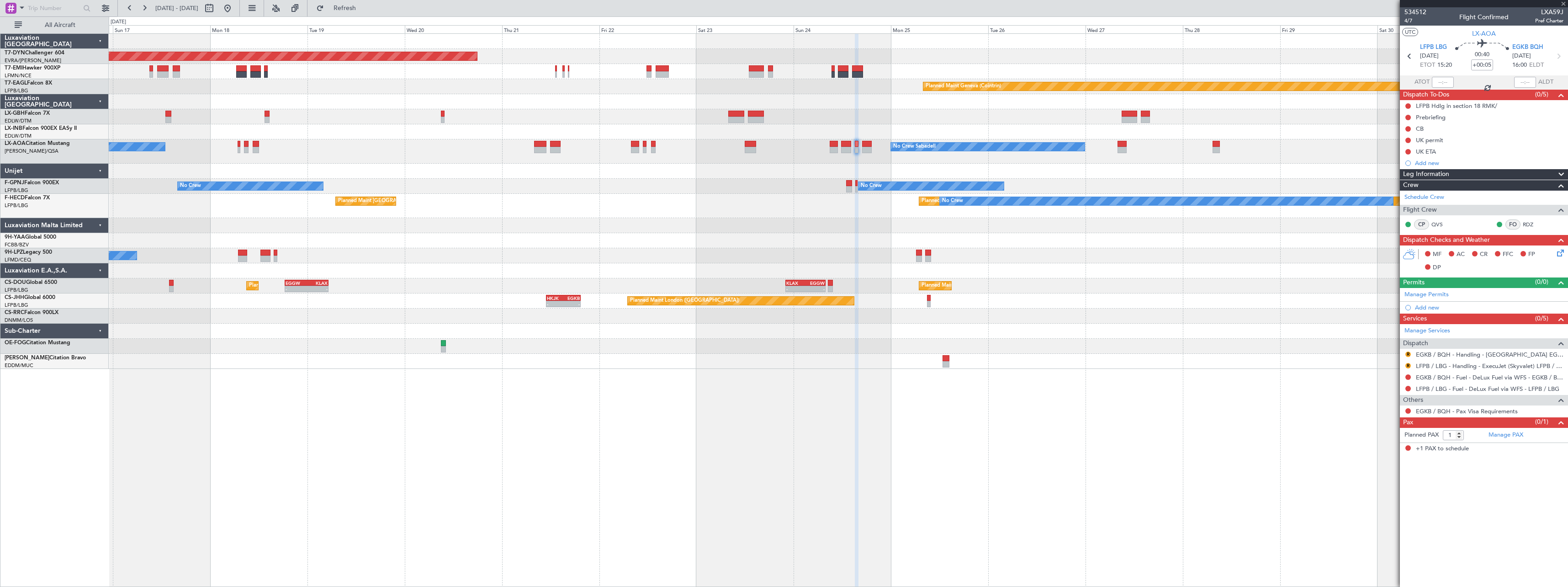
type input "+00:10"
type input "4"
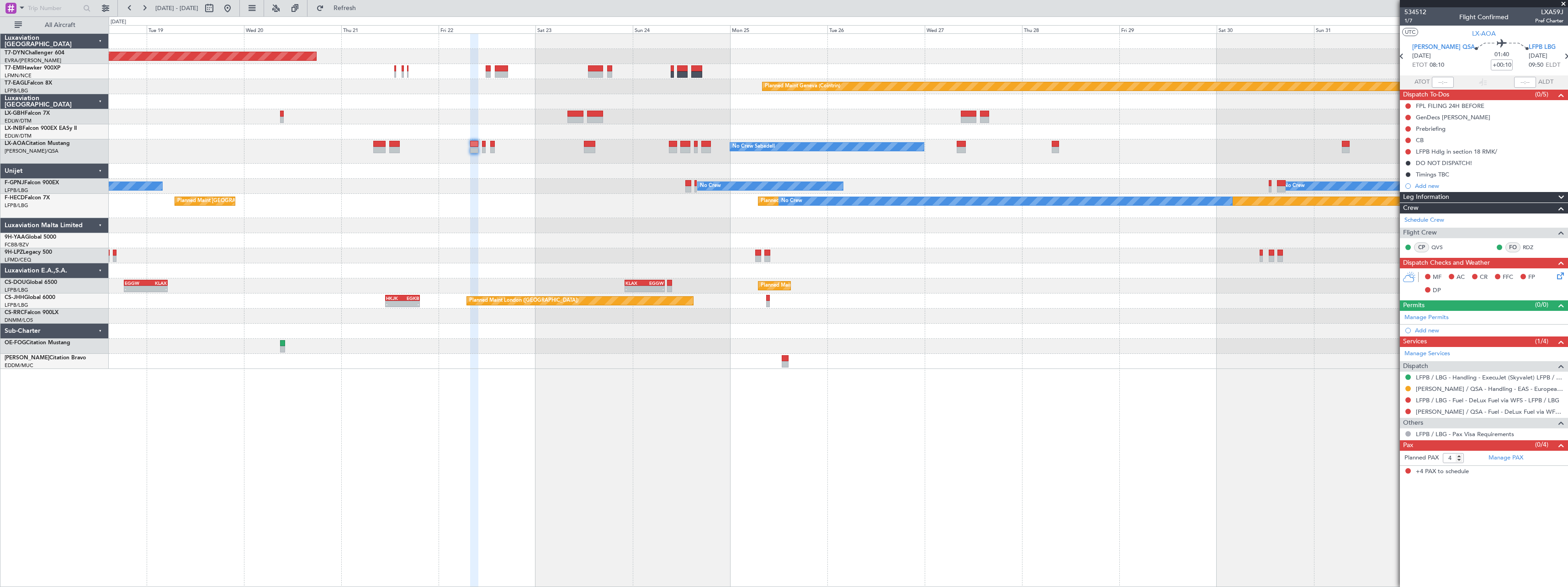
click at [654, 180] on div "Planned Maint Basel-Mulhouse Planned Maint Geneva (Cointrin) Planned Maint New …" at bounding box center [838, 201] width 1459 height 335
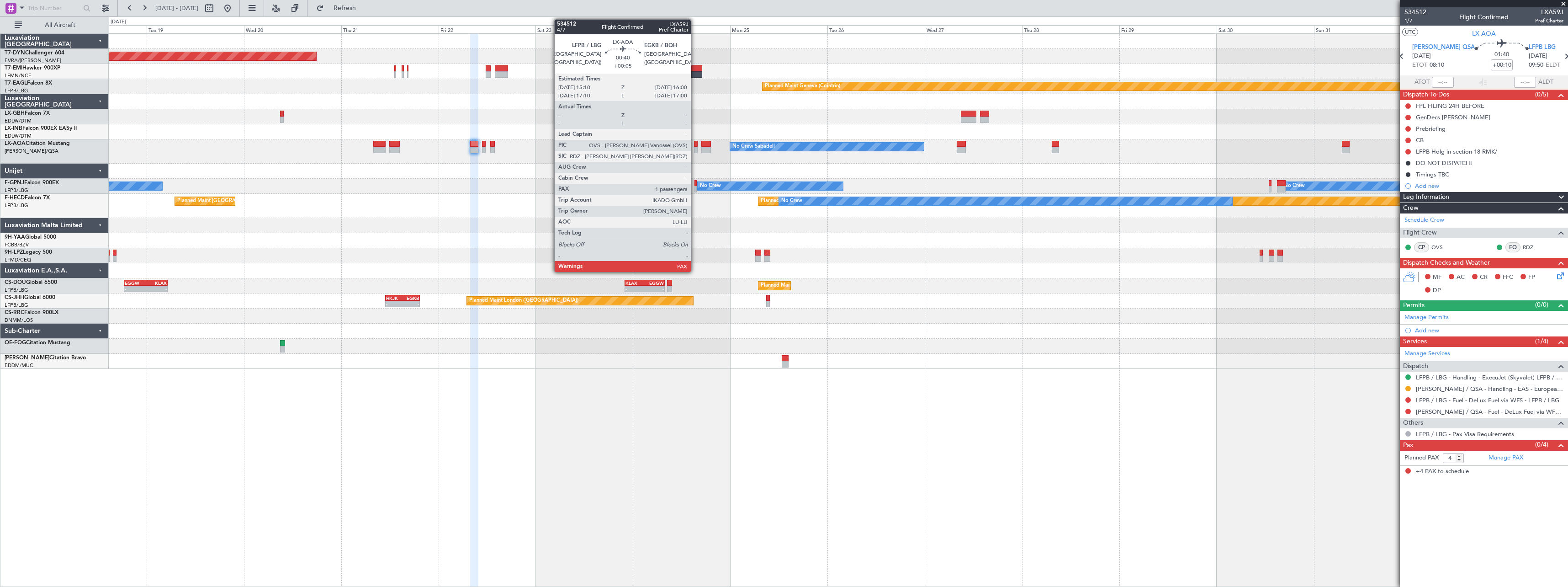
click at [695, 149] on div at bounding box center [696, 150] width 4 height 6
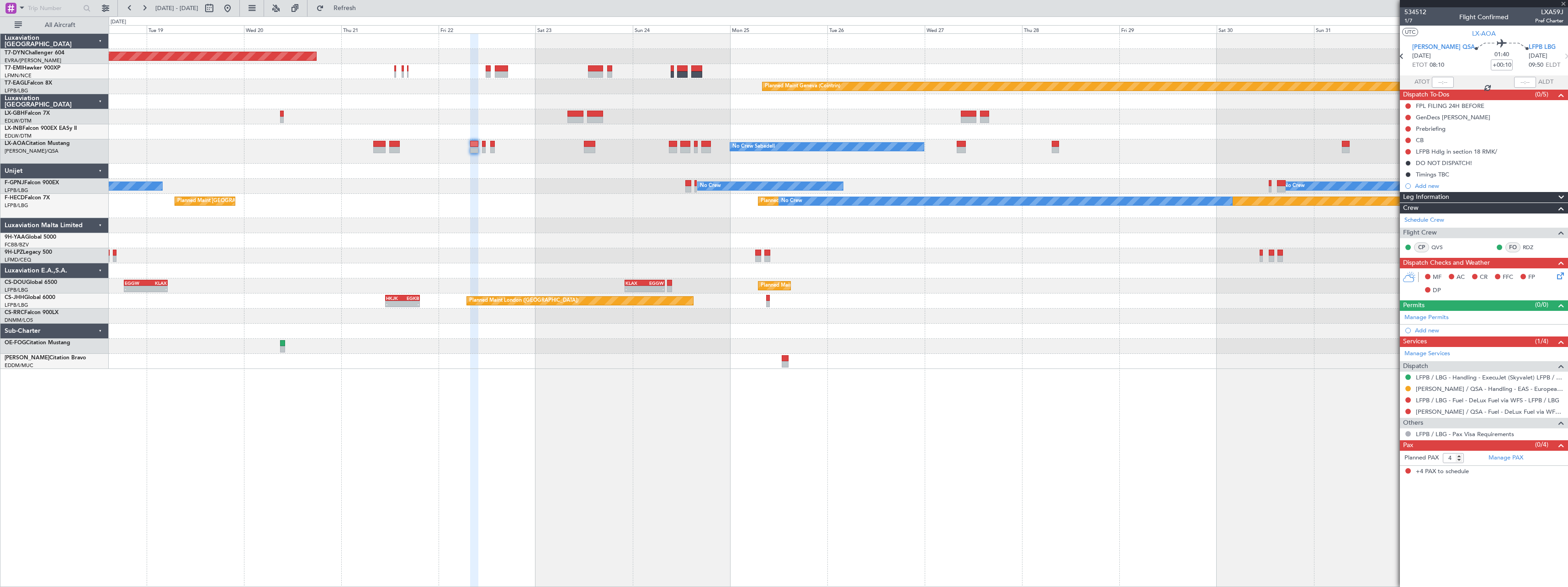
type input "+00:05"
type input "1"
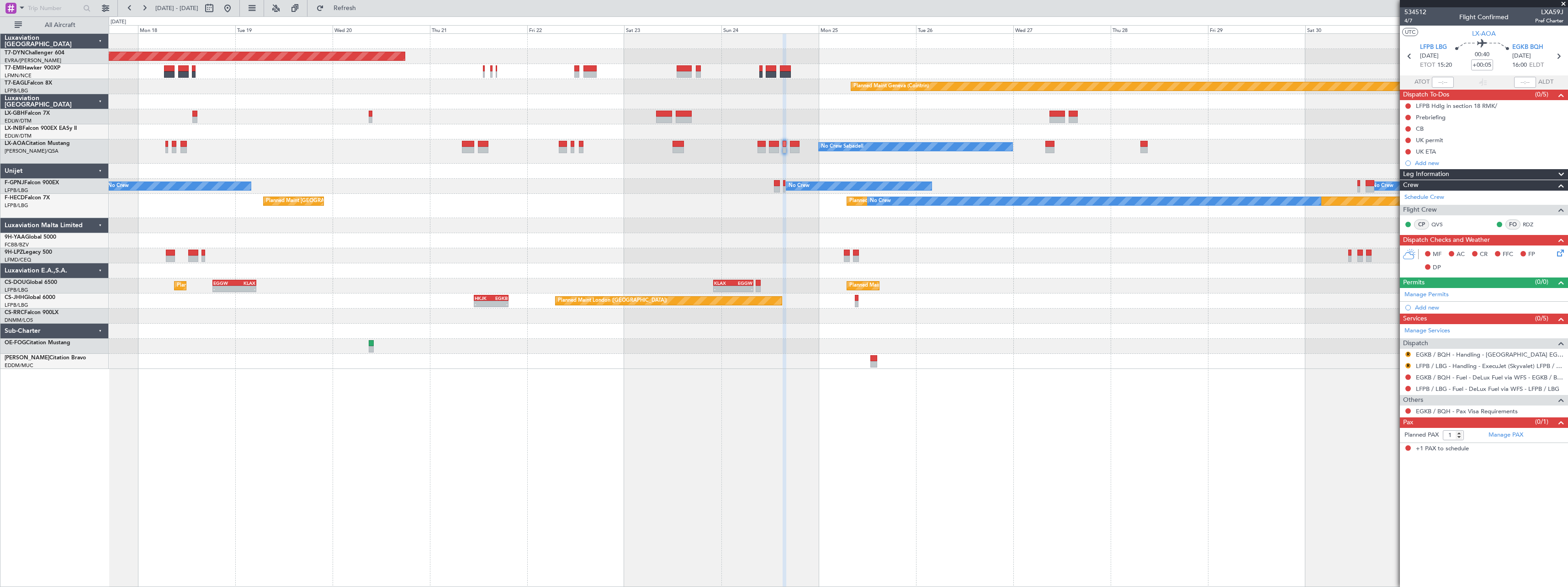
click at [698, 359] on div "Planned Maint [GEOGRAPHIC_DATA]-[GEOGRAPHIC_DATA] Planned Maint Geneva ([GEOGRA…" at bounding box center [838, 201] width 1459 height 335
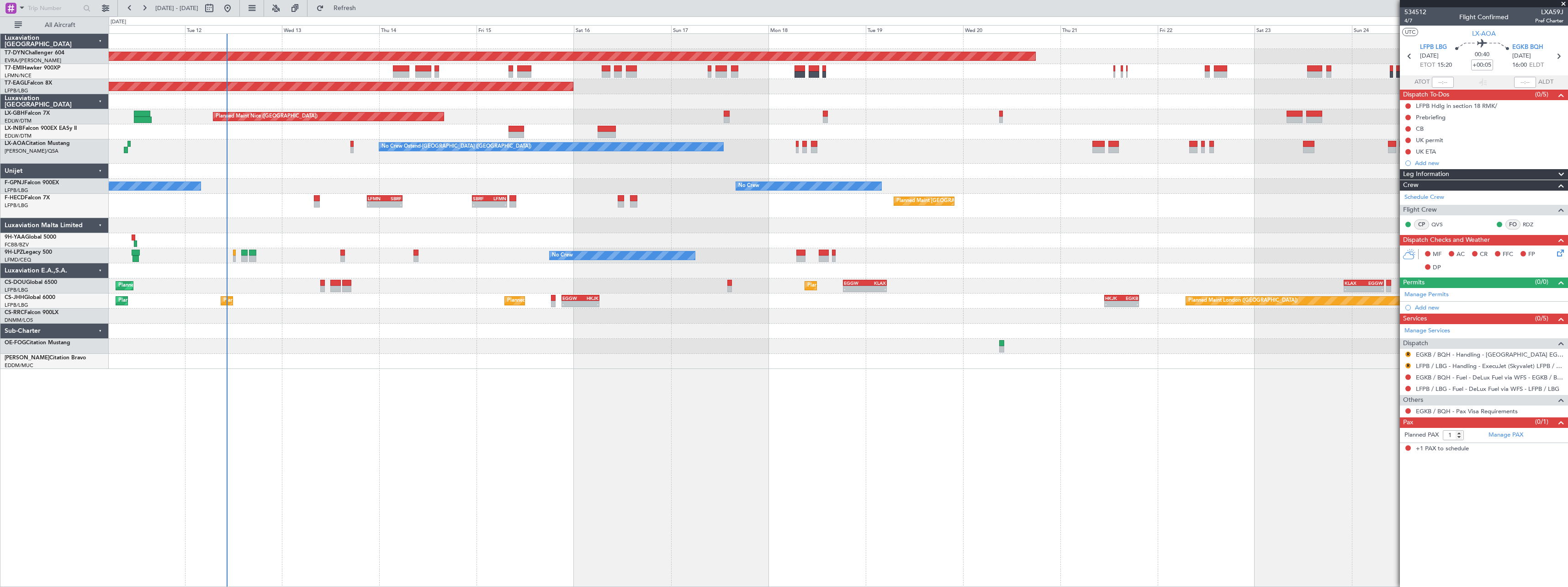
click at [1118, 347] on div "Planned Maint [GEOGRAPHIC_DATA]-[GEOGRAPHIC_DATA] Planned Maint Geneva ([GEOGRA…" at bounding box center [838, 310] width 1459 height 554
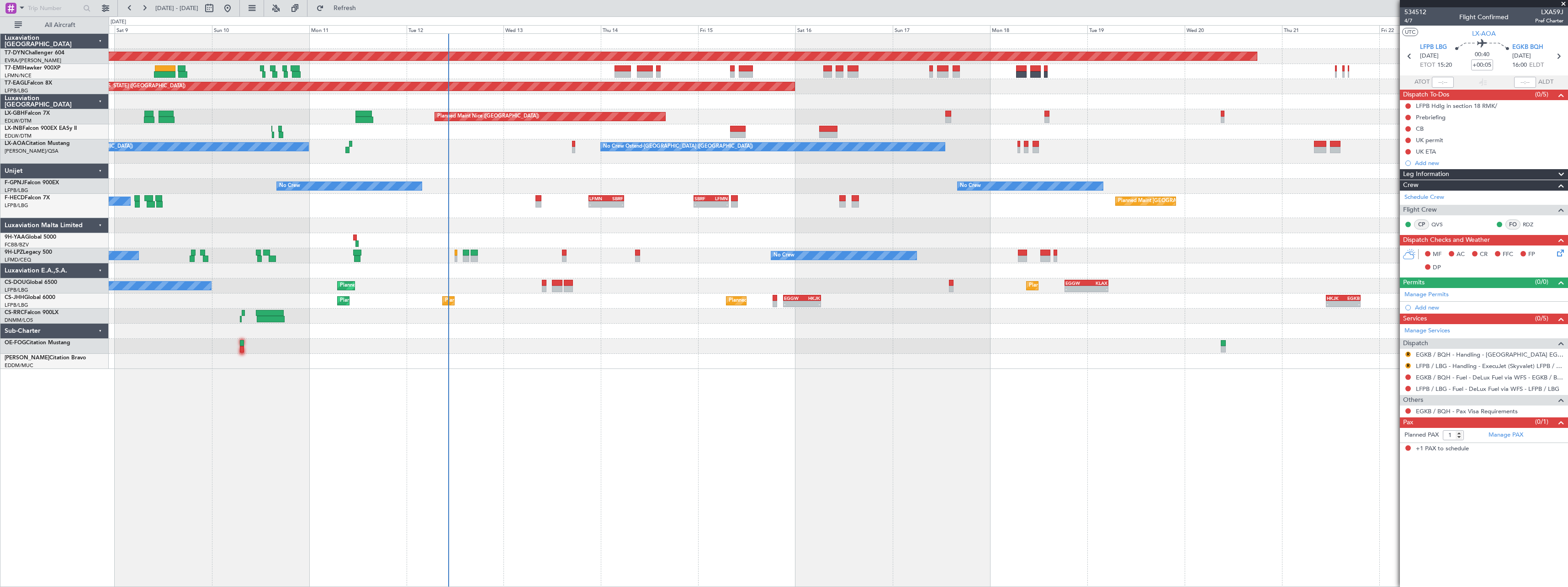
click at [787, 373] on div "Planned Maint [GEOGRAPHIC_DATA]-[GEOGRAPHIC_DATA] Planned Maint [US_STATE] ([GE…" at bounding box center [838, 310] width 1459 height 554
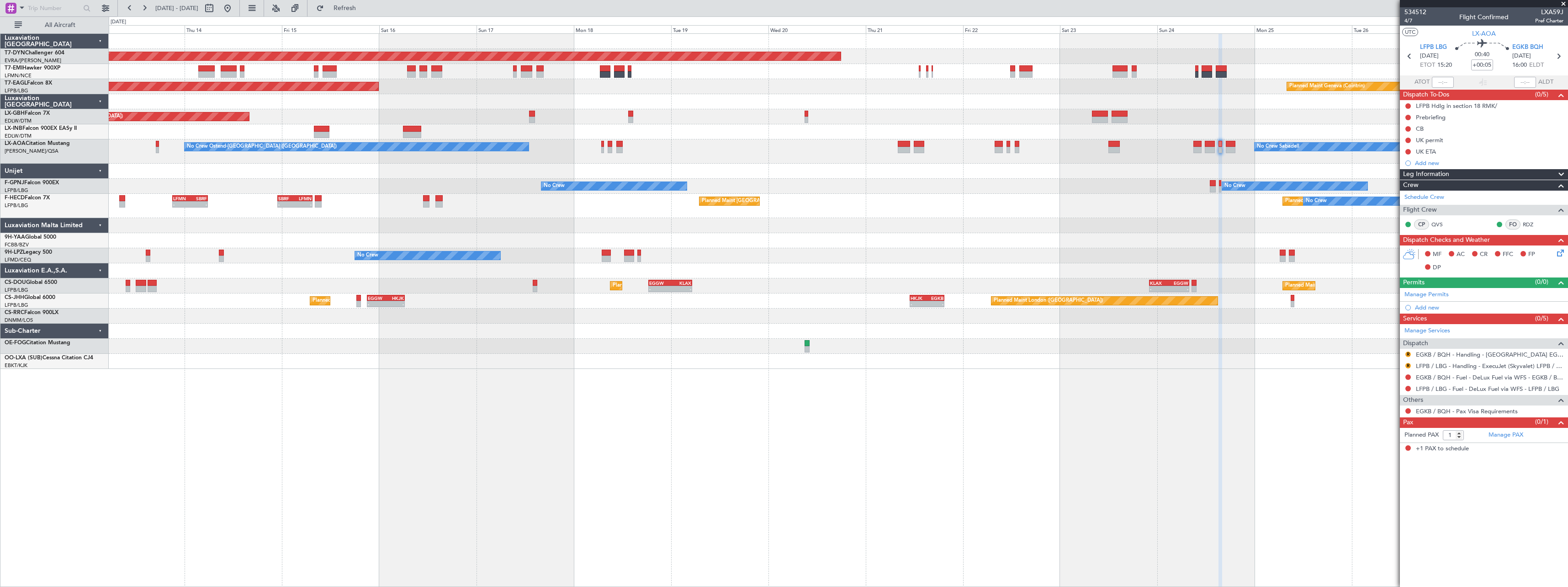
click at [775, 222] on div at bounding box center [838, 225] width 1459 height 15
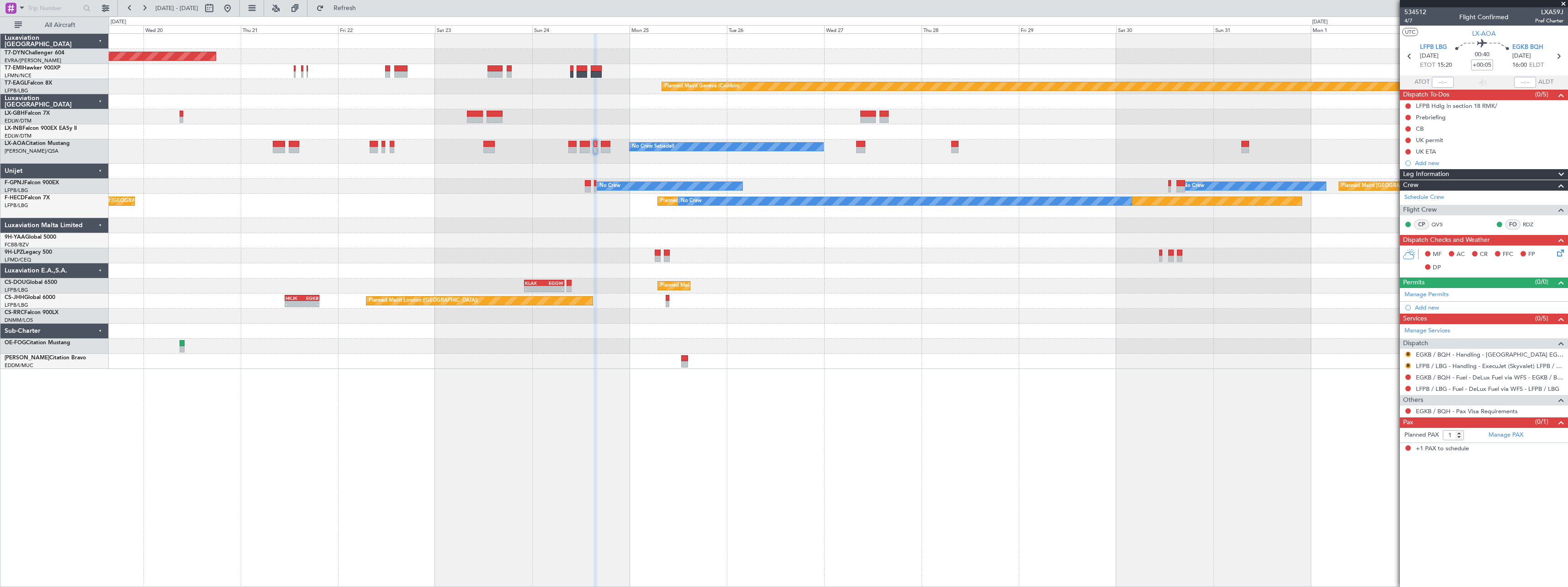
click at [567, 347] on div "Planned Maint [GEOGRAPHIC_DATA]-[GEOGRAPHIC_DATA] Planned Maint Geneva ([GEOGRA…" at bounding box center [838, 201] width 1459 height 335
click at [1426, 11] on div "534512 4/7 Flight Confirmed LXA59J Pref Charter" at bounding box center [1484, 16] width 168 height 18
click at [1422, 11] on span "534512" at bounding box center [1416, 12] width 22 height 10
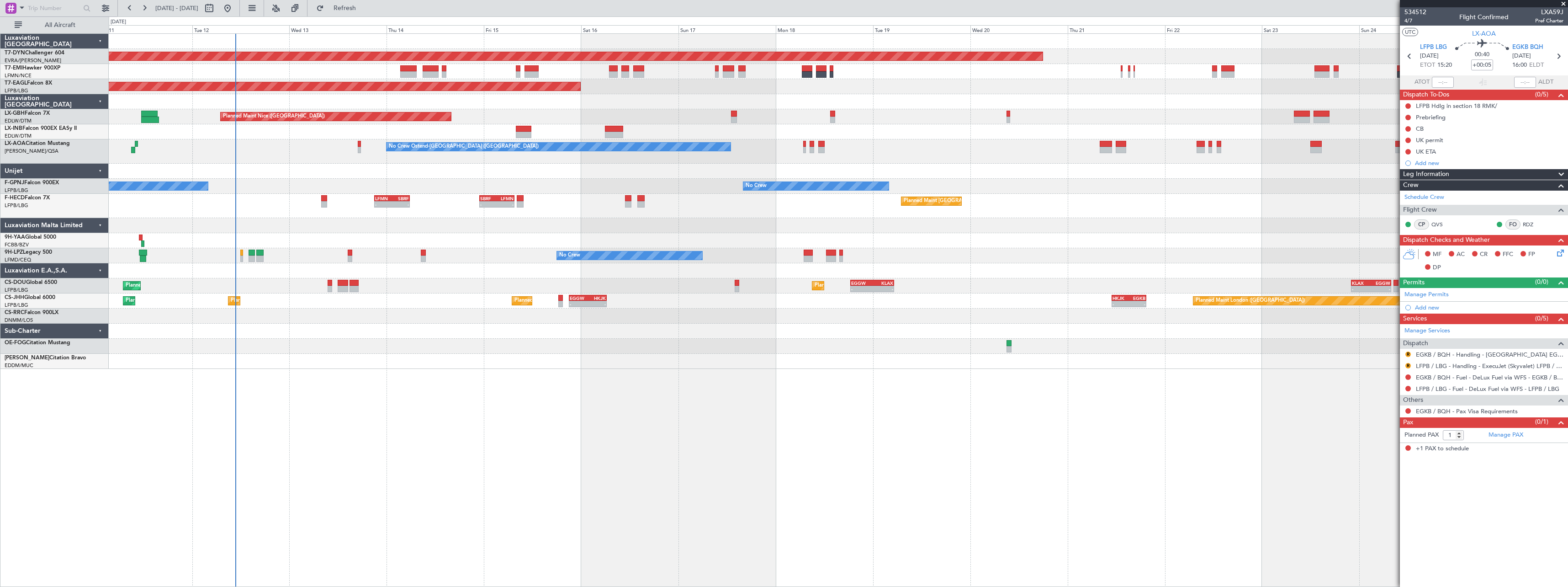
click at [1163, 217] on div "Planned Maint [GEOGRAPHIC_DATA]-[GEOGRAPHIC_DATA] Planned Maint Geneva ([GEOGRA…" at bounding box center [838, 201] width 1459 height 335
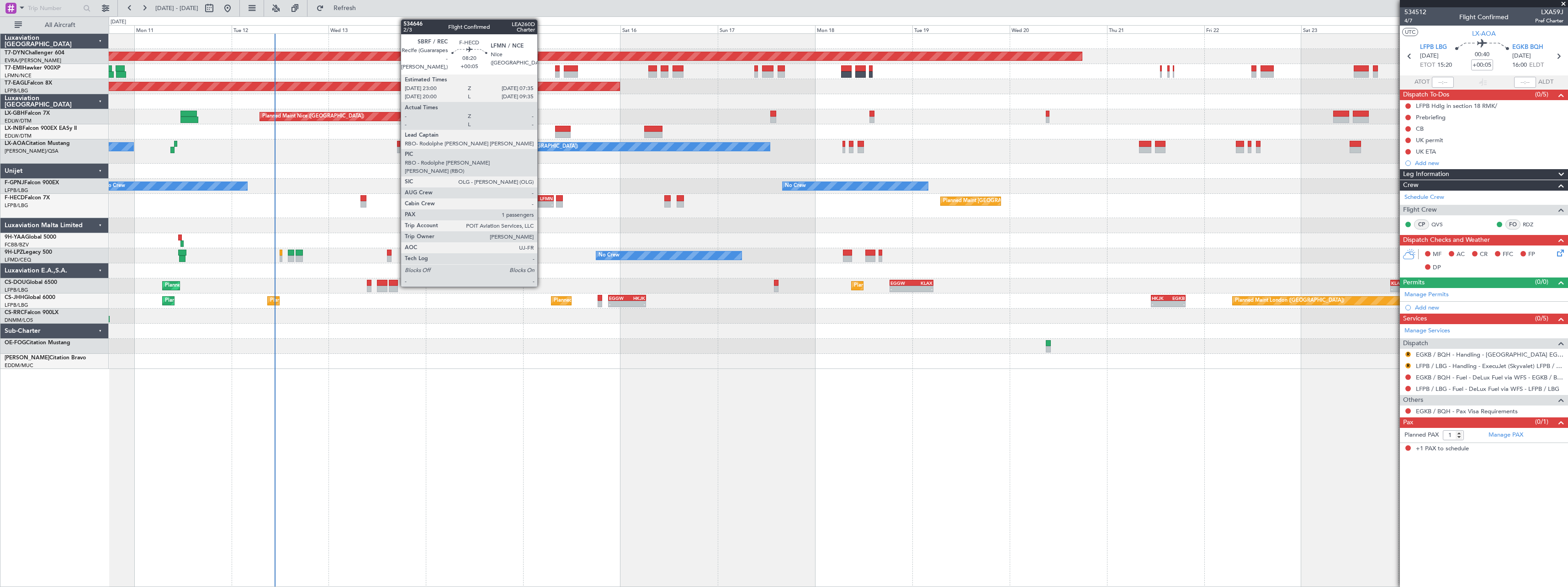
click at [542, 197] on div "LFMN" at bounding box center [544, 198] width 17 height 6
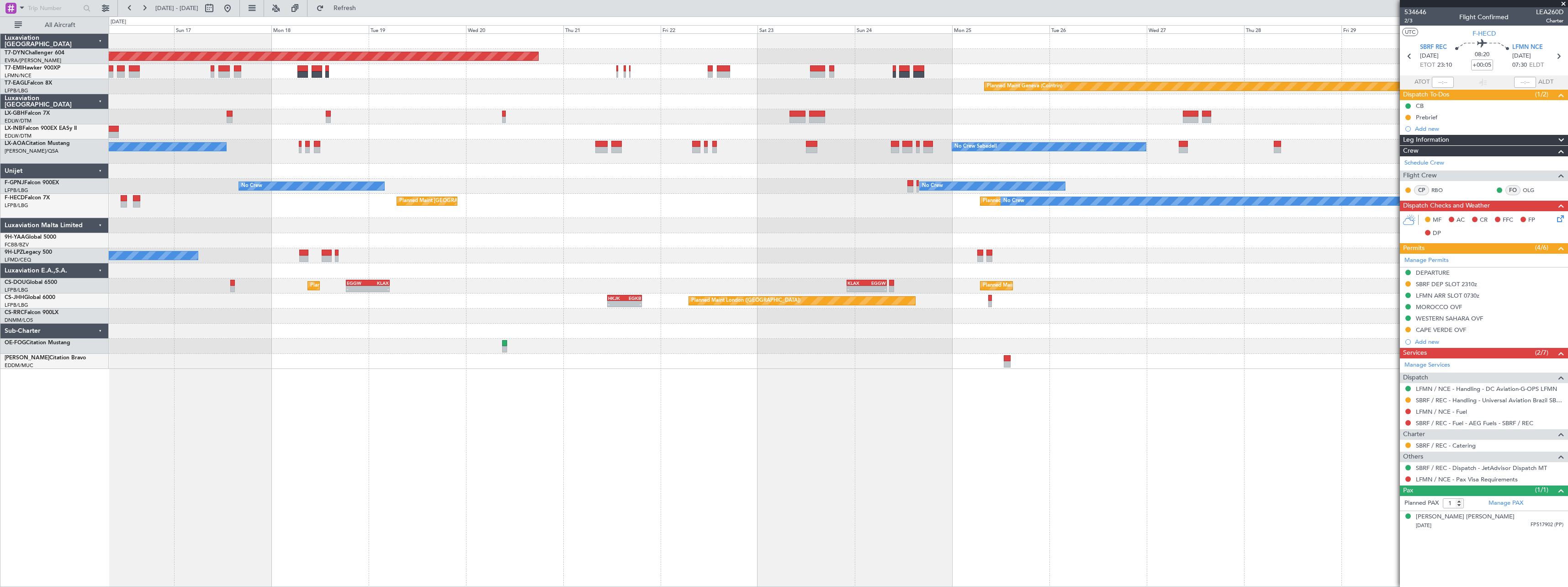
click at [461, 163] on div "No Crew Ostend-[GEOGRAPHIC_DATA] ([GEOGRAPHIC_DATA]) No Crew Sabadell" at bounding box center [838, 152] width 1459 height 25
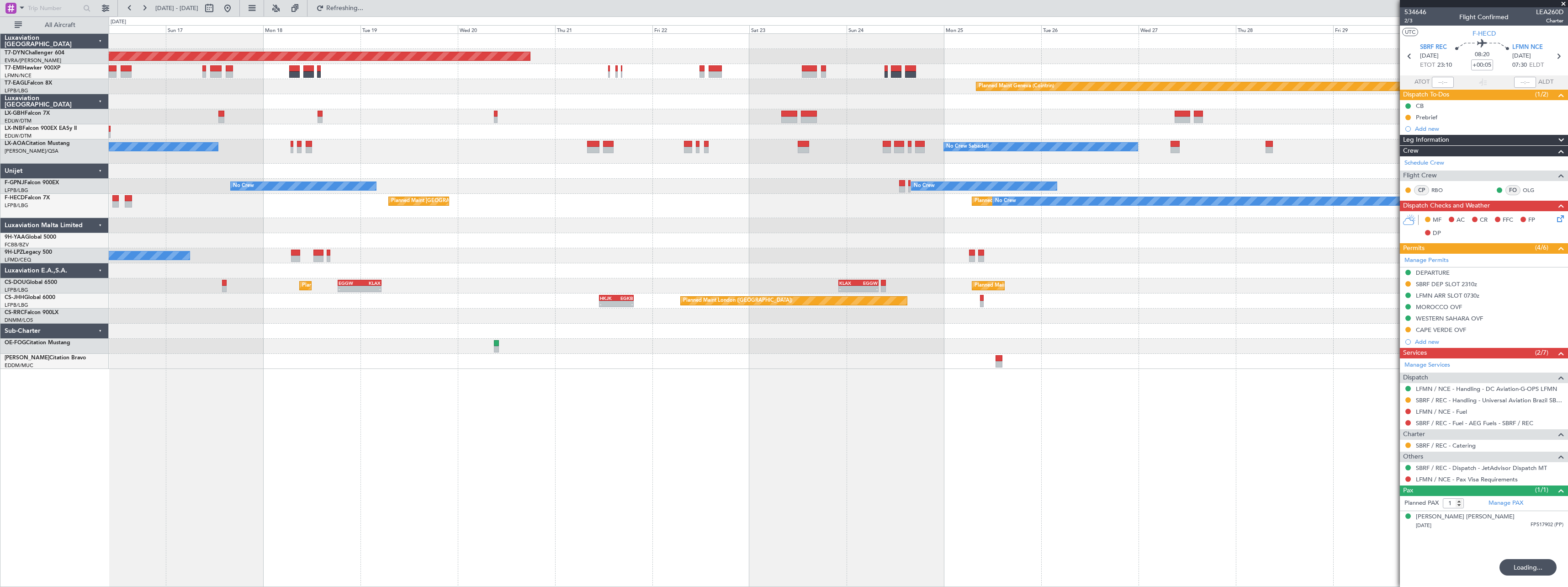
click at [981, 231] on div at bounding box center [838, 225] width 1459 height 15
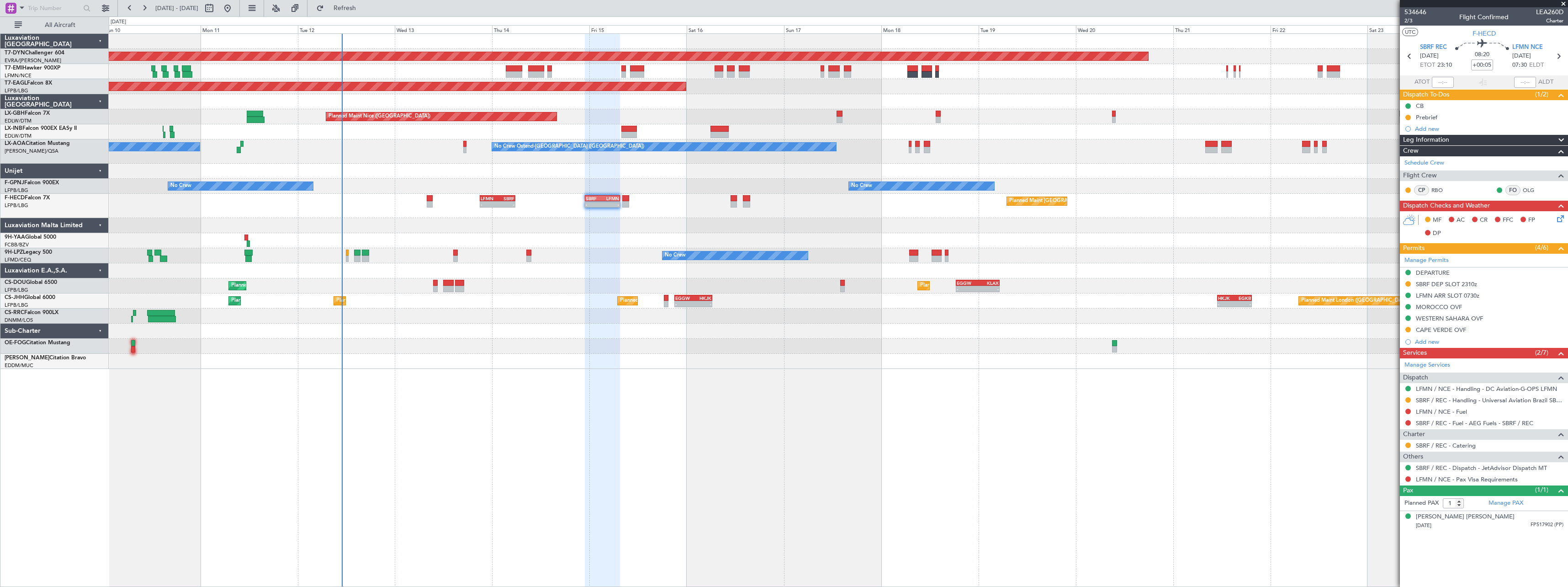
click at [585, 354] on div at bounding box center [838, 361] width 1459 height 15
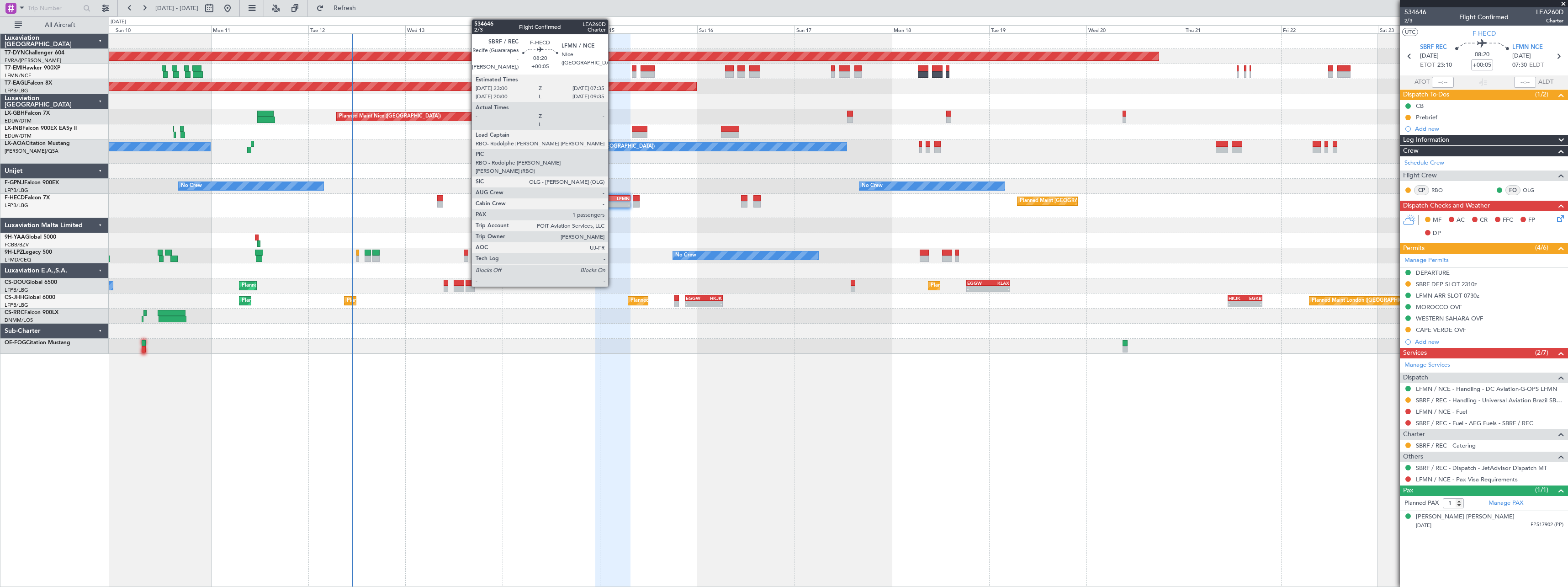
click at [612, 200] on div "SBRF" at bounding box center [604, 198] width 17 height 6
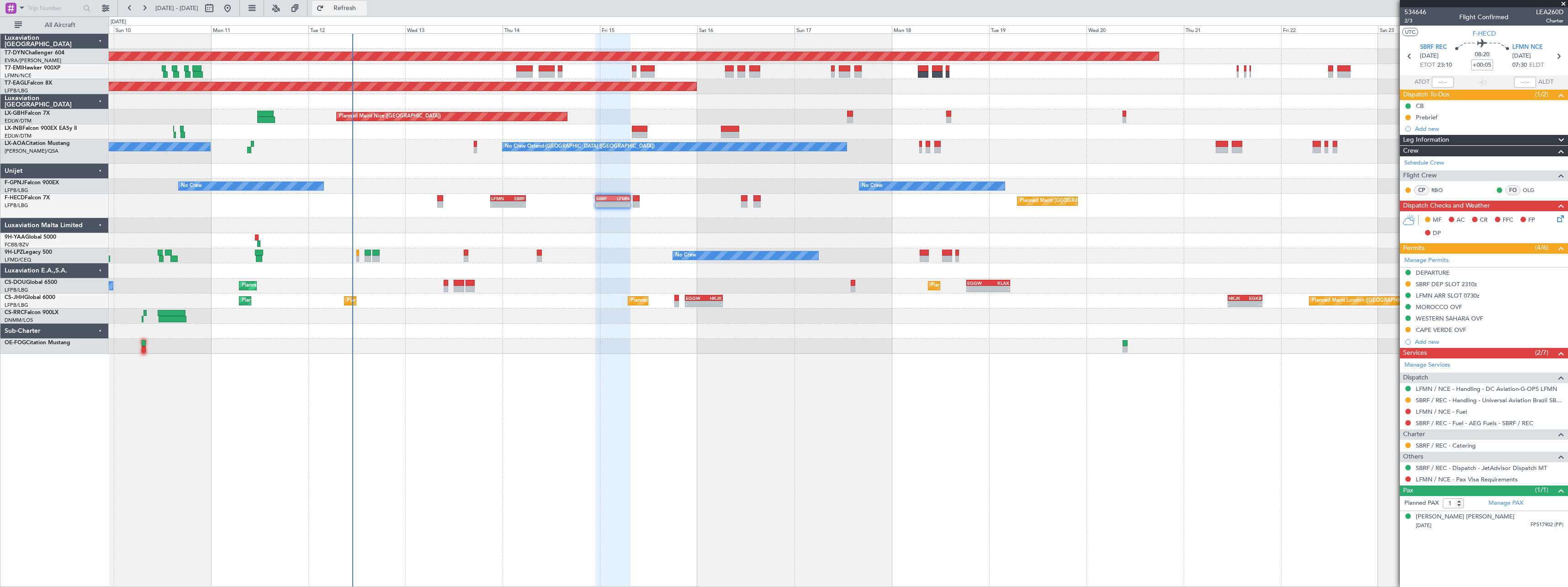
click at [364, 6] on span "Refresh" at bounding box center [345, 8] width 38 height 6
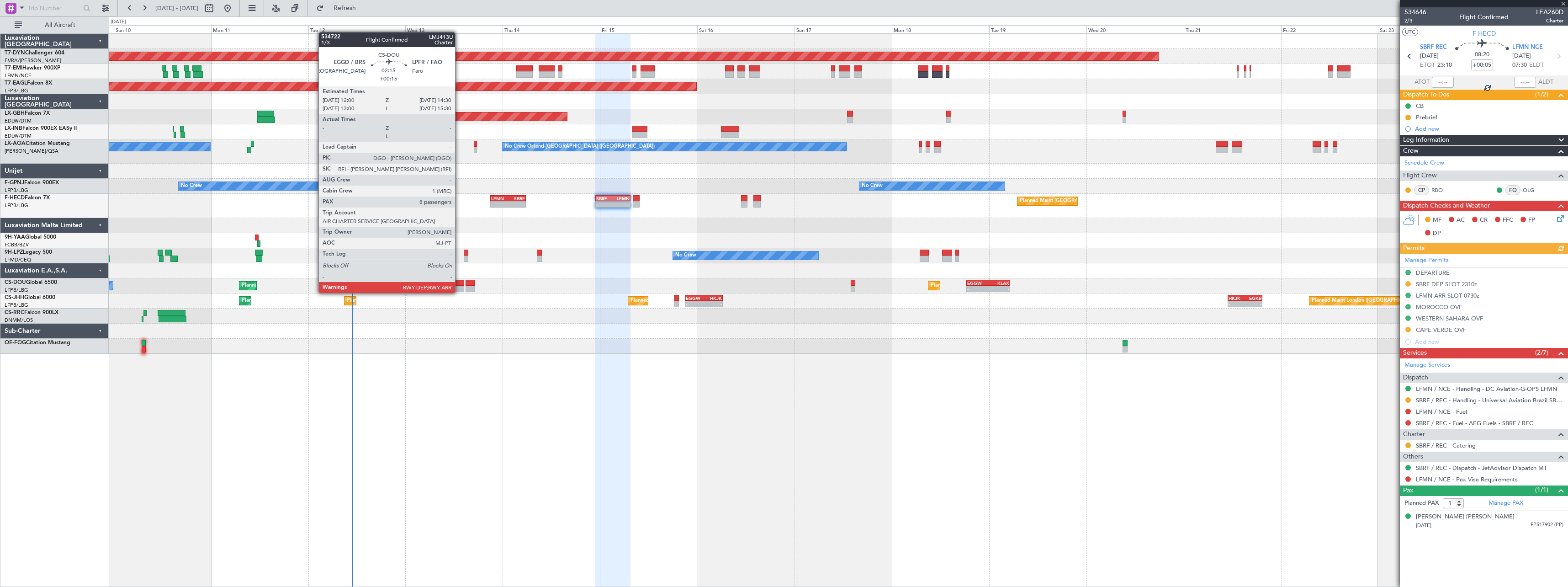
click at [458, 284] on div at bounding box center [458, 283] width 10 height 6
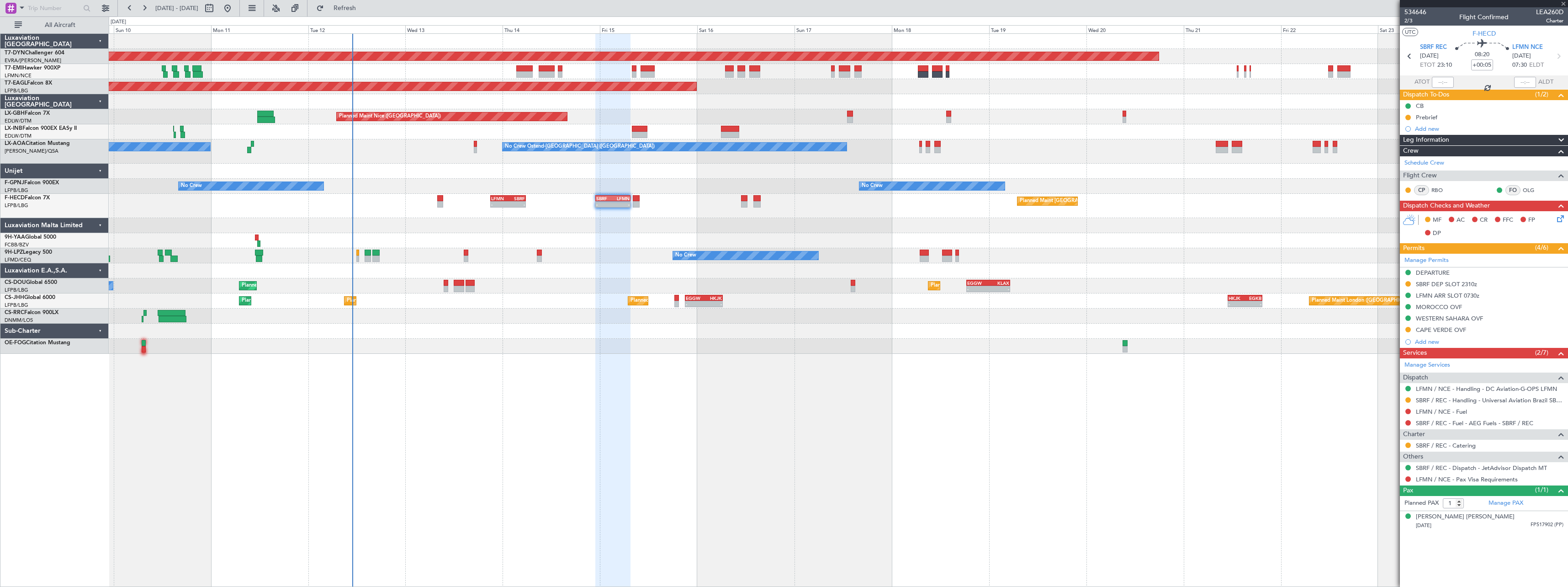
type input "+00:15"
type input "8"
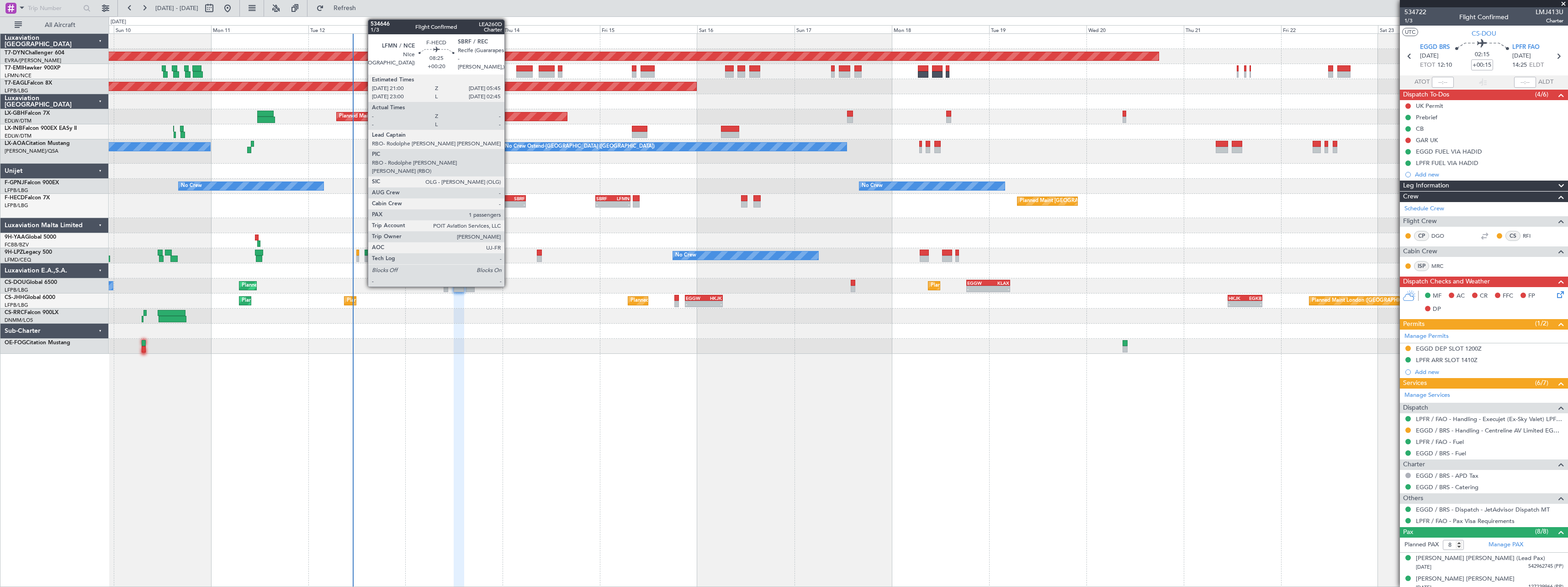
click at [508, 202] on div "-" at bounding box center [516, 204] width 17 height 6
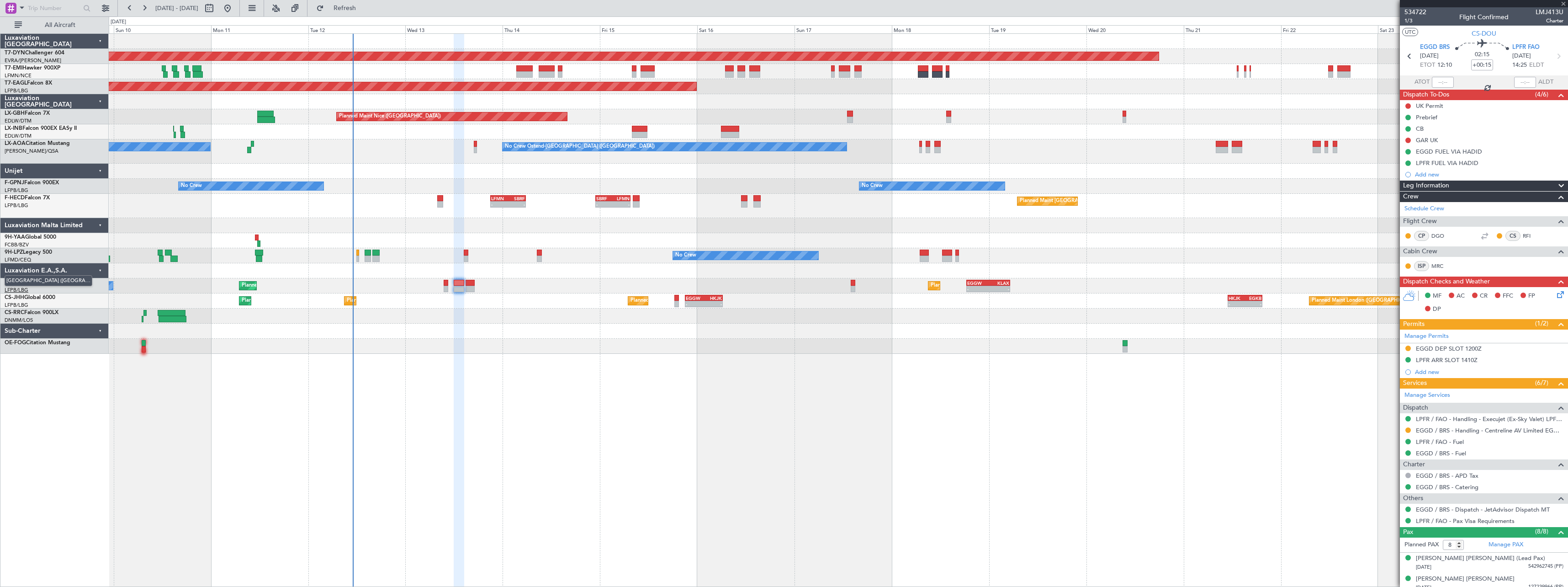
type input "+00:20"
type input "1"
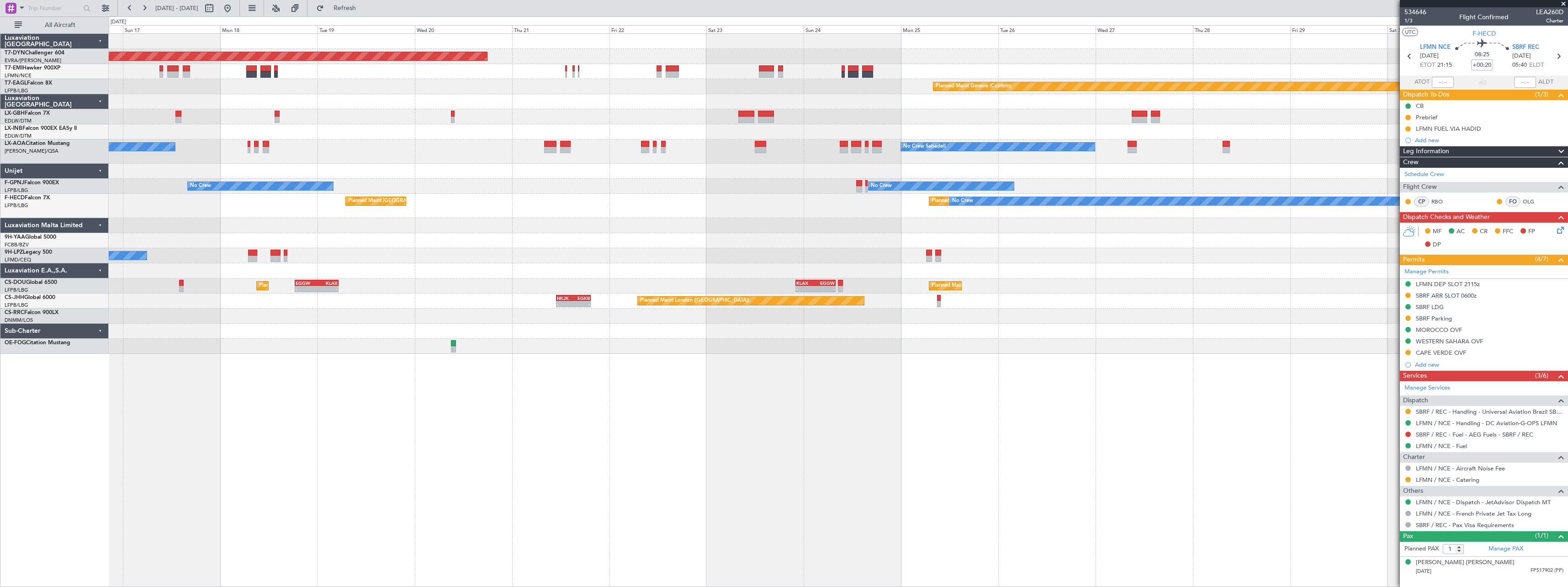
click at [557, 193] on div "No Crew No Crew No Crew Planned Maint [GEOGRAPHIC_DATA] ([GEOGRAPHIC_DATA])" at bounding box center [838, 186] width 1459 height 15
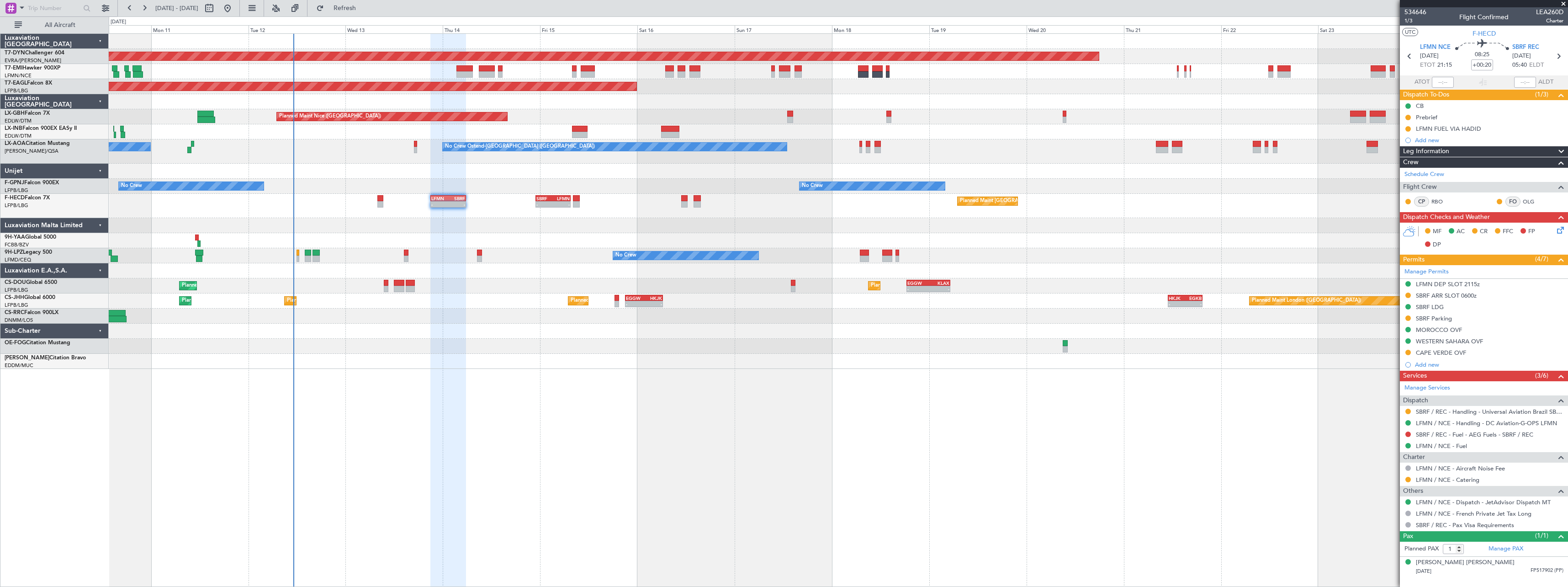
click at [1010, 310] on div "Planned Maint [GEOGRAPHIC_DATA]-[GEOGRAPHIC_DATA] Planned Maint Geneva ([GEOGRA…" at bounding box center [838, 201] width 1459 height 335
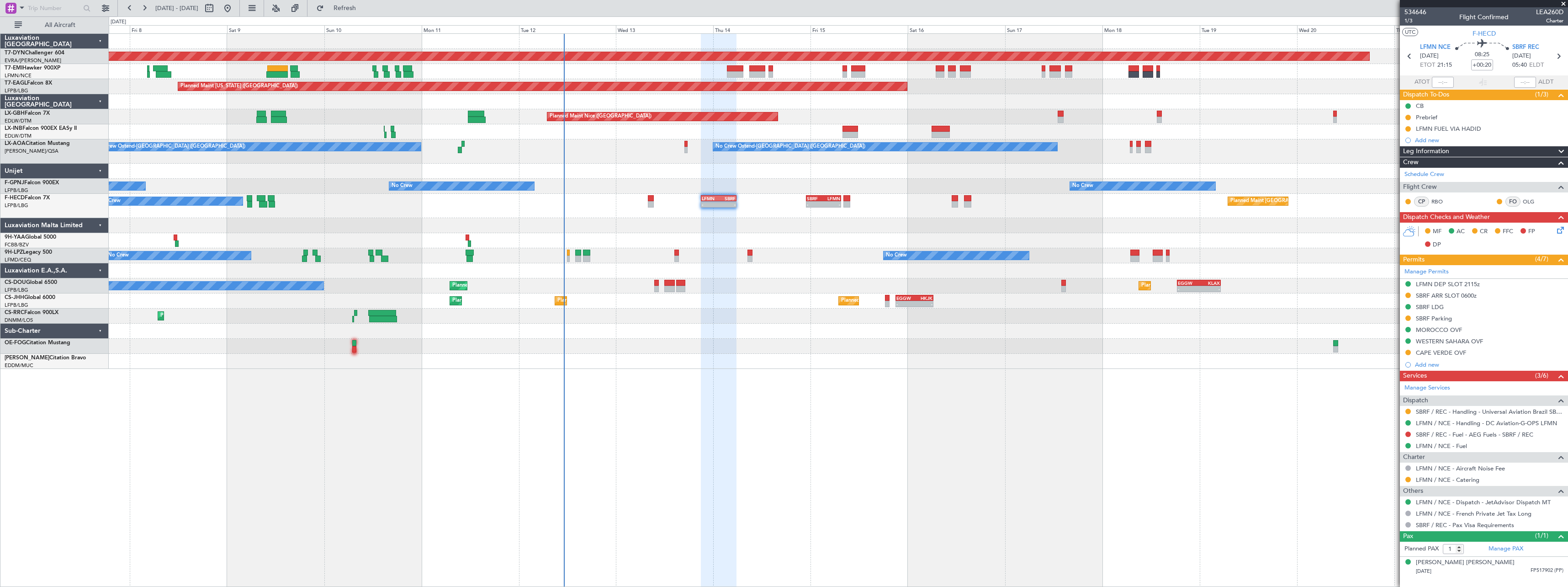
click at [772, 356] on div "Planned Maint [GEOGRAPHIC_DATA]-[GEOGRAPHIC_DATA] A/C Unavailable Planned Maint…" at bounding box center [838, 201] width 1459 height 335
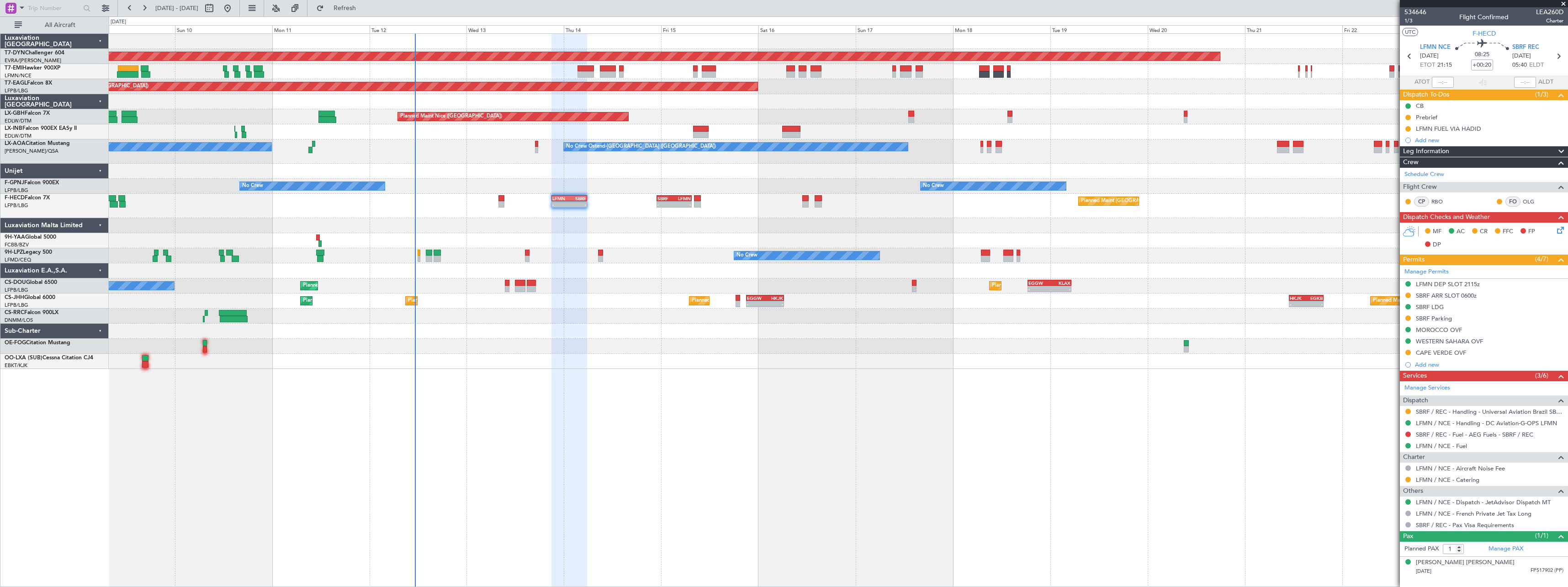
click at [946, 382] on div "Planned Maint [GEOGRAPHIC_DATA]-[GEOGRAPHIC_DATA] Planned Maint [US_STATE] ([GE…" at bounding box center [838, 310] width 1459 height 554
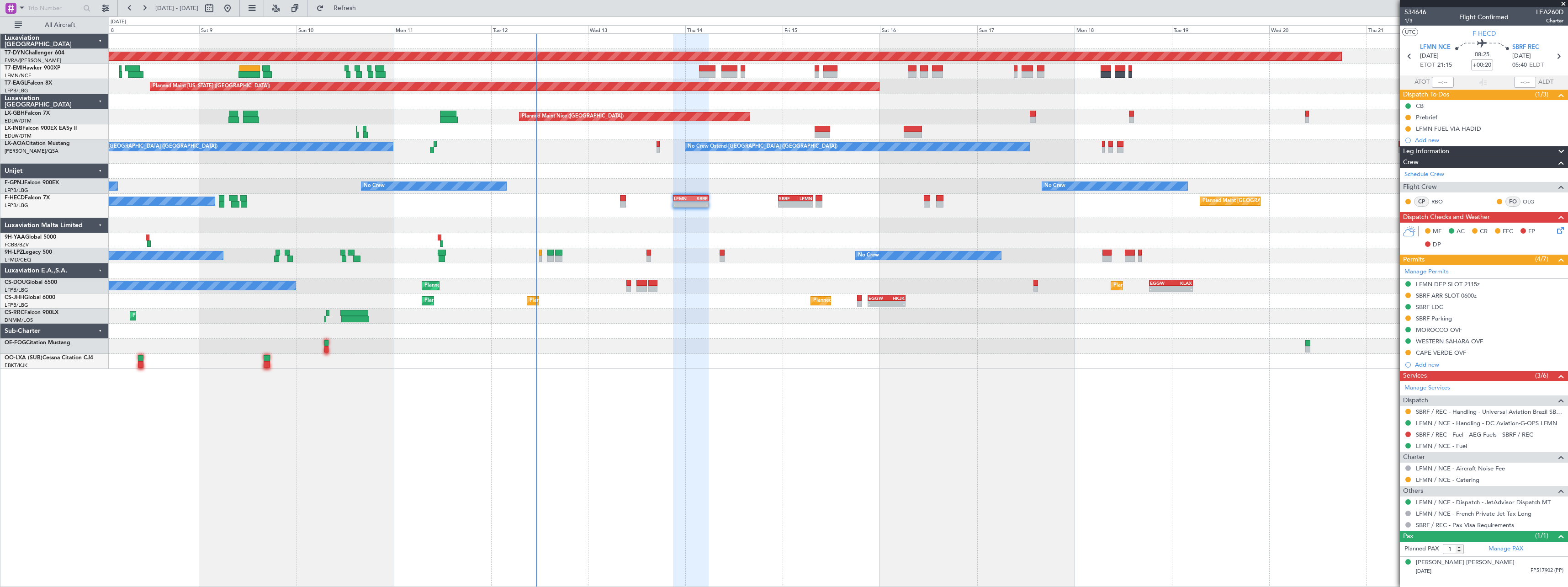
click at [823, 341] on div "Planned Maint [GEOGRAPHIC_DATA]-[GEOGRAPHIC_DATA] A/C Unavailable Planned Maint…" at bounding box center [838, 201] width 1459 height 335
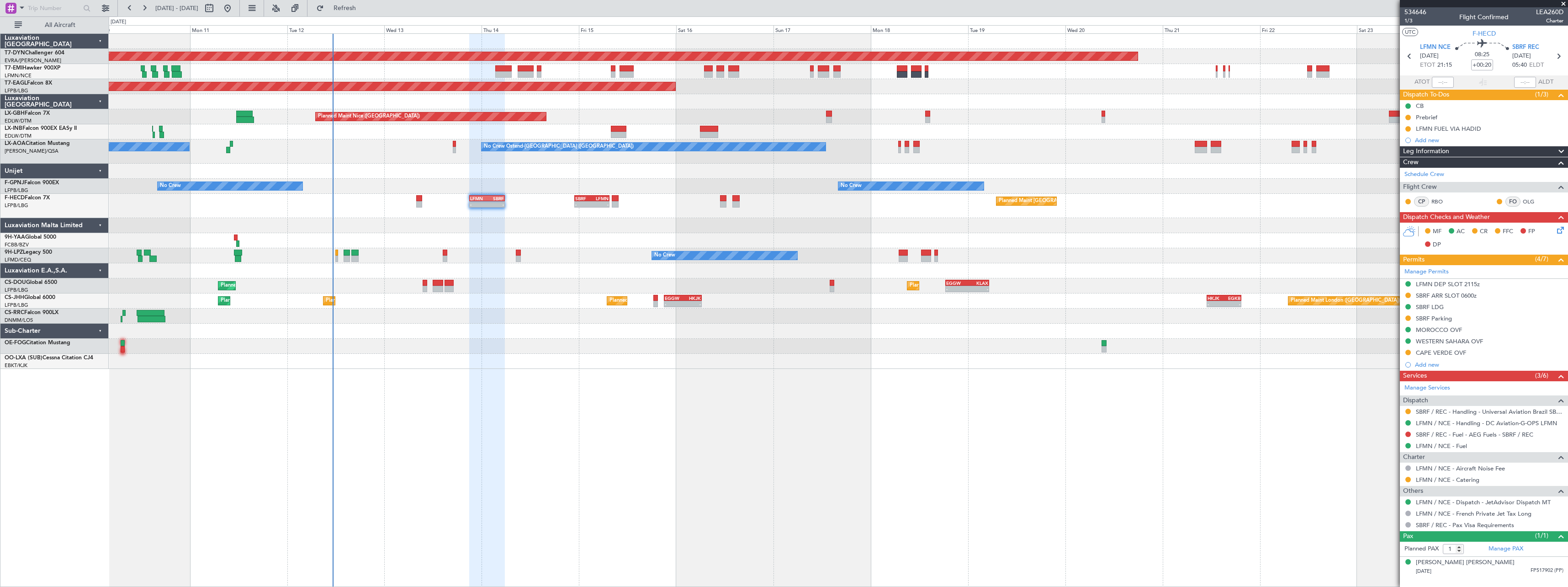
click at [587, 368] on div "Planned Maint [GEOGRAPHIC_DATA]-[GEOGRAPHIC_DATA] Planned Maint [US_STATE] ([GE…" at bounding box center [838, 310] width 1459 height 554
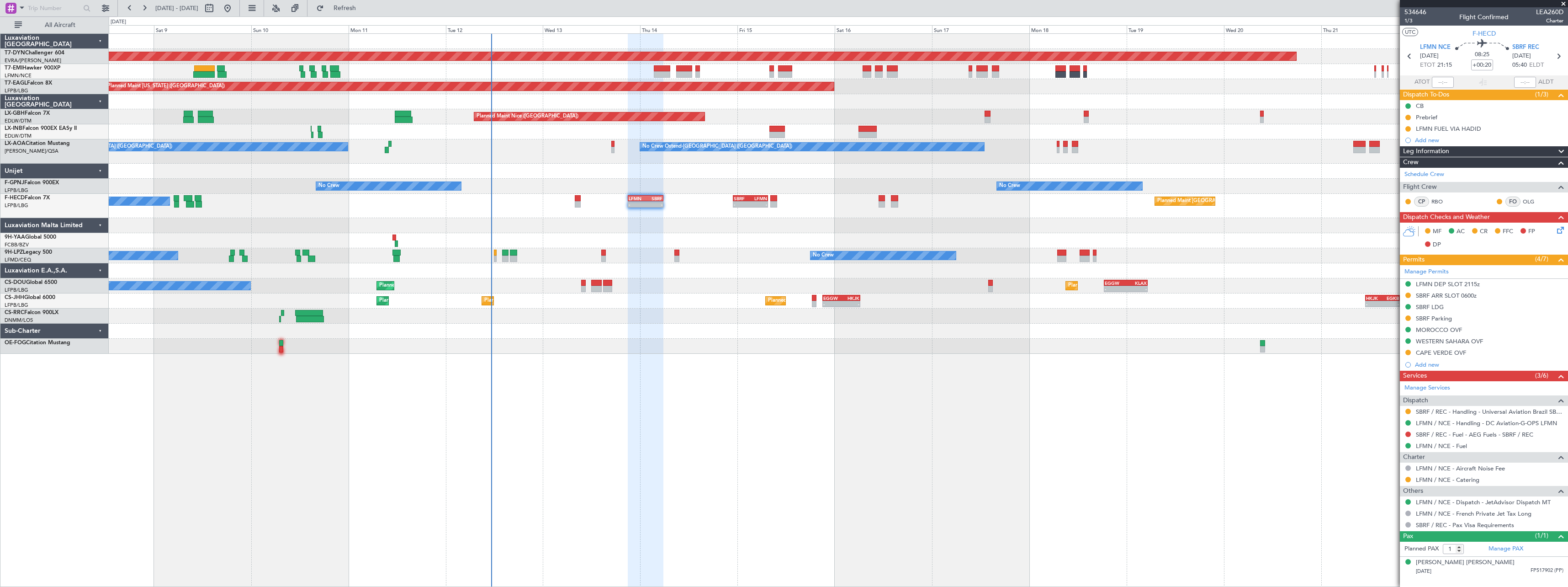
click at [615, 354] on div "Planned Maint [GEOGRAPHIC_DATA]-[GEOGRAPHIC_DATA] A/C Unavailable Planned Maint…" at bounding box center [838, 310] width 1459 height 554
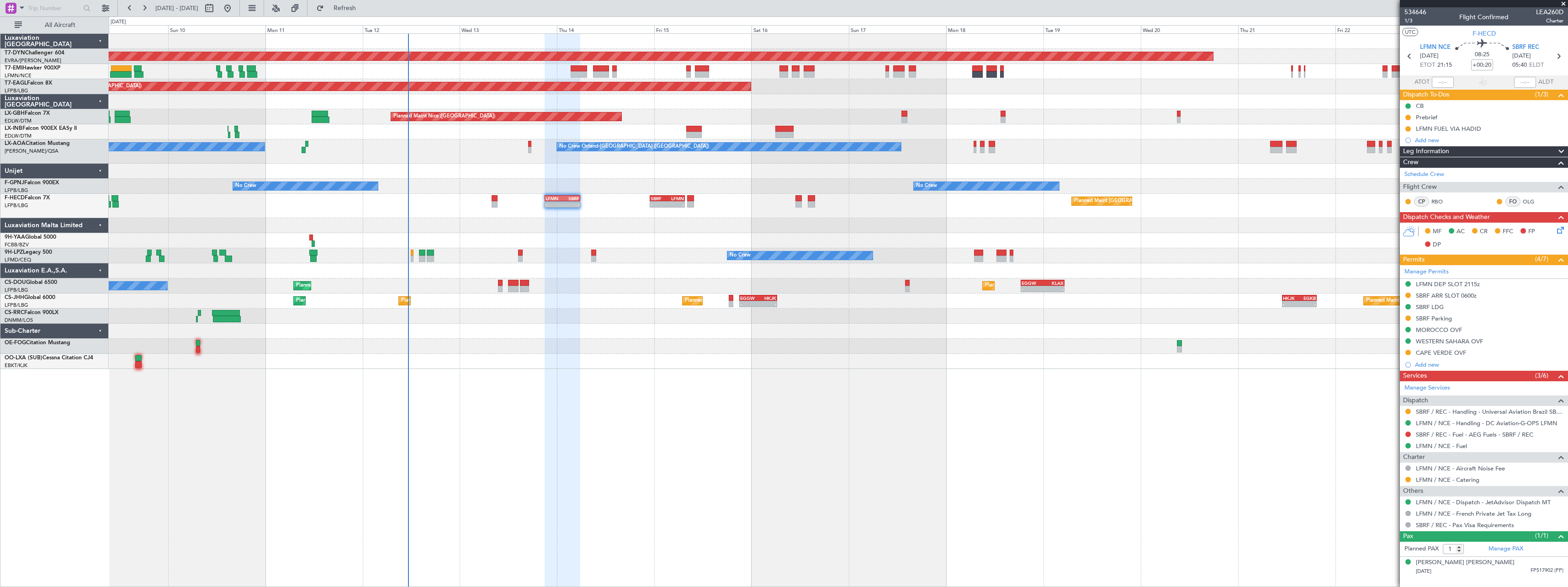
click at [545, 318] on div "Planned Maint Larnaca ([GEOGRAPHIC_DATA] Intl)" at bounding box center [838, 316] width 1459 height 15
click at [364, 8] on span "Refresh" at bounding box center [345, 8] width 38 height 6
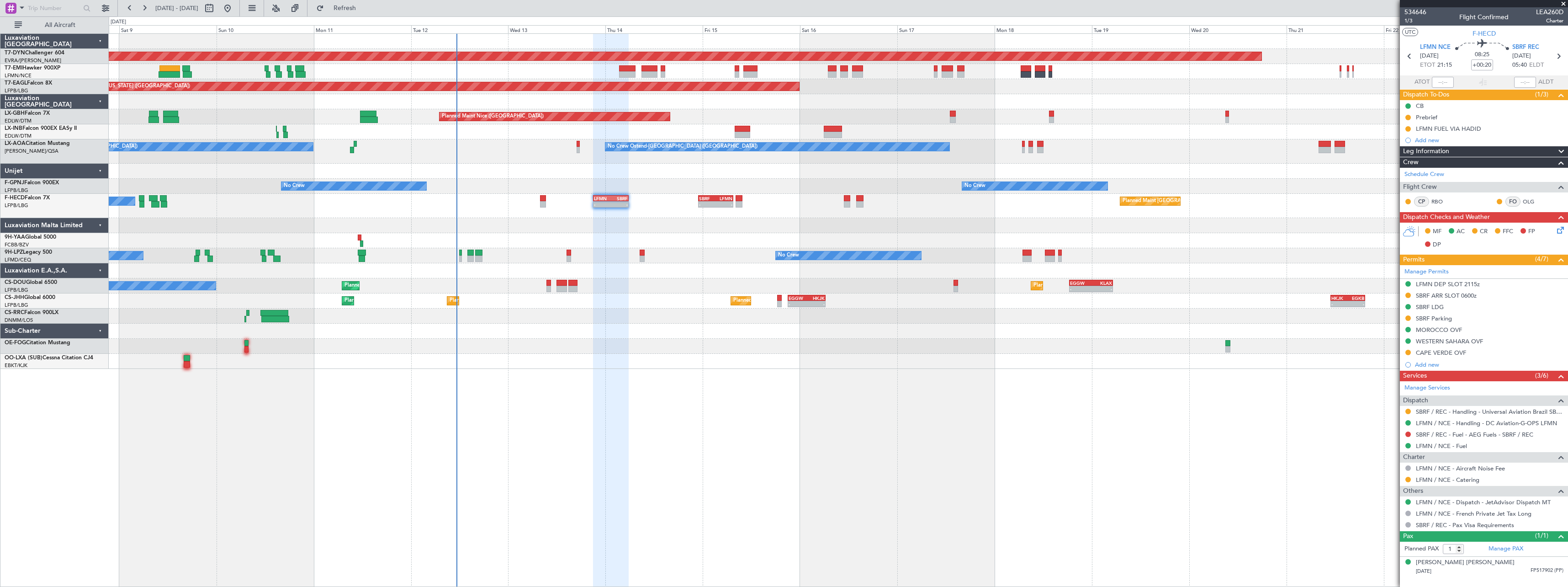
click at [477, 172] on div at bounding box center [838, 171] width 1459 height 15
click at [364, 11] on span "Refresh" at bounding box center [345, 8] width 38 height 6
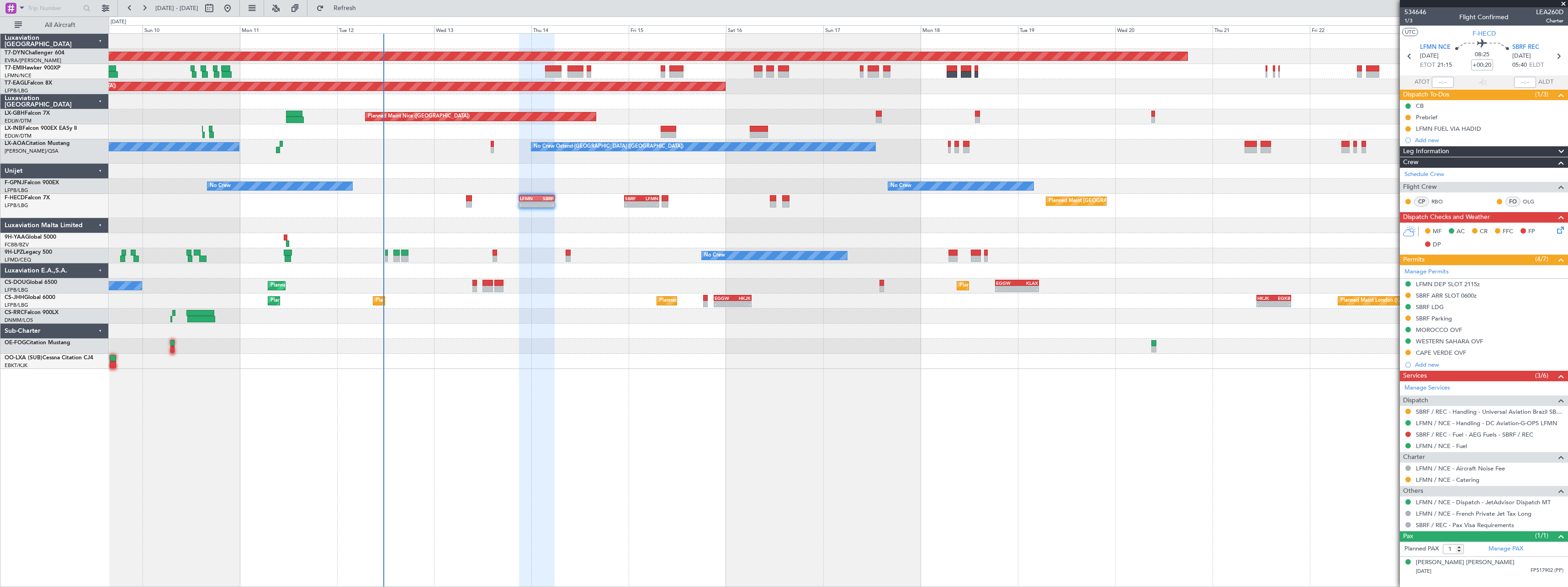
click at [488, 163] on div "No Crew Ostend-brugge (Ostend) No Crew Ostend-brugge (Ostend) No Crew Sabadell" at bounding box center [838, 152] width 1459 height 25
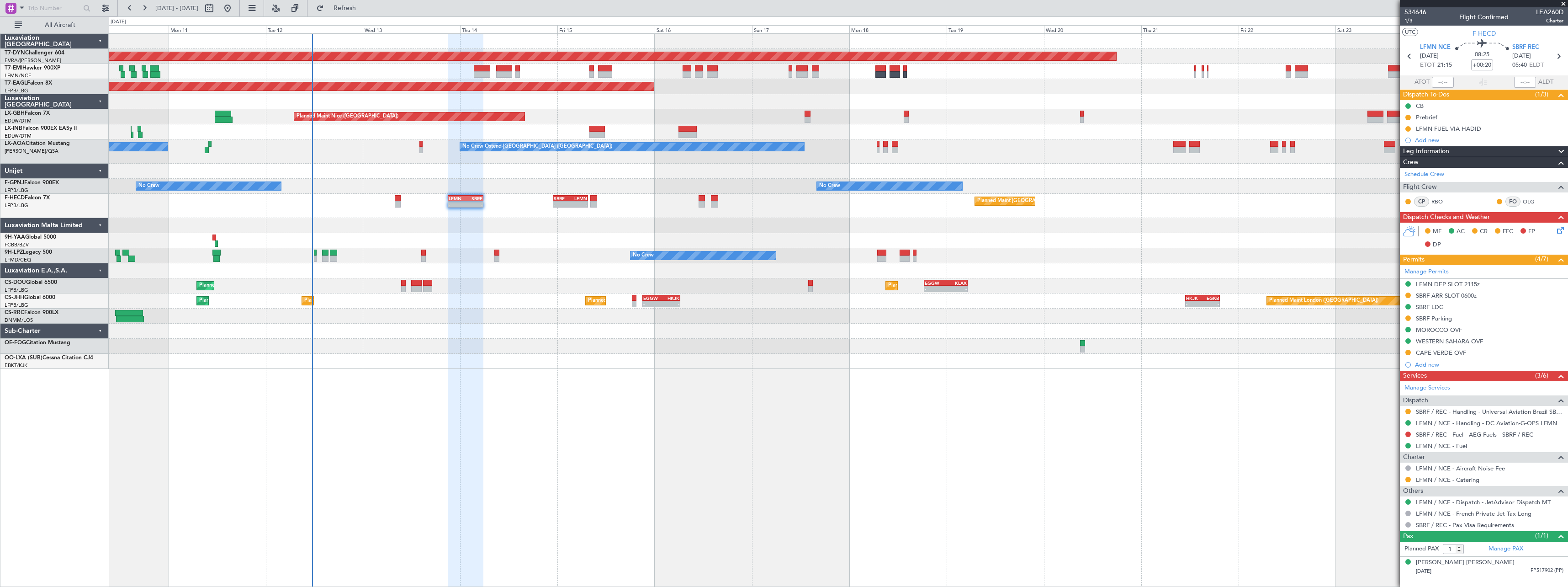
click at [542, 299] on div "Planned Maint Paris (Le Bourget) Planned Maint London (Biggin Hill) Planned Mai…" at bounding box center [838, 301] width 1459 height 15
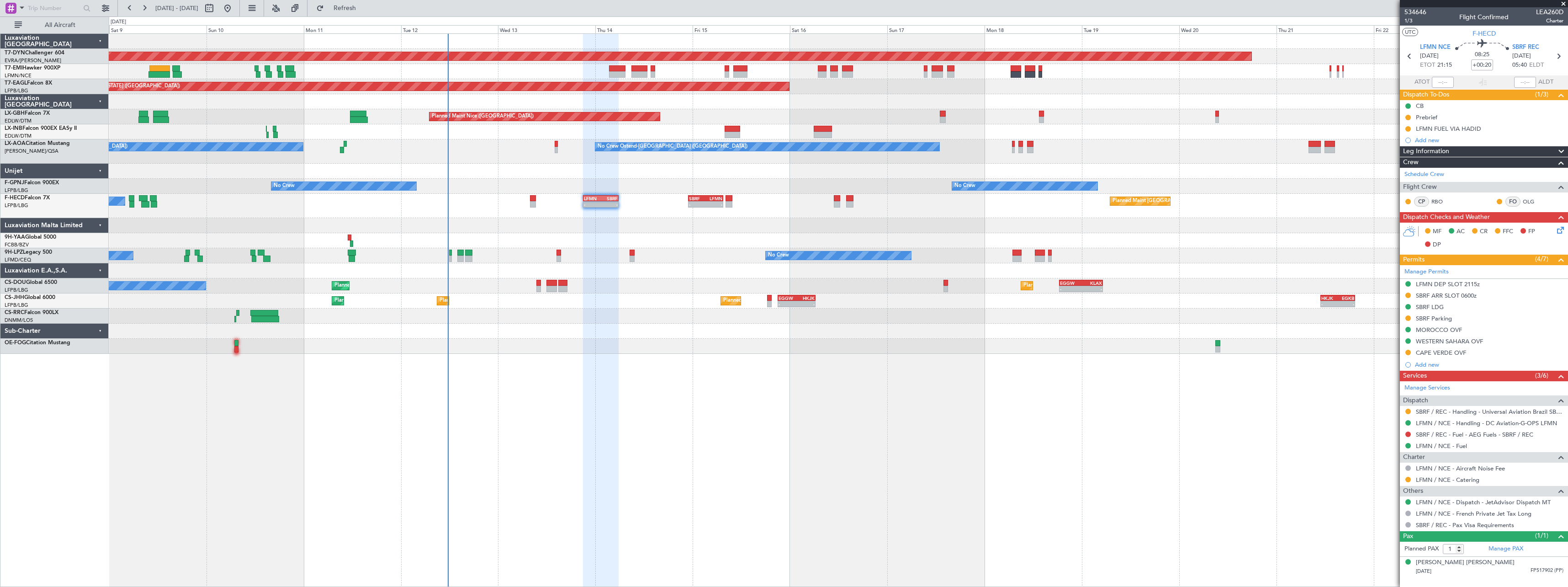
click at [653, 365] on div "Planned Maint [GEOGRAPHIC_DATA]-[GEOGRAPHIC_DATA] Planned Maint [US_STATE] ([GE…" at bounding box center [838, 310] width 1459 height 554
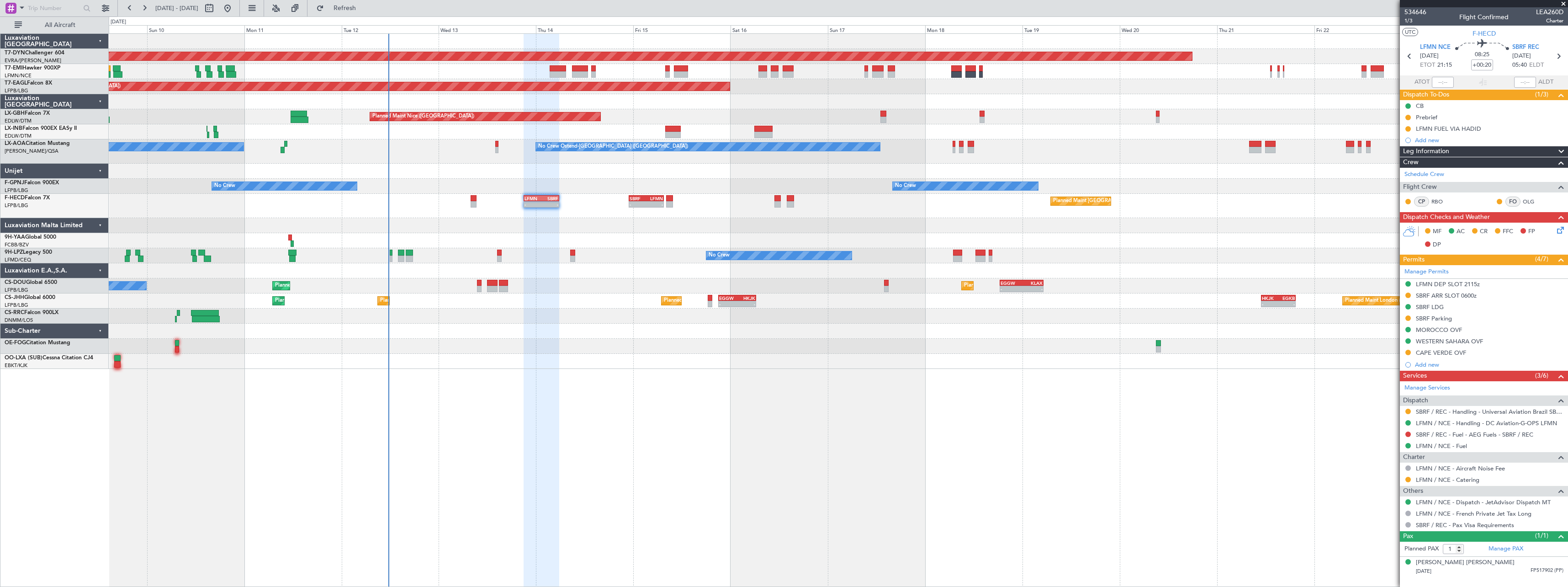
click at [523, 366] on div "Planned Maint Basel-Mulhouse Planned Maint New York (Teterboro) Planned Maint G…" at bounding box center [838, 310] width 1459 height 554
click at [361, 10] on span "Refresh" at bounding box center [345, 8] width 38 height 6
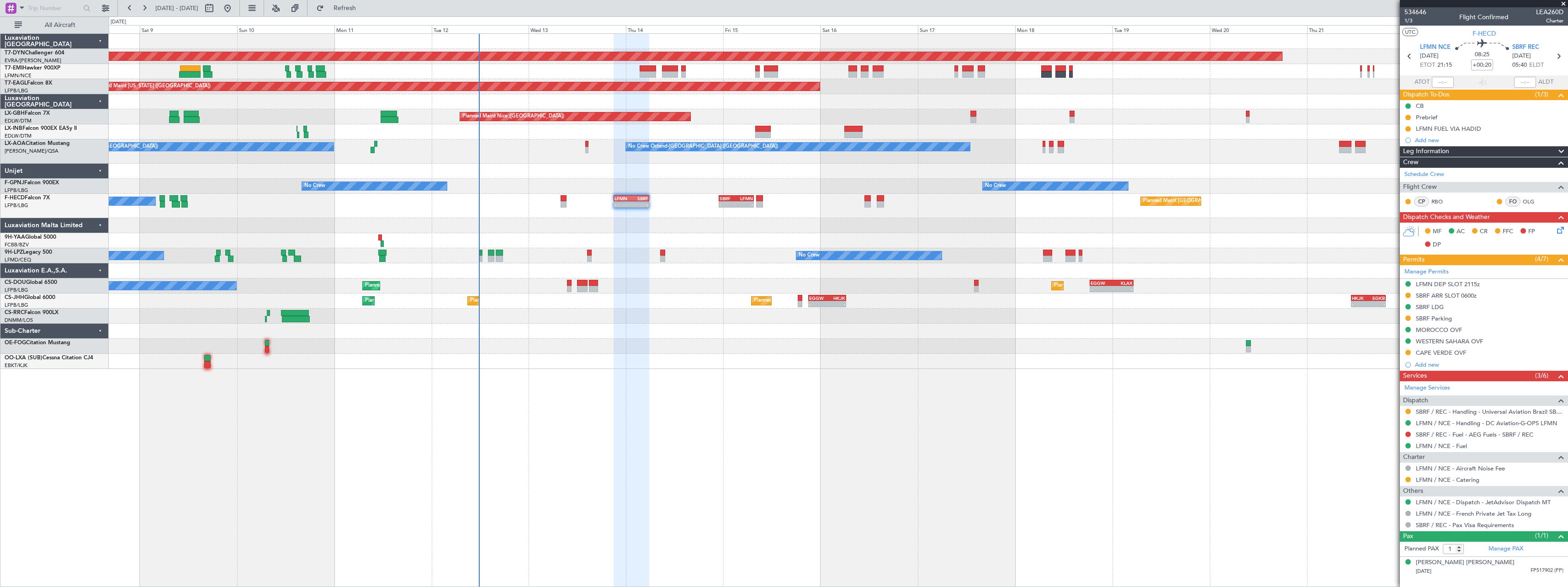
click at [590, 323] on div "Planned Maint Larnaca ([GEOGRAPHIC_DATA] Intl)" at bounding box center [838, 316] width 1459 height 15
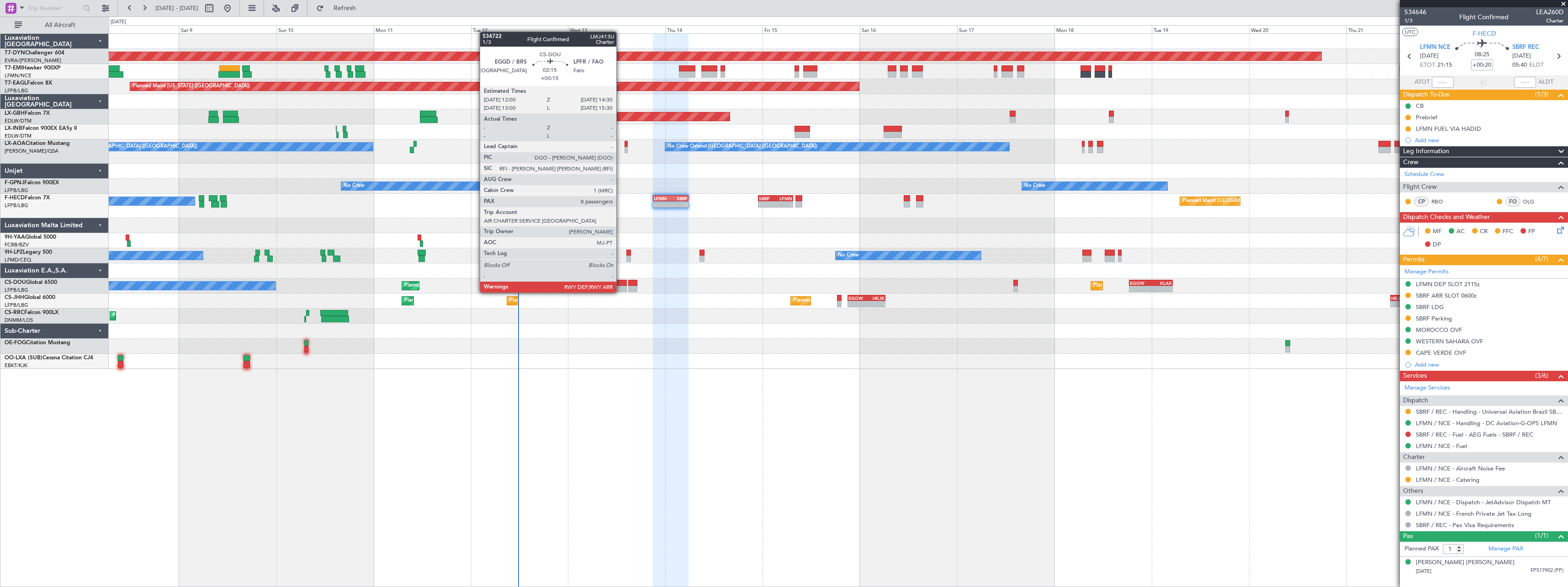
click at [622, 283] on div at bounding box center [621, 283] width 10 height 6
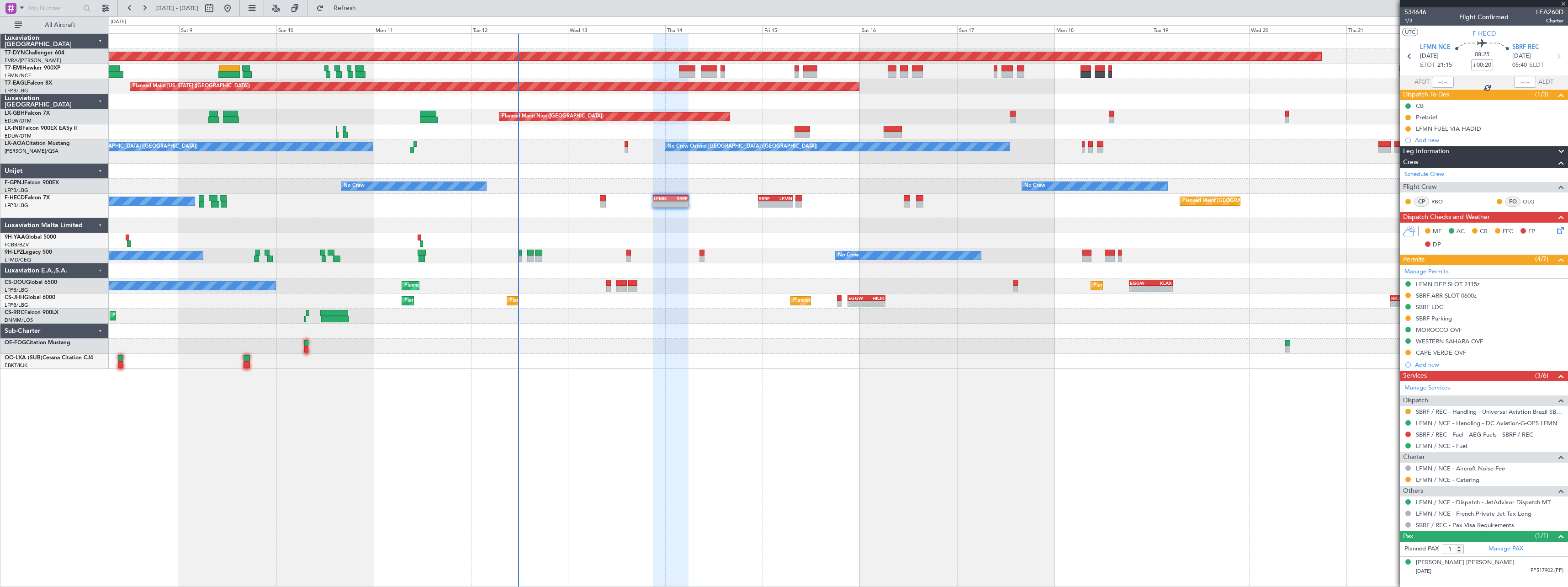
type input "+00:15"
type input "8"
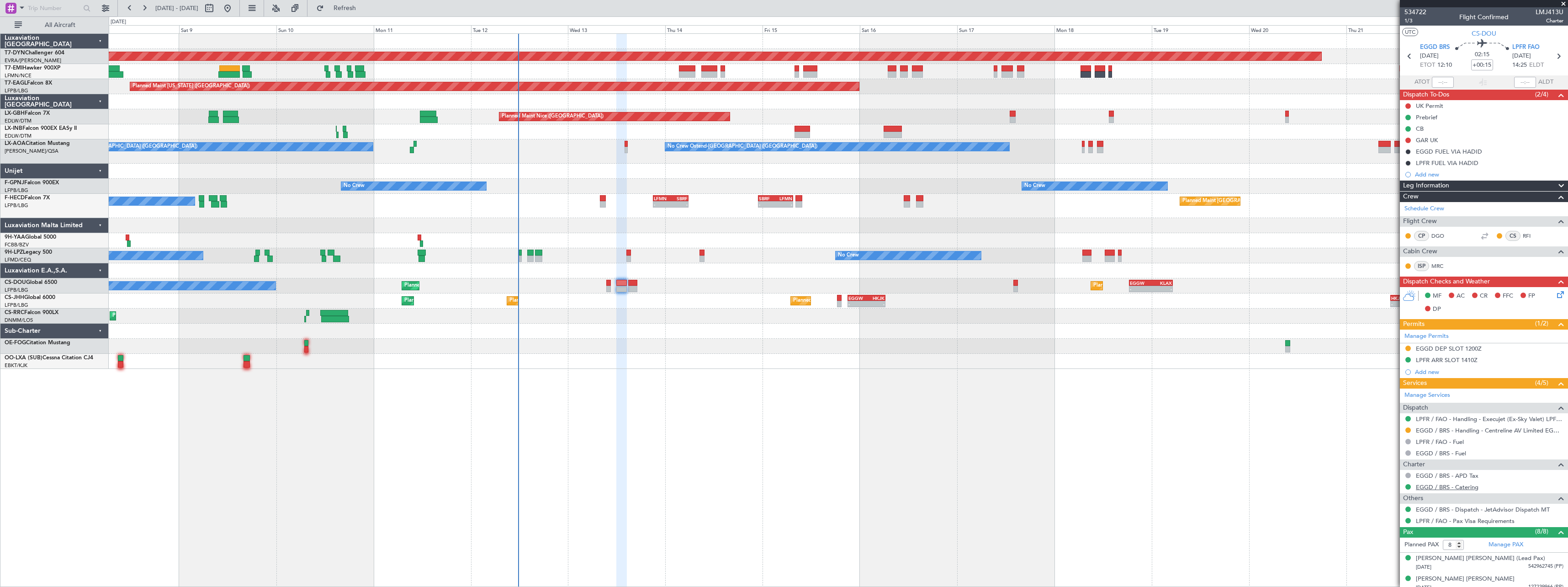
click at [1432, 486] on link "EGGD / BRS - Catering" at bounding box center [1447, 487] width 63 height 8
click at [364, 5] on span "Refresh" at bounding box center [345, 8] width 38 height 6
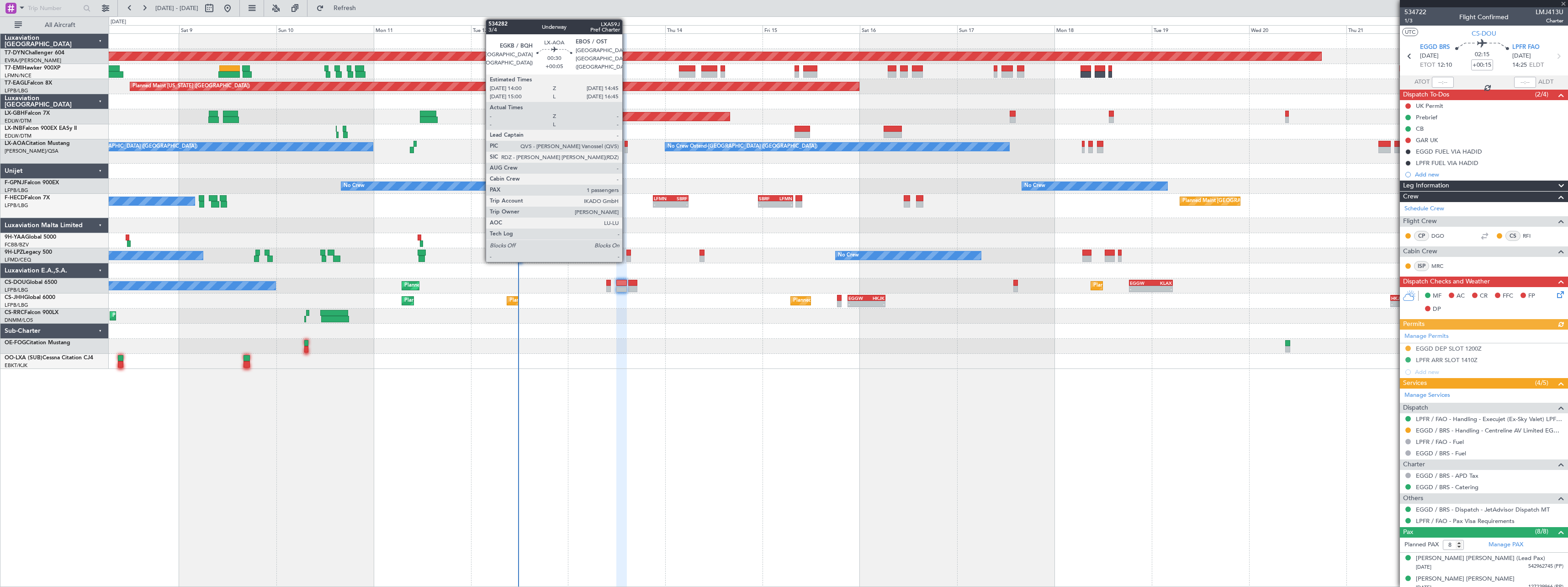
click at [627, 148] on div at bounding box center [626, 150] width 3 height 6
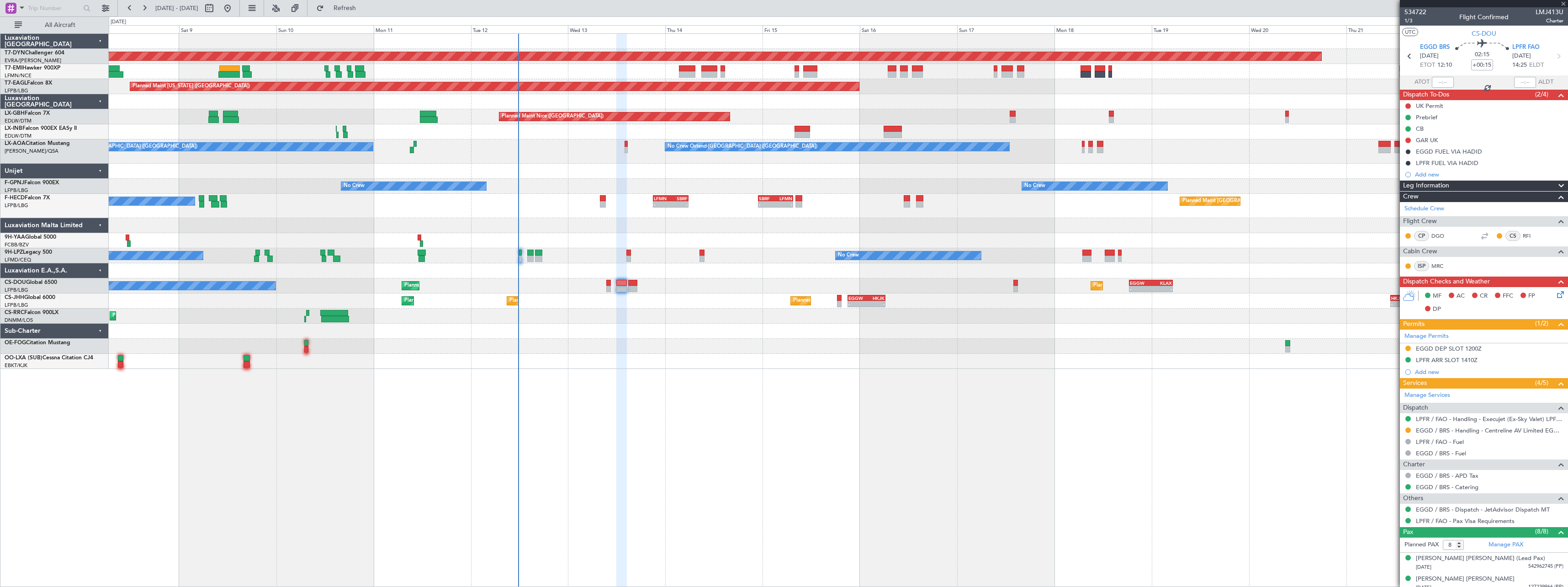
type input "+00:05"
type input "1"
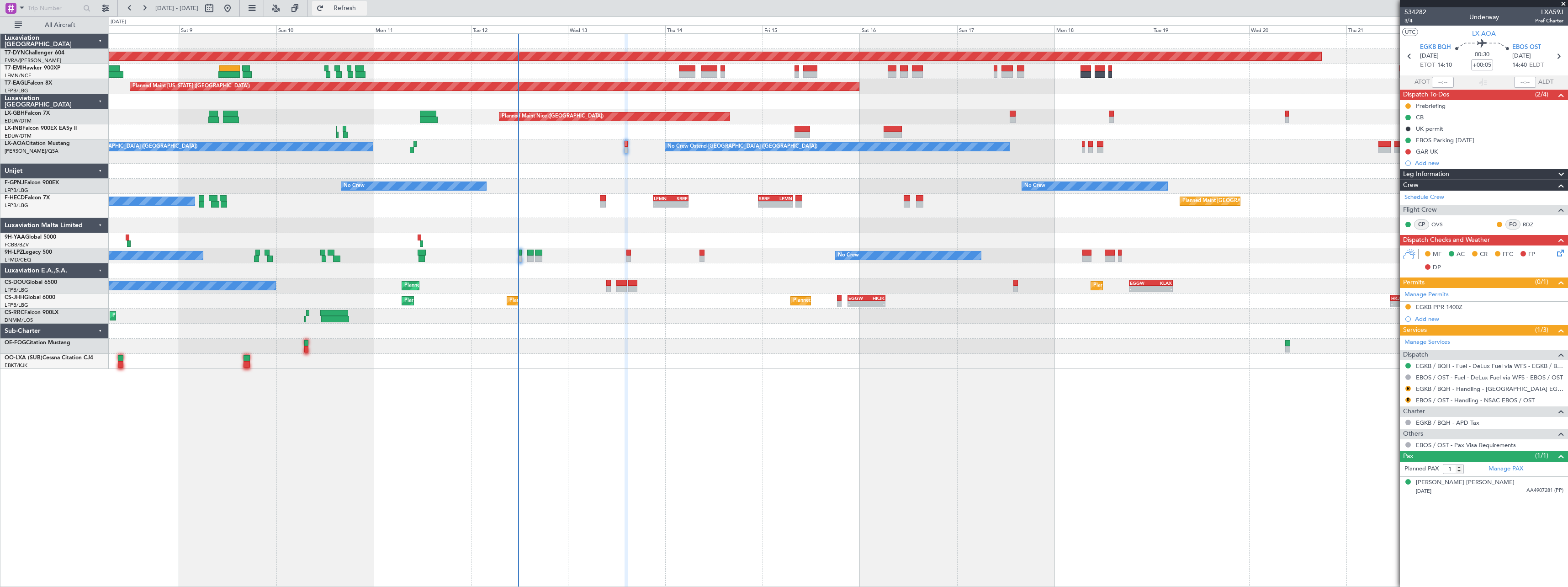
click at [364, 11] on span "Refresh" at bounding box center [345, 8] width 38 height 6
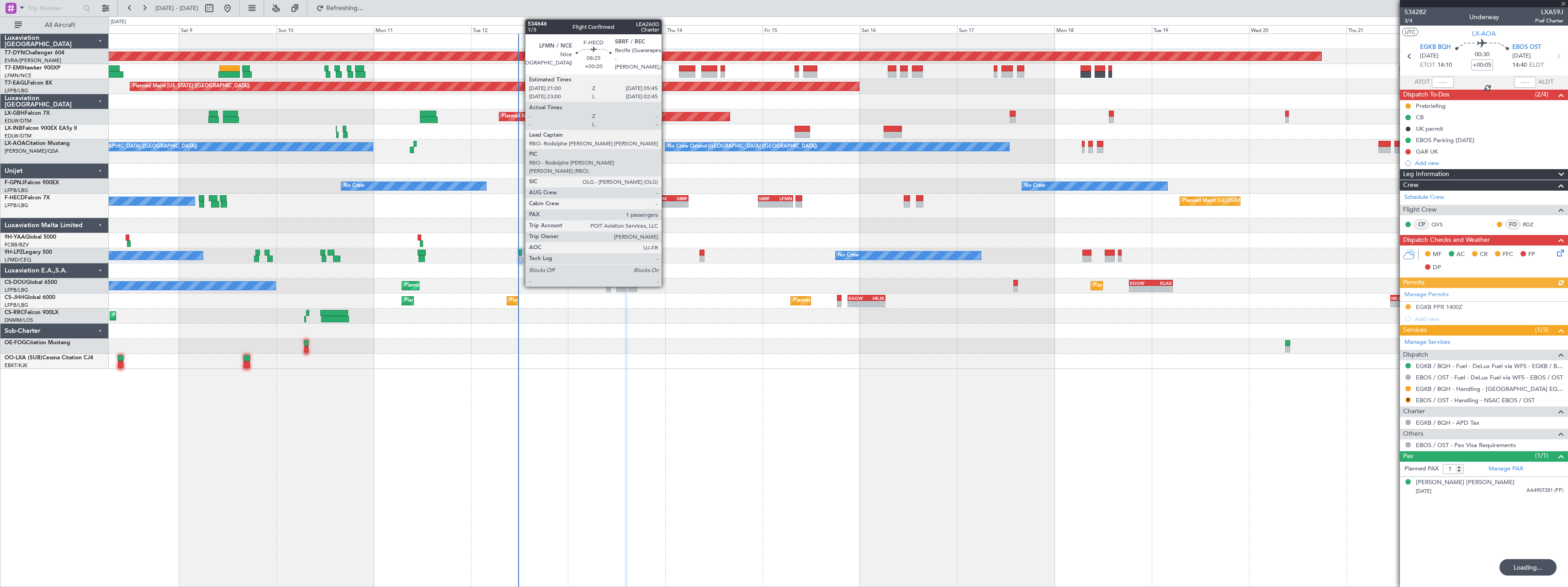
click at [665, 199] on div "LFMN" at bounding box center [661, 198] width 17 height 6
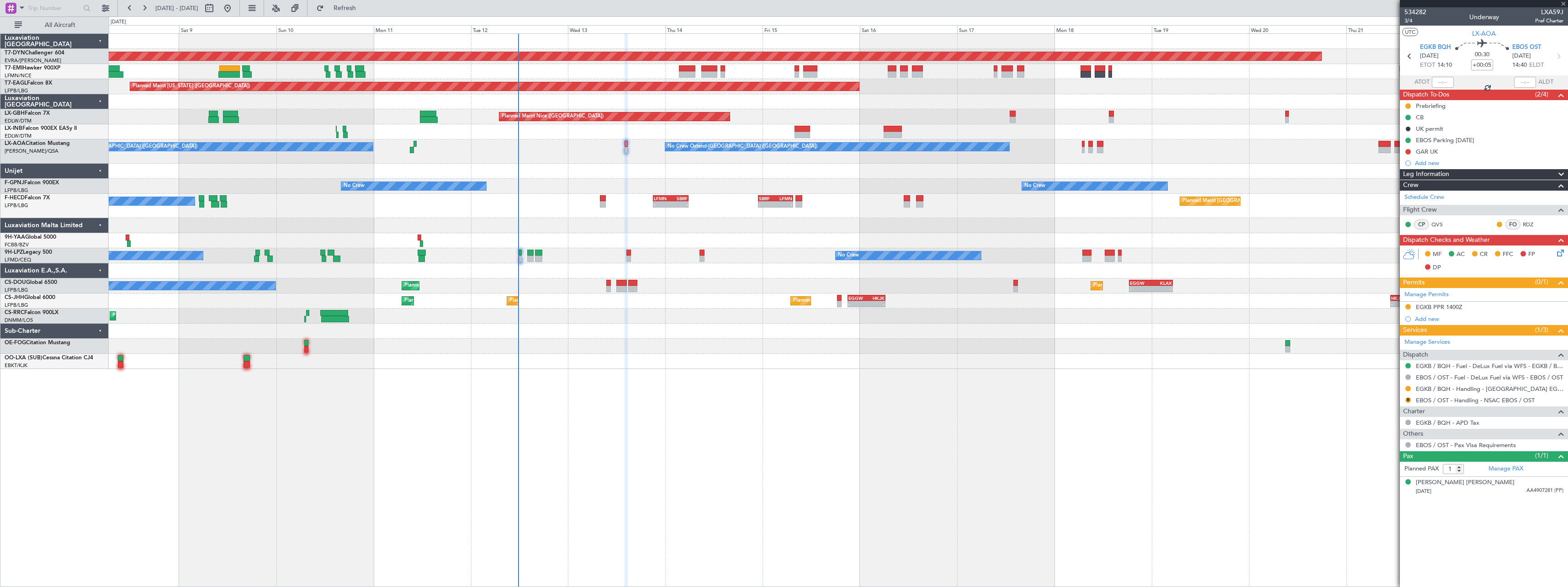
type input "+00:20"
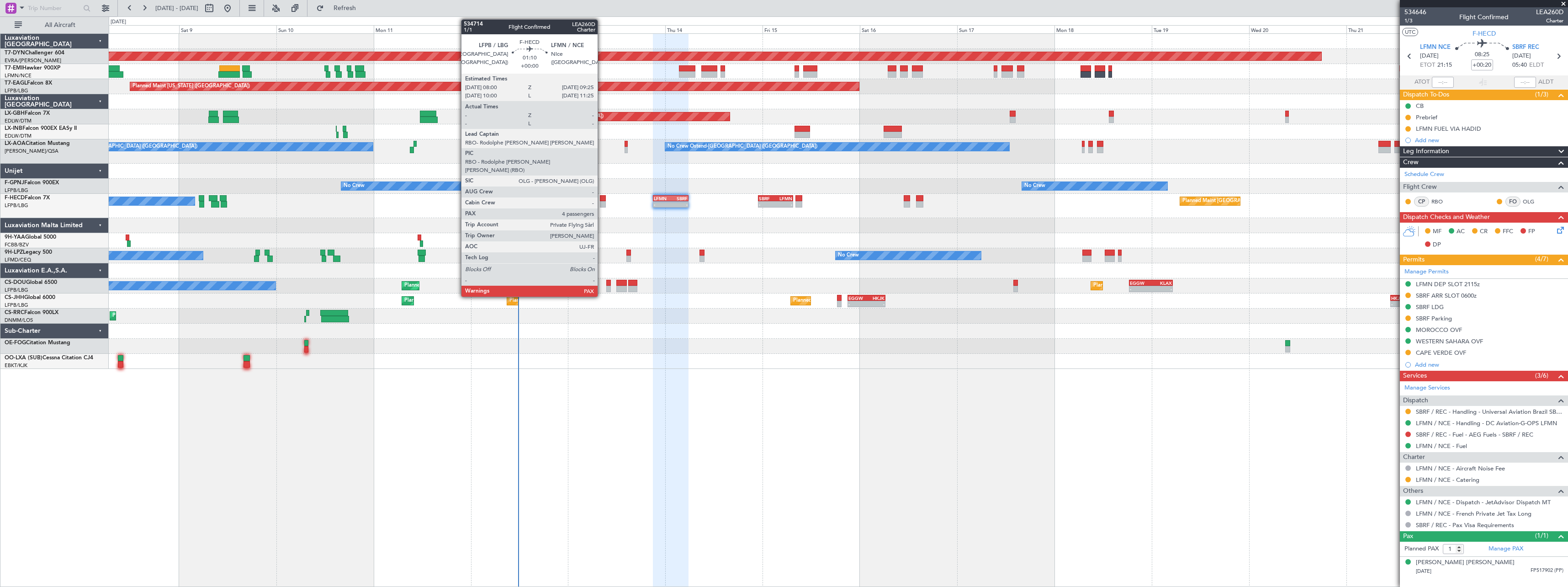
click at [600, 200] on div at bounding box center [602, 198] width 6 height 6
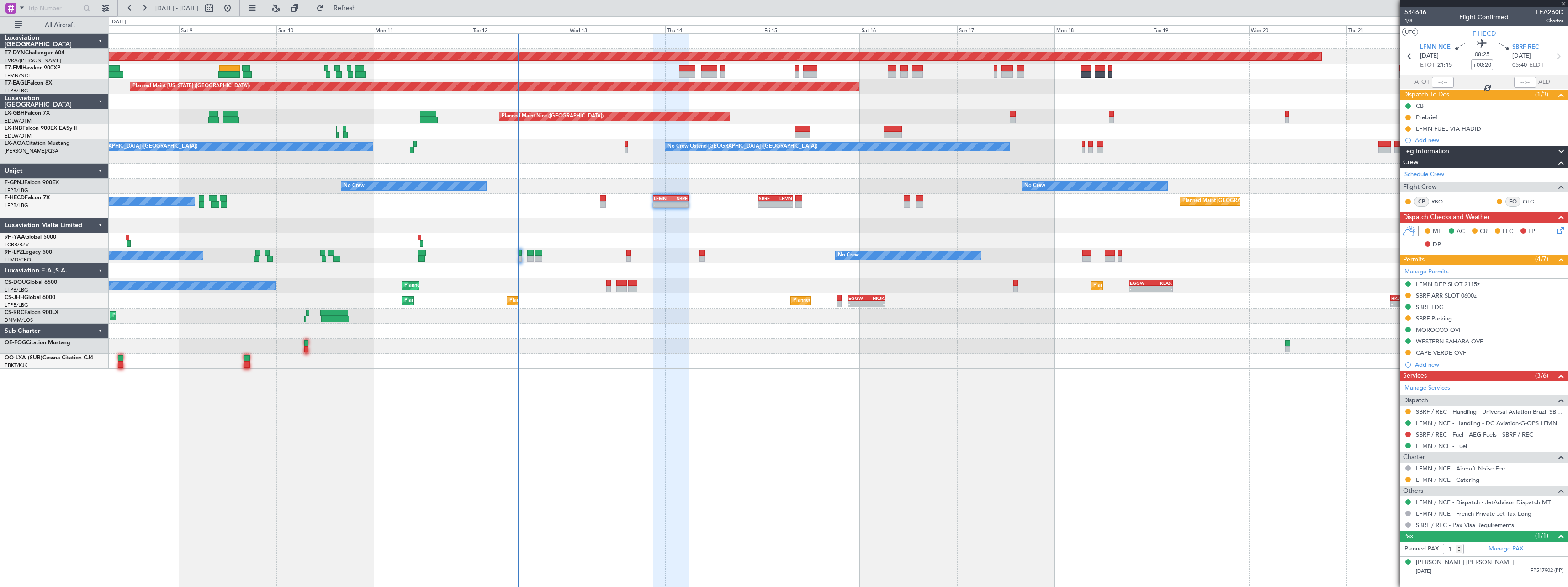
type input "4"
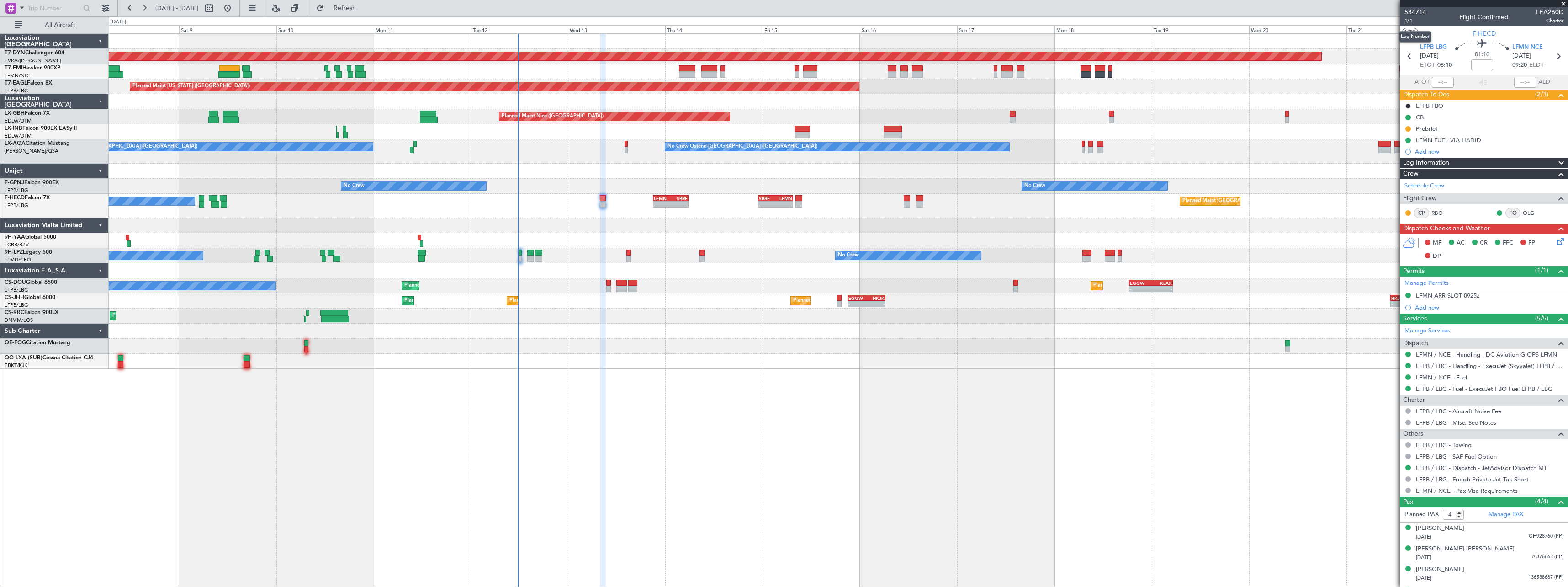
click at [1409, 22] on span "1/1" at bounding box center [1416, 21] width 22 height 8
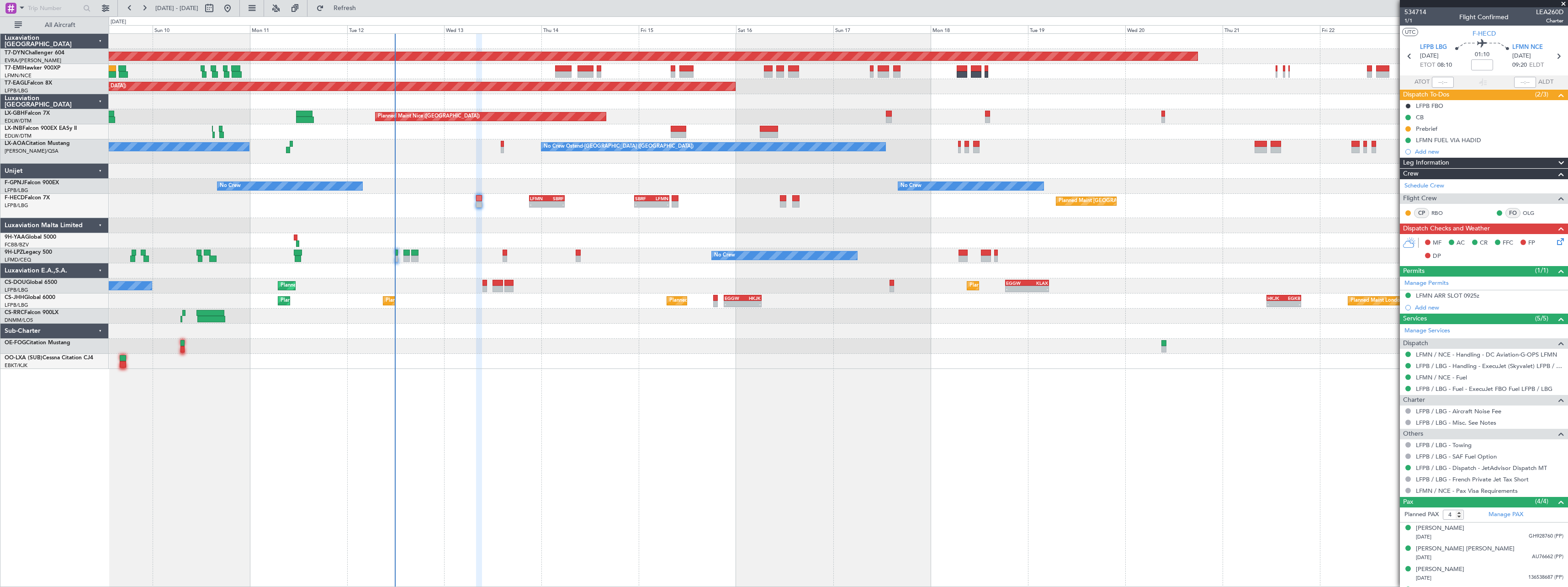
click at [550, 362] on div at bounding box center [838, 361] width 1459 height 15
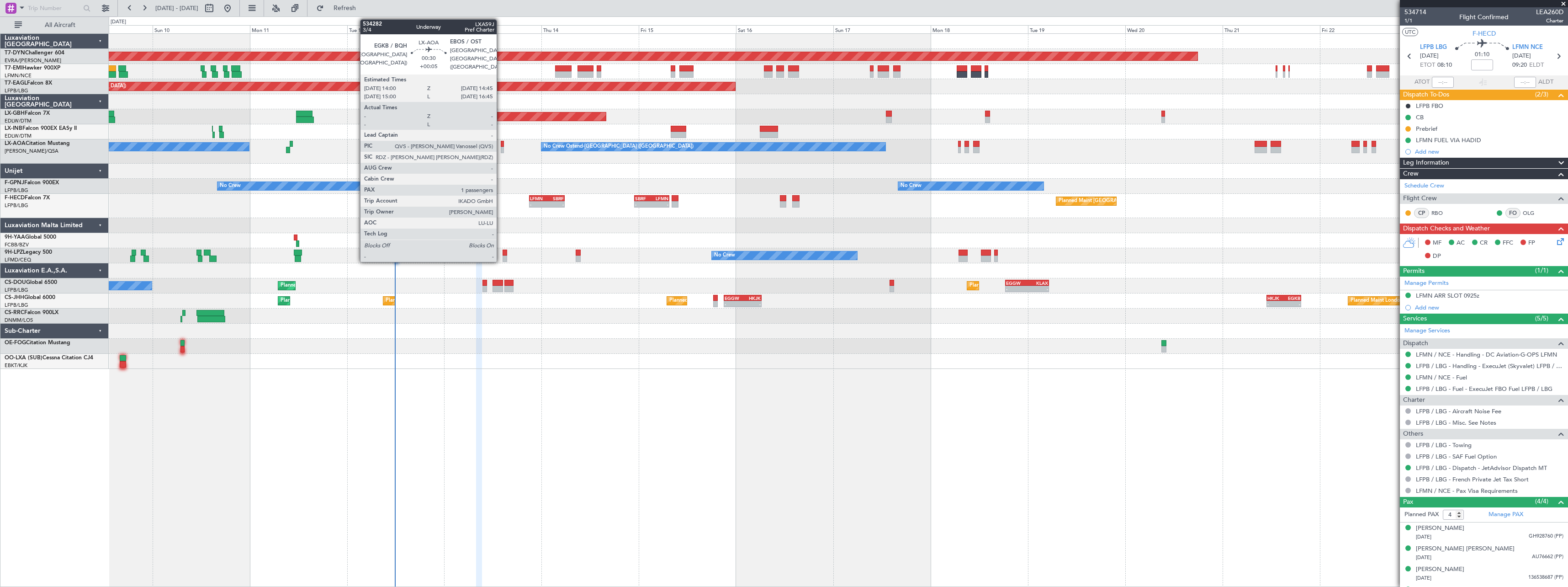
click at [500, 147] on div at bounding box center [502, 150] width 3 height 6
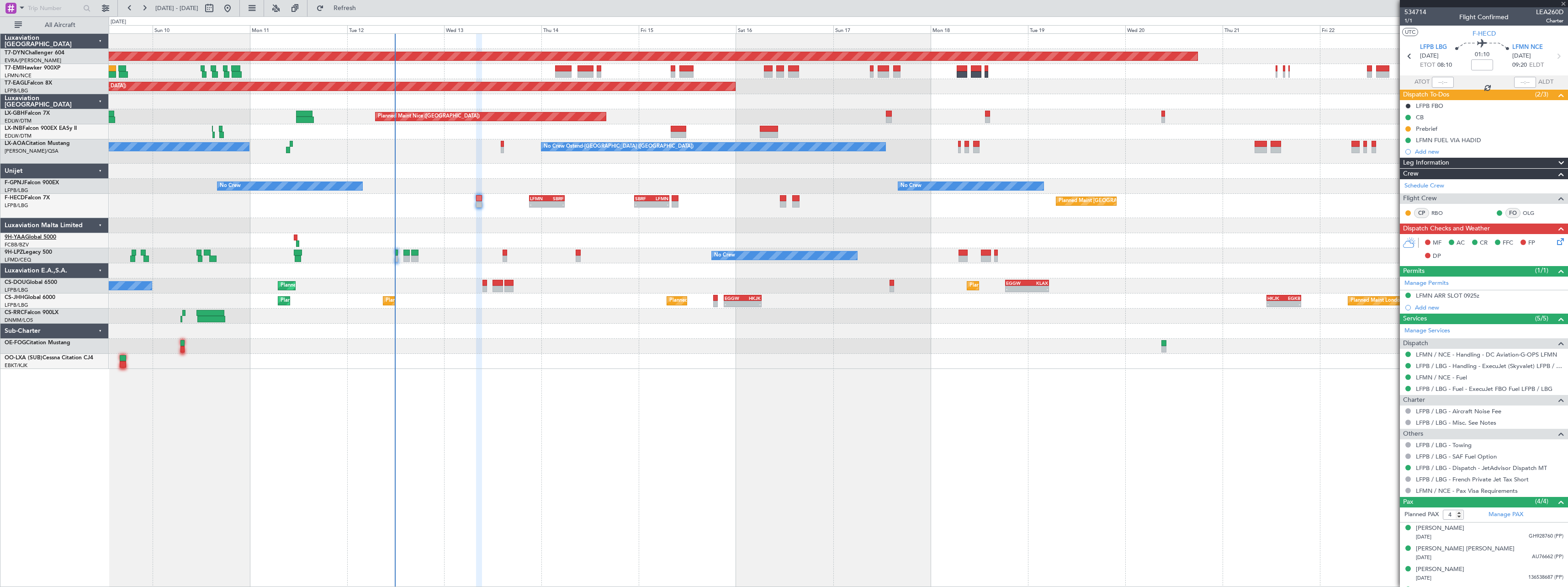
type input "+00:05"
type input "1"
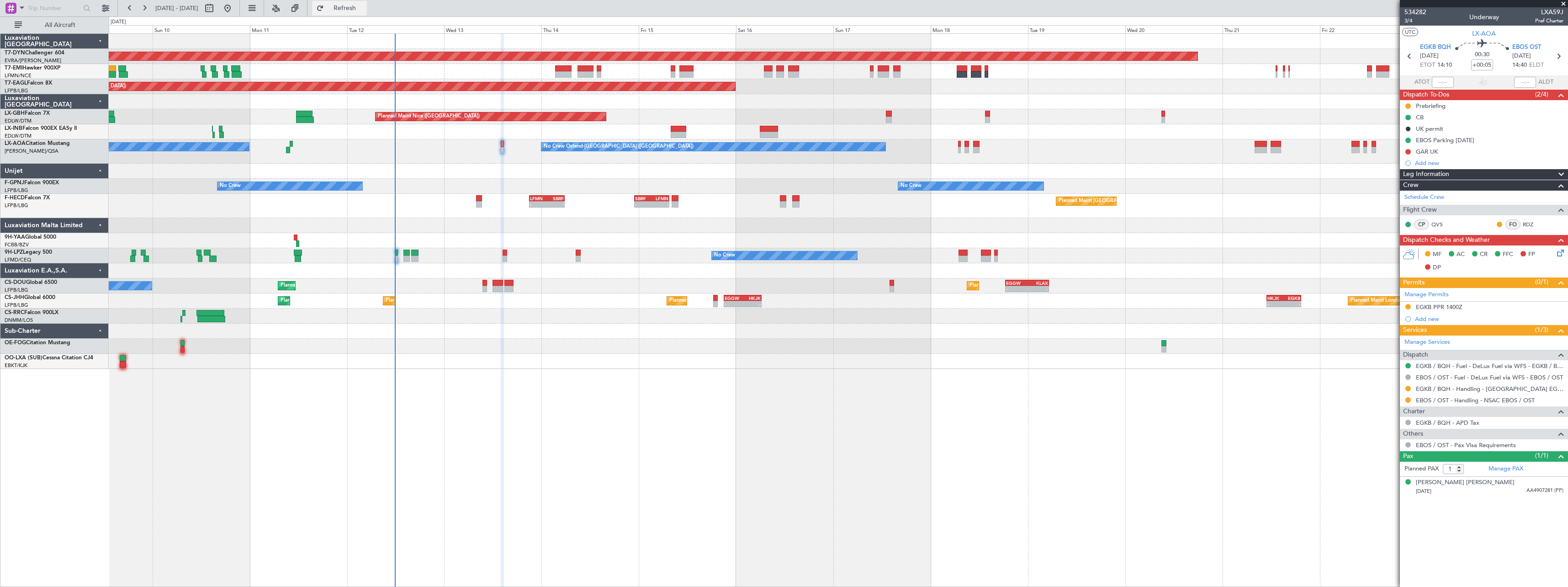
click at [360, 10] on span "Refresh" at bounding box center [345, 8] width 38 height 6
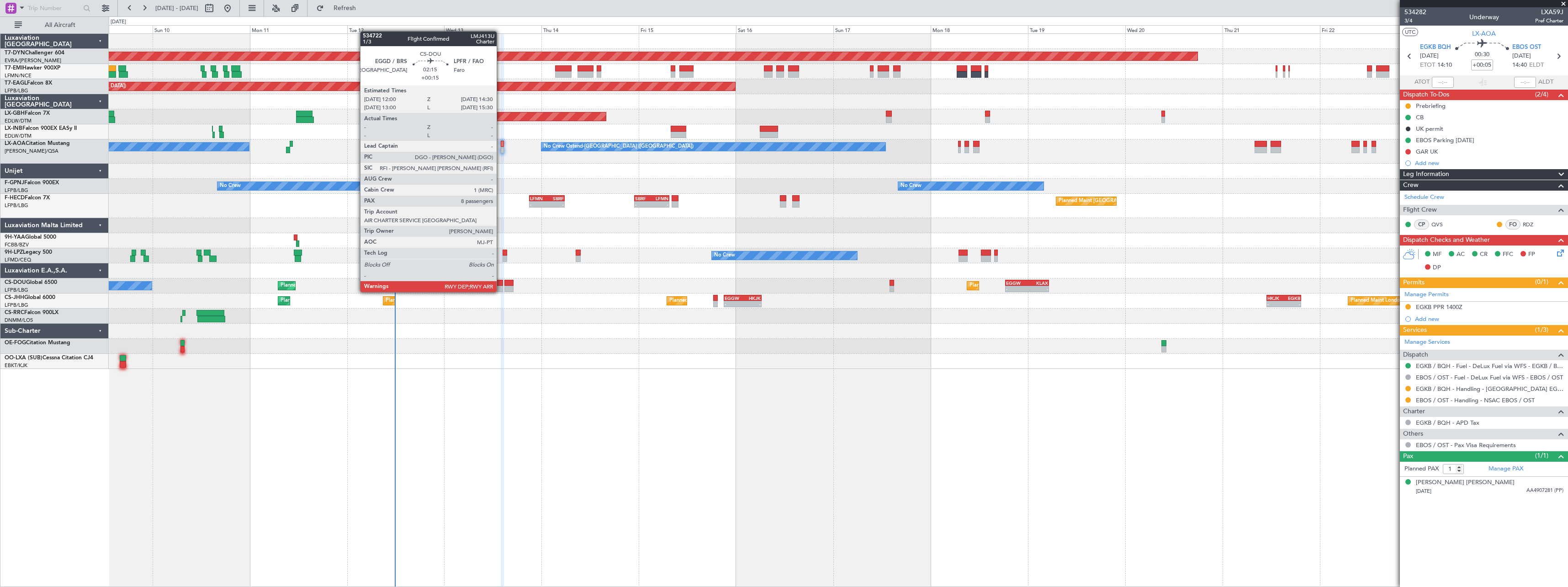
click at [500, 283] on div at bounding box center [497, 283] width 10 height 6
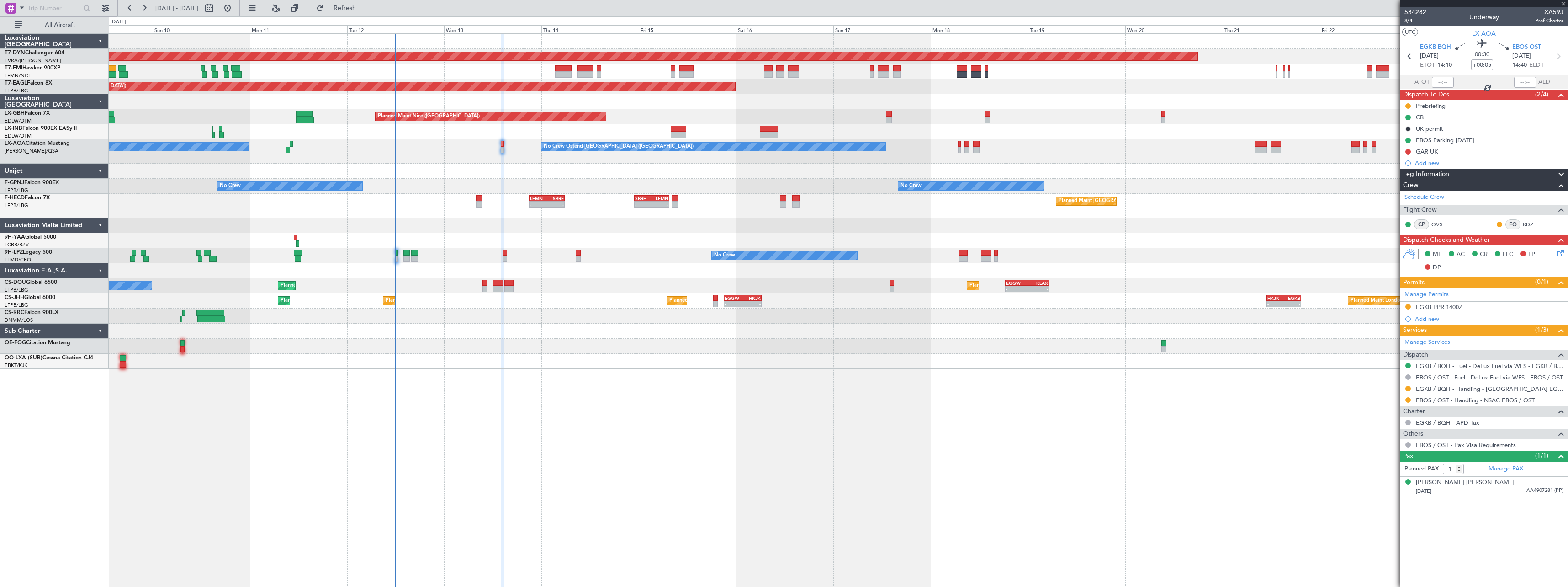
type input "+00:15"
type input "8"
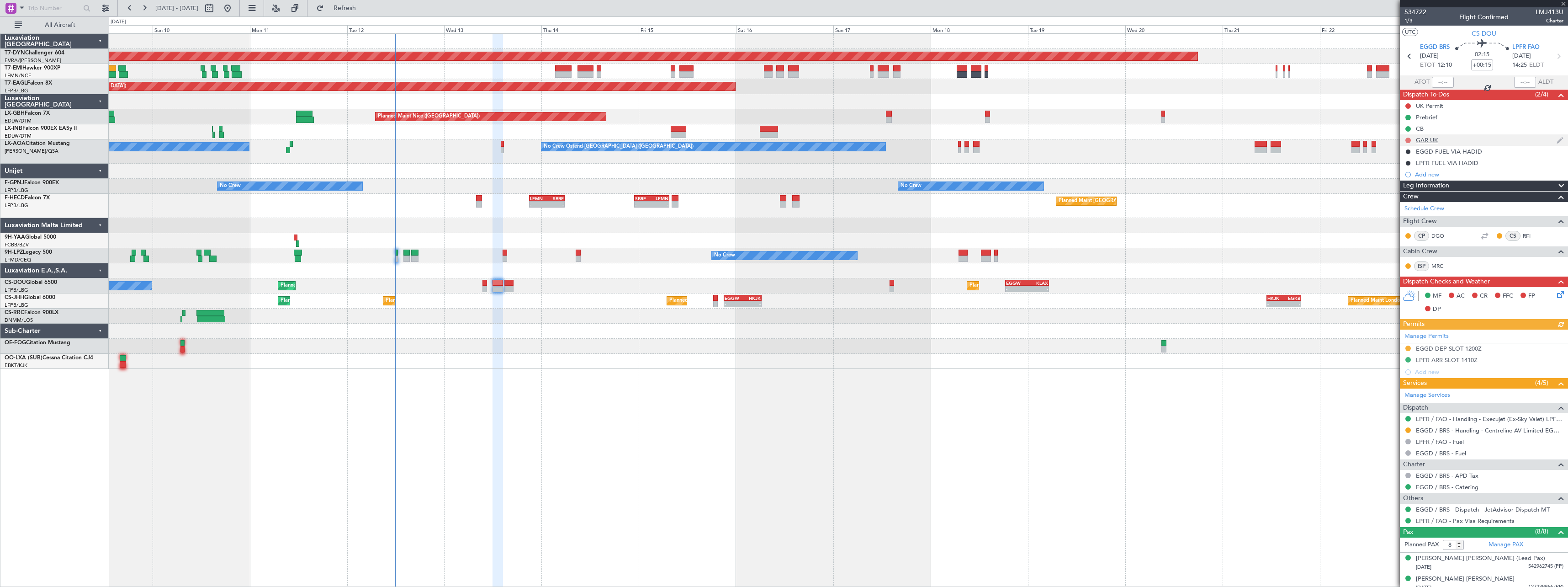
click at [1409, 140] on button at bounding box center [1408, 140] width 6 height 6
click at [1403, 170] on span "In Progress" at bounding box center [1413, 167] width 31 height 10
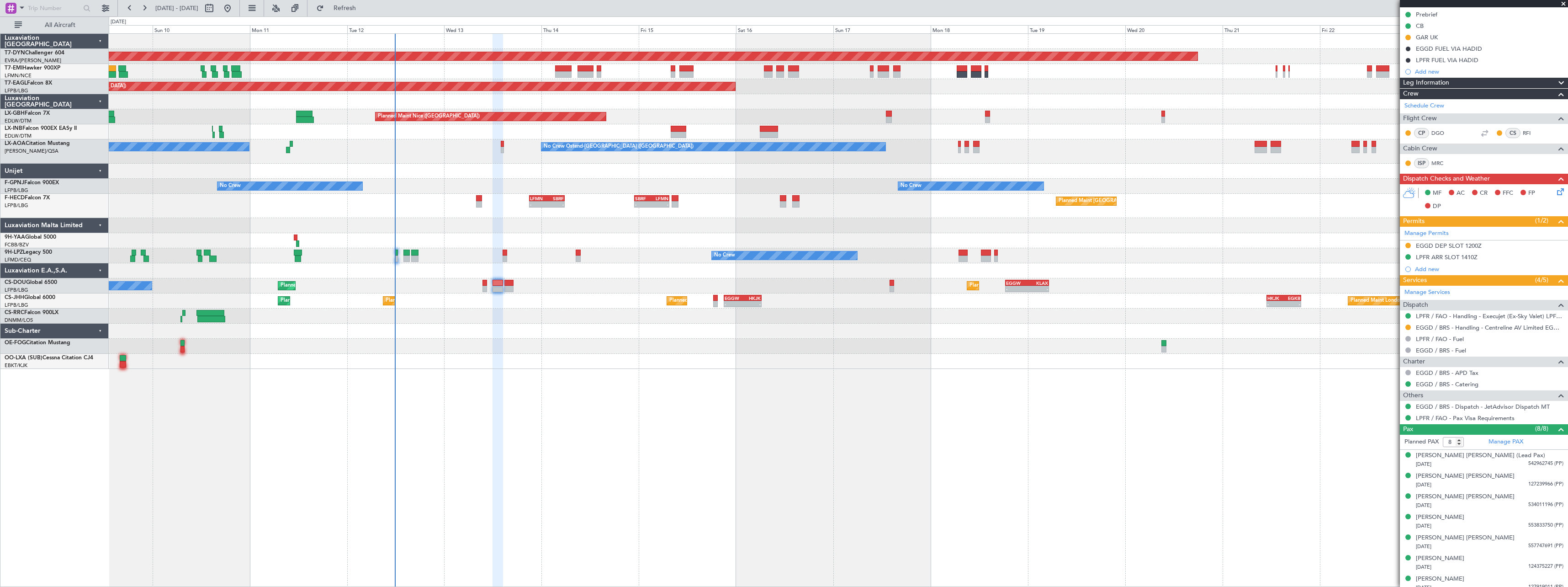
scroll to position [130, 0]
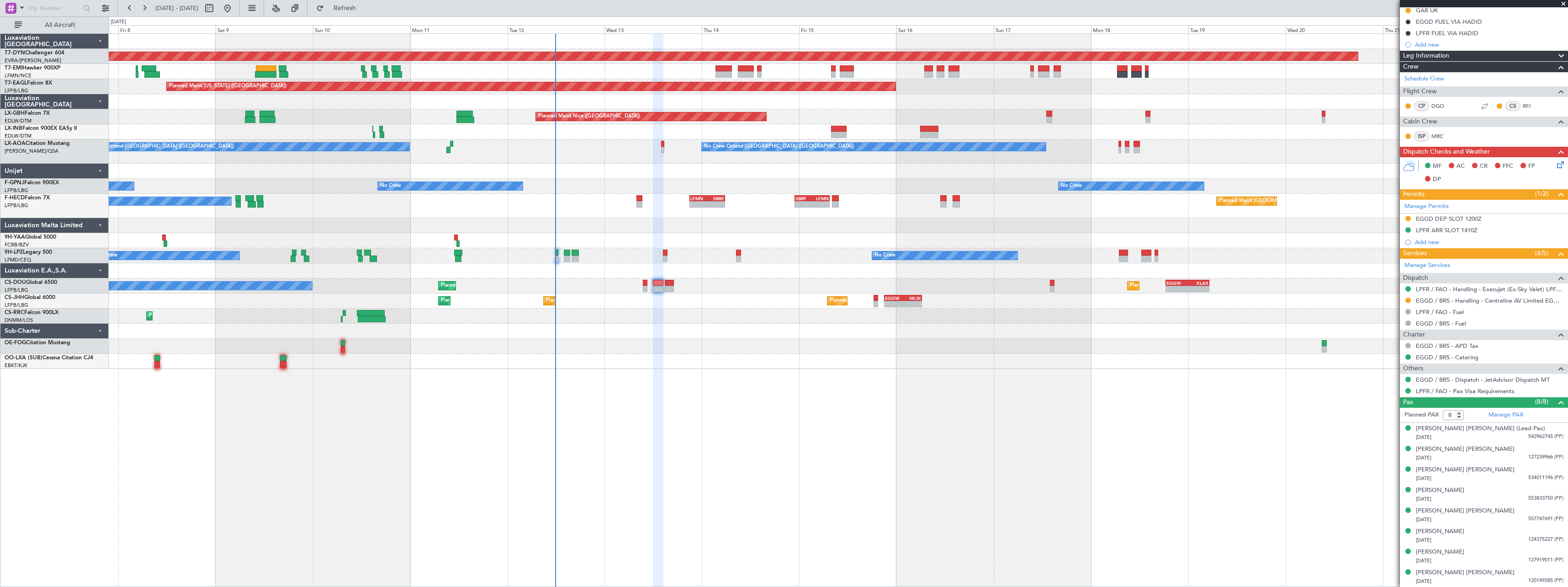
click at [617, 361] on div at bounding box center [838, 361] width 1459 height 15
click at [62, 146] on link "LX-AOA Citation Mustang" at bounding box center [37, 143] width 65 height 6
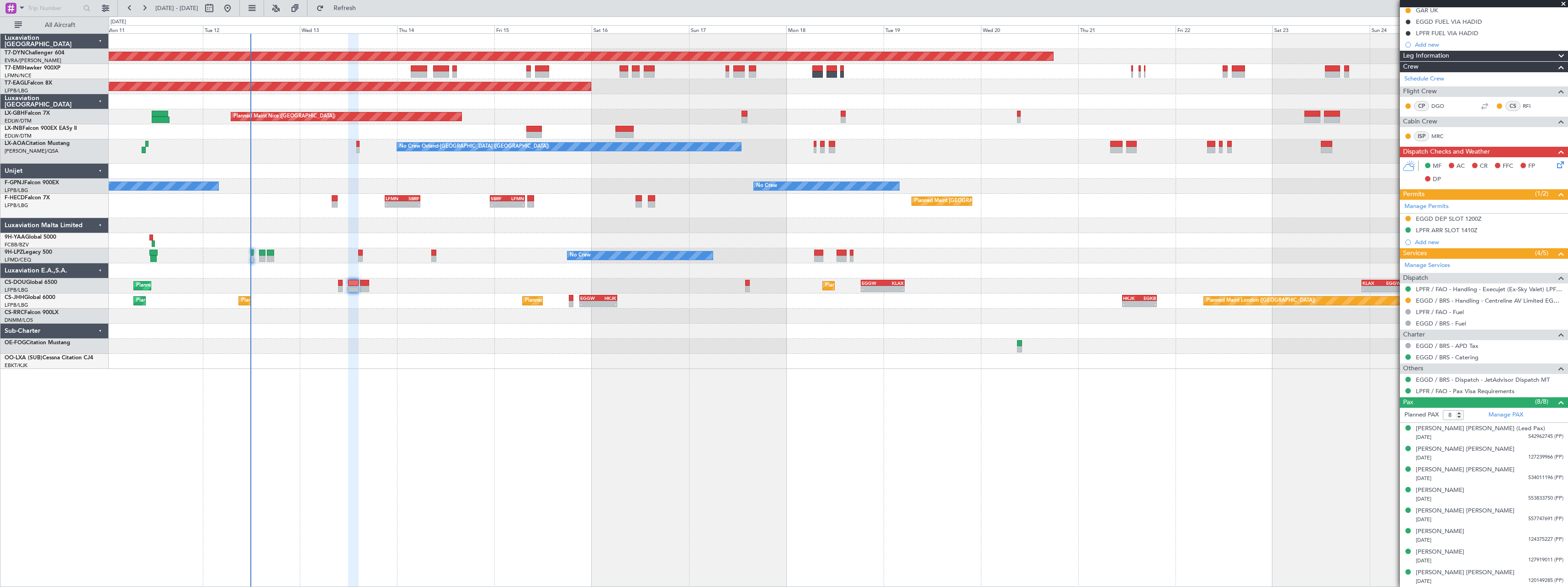
click at [482, 368] on div "Planned Maint Basel-Mulhouse Planned Maint New York (Teterboro) Planned Maint G…" at bounding box center [838, 201] width 1459 height 335
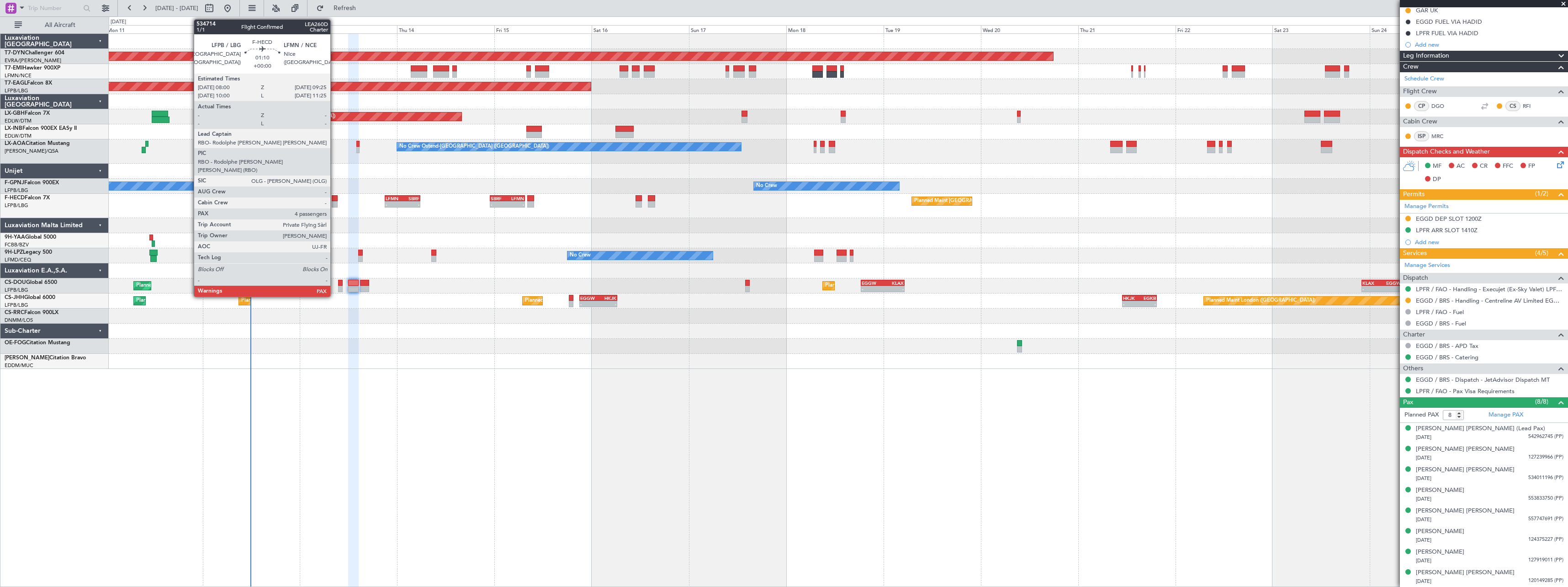
click at [335, 203] on div at bounding box center [334, 204] width 6 height 6
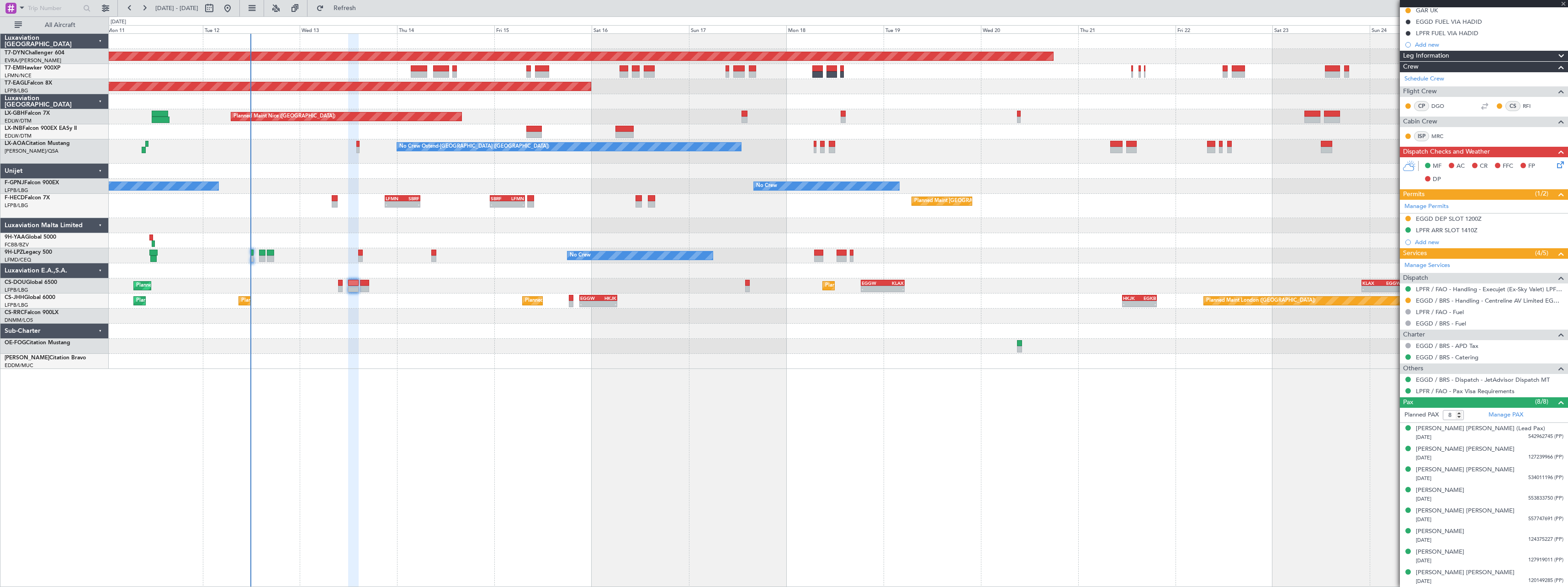
type input "4"
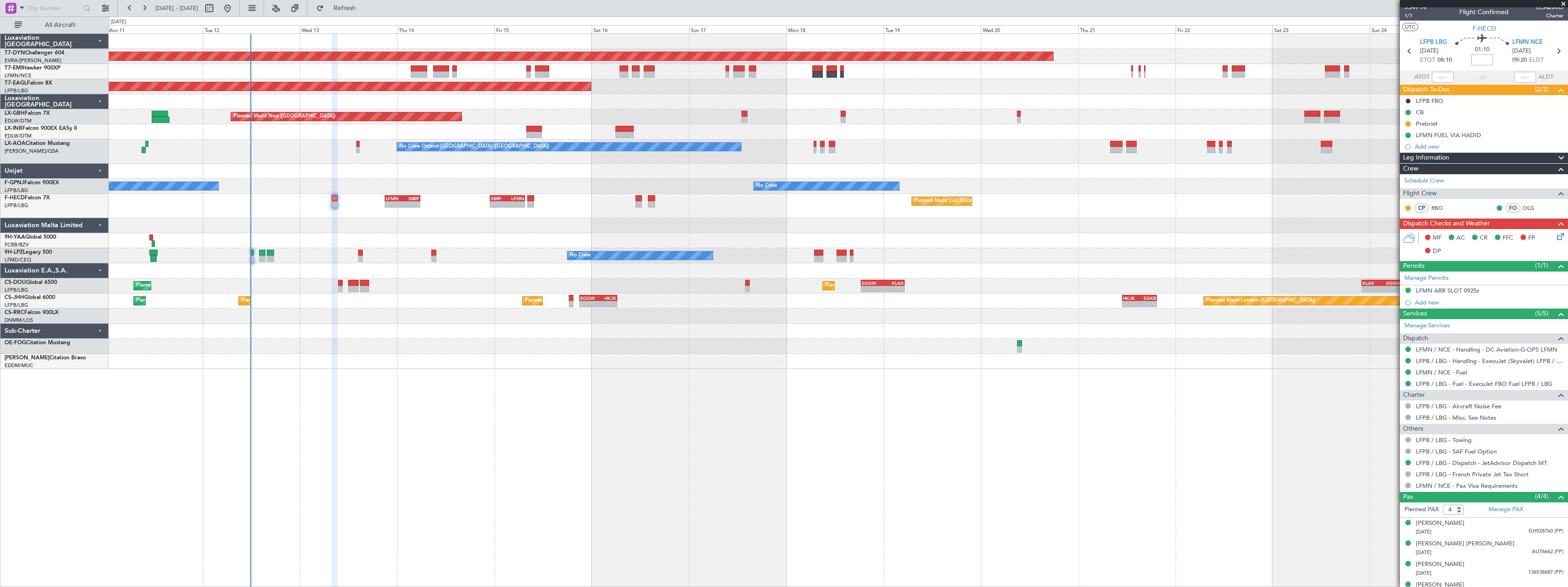
scroll to position [0, 0]
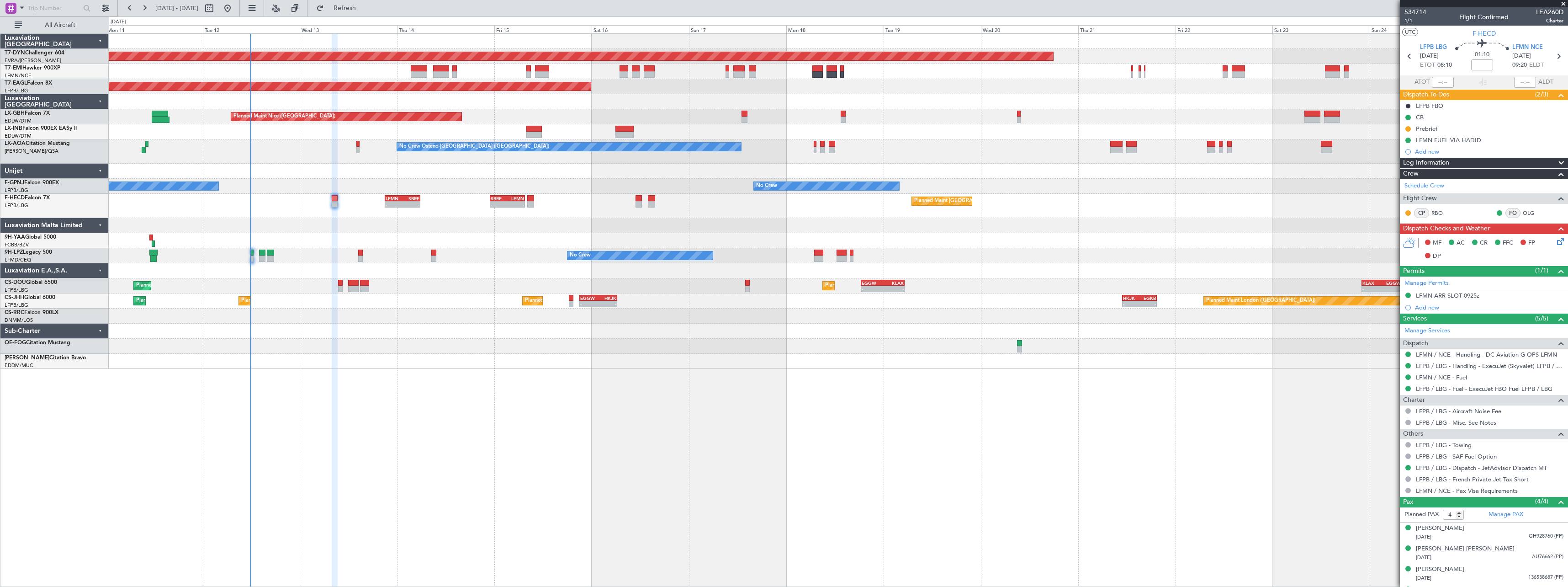
click at [1410, 20] on span "1/1" at bounding box center [1416, 21] width 22 height 8
click at [1456, 528] on div "[PERSON_NAME]" at bounding box center [1440, 528] width 48 height 10
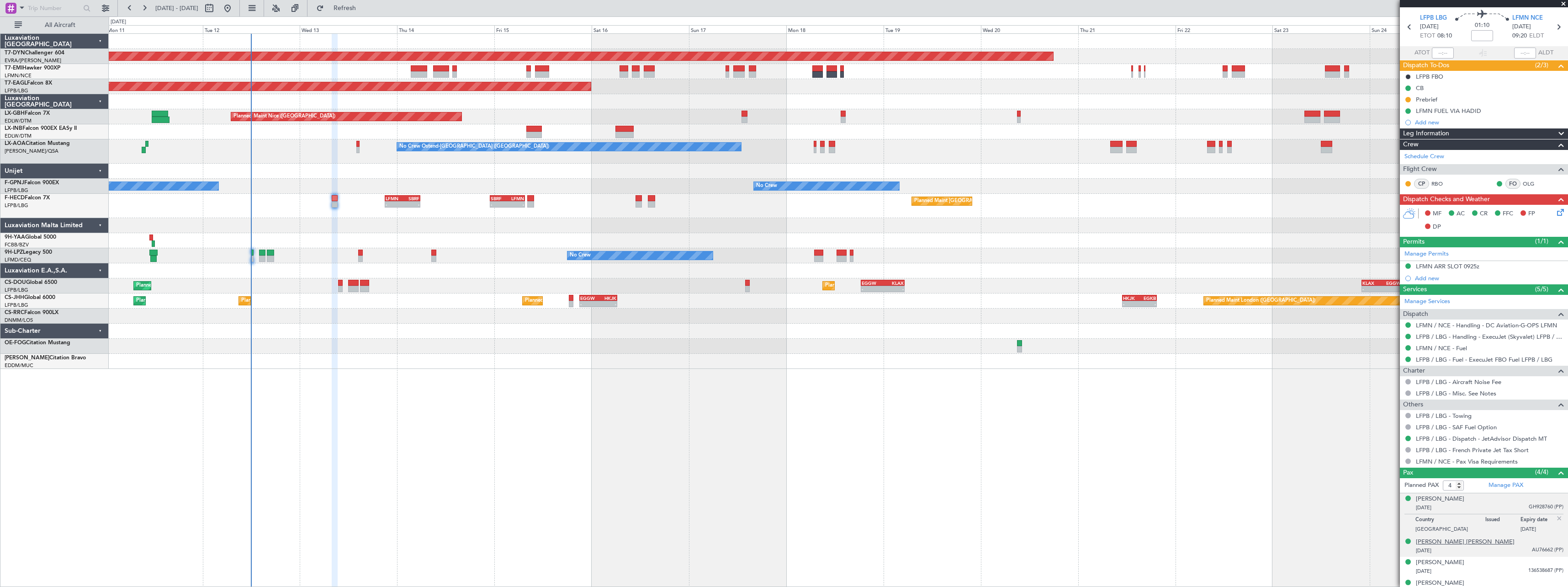
scroll to position [40, 0]
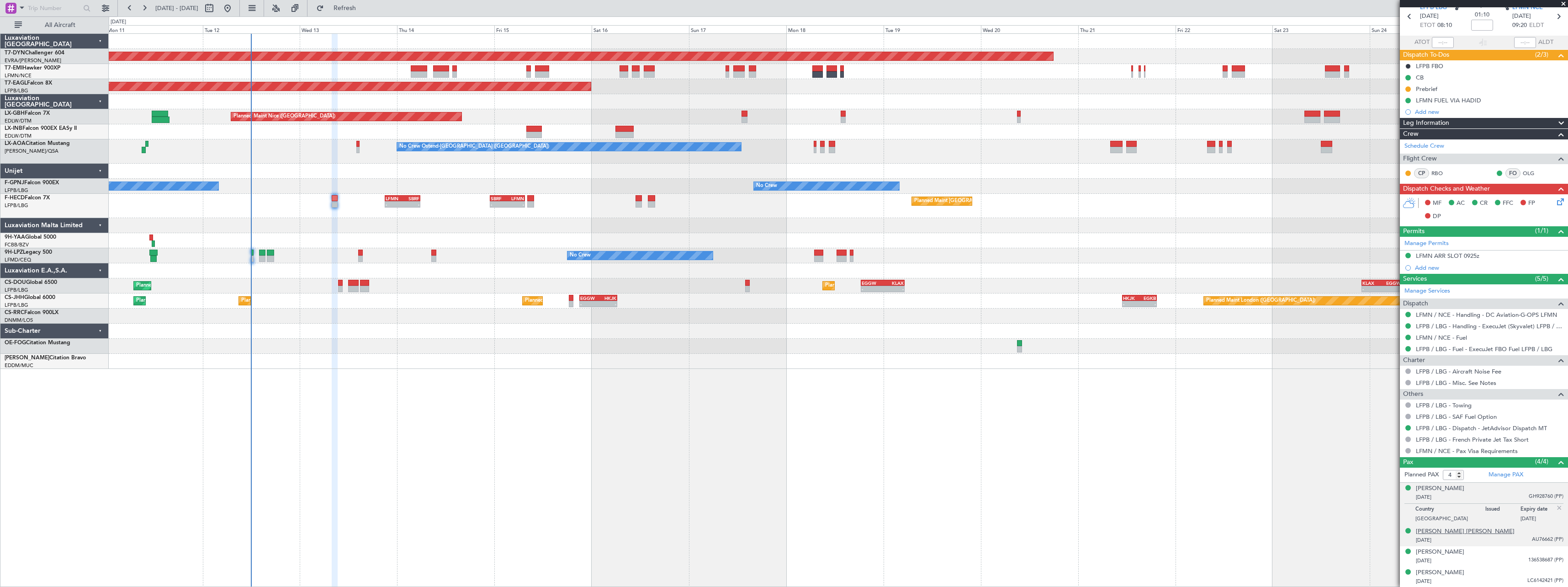
click at [1477, 531] on div "[PERSON_NAME] [PERSON_NAME]" at bounding box center [1465, 531] width 98 height 10
click at [1443, 485] on div "[PERSON_NAME]" at bounding box center [1440, 489] width 48 height 10
click at [1473, 556] on div "23/01/1996 136538687 (PP)" at bounding box center [1489, 561] width 148 height 10
click at [1464, 528] on div "[PERSON_NAME]" at bounding box center [1440, 530] width 48 height 10
click at [1433, 575] on div "[PERSON_NAME]" at bounding box center [1440, 573] width 48 height 10
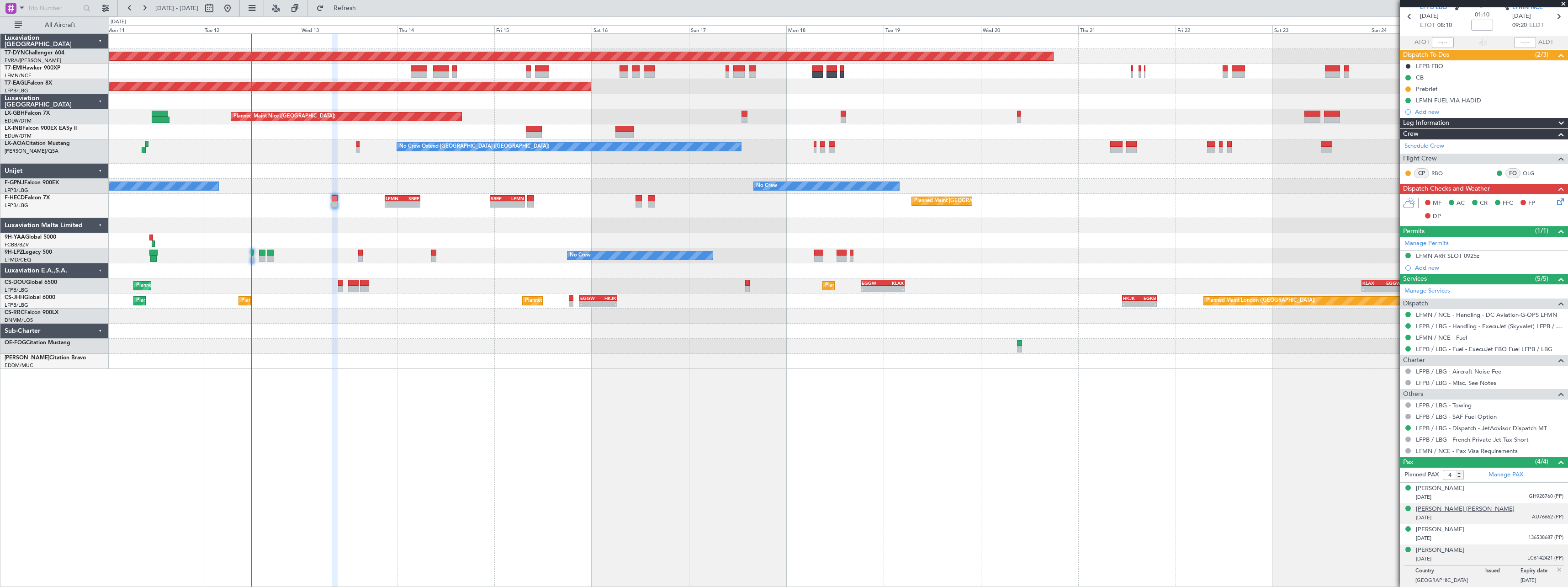
click at [1470, 511] on div "[PERSON_NAME] [PERSON_NAME]" at bounding box center [1465, 509] width 98 height 10
click at [1449, 489] on div "[PERSON_NAME]" at bounding box center [1440, 489] width 48 height 10
click at [1459, 551] on div "[PERSON_NAME]" at bounding box center [1440, 552] width 48 height 10
click at [1440, 572] on div "[PERSON_NAME]" at bounding box center [1440, 573] width 48 height 10
click at [1466, 327] on link "LFPB / LBG - Handling - ExecuJet (Skyvalet) LFPB / LBG" at bounding box center [1489, 326] width 148 height 8
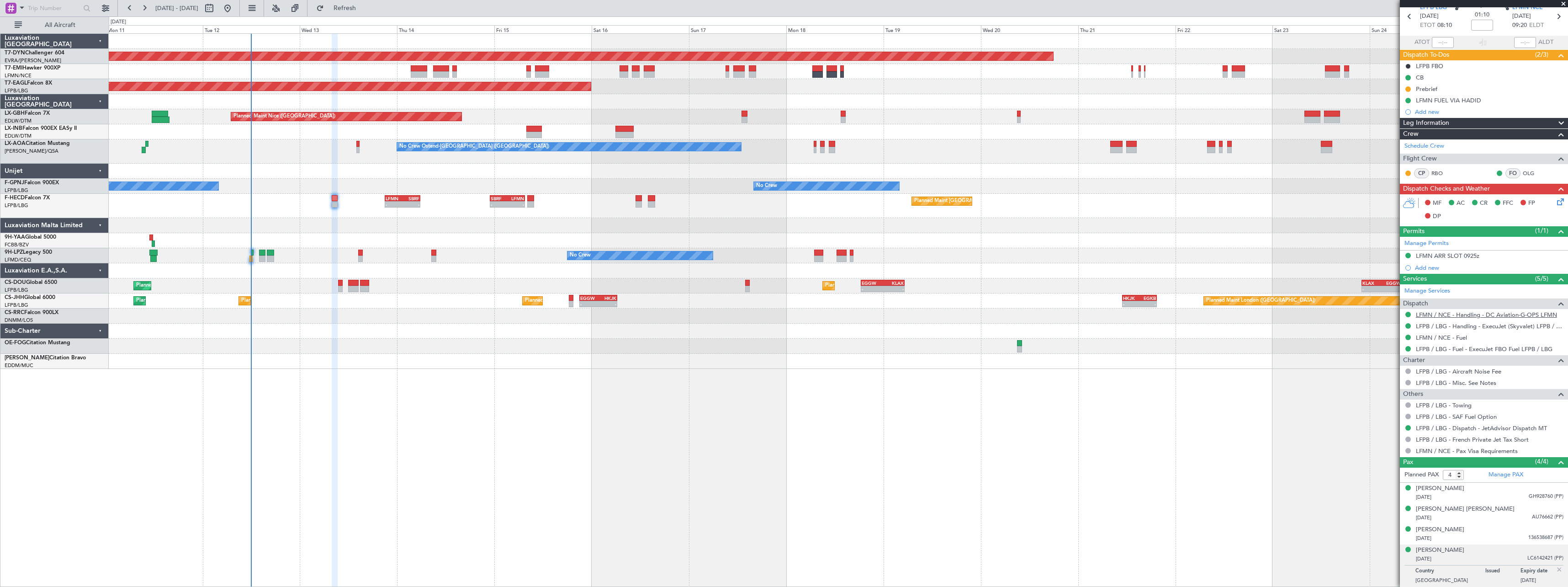
click at [1471, 314] on link "LFMN / NCE - Handling - DC Aviation-G-OPS LFMN" at bounding box center [1486, 315] width 141 height 8
click at [1555, 202] on icon at bounding box center [1558, 200] width 7 height 7
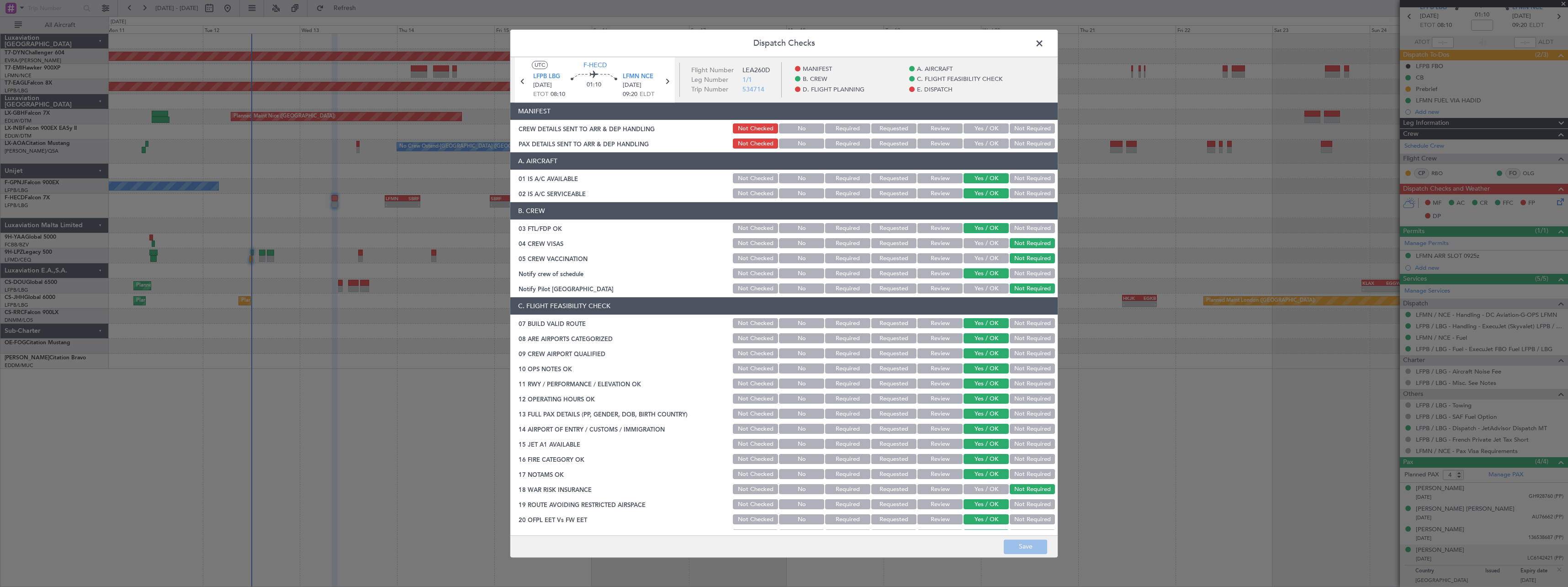
click at [964, 128] on button "Yes / OK" at bounding box center [986, 129] width 45 height 10
click at [975, 144] on button "Yes / OK" at bounding box center [986, 144] width 45 height 10
click at [1008, 545] on button "Save" at bounding box center [1026, 547] width 44 height 14
click at [1044, 45] on span at bounding box center [1044, 45] width 0 height 18
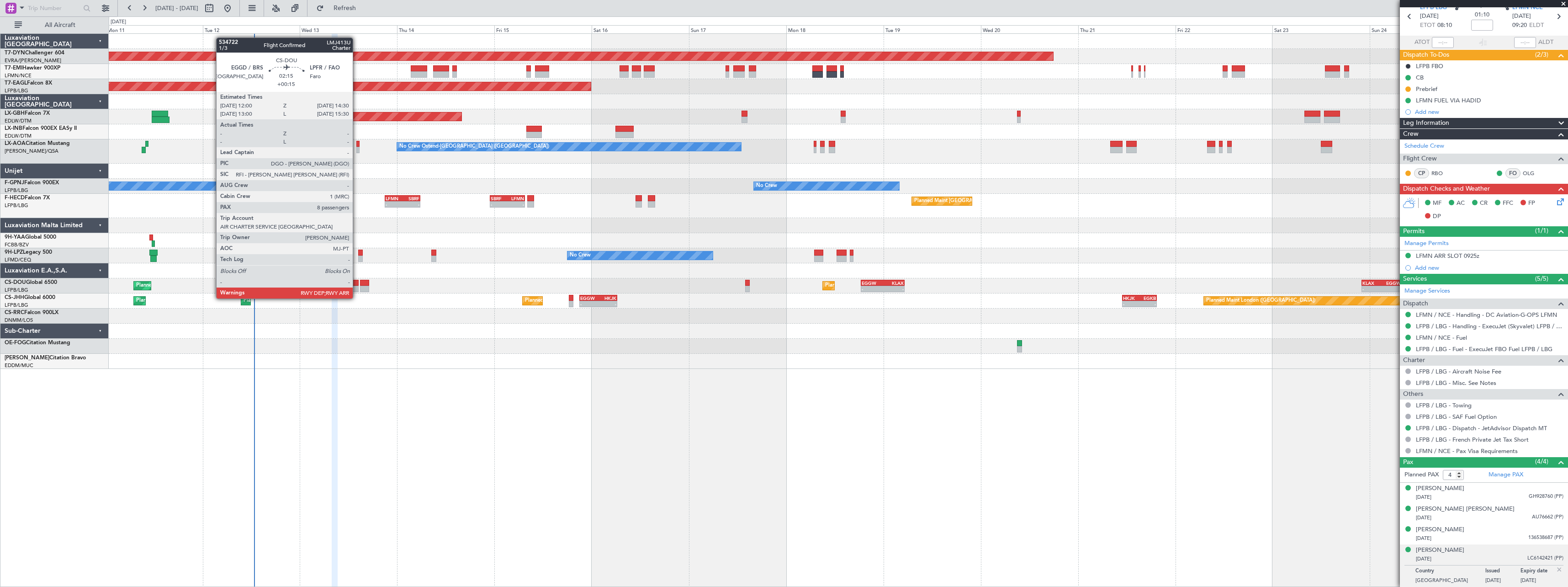
click at [356, 290] on div at bounding box center [353, 289] width 10 height 6
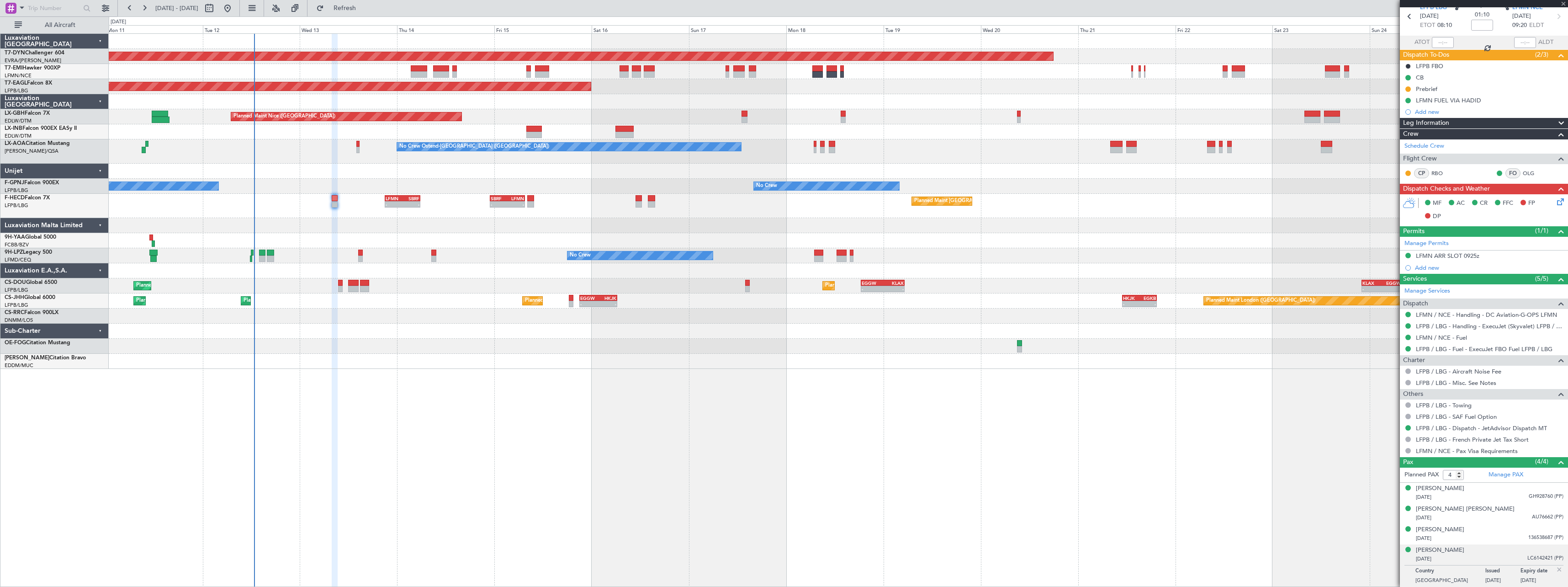
type input "+00:15"
type input "8"
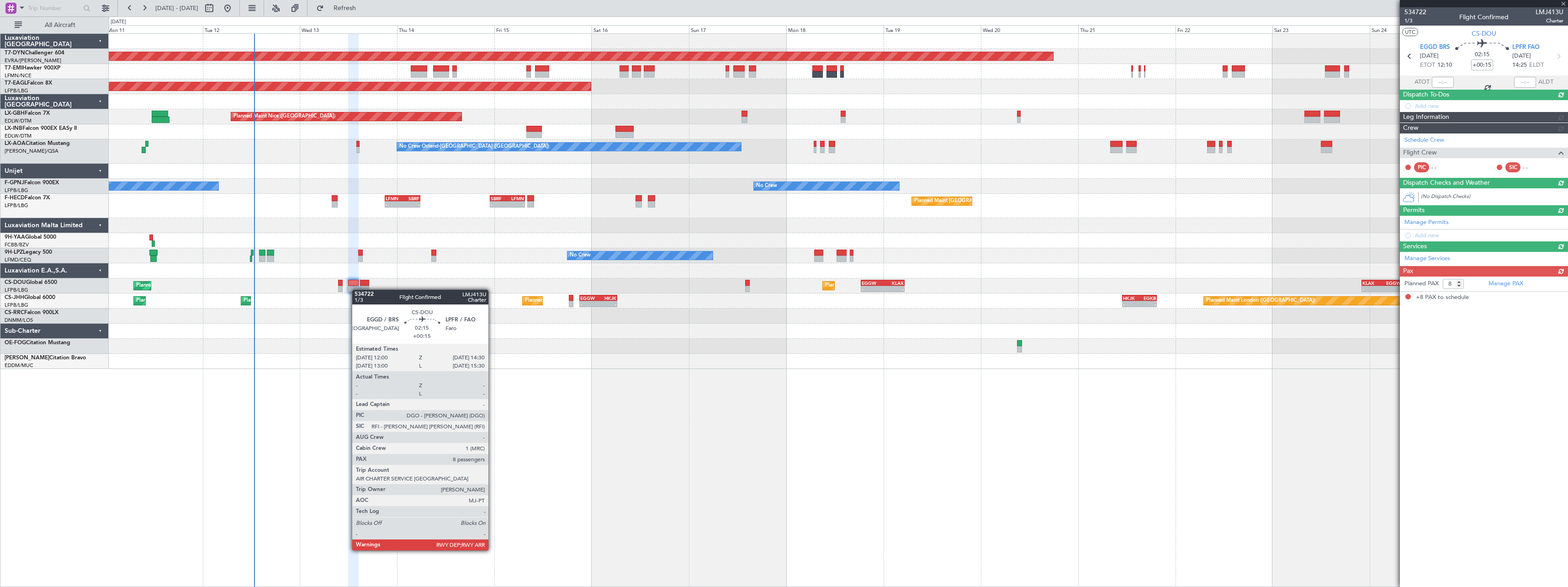
scroll to position [0, 0]
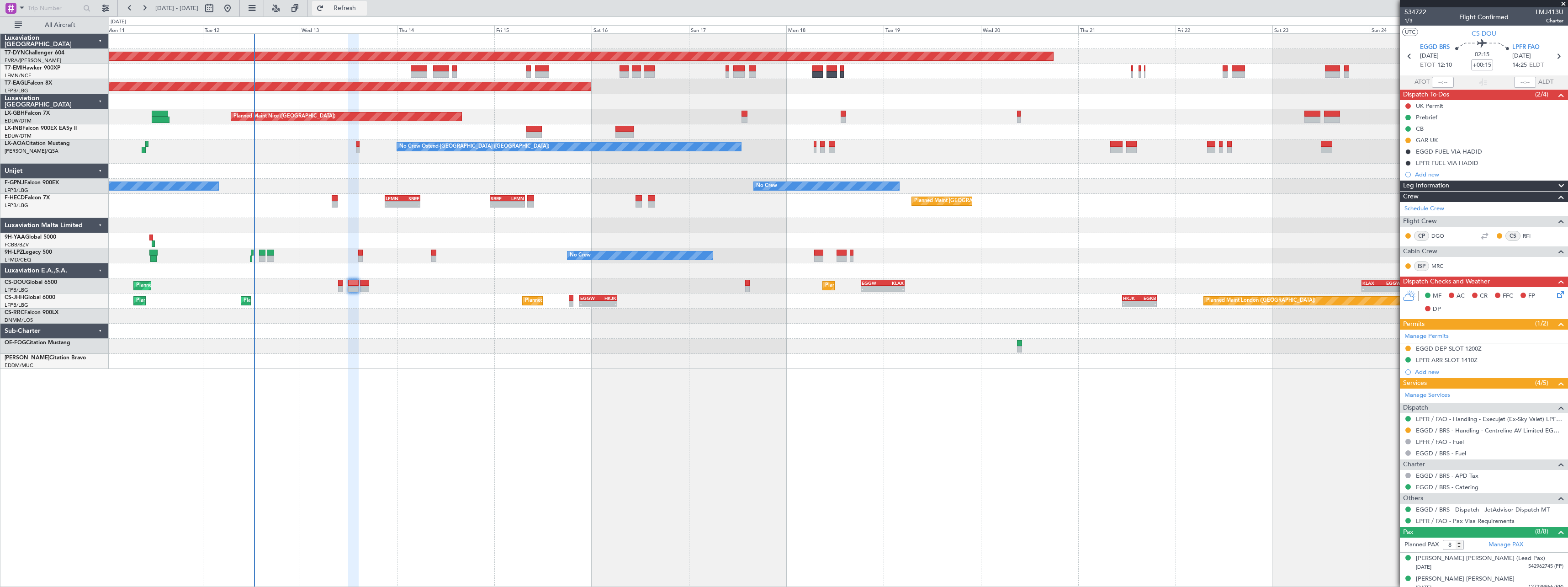
click at [364, 11] on span "Refresh" at bounding box center [345, 8] width 38 height 6
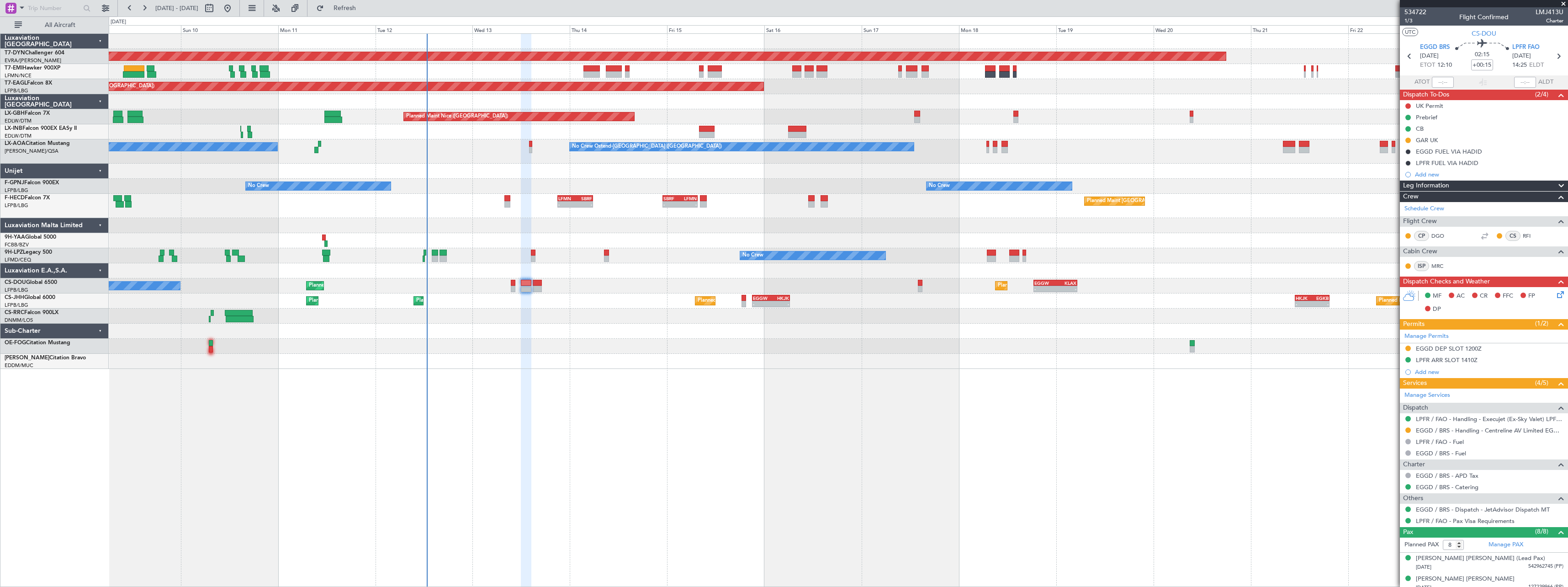
click at [488, 228] on div "Planned Maint Basel-Mulhouse Planned Maint New York (Teterboro) Planned Maint G…" at bounding box center [838, 201] width 1459 height 335
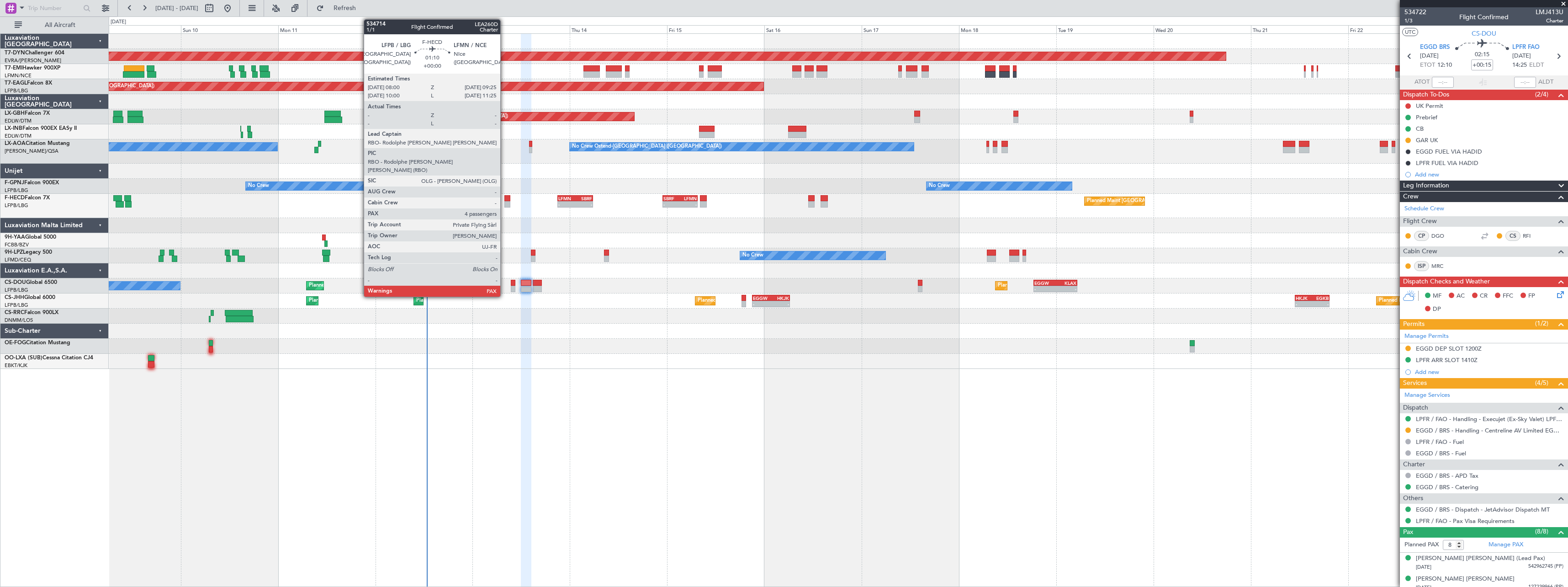
click at [505, 203] on div at bounding box center [507, 204] width 6 height 6
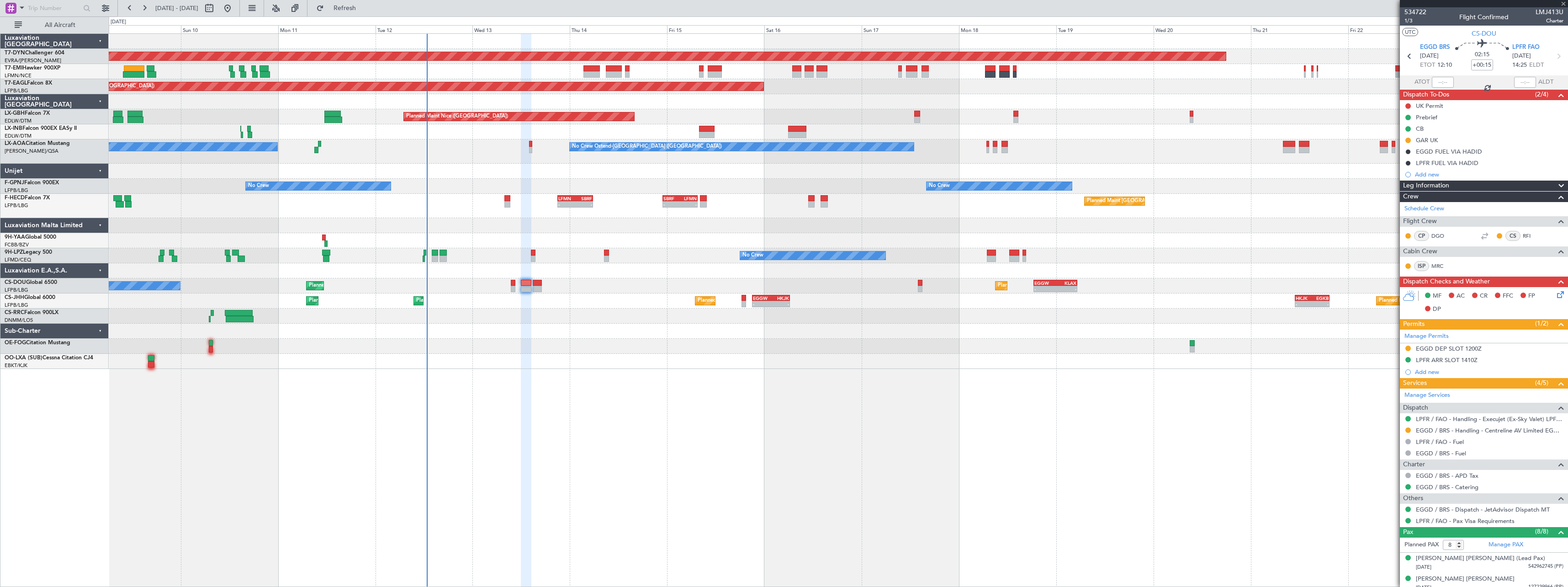
type input "4"
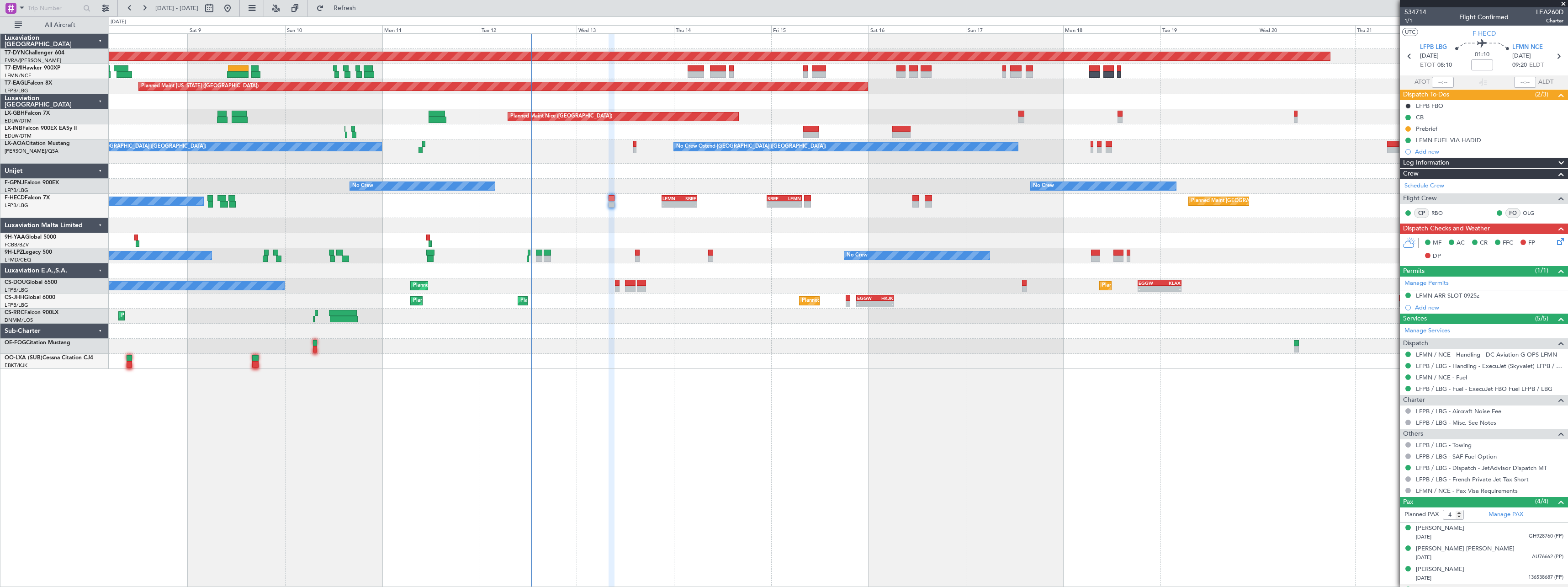
click at [641, 335] on div at bounding box center [838, 331] width 1459 height 15
click at [364, 7] on span "Refresh" at bounding box center [345, 8] width 38 height 6
click at [364, 11] on span "Refresh" at bounding box center [345, 8] width 38 height 6
click at [367, 13] on button "Refresh" at bounding box center [339, 8] width 55 height 14
click at [364, 5] on span "Refresh" at bounding box center [345, 8] width 38 height 6
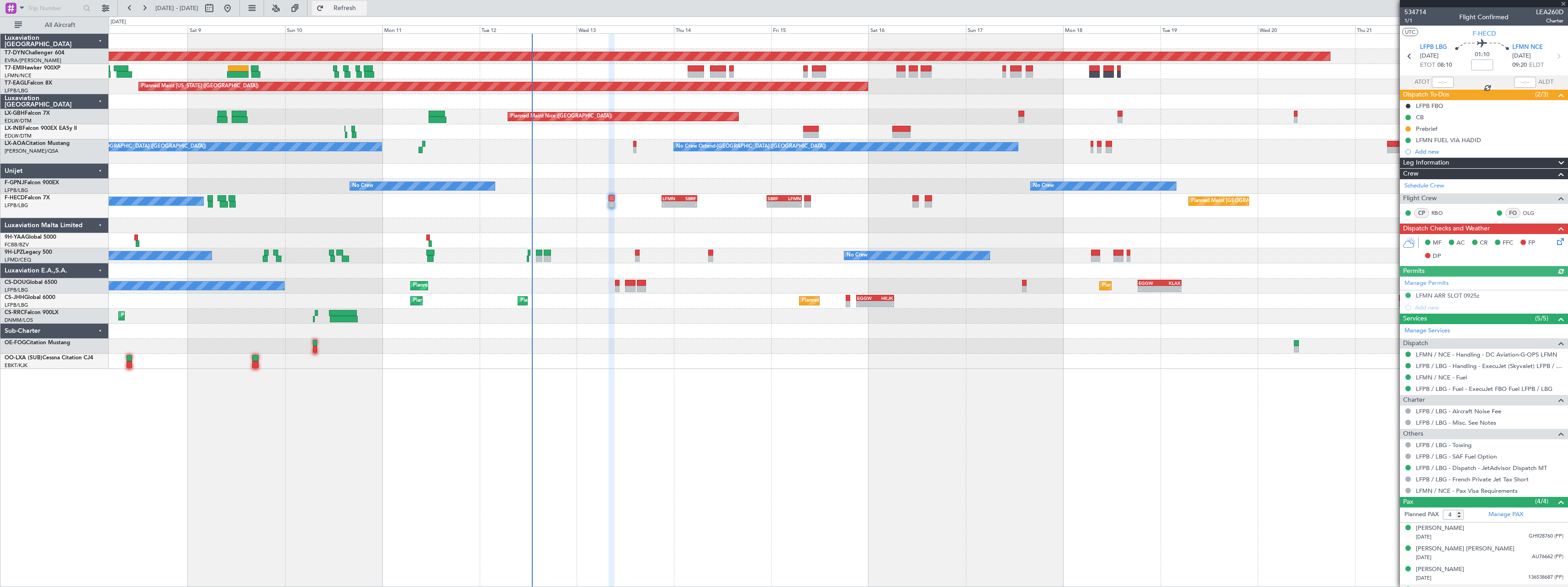
click at [364, 10] on span "Refresh" at bounding box center [345, 8] width 38 height 6
click at [360, 13] on button "Refresh" at bounding box center [339, 8] width 55 height 14
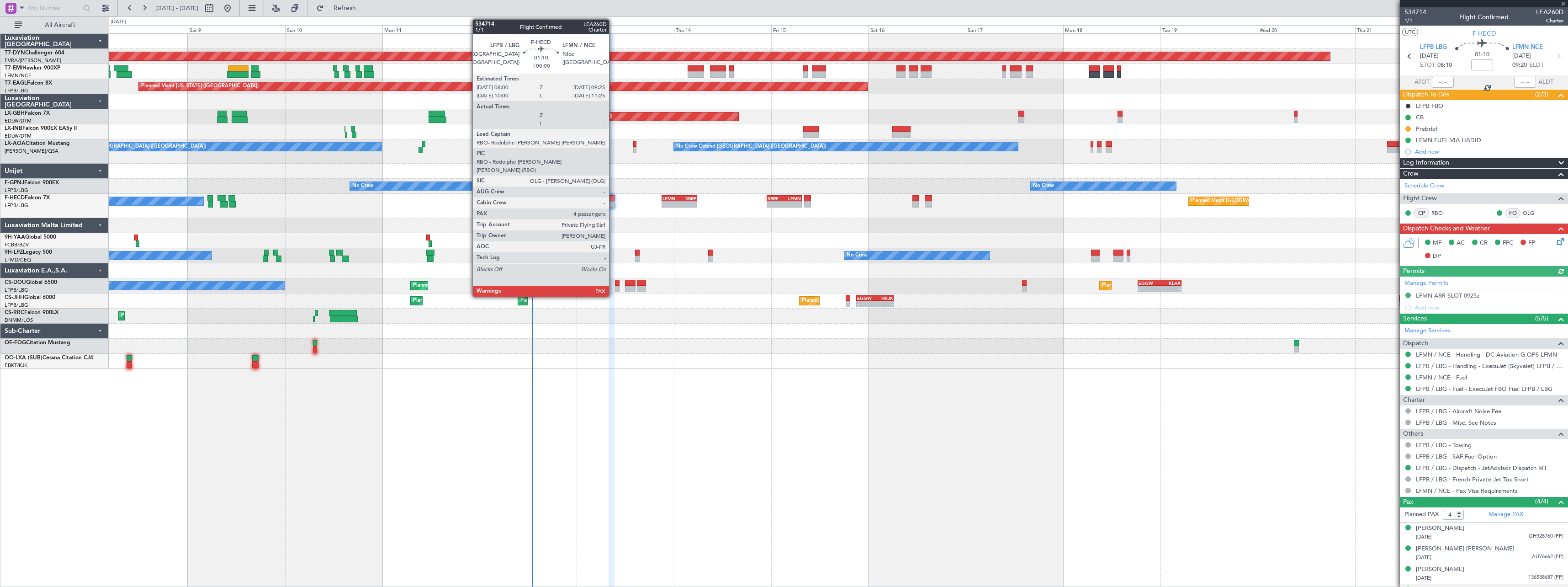
click at [613, 205] on div at bounding box center [611, 204] width 6 height 6
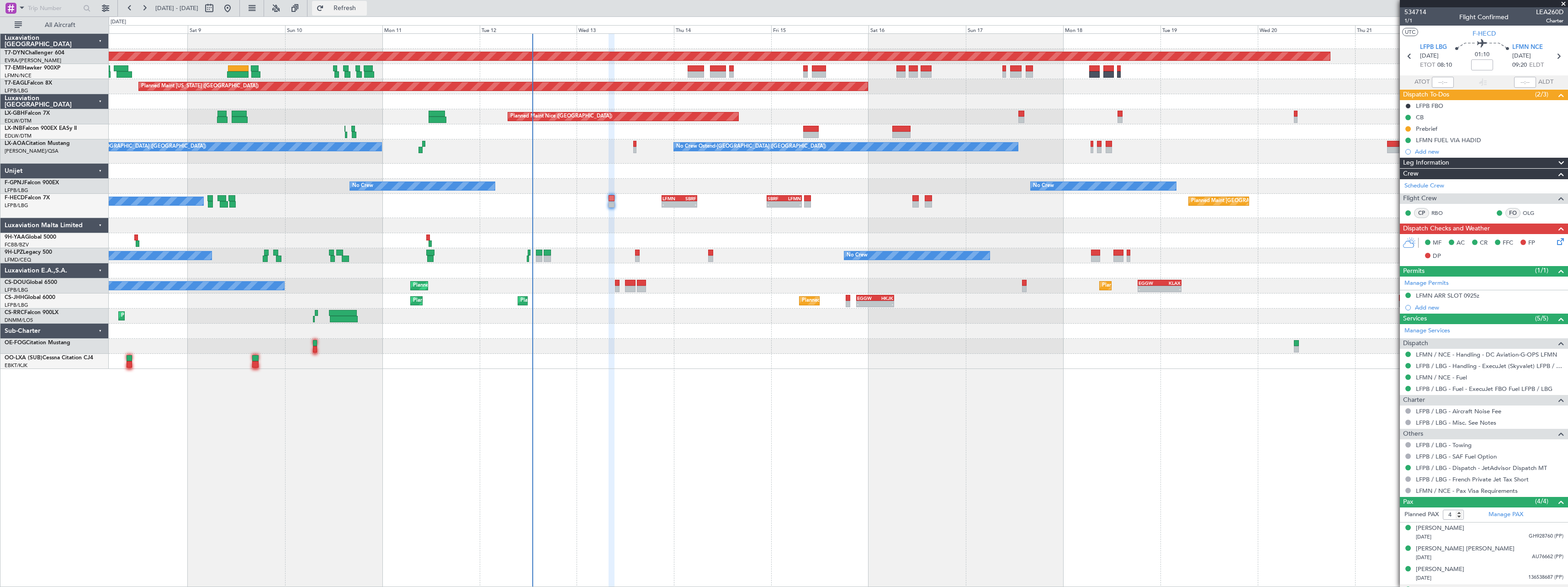
click at [364, 8] on span "Refresh" at bounding box center [345, 8] width 38 height 6
click at [659, 372] on div "Planned Maint [GEOGRAPHIC_DATA]-[GEOGRAPHIC_DATA] A/C Unavailable Planned Maint…" at bounding box center [838, 310] width 1459 height 554
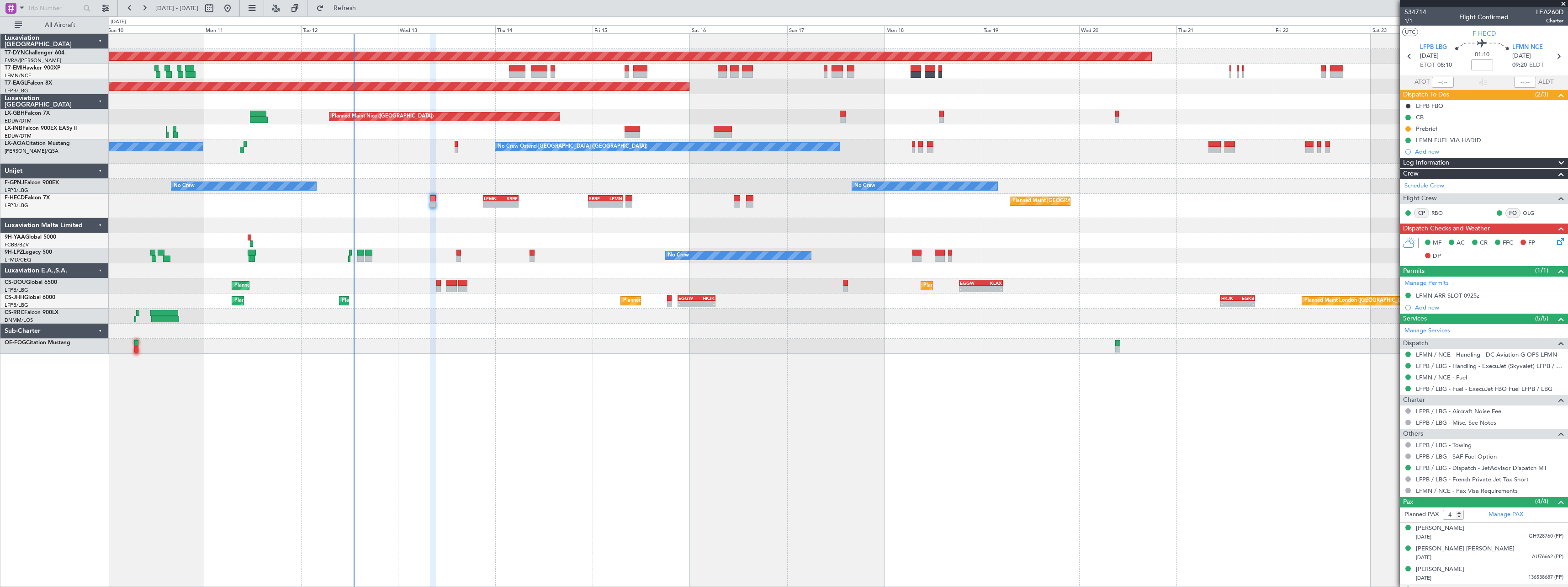
click at [628, 351] on div "Planned Maint [GEOGRAPHIC_DATA]-[GEOGRAPHIC_DATA] Planned Maint [US_STATE] ([GE…" at bounding box center [838, 310] width 1459 height 554
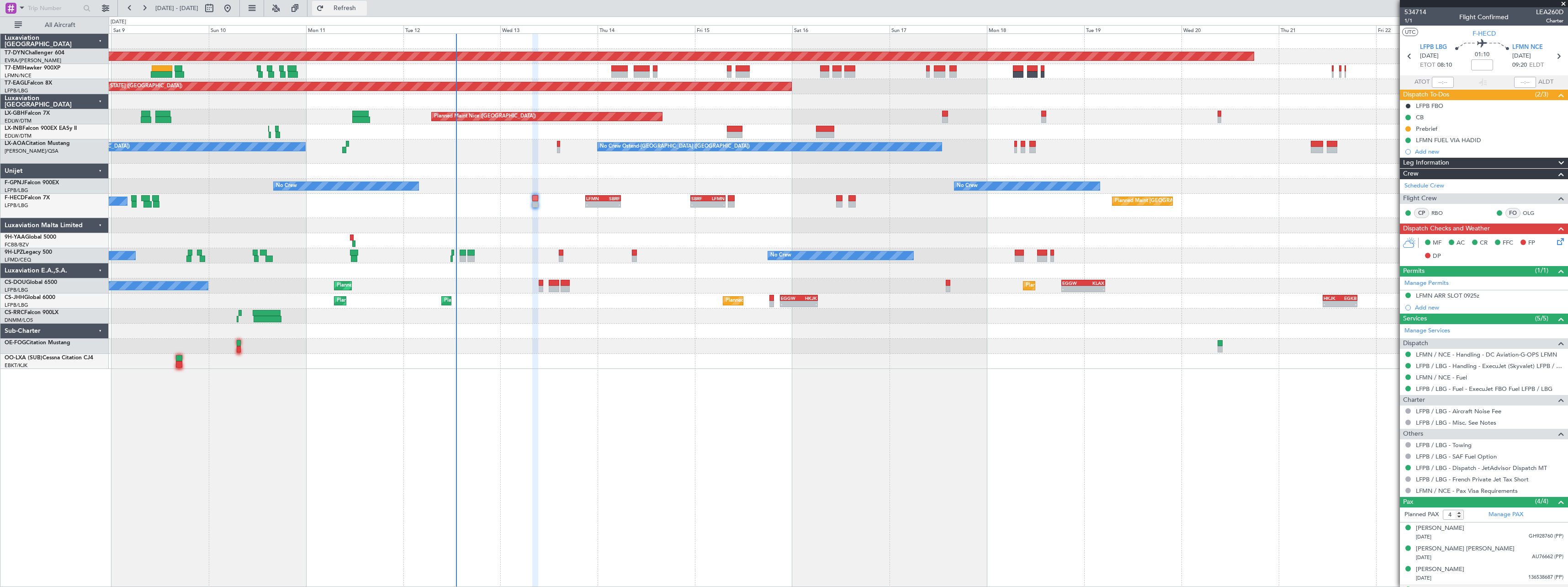
click at [364, 10] on span "Refresh" at bounding box center [345, 8] width 38 height 6
click at [364, 11] on span "Refresh" at bounding box center [345, 8] width 38 height 6
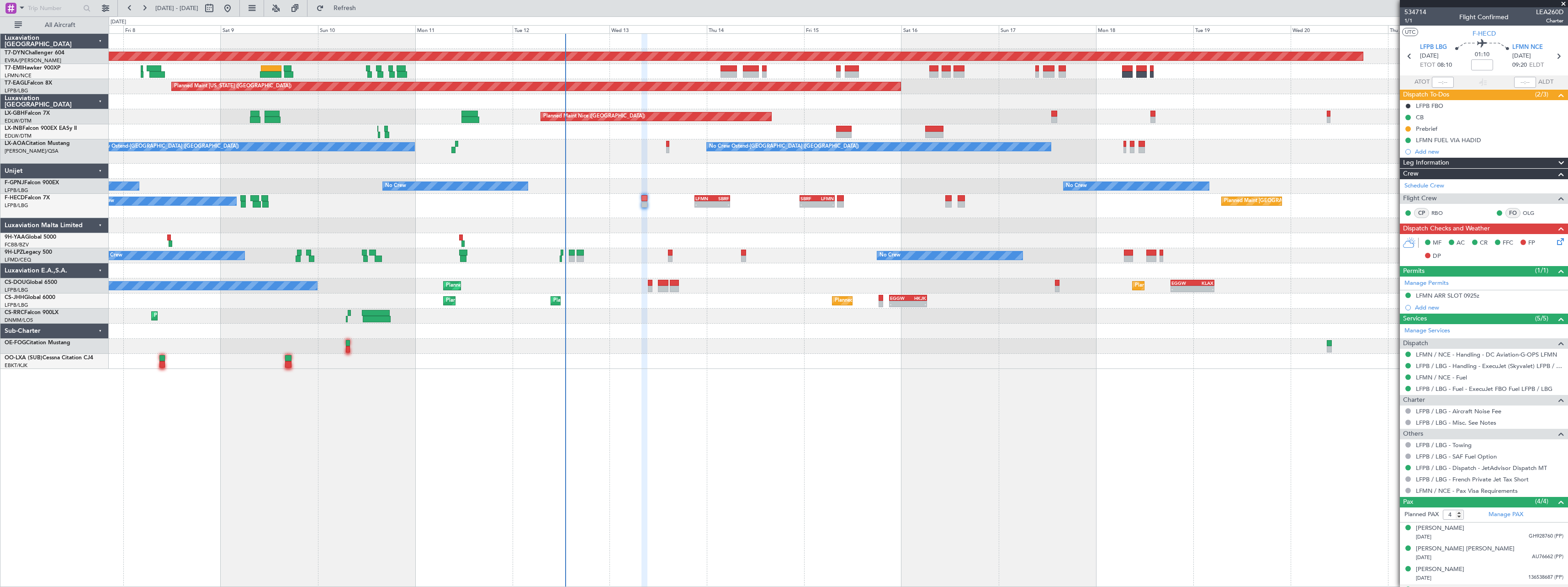
click at [614, 343] on div at bounding box center [838, 346] width 1459 height 15
drag, startPoint x: 381, startPoint y: 11, endPoint x: 409, endPoint y: 26, distance: 31.8
click at [364, 11] on span "Refresh" at bounding box center [345, 8] width 38 height 6
click at [364, 10] on span "Refresh" at bounding box center [345, 8] width 38 height 6
click at [364, 8] on span "Refresh" at bounding box center [345, 8] width 38 height 6
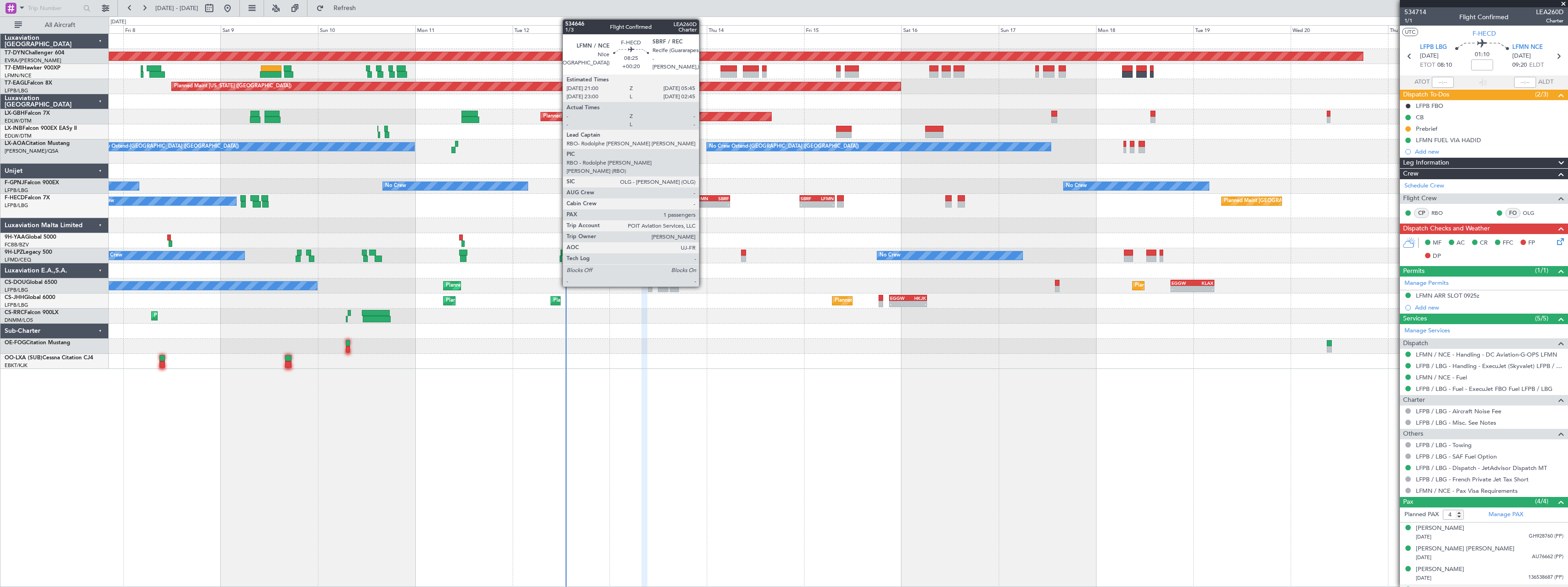
click at [703, 197] on div "LFMN" at bounding box center [703, 198] width 17 height 6
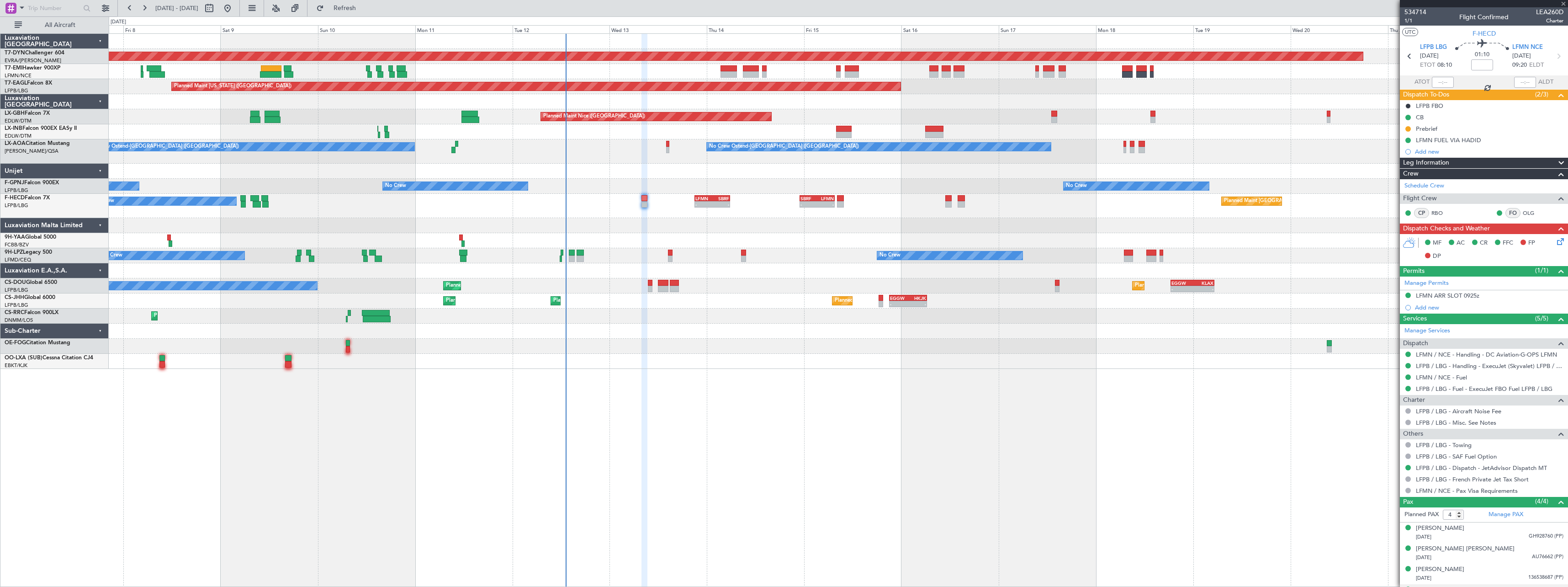
type input "+00:20"
type input "1"
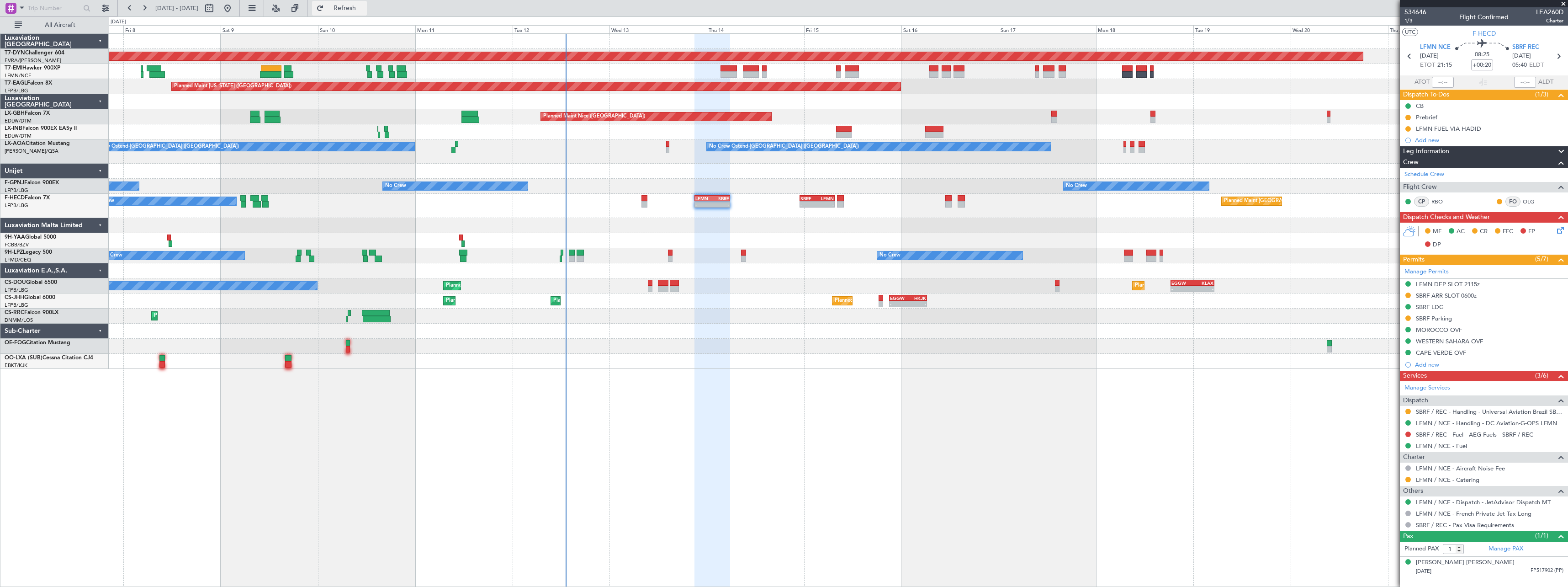
click at [364, 11] on span "Refresh" at bounding box center [345, 8] width 38 height 6
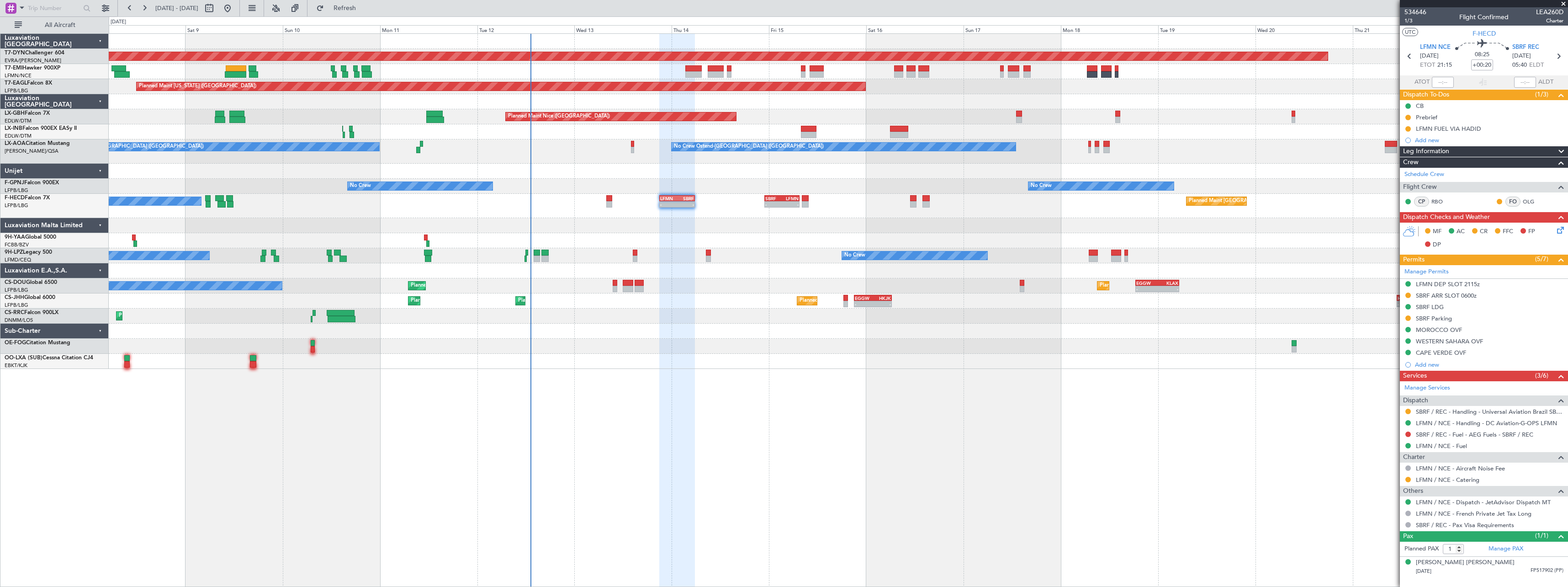
click at [634, 358] on div at bounding box center [838, 361] width 1459 height 15
click at [364, 16] on fb-refresh-button "Refresh" at bounding box center [339, 8] width 64 height 17
click at [364, 8] on span "Refresh" at bounding box center [345, 8] width 38 height 6
click at [367, 13] on button "Refresh" at bounding box center [339, 8] width 55 height 14
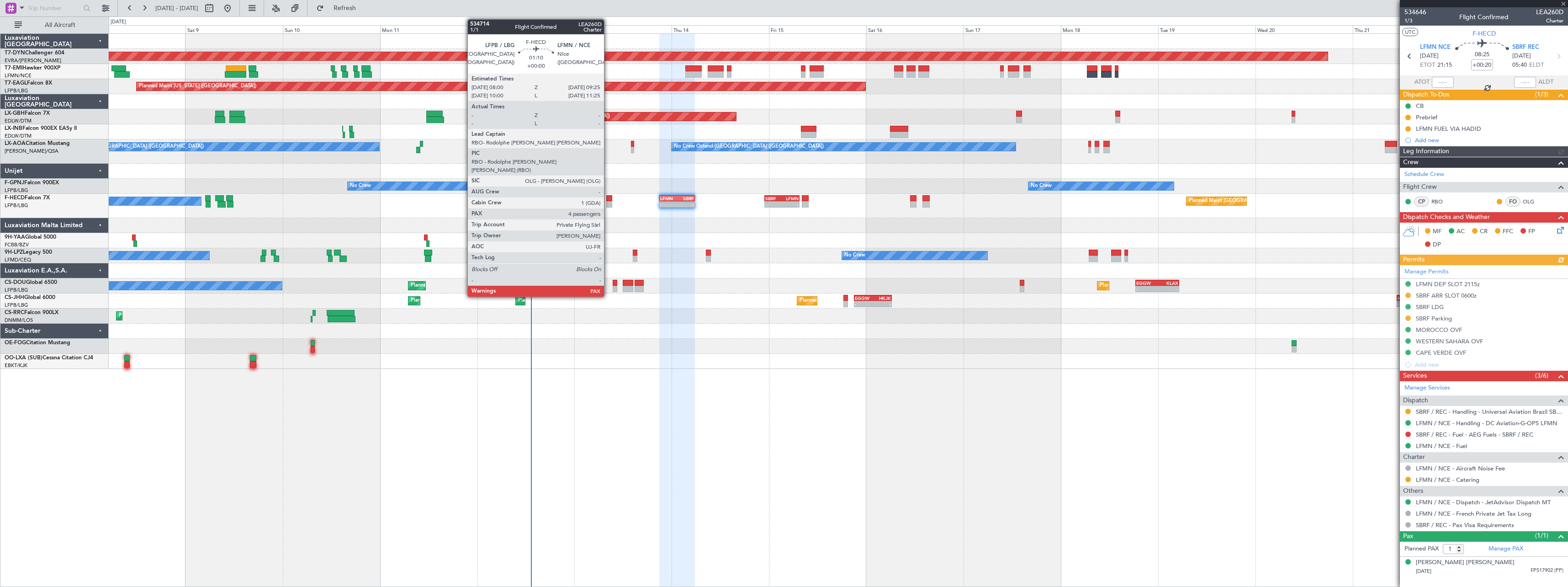
click at [608, 198] on div at bounding box center [608, 198] width 6 height 6
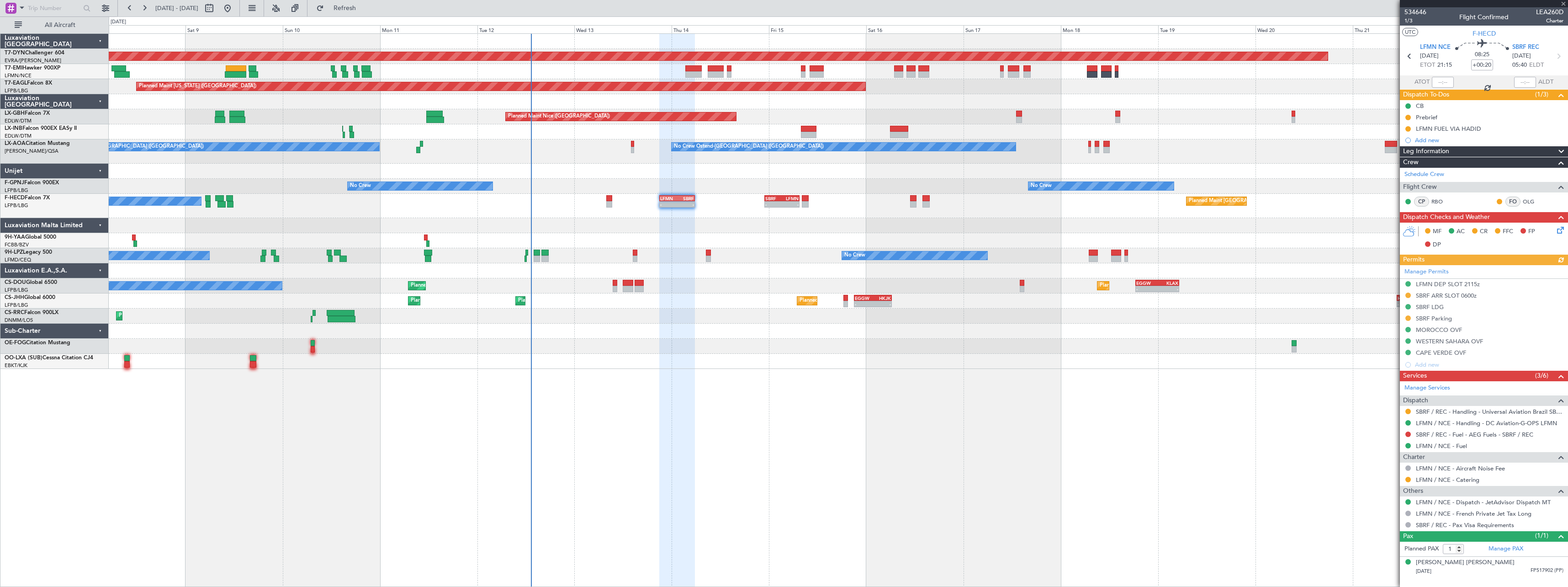
type input "4"
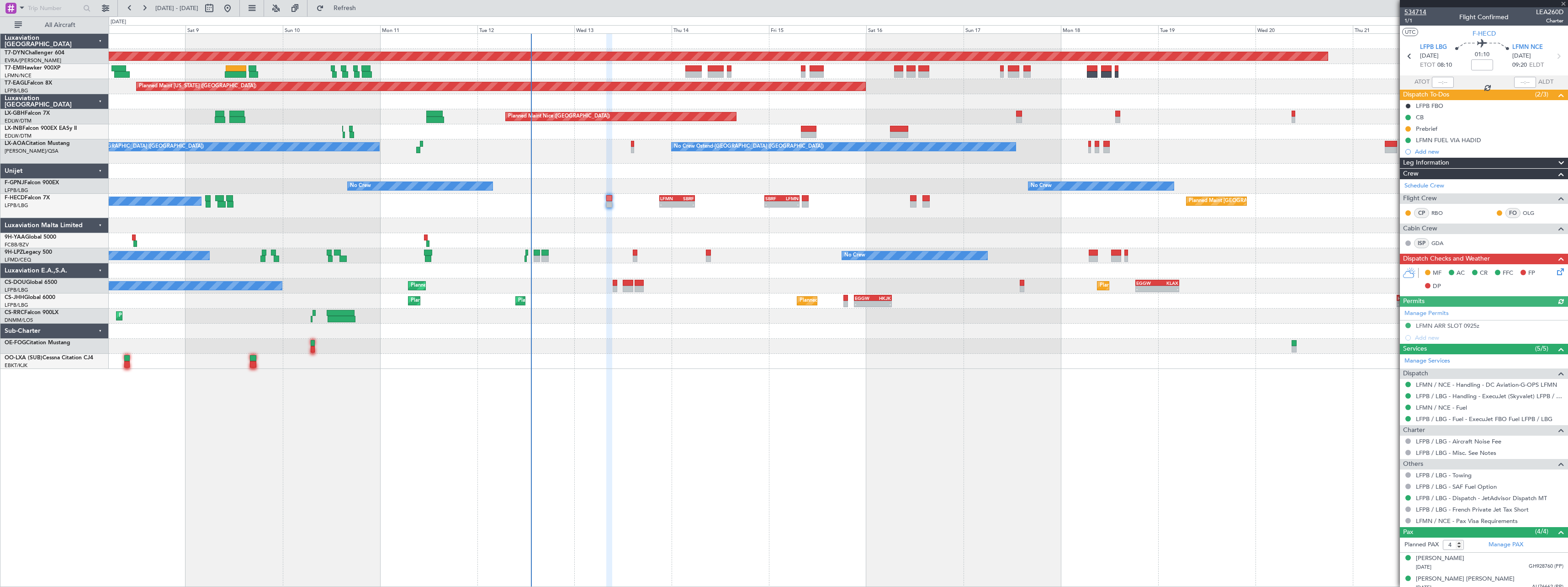
click at [1417, 7] on span "534714" at bounding box center [1416, 12] width 22 height 10
click at [1406, 22] on span "1/1" at bounding box center [1416, 21] width 22 height 8
click at [1557, 272] on icon at bounding box center [1558, 270] width 7 height 7
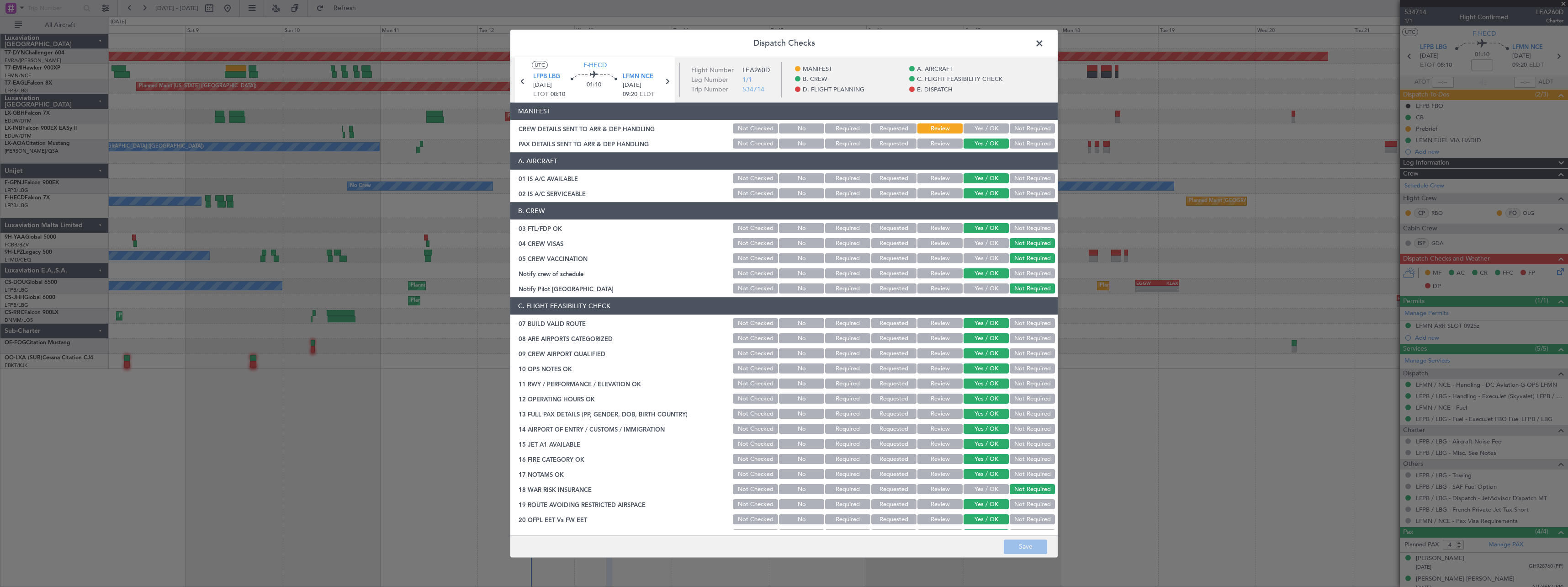
click at [982, 130] on button "Yes / OK" at bounding box center [986, 129] width 45 height 10
drag, startPoint x: 1037, startPoint y: 549, endPoint x: 1133, endPoint y: 307, distance: 260.3
click at [1037, 548] on button "Save" at bounding box center [1026, 547] width 44 height 14
click at [1044, 44] on span at bounding box center [1044, 45] width 0 height 18
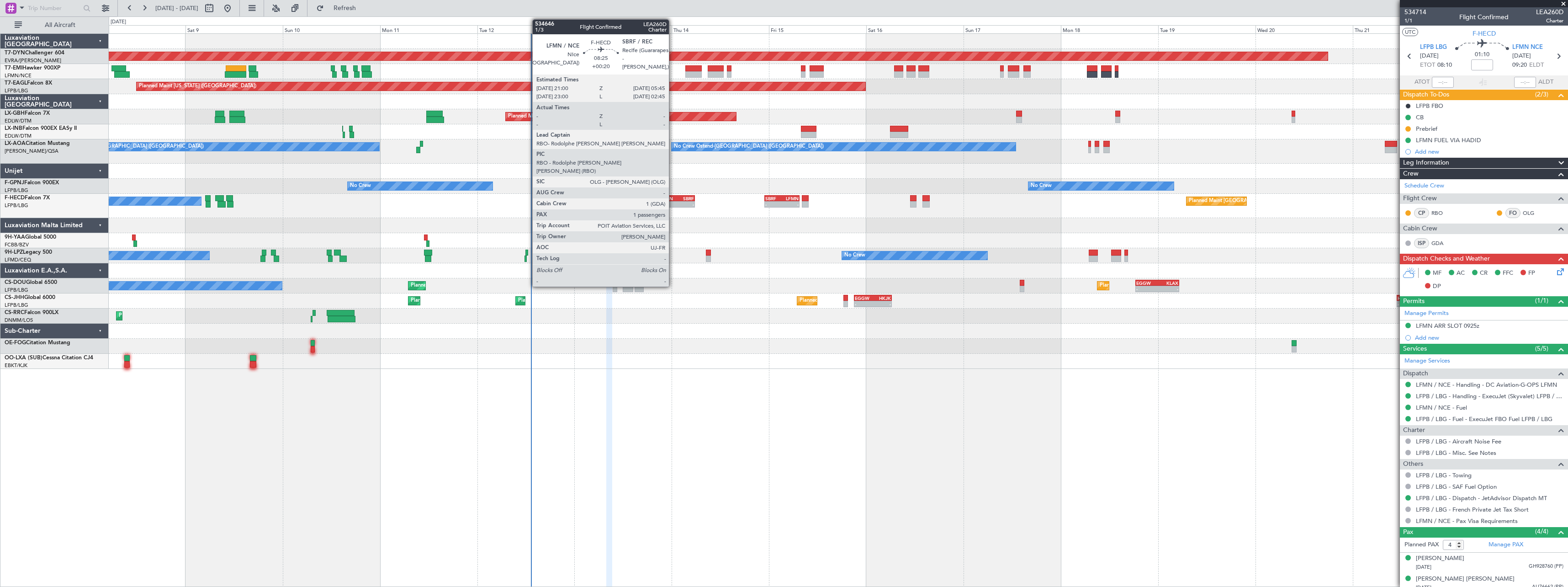
click at [673, 196] on div "LFMN" at bounding box center [668, 198] width 17 height 6
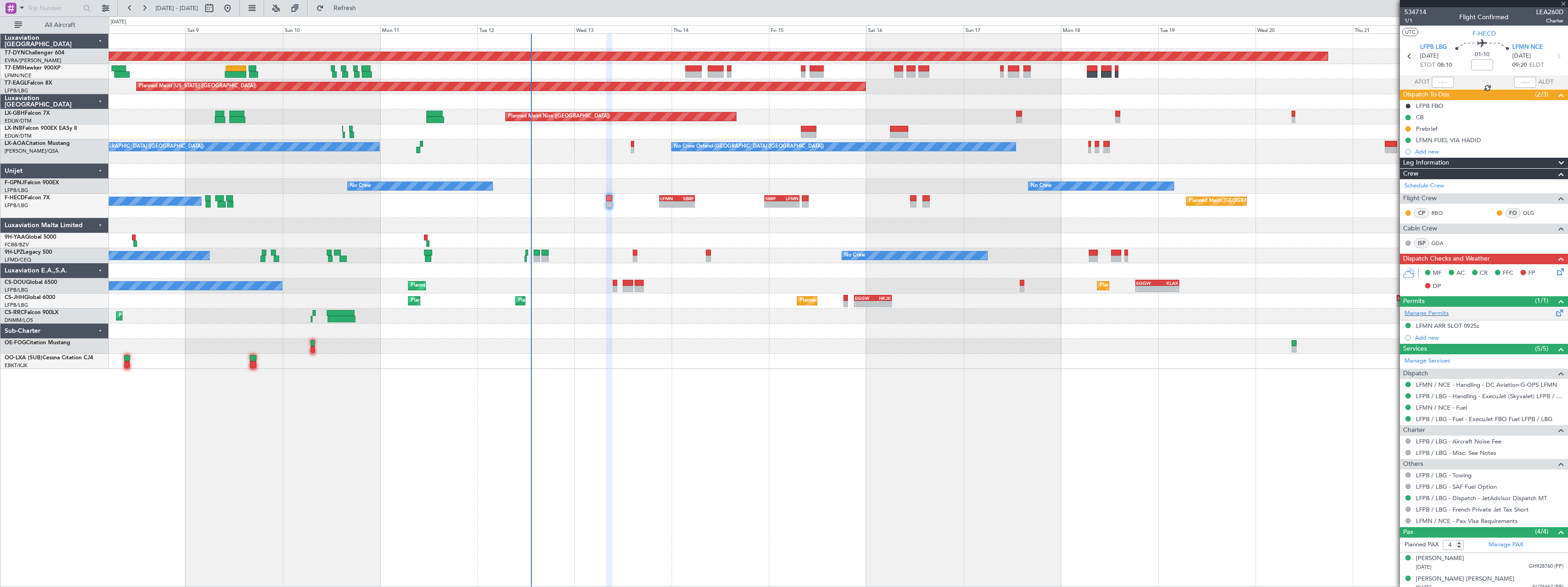
type input "+00:20"
type input "1"
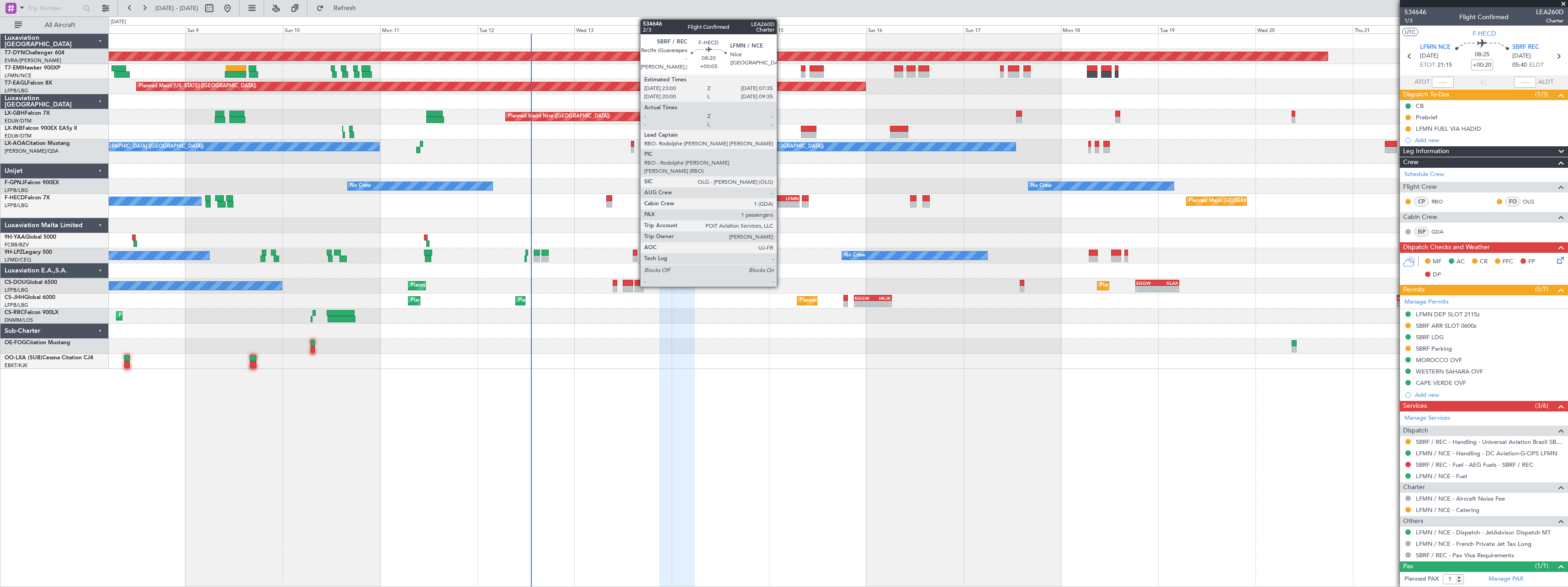
click at [781, 199] on div "SBRF" at bounding box center [773, 198] width 17 height 6
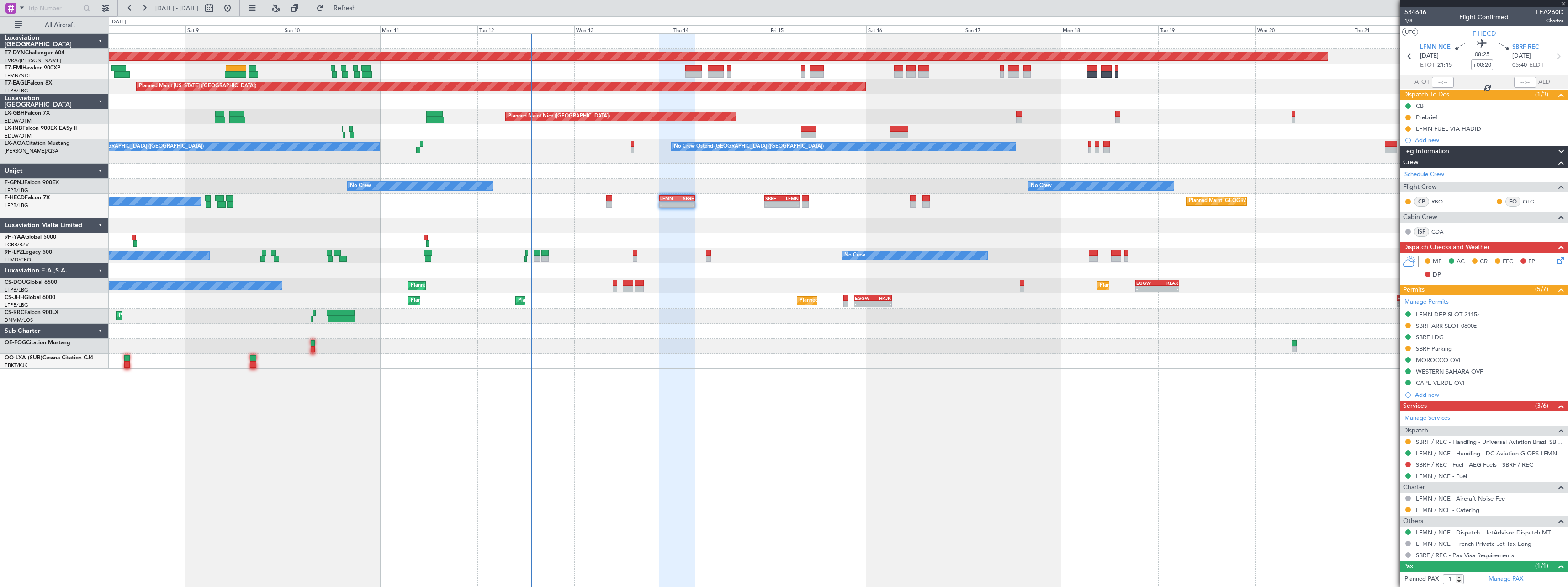
type input "+00:05"
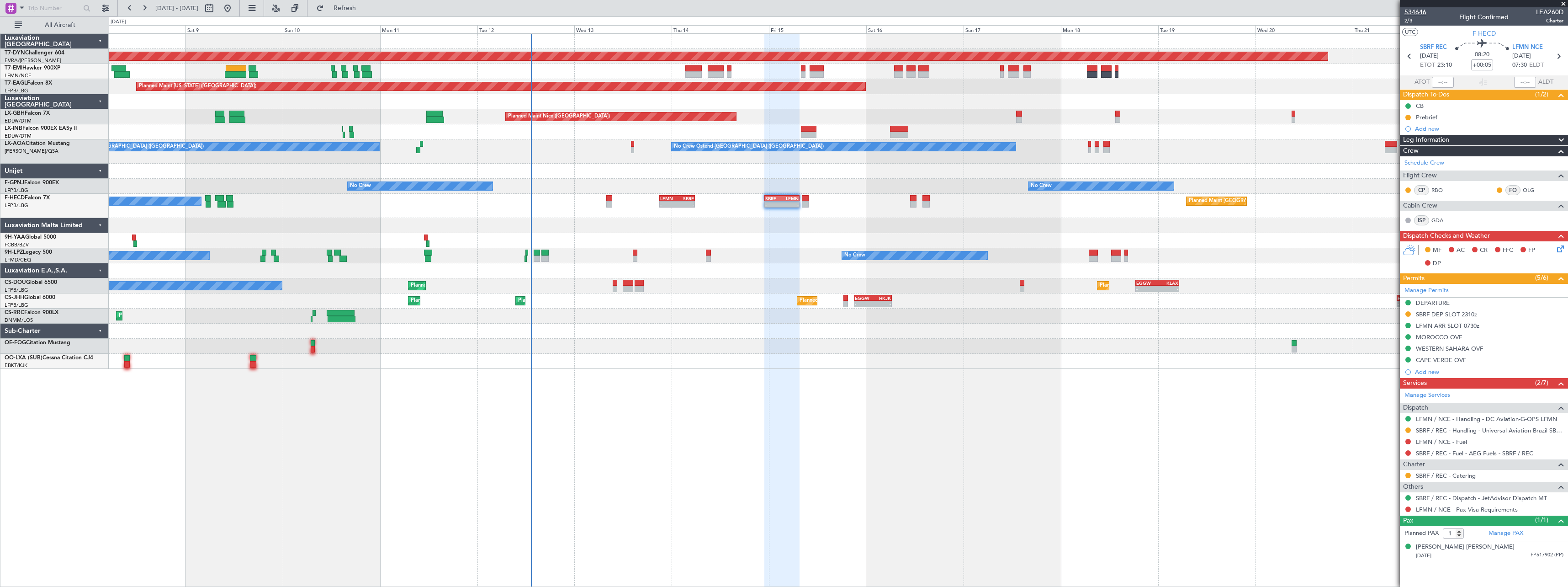
click at [1424, 10] on span "534646" at bounding box center [1416, 12] width 22 height 10
click at [364, 7] on span "Refresh" at bounding box center [345, 8] width 38 height 6
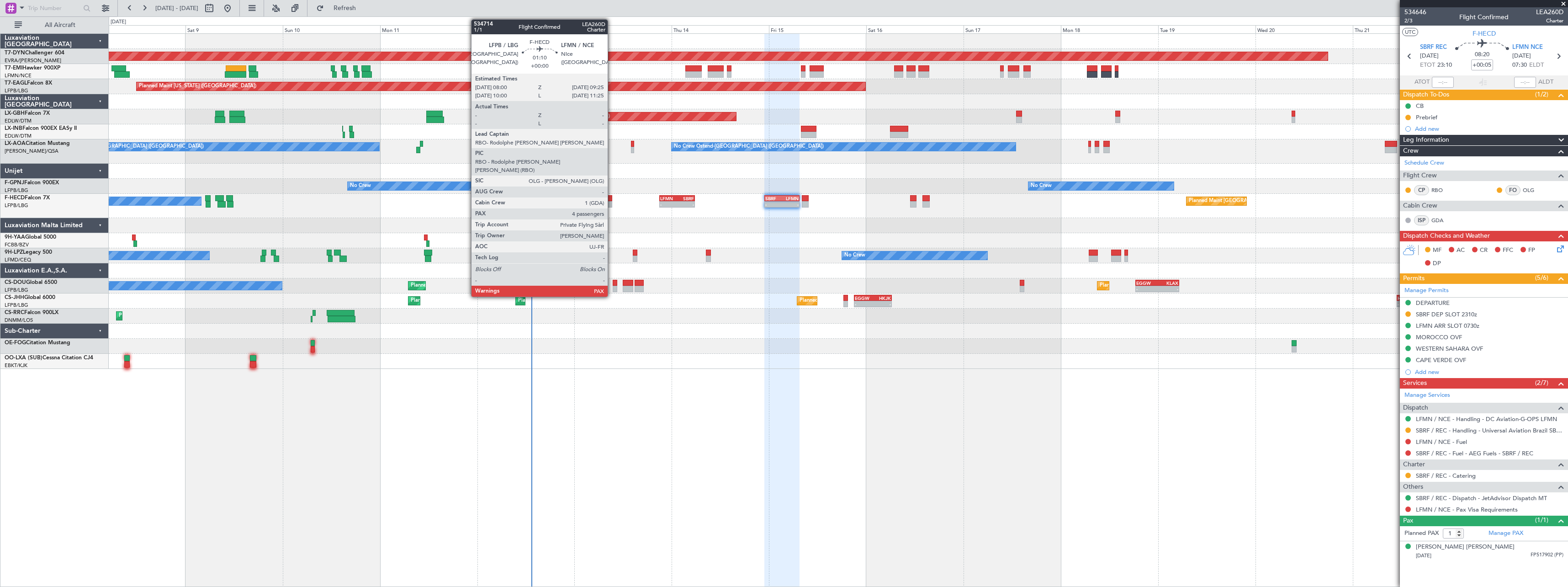
click at [611, 205] on div at bounding box center [608, 204] width 6 height 6
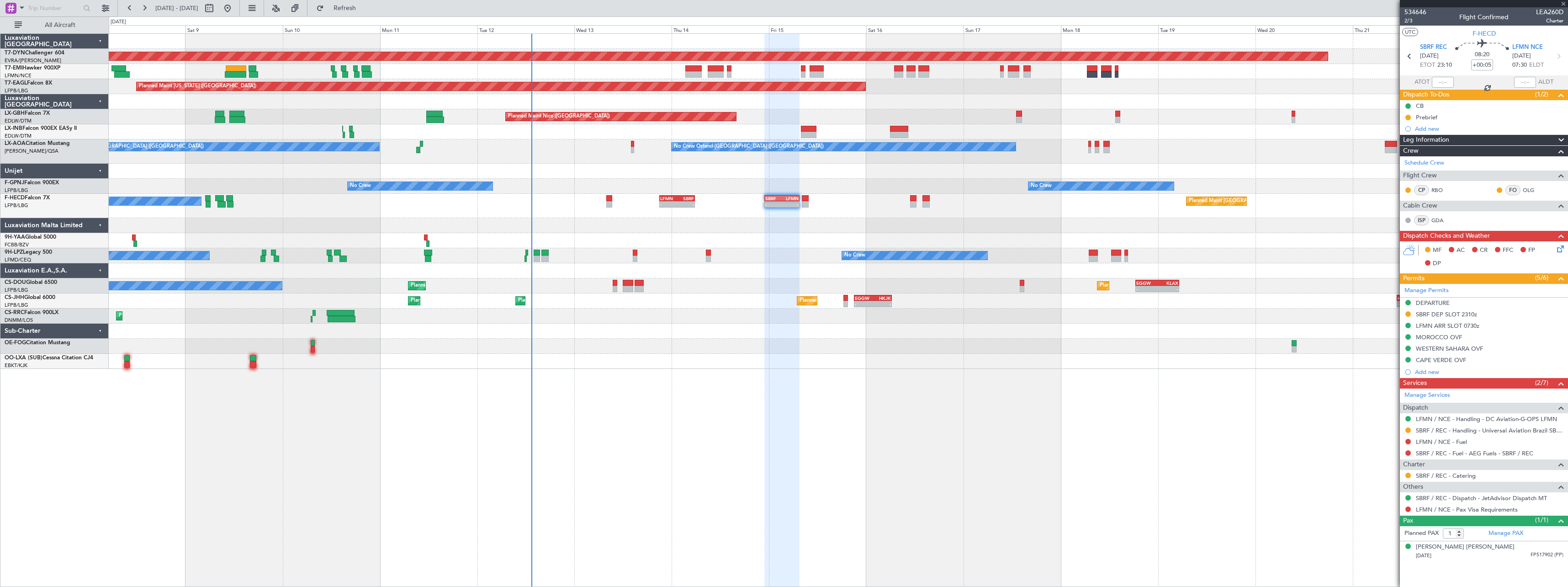
type input "4"
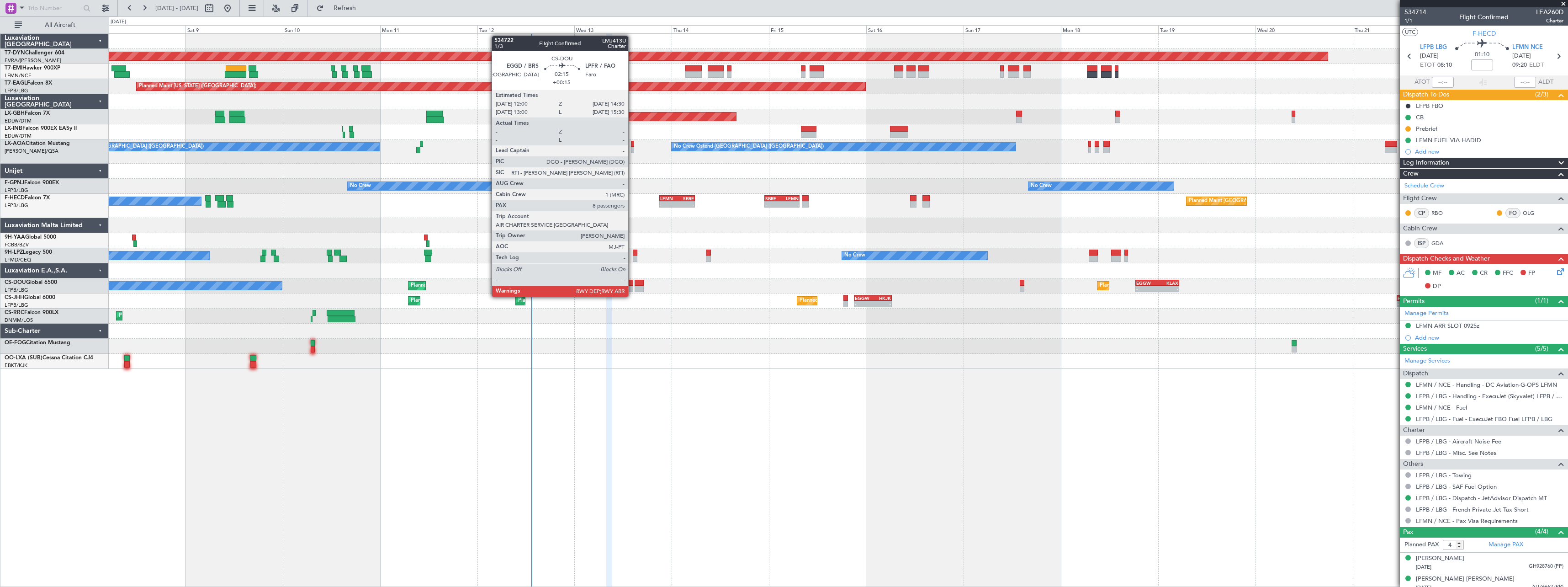
click at [632, 287] on div at bounding box center [627, 289] width 10 height 6
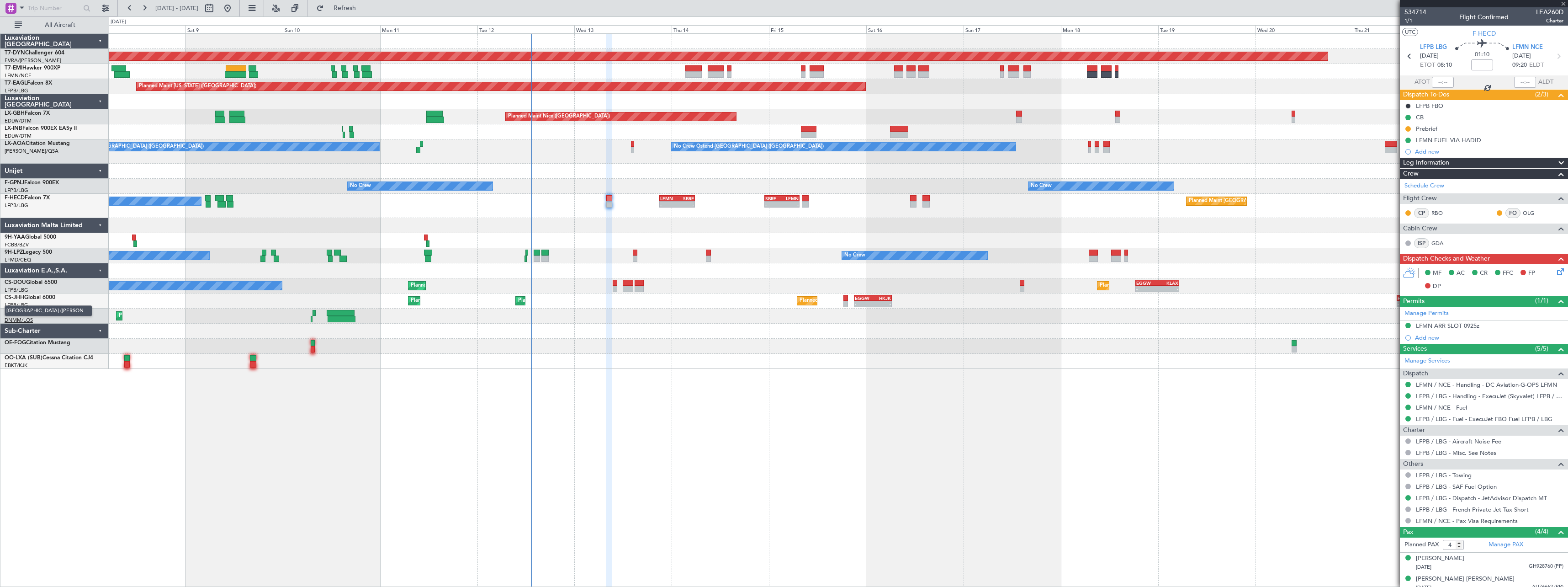
type input "+00:15"
type input "8"
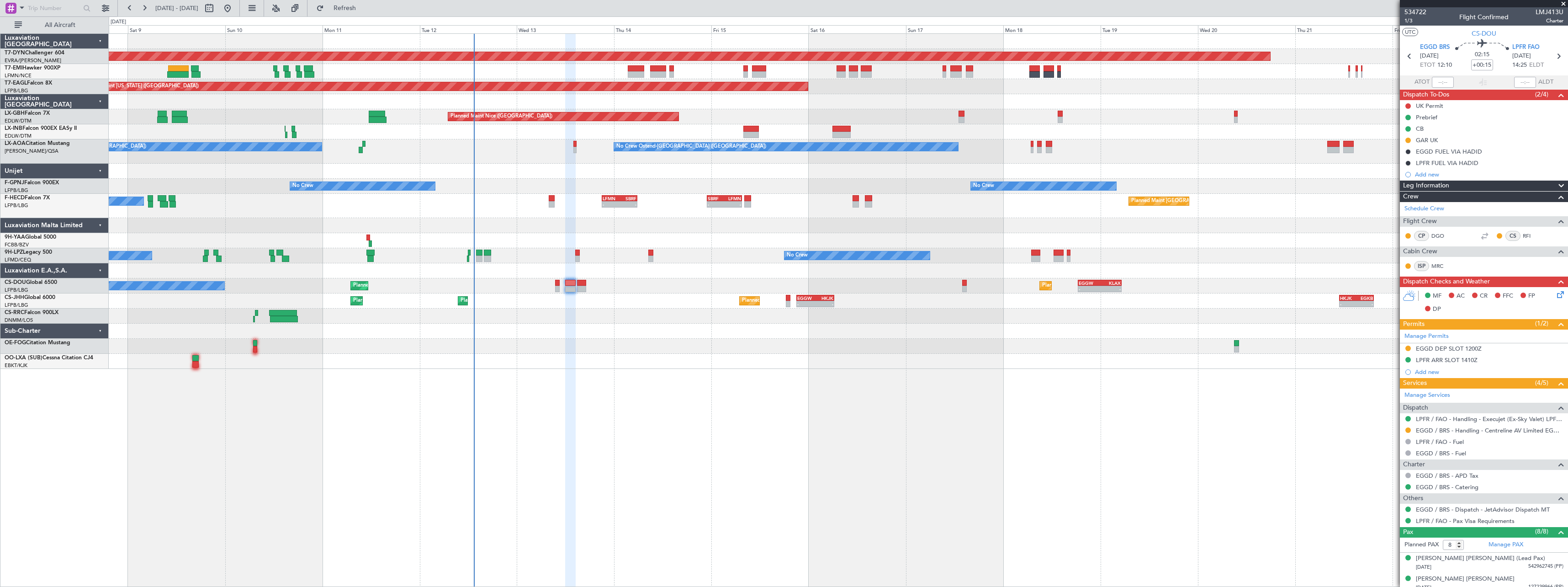
click at [627, 309] on div "Planned Maint [GEOGRAPHIC_DATA]-[GEOGRAPHIC_DATA] Planned Maint [US_STATE] ([GE…" at bounding box center [838, 201] width 1459 height 335
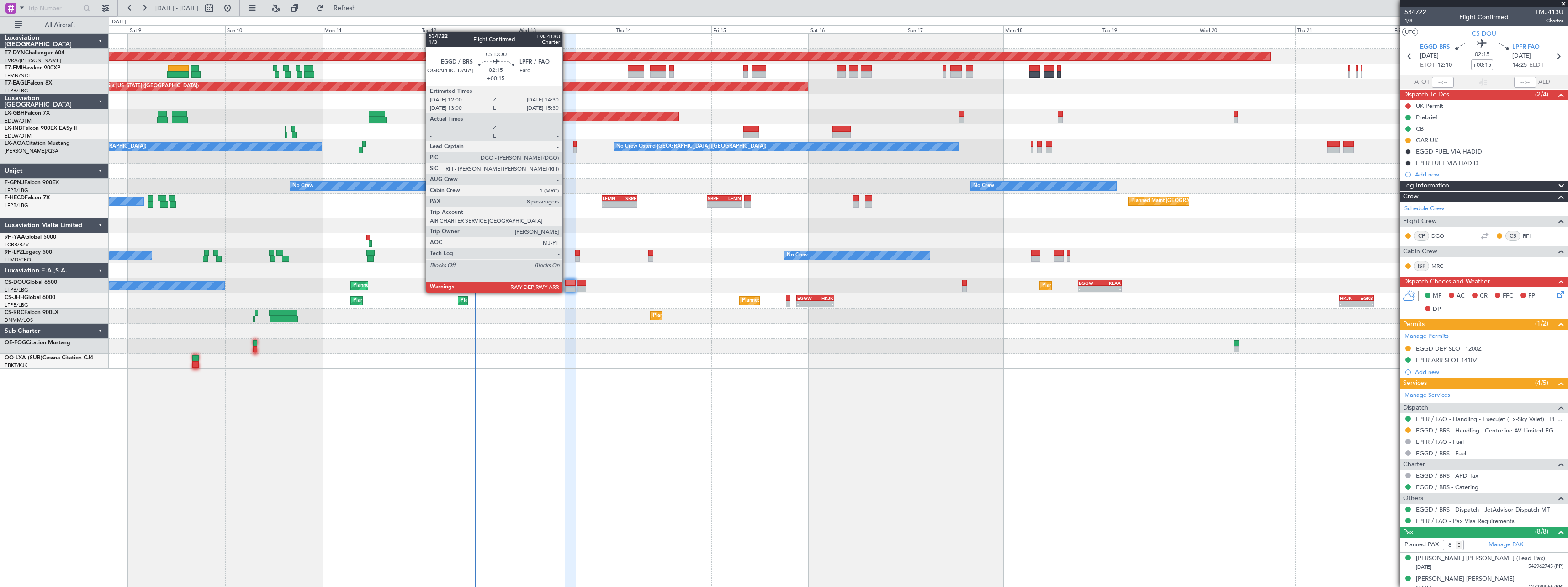
click at [566, 283] on div at bounding box center [570, 283] width 10 height 6
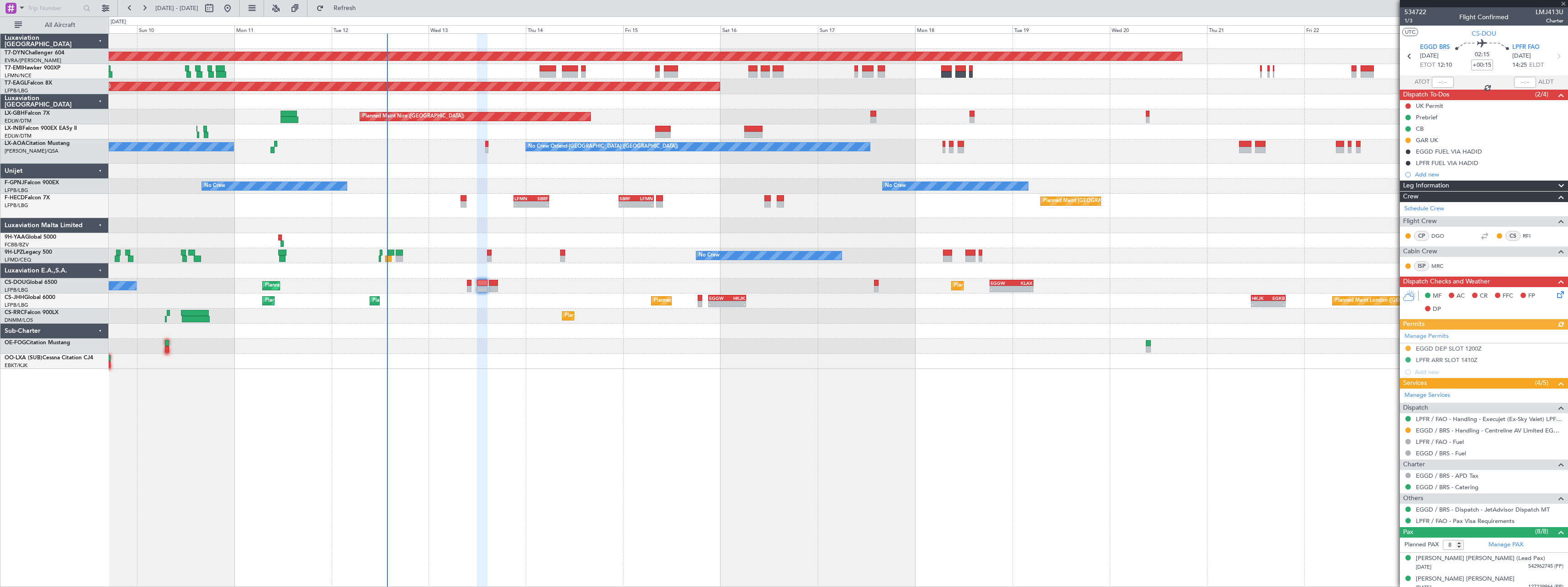
click at [715, 416] on div "Planned Maint [GEOGRAPHIC_DATA]-[GEOGRAPHIC_DATA] Planned Maint [US_STATE] ([GE…" at bounding box center [838, 310] width 1459 height 554
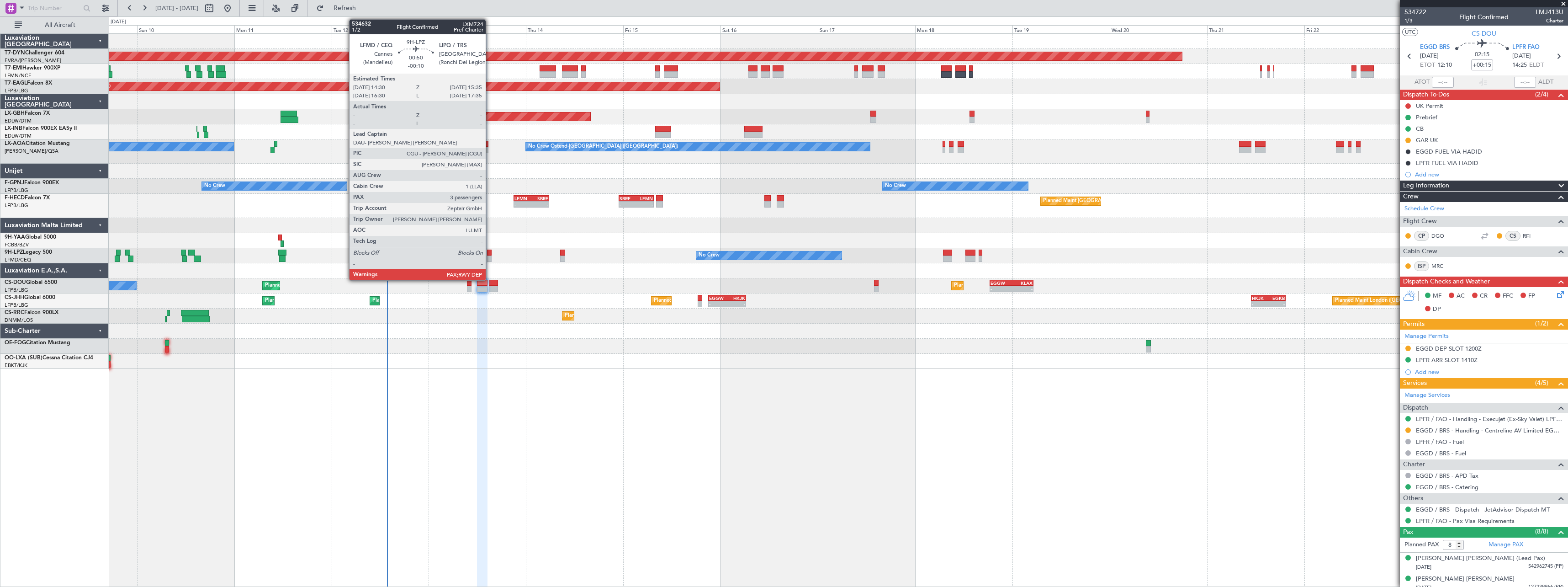
click at [490, 256] on div at bounding box center [489, 259] width 5 height 6
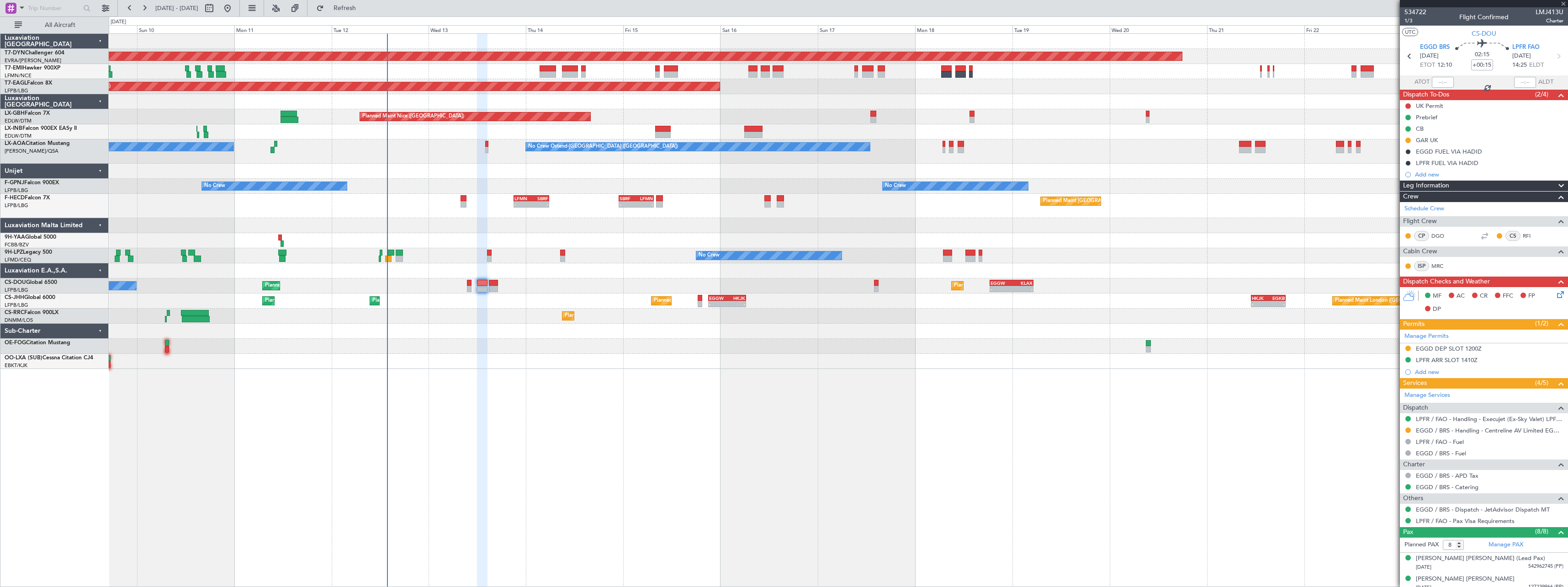
type input "-00:10"
type input "3"
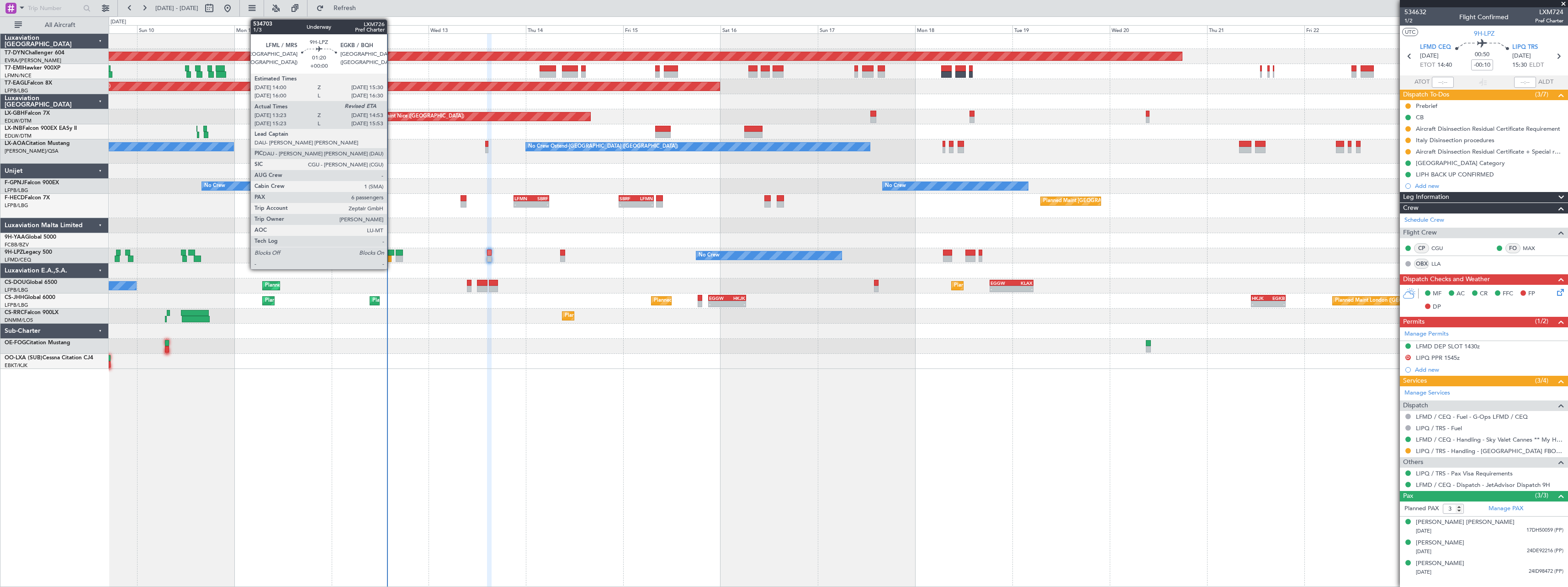
click at [391, 254] on div at bounding box center [391, 253] width 6 height 6
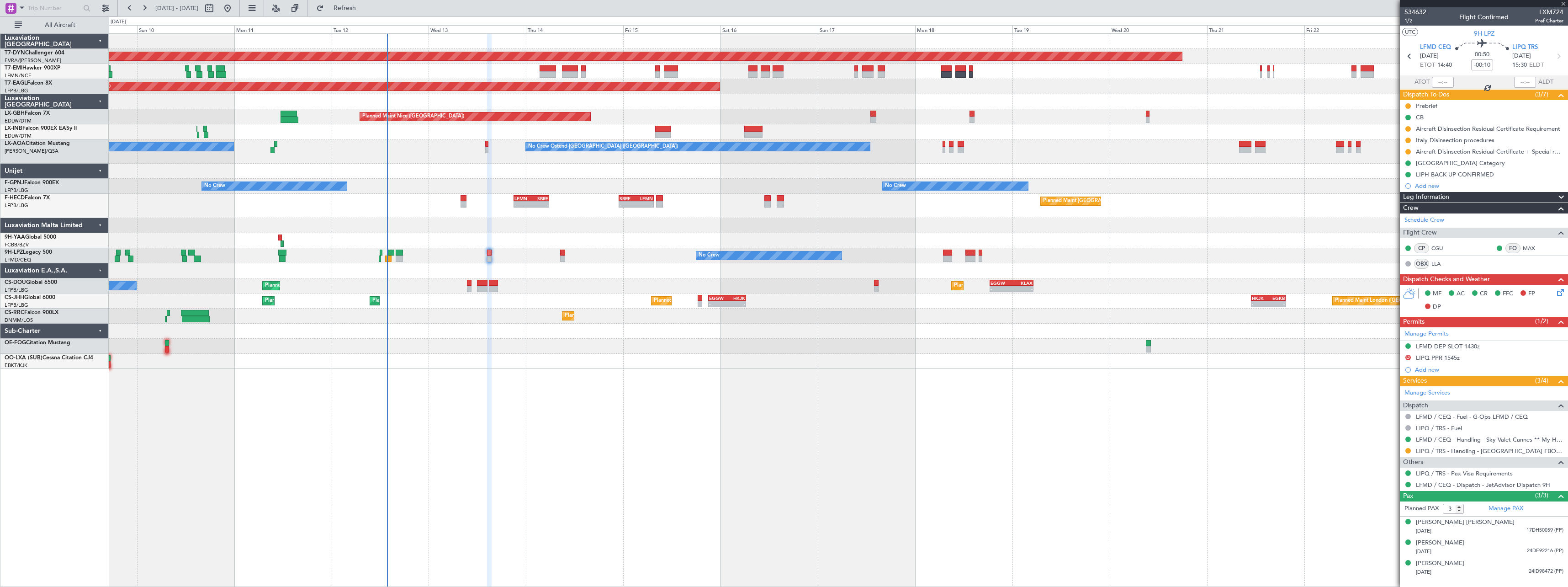
type input "13:33"
type input "6"
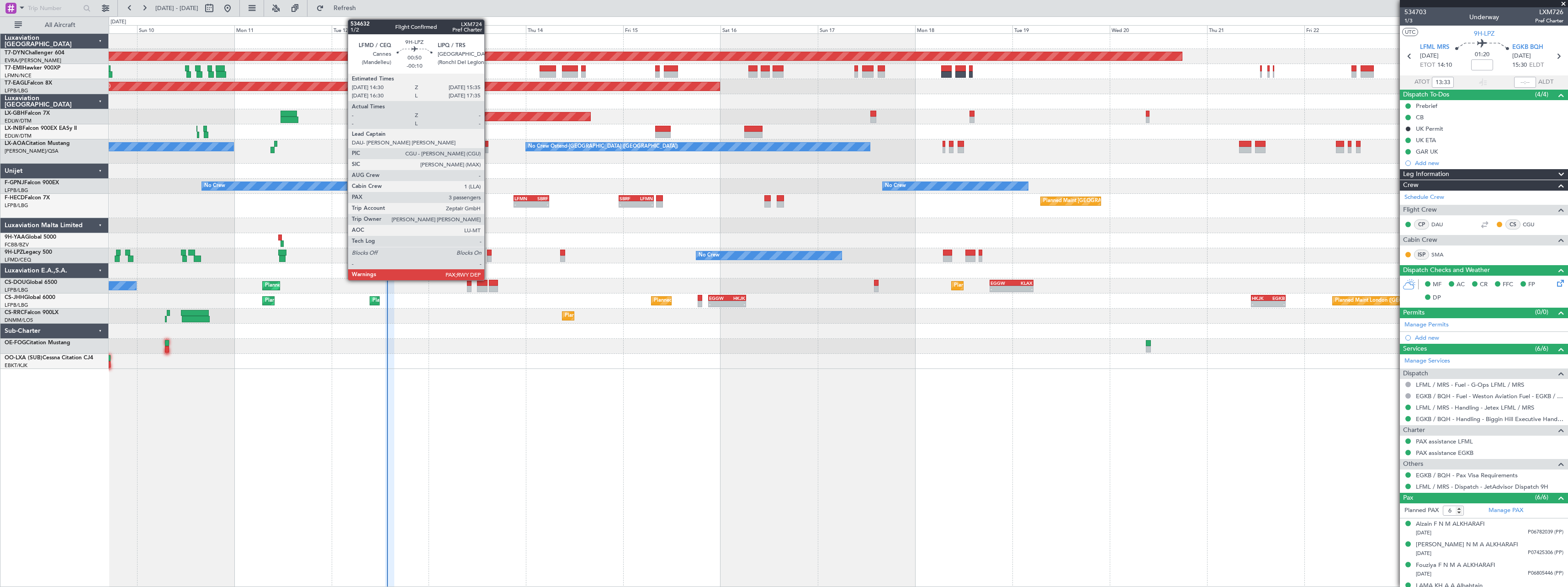
click at [489, 251] on div at bounding box center [489, 253] width 5 height 6
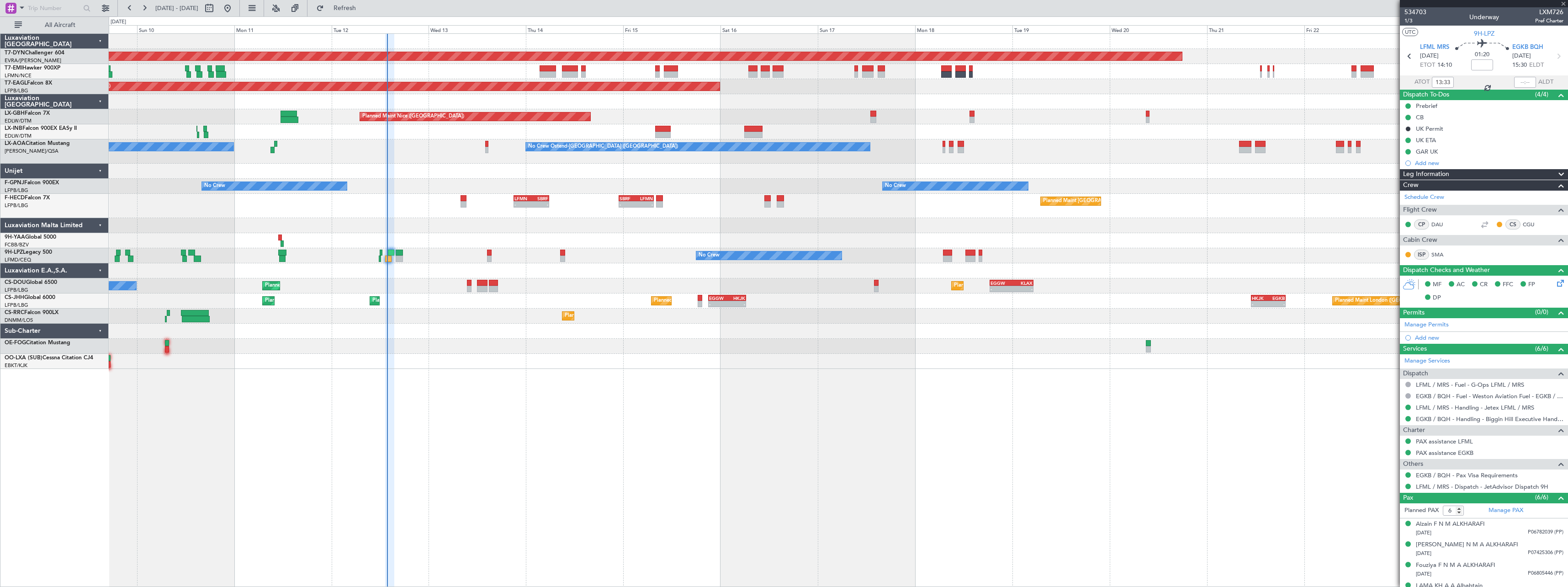
type input "-00:10"
type input "3"
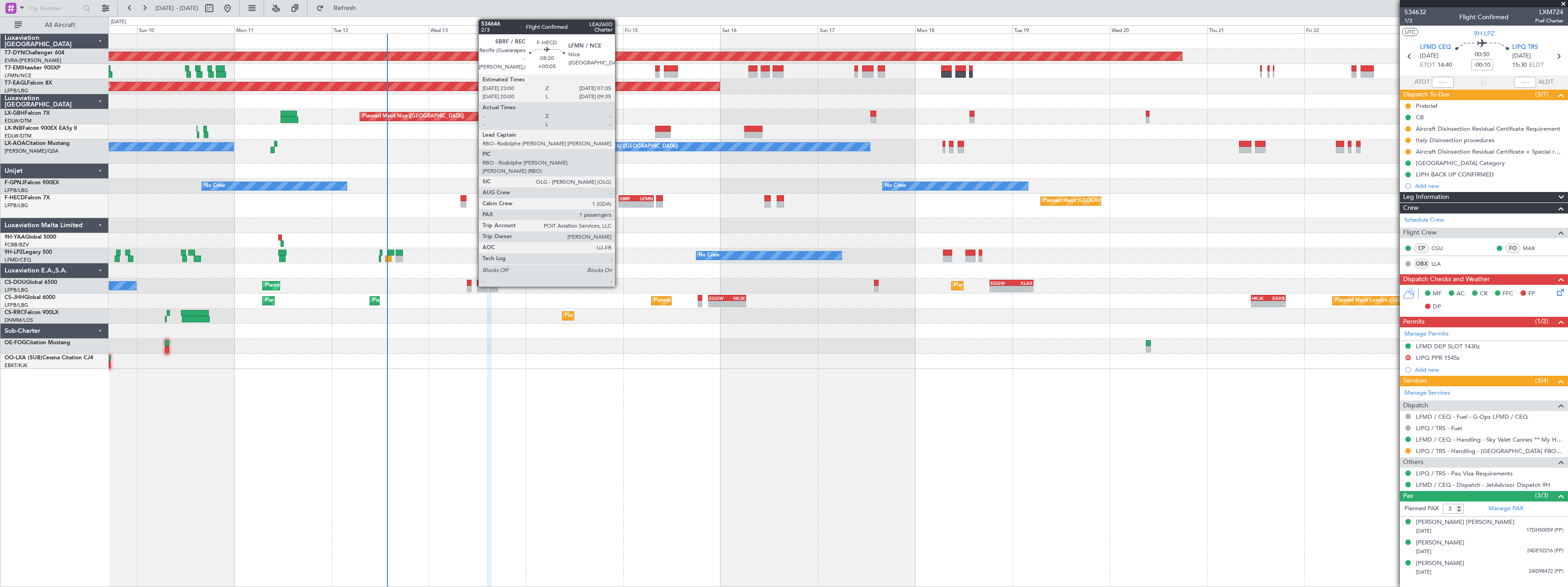
click at [619, 199] on div "SBRF 23:00 Z" at bounding box center [627, 198] width 17 height 6
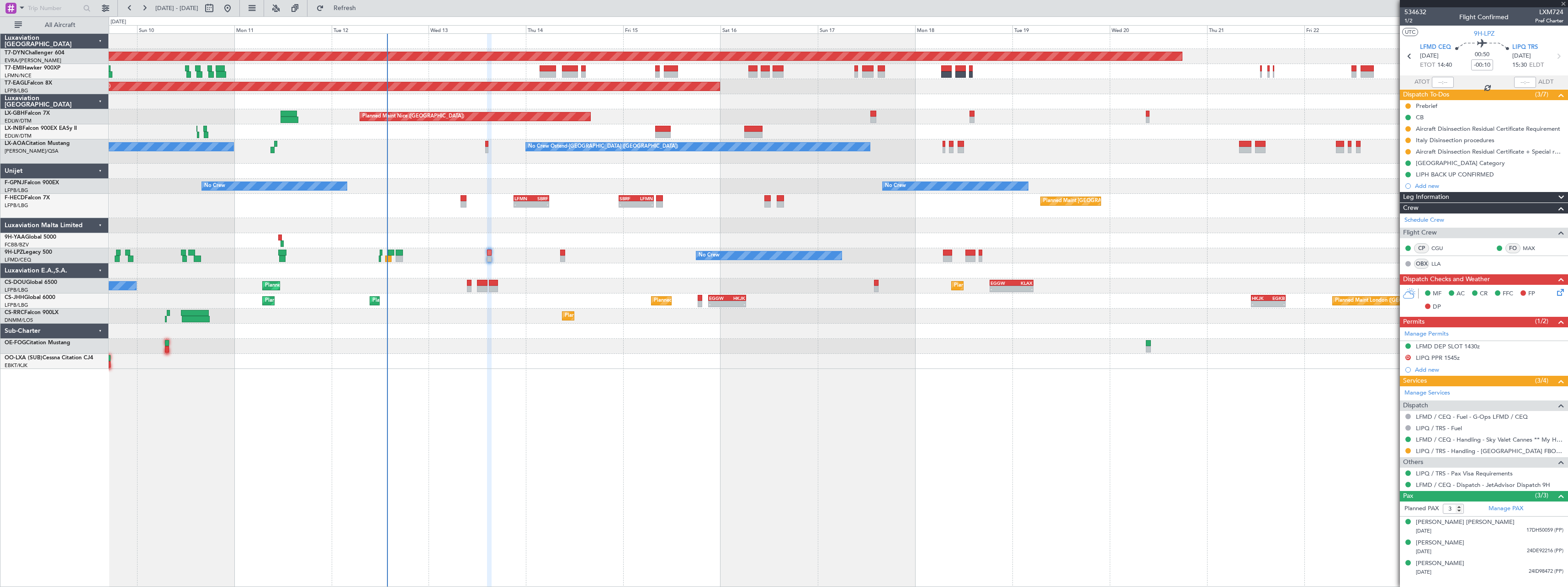
type input "+00:05"
type input "1"
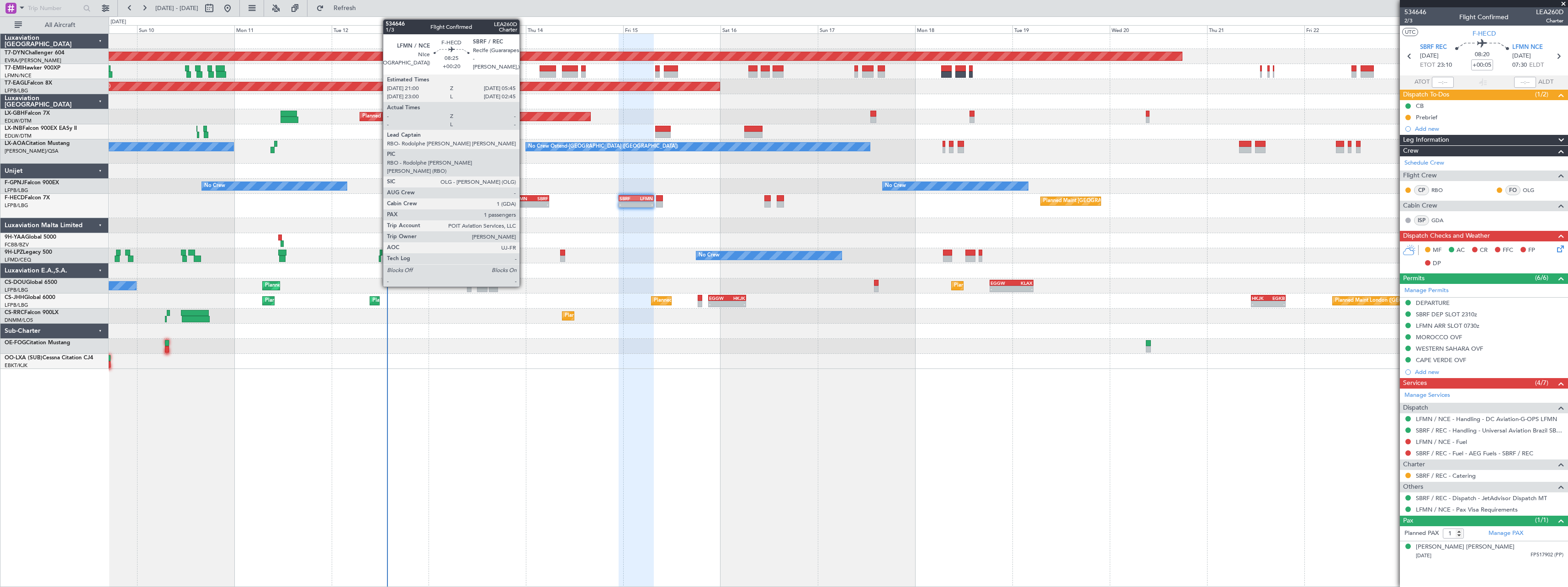
click at [523, 200] on div "LFMN" at bounding box center [523, 198] width 17 height 6
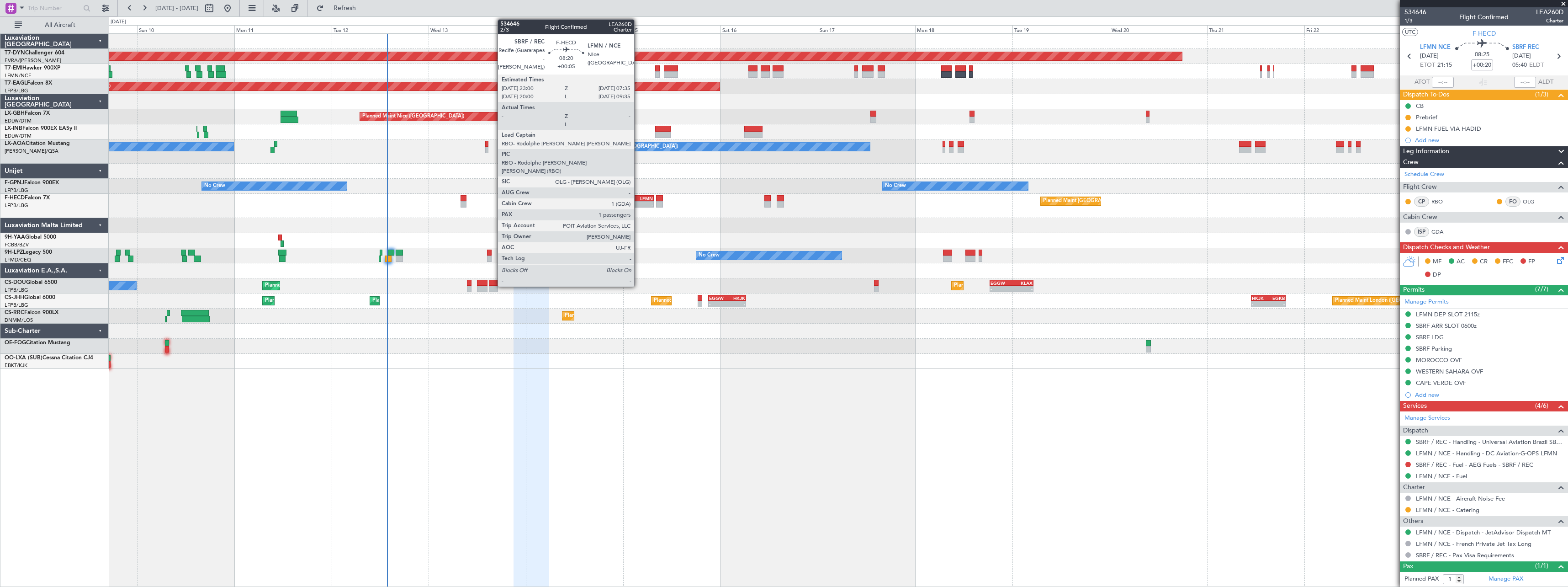
click at [638, 198] on div "LFMN" at bounding box center [644, 198] width 17 height 6
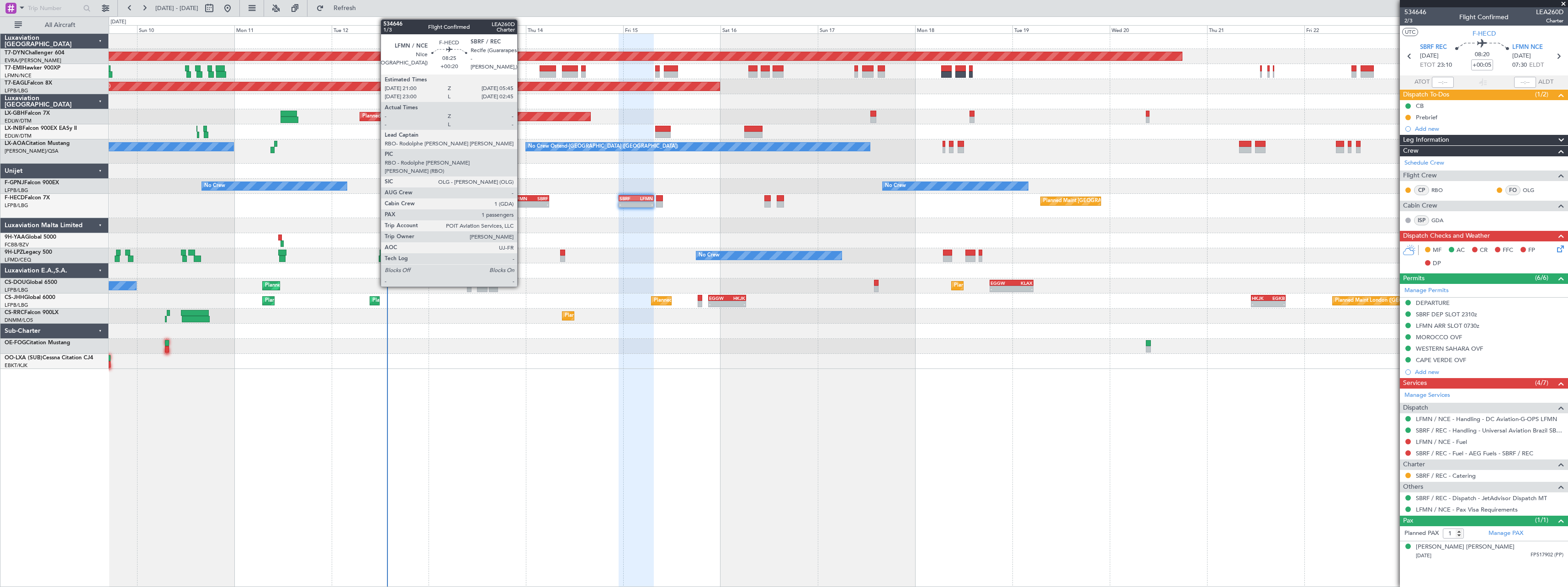
click at [521, 198] on div "LFMN" at bounding box center [523, 198] width 17 height 6
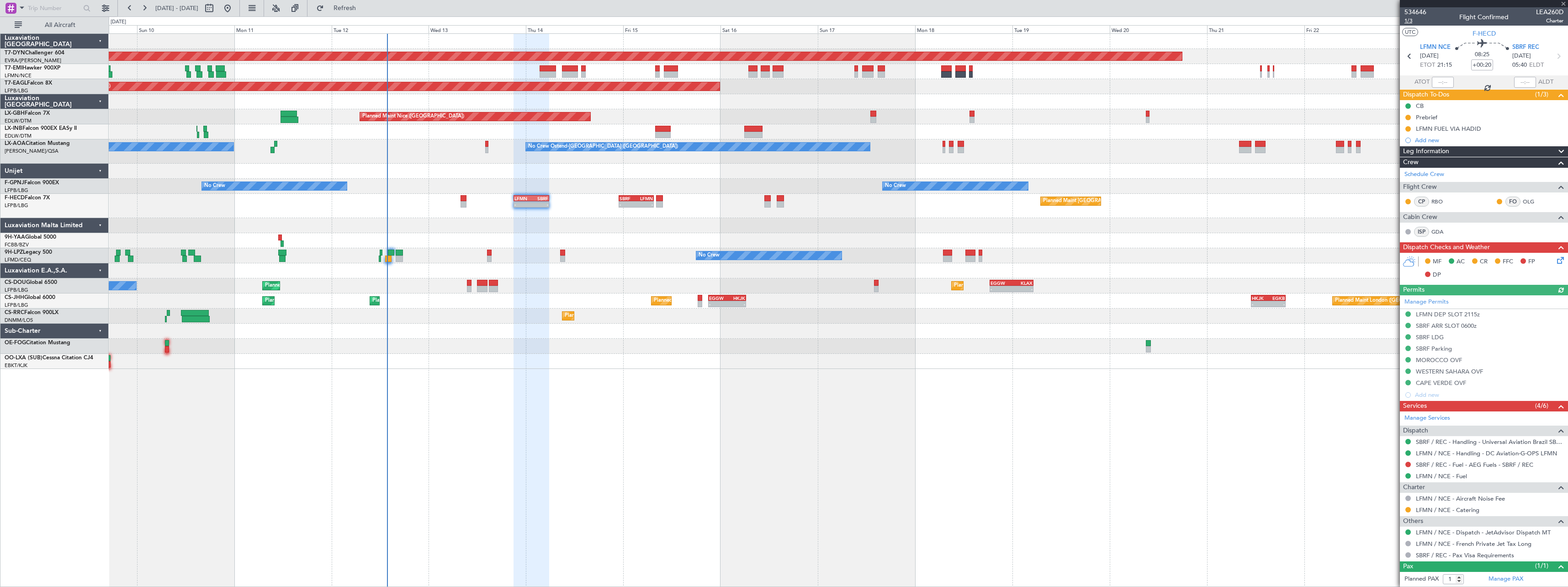
click at [1414, 20] on span "1/3" at bounding box center [1416, 21] width 22 height 8
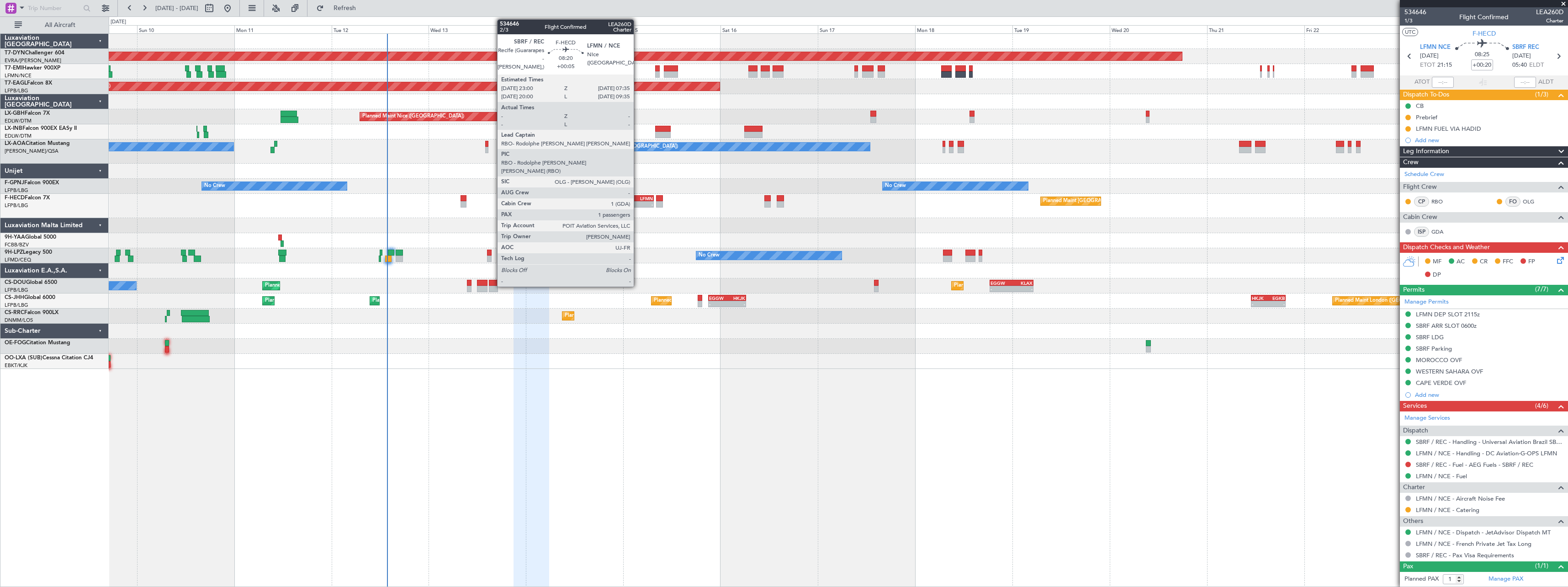
click at [638, 200] on div "LFMN" at bounding box center [644, 198] width 17 height 6
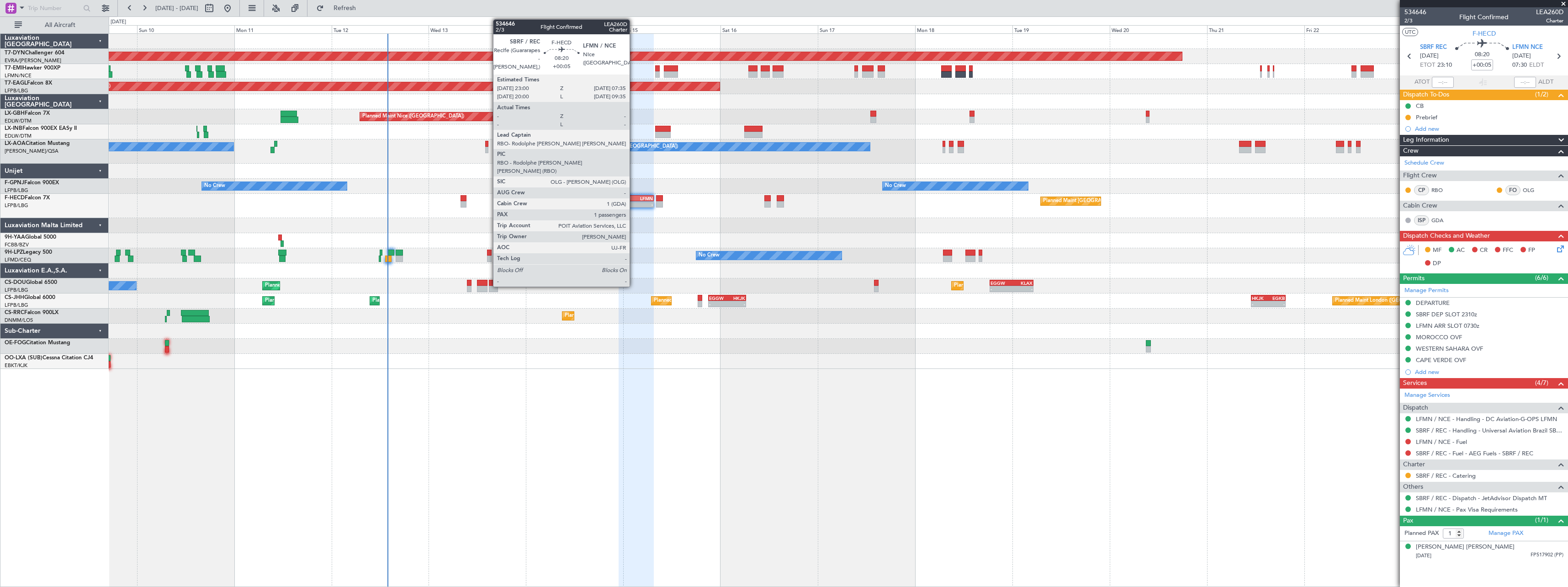
click at [634, 199] on div "SBRF" at bounding box center [627, 198] width 17 height 6
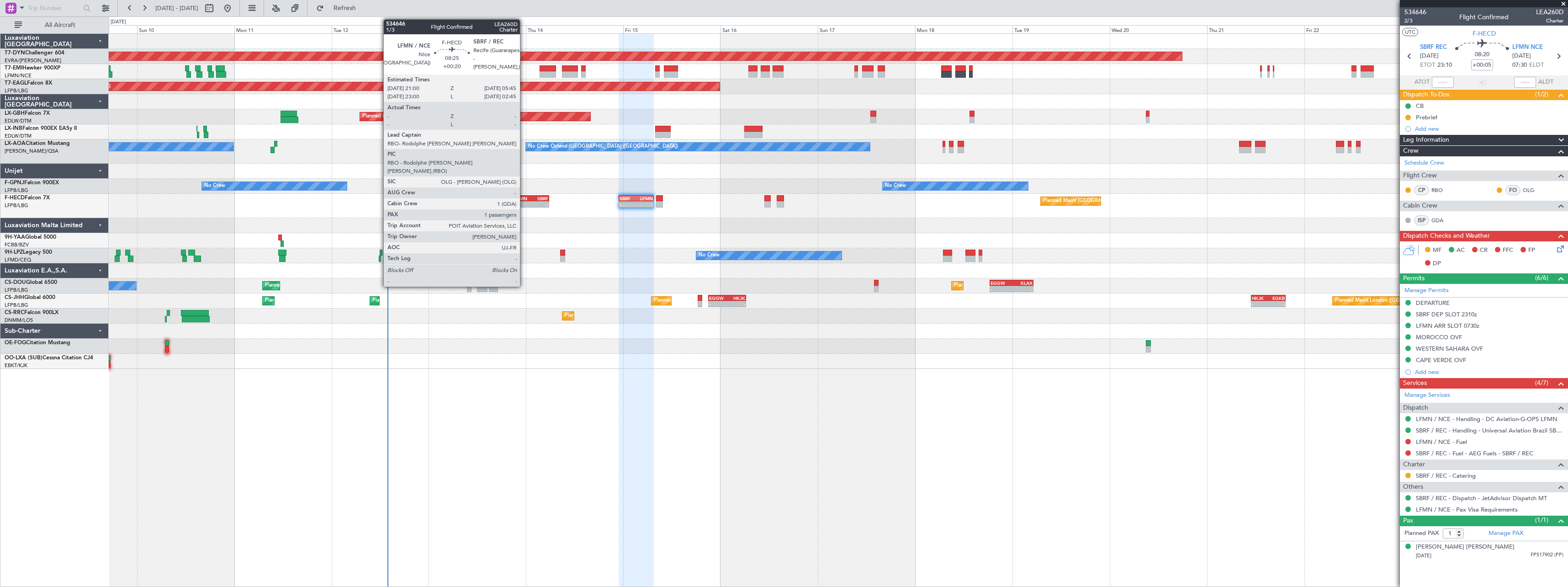
click at [524, 197] on div "LFMN" at bounding box center [523, 198] width 17 height 6
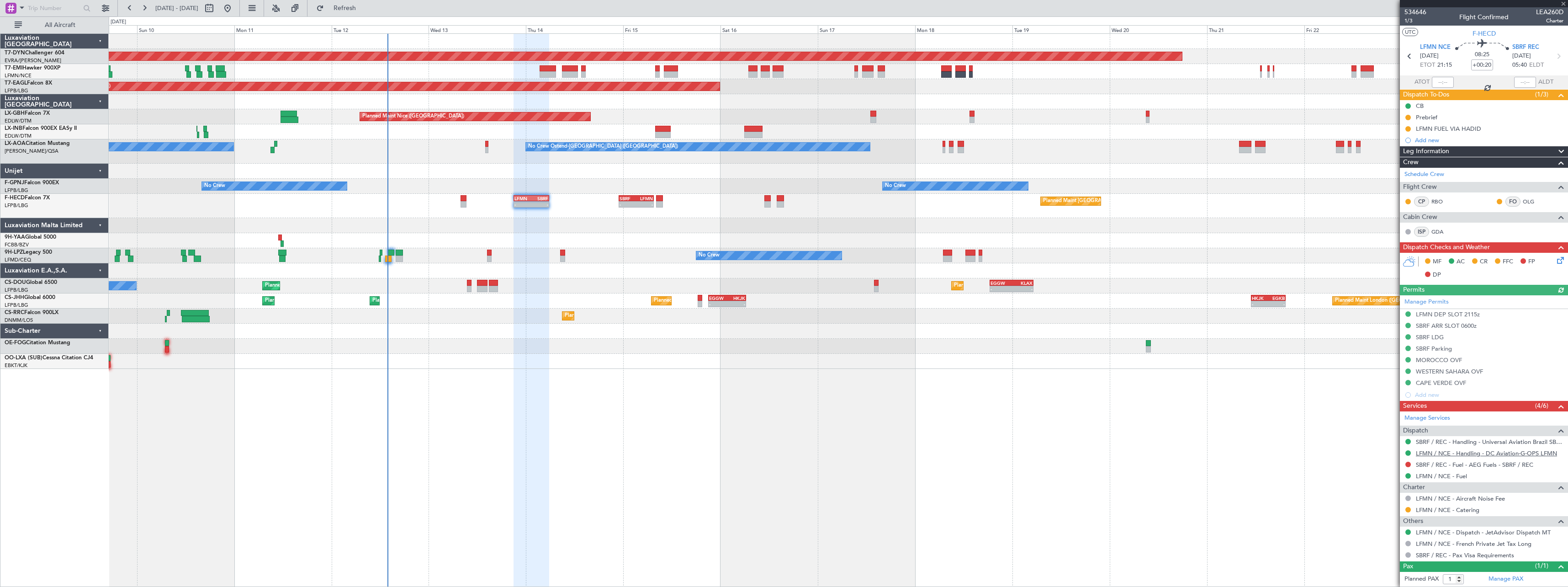
click at [1463, 454] on link "LFMN / NCE - Handling - DC Aviation-G-OPS LFMN" at bounding box center [1486, 453] width 141 height 8
click at [1500, 439] on link "SBRF / REC - Handling - Universal Aviation Brazil SBRF / REC" at bounding box center [1489, 442] width 148 height 8
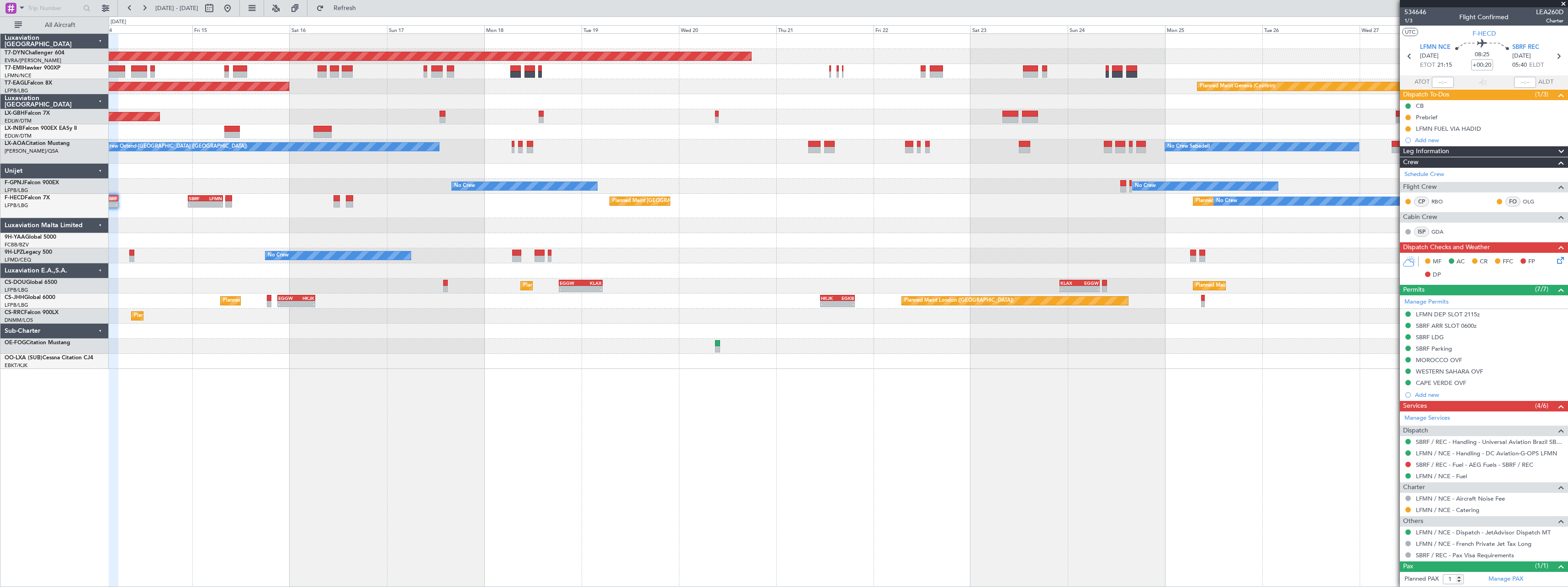
click at [471, 372] on div "Planned Maint Basel-Mulhouse Planned Maint New York (Teterboro) Planned Maint G…" at bounding box center [838, 310] width 1459 height 554
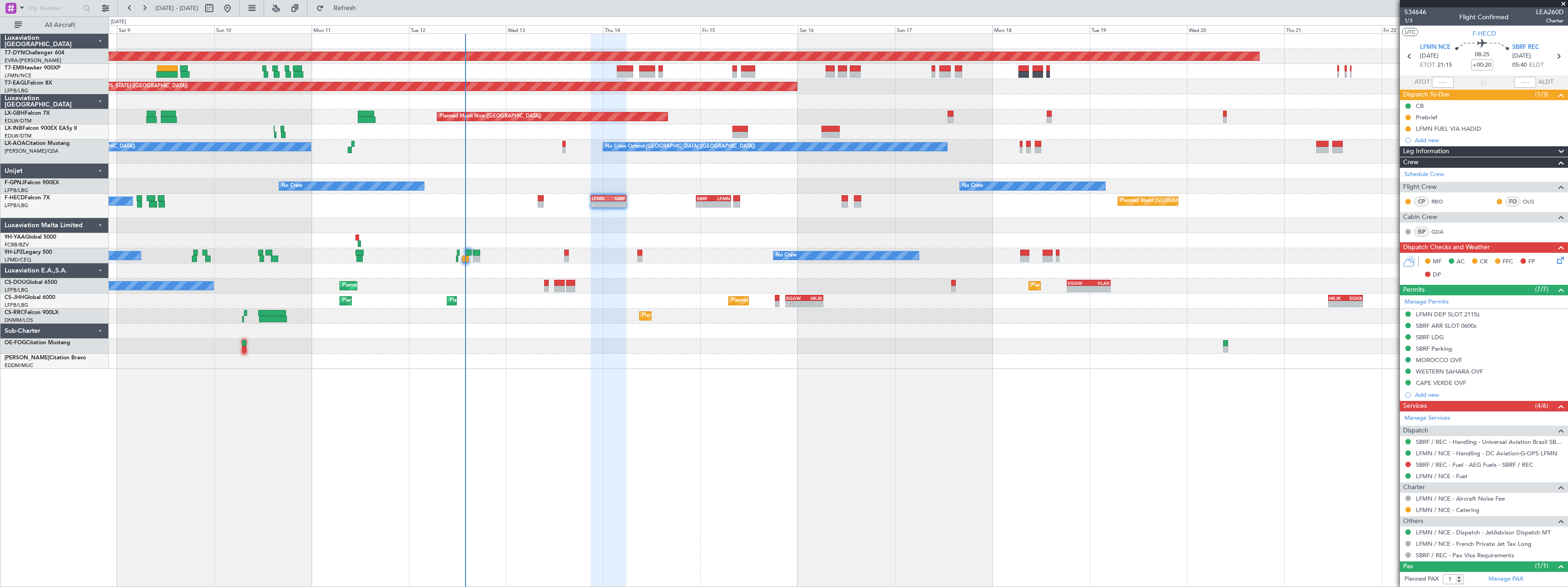
click at [1031, 378] on div "Planned Maint Basel-Mulhouse Planned Maint New York (Teterboro) Planned Maint G…" at bounding box center [838, 310] width 1459 height 554
click at [1555, 259] on icon at bounding box center [1558, 258] width 7 height 7
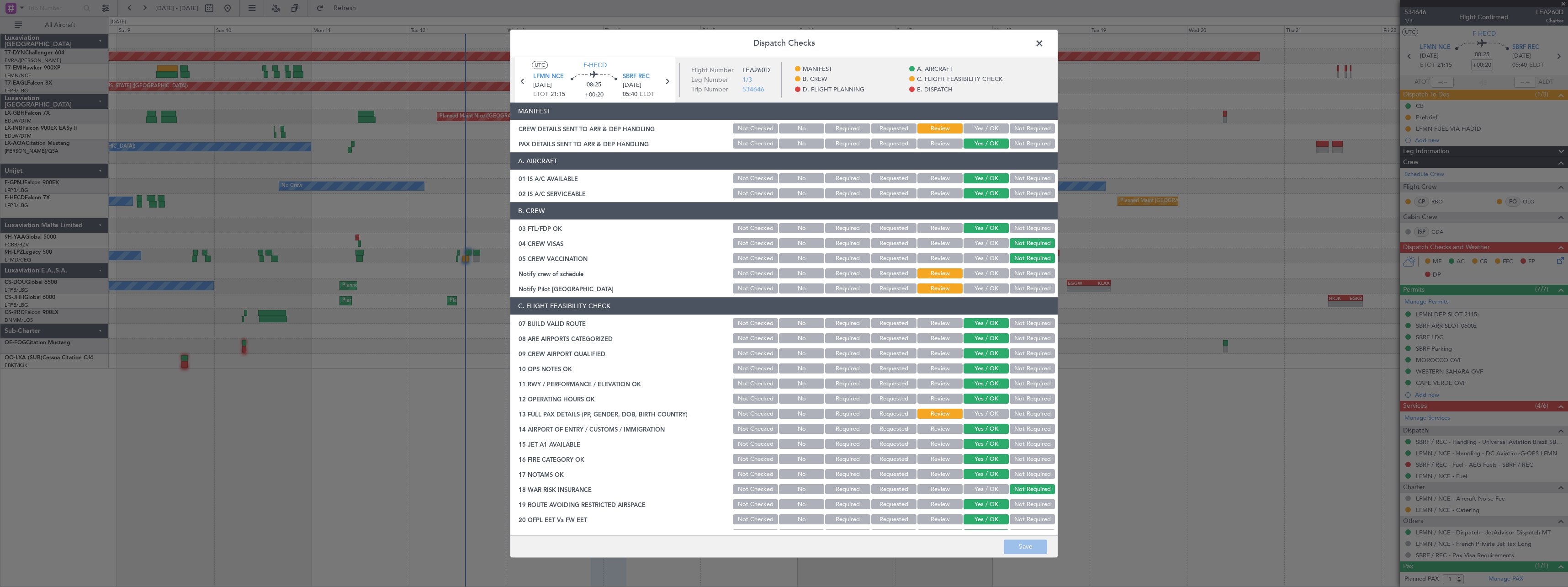
click at [964, 128] on button "Yes / OK" at bounding box center [986, 129] width 45 height 10
click at [1020, 548] on button "Save" at bounding box center [1026, 547] width 44 height 14
click at [1044, 44] on span at bounding box center [1044, 45] width 0 height 18
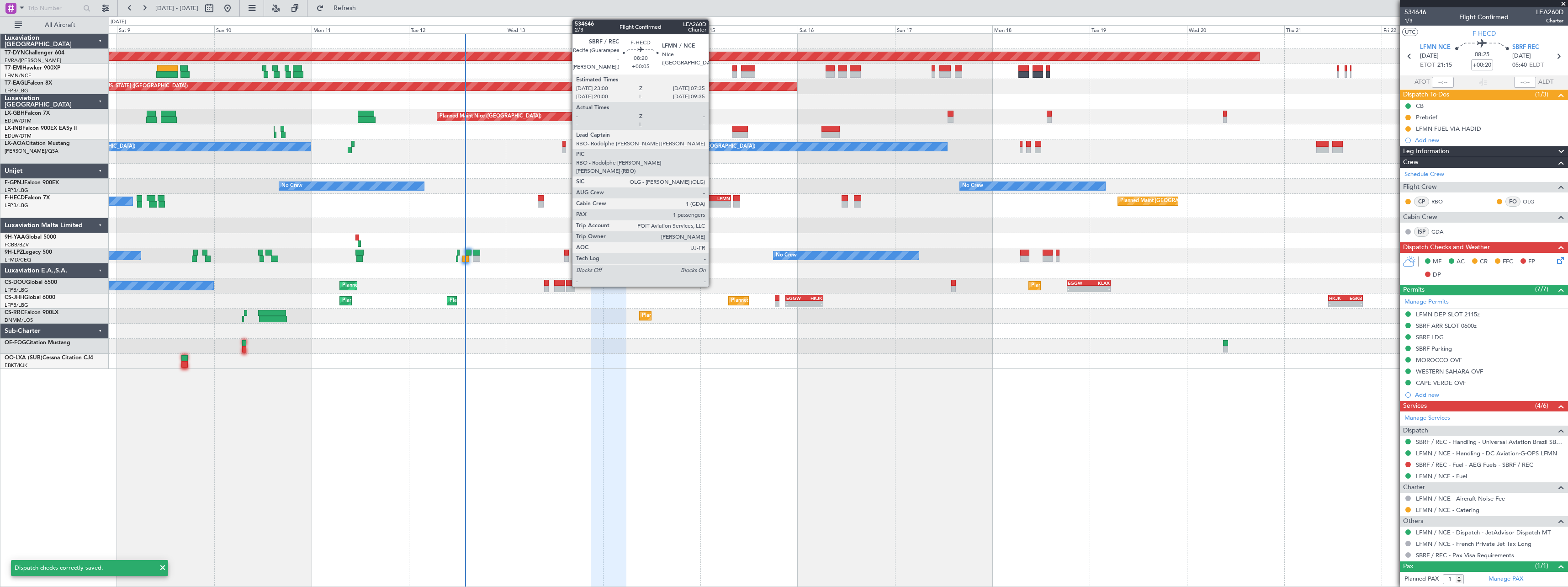
click at [713, 196] on div "SBRF" at bounding box center [704, 198] width 17 height 6
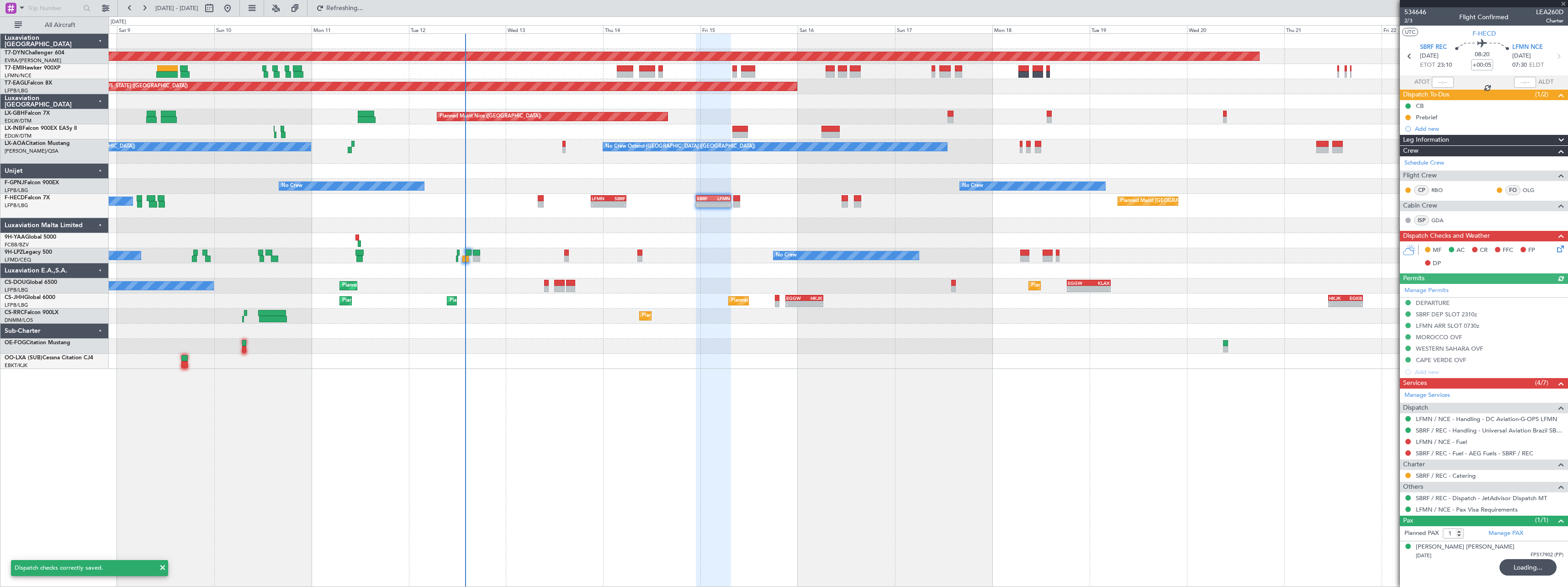
type input "+00:20"
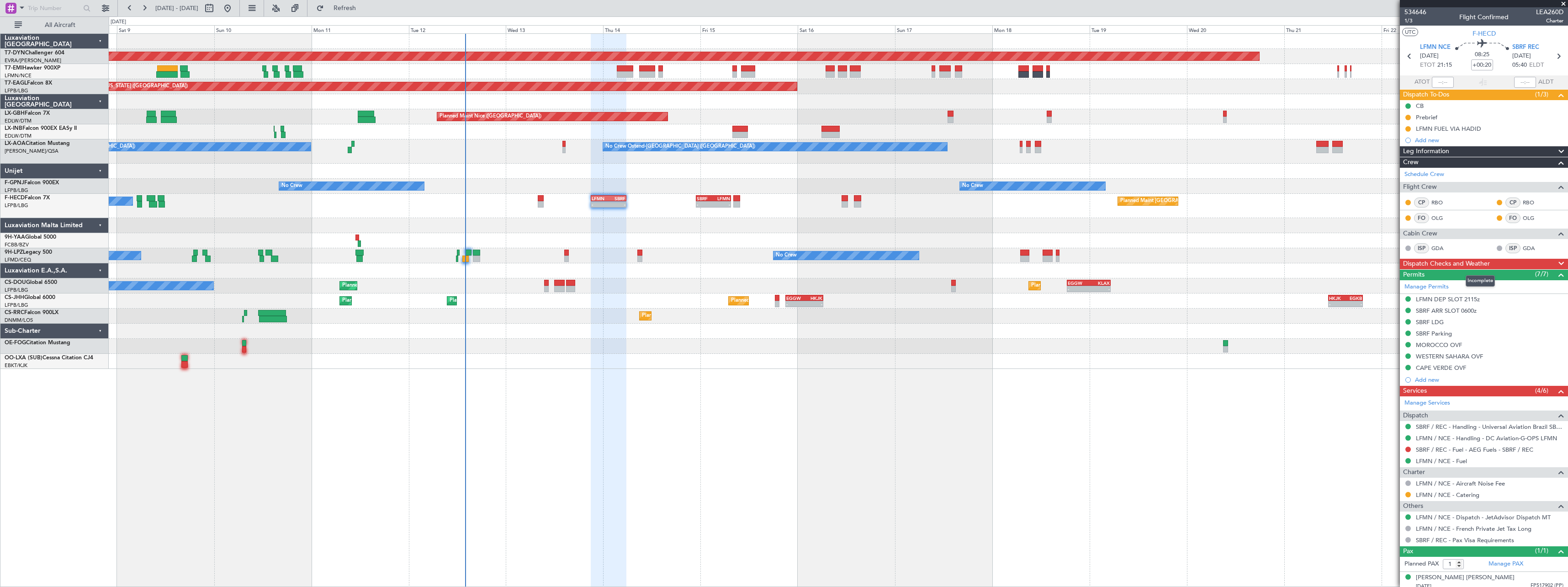
click at [1557, 261] on span at bounding box center [1561, 263] width 11 height 11
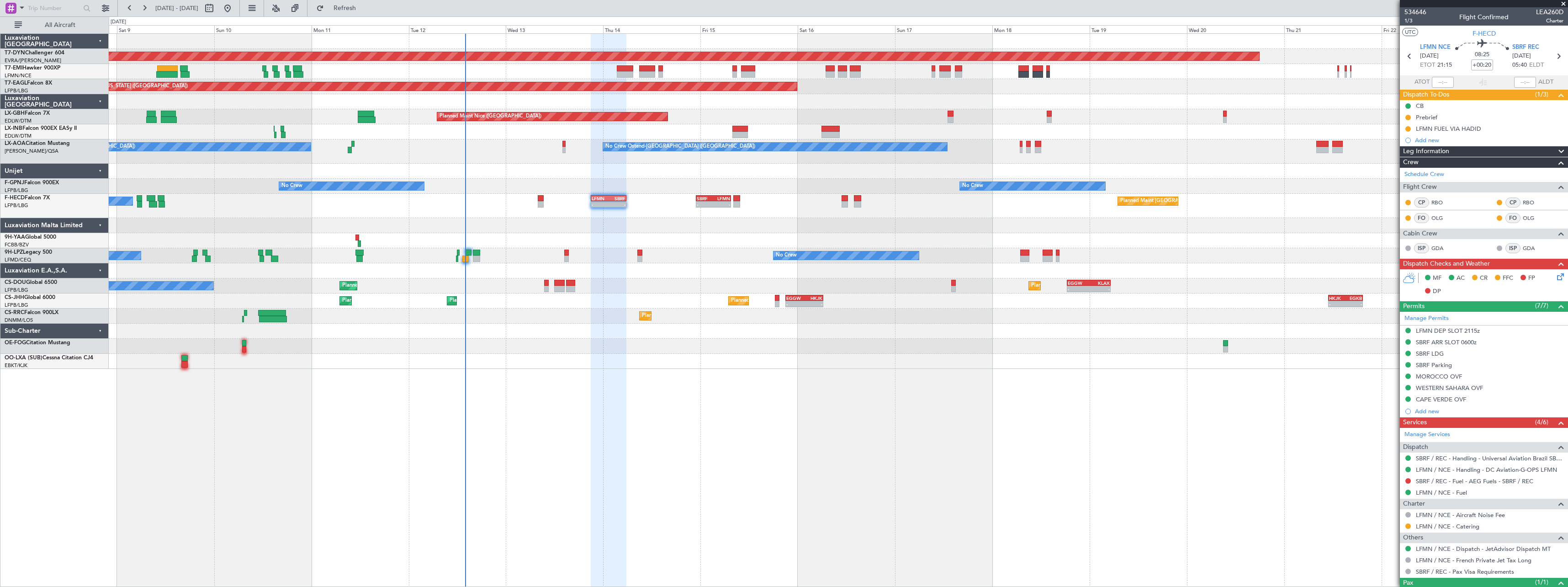
click at [1555, 278] on icon at bounding box center [1558, 274] width 7 height 7
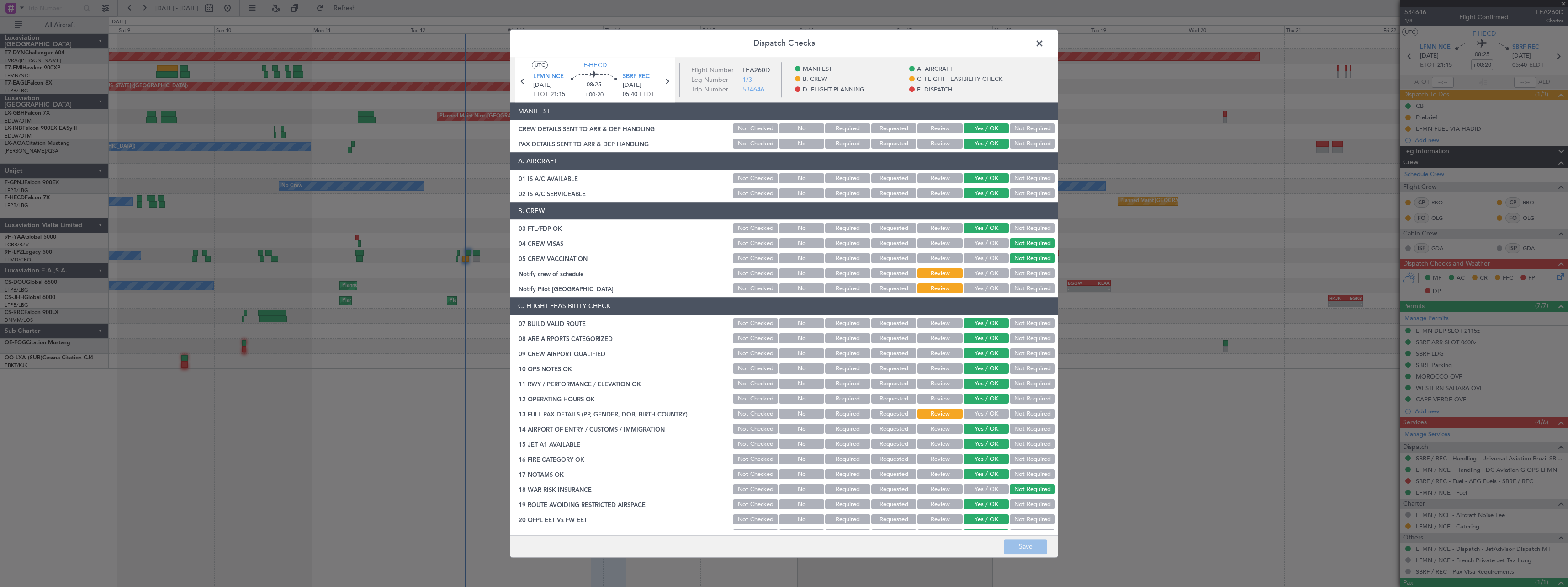
click at [1044, 40] on span at bounding box center [1044, 45] width 0 height 18
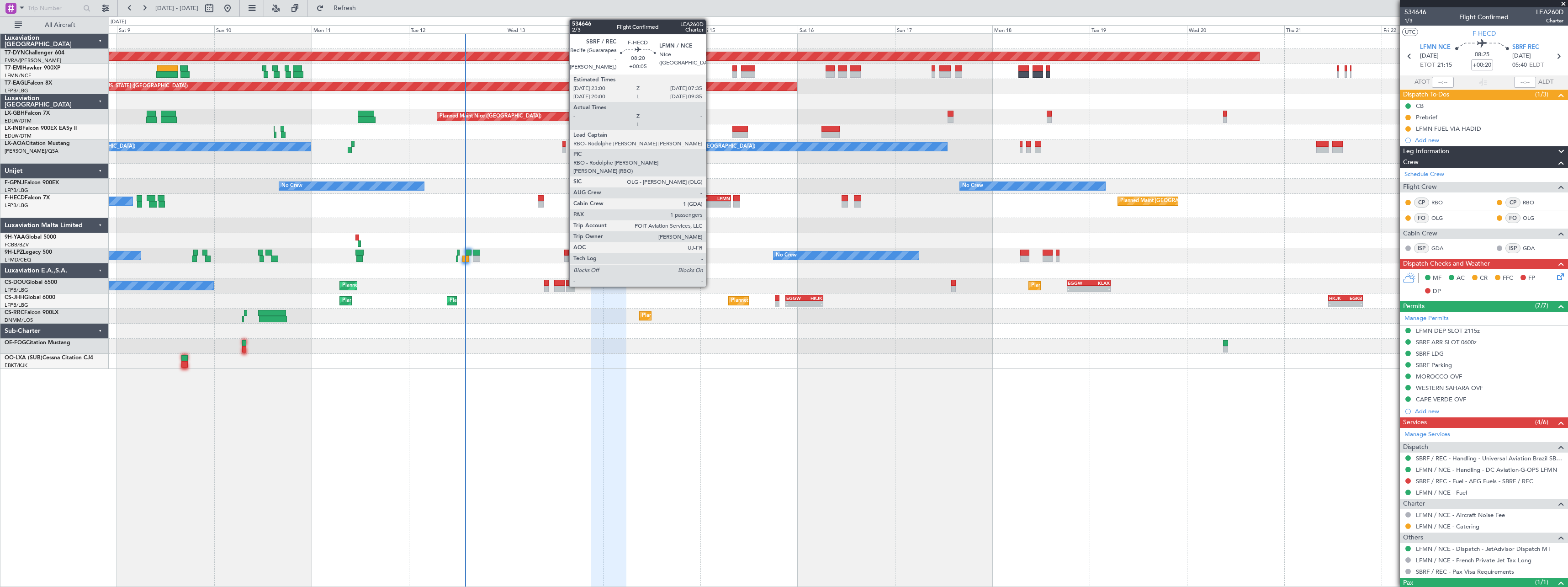
click at [710, 198] on div "SBRF" at bounding box center [704, 198] width 17 height 6
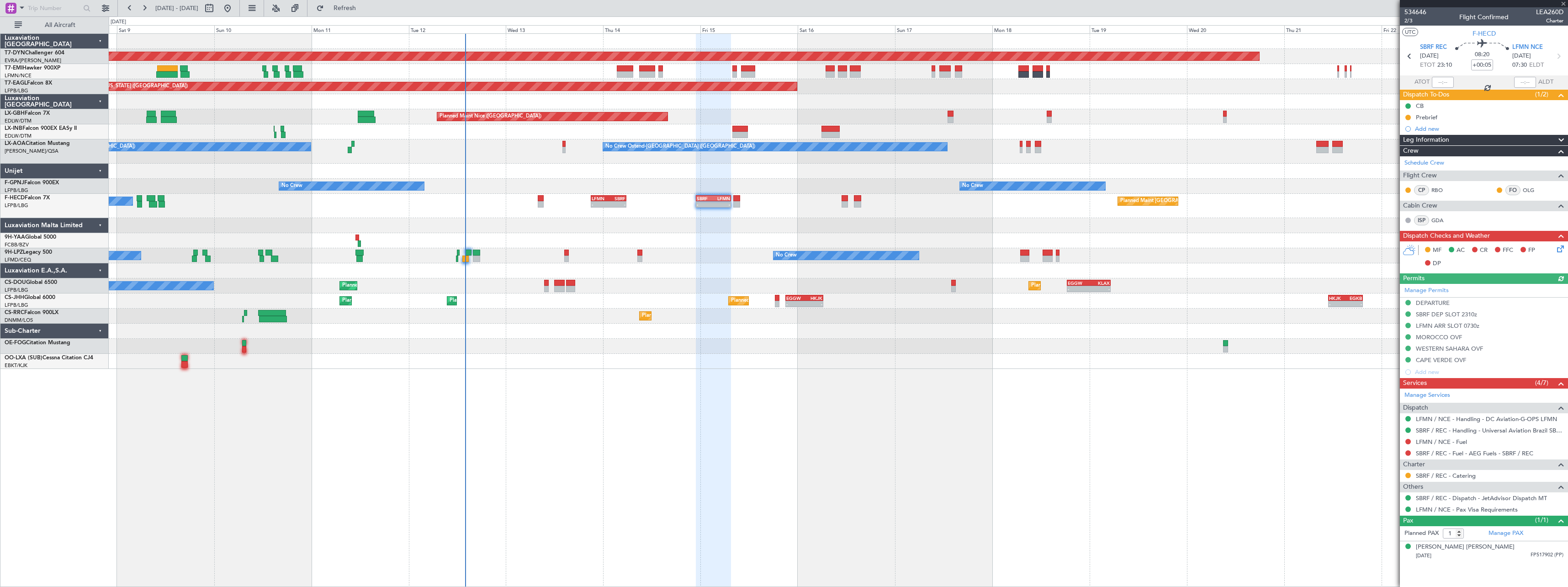
click at [1562, 247] on icon at bounding box center [1558, 247] width 7 height 7
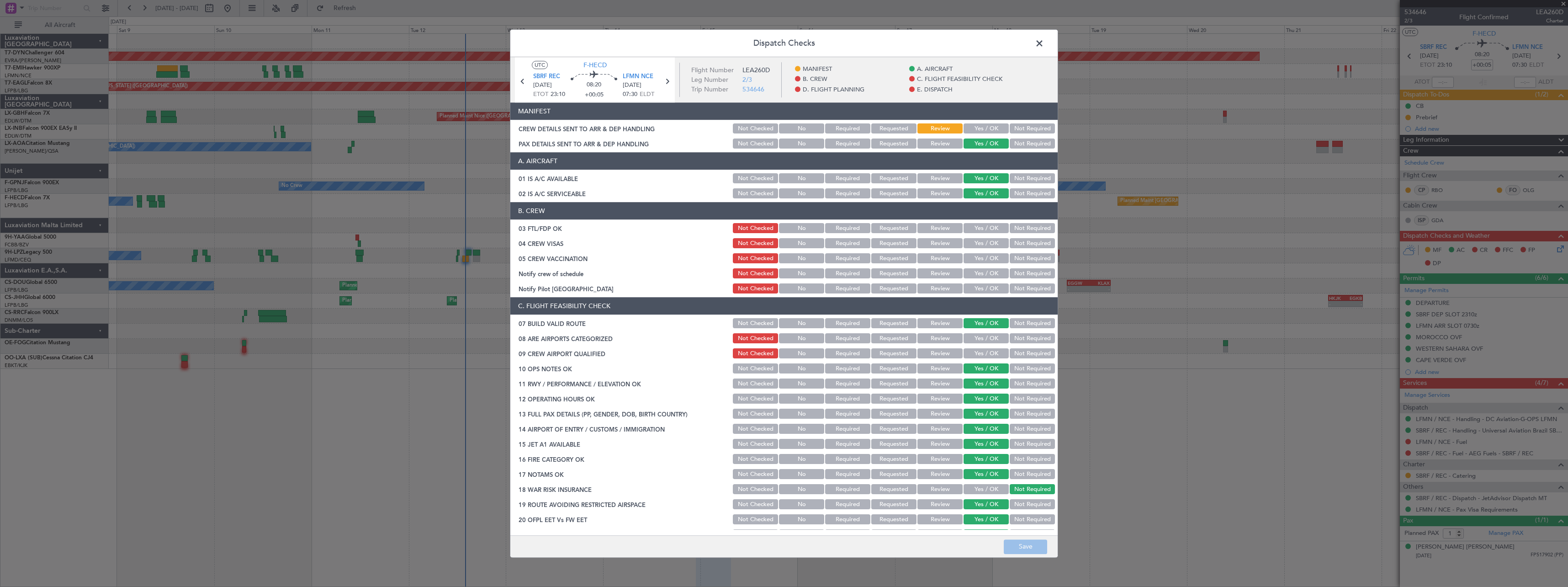
click at [983, 129] on button "Yes / OK" at bounding box center [986, 129] width 45 height 10
click at [1029, 543] on button "Save" at bounding box center [1026, 547] width 44 height 14
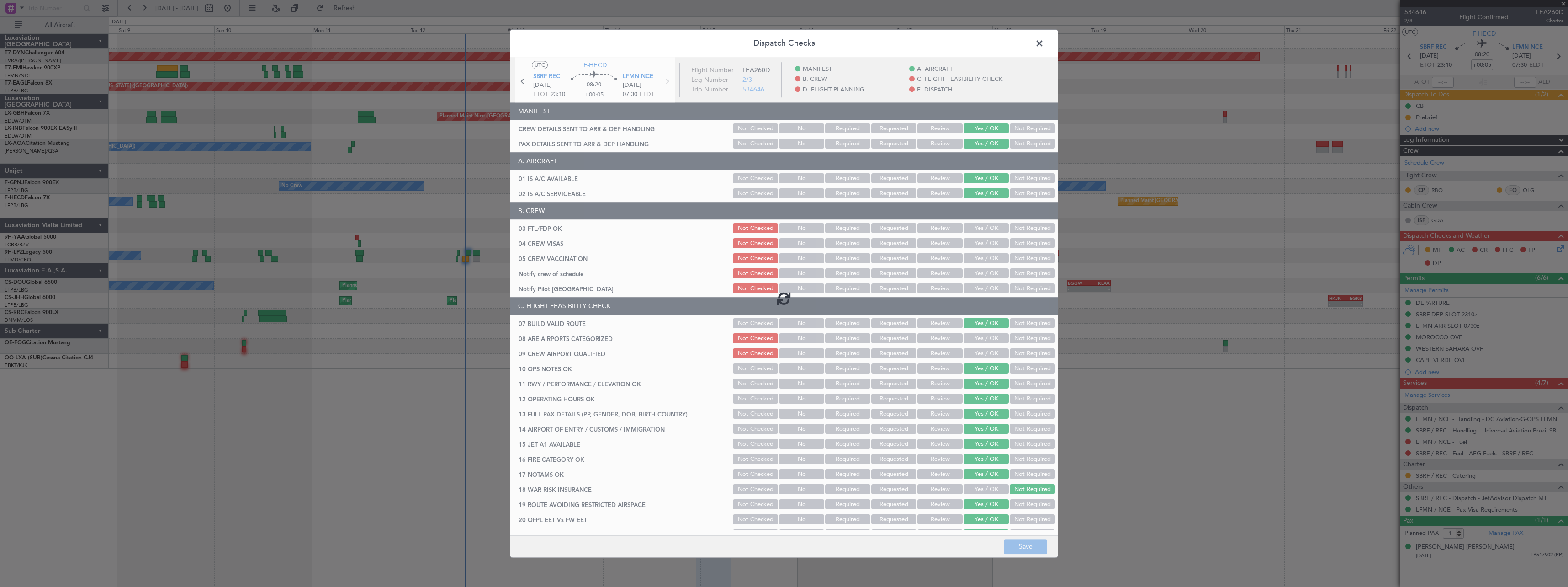
click at [1044, 38] on span at bounding box center [1044, 45] width 0 height 18
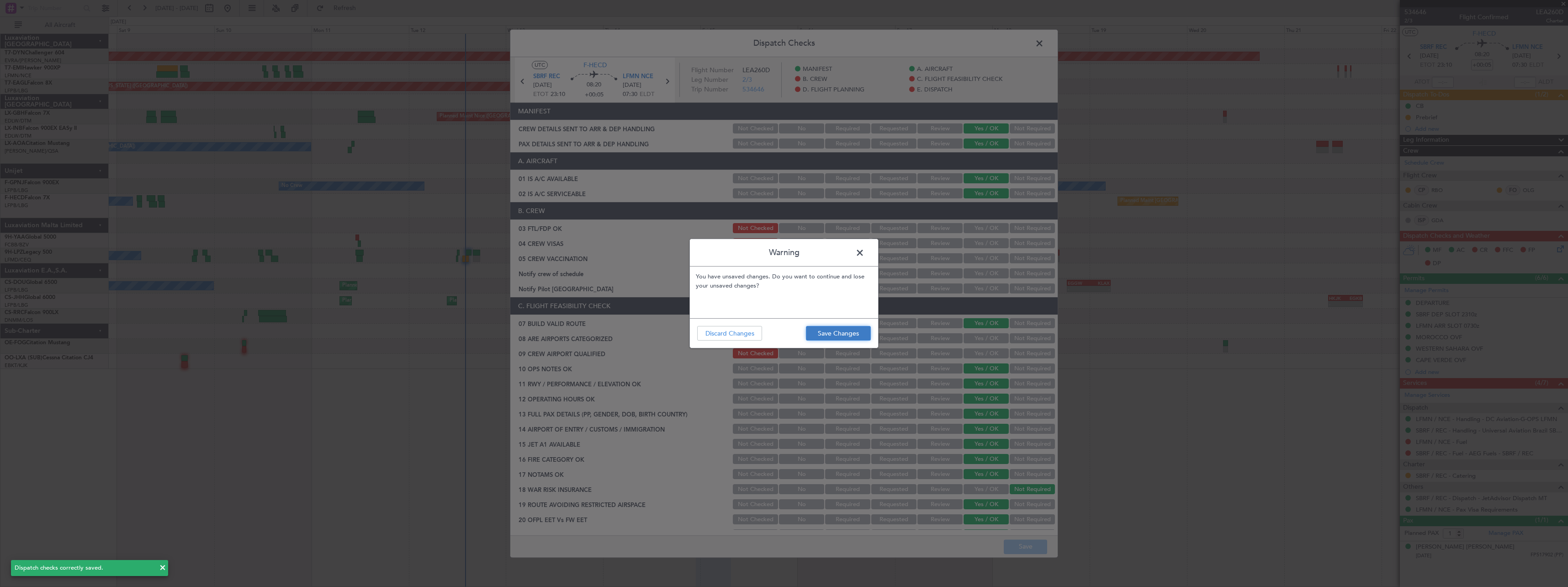
click at [857, 332] on button "Save Changes" at bounding box center [838, 333] width 65 height 14
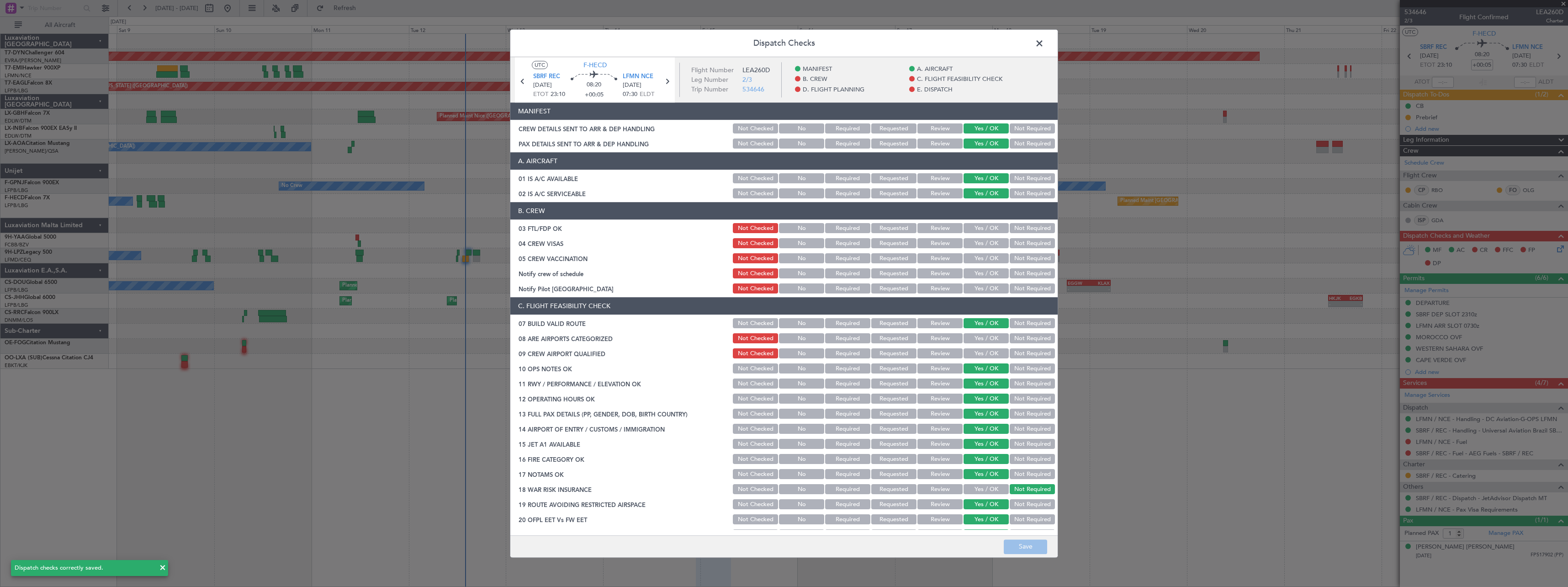
click at [1044, 43] on span at bounding box center [1044, 45] width 0 height 18
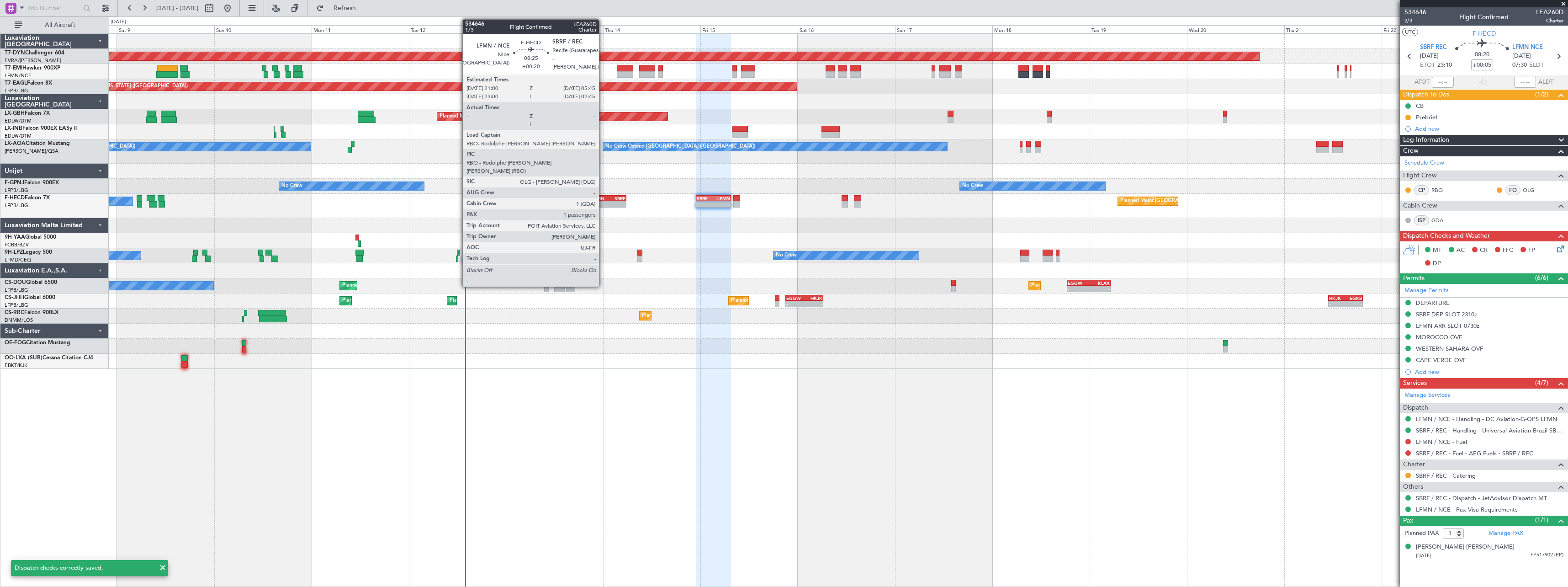
click at [603, 196] on div "LFMN" at bounding box center [600, 198] width 17 height 6
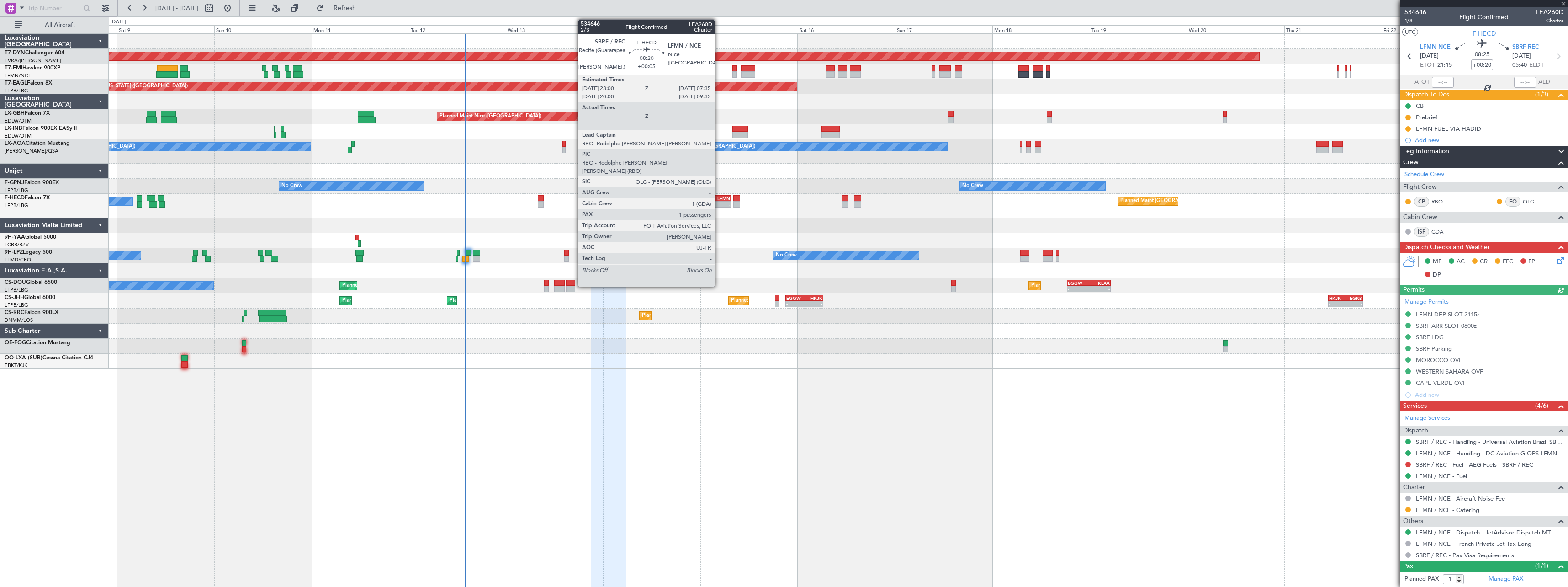
click at [719, 195] on div "SBRF 23:00 Z LFMN 07:35 Z" at bounding box center [713, 198] width 35 height 6
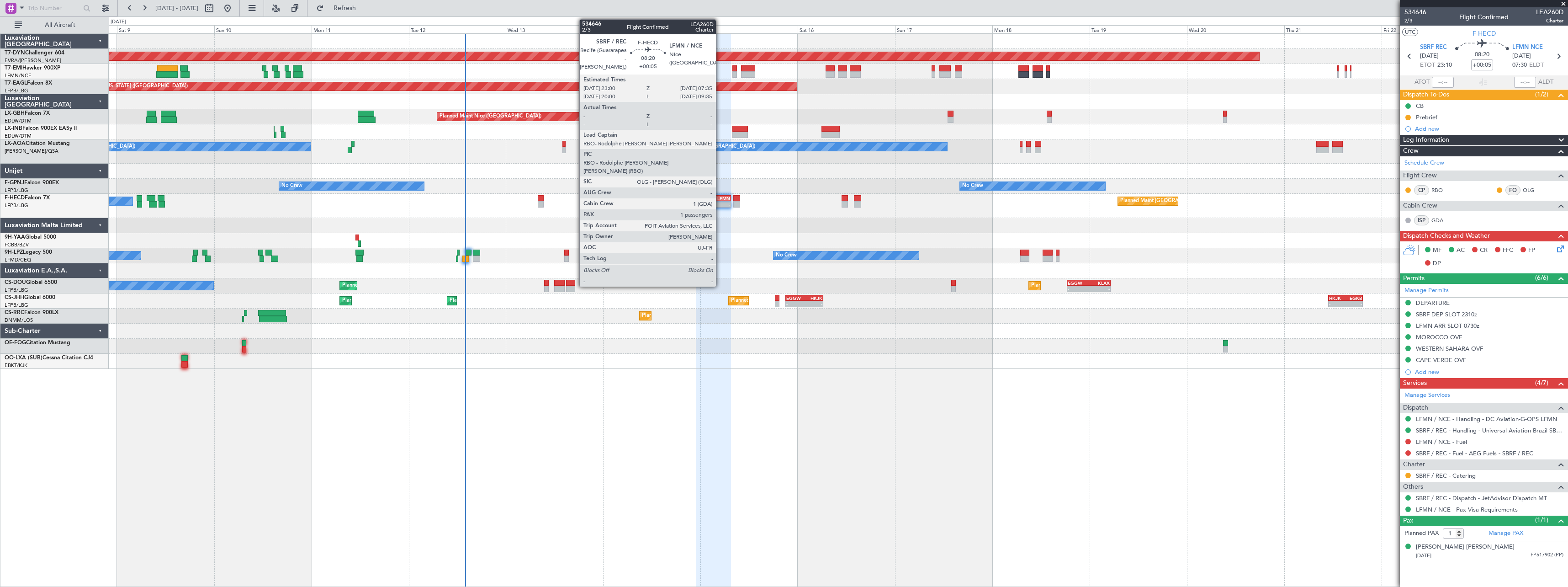
click at [719, 200] on div "LFMN" at bounding box center [722, 198] width 17 height 6
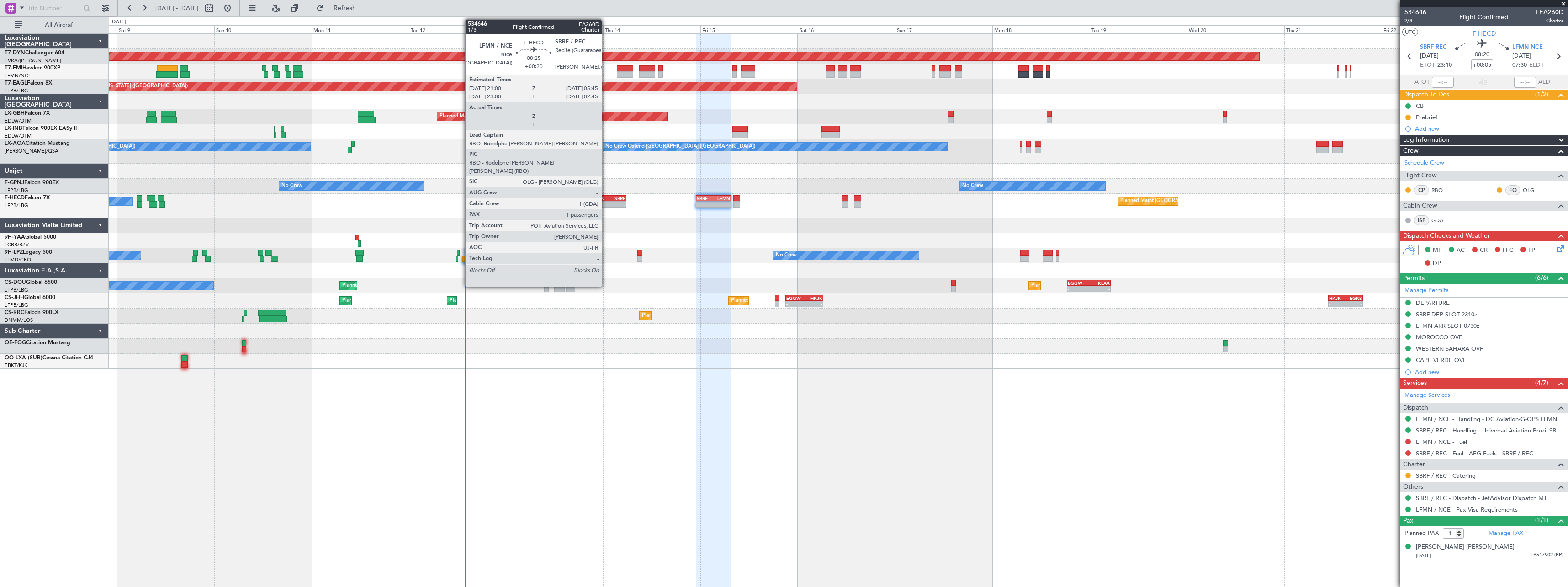
click at [606, 198] on div "LFMN" at bounding box center [600, 198] width 17 height 6
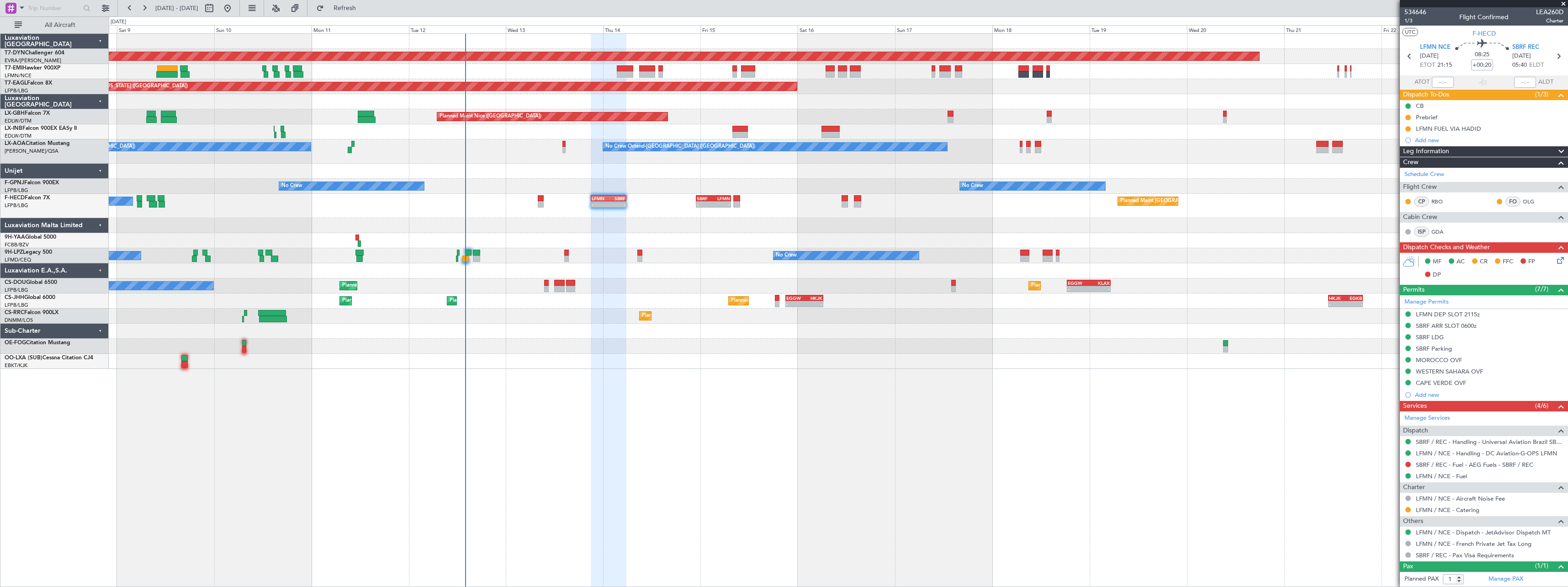
scroll to position [20, 0]
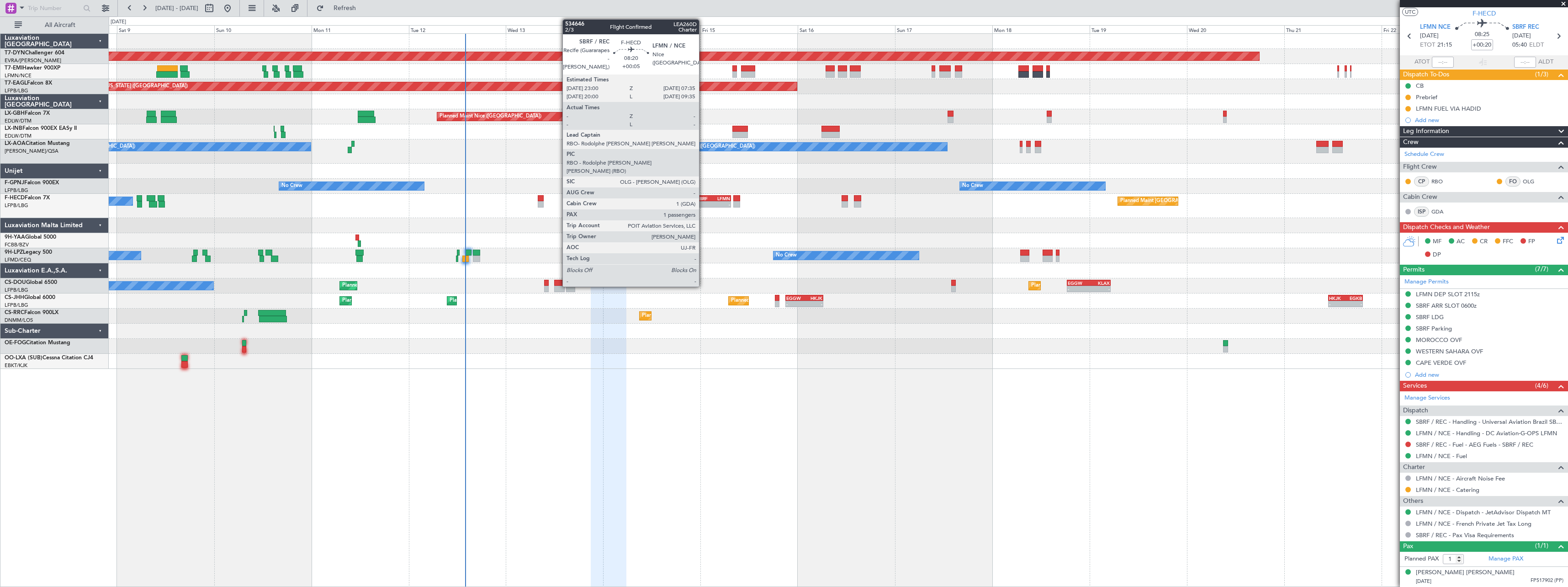
click at [703, 196] on div "SBRF" at bounding box center [704, 198] width 17 height 6
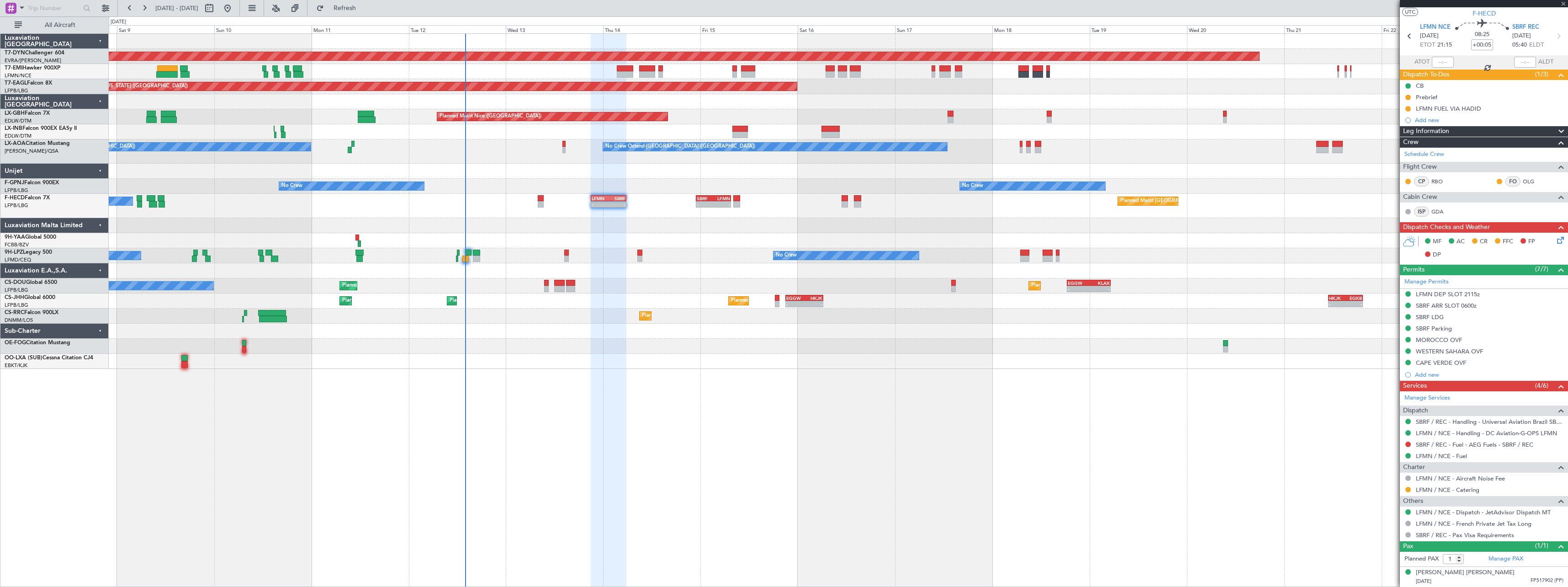
scroll to position [0, 0]
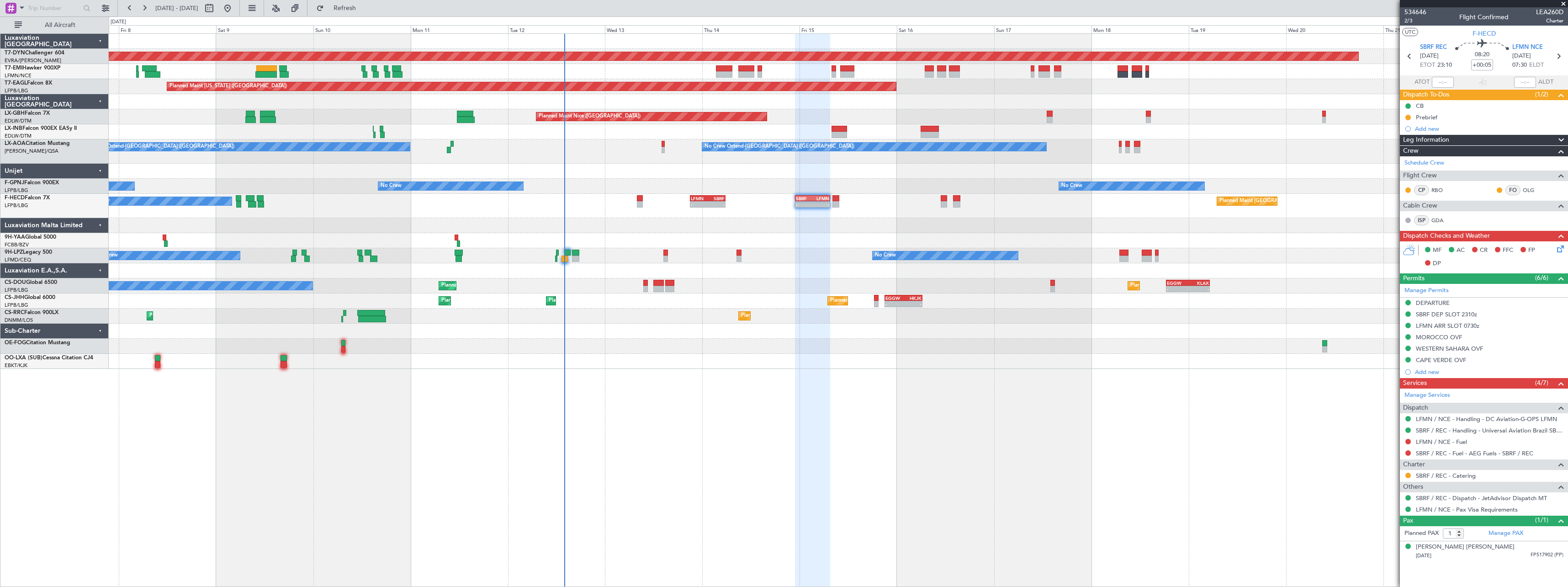
click at [646, 322] on div "Planned Maint [GEOGRAPHIC_DATA]-[GEOGRAPHIC_DATA] A/C Unavailable Planned Maint…" at bounding box center [838, 201] width 1459 height 335
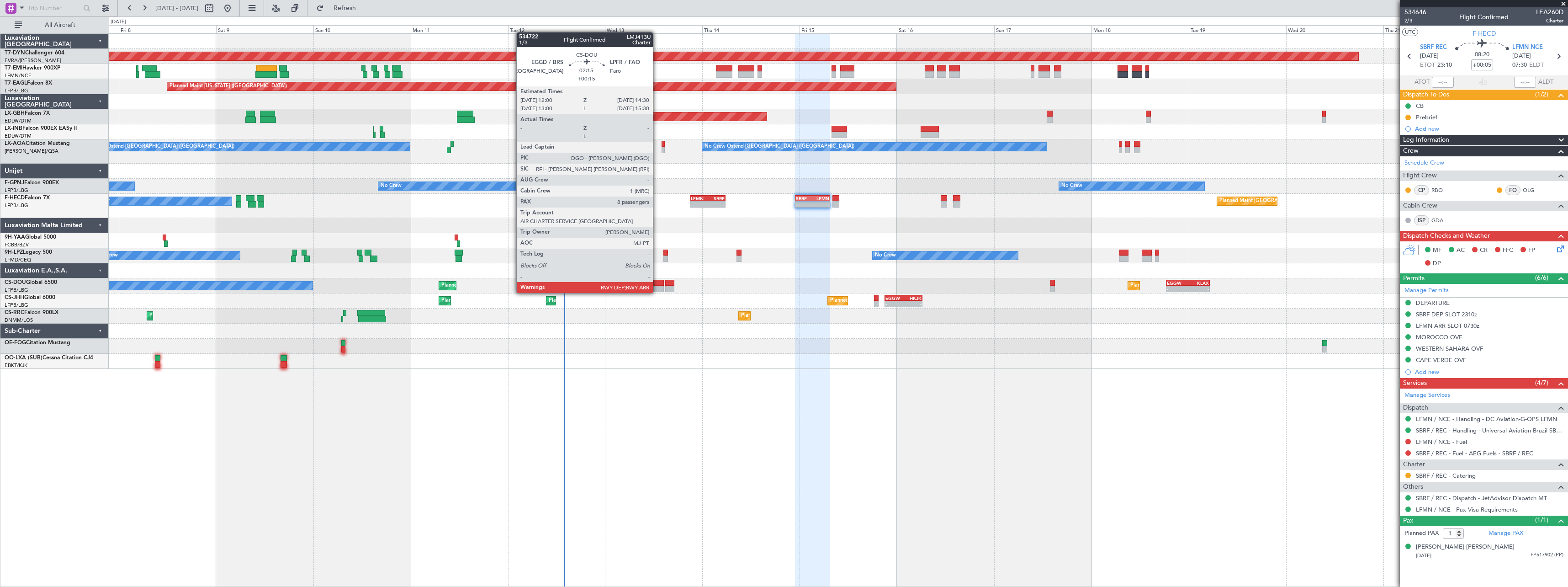
click at [657, 284] on div at bounding box center [658, 283] width 10 height 6
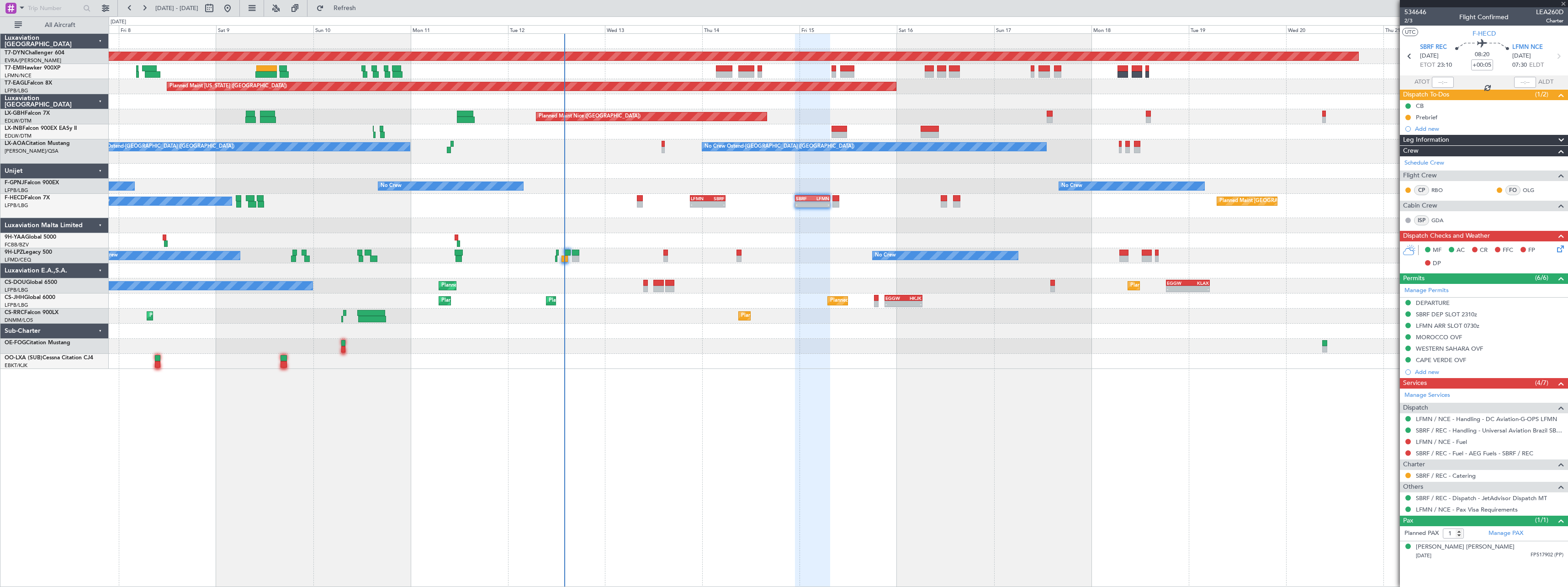
type input "+00:15"
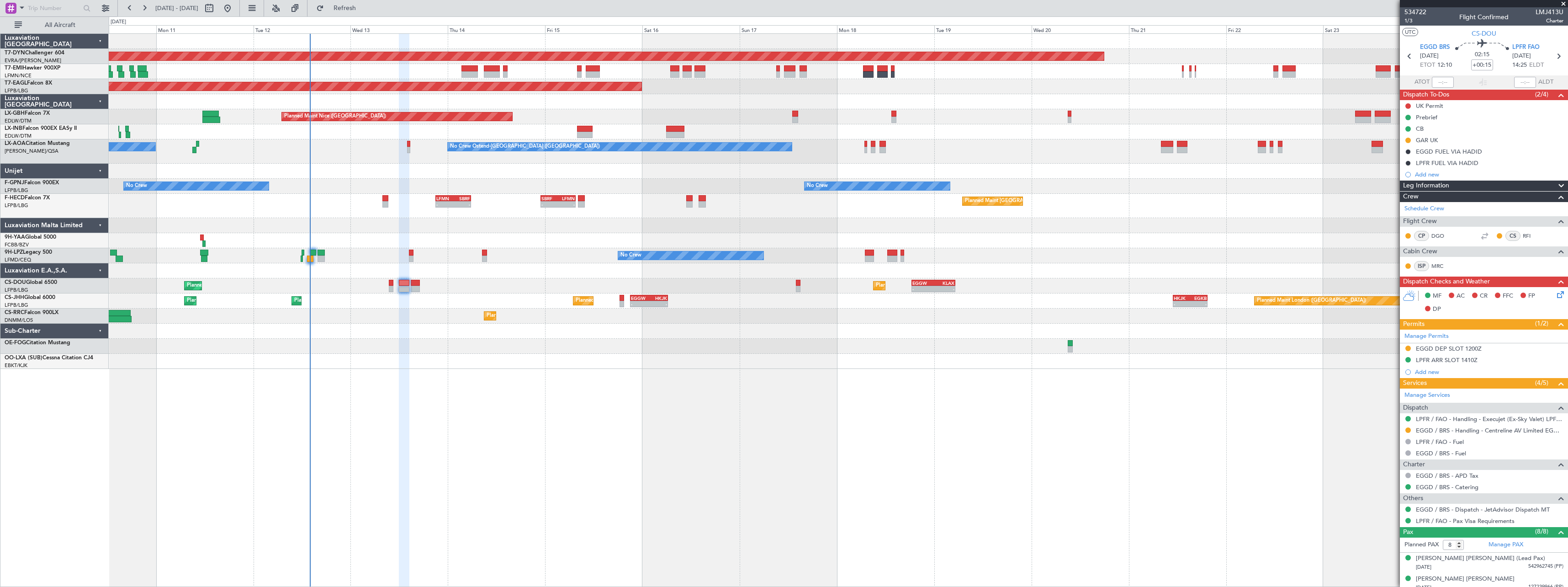
click at [615, 223] on div at bounding box center [838, 225] width 1459 height 15
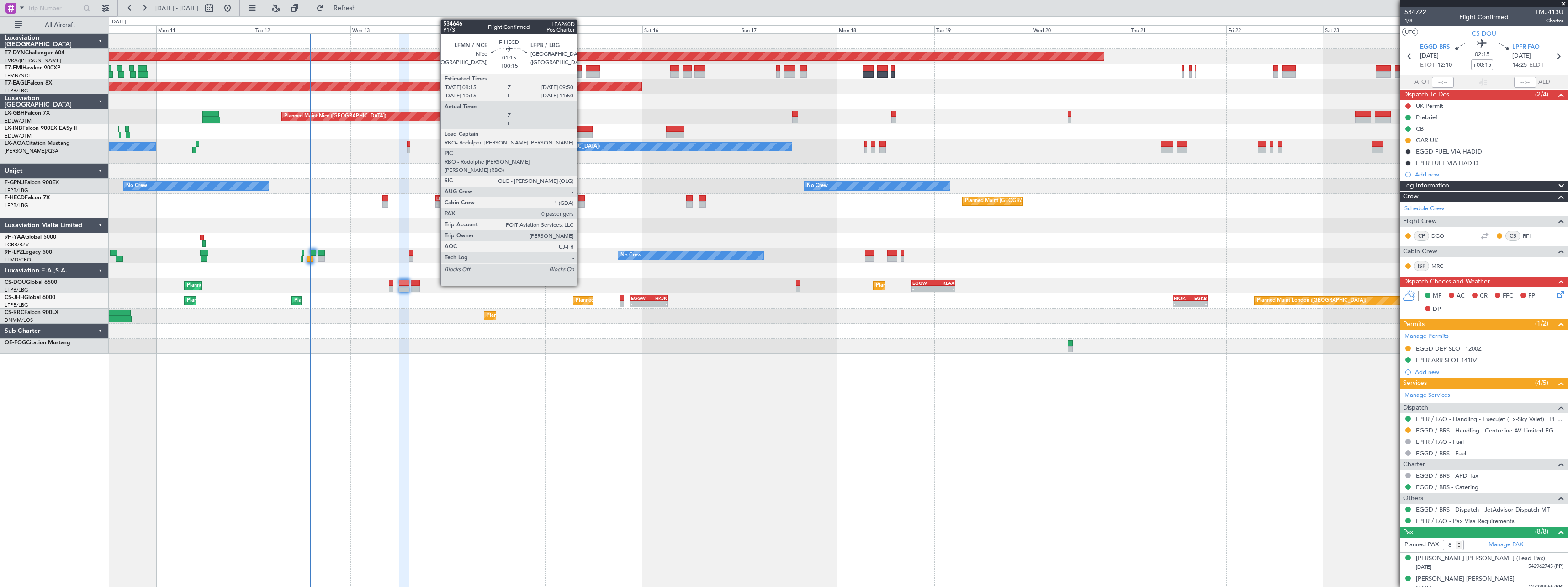
click at [581, 200] on div at bounding box center [581, 198] width 7 height 6
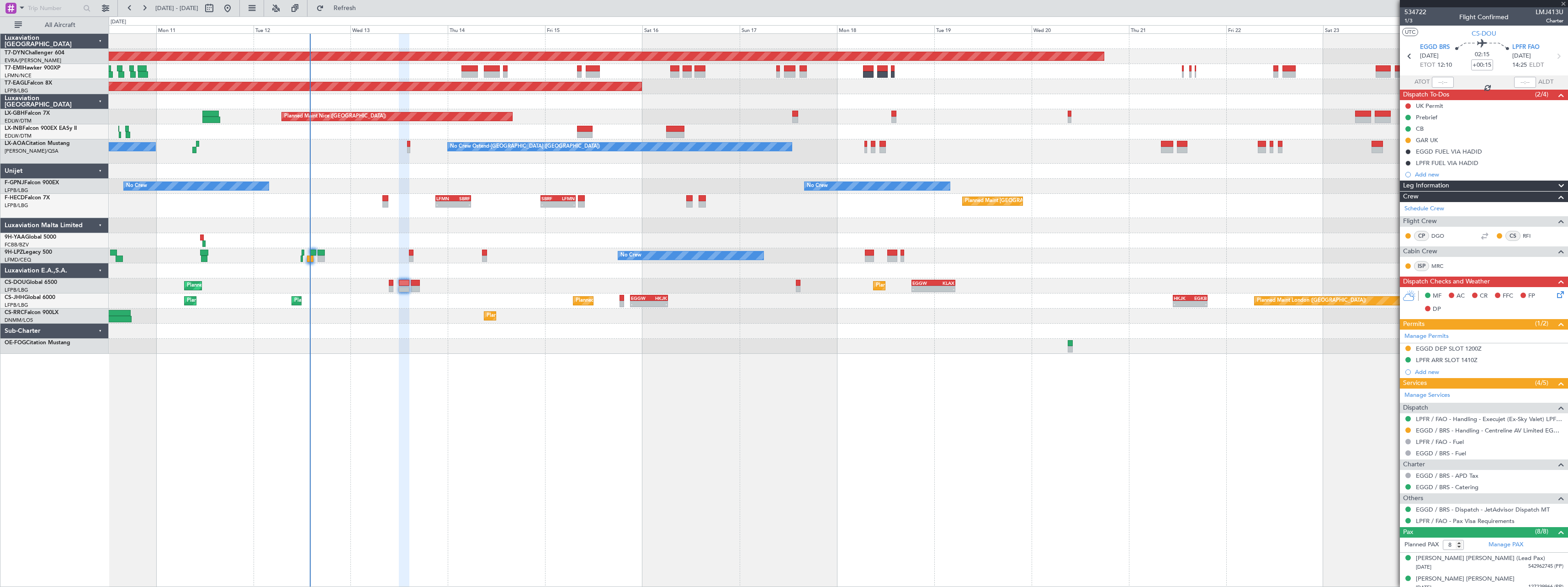
type input "0"
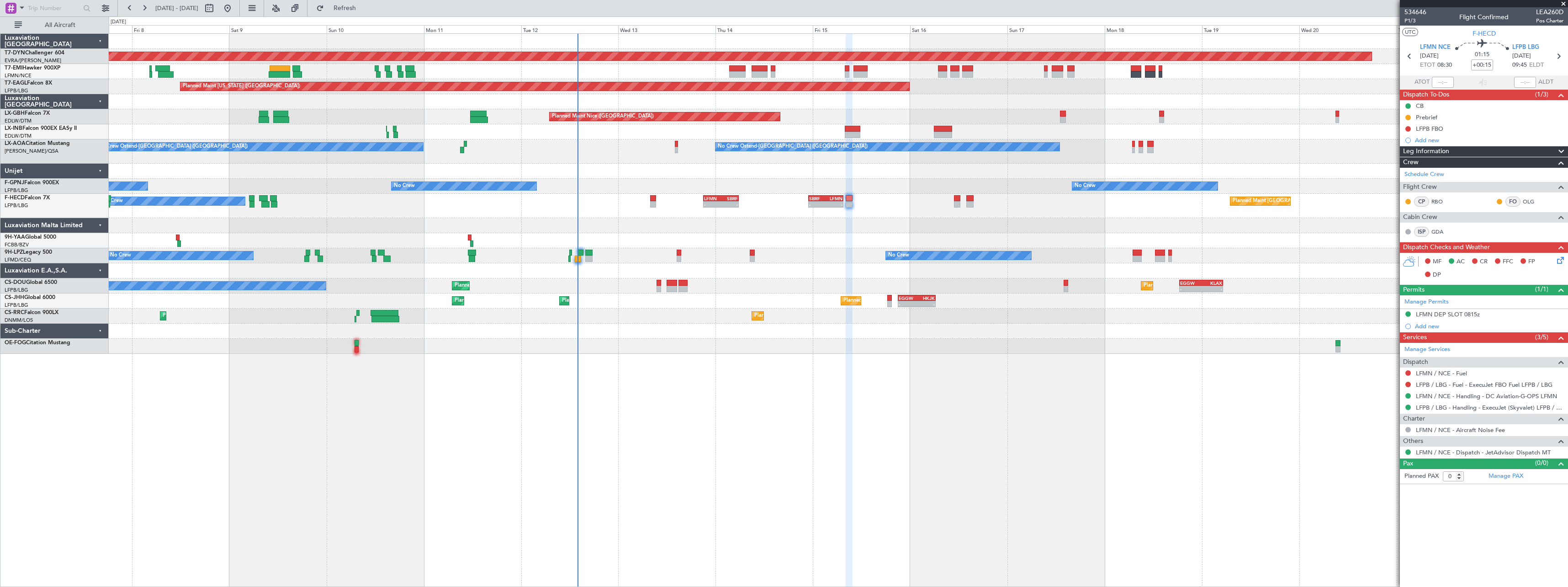
click at [744, 371] on div "Planned Maint Basel-Mulhouse A/C Unavailable Planned Maint New York (Teterboro)…" at bounding box center [838, 310] width 1459 height 554
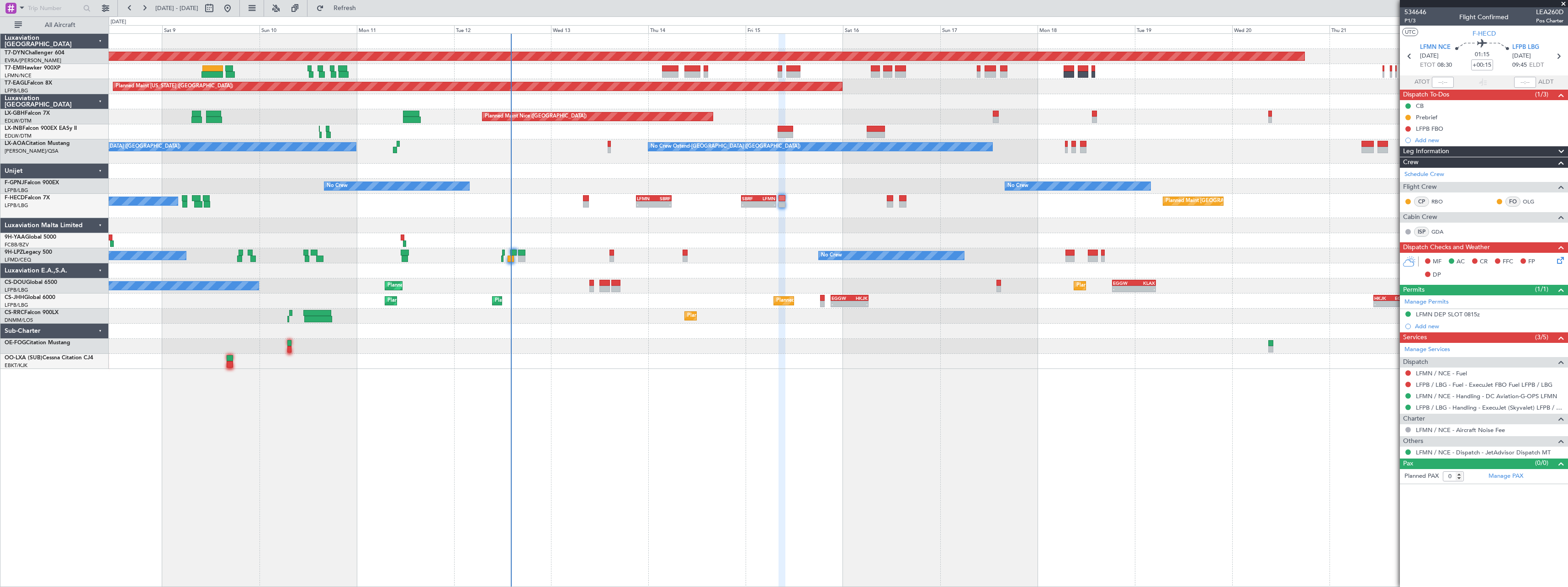
click at [701, 378] on div "Planned Maint Basel-Mulhouse A/C Unavailable Planned Maint New York (Teterboro)…" at bounding box center [838, 310] width 1459 height 554
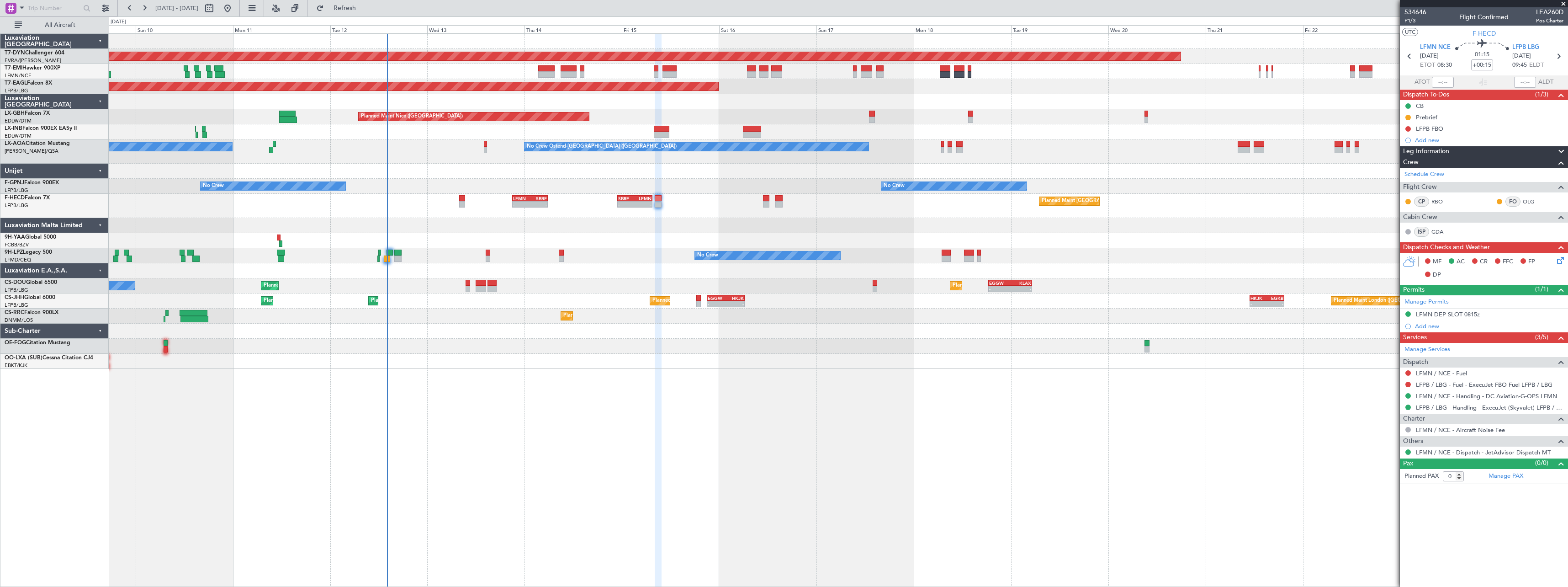
click at [717, 401] on div "Planned Maint [GEOGRAPHIC_DATA]-[GEOGRAPHIC_DATA] Planned Maint [US_STATE] ([GE…" at bounding box center [838, 310] width 1459 height 554
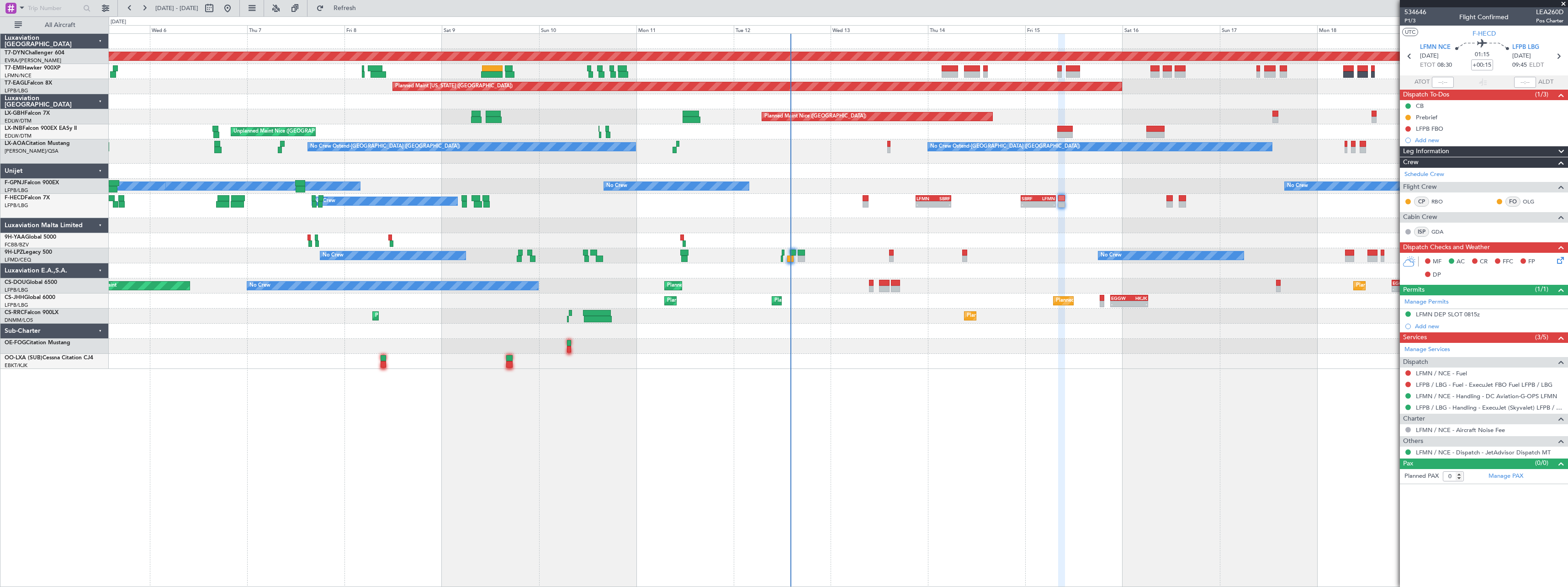
click at [841, 357] on div at bounding box center [838, 361] width 1459 height 15
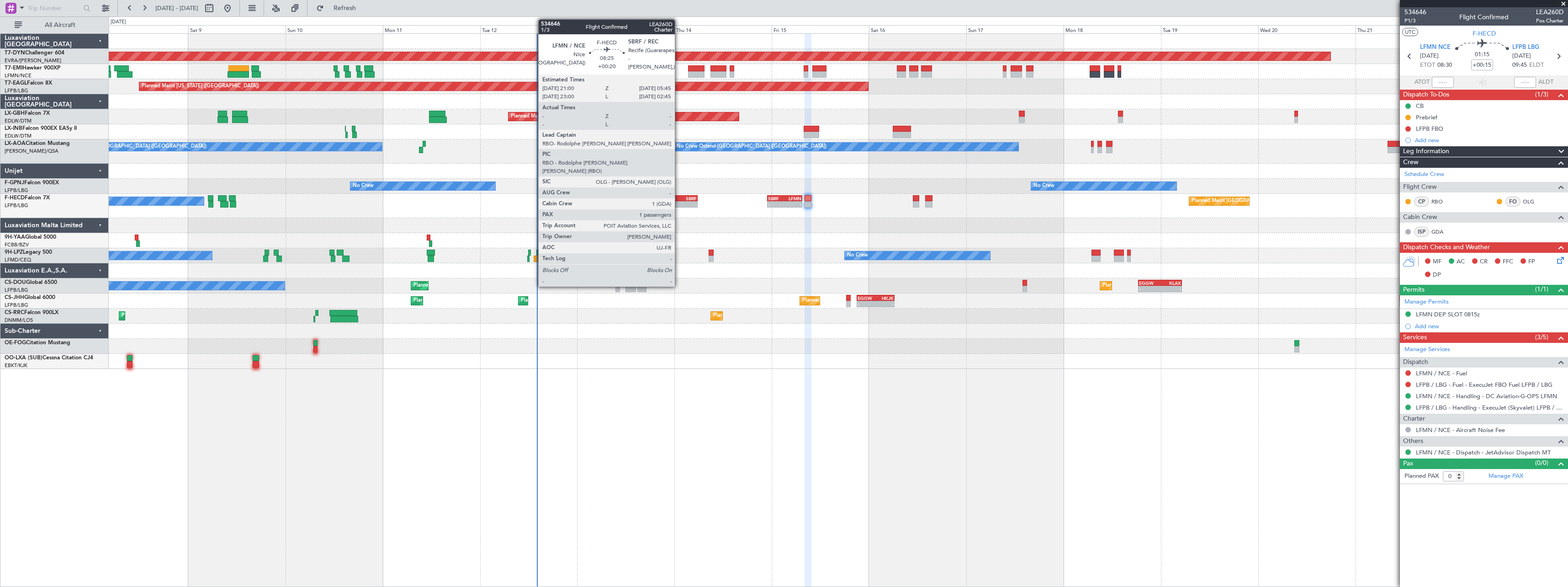
click at [680, 196] on div "SBRF" at bounding box center [688, 198] width 17 height 6
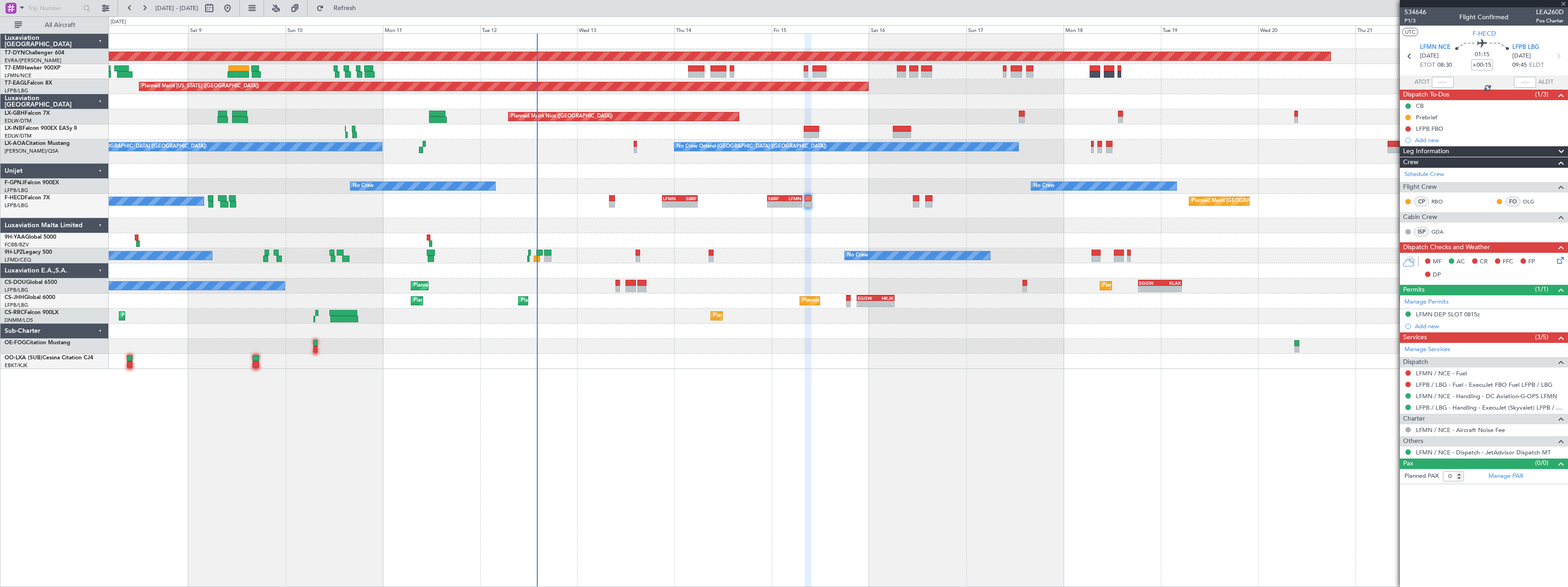
type input "+00:20"
type input "1"
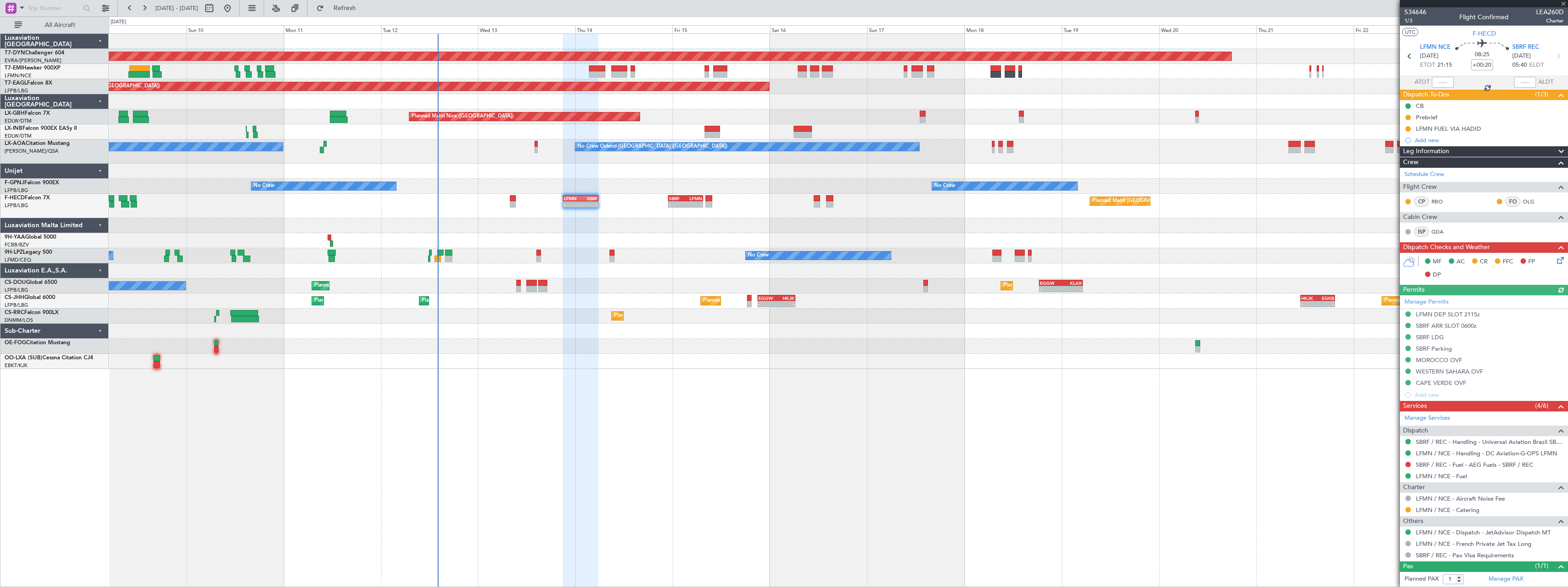
click at [569, 359] on div at bounding box center [838, 361] width 1459 height 15
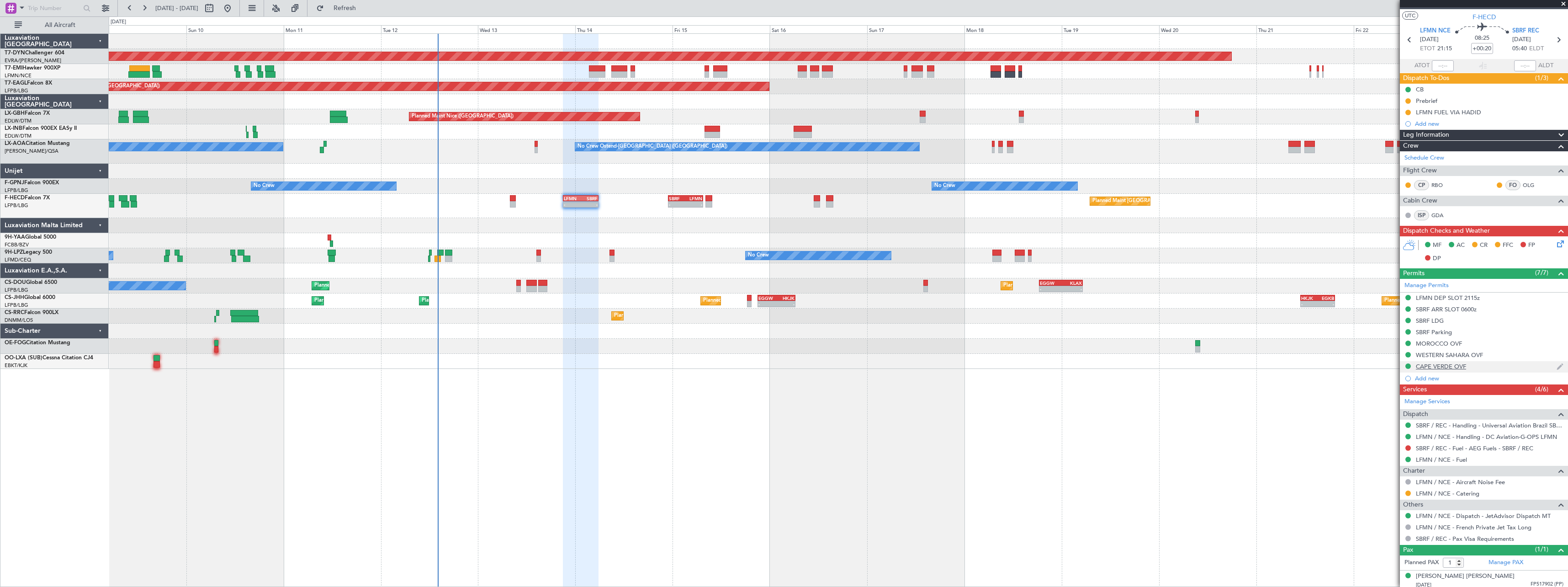
scroll to position [20, 0]
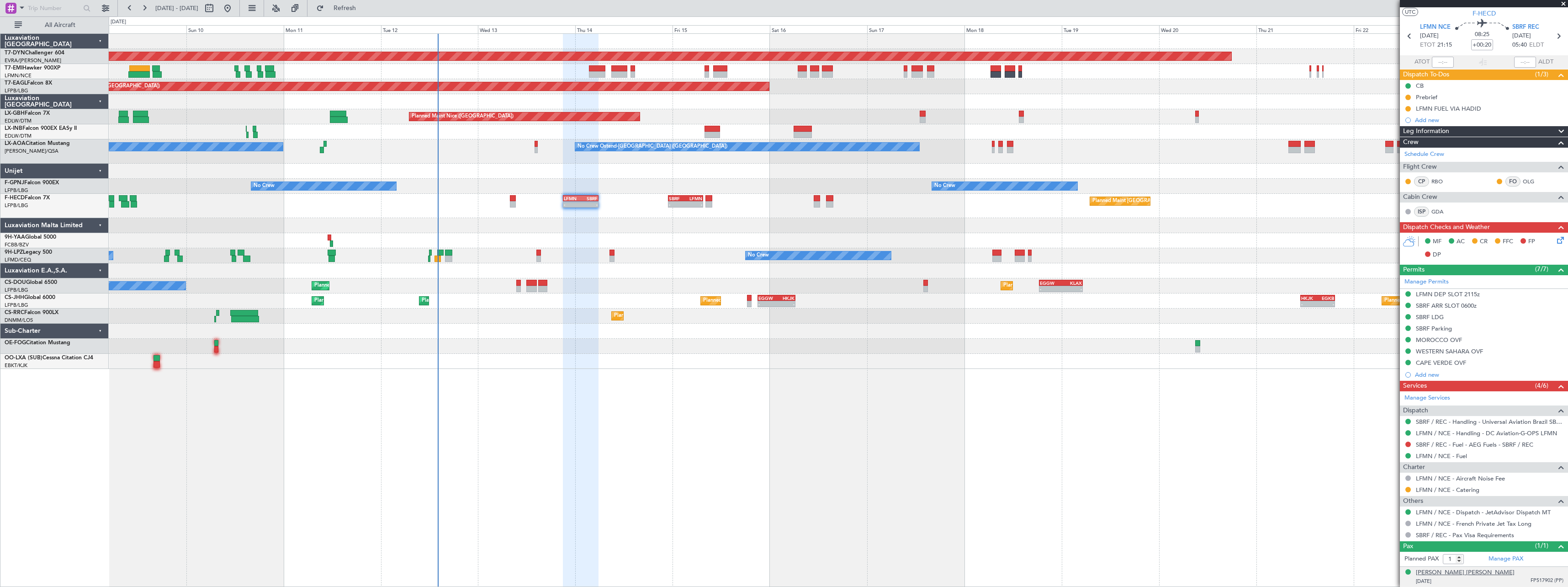
click at [1459, 572] on div "[PERSON_NAME] [PERSON_NAME]" at bounding box center [1465, 573] width 98 height 10
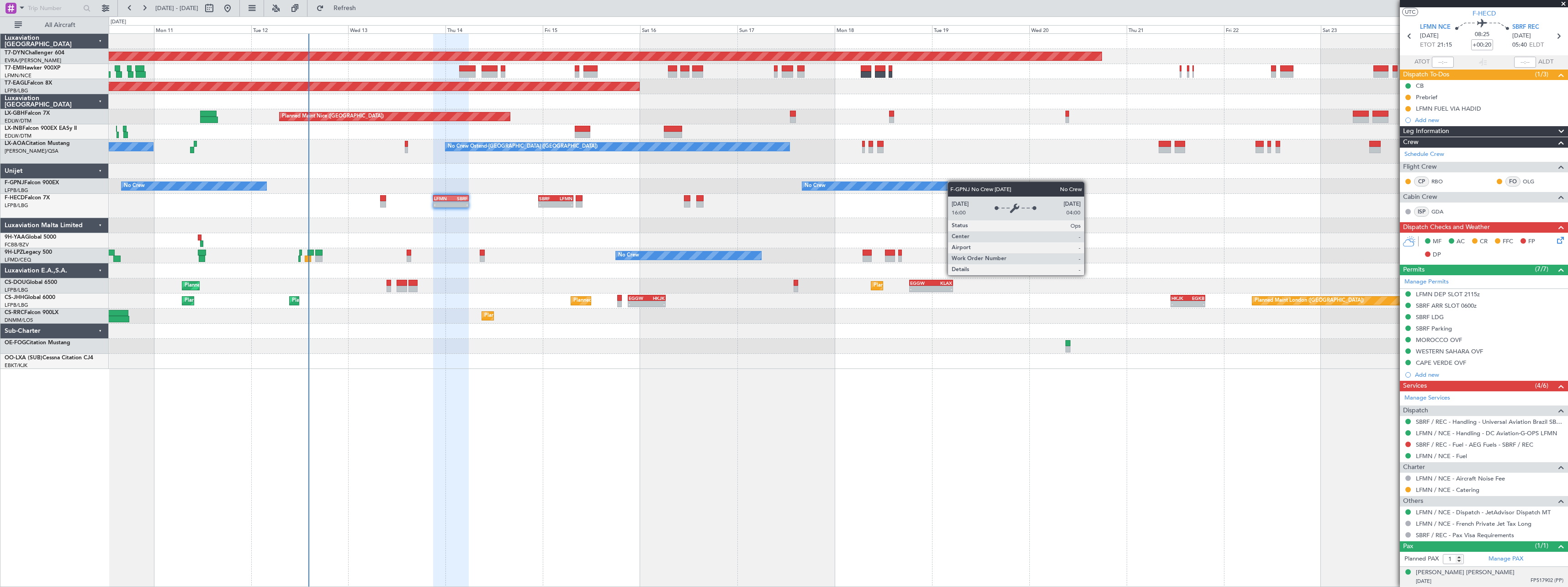
click at [931, 182] on div "Planned Maint Basel-Mulhouse Planned Maint New York (Teterboro) Planned Maint G…" at bounding box center [838, 201] width 1459 height 335
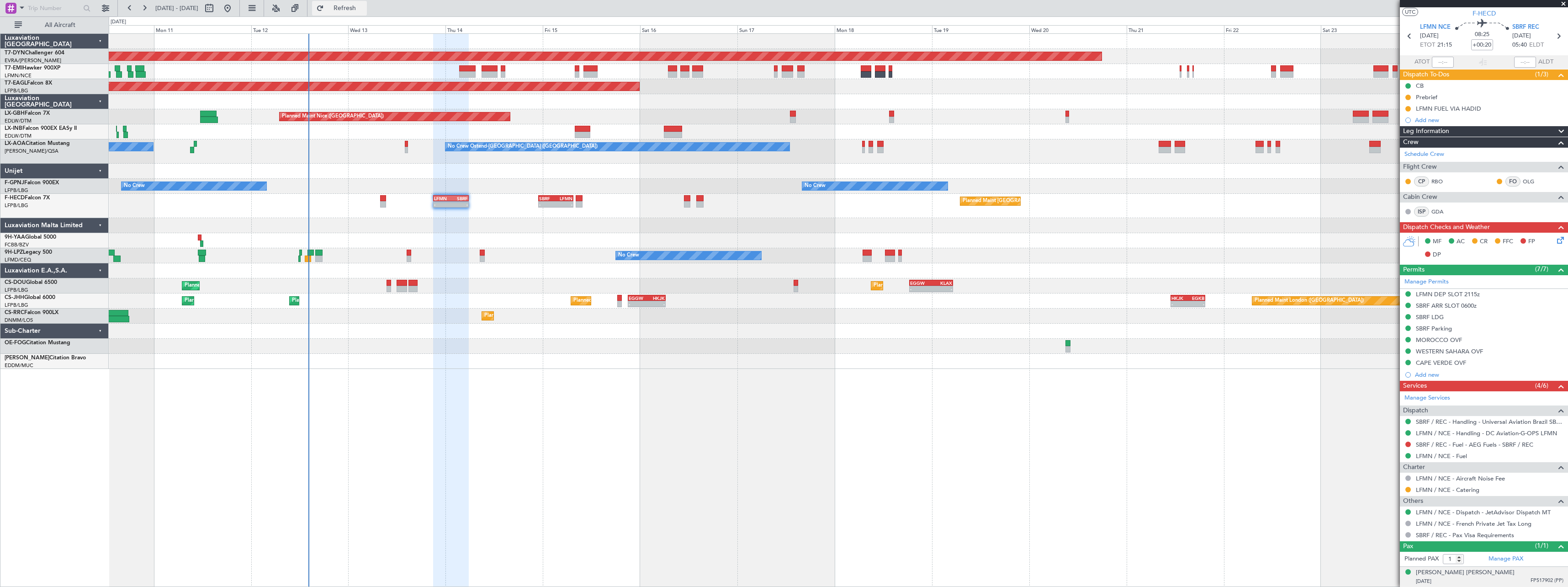
click at [364, 8] on span "Refresh" at bounding box center [345, 8] width 38 height 6
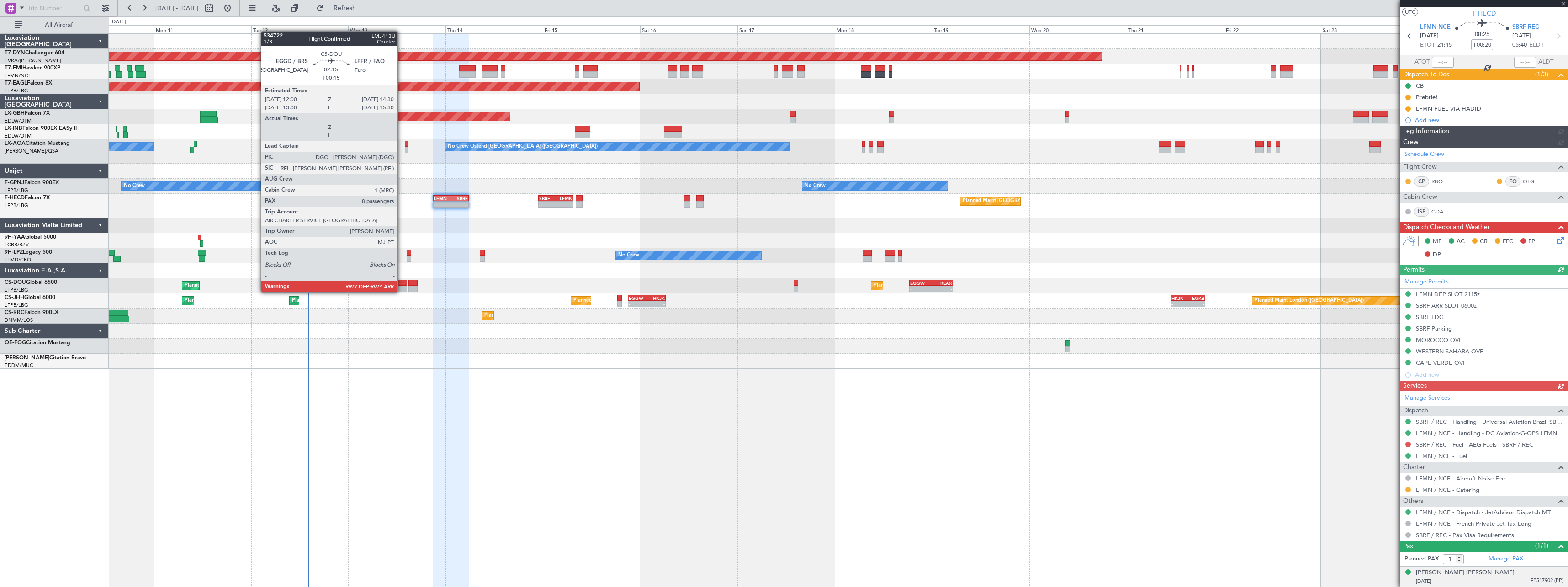
click at [401, 283] on div at bounding box center [401, 283] width 10 height 6
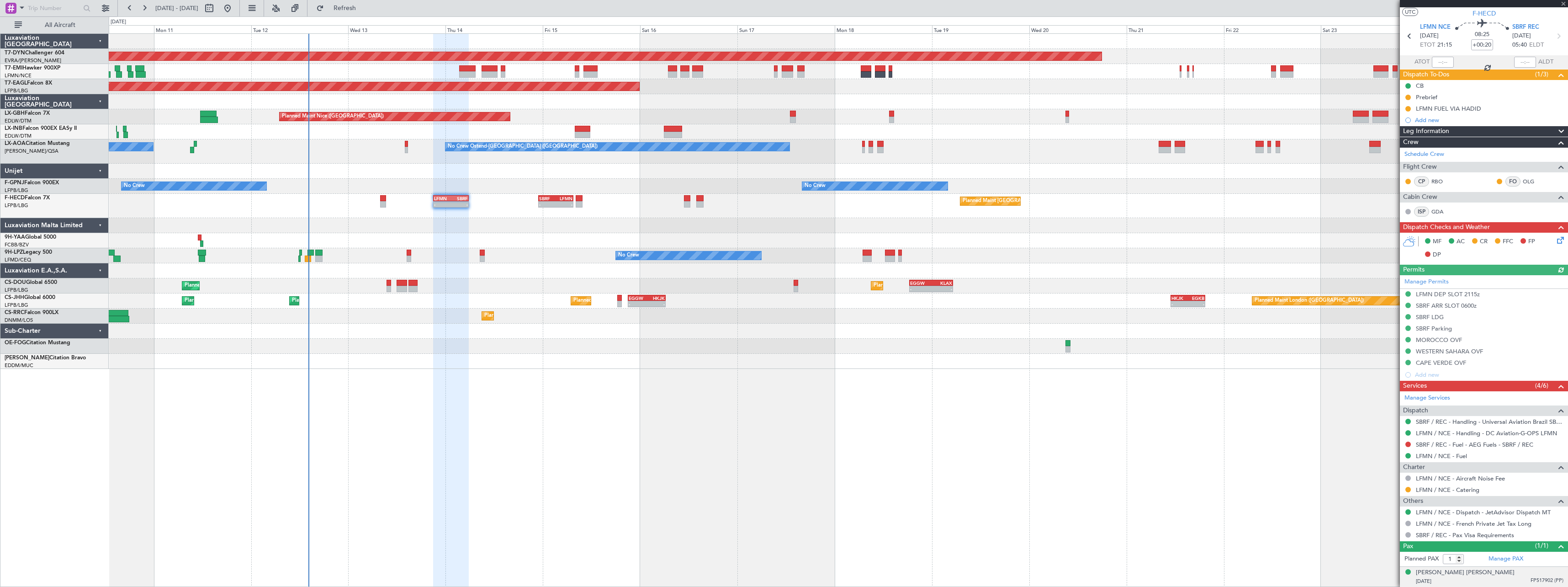
type input "+00:15"
type input "8"
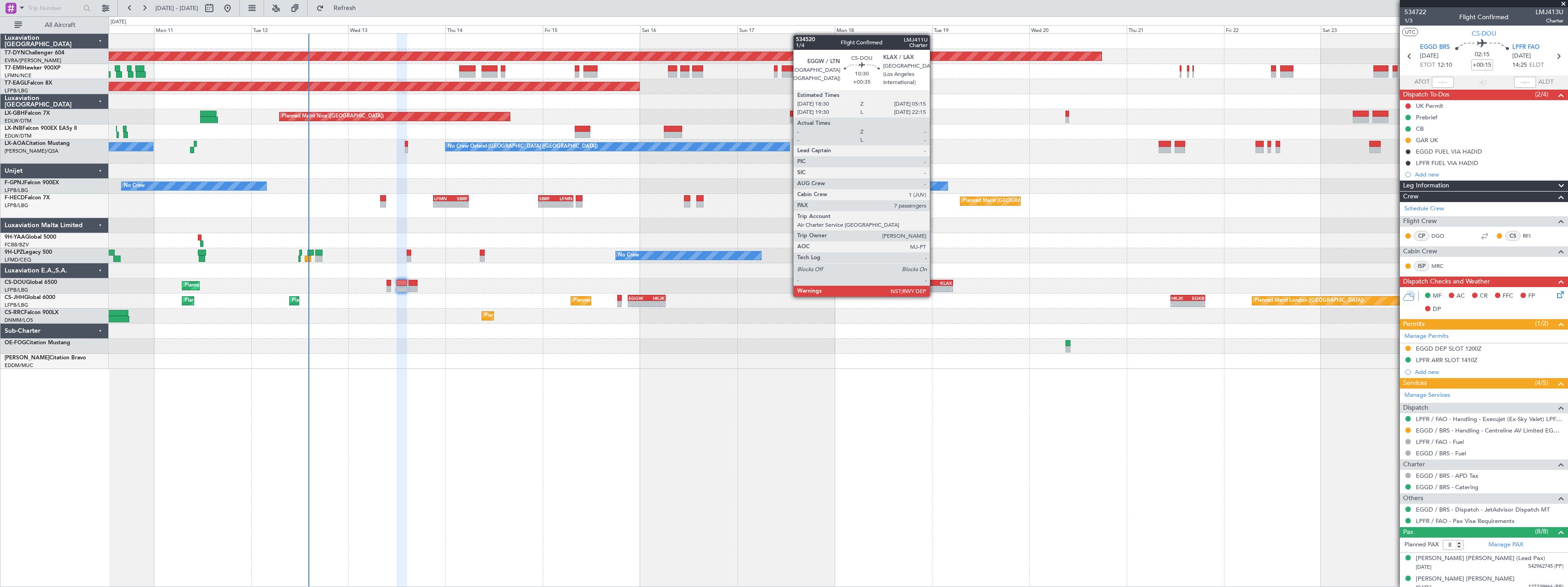
click at [934, 287] on div "-" at bounding box center [941, 289] width 21 height 6
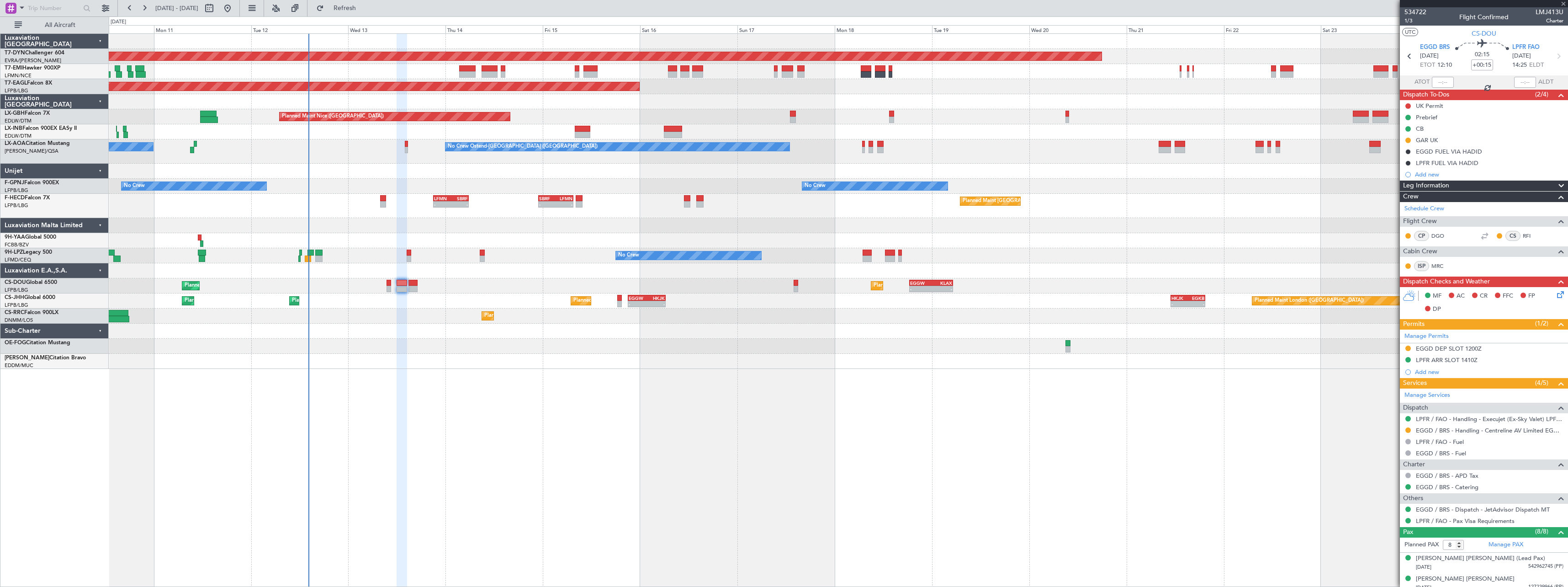
type input "+00:35"
type input "7"
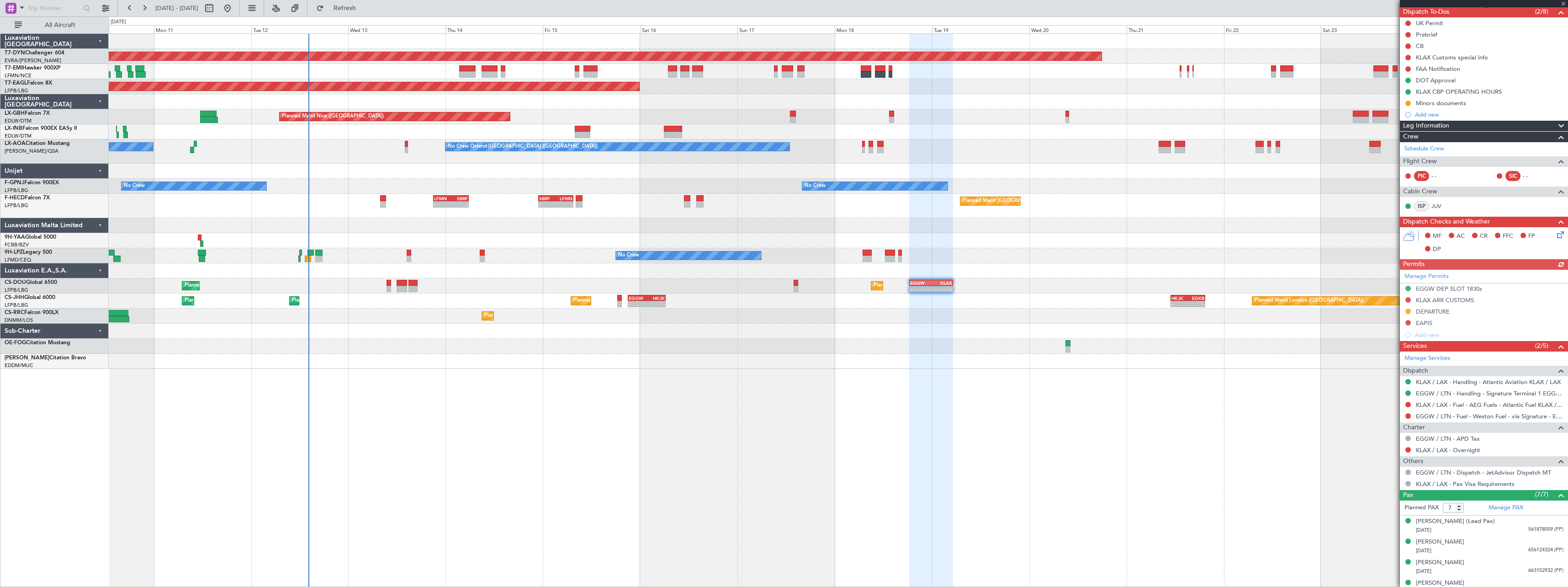
scroll to position [155, 0]
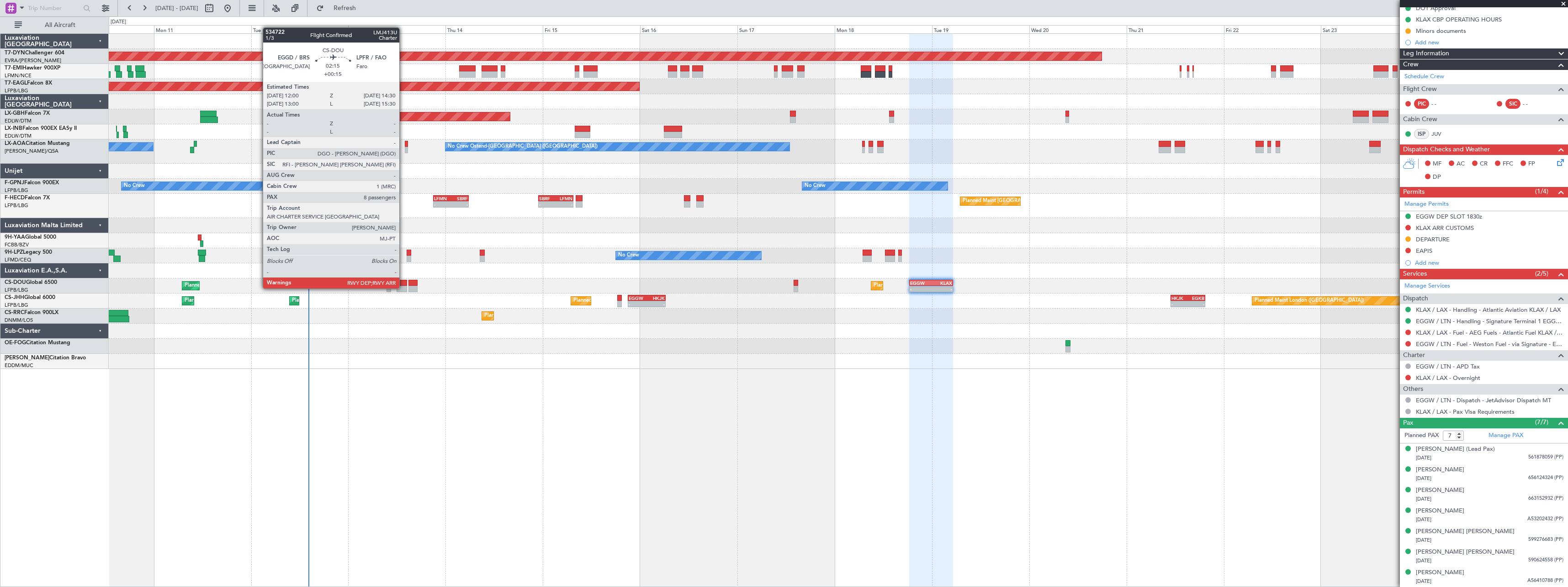
click at [404, 280] on div at bounding box center [401, 283] width 10 height 6
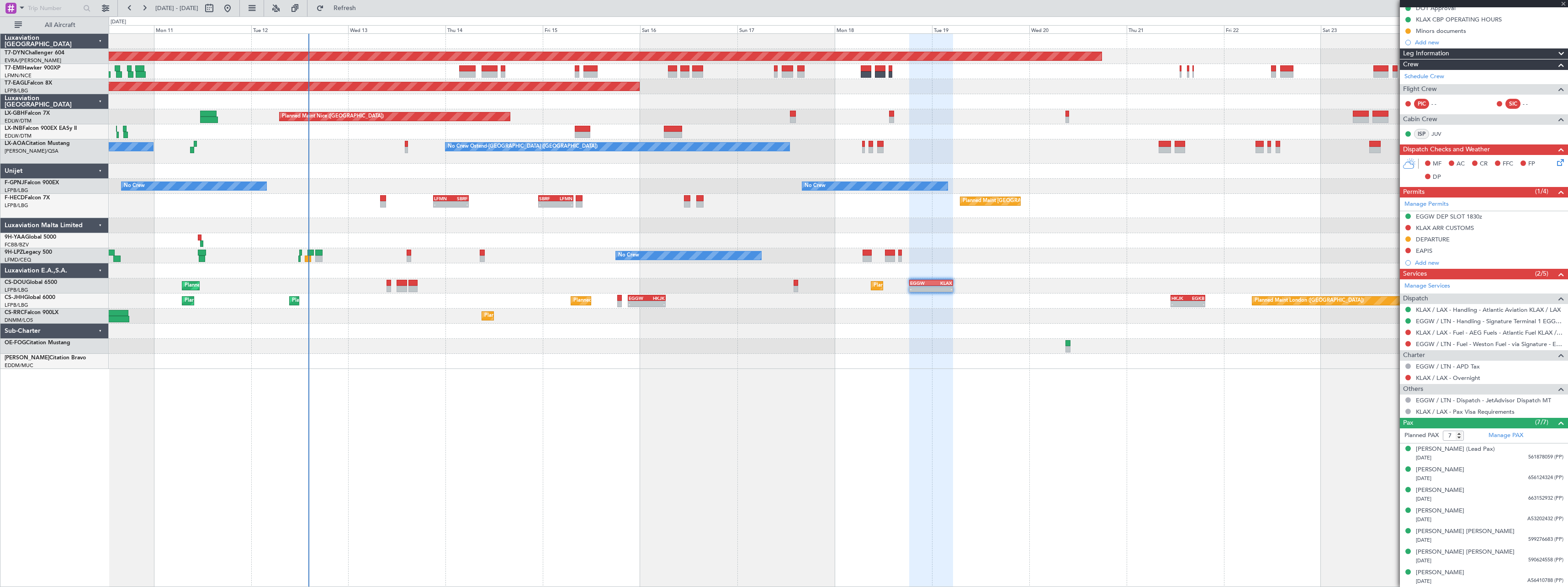
type input "+00:15"
type input "8"
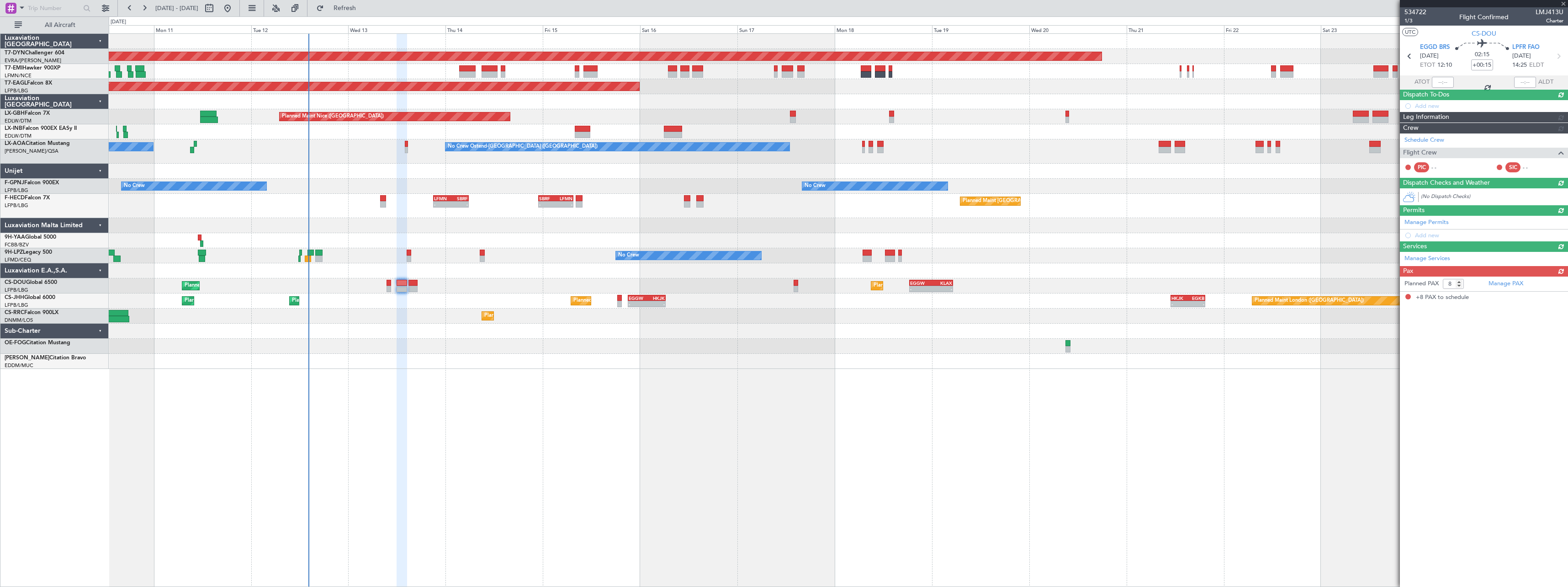
scroll to position [0, 0]
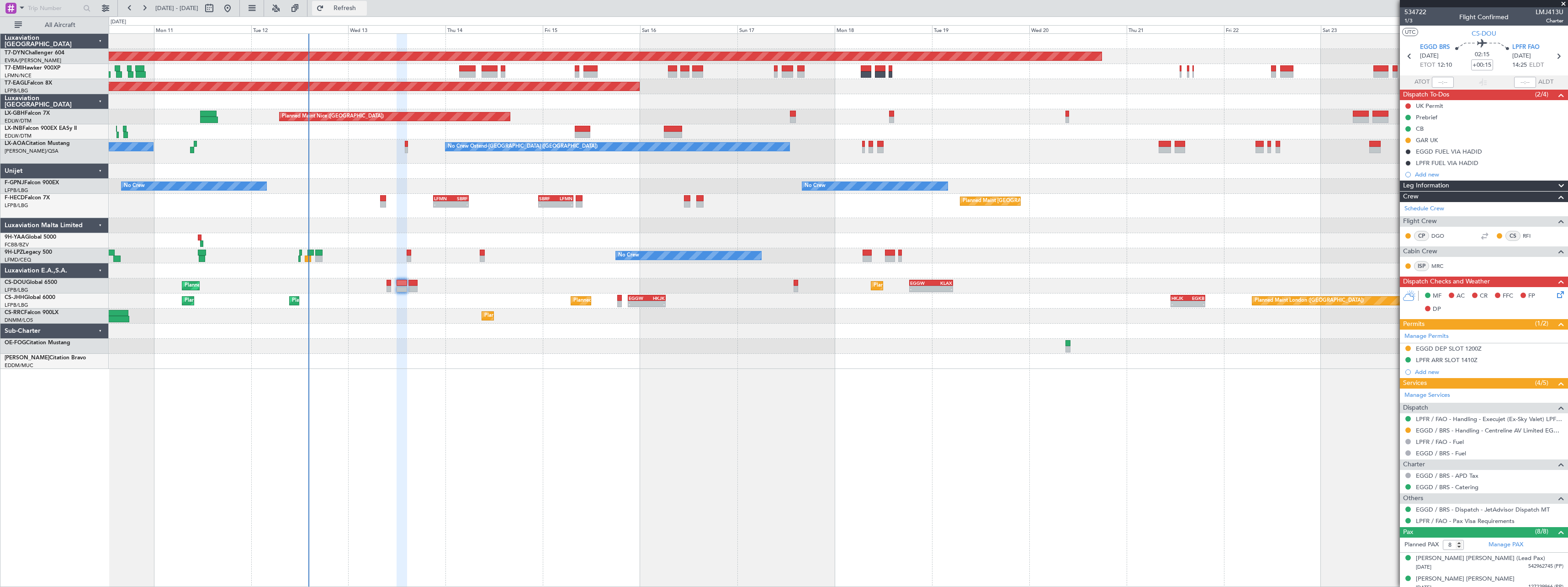
click at [364, 8] on span "Refresh" at bounding box center [345, 8] width 38 height 6
click at [364, 10] on span "Refresh" at bounding box center [345, 8] width 38 height 6
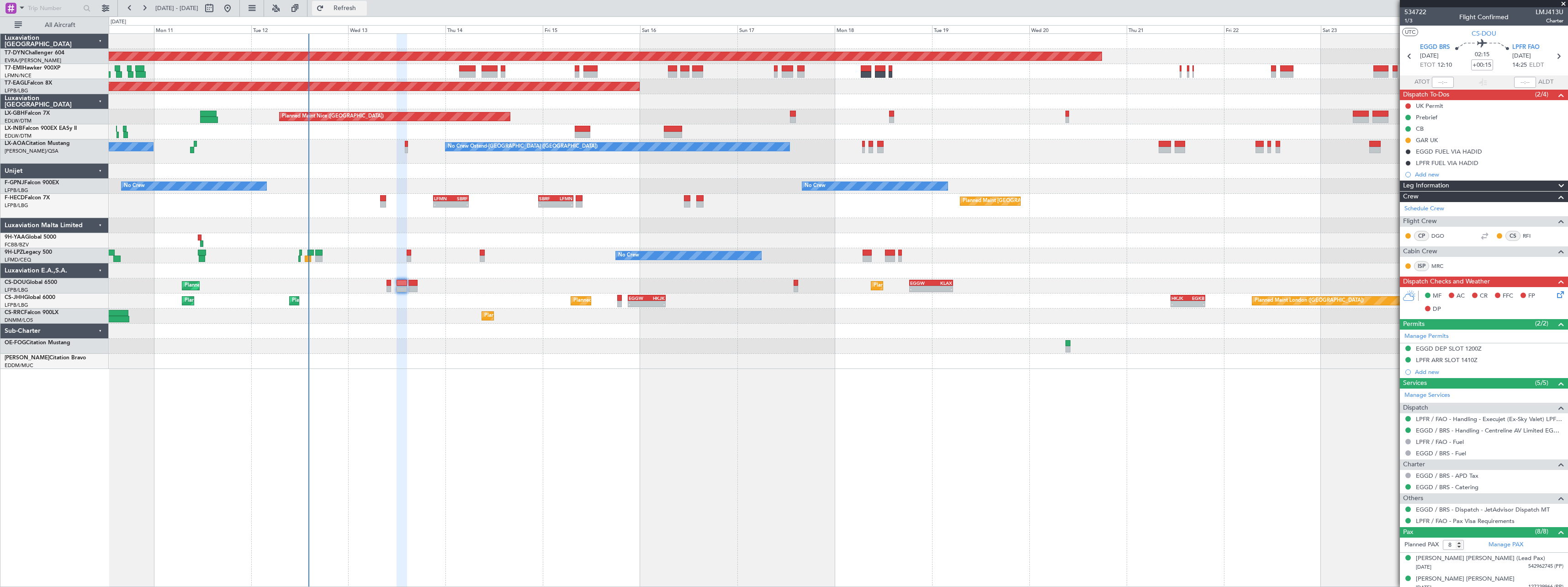
click at [367, 13] on button "Refresh" at bounding box center [339, 8] width 55 height 14
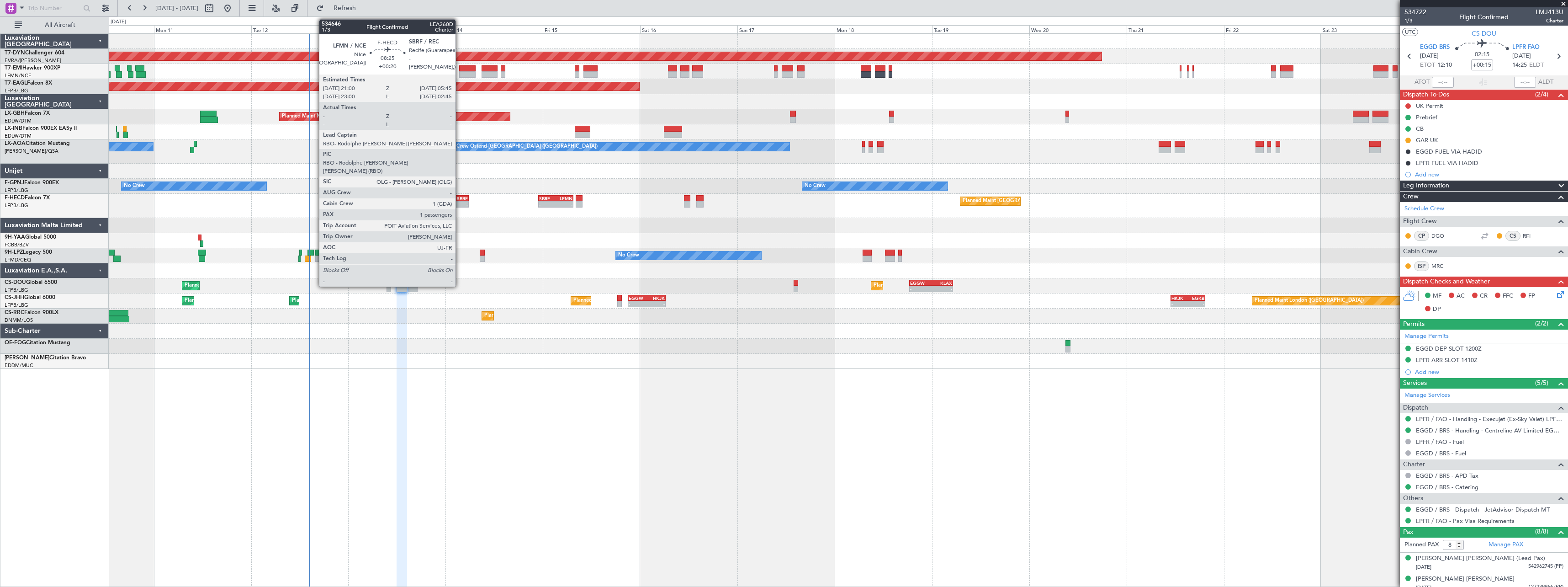
click at [459, 198] on div "SBRF" at bounding box center [459, 198] width 17 height 6
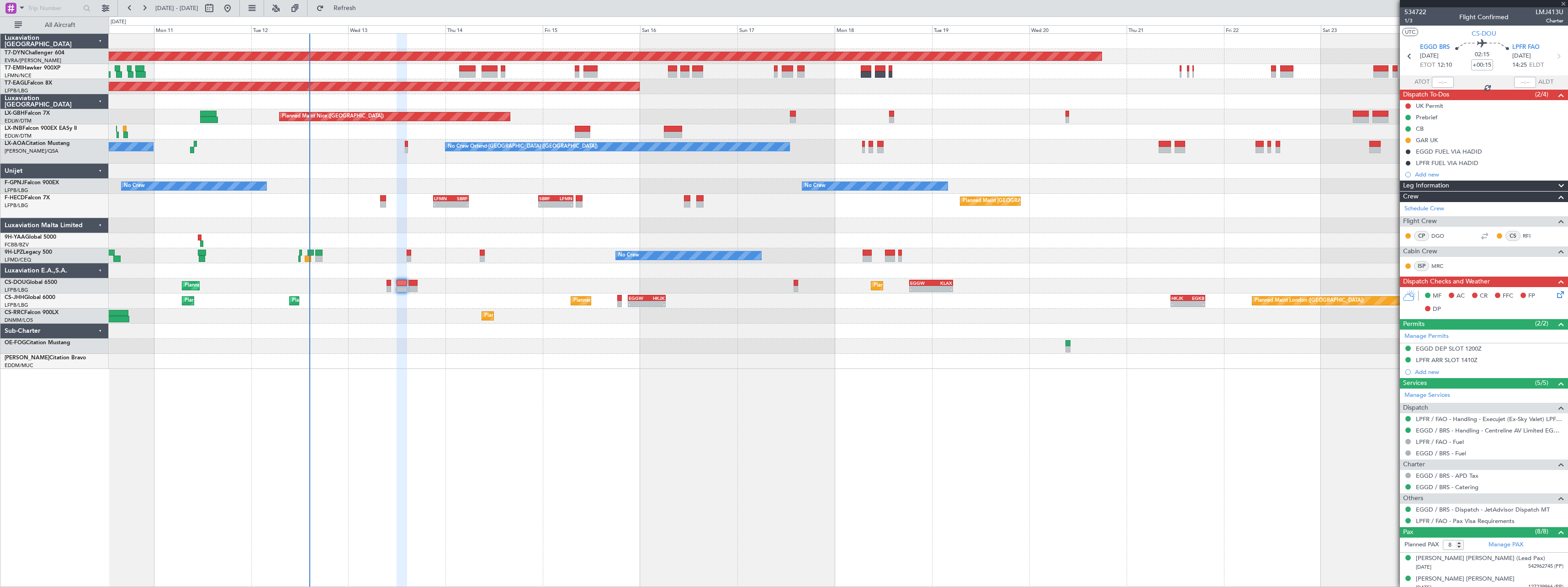
type input "+00:20"
type input "1"
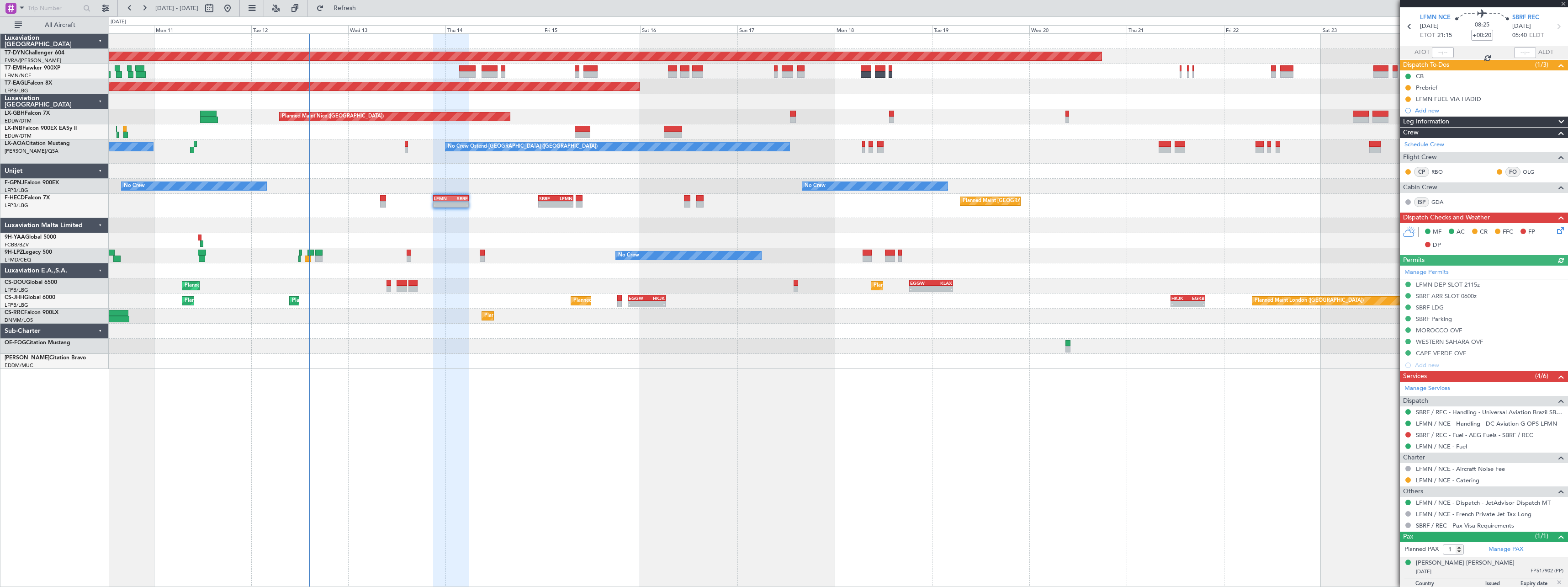
scroll to position [43, 0]
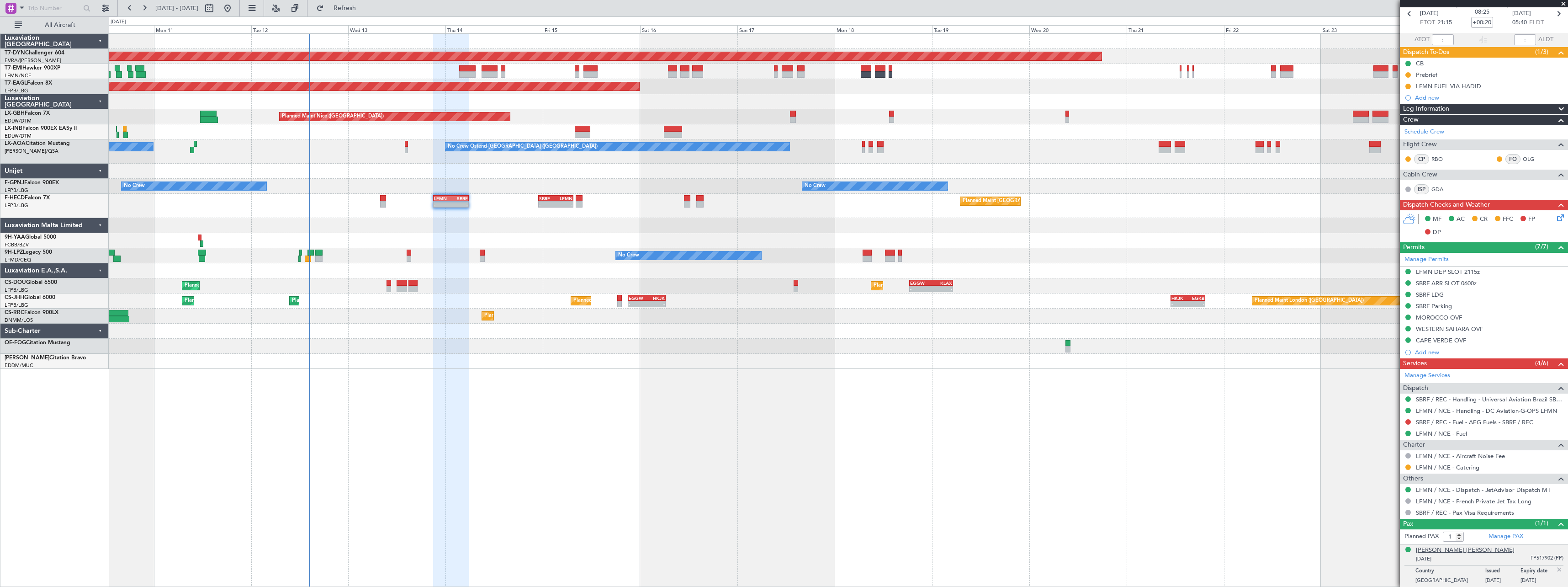
click at [1470, 553] on div "Gustavo Henrique Zacharias Ribeiro" at bounding box center [1465, 551] width 98 height 10
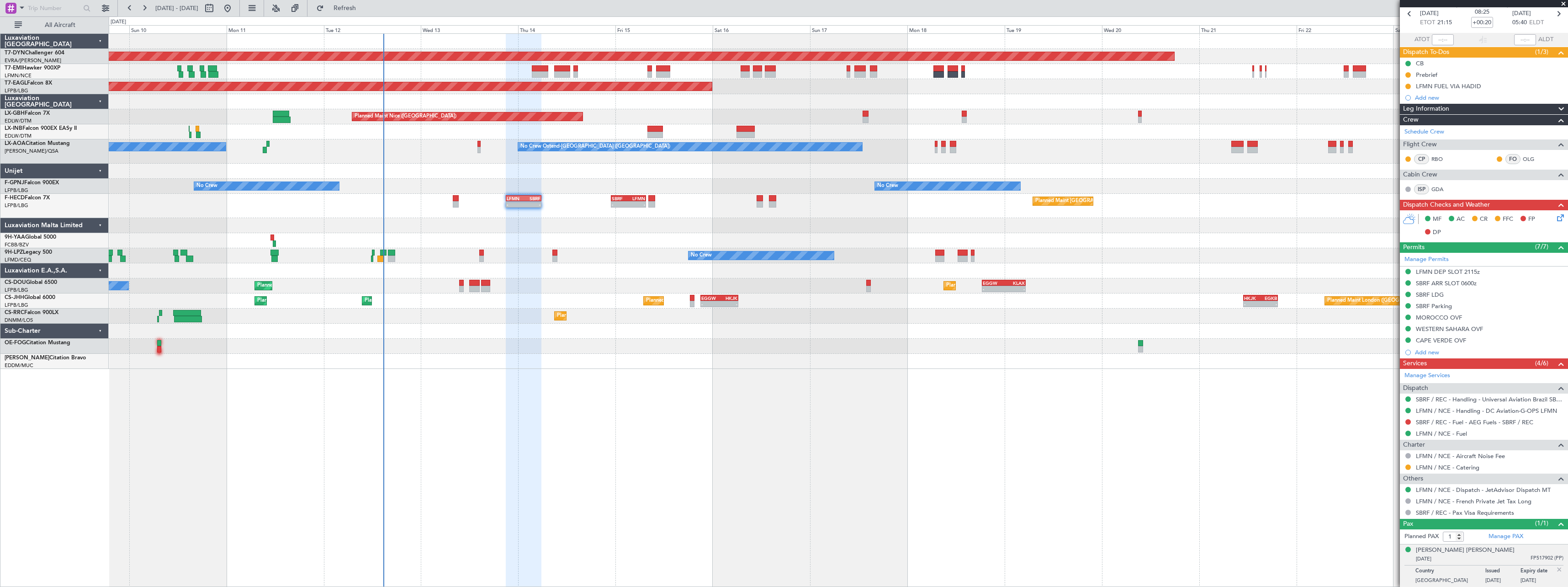
click at [611, 367] on div "Planned Maint [GEOGRAPHIC_DATA]-[GEOGRAPHIC_DATA] Planned Maint [US_STATE] ([GE…" at bounding box center [838, 310] width 1459 height 554
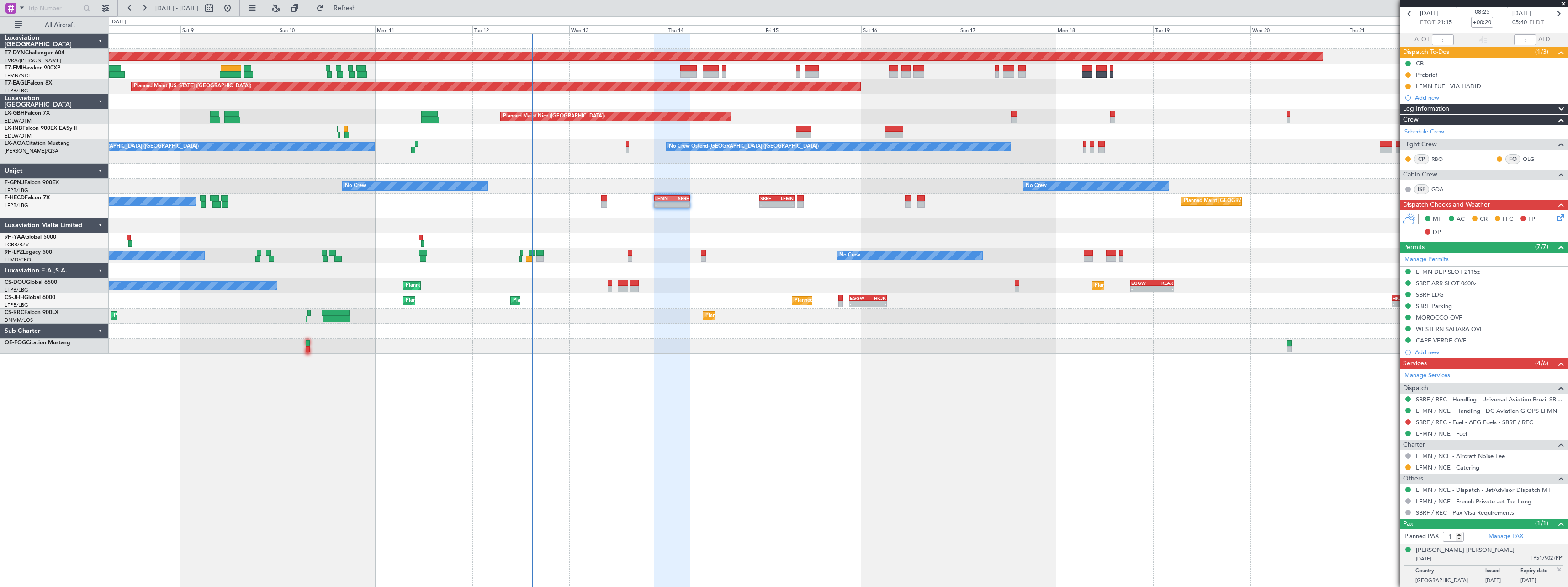
click at [646, 366] on div "Planned Maint Basel-Mulhouse A/C Unavailable Planned Maint New York (Teterboro)…" at bounding box center [838, 310] width 1459 height 554
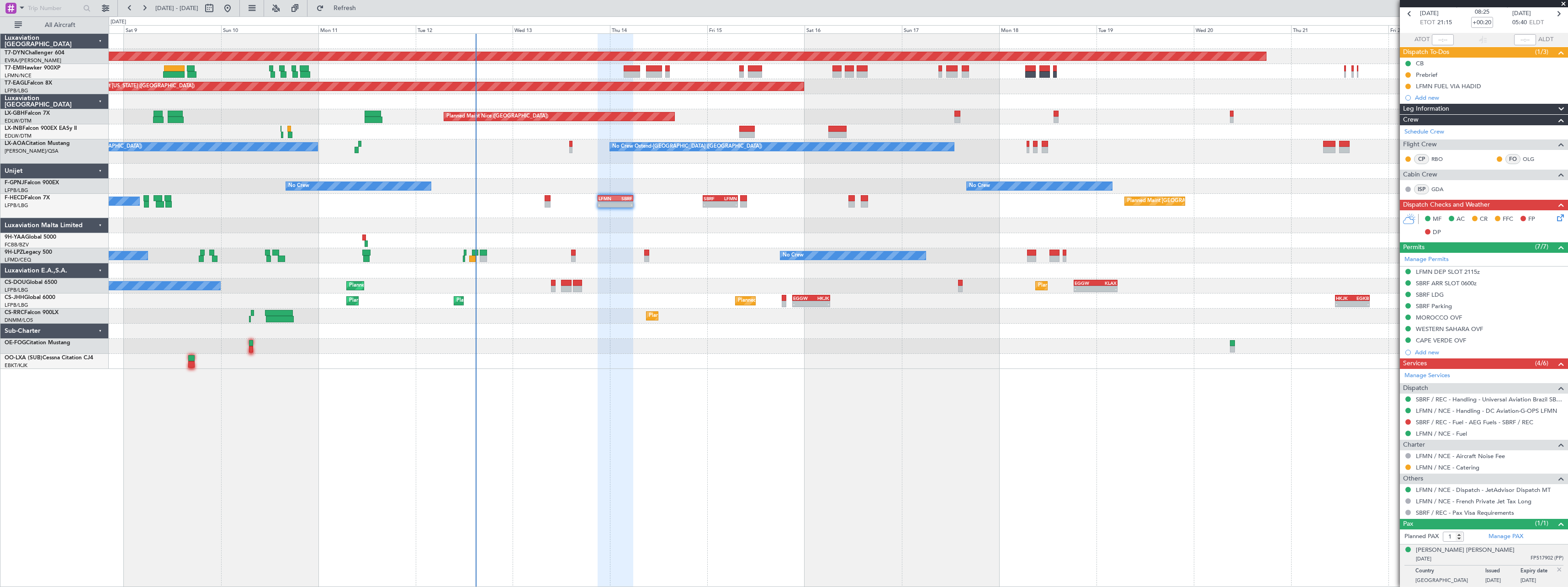
click at [619, 386] on div at bounding box center [615, 311] width 36 height 554
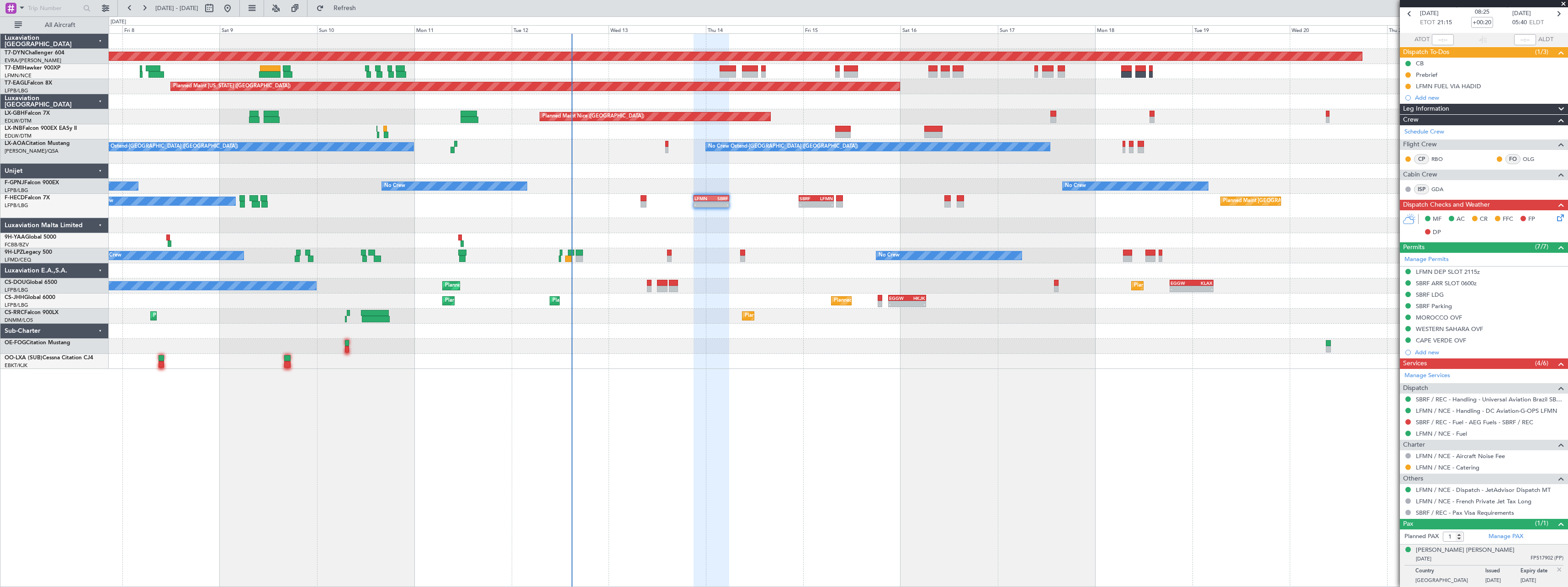
click at [653, 370] on div "Planned Maint Basel-Mulhouse A/C Unavailable Planned Maint New York (Teterboro)…" at bounding box center [838, 310] width 1459 height 554
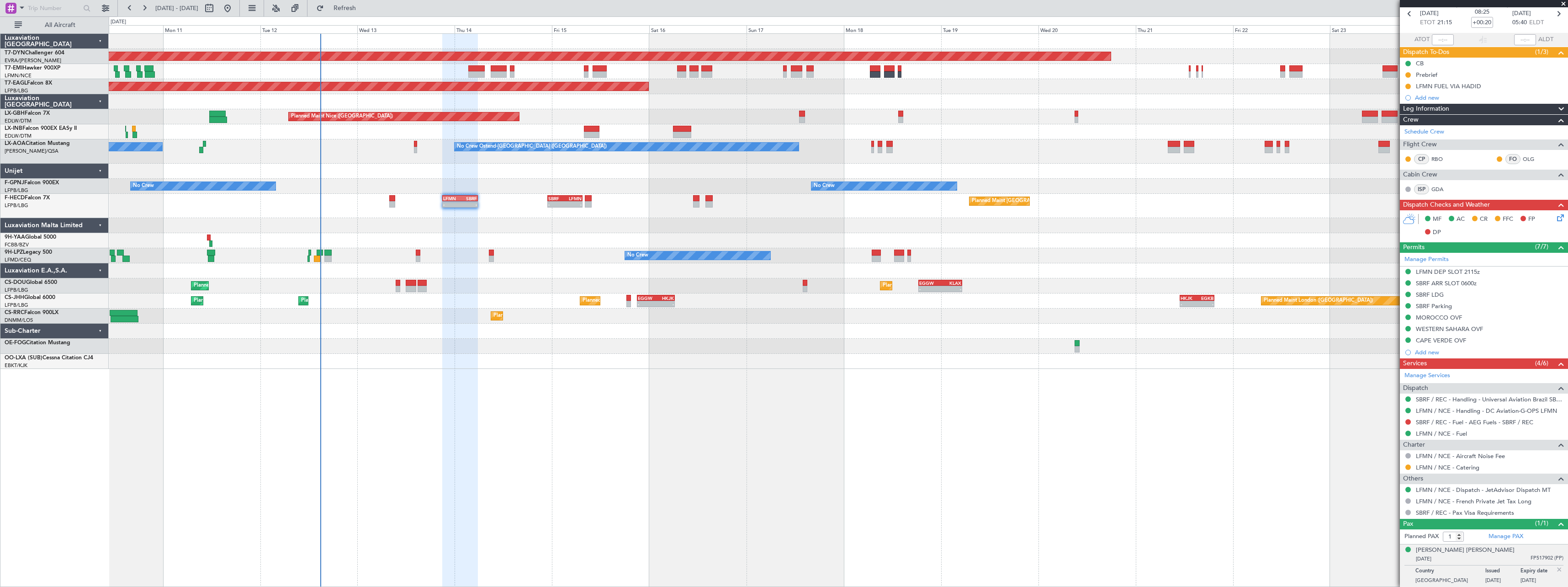
click at [427, 332] on div "Planned Maint Basel-Mulhouse Planned Maint New York (Teterboro) Planned Maint G…" at bounding box center [838, 201] width 1459 height 335
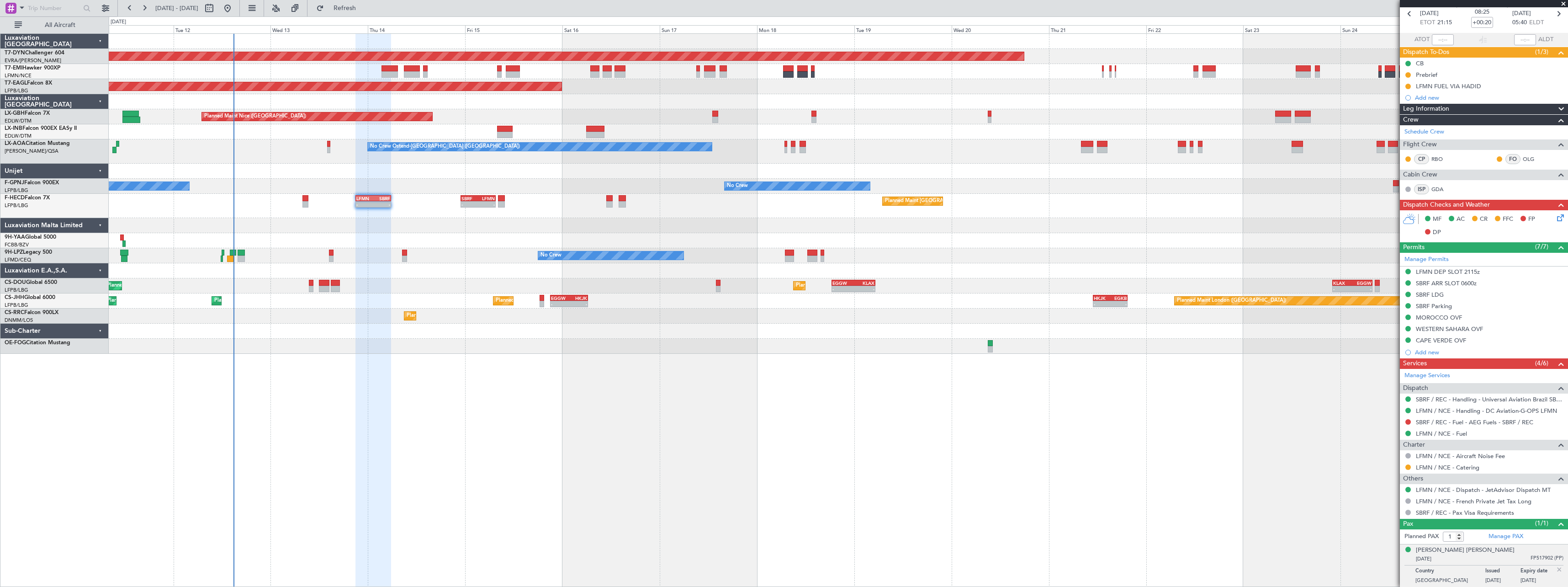
click at [508, 374] on div "Planned Maint Basel-Mulhouse Planned Maint New York (Teterboro) Planned Maint G…" at bounding box center [838, 310] width 1459 height 554
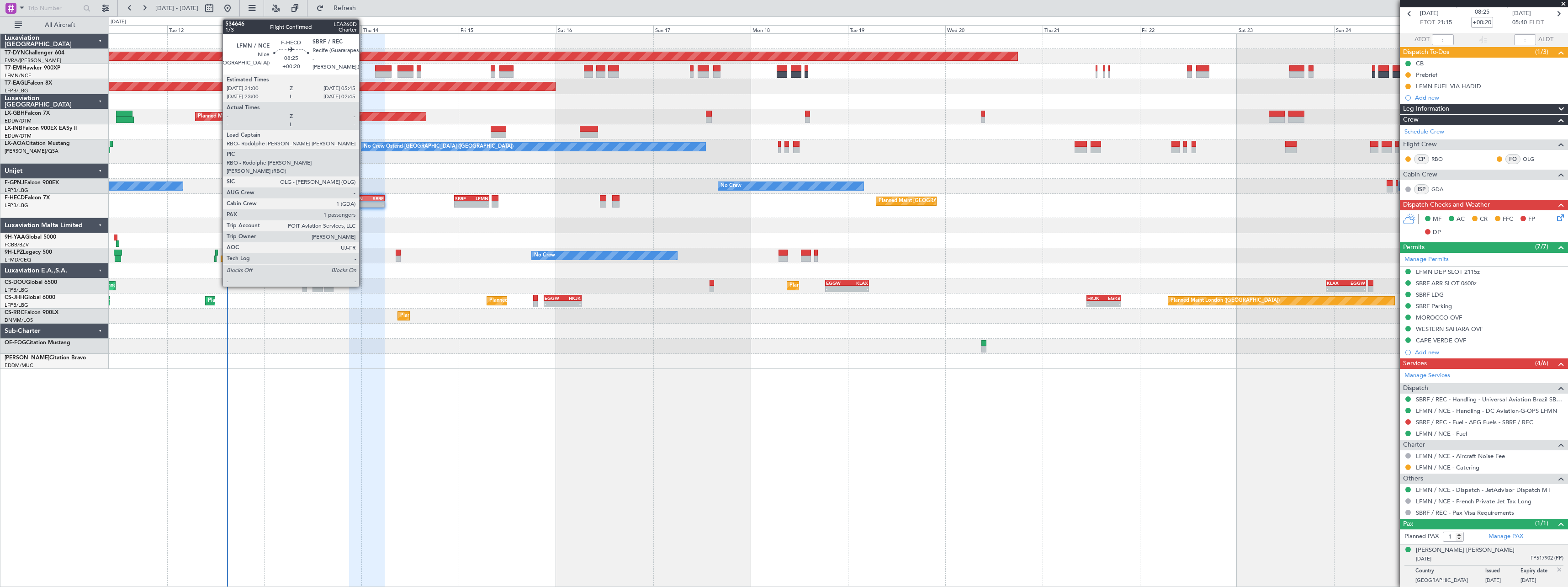
click at [363, 199] on div "LFMN" at bounding box center [358, 198] width 17 height 6
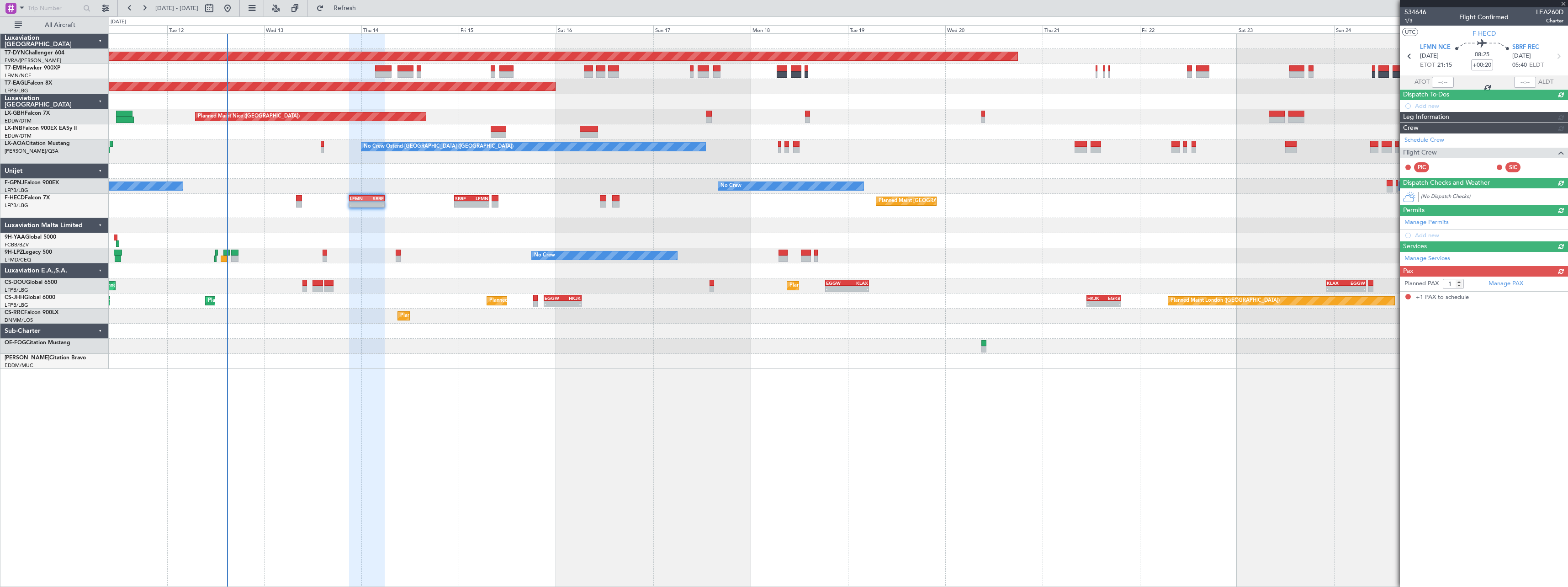
scroll to position [0, 0]
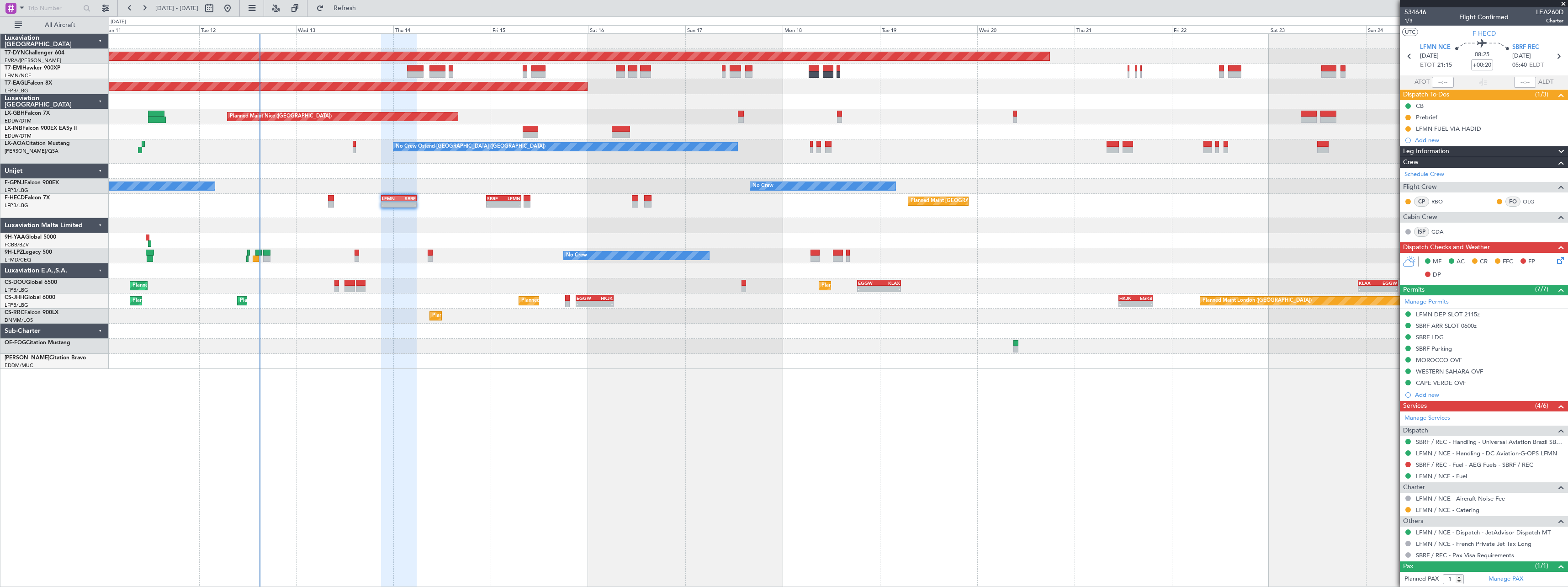
click at [477, 409] on div "Planned Maint Basel-Mulhouse Planned Maint New York (Teterboro) Planned Maint G…" at bounding box center [838, 310] width 1459 height 554
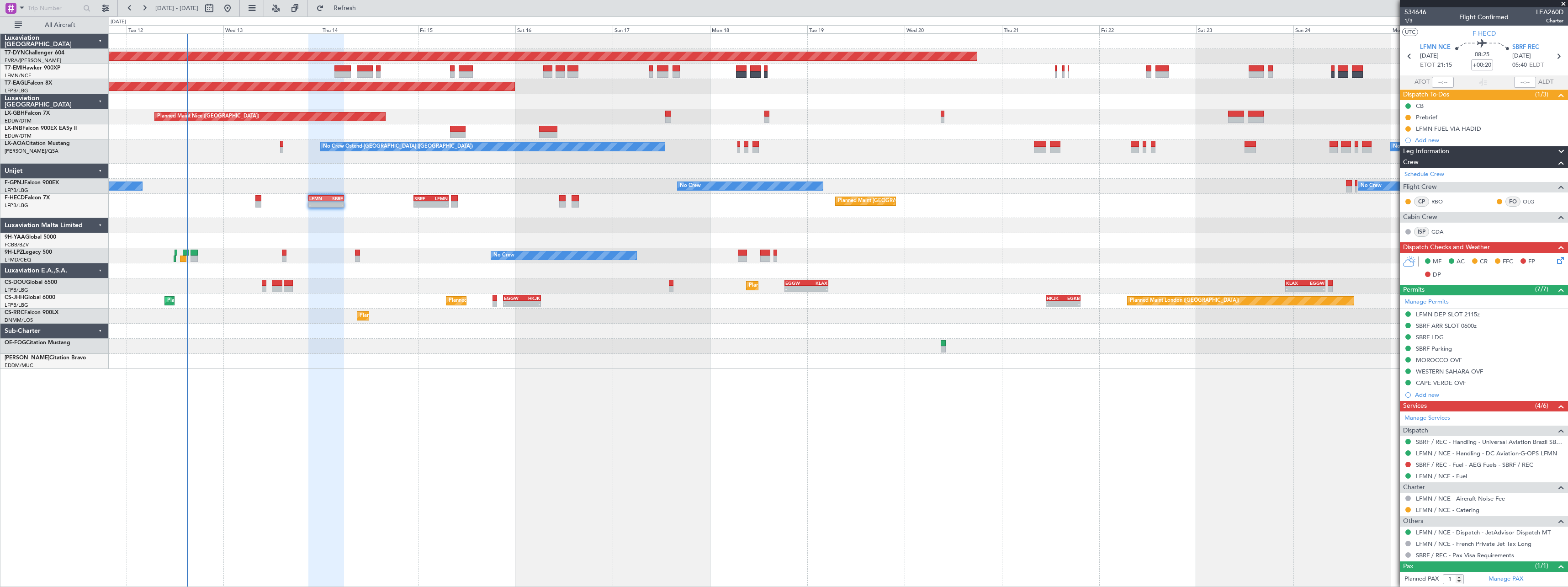
click at [639, 357] on div at bounding box center [838, 361] width 1459 height 15
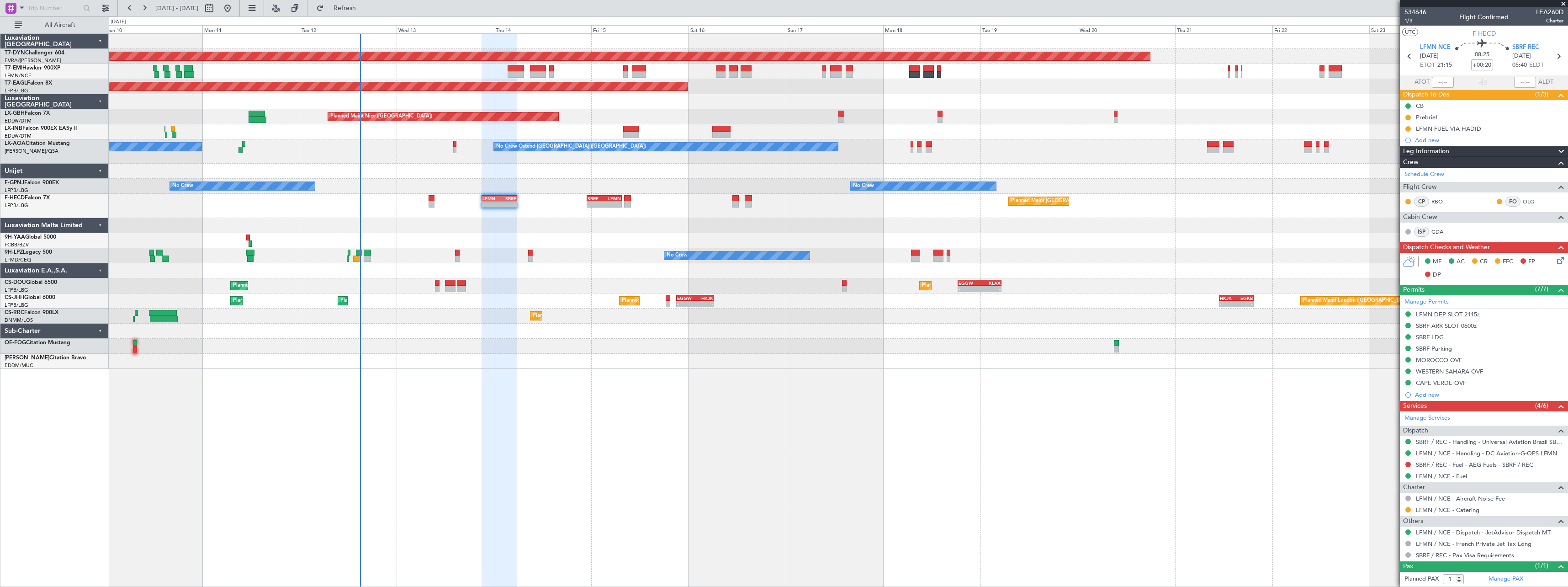
click at [546, 355] on div at bounding box center [838, 361] width 1459 height 15
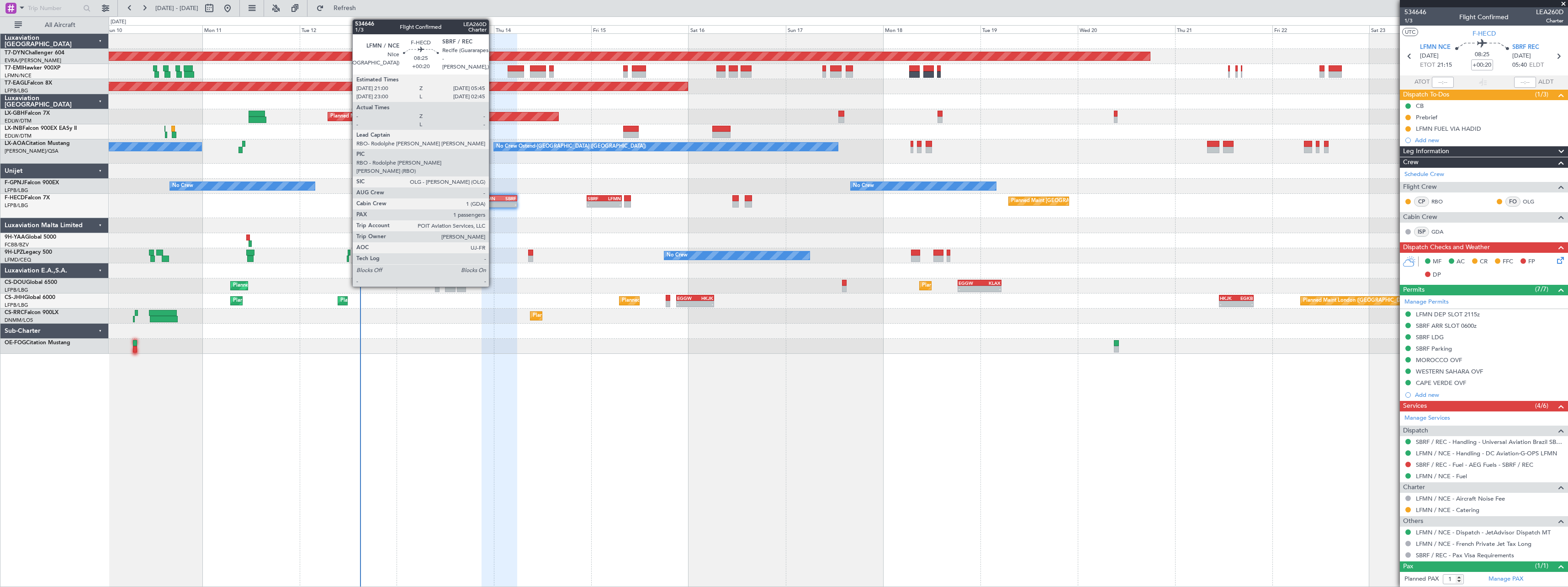
click at [493, 200] on div "LFMN" at bounding box center [490, 198] width 17 height 6
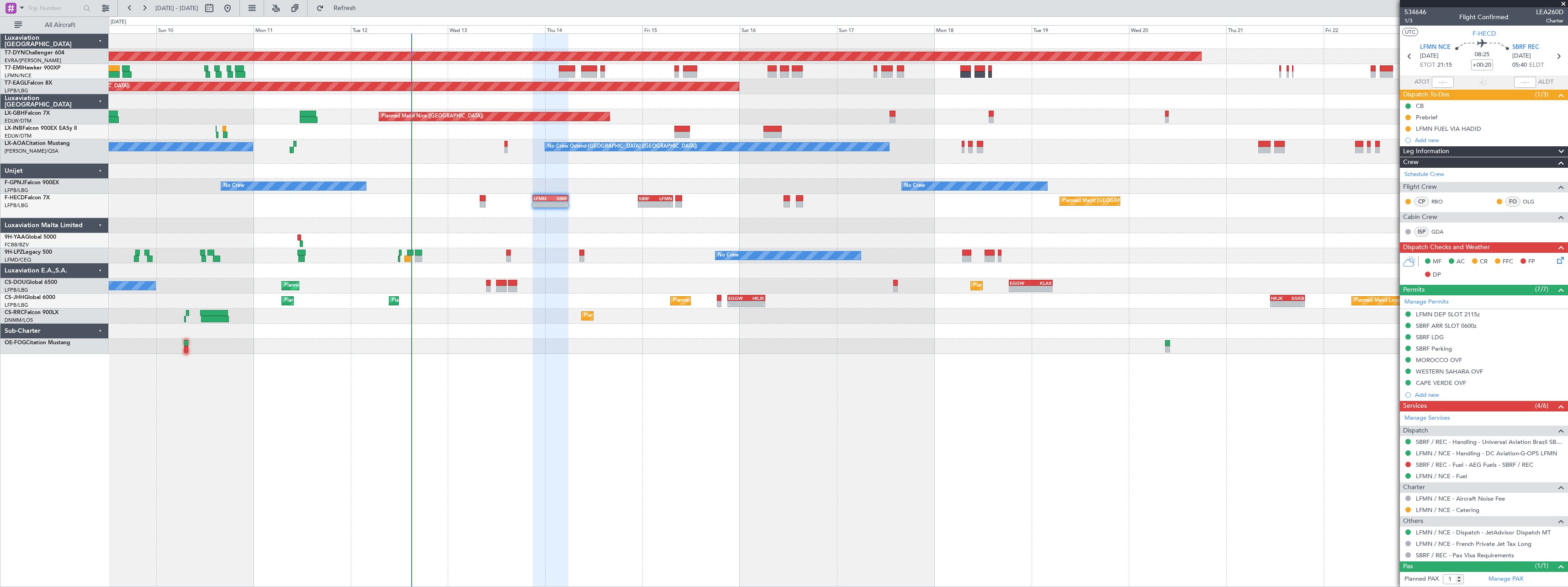
click at [673, 420] on div "Planned Maint [GEOGRAPHIC_DATA]-[GEOGRAPHIC_DATA] Planned Maint [US_STATE] ([GE…" at bounding box center [838, 310] width 1459 height 554
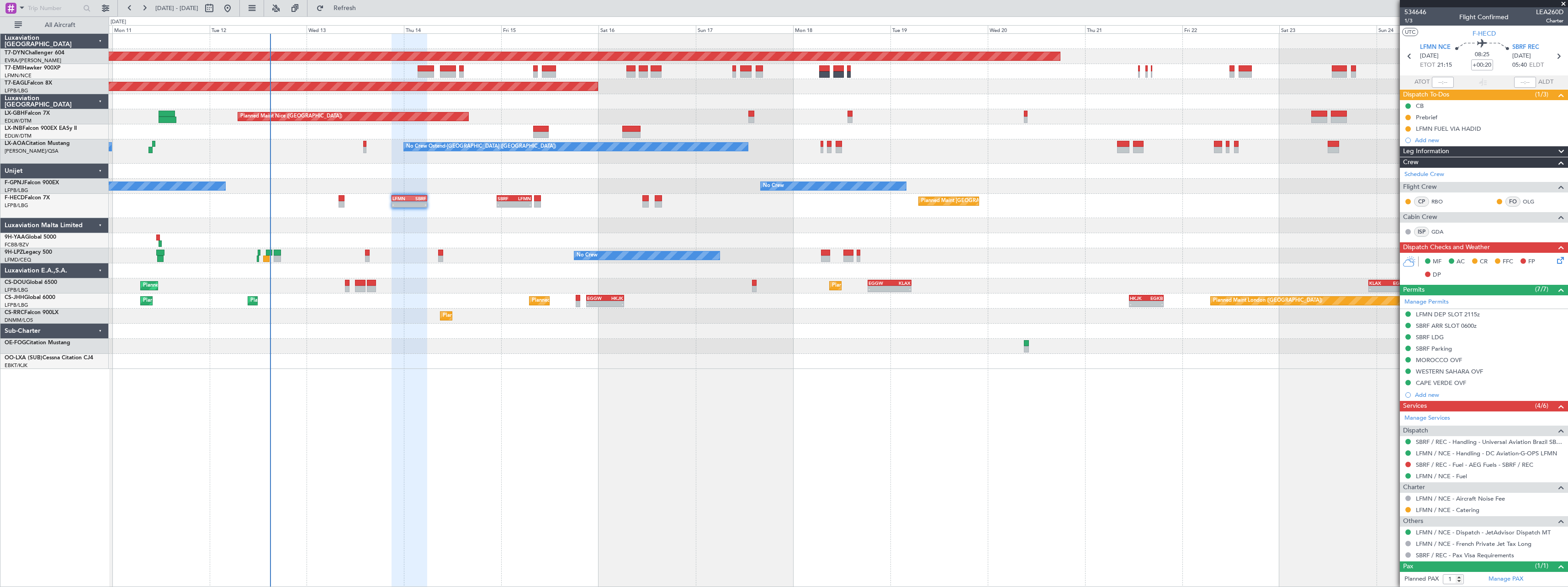
click at [535, 341] on div at bounding box center [838, 346] width 1459 height 15
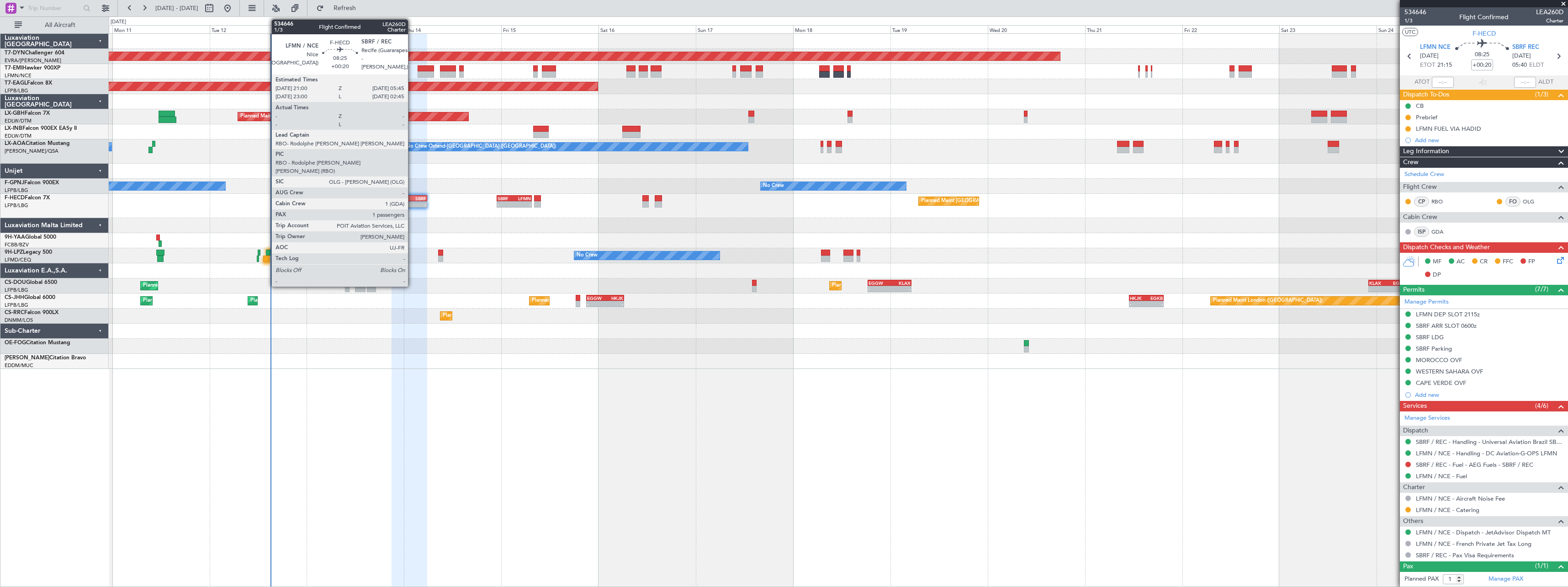
click at [412, 204] on div "-" at bounding box center [417, 204] width 17 height 6
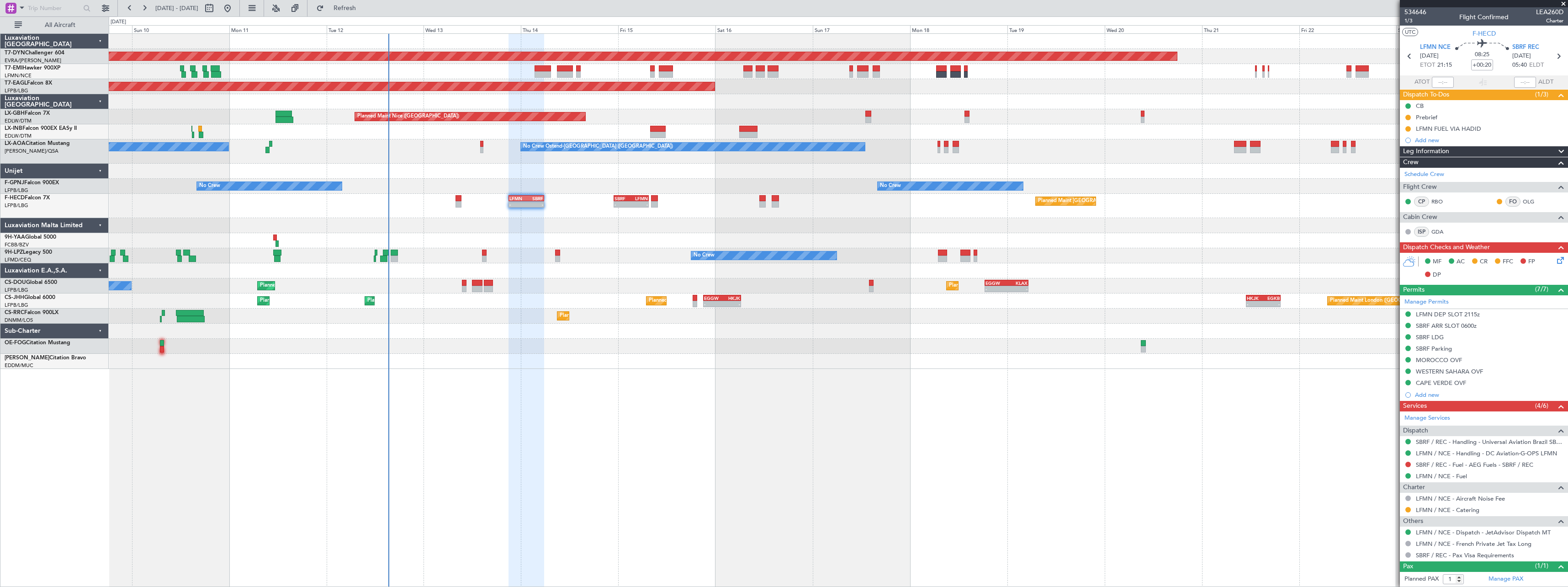
click at [529, 369] on div "Planned Maint [GEOGRAPHIC_DATA]-[GEOGRAPHIC_DATA] Planned Maint [US_STATE] ([GE…" at bounding box center [838, 201] width 1459 height 335
click at [1564, 2] on span at bounding box center [1563, 4] width 10 height 8
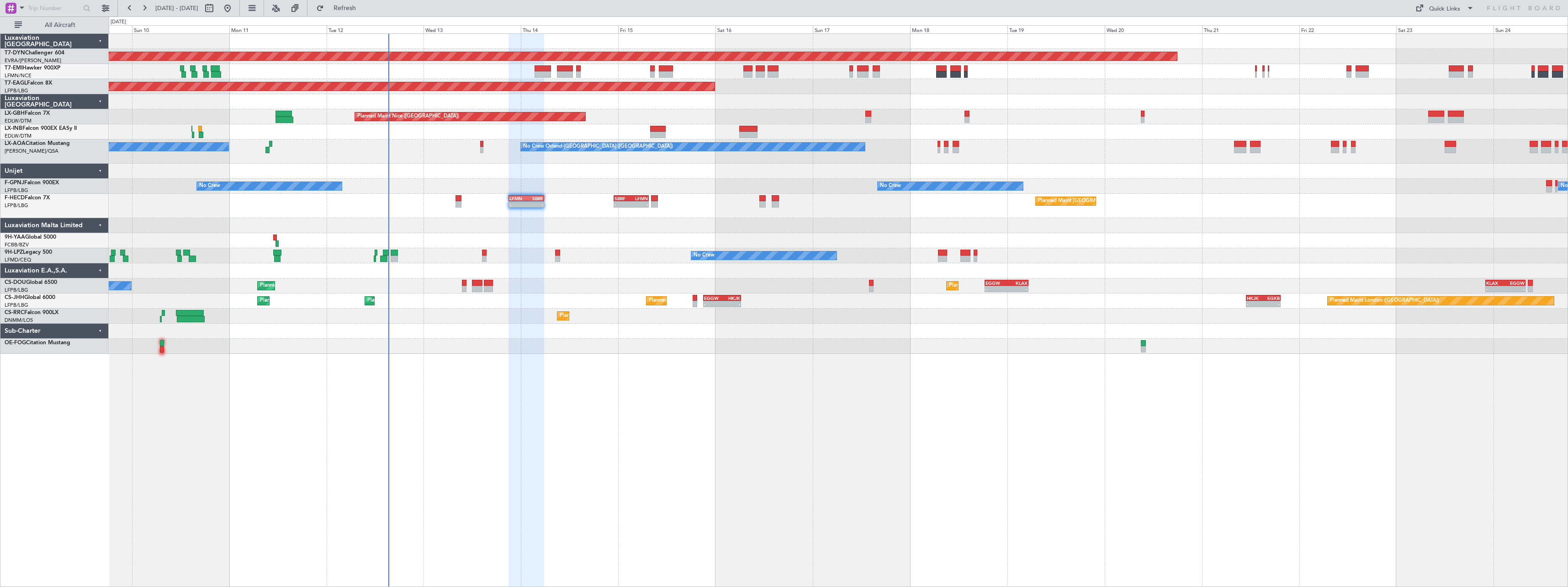
type input "0"
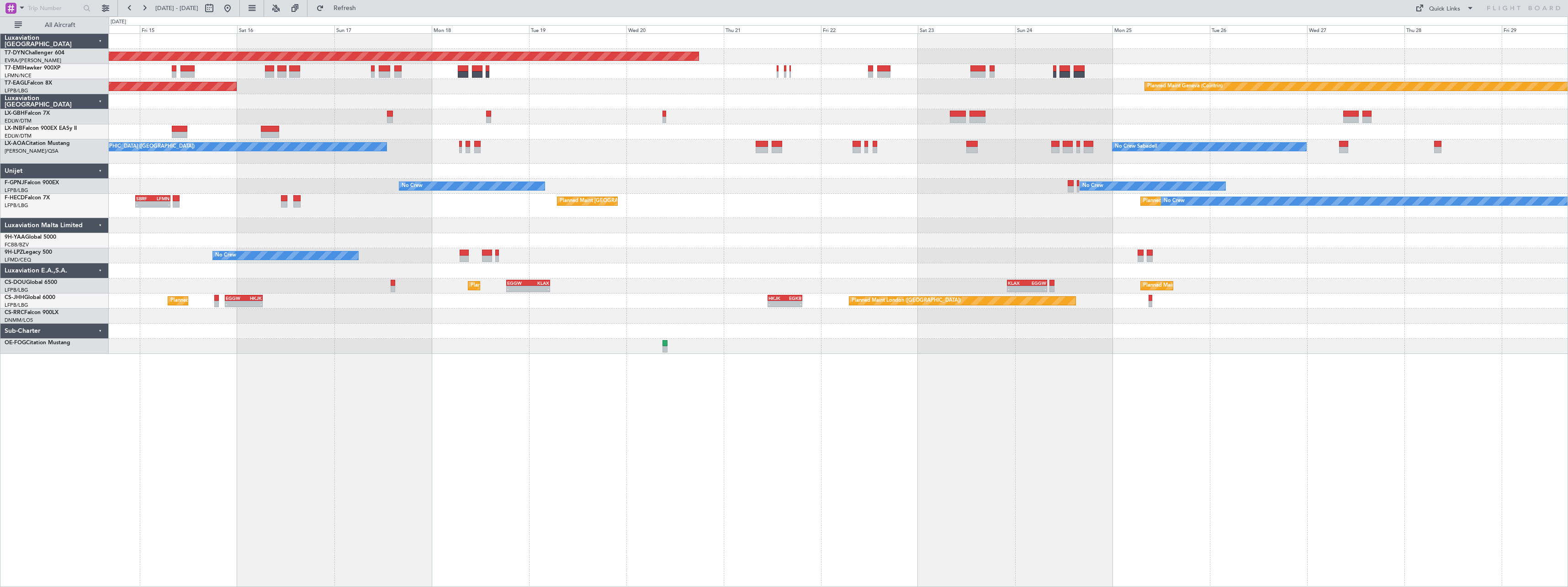
click at [827, 213] on div "Planned Maint [GEOGRAPHIC_DATA]-[GEOGRAPHIC_DATA] Planned Maint [US_STATE] ([GE…" at bounding box center [838, 194] width 1459 height 320
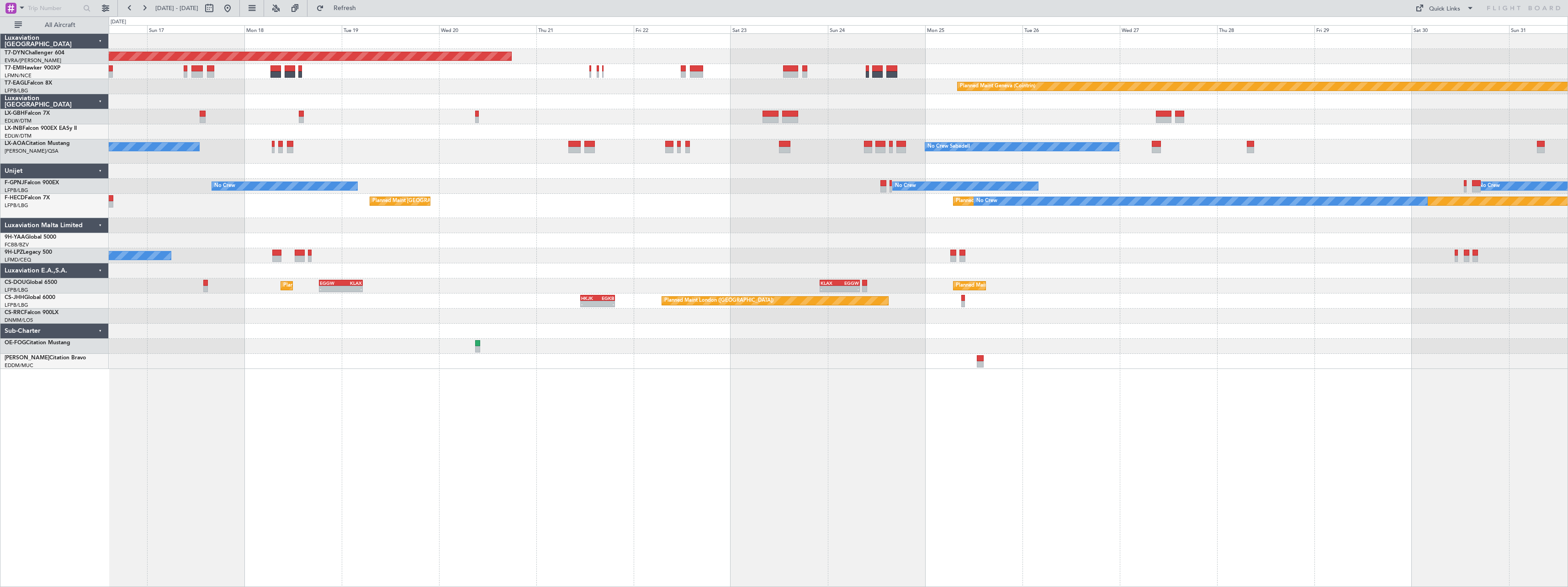
click at [1066, 258] on div "Planned Maint [GEOGRAPHIC_DATA]-[GEOGRAPHIC_DATA] Planned Maint Geneva ([GEOGRA…" at bounding box center [838, 201] width 1459 height 335
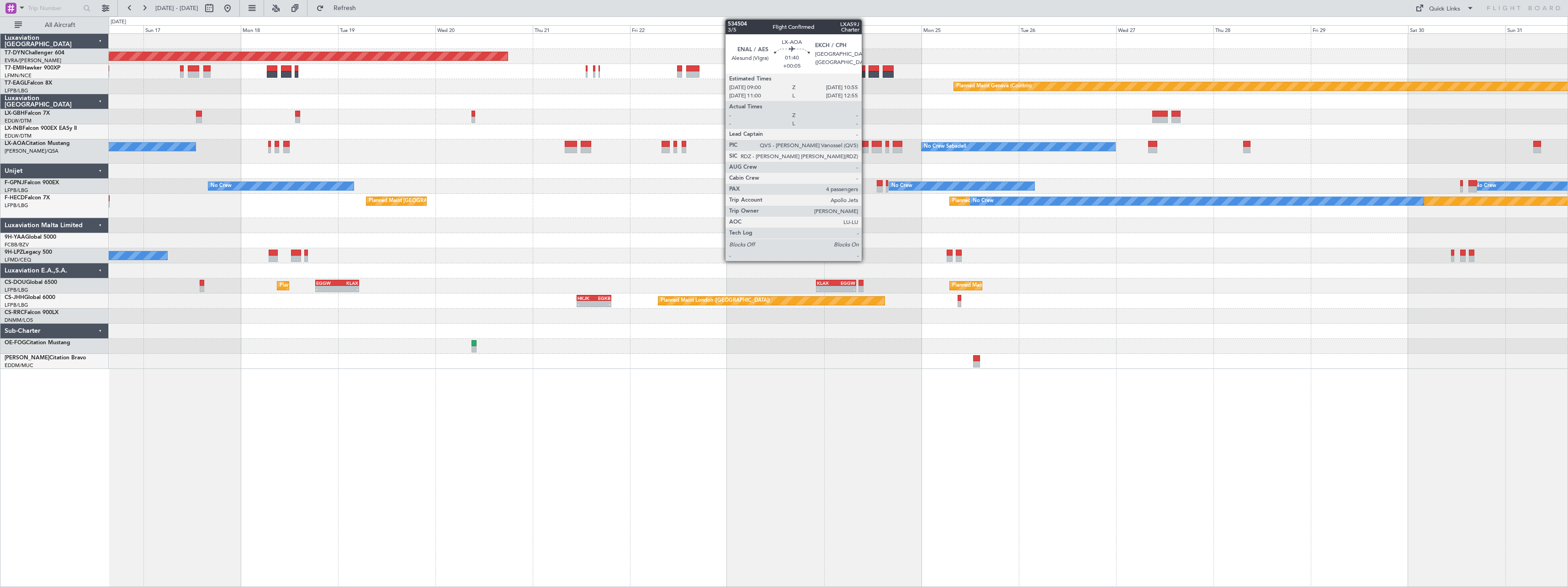
click at [866, 151] on div at bounding box center [865, 150] width 8 height 6
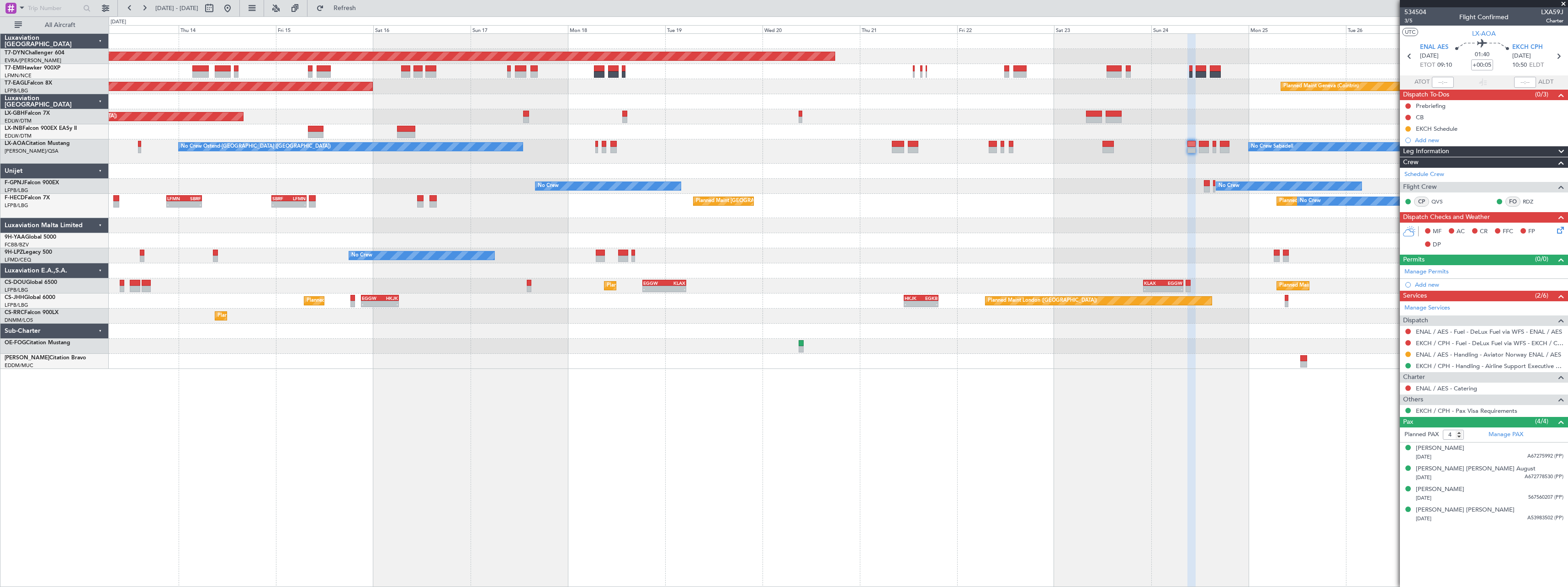
click at [815, 186] on div "Planned Maint [GEOGRAPHIC_DATA]-[GEOGRAPHIC_DATA] Planned Maint Geneva ([GEOGRA…" at bounding box center [838, 201] width 1459 height 335
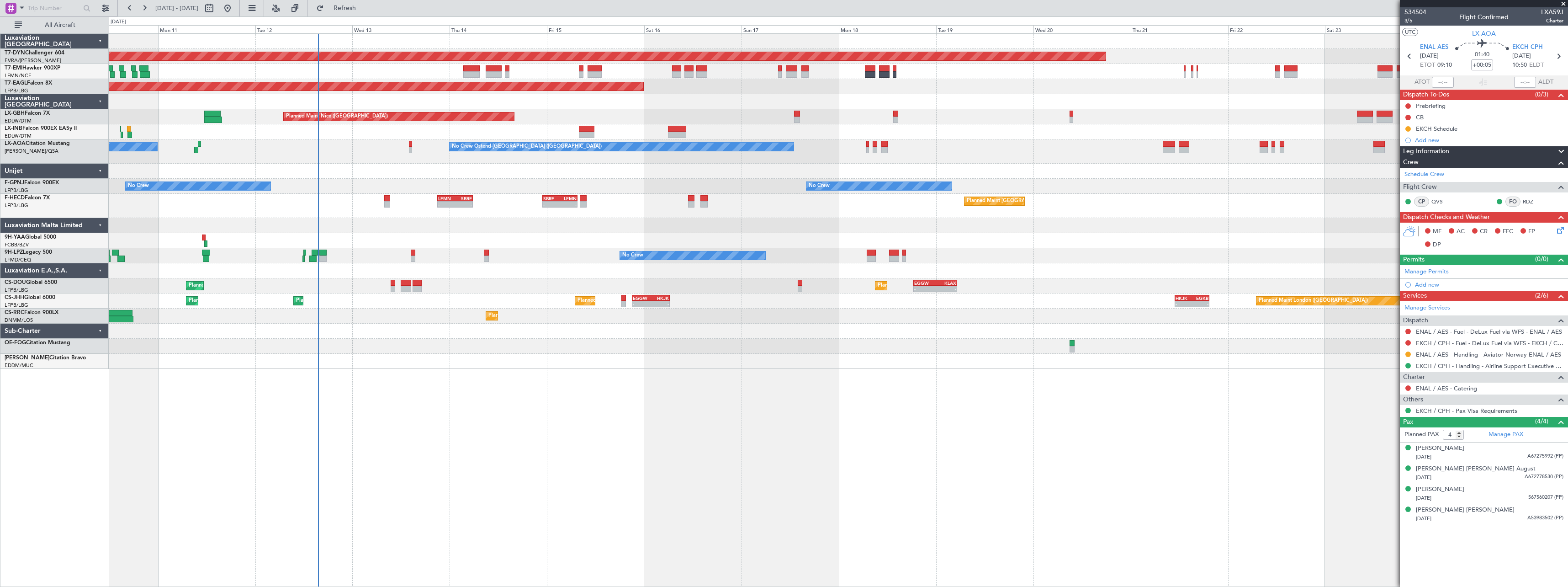
click at [559, 366] on div at bounding box center [838, 361] width 1459 height 15
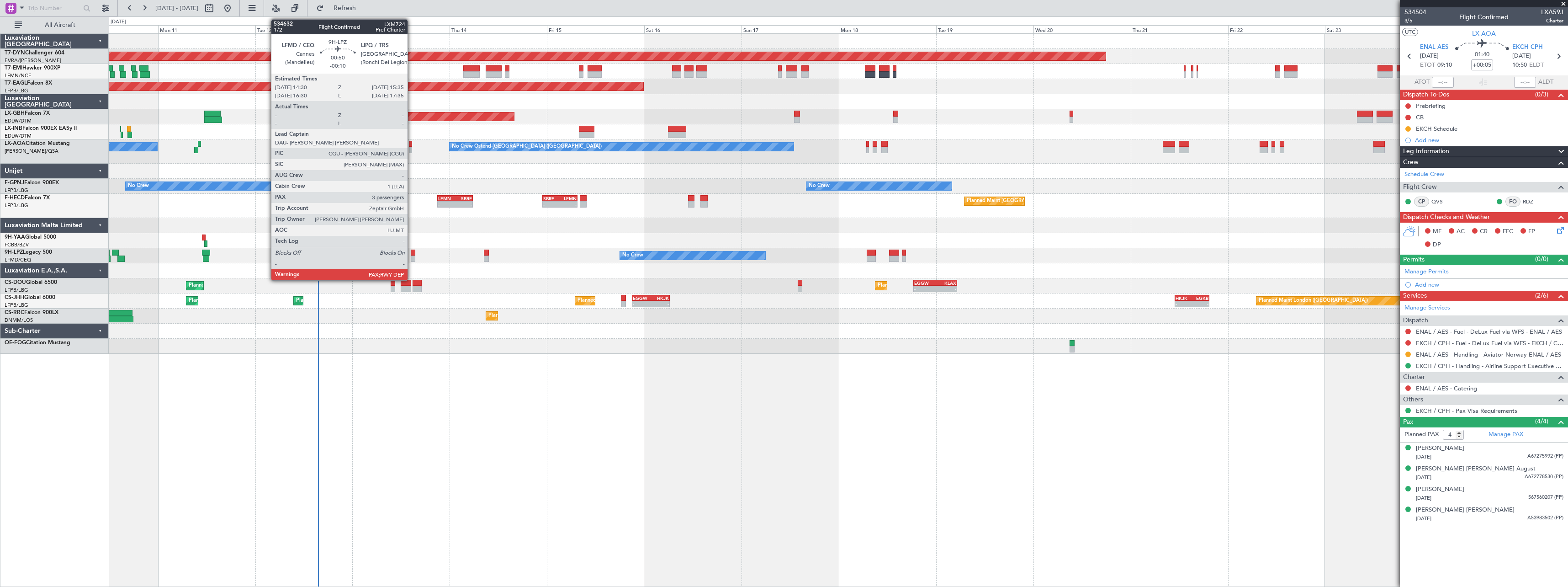
click at [412, 257] on div at bounding box center [413, 259] width 5 height 6
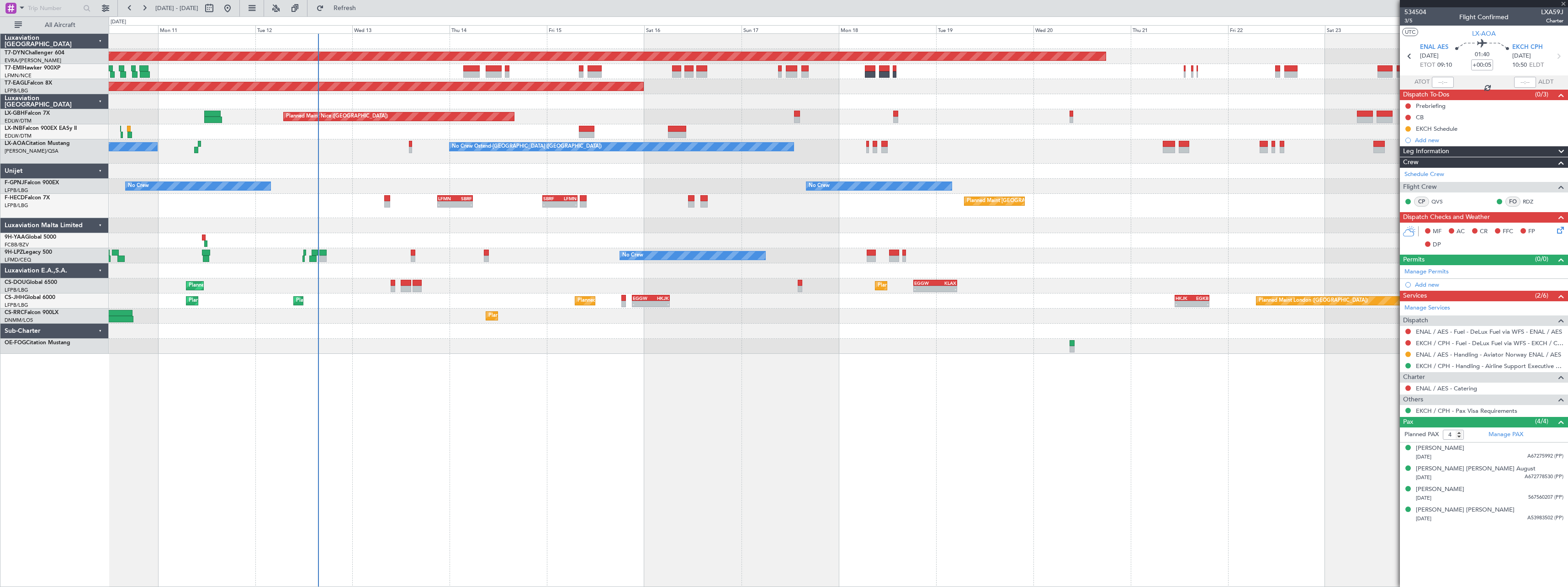
type input "-00:10"
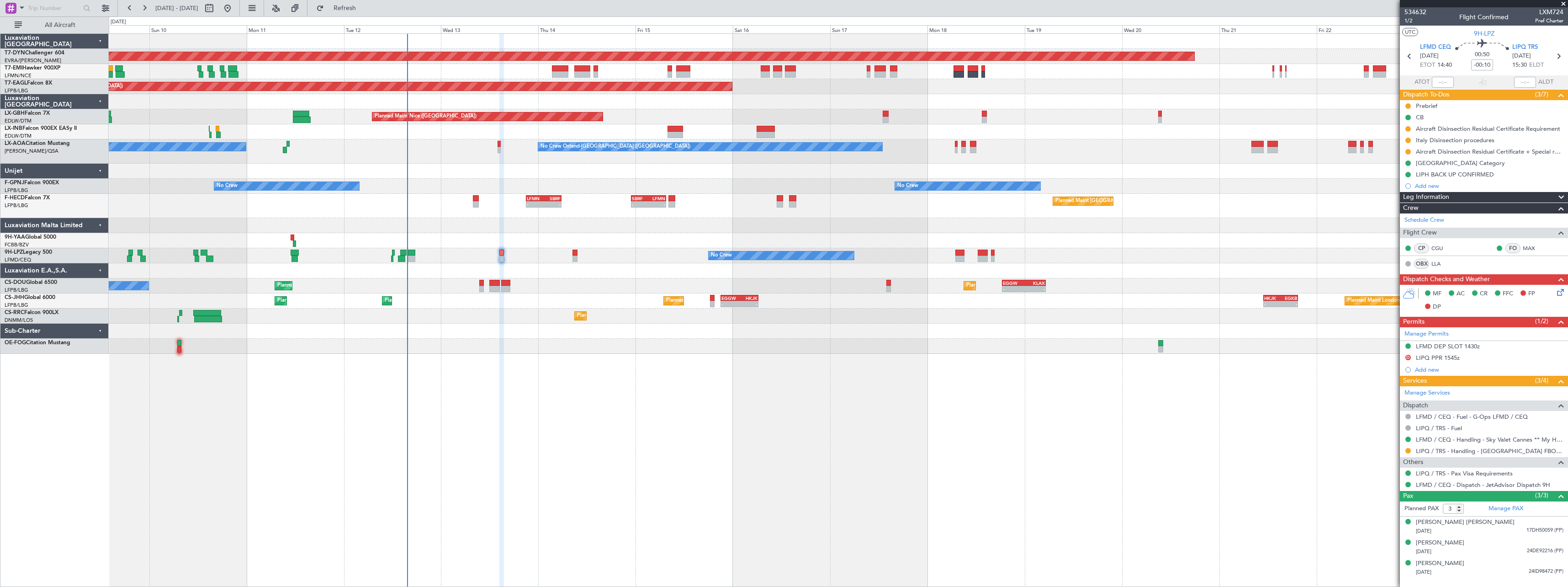
click at [512, 358] on div "Planned Maint [GEOGRAPHIC_DATA]-[GEOGRAPHIC_DATA] Planned Maint [US_STATE] ([GE…" at bounding box center [838, 310] width 1459 height 554
type input "4"
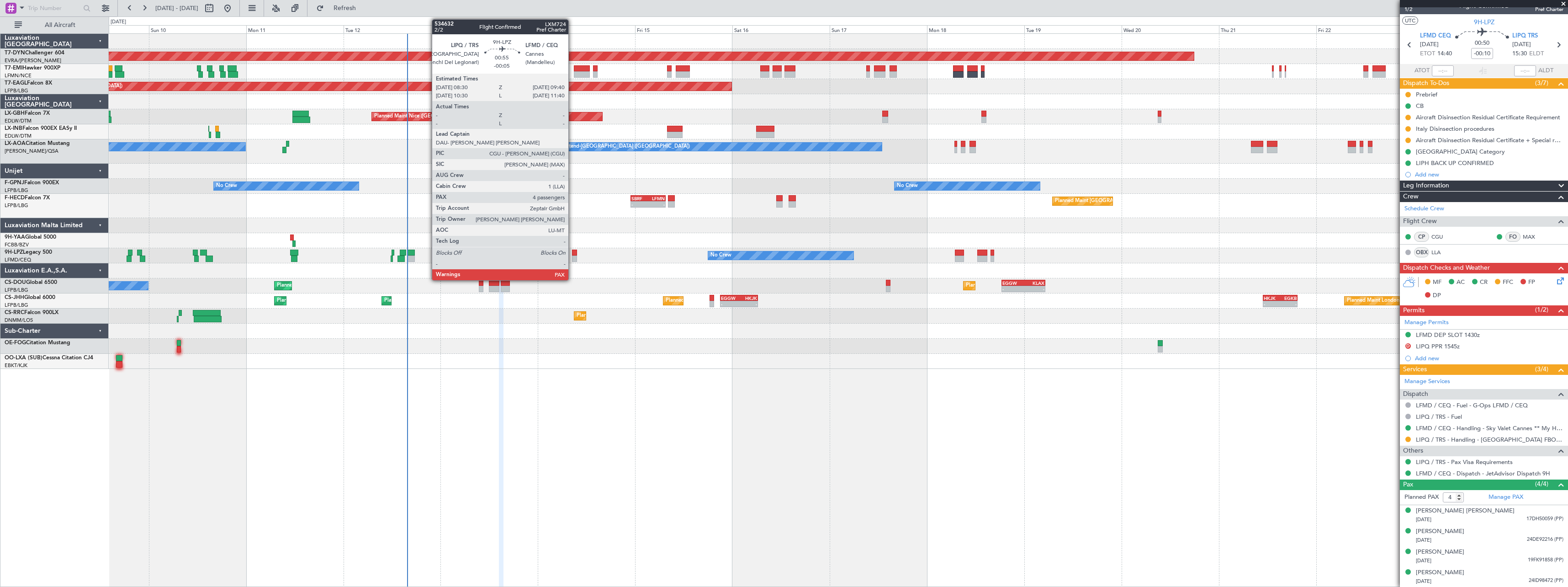
click at [573, 254] on div at bounding box center [574, 253] width 5 height 6
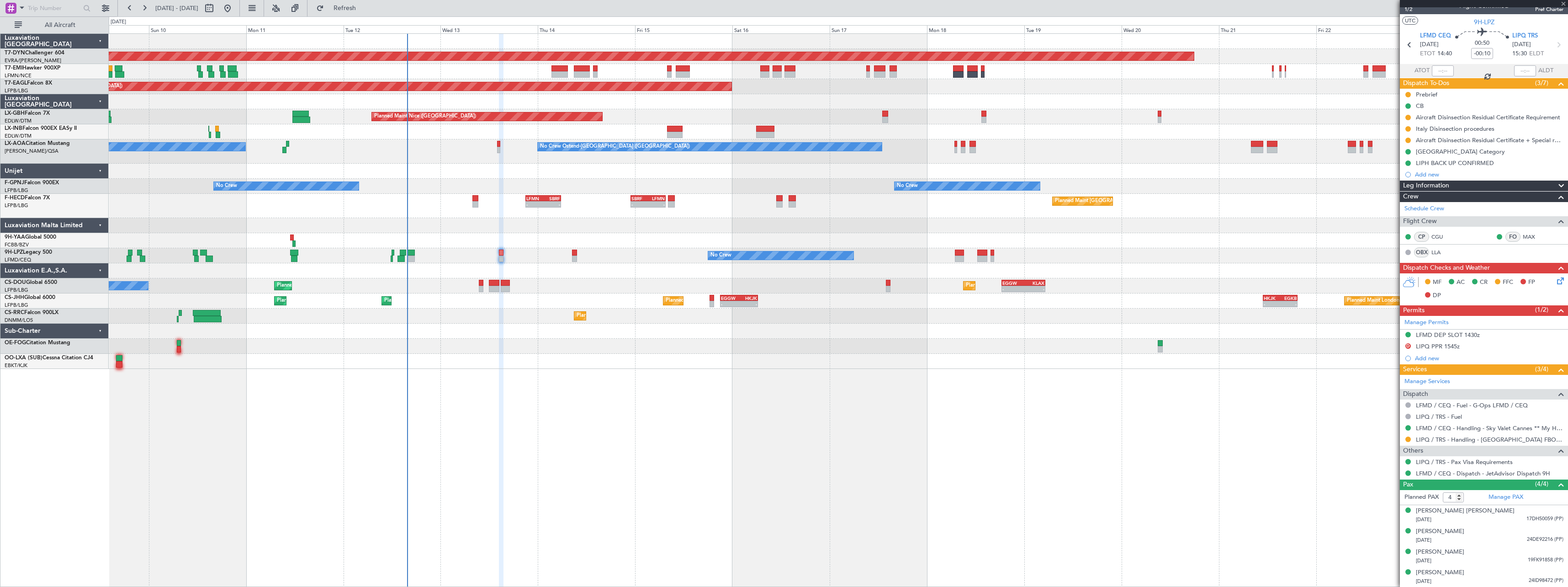
type input "-00:05"
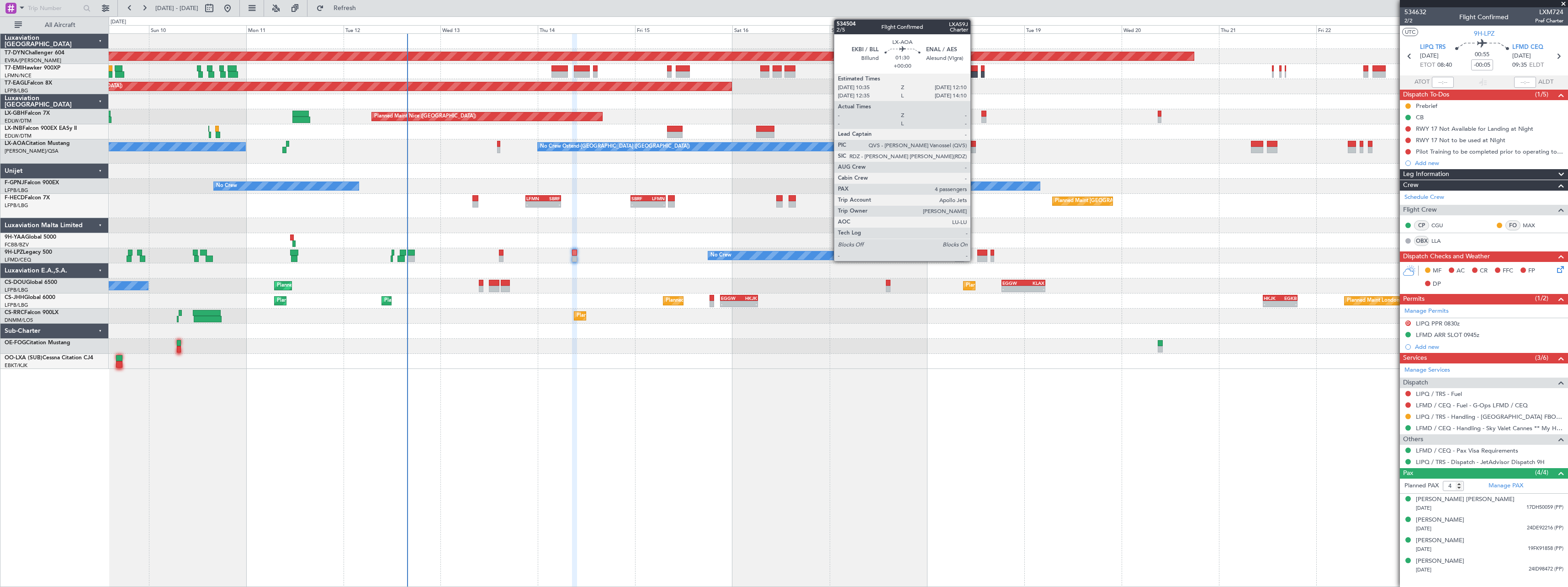
click at [975, 148] on div at bounding box center [972, 150] width 7 height 6
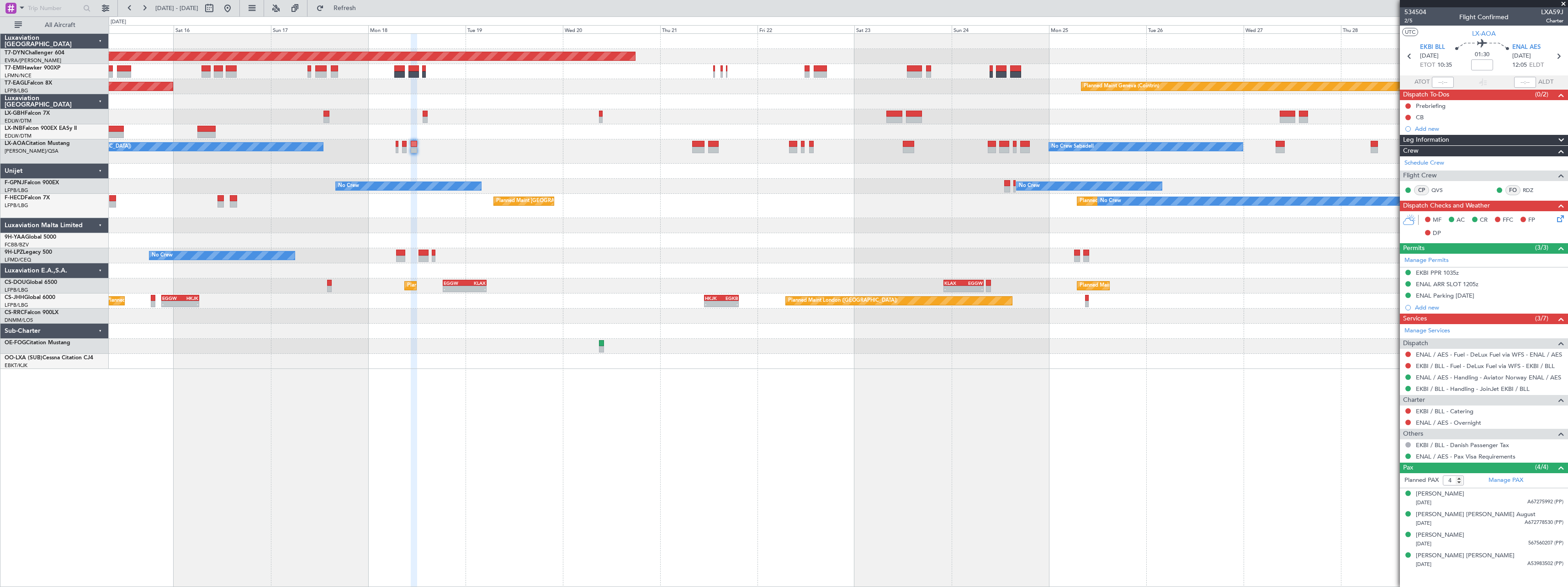
click at [648, 240] on div "Planned Maint Basel-Mulhouse Planned Maint New York (Teterboro) Planned Maint G…" at bounding box center [838, 201] width 1459 height 335
click at [1443, 378] on link "ENAL / AES - Handling - Aviator Norway ENAL / AES" at bounding box center [1488, 378] width 145 height 8
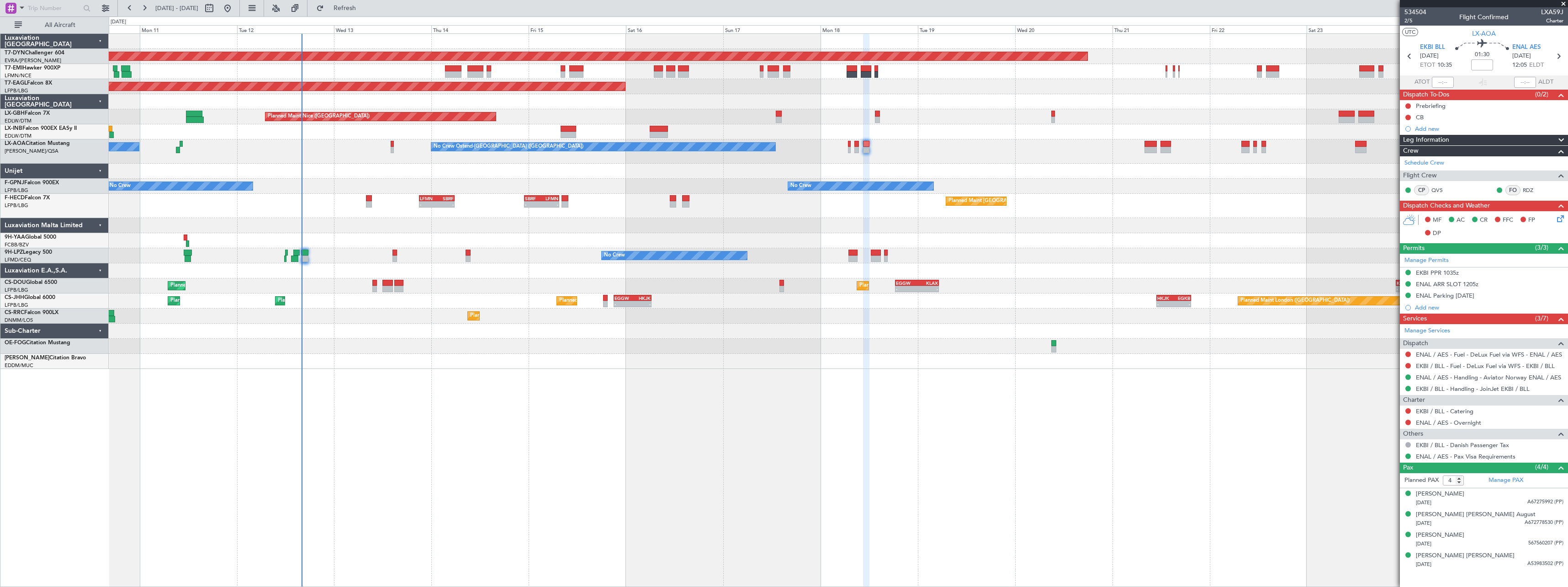
click at [827, 223] on div at bounding box center [838, 225] width 1459 height 15
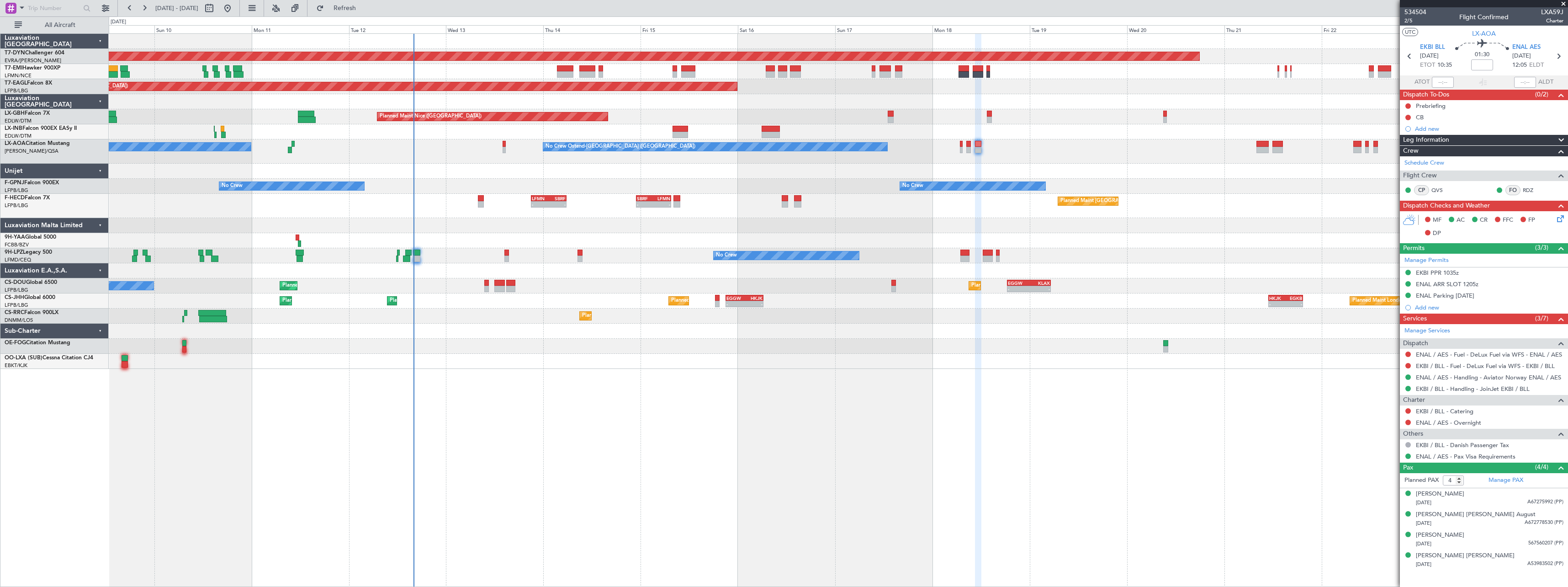
click at [536, 421] on div "Planned Maint Basel-Mulhouse Planned Maint New York (Teterboro) Planned Maint G…" at bounding box center [838, 310] width 1459 height 554
click at [546, 382] on div "Planned Maint Basel-Mulhouse Planned Maint New York (Teterboro) Planned Maint G…" at bounding box center [838, 310] width 1459 height 554
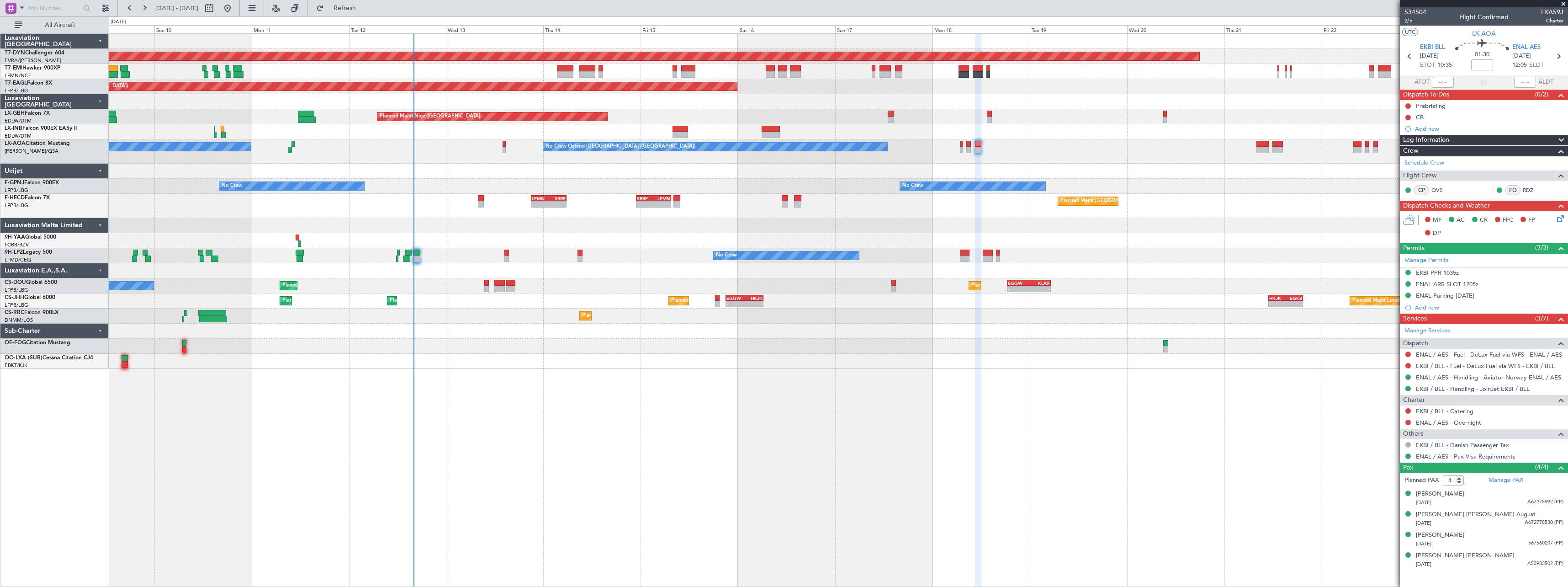
click at [1564, 2] on span at bounding box center [1563, 4] width 10 height 8
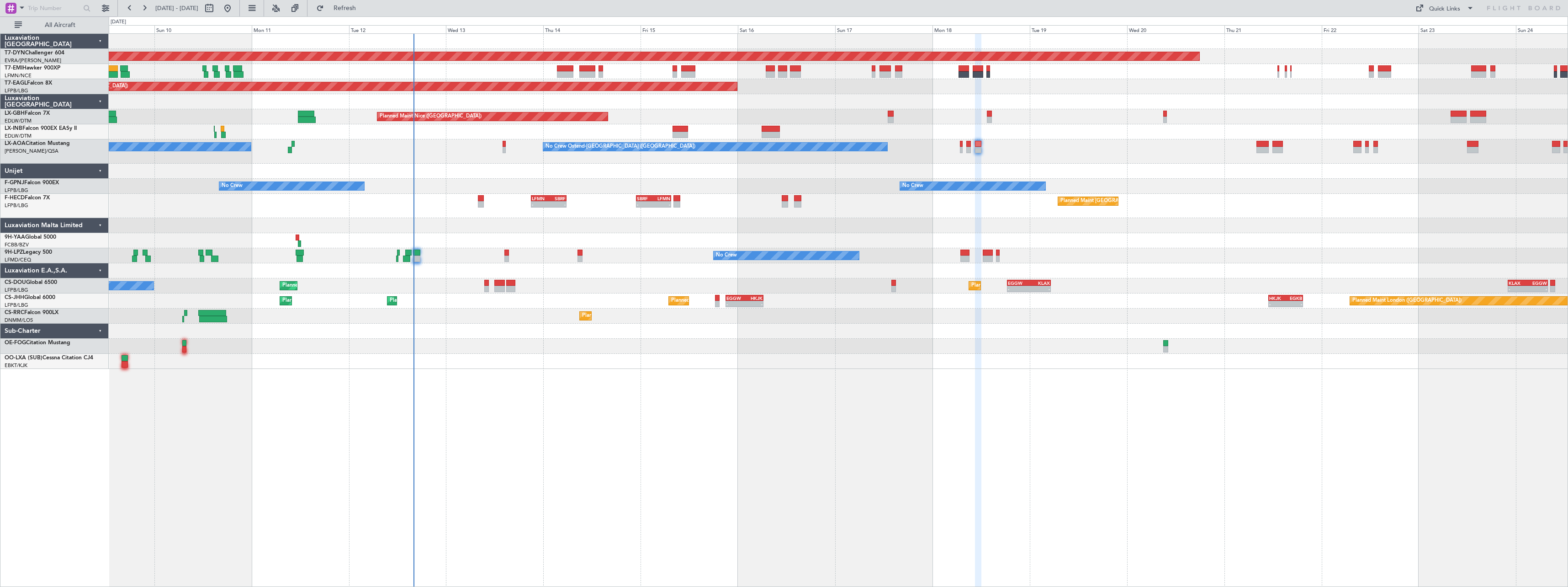
type input "0"
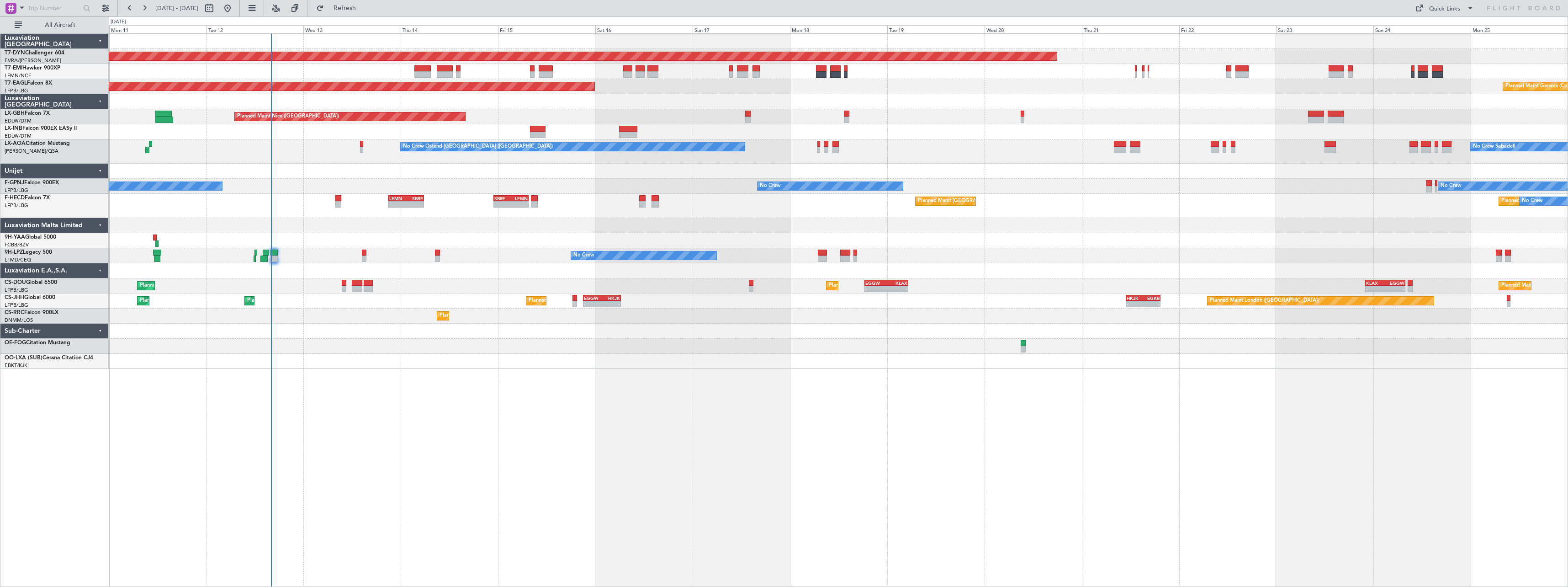
click at [466, 370] on div "Planned Maint Basel-Mulhouse Planned Maint New York (Teterboro) Planned Maint G…" at bounding box center [838, 310] width 1459 height 554
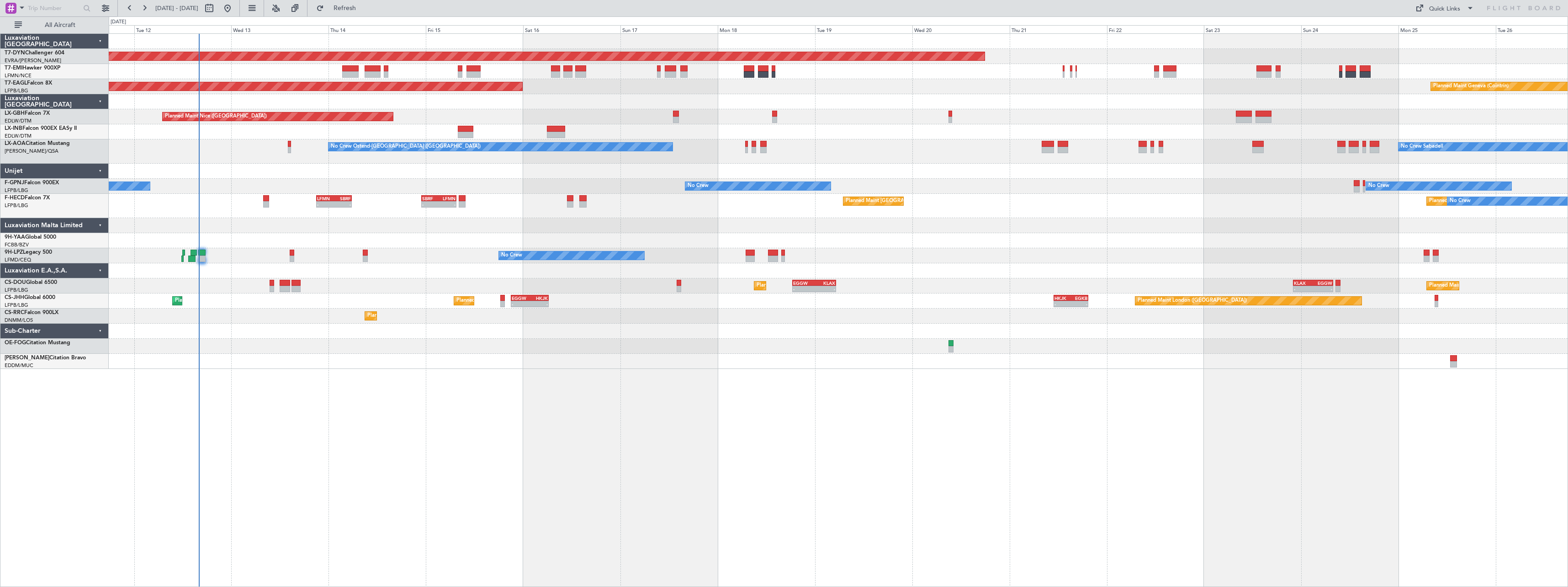
click at [393, 371] on div "Planned Maint Basel-Mulhouse Planned Maint New York (Teterboro) Planned Maint G…" at bounding box center [838, 310] width 1459 height 554
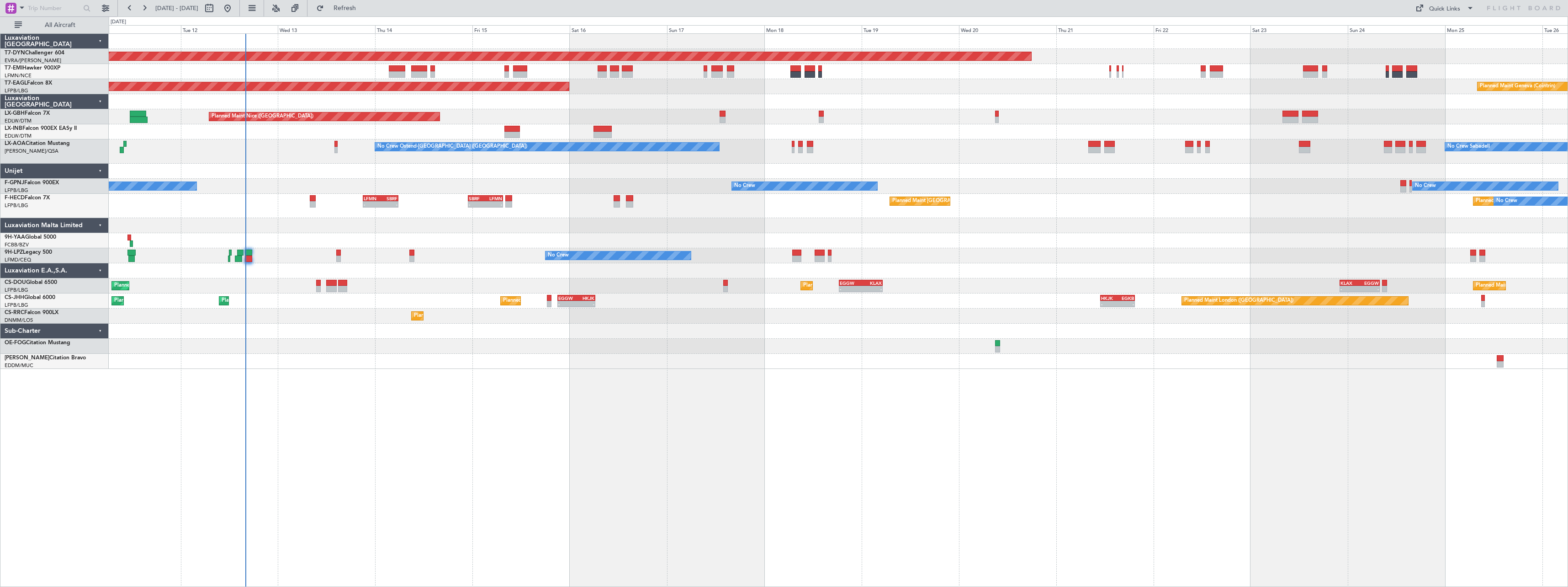
click at [527, 464] on div "Planned Maint Basel-Mulhouse Planned Maint New York (Teterboro) Planned Maint G…" at bounding box center [838, 310] width 1459 height 554
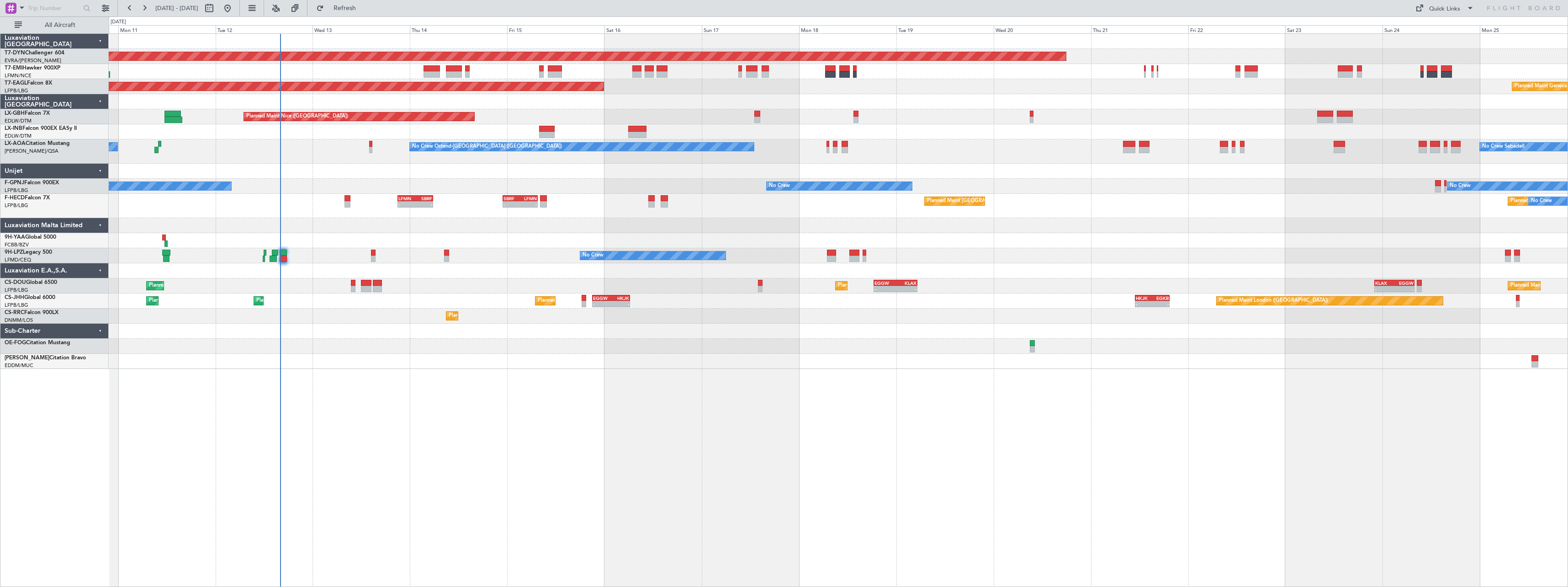
click at [476, 373] on div "Planned Maint Basel-Mulhouse Planned Maint New York (Teterboro) Planned Maint G…" at bounding box center [838, 310] width 1459 height 554
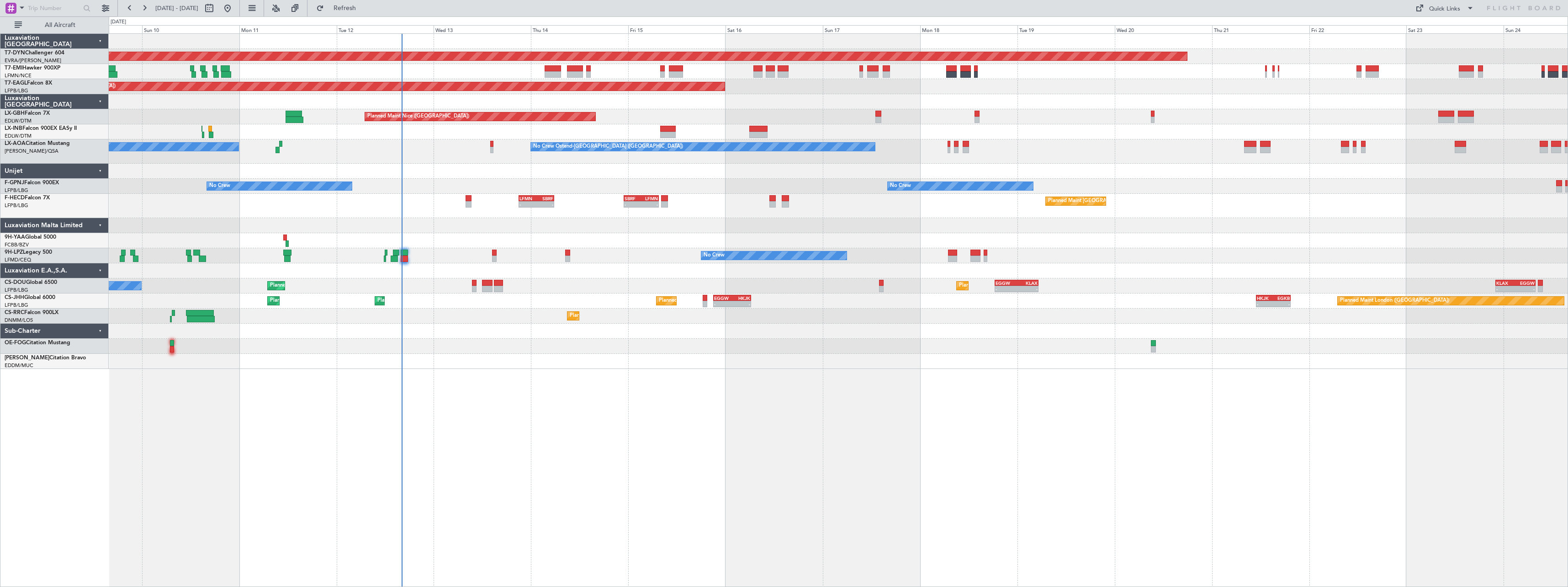
click at [796, 359] on div at bounding box center [838, 361] width 1459 height 15
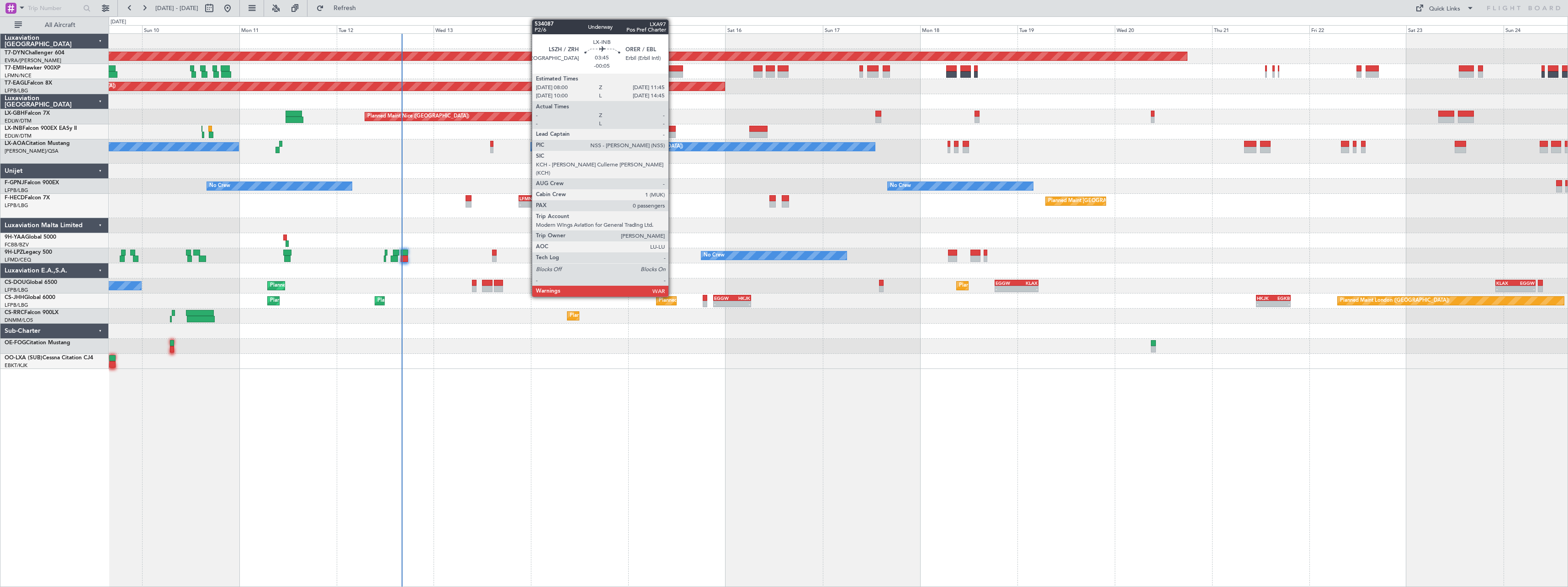
click at [673, 129] on div at bounding box center [668, 129] width 16 height 6
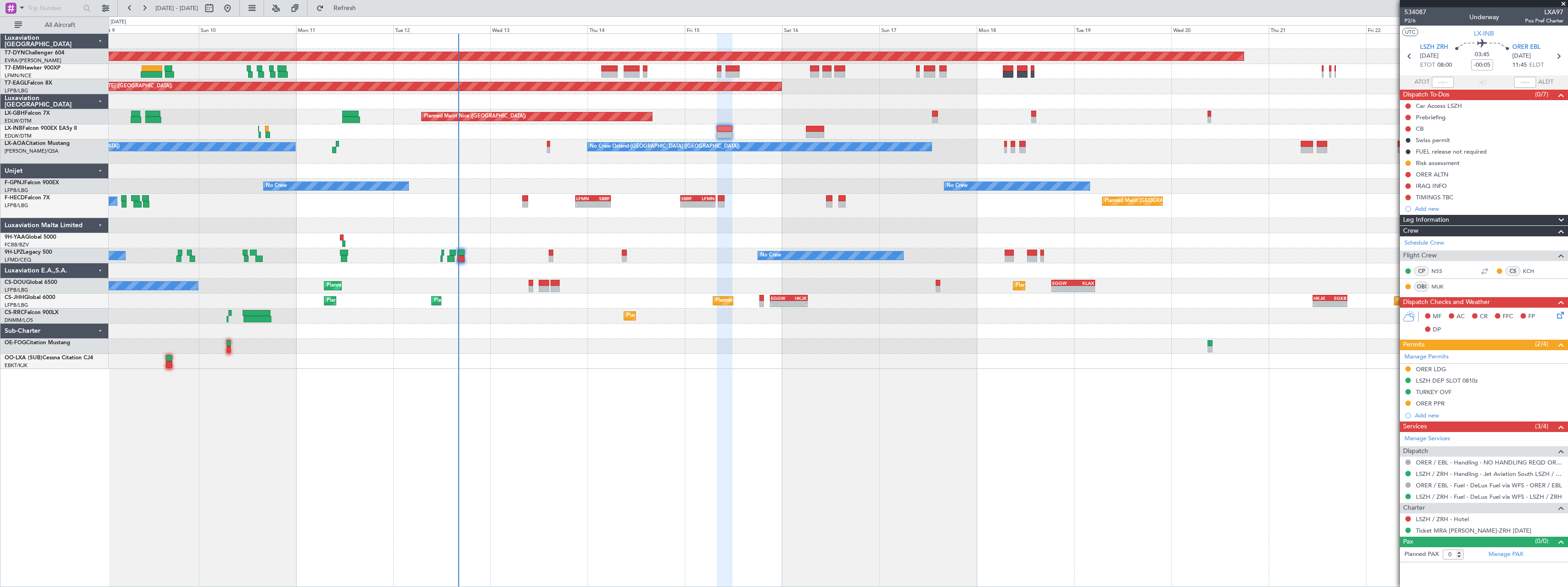
click at [566, 355] on div at bounding box center [838, 361] width 1459 height 15
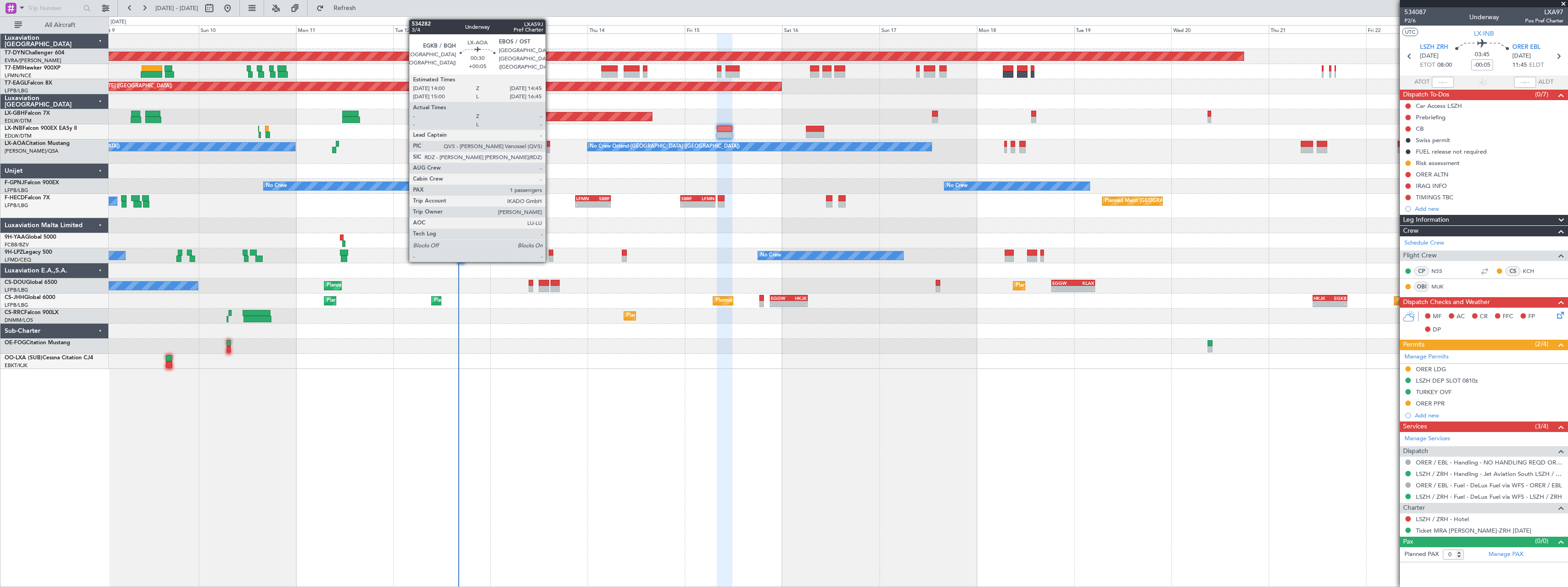
click at [550, 145] on div at bounding box center [549, 144] width 3 height 6
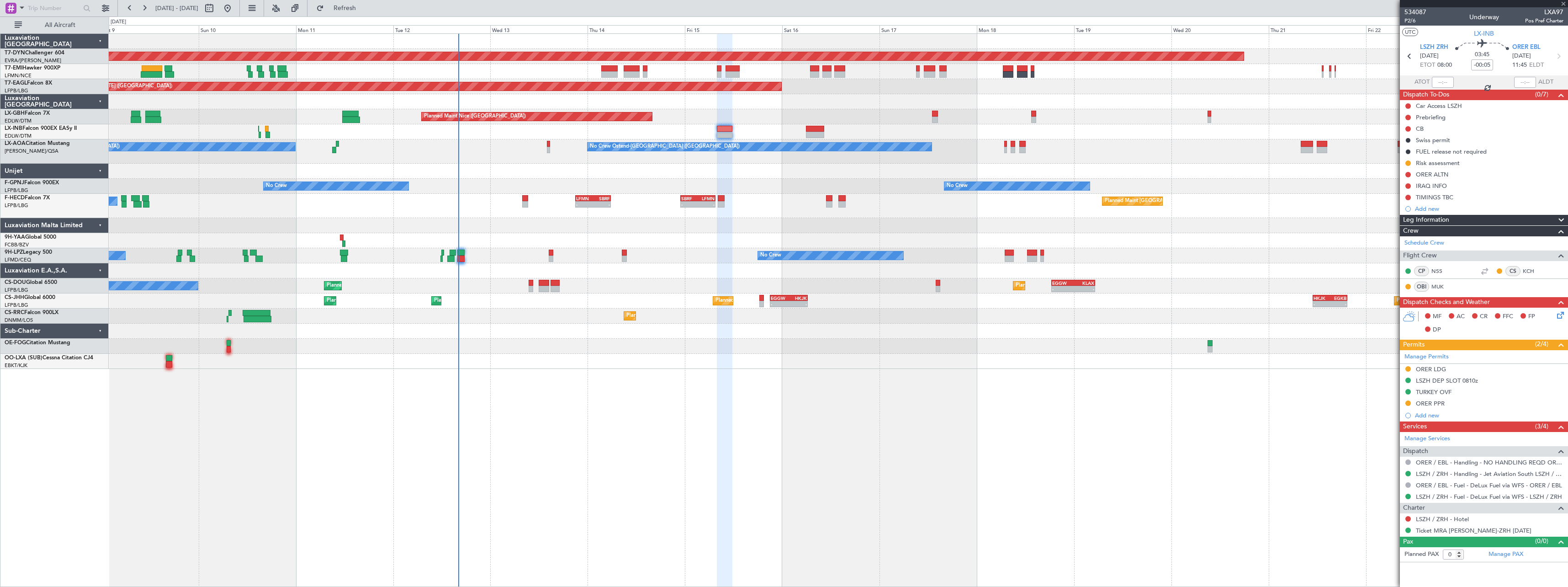
type input "+00:05"
type input "1"
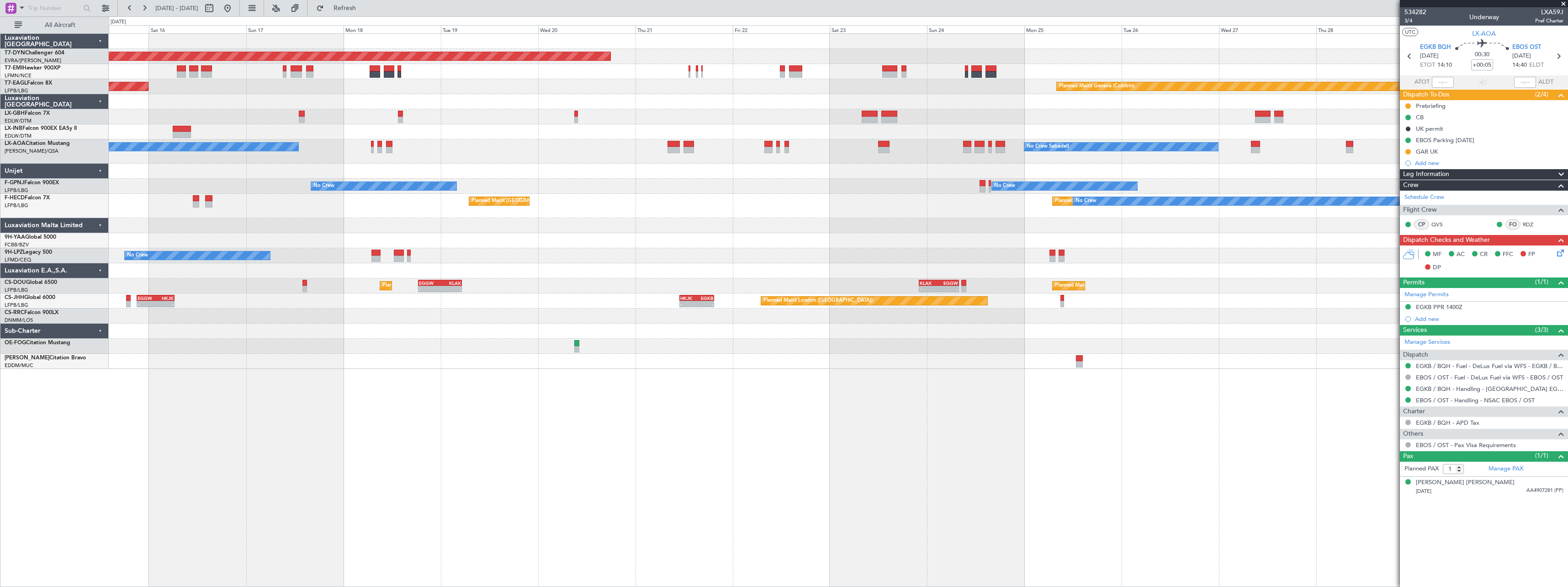
click at [542, 235] on div "Planned Maint Basel-Mulhouse Planned Maint New York (Teterboro) Planned Maint G…" at bounding box center [838, 201] width 1459 height 335
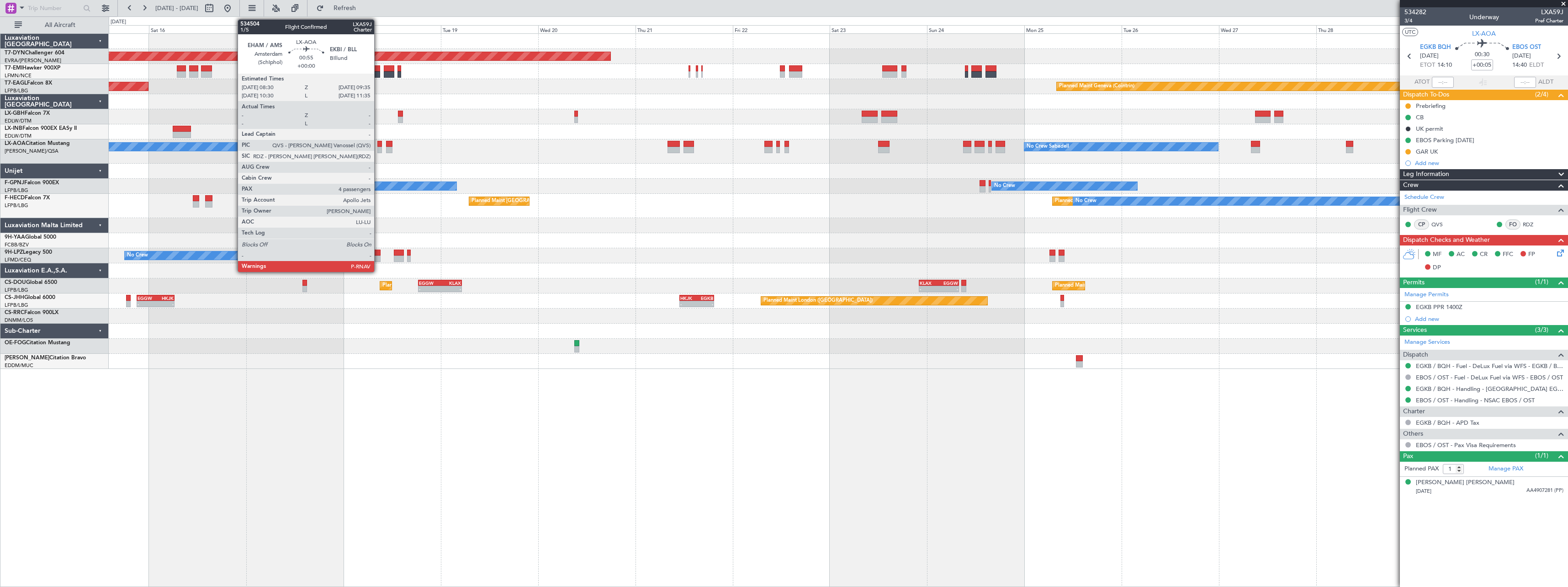
click at [378, 147] on div at bounding box center [380, 150] width 5 height 6
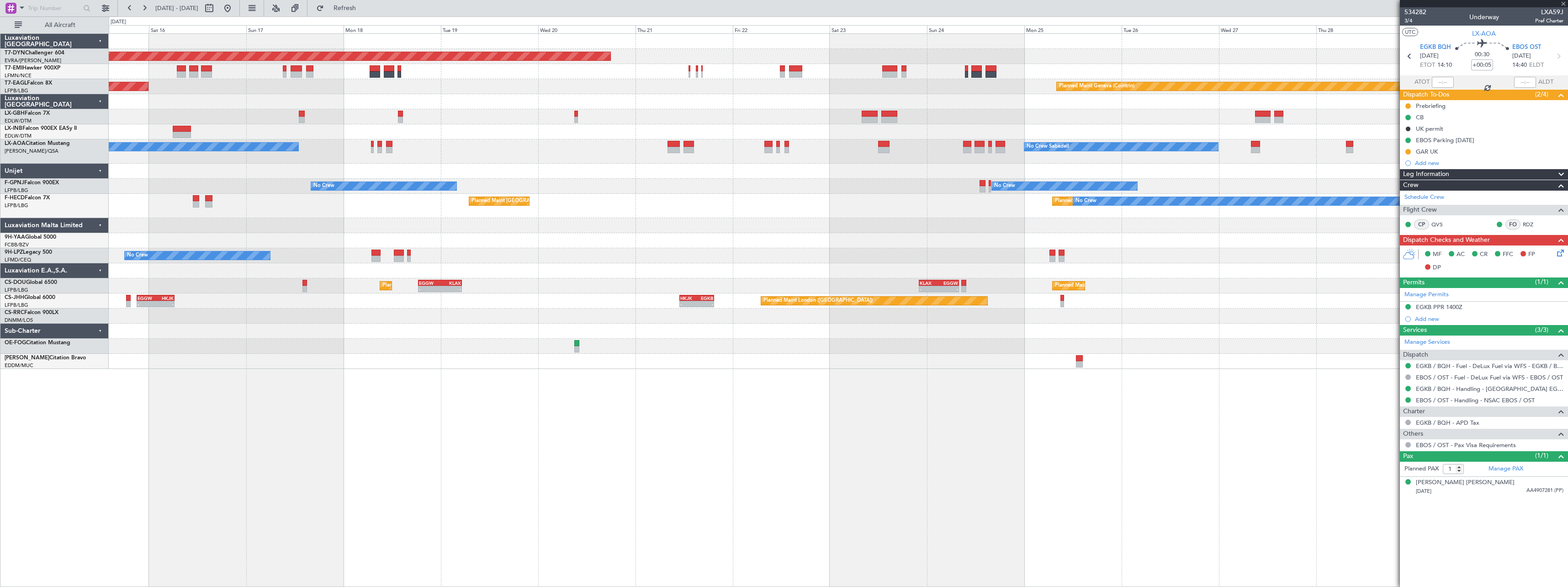
type input "4"
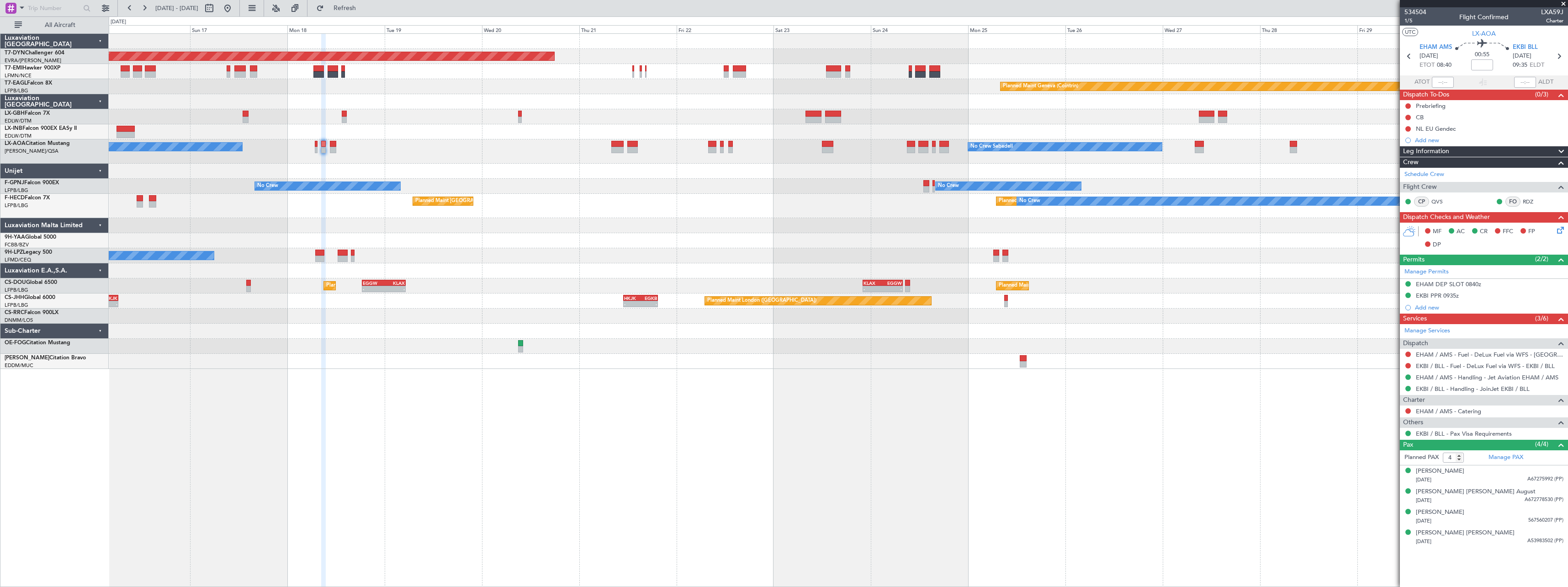
click at [385, 164] on div at bounding box center [838, 171] width 1459 height 15
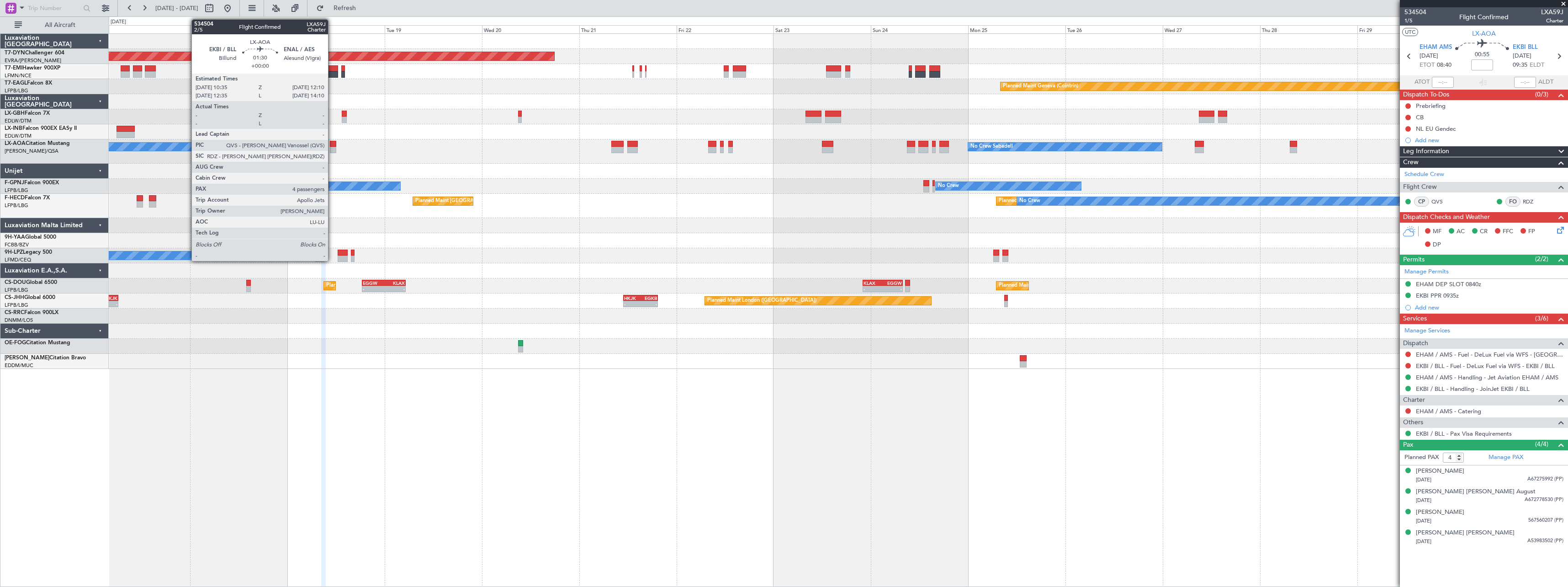
click at [332, 148] on div at bounding box center [333, 150] width 7 height 6
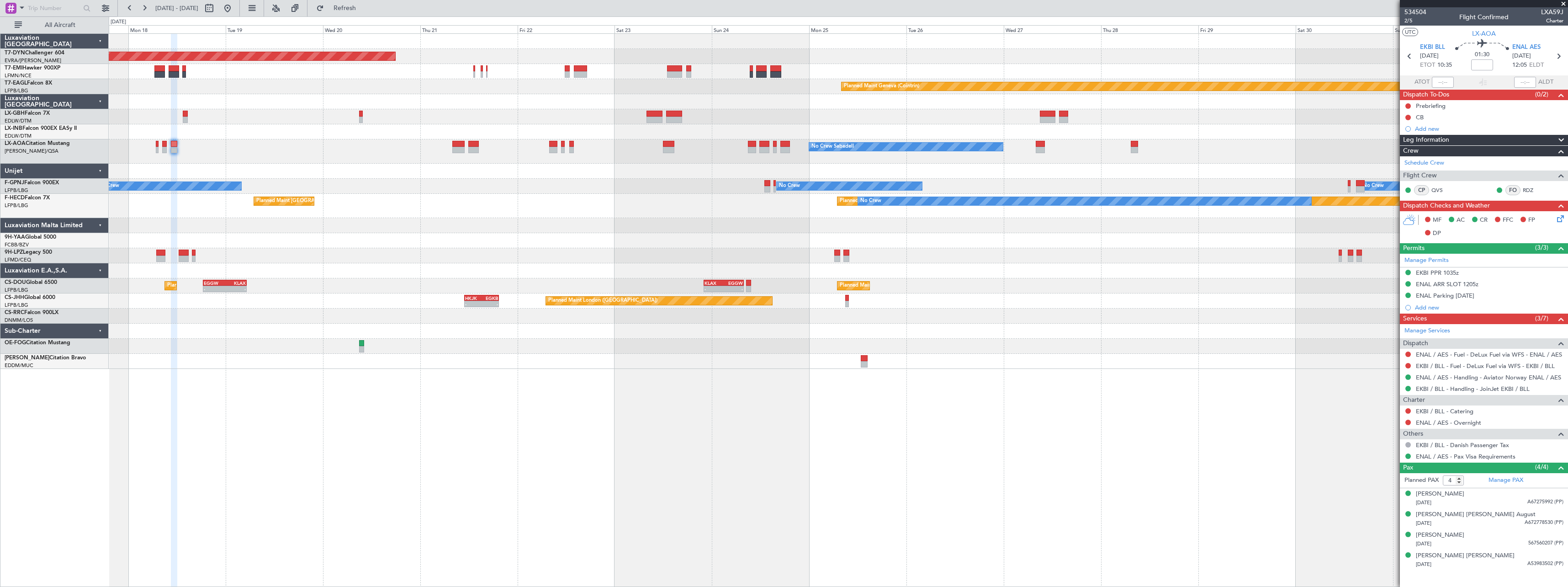
click at [507, 178] on div at bounding box center [838, 171] width 1459 height 15
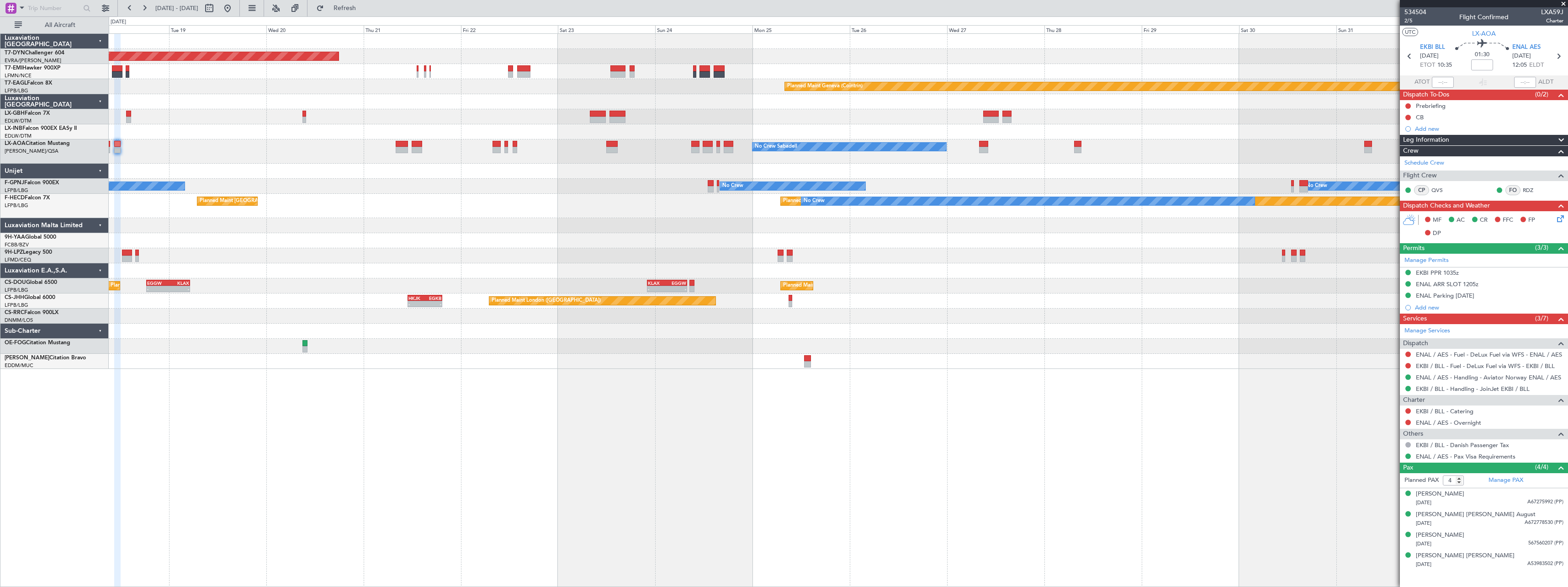
click at [368, 194] on div "Planned Maint Paris (Le Bourget) No Crew Planned Maint Paris (Le Bourget) SBRF …" at bounding box center [838, 205] width 1459 height 25
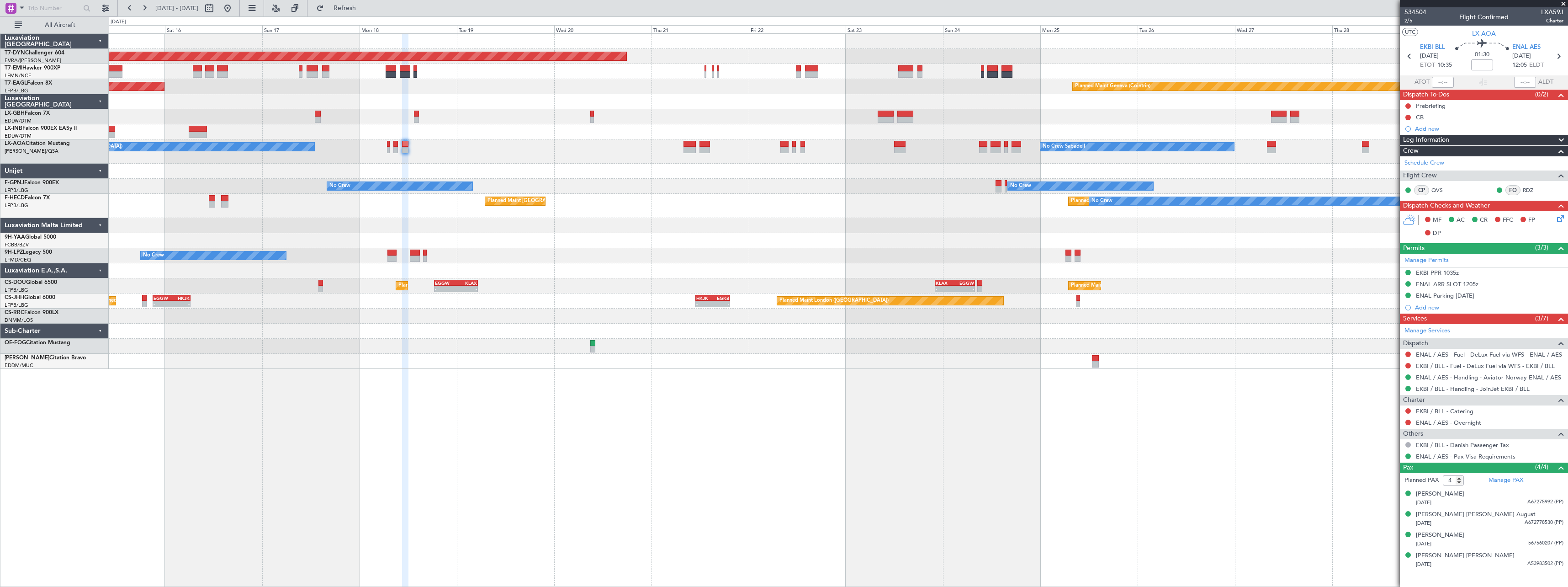
click at [630, 191] on div "Planned Maint Basel-Mulhouse Planned Maint Geneva (Cointrin) Planned Maint New …" at bounding box center [838, 201] width 1459 height 335
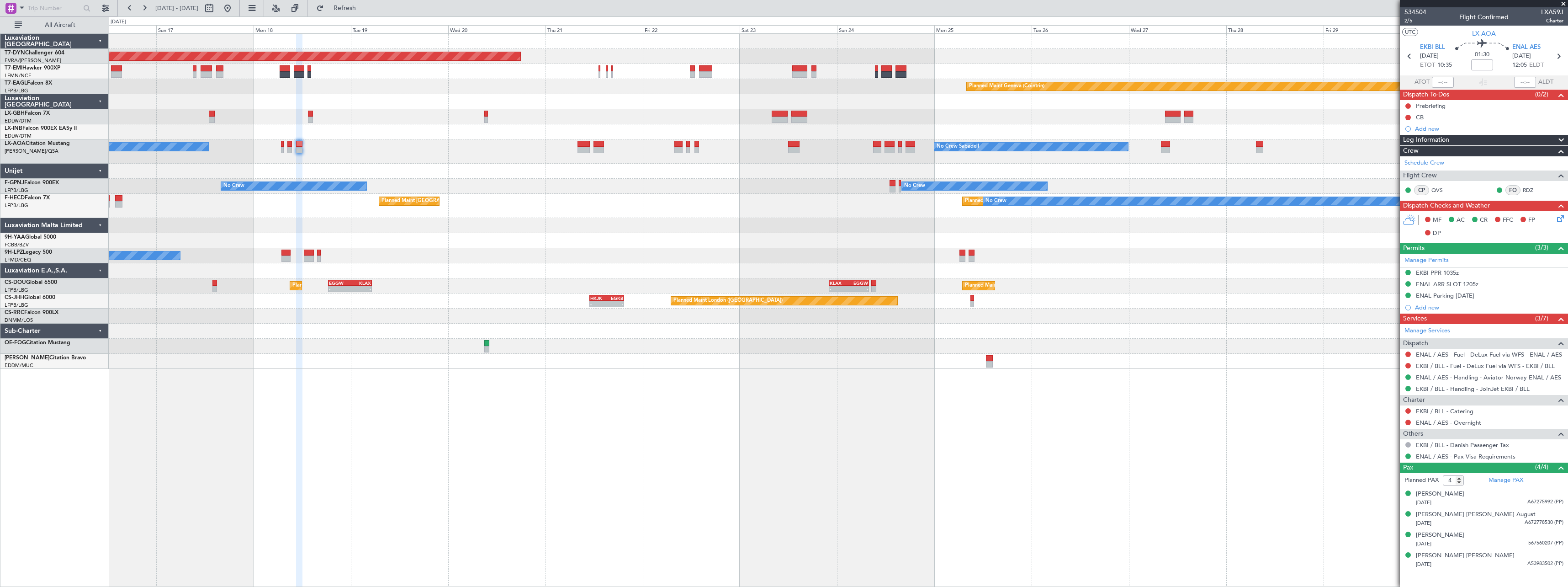
click at [623, 220] on div at bounding box center [838, 225] width 1459 height 15
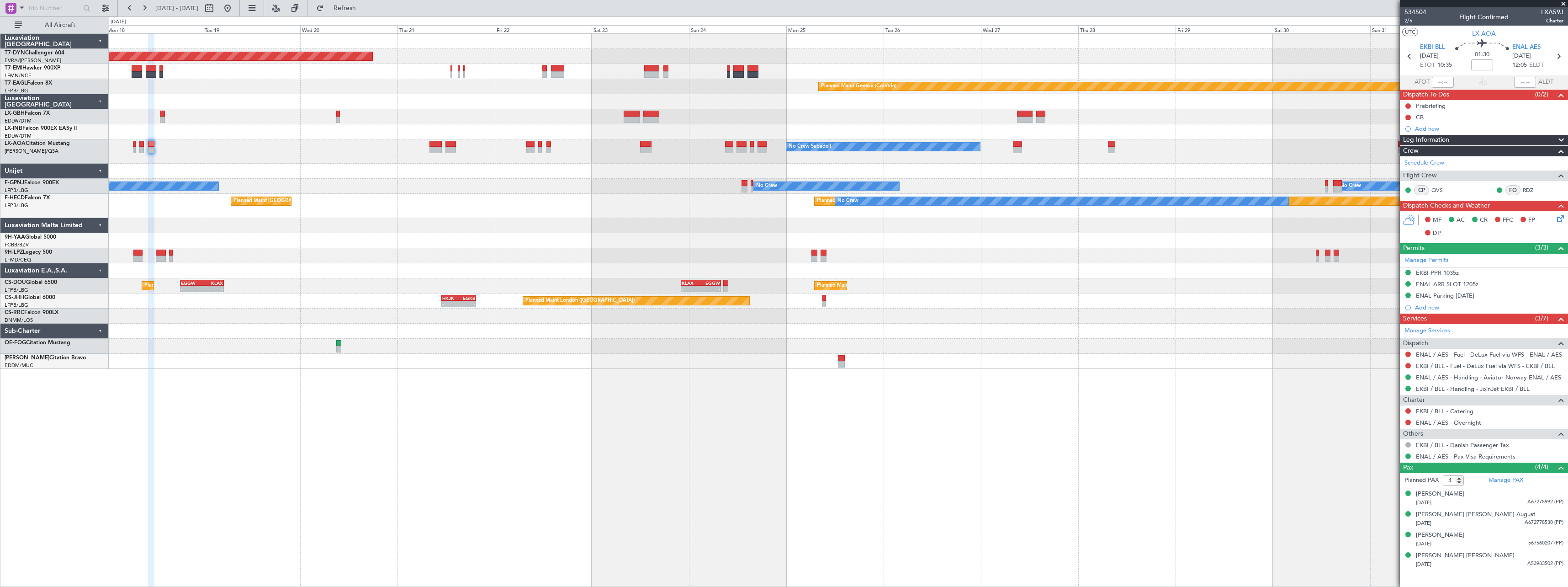
click at [482, 179] on div "Planned Maint Basel-Mulhouse Planned Maint Geneva (Cointrin) Planned Maint New …" at bounding box center [838, 201] width 1459 height 335
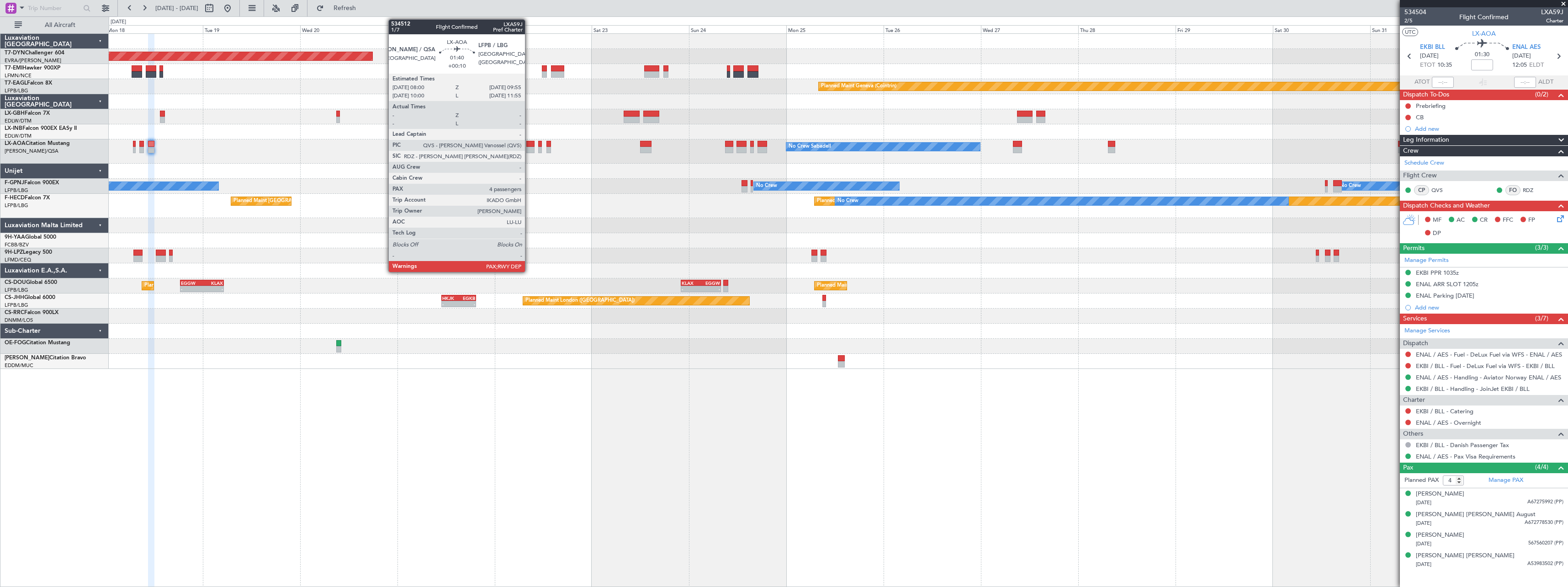
click at [529, 150] on div at bounding box center [531, 150] width 8 height 6
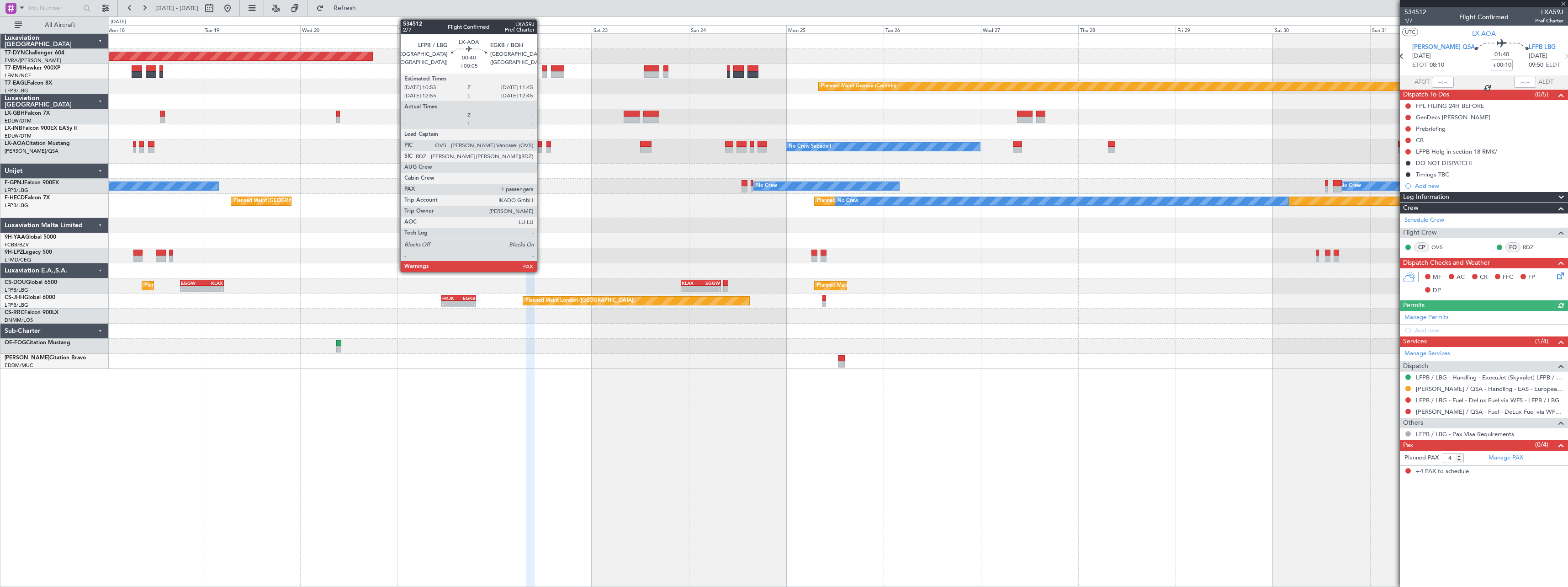
click at [541, 151] on div at bounding box center [540, 150] width 4 height 6
click at [550, 149] on div at bounding box center [549, 150] width 5 height 6
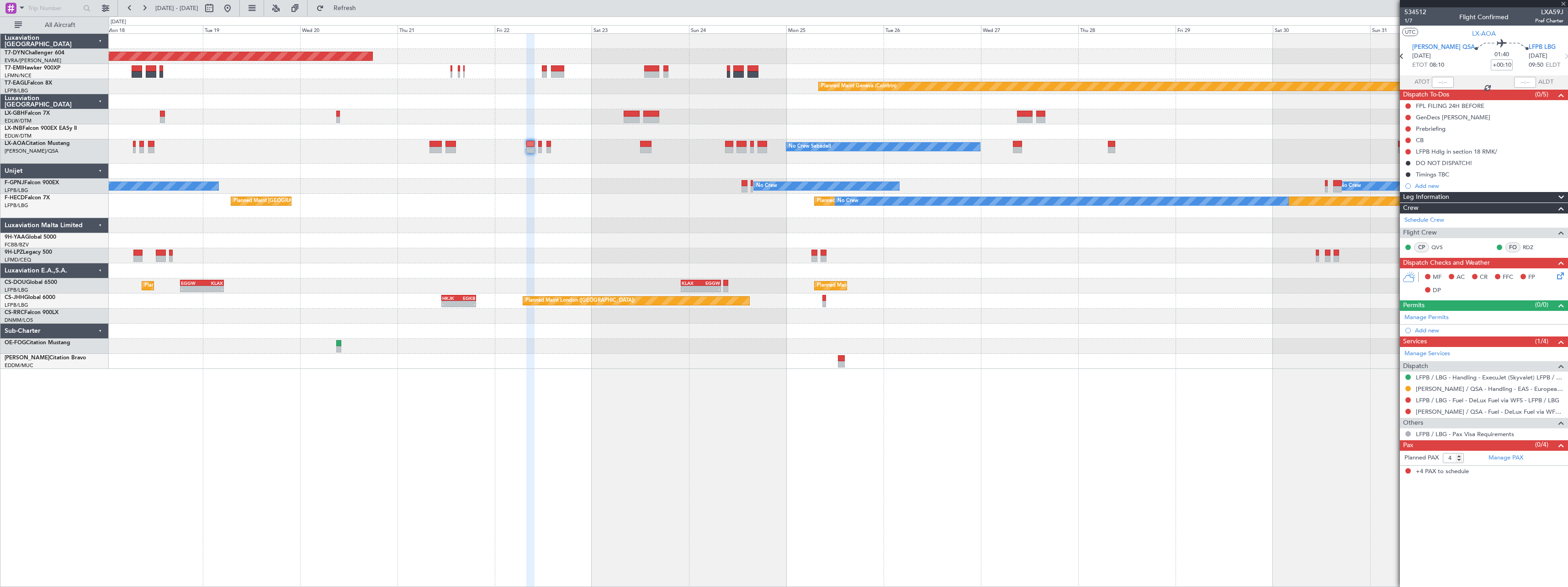
type input "+00:15"
type input "2"
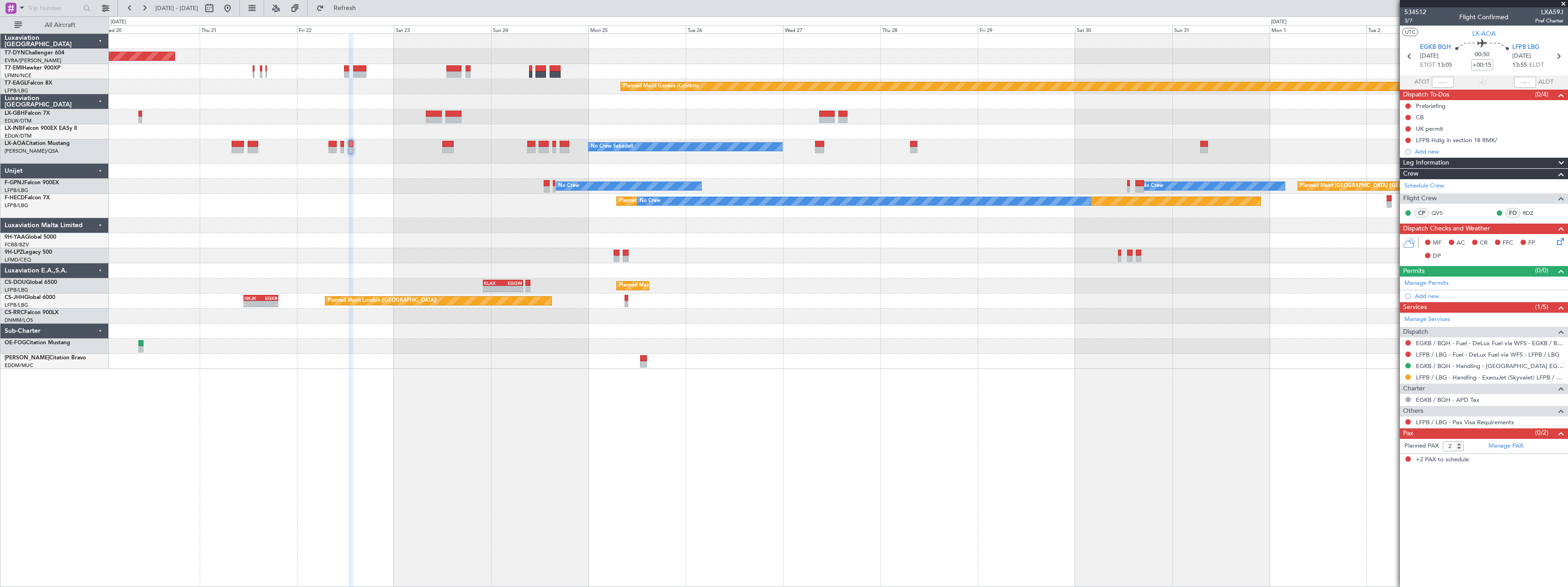
click at [455, 207] on div "Planned Maint Paris (Le Bourget) No Crew Planned Maint Paris (Le Bourget)" at bounding box center [838, 205] width 1459 height 25
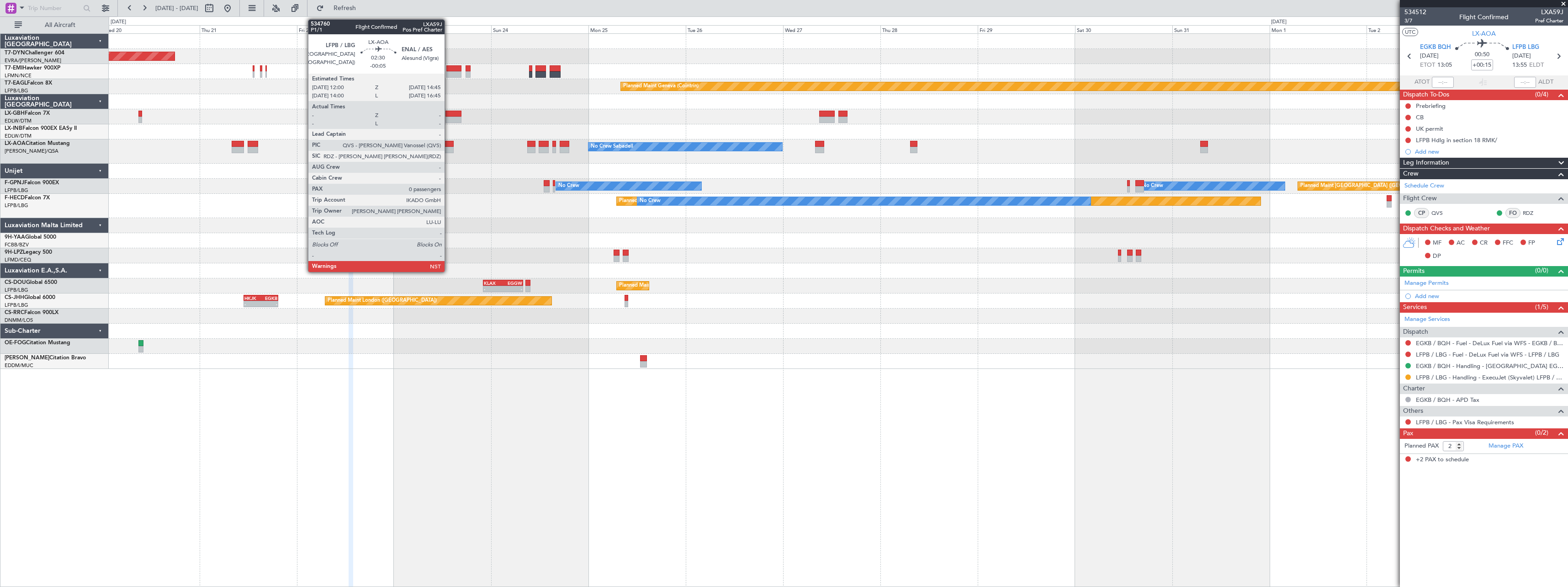
click at [449, 148] on div at bounding box center [448, 150] width 11 height 6
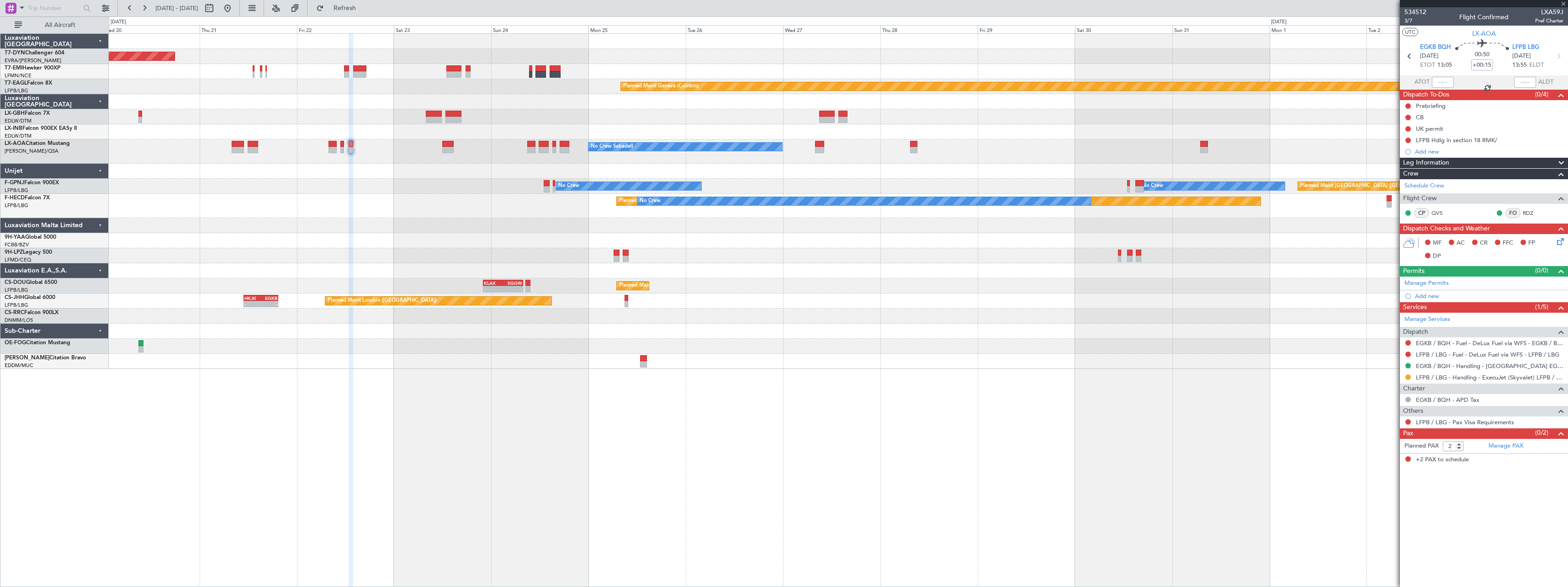
type input "-00:05"
type input "0"
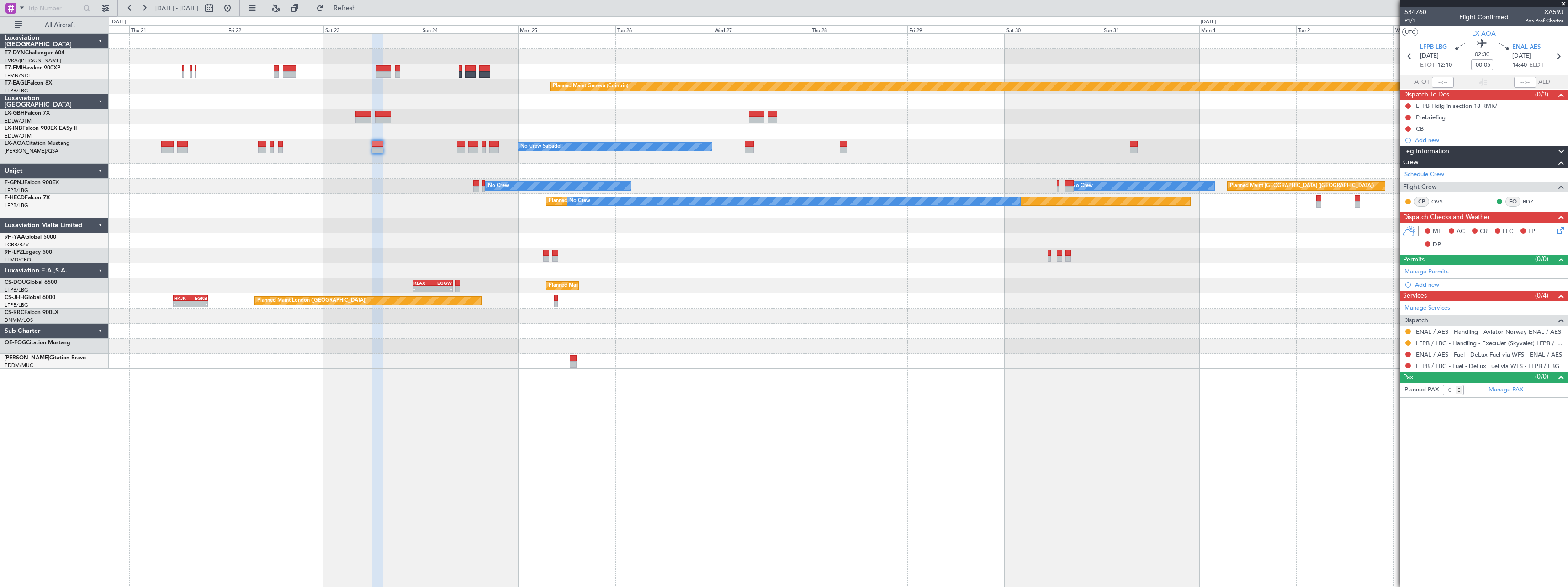
click at [439, 172] on div at bounding box center [838, 171] width 1459 height 15
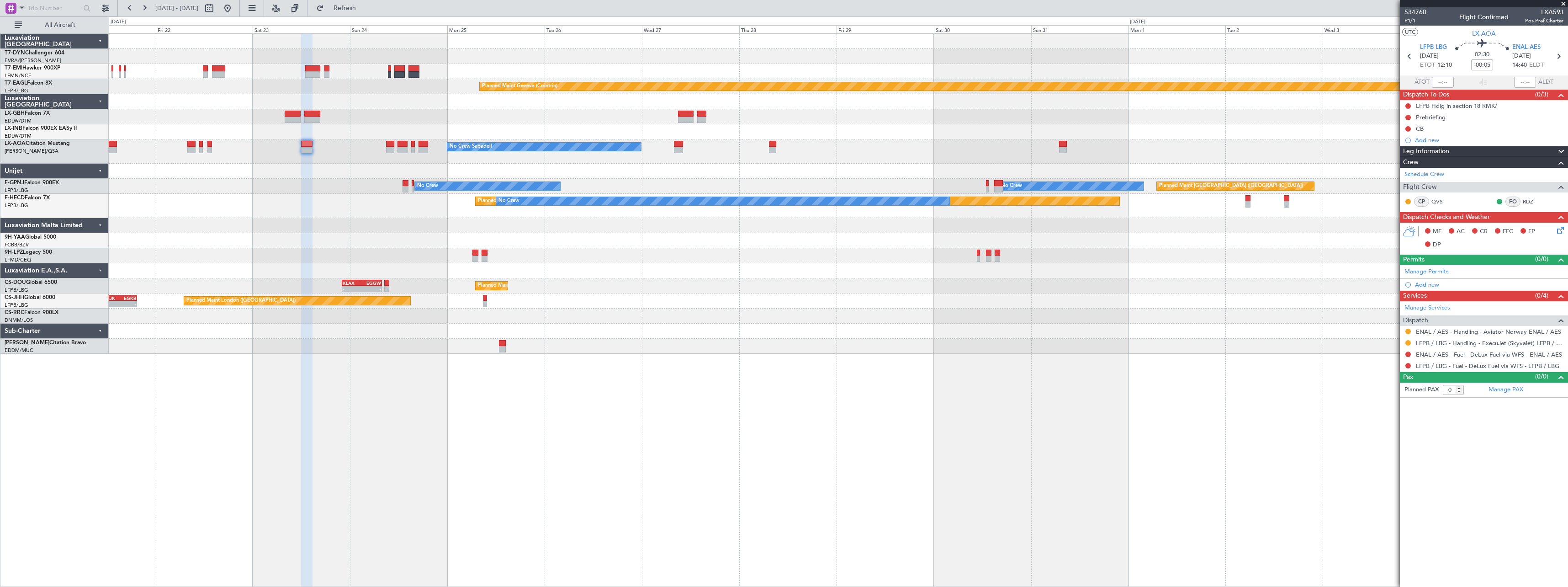
click at [383, 171] on div "Planned Maint Basel-Mulhouse Planned Maint Geneva (Cointrin) No Crew Sabadell N…" at bounding box center [838, 194] width 1459 height 320
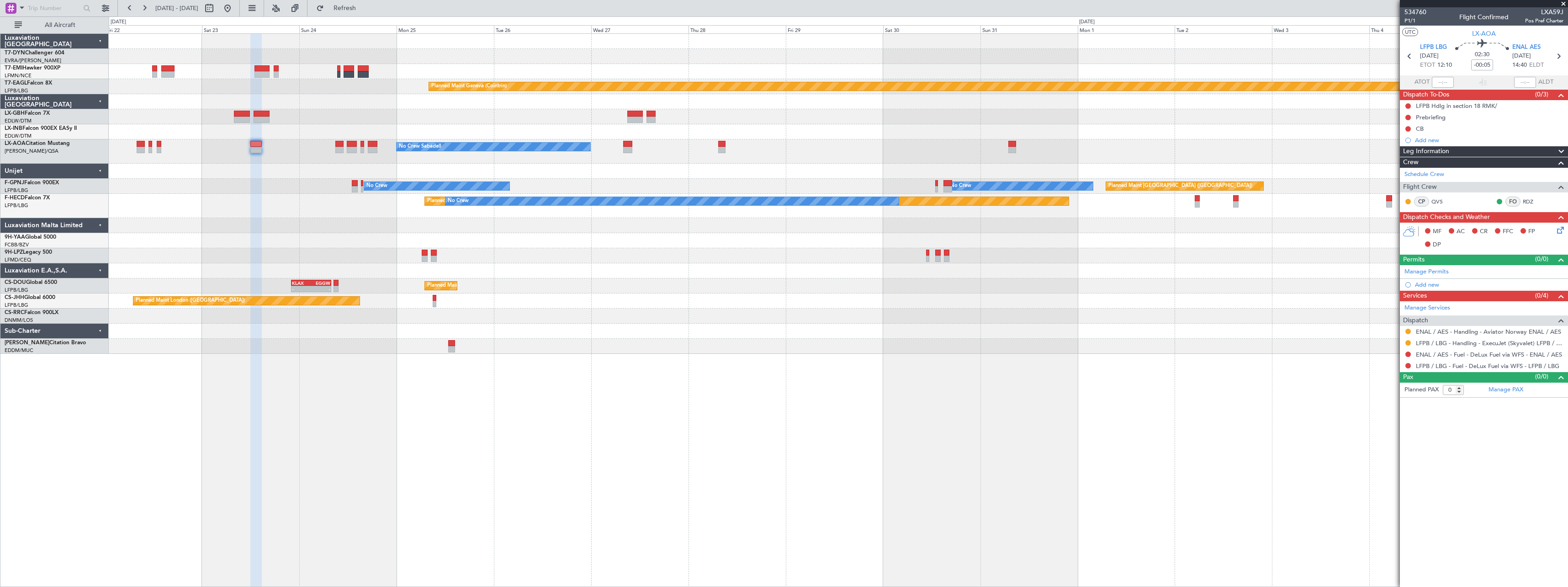
click at [408, 163] on div at bounding box center [838, 171] width 1459 height 15
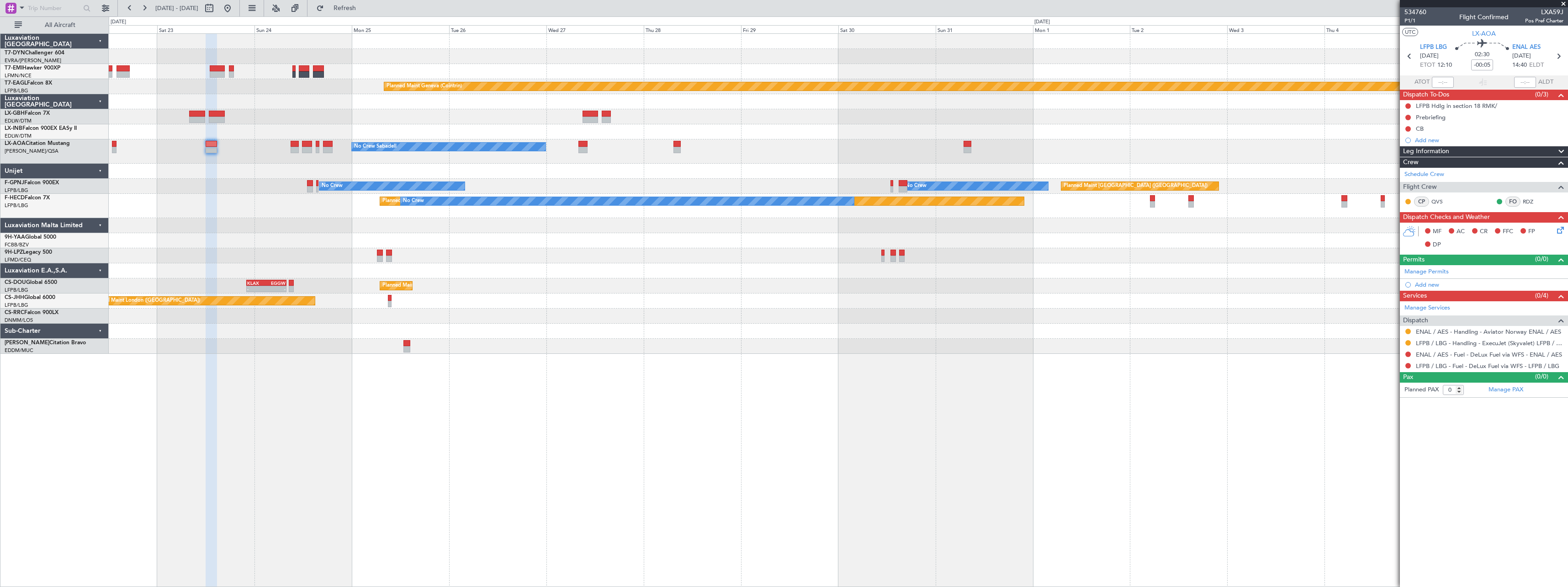
click at [338, 163] on div "Planned Maint Basel-Mulhouse Planned Maint Geneva (Cointrin) No Crew Sabadell N…" at bounding box center [838, 194] width 1459 height 320
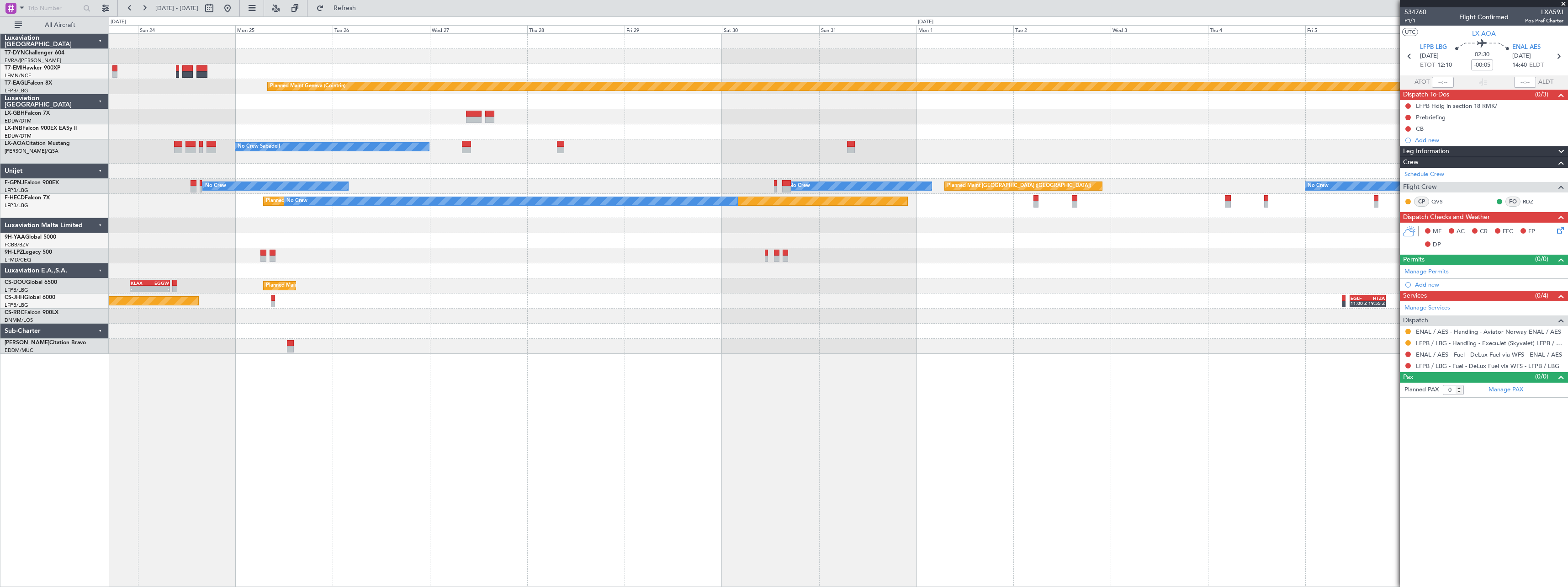
click at [537, 166] on div at bounding box center [838, 171] width 1459 height 15
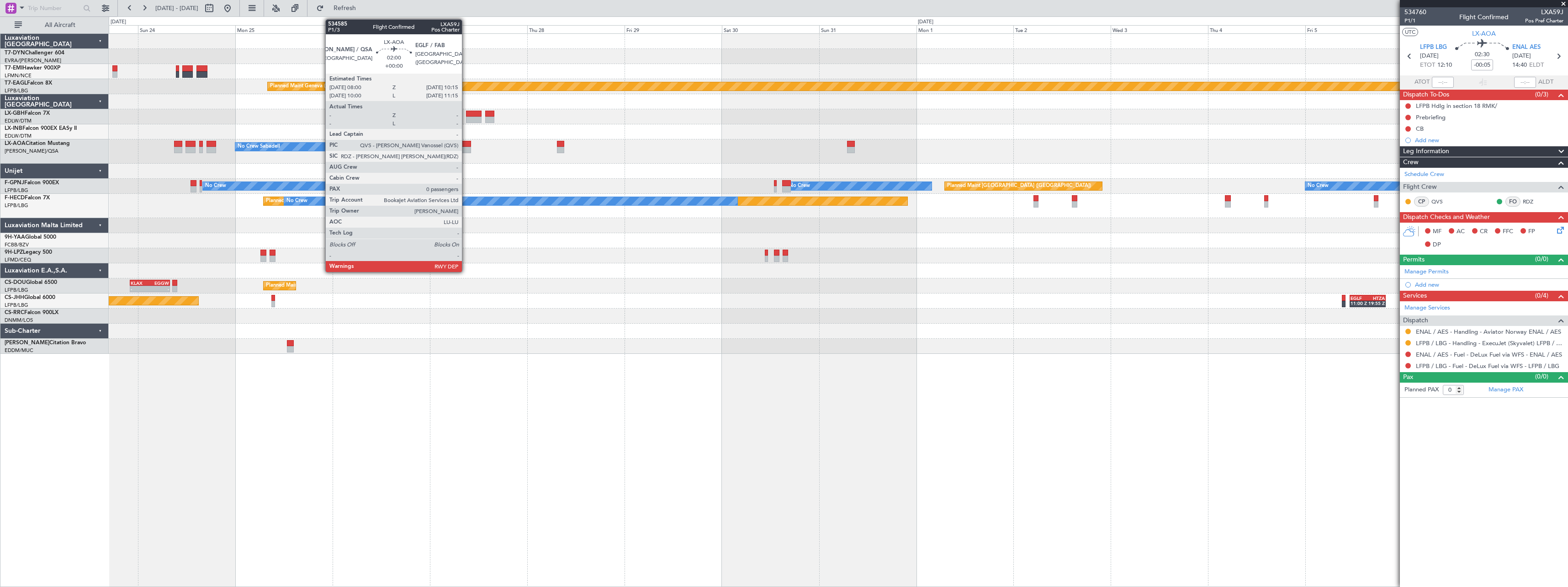
click at [466, 146] on div at bounding box center [466, 144] width 10 height 6
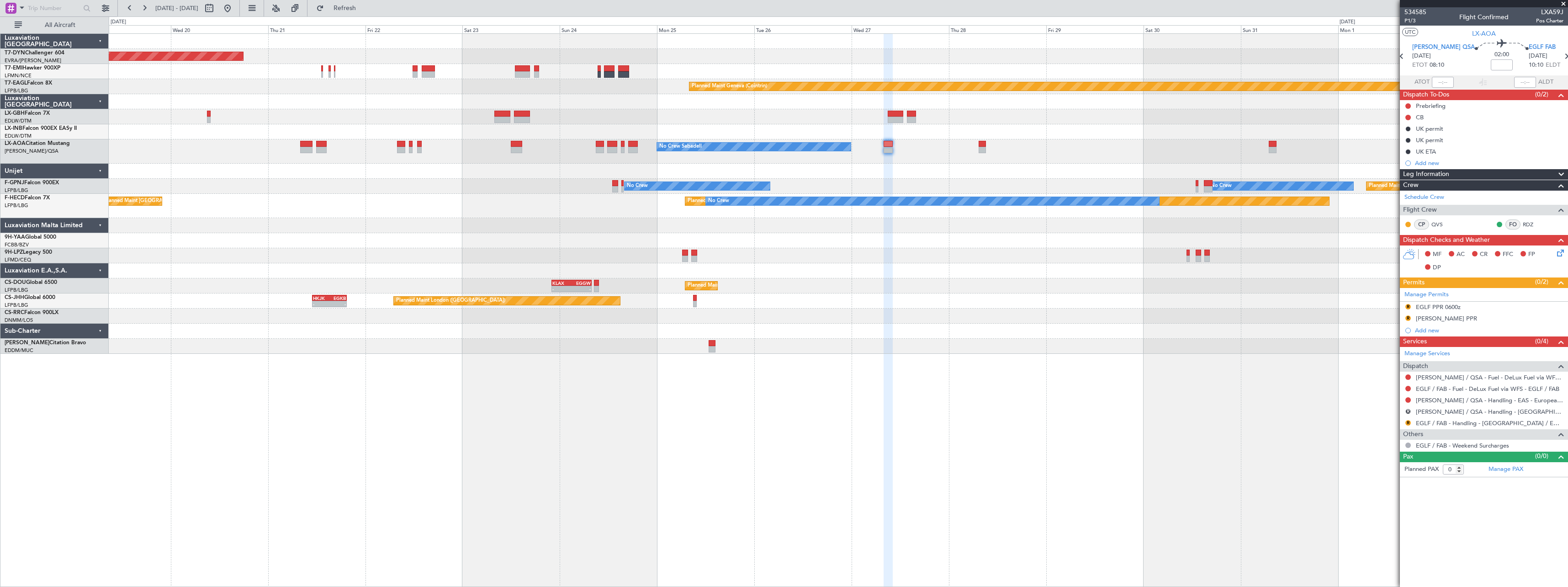
click at [810, 152] on div "Planned Maint Basel-Mulhouse Planned Maint Geneva (Cointrin) Planned Maint New …" at bounding box center [838, 194] width 1459 height 320
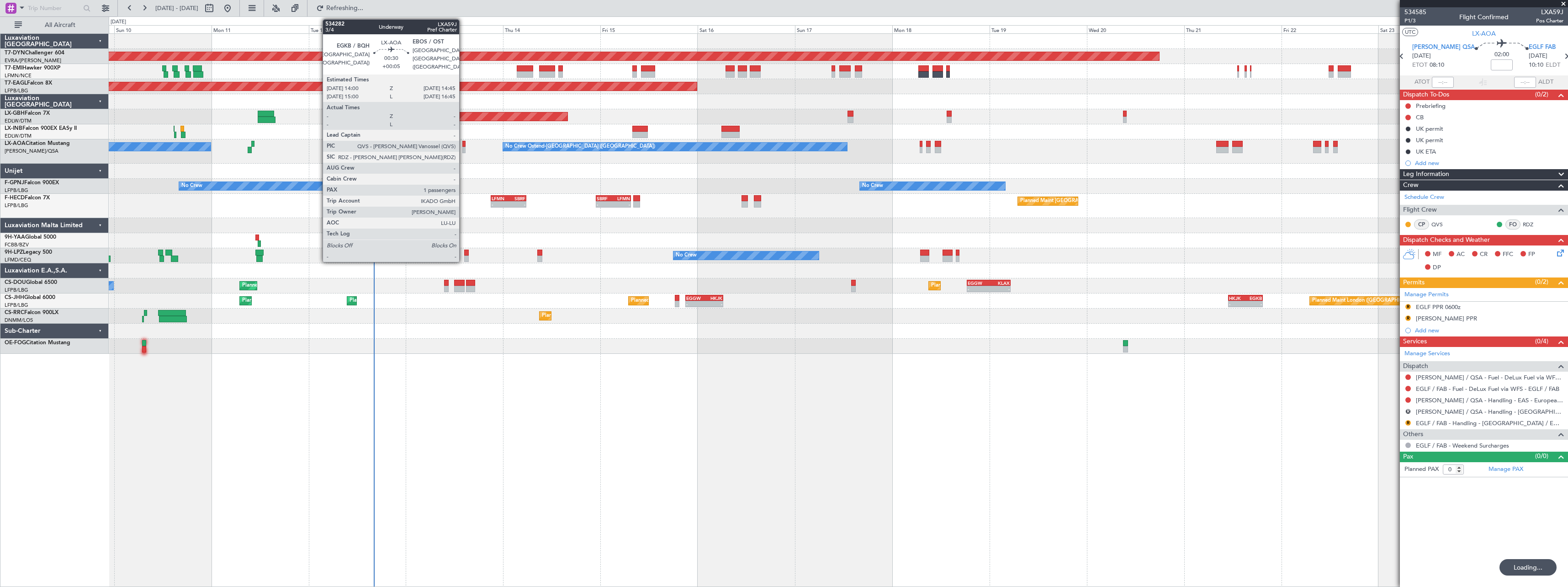
click at [463, 148] on div at bounding box center [464, 150] width 3 height 6
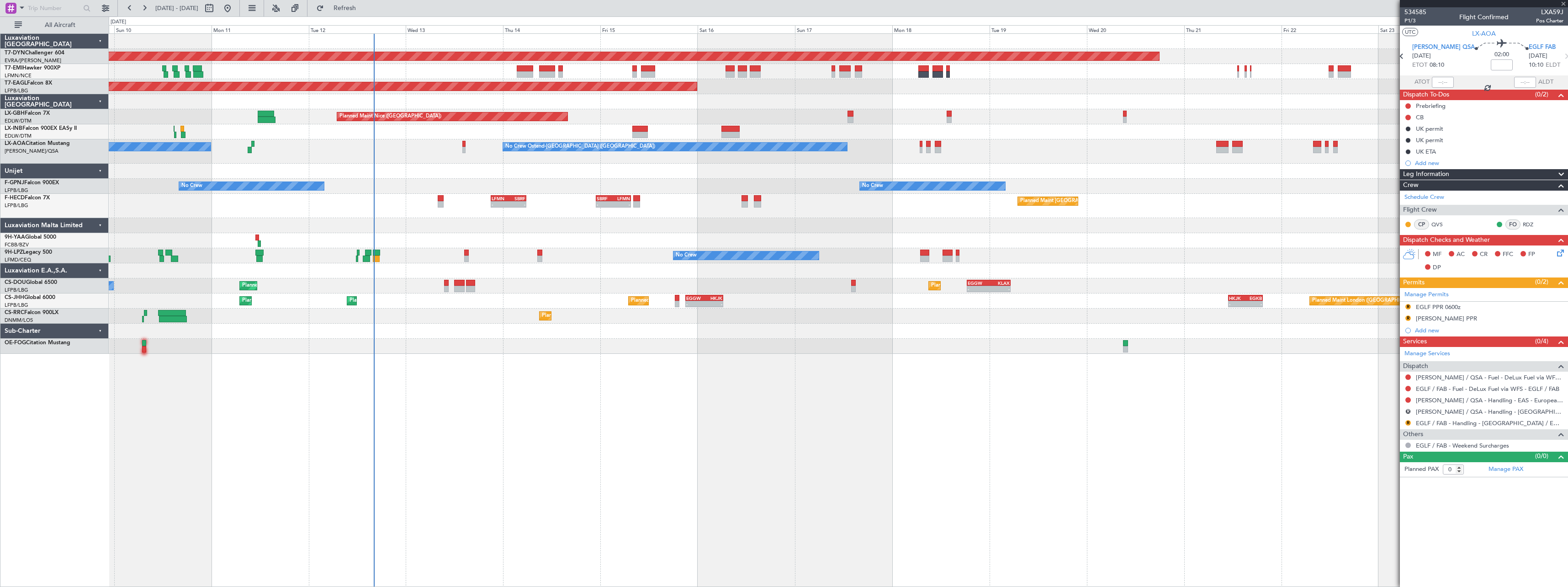
type input "+00:05"
type input "1"
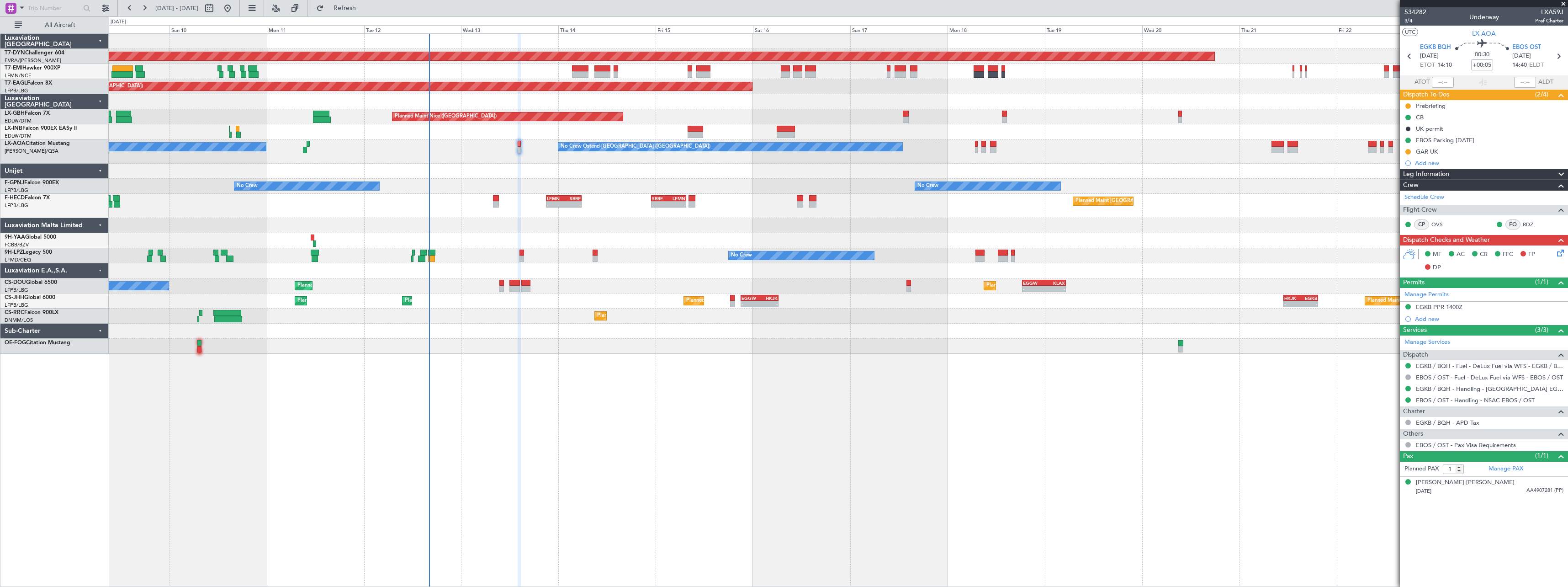
click at [470, 168] on div at bounding box center [838, 171] width 1459 height 15
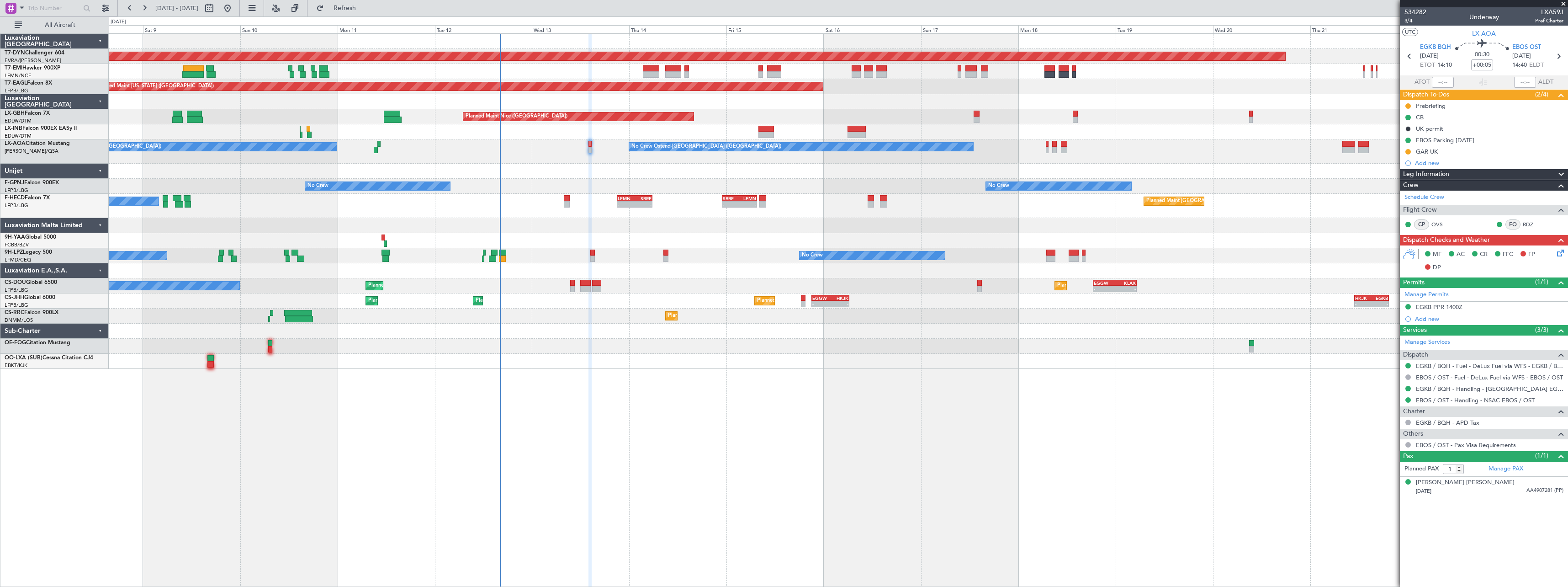
click at [540, 221] on div at bounding box center [838, 225] width 1459 height 15
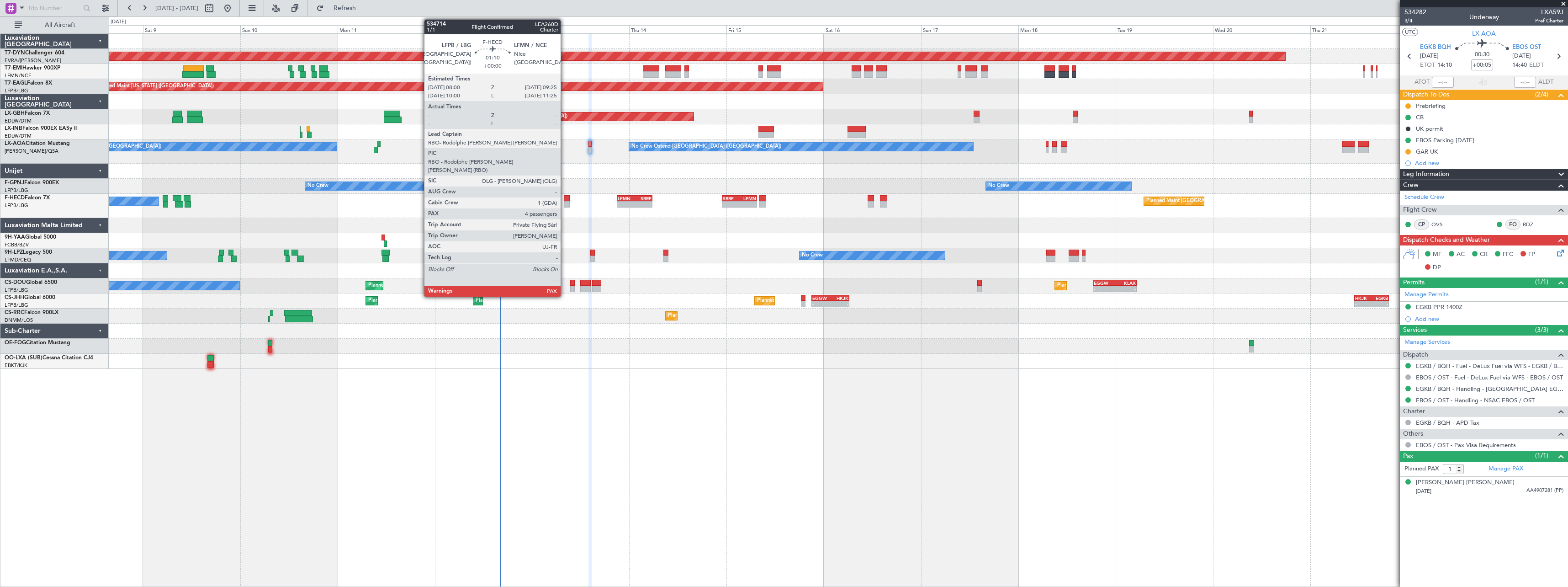
click at [565, 199] on div at bounding box center [566, 198] width 6 height 6
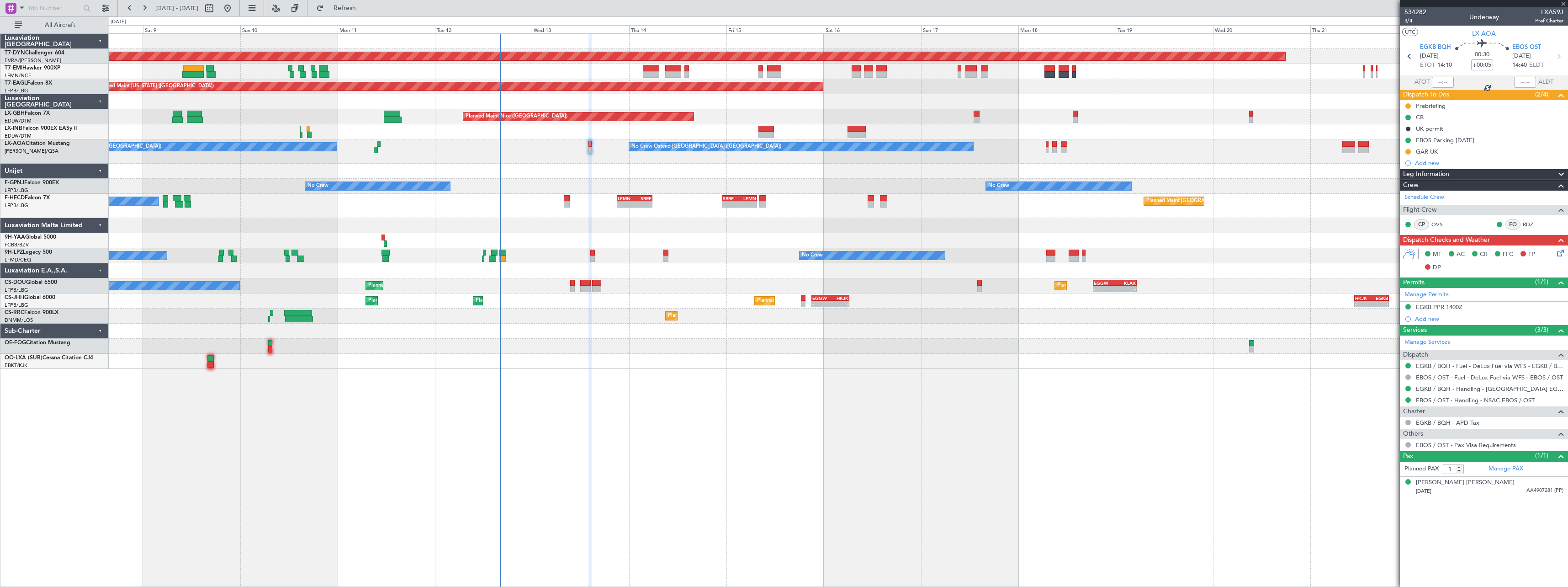
type input "4"
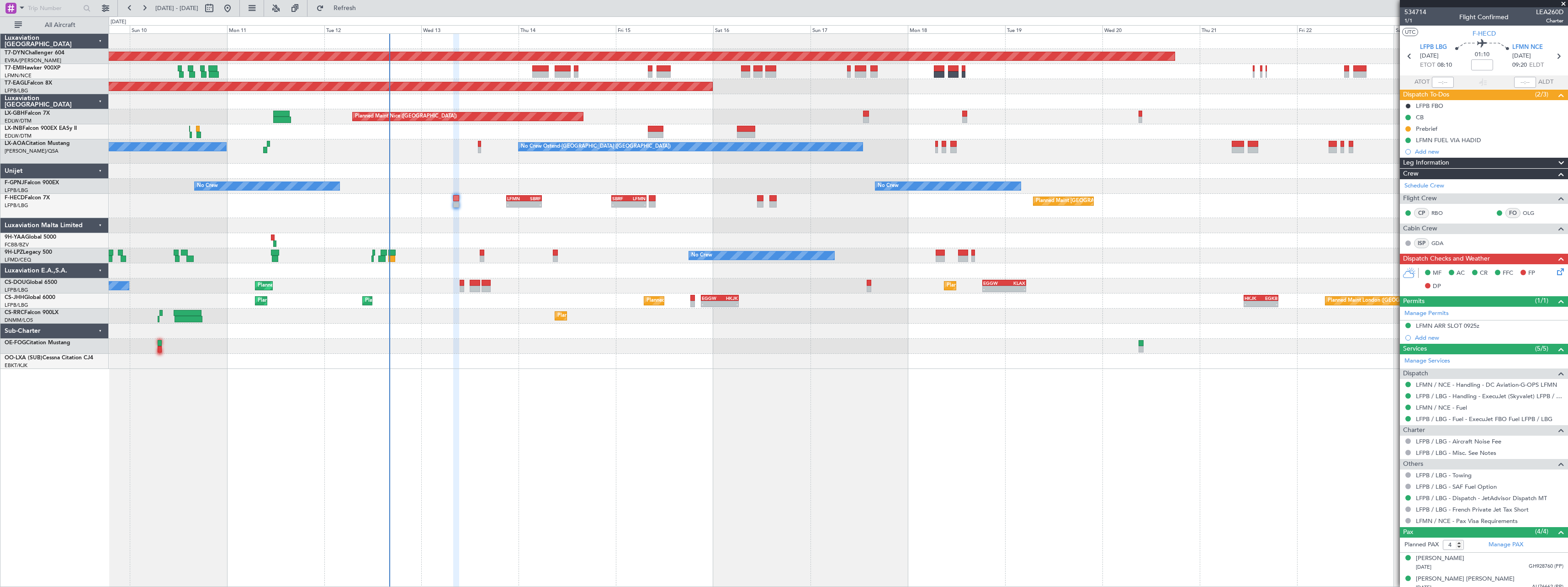
click at [594, 387] on div "Planned Maint [GEOGRAPHIC_DATA]-[GEOGRAPHIC_DATA] Planned Maint [US_STATE] ([GE…" at bounding box center [838, 310] width 1459 height 554
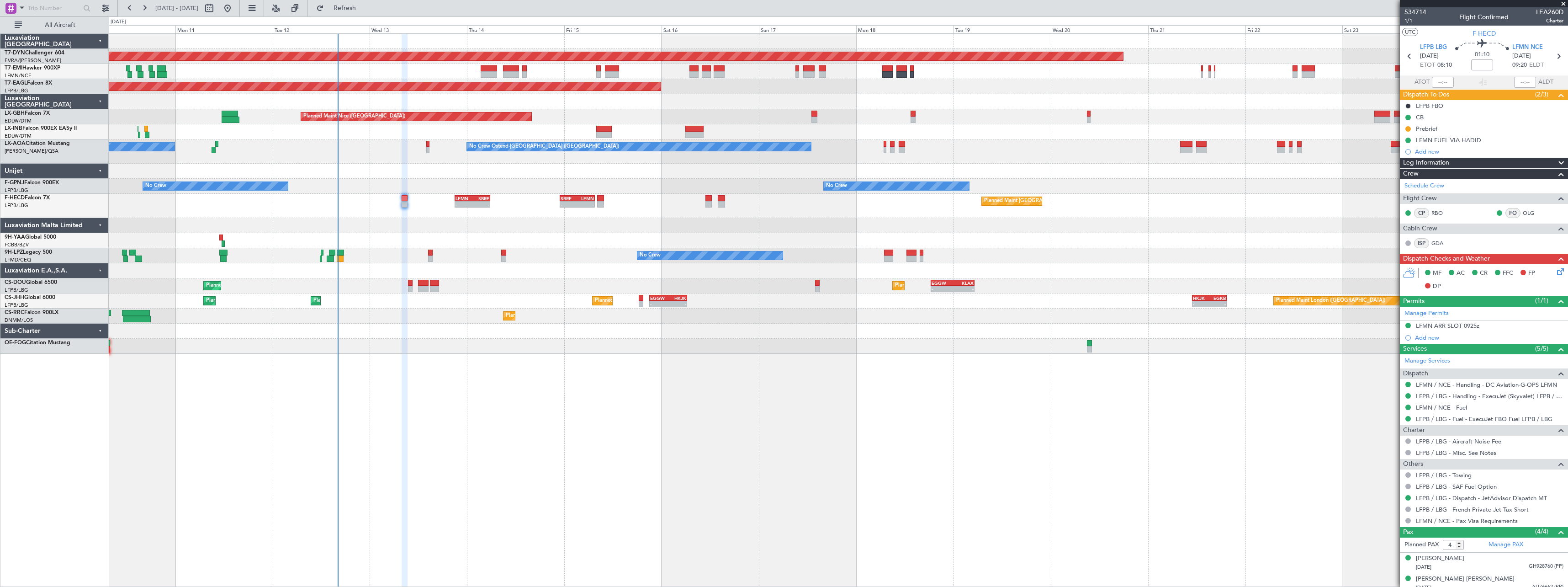
click at [473, 224] on div at bounding box center [838, 225] width 1459 height 15
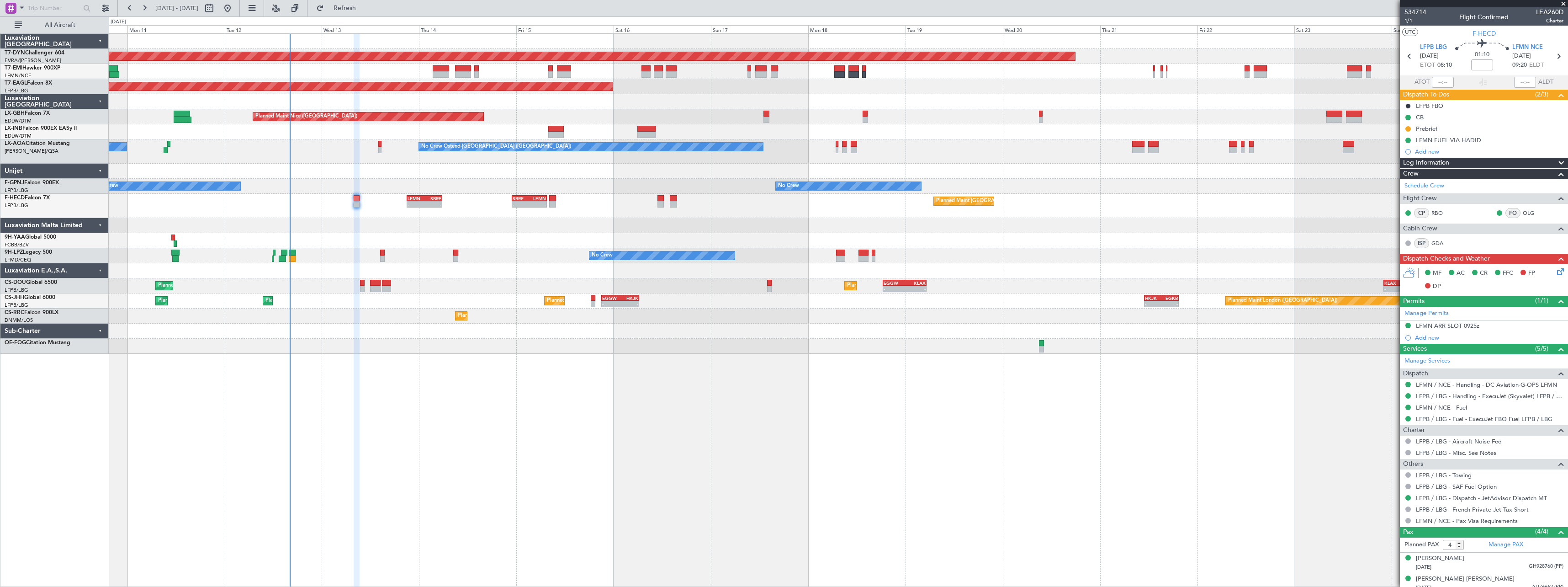
click at [441, 218] on div at bounding box center [838, 225] width 1459 height 15
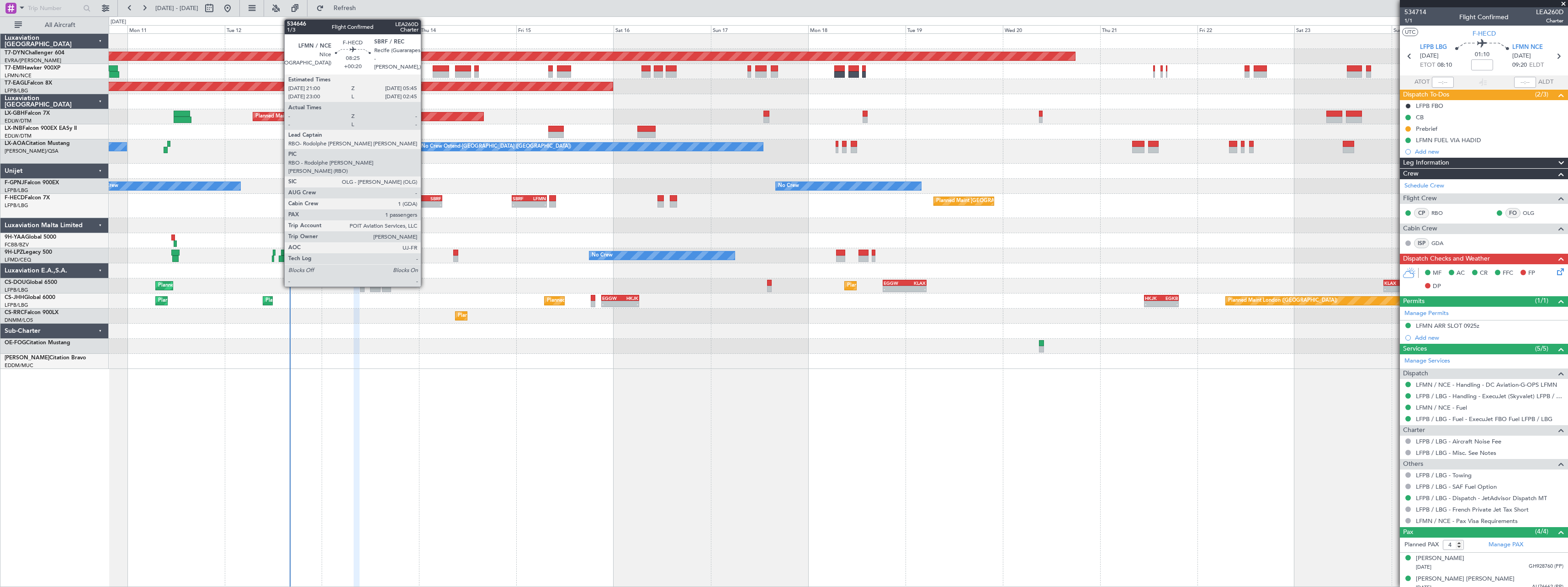
click at [425, 198] on div "SBRF" at bounding box center [432, 198] width 17 height 6
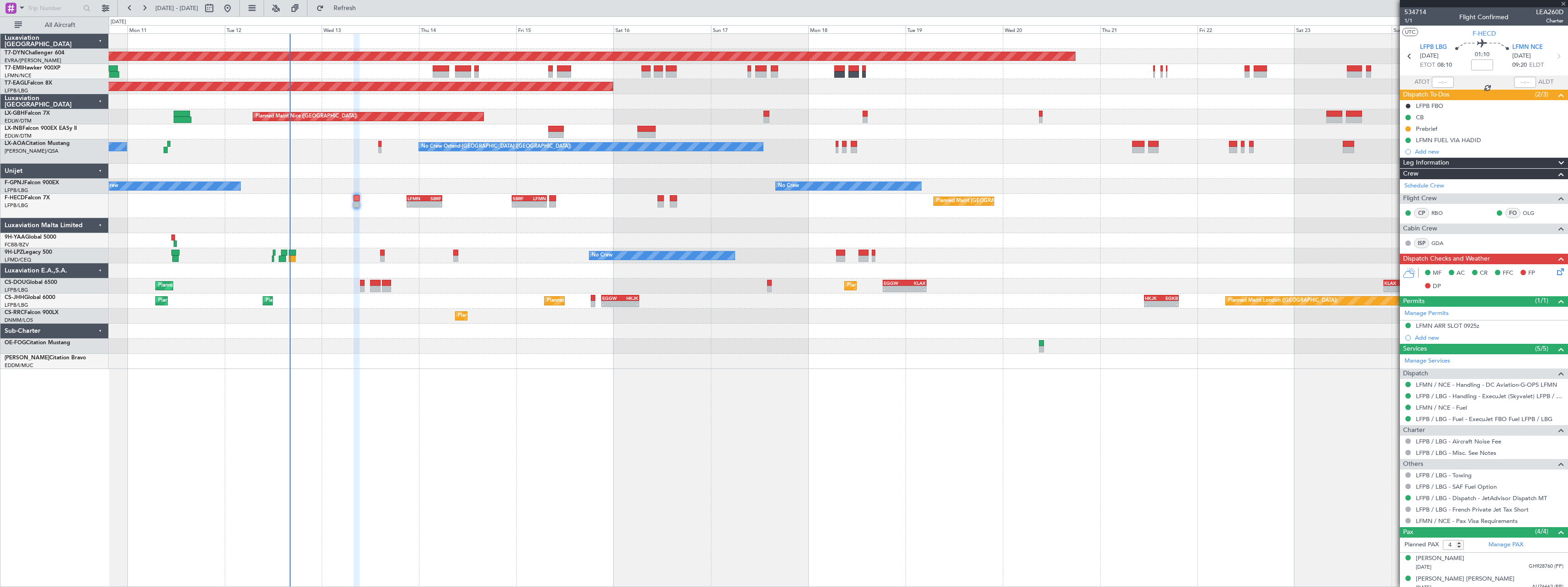
type input "+00:20"
type input "1"
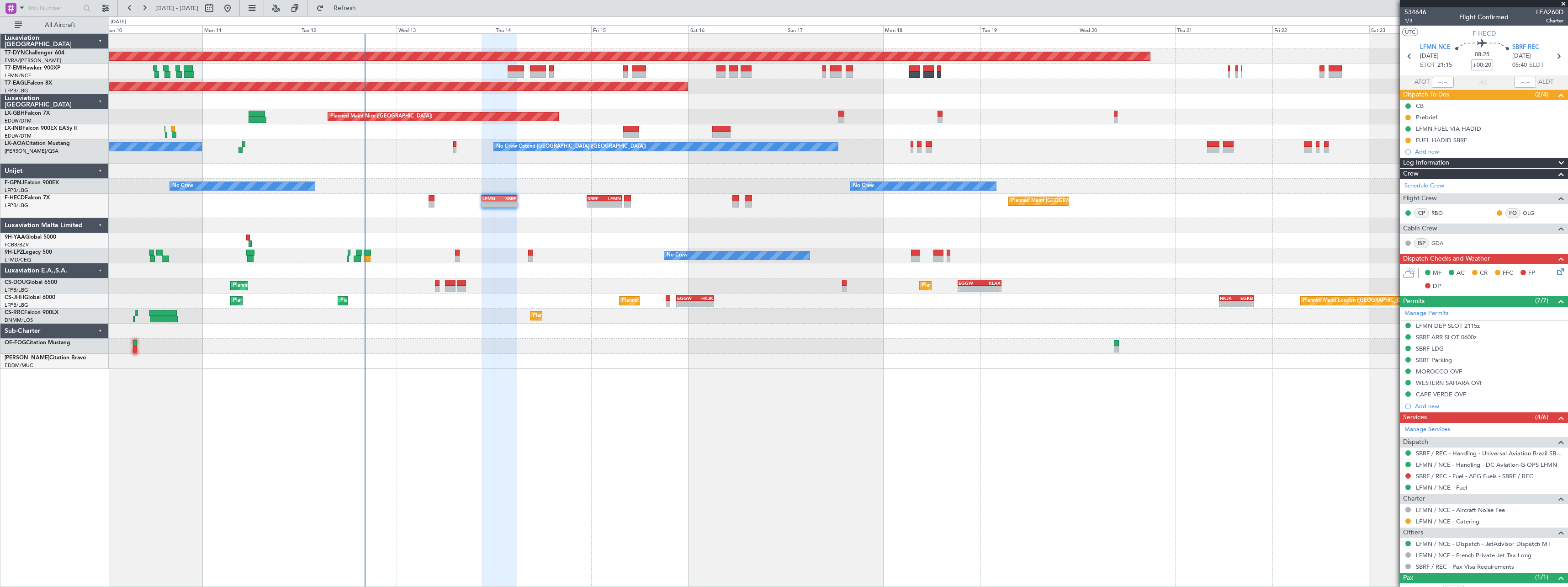
click at [539, 222] on div at bounding box center [838, 225] width 1459 height 15
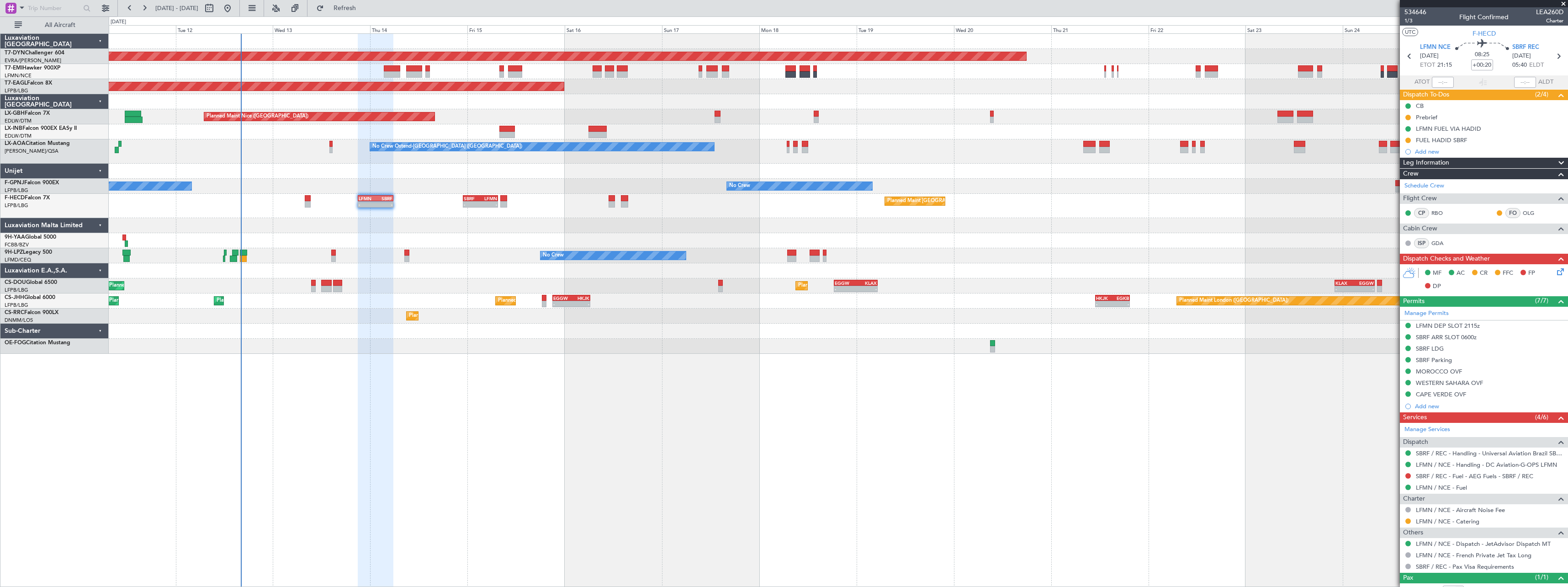
click at [481, 221] on div at bounding box center [838, 225] width 1459 height 15
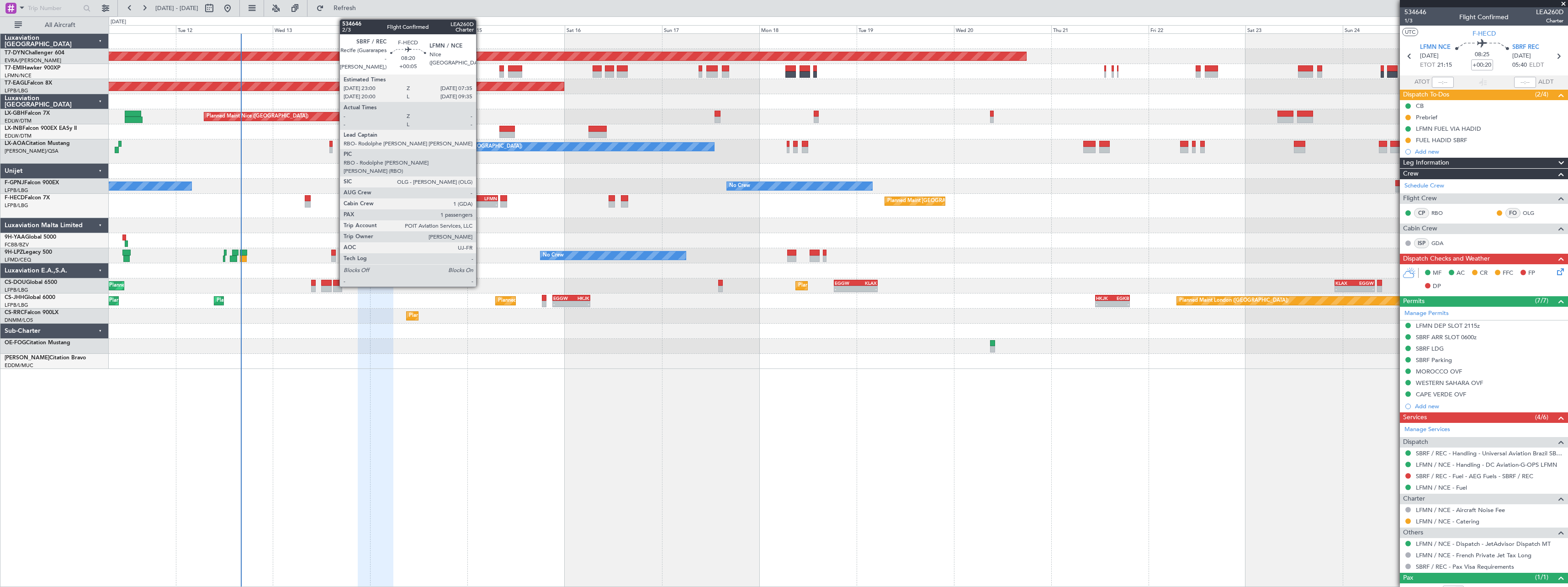
click at [481, 198] on div "LFMN" at bounding box center [489, 198] width 17 height 6
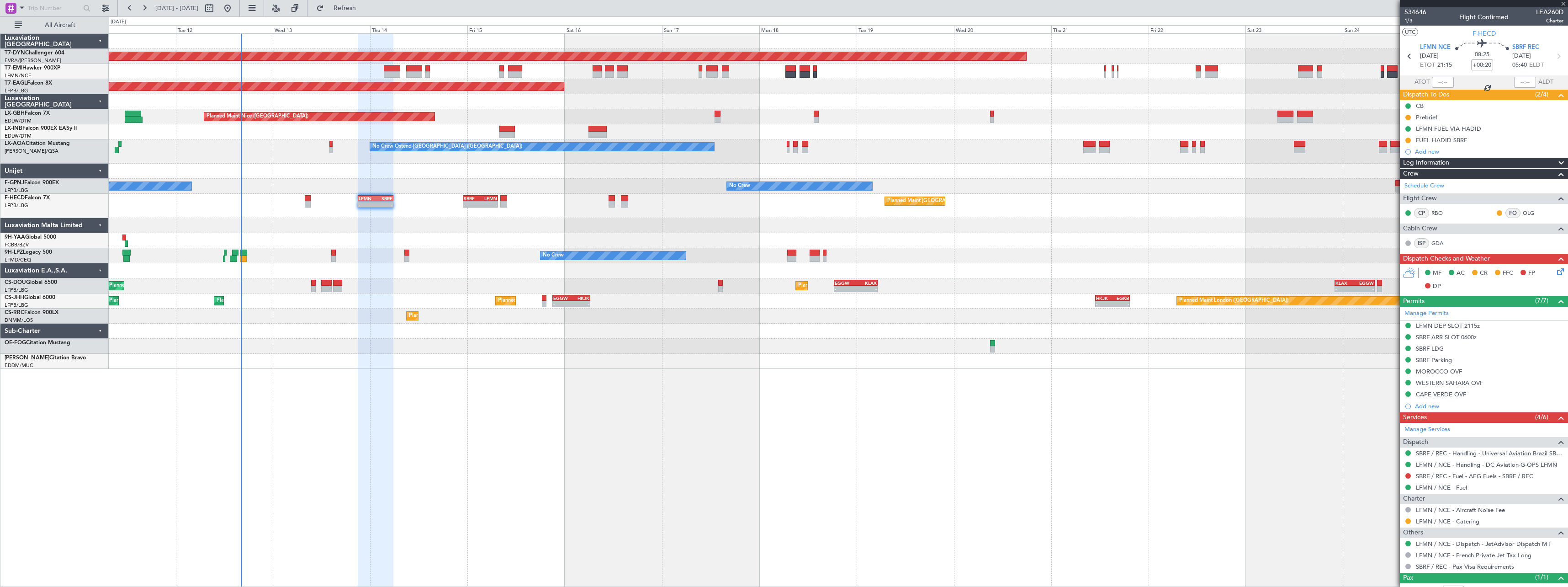
type input "+00:05"
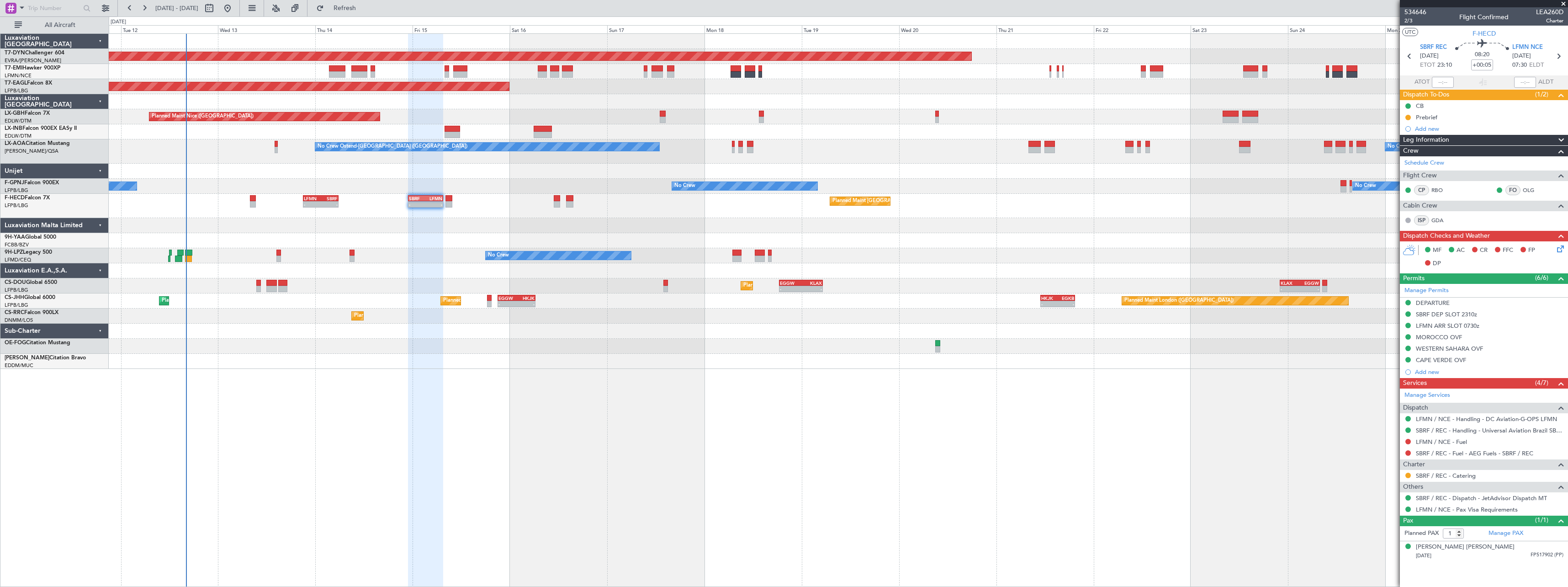
click at [437, 233] on div at bounding box center [838, 240] width 1459 height 15
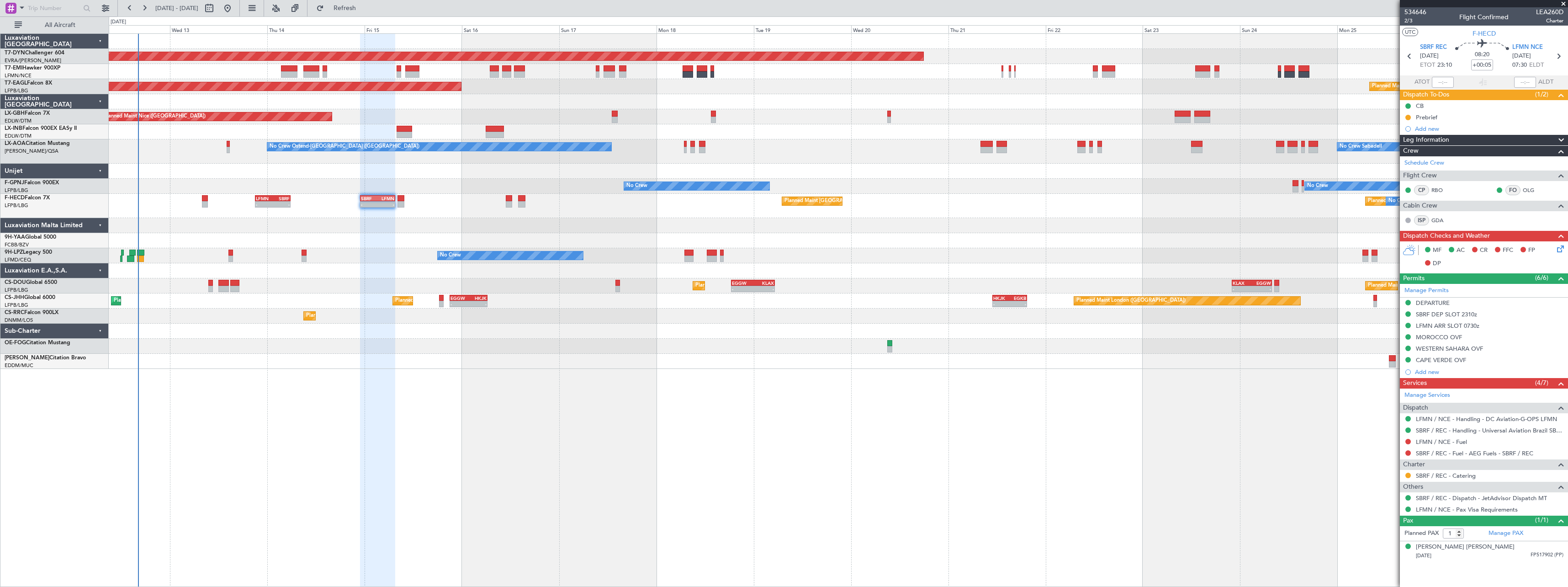
click at [396, 232] on div at bounding box center [838, 225] width 1459 height 15
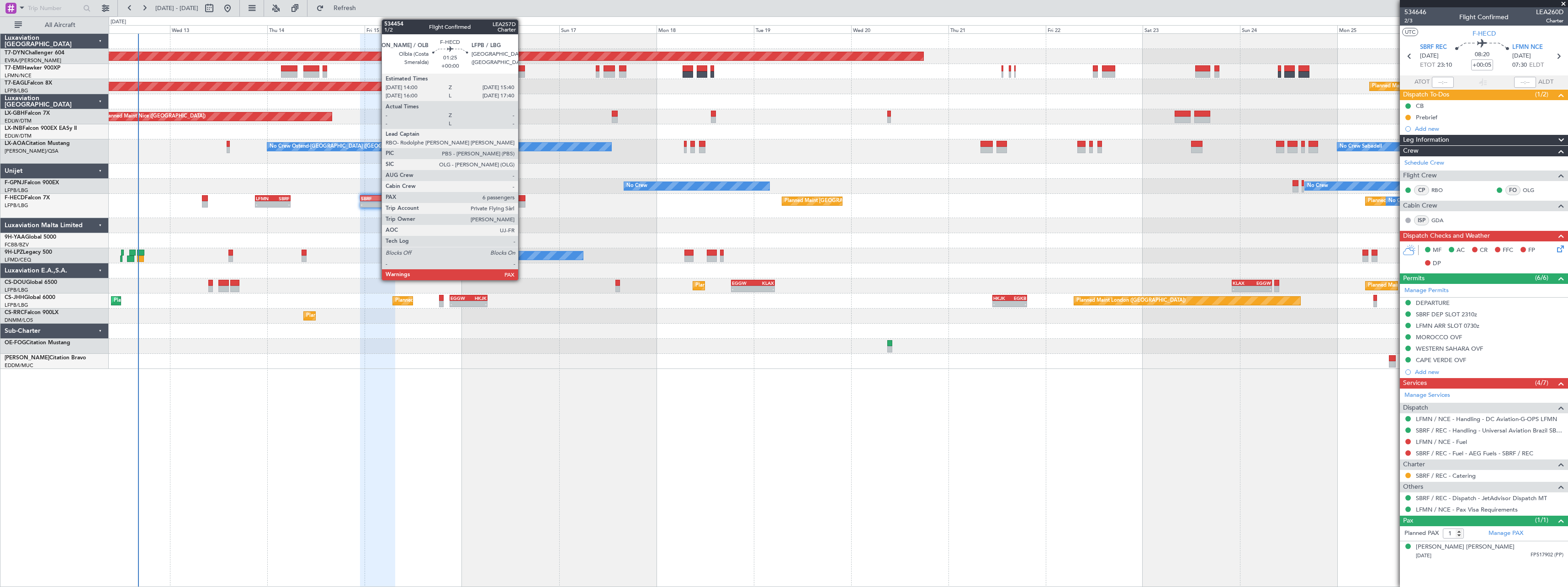
click at [522, 204] on div at bounding box center [521, 204] width 7 height 6
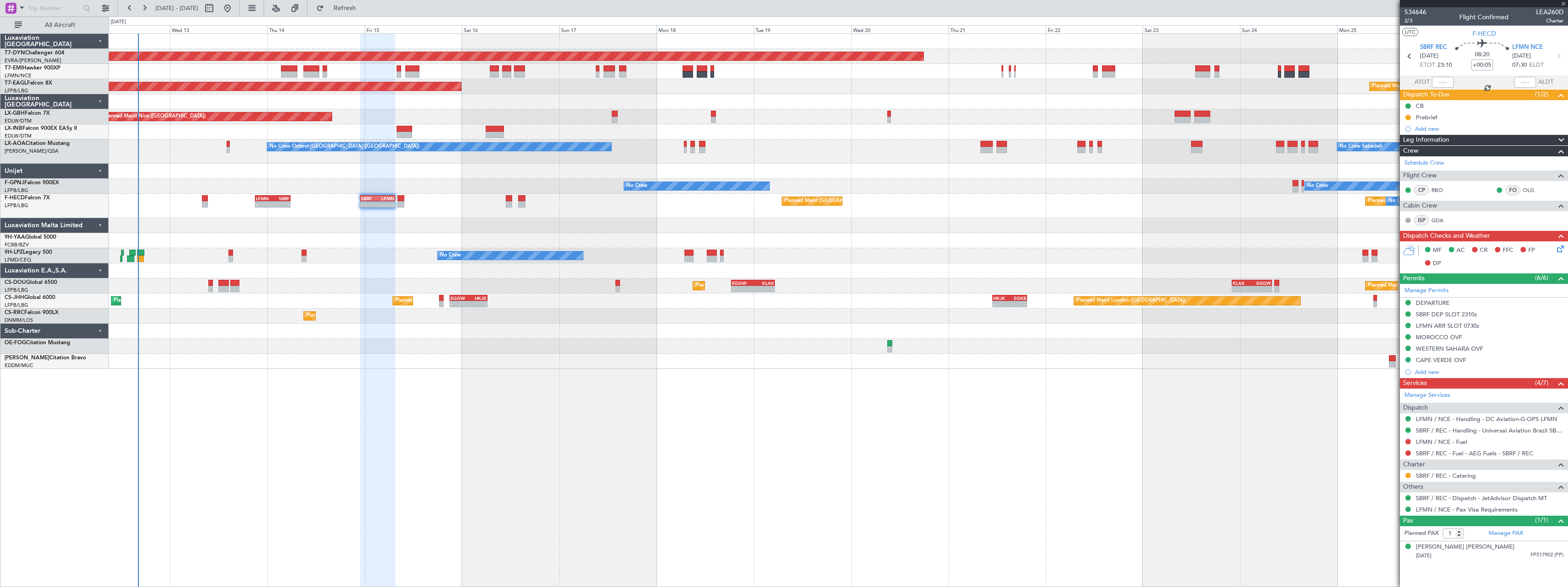
type input "6"
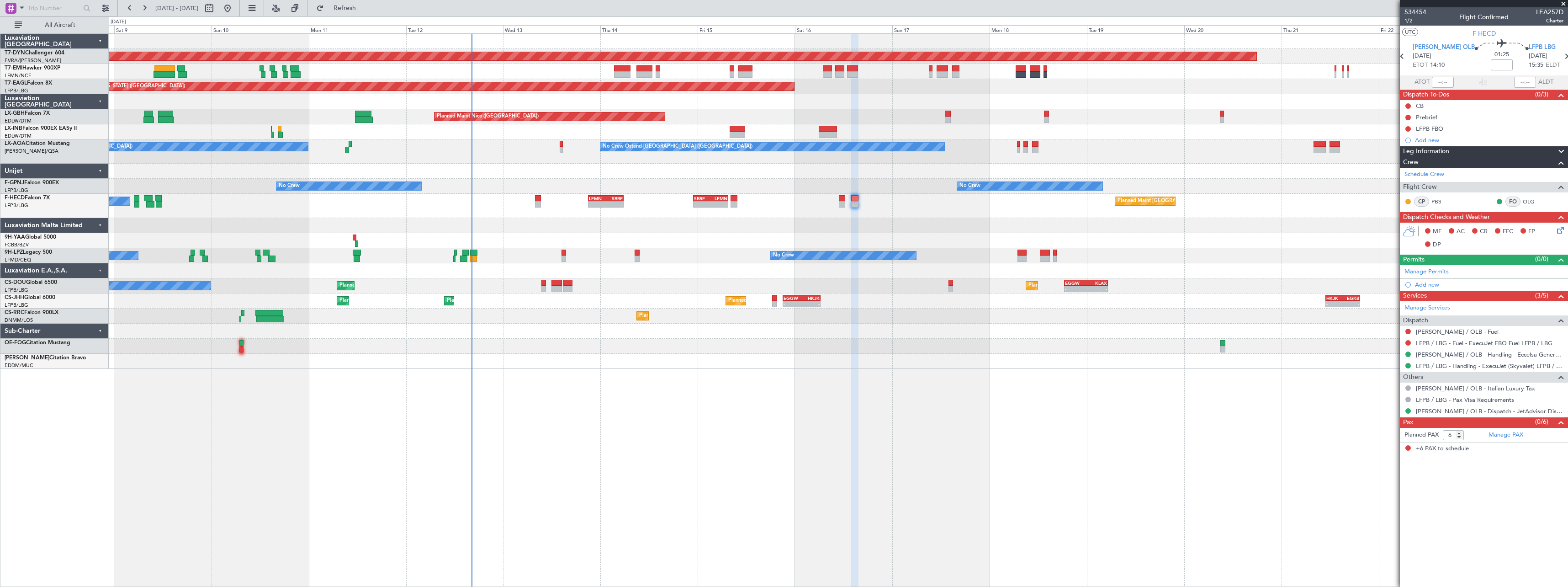
click at [655, 374] on div "Planned Maint [GEOGRAPHIC_DATA]-[GEOGRAPHIC_DATA] Planned Maint [US_STATE] ([GE…" at bounding box center [838, 310] width 1459 height 554
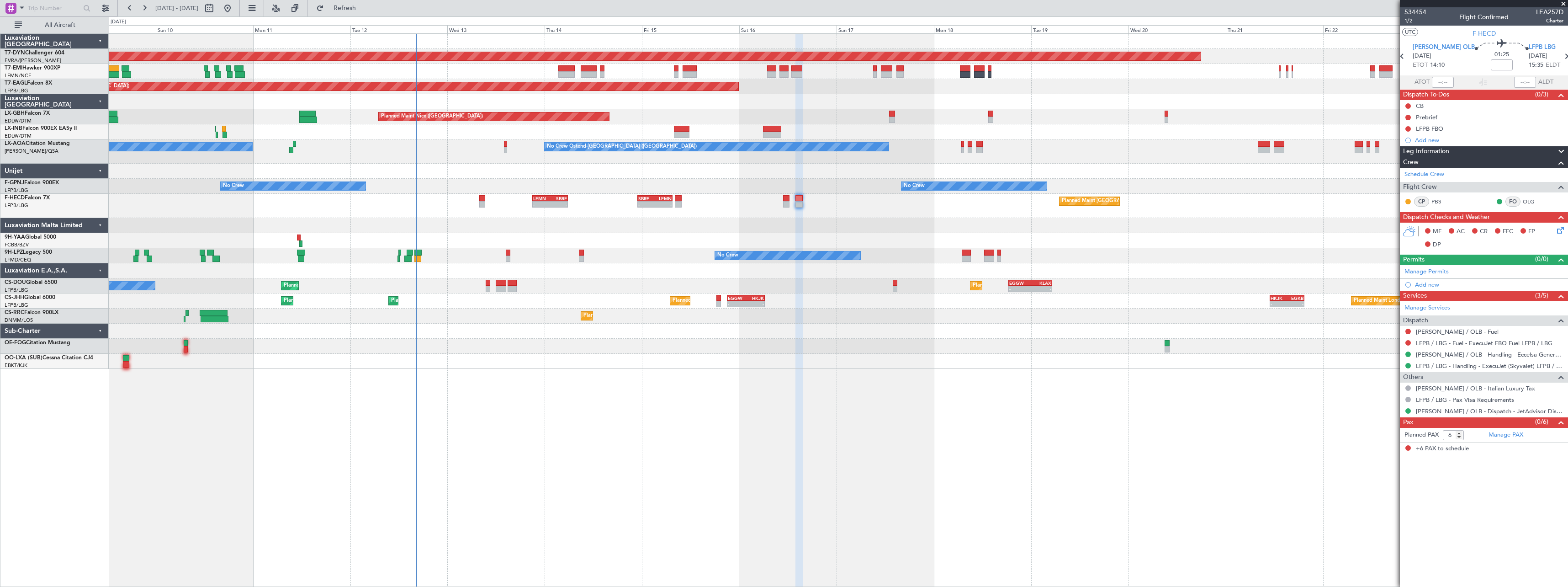
click at [451, 270] on div at bounding box center [838, 270] width 1459 height 15
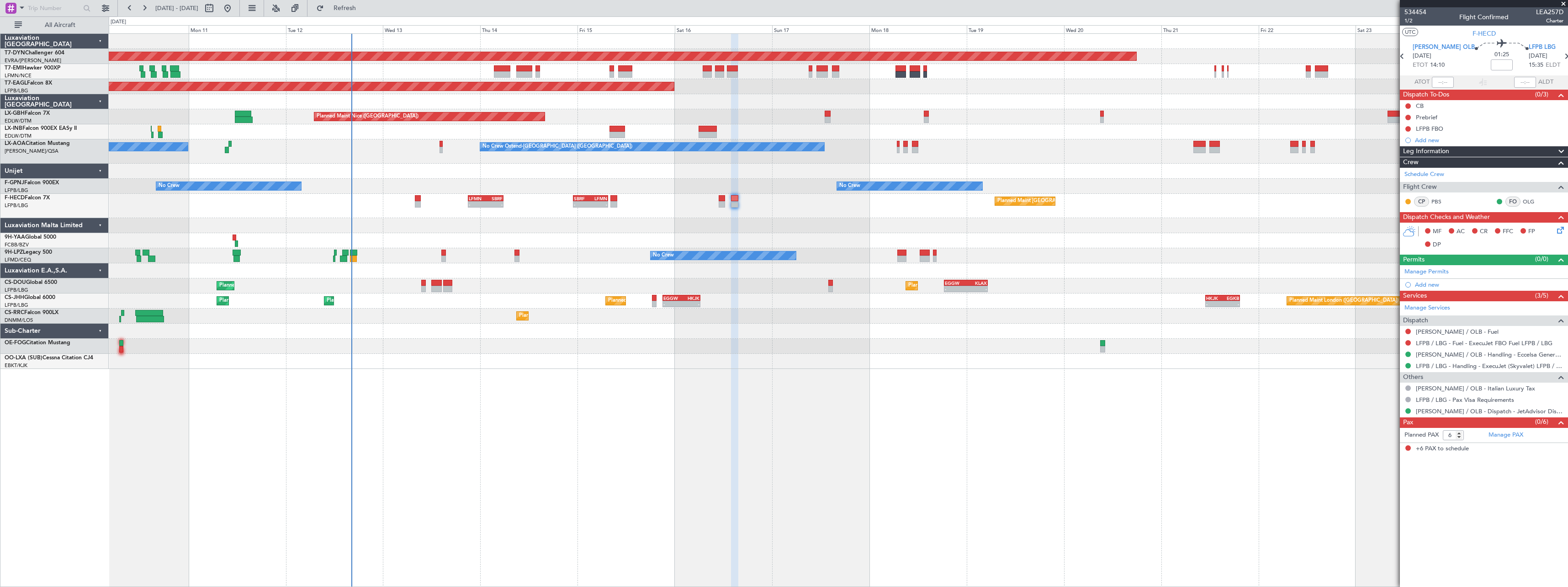
click at [407, 271] on div at bounding box center [838, 270] width 1459 height 15
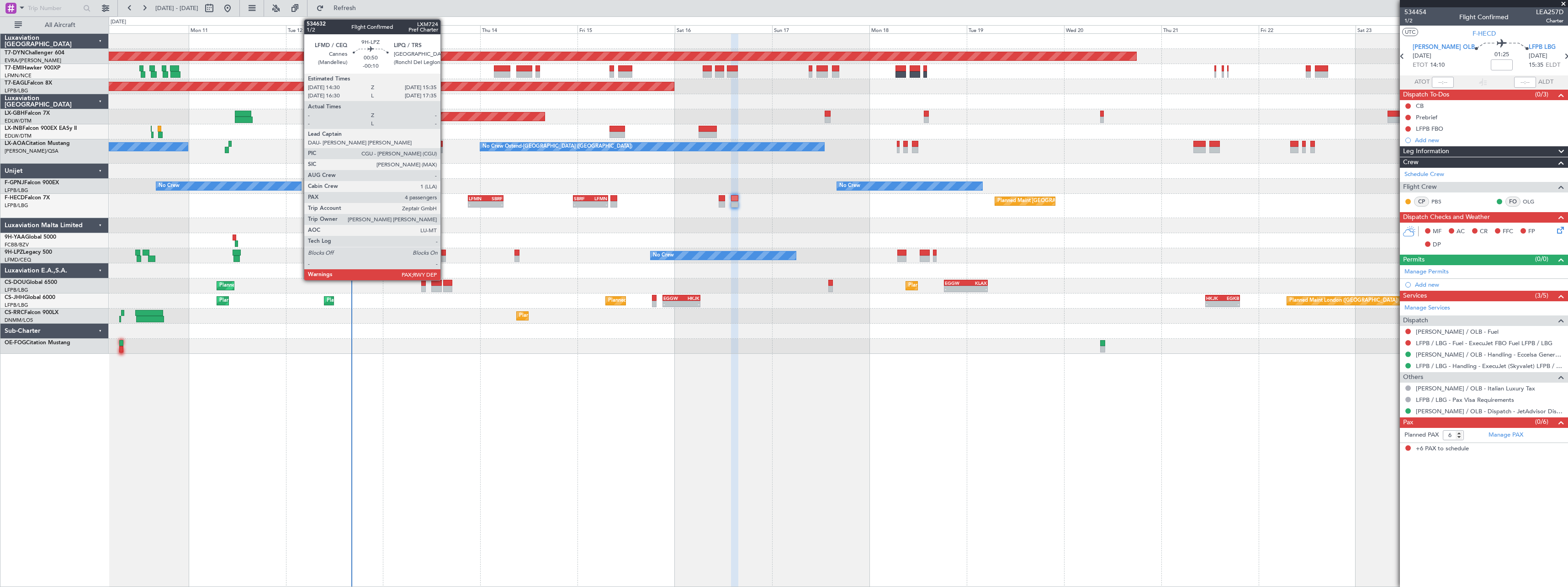
click at [444, 256] on div at bounding box center [443, 259] width 5 height 6
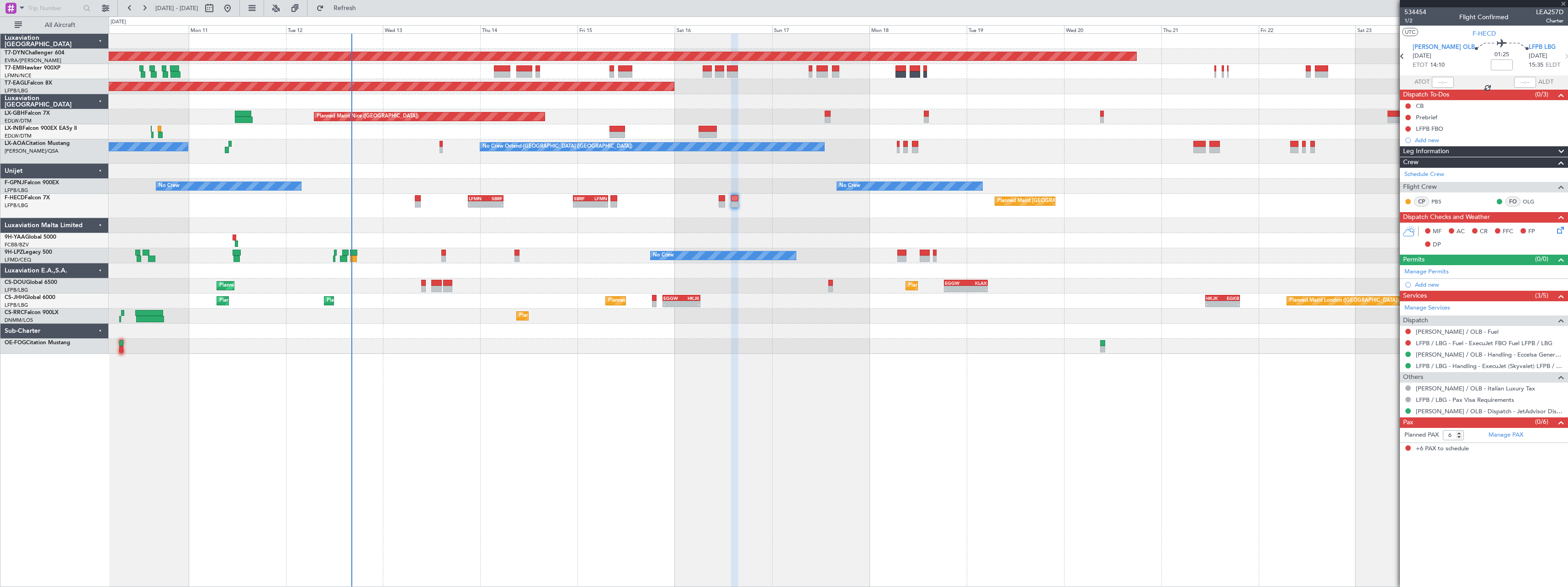
type input "-00:10"
type input "4"
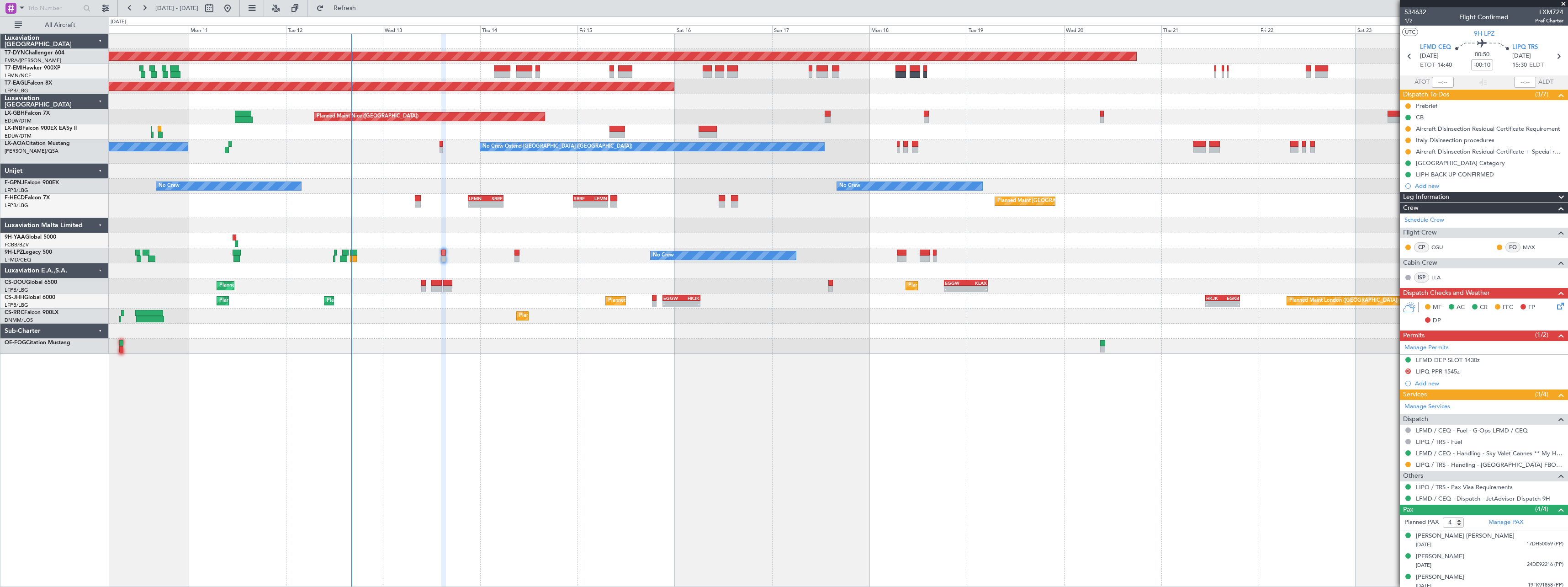
scroll to position [25, 0]
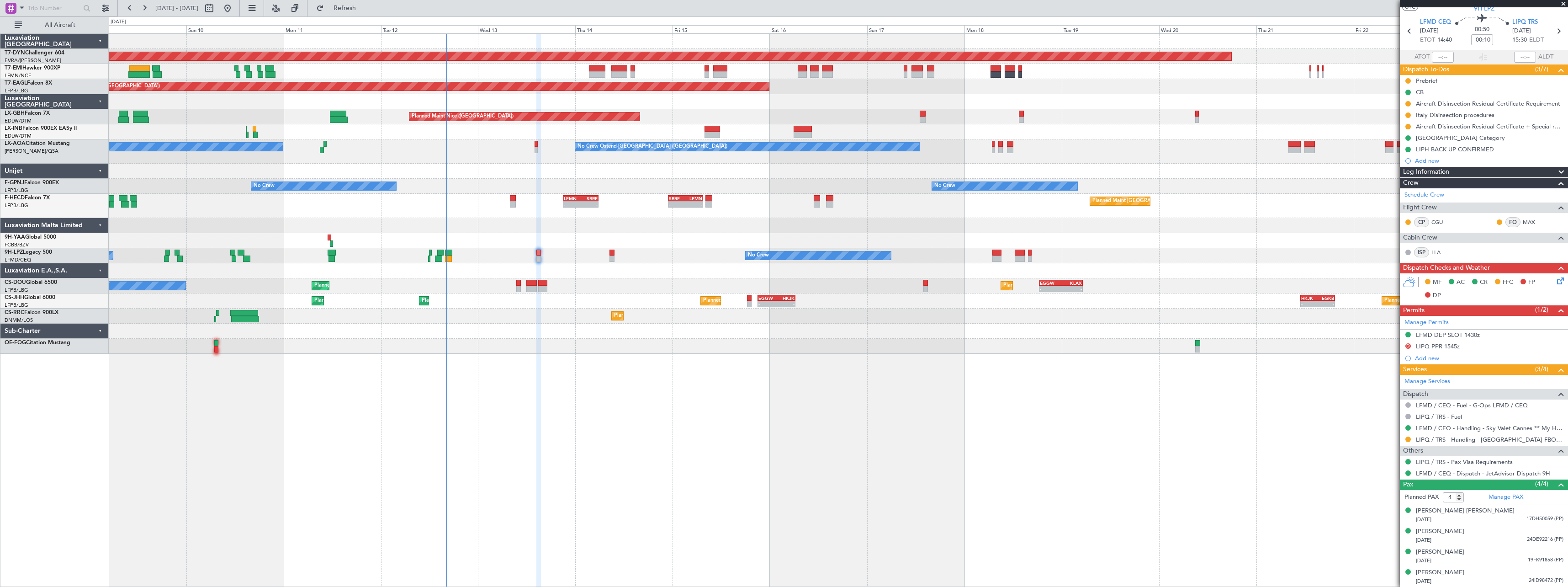
click at [596, 384] on div "Planned Maint [GEOGRAPHIC_DATA]-[GEOGRAPHIC_DATA] Planned Maint [US_STATE] ([GE…" at bounding box center [838, 310] width 1459 height 554
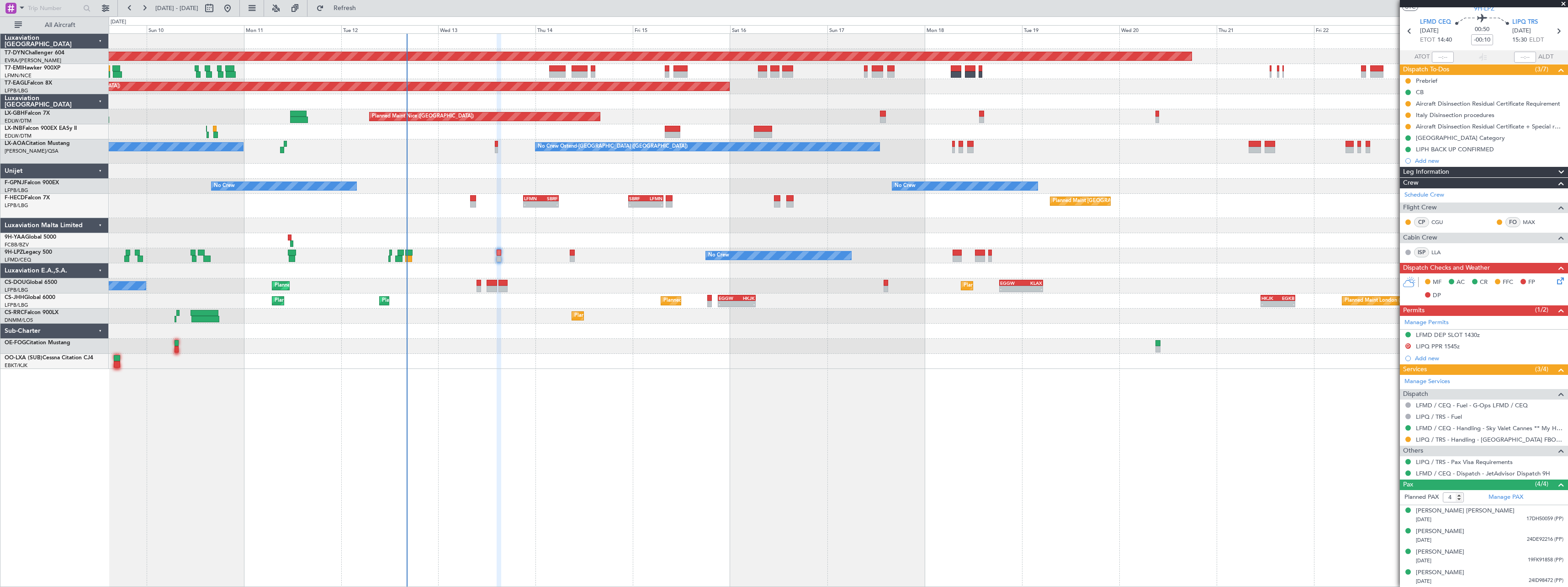
click at [615, 290] on div "Planned Maint [GEOGRAPHIC_DATA] ([GEOGRAPHIC_DATA]) Planned Maint [GEOGRAPHIC_D…" at bounding box center [838, 286] width 1459 height 15
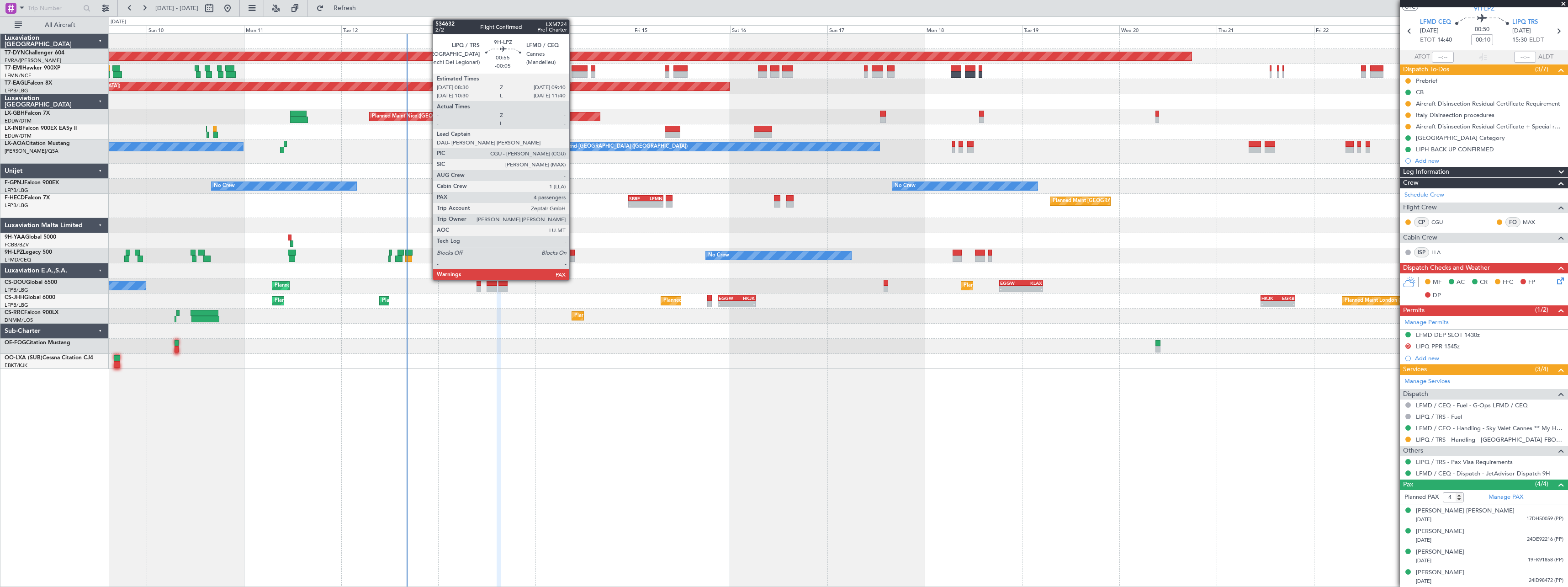
click at [573, 251] on div at bounding box center [572, 253] width 5 height 6
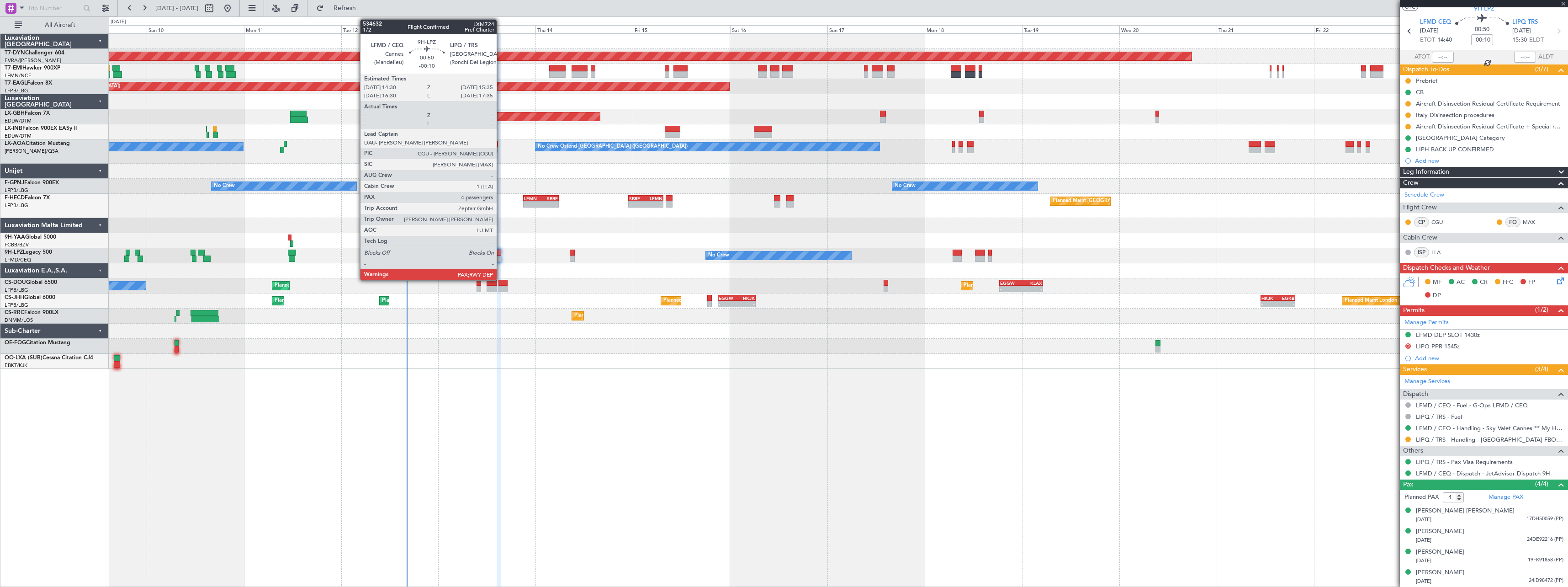
type input "-00:05"
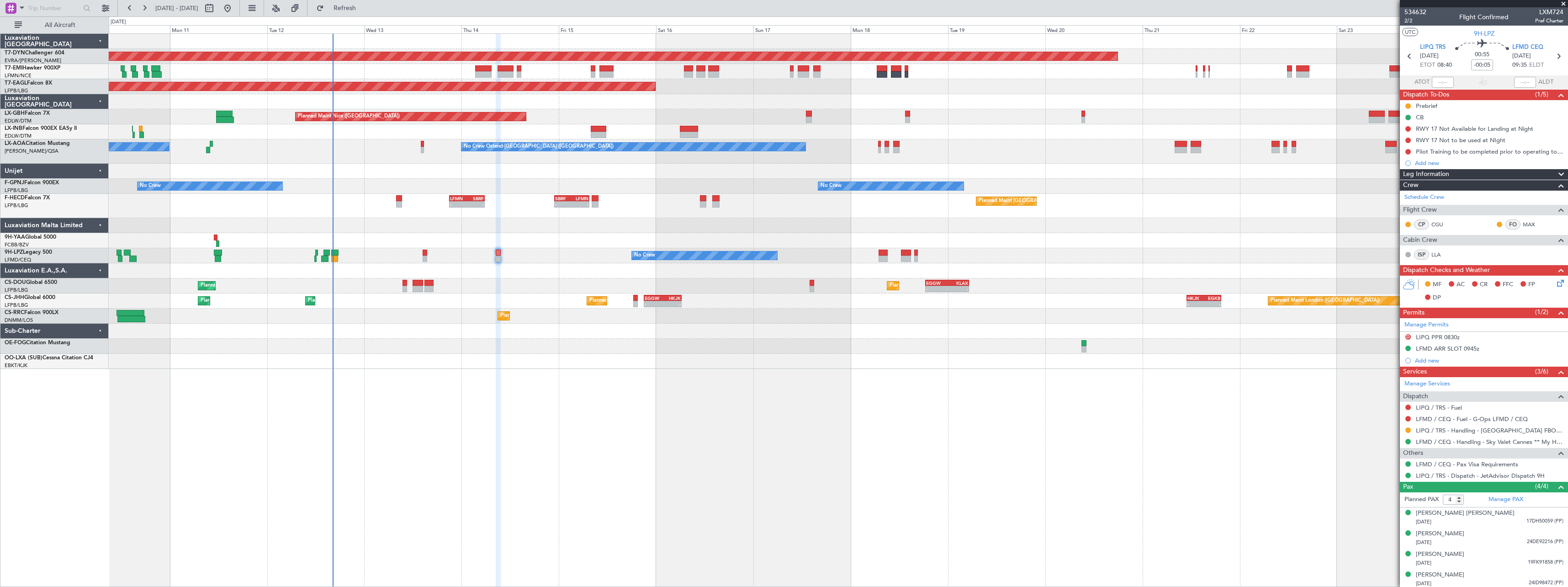
click at [668, 353] on div at bounding box center [838, 346] width 1459 height 15
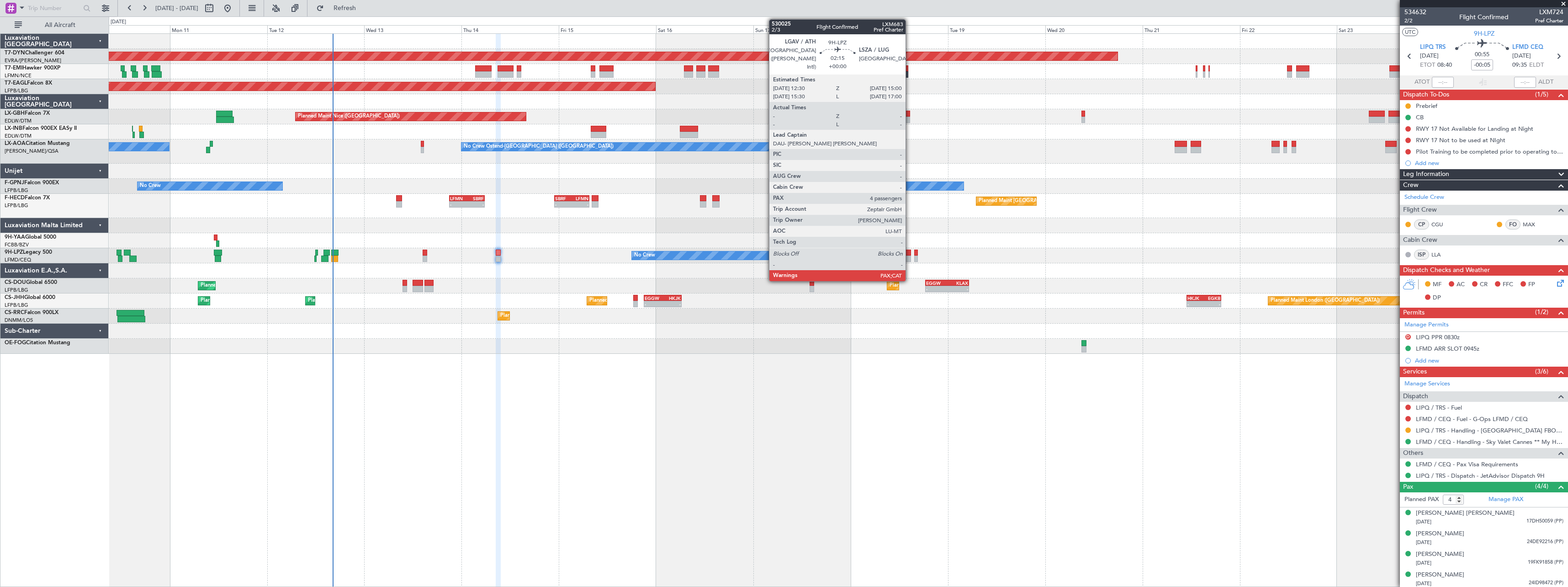
click at [910, 257] on div at bounding box center [906, 259] width 10 height 6
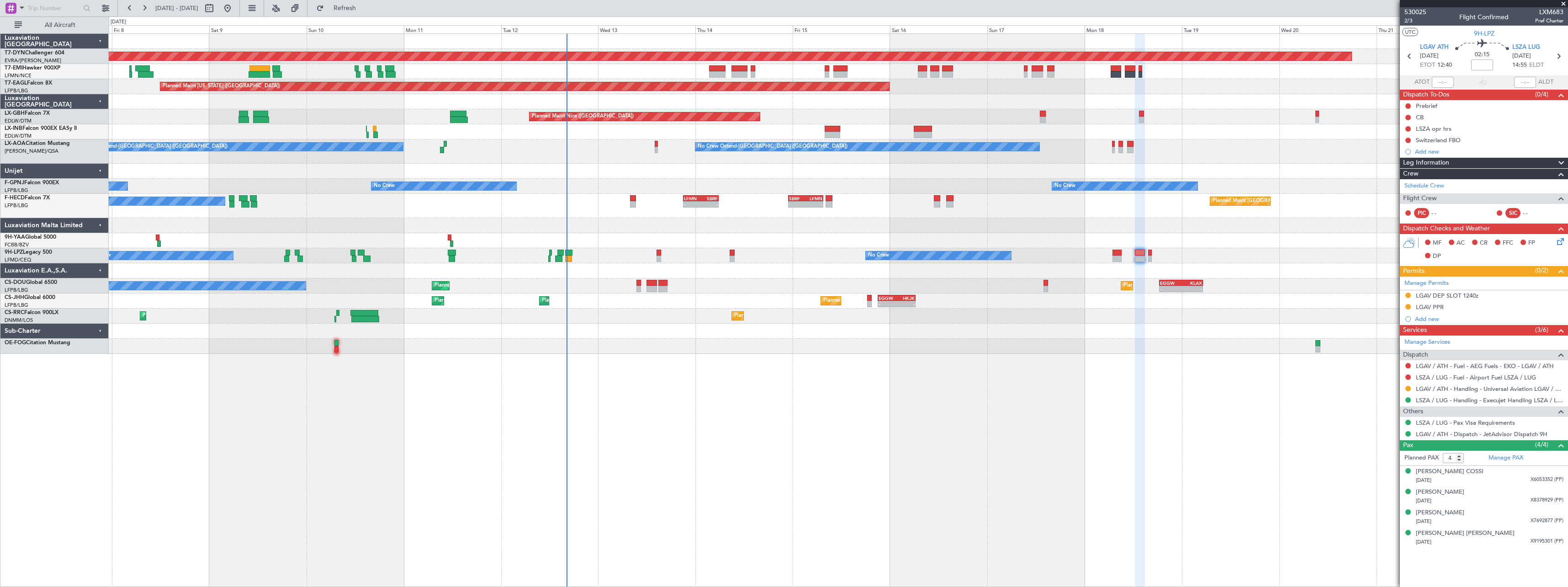
click at [864, 409] on div "Planned Maint [GEOGRAPHIC_DATA]-[GEOGRAPHIC_DATA] A/C Unavailable Planned Maint…" at bounding box center [838, 310] width 1459 height 554
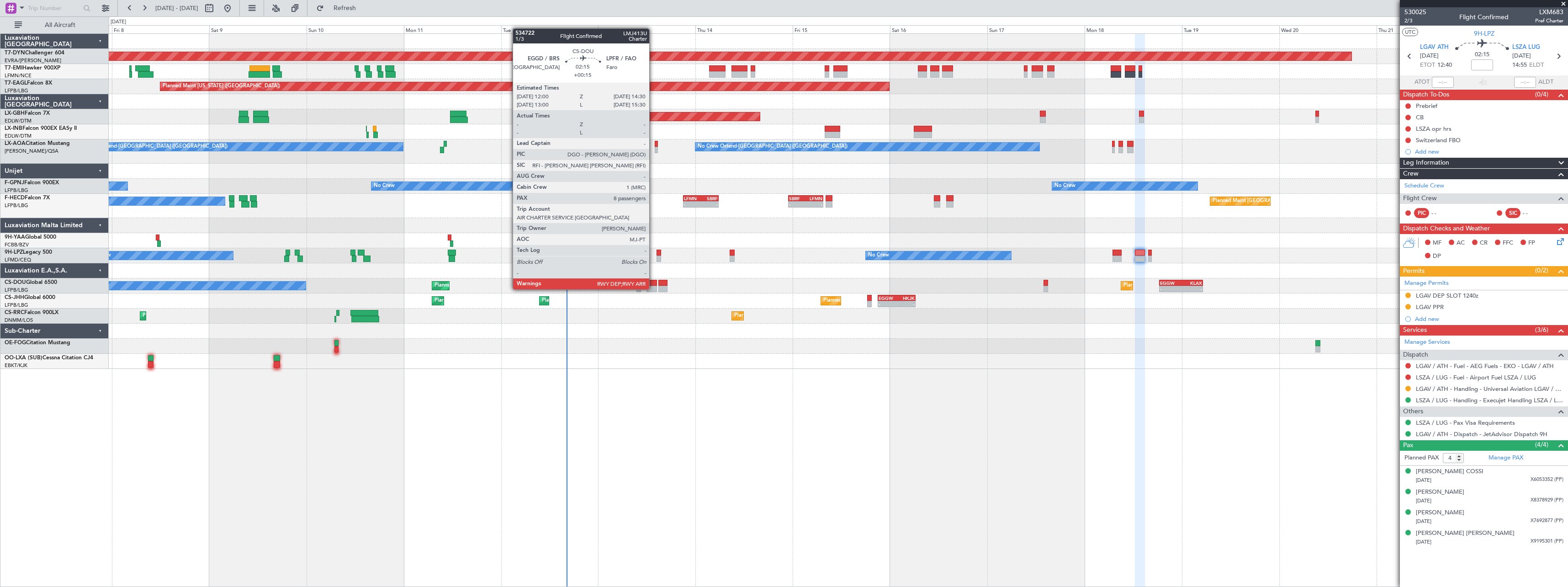
click at [654, 280] on div at bounding box center [651, 283] width 10 height 6
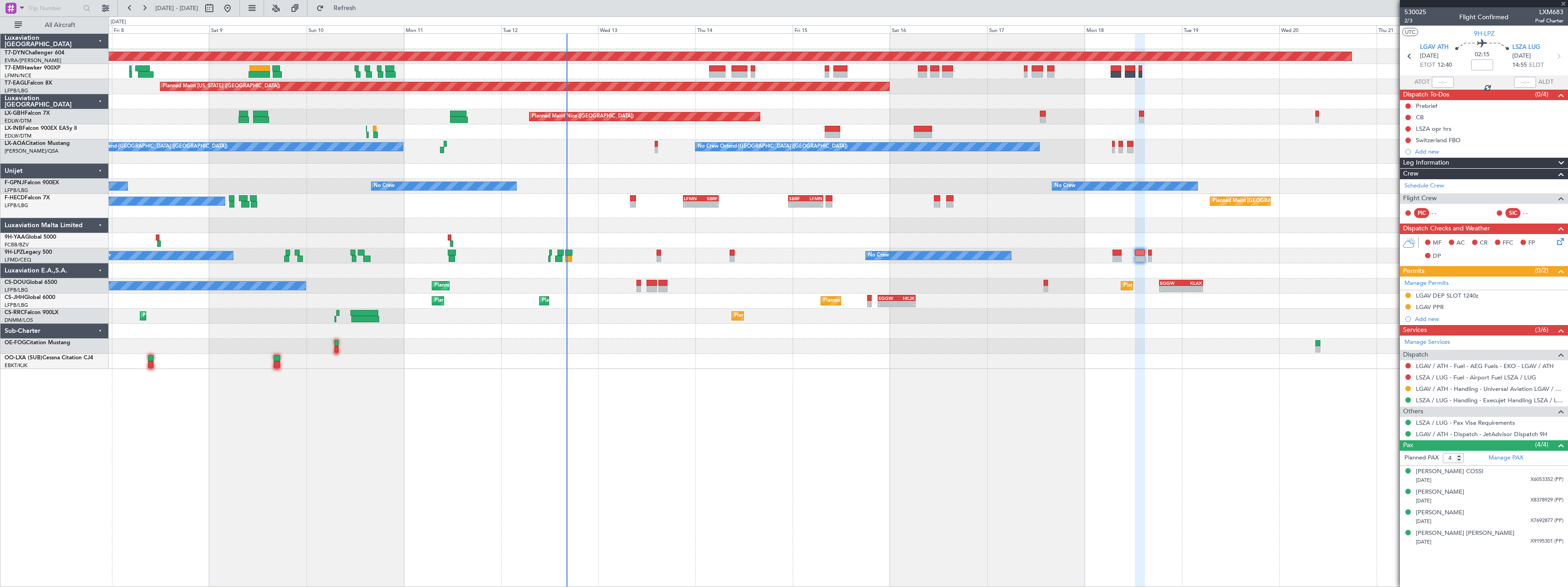
type input "+00:15"
type input "8"
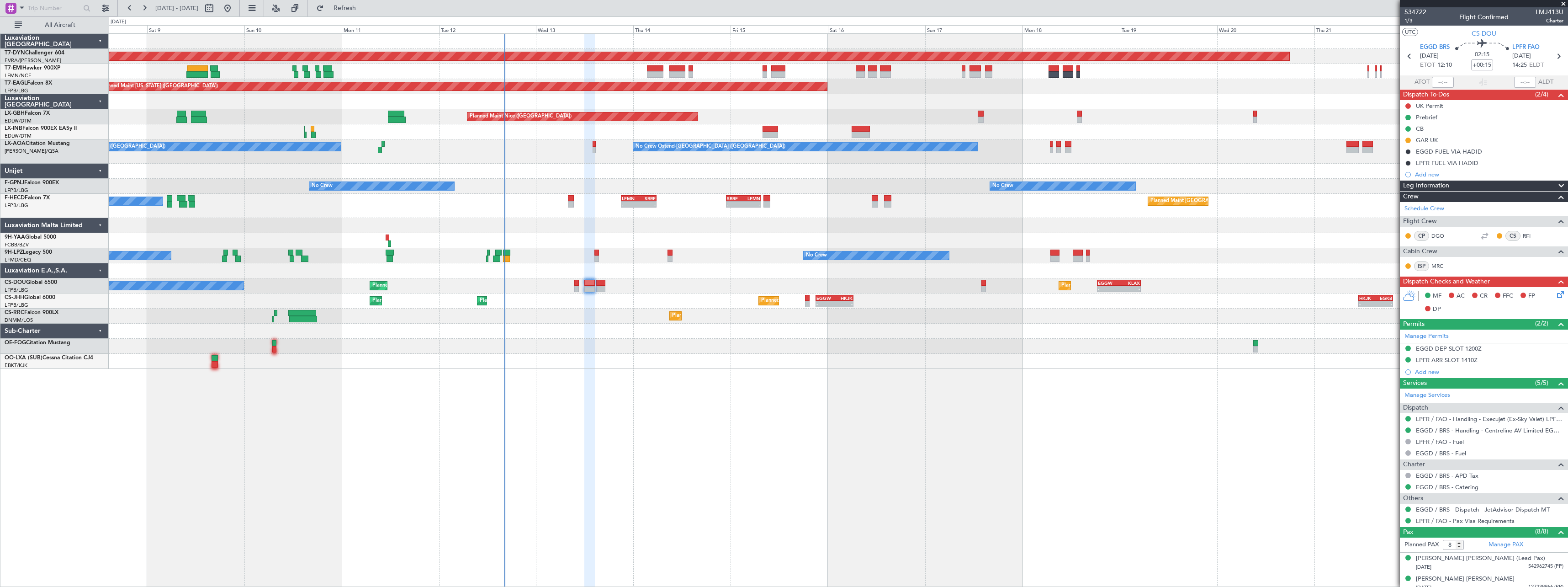
click at [746, 372] on div "Planned Maint [GEOGRAPHIC_DATA]-[GEOGRAPHIC_DATA] A/C Unavailable Planned Maint…" at bounding box center [838, 310] width 1459 height 554
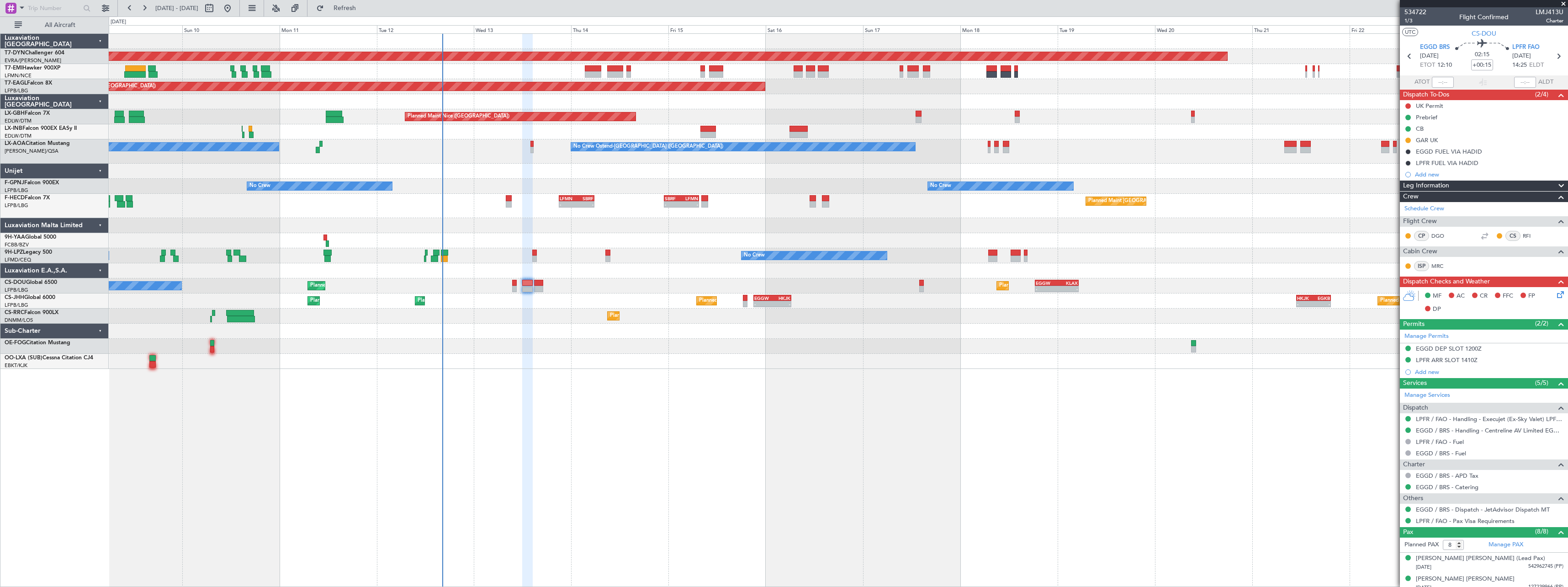
click at [732, 431] on div "Planned Maint [GEOGRAPHIC_DATA]-[GEOGRAPHIC_DATA] Planned Maint [US_STATE] ([GE…" at bounding box center [838, 310] width 1459 height 554
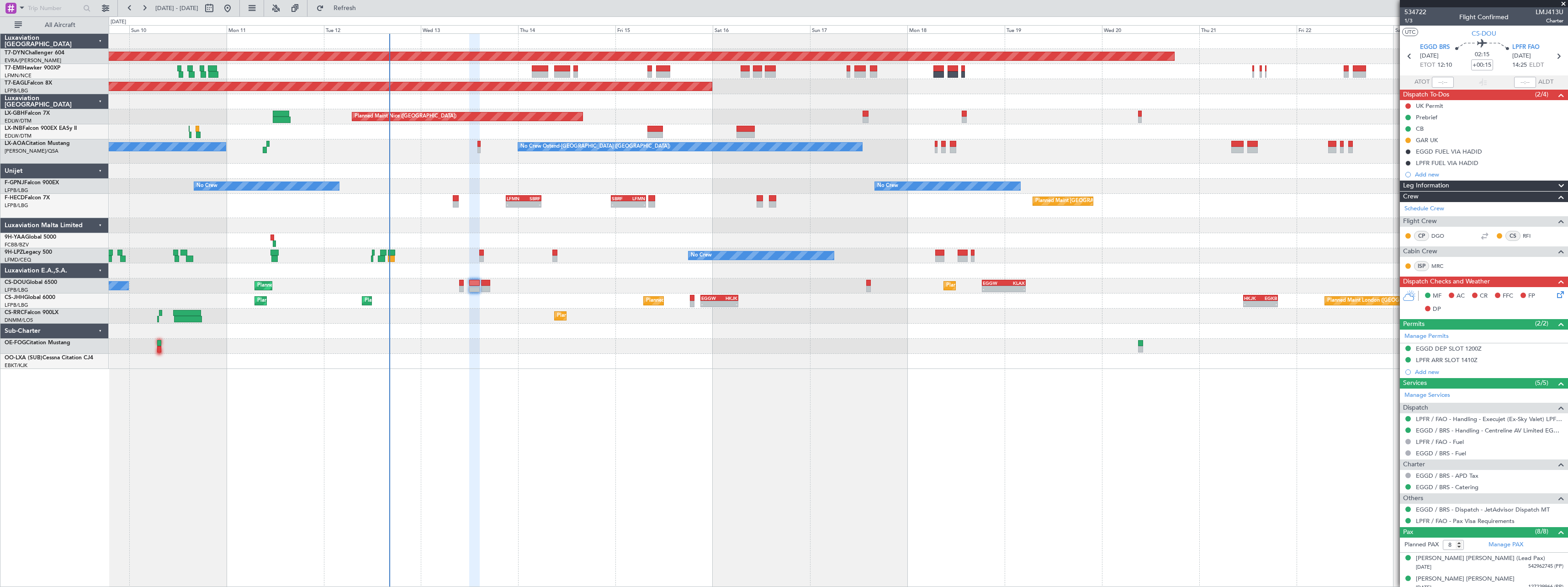
click at [771, 370] on div "Planned Maint [GEOGRAPHIC_DATA]-[GEOGRAPHIC_DATA] Planned Maint [US_STATE] ([GE…" at bounding box center [838, 310] width 1459 height 554
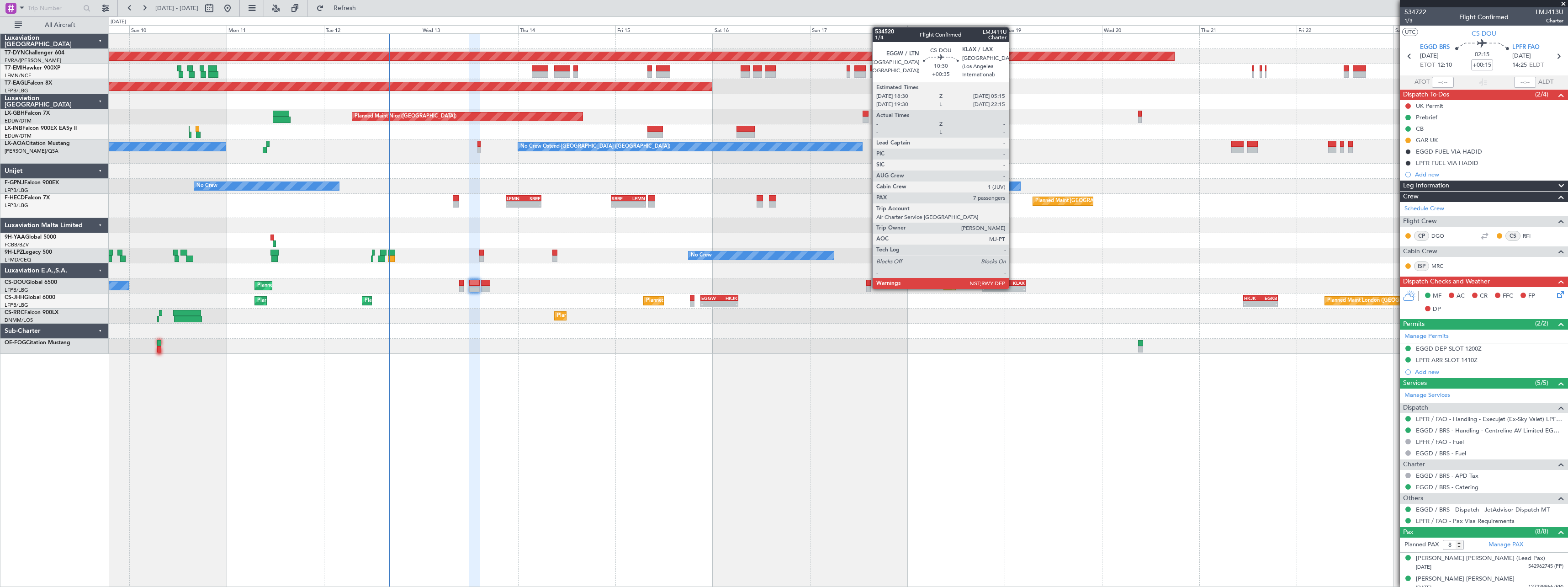
click at [1013, 280] on div "KLAX" at bounding box center [1014, 282] width 21 height 6
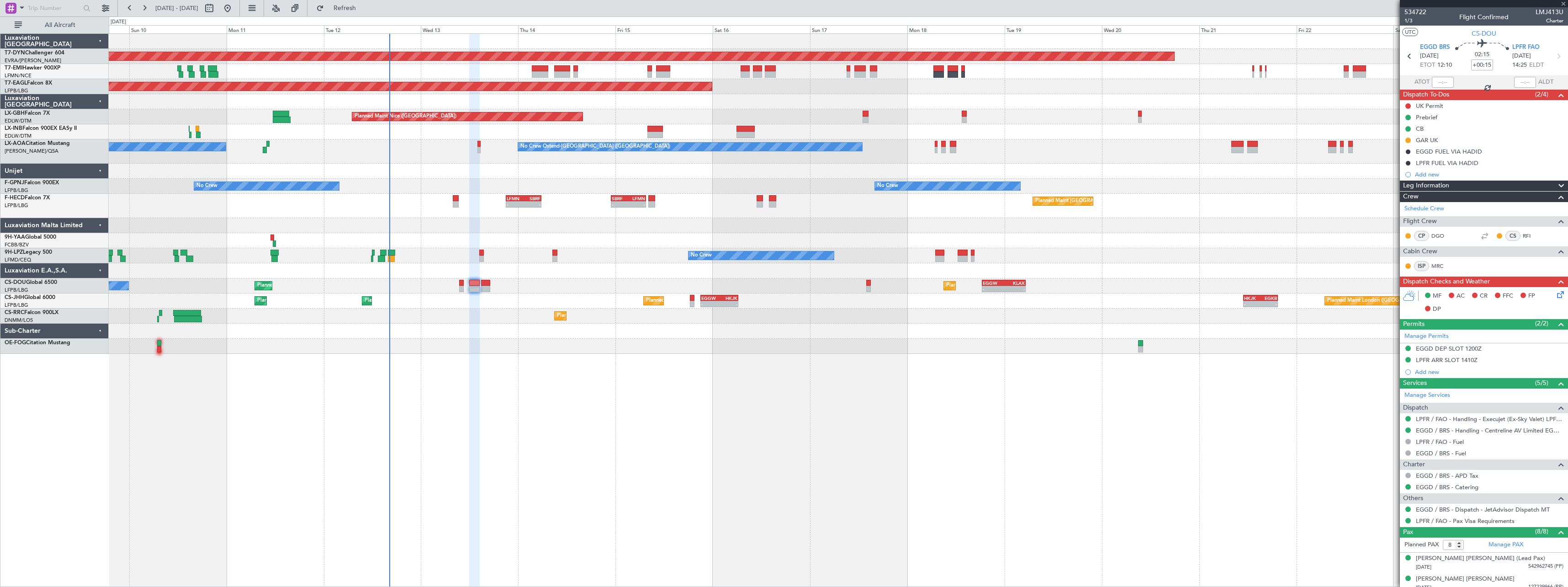
type input "+00:35"
type input "7"
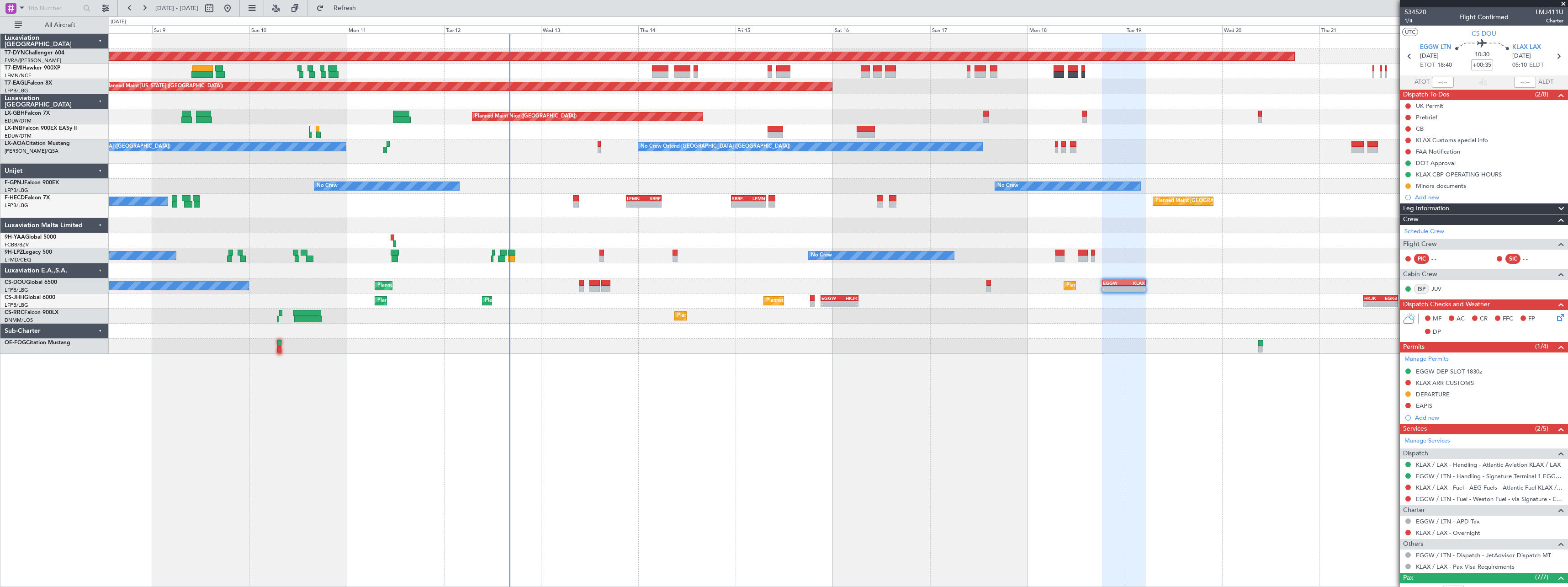
click at [632, 382] on div "Planned Maint [GEOGRAPHIC_DATA]-[GEOGRAPHIC_DATA] A/C Unavailable Planned Maint…" at bounding box center [838, 310] width 1459 height 554
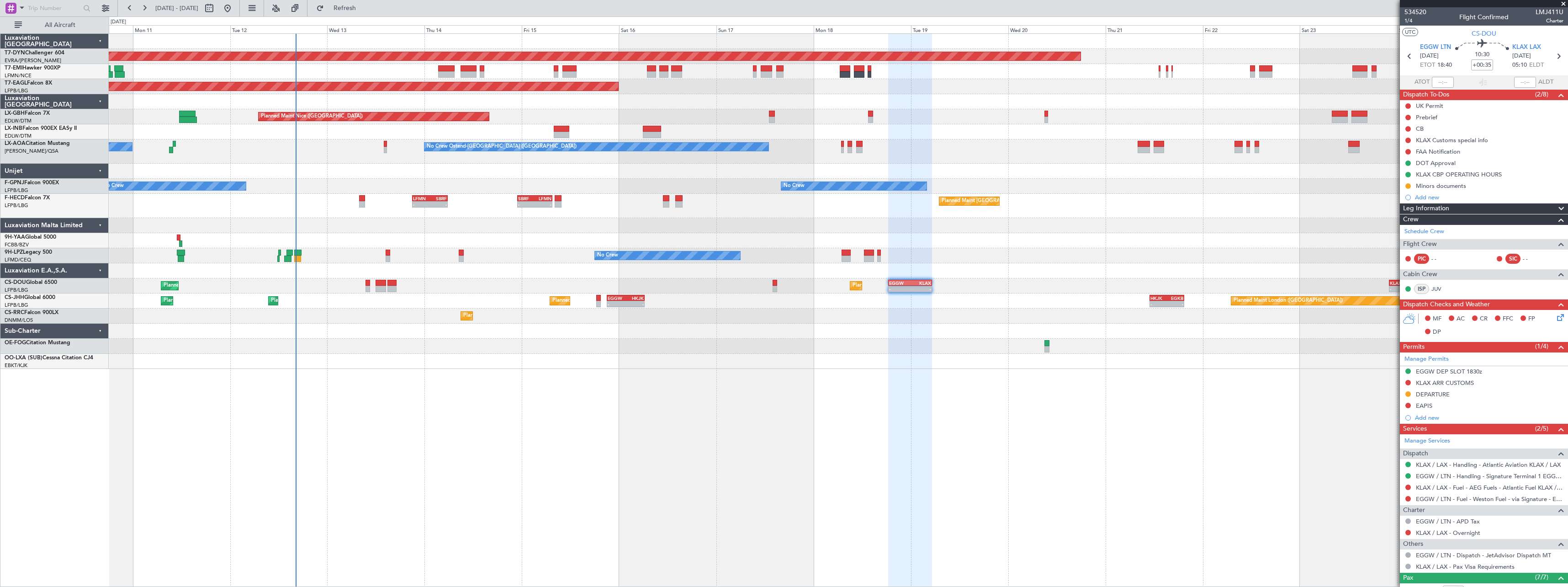
click at [819, 350] on div at bounding box center [838, 346] width 1459 height 15
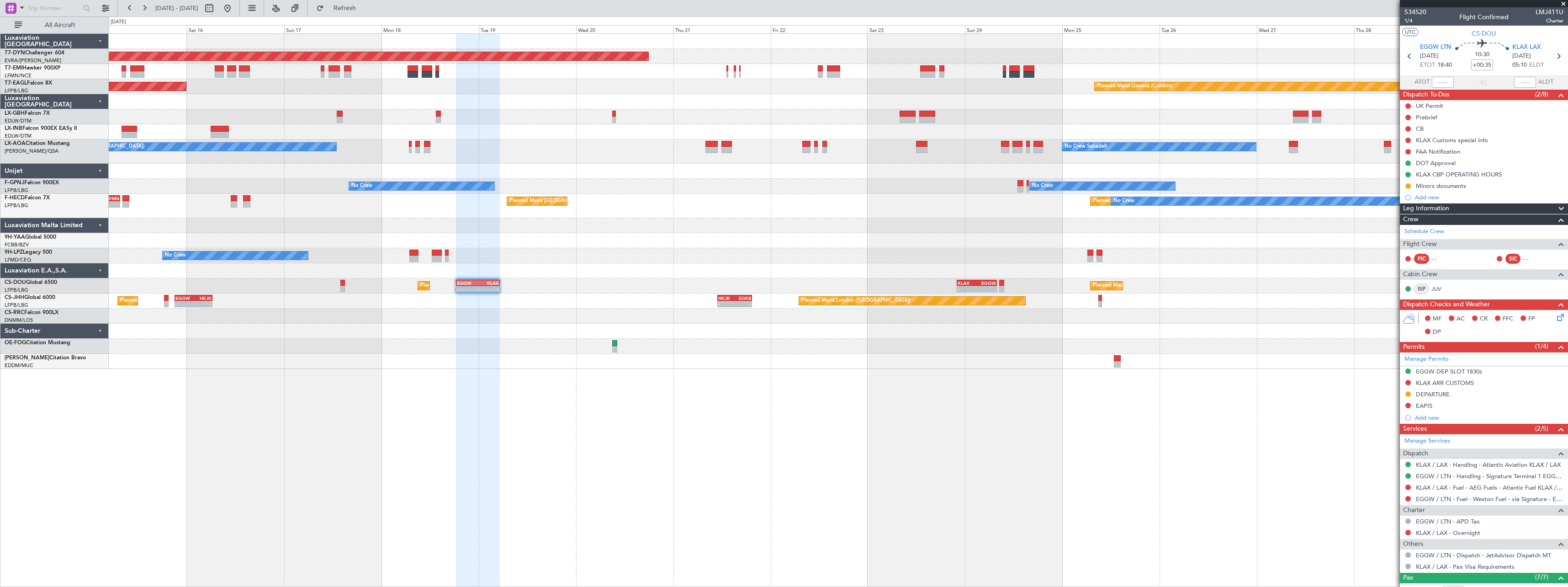
click at [737, 209] on div "Planned Maint [GEOGRAPHIC_DATA]-[GEOGRAPHIC_DATA] Planned Maint [US_STATE] ([GE…" at bounding box center [838, 201] width 1459 height 335
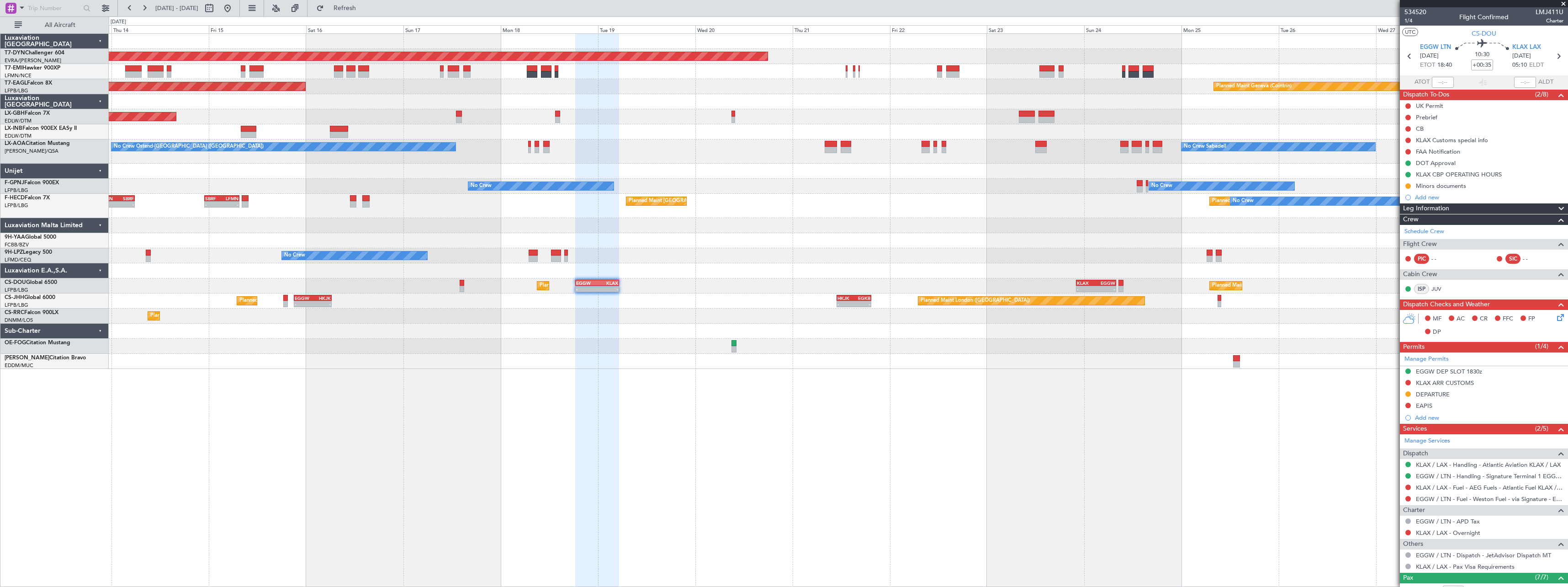
click at [551, 166] on div at bounding box center [838, 171] width 1459 height 15
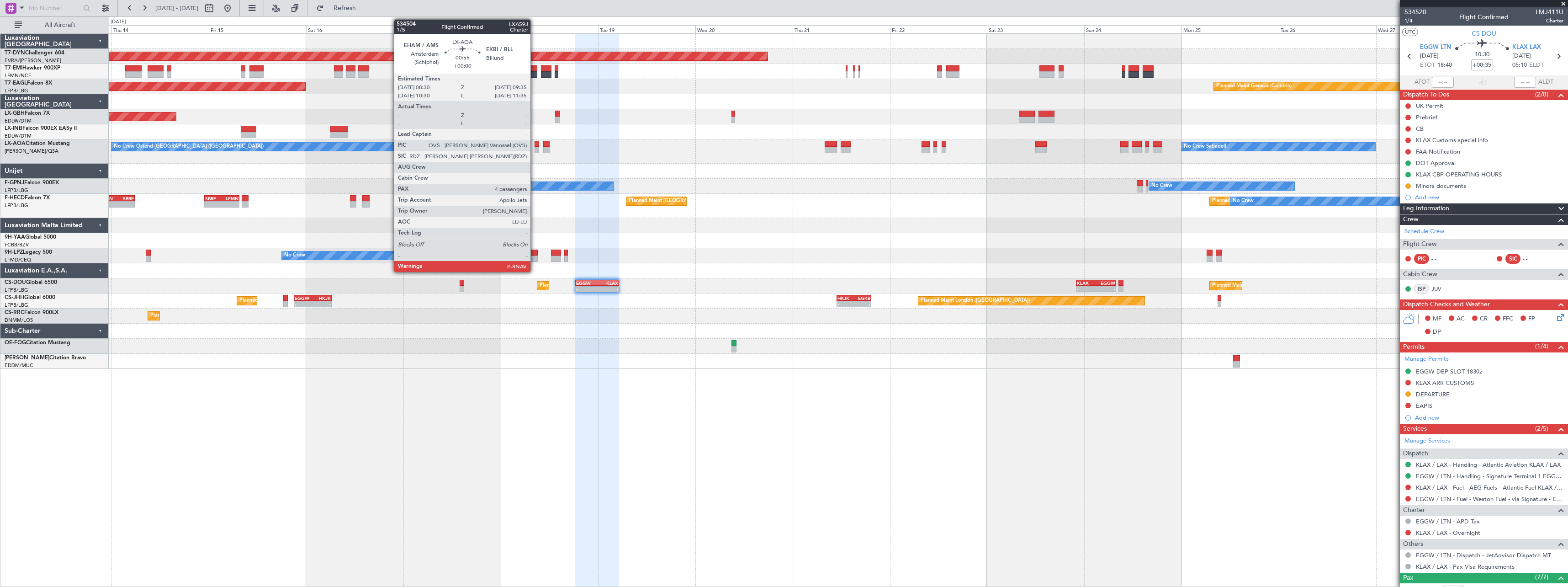
click at [535, 150] on div at bounding box center [537, 150] width 5 height 6
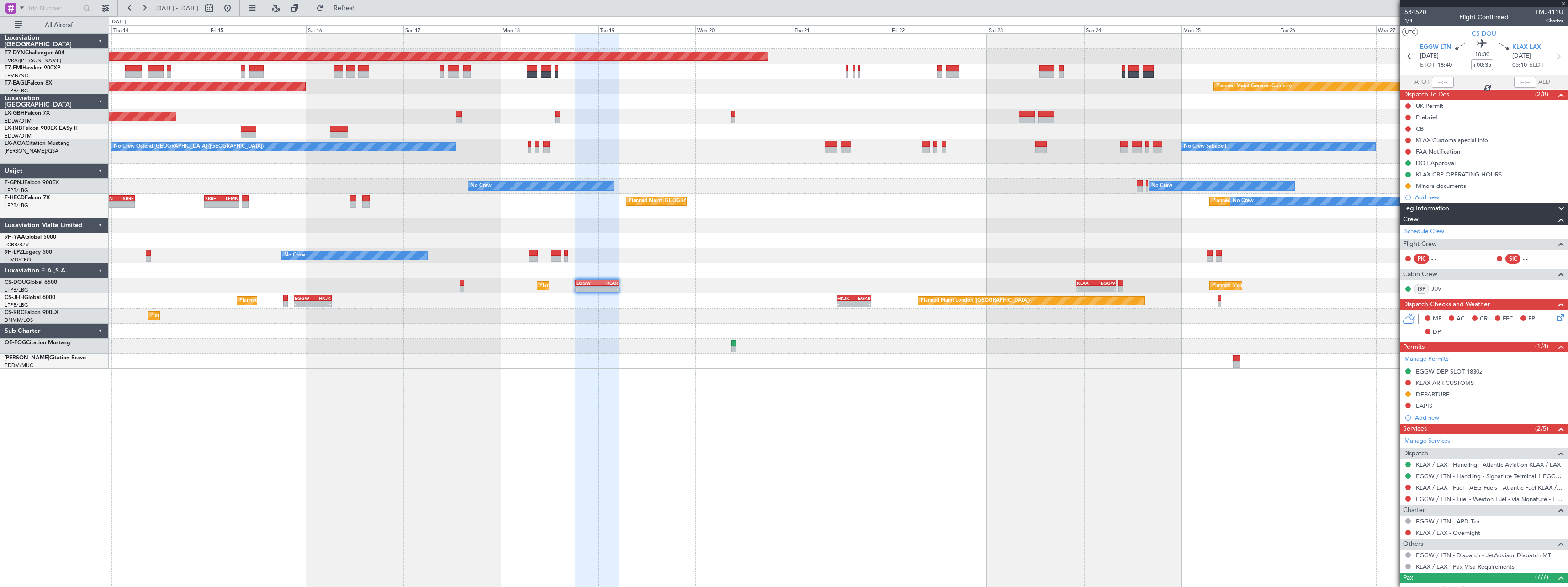
type input "4"
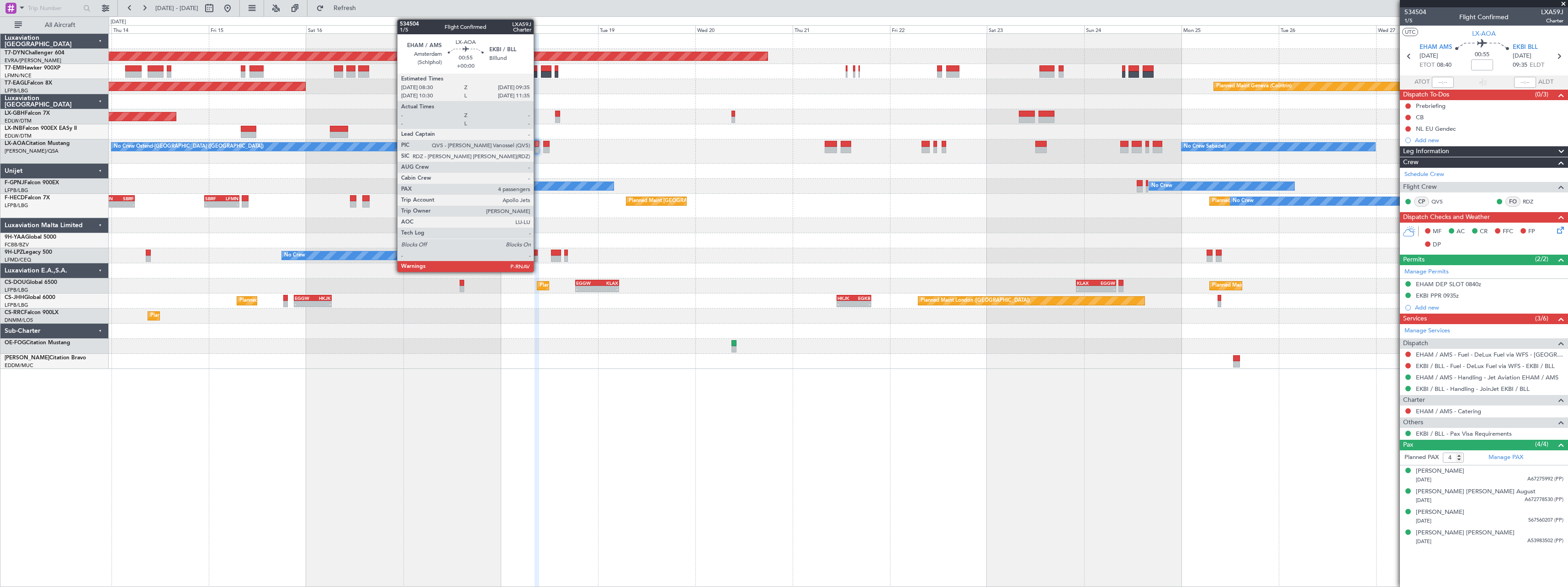
click at [538, 152] on div at bounding box center [537, 150] width 5 height 6
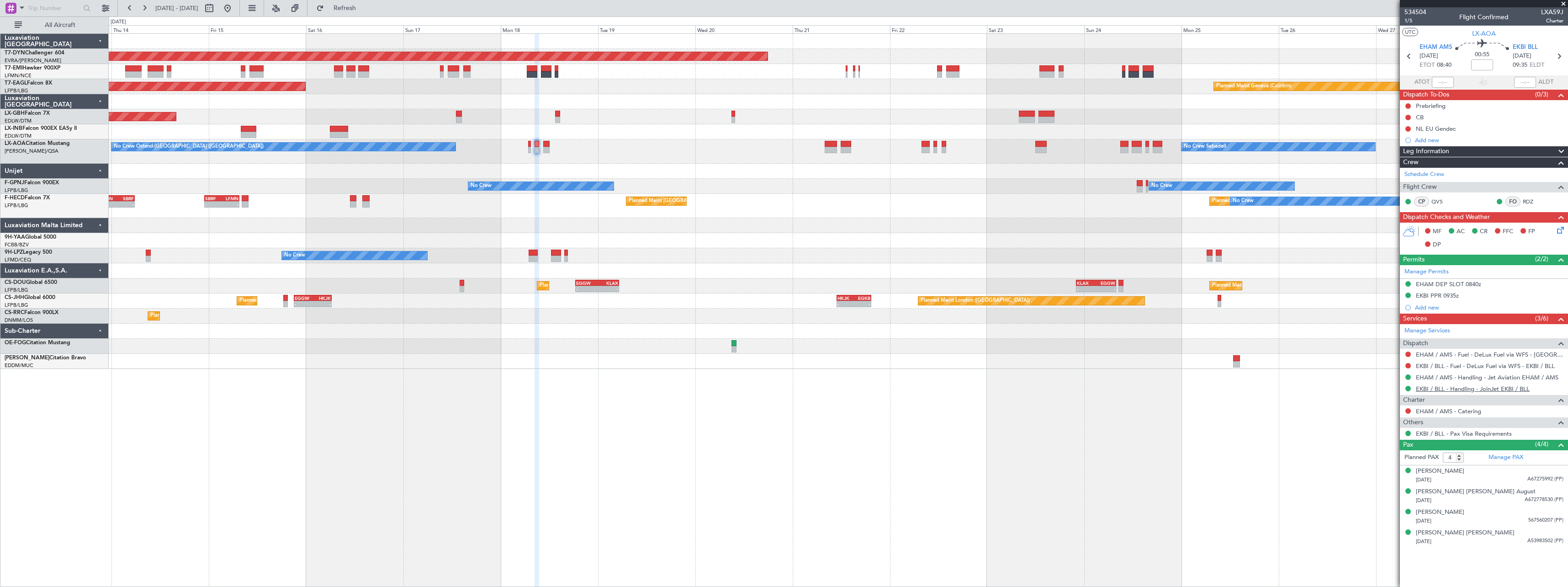
click at [1494, 389] on link "EKBI / BLL - Handling - JoinJet EKBI / BLL" at bounding box center [1472, 389] width 113 height 8
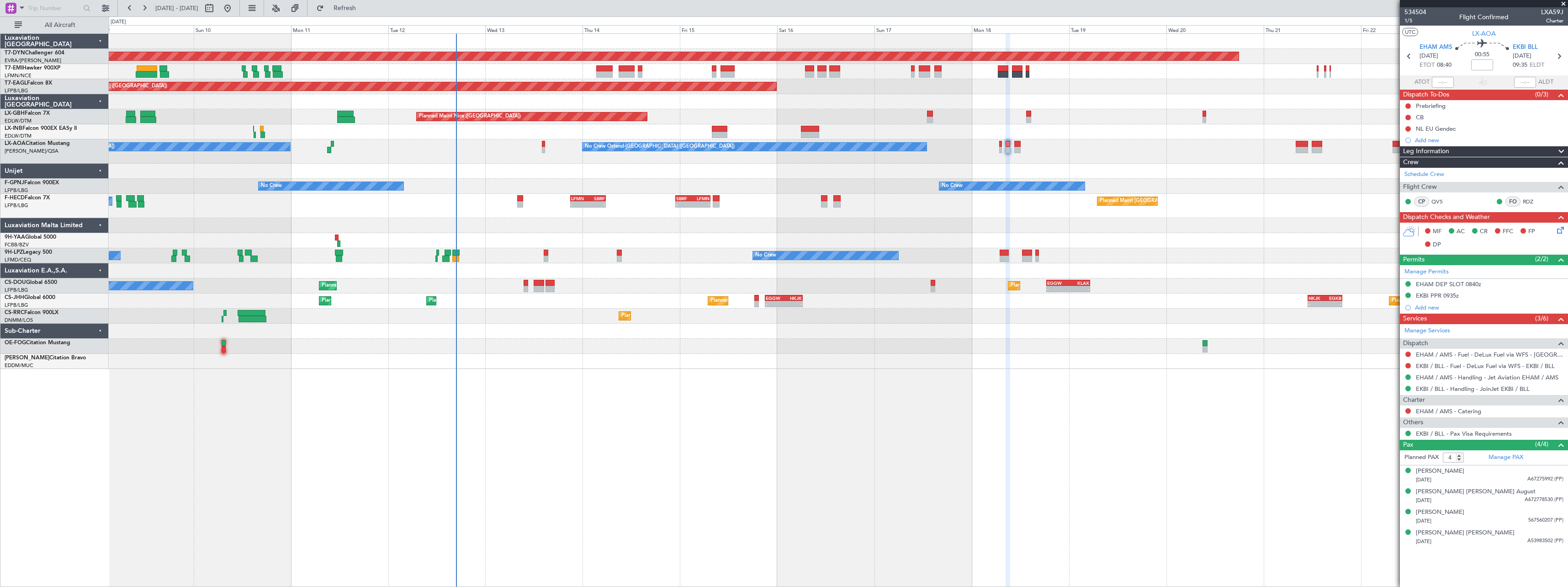
click at [865, 216] on div "Planned Maint [GEOGRAPHIC_DATA] ([GEOGRAPHIC_DATA]) - - LFMN 21:00 Z SBRF 05:45…" at bounding box center [838, 205] width 1459 height 25
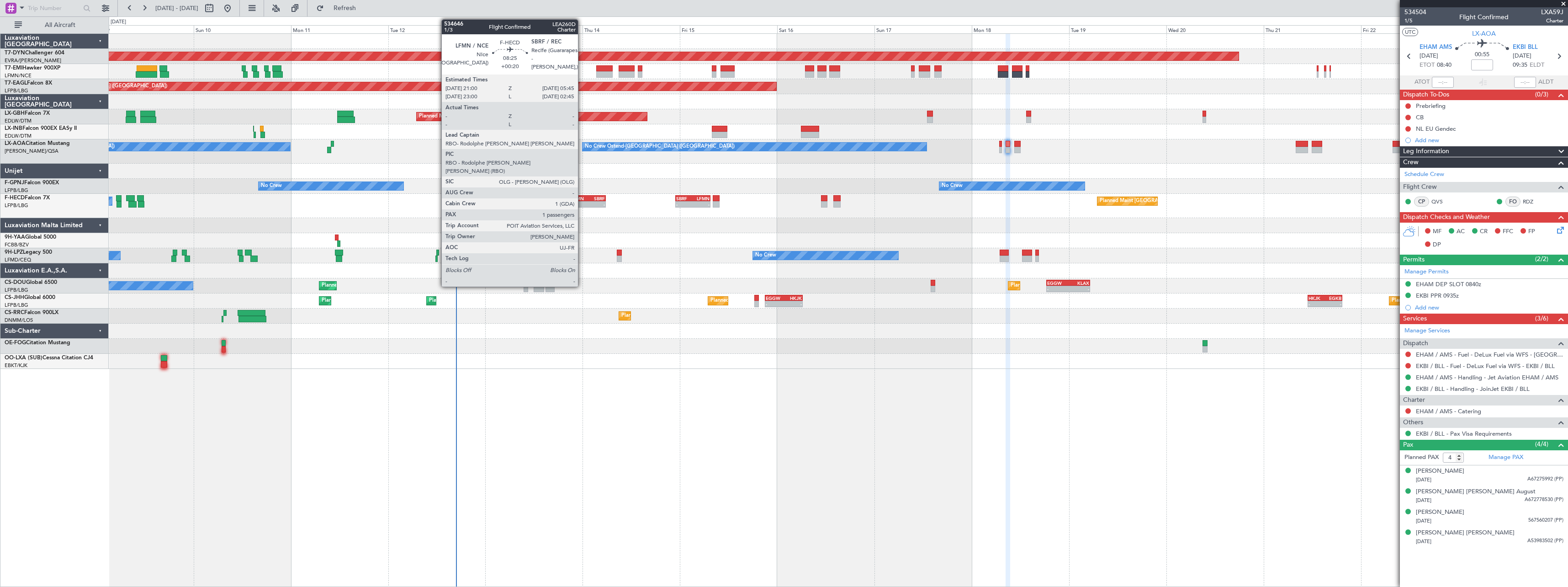
click at [582, 196] on div "LFMN" at bounding box center [579, 198] width 17 height 6
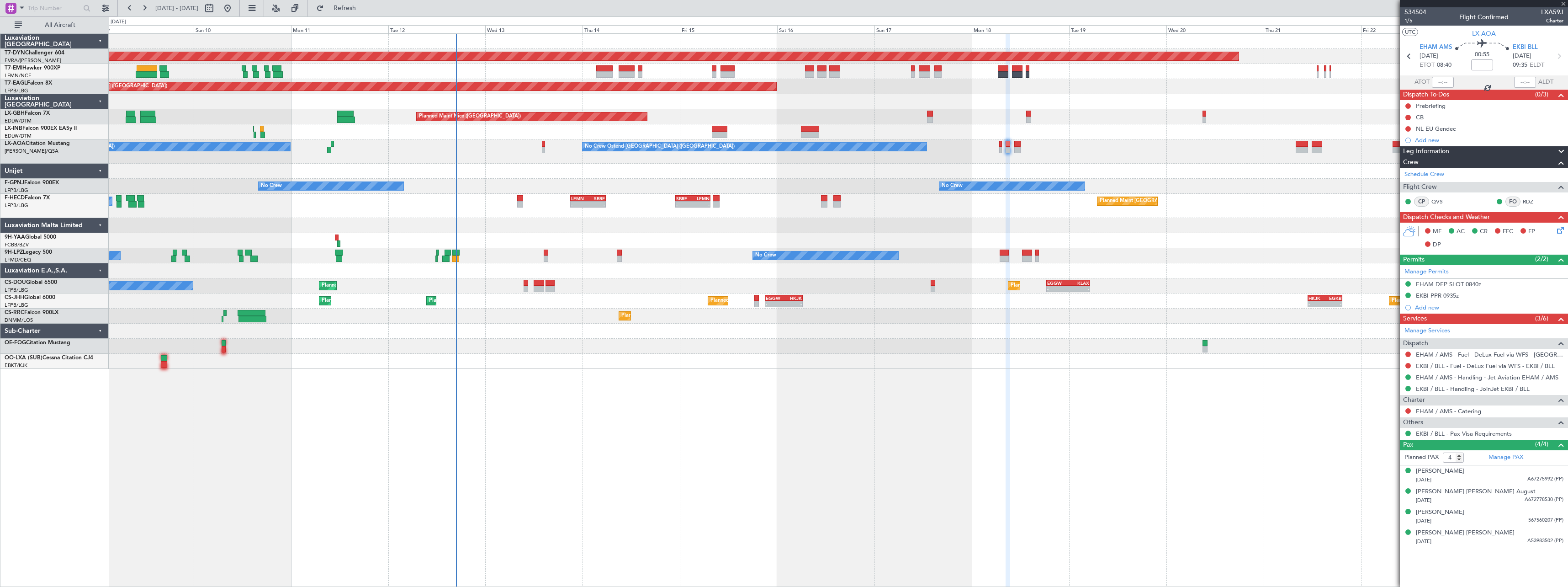
type input "+00:20"
type input "1"
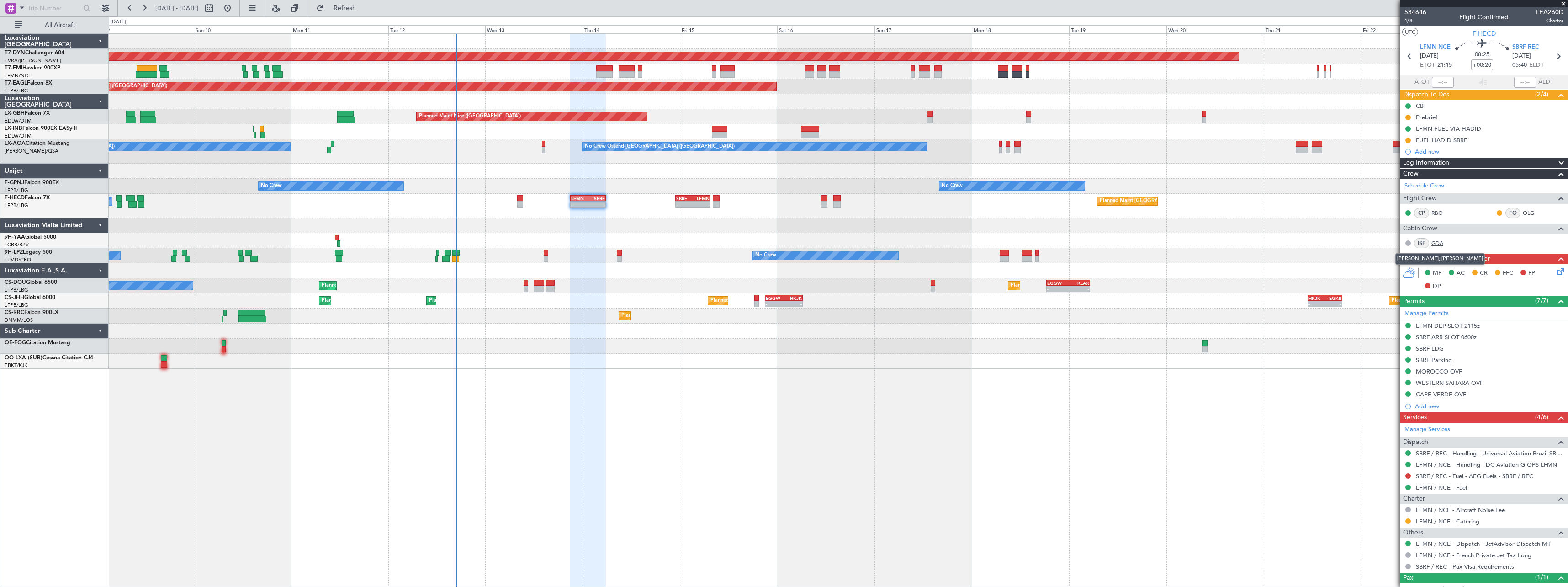
click at [1436, 242] on link "GDA" at bounding box center [1442, 243] width 21 height 8
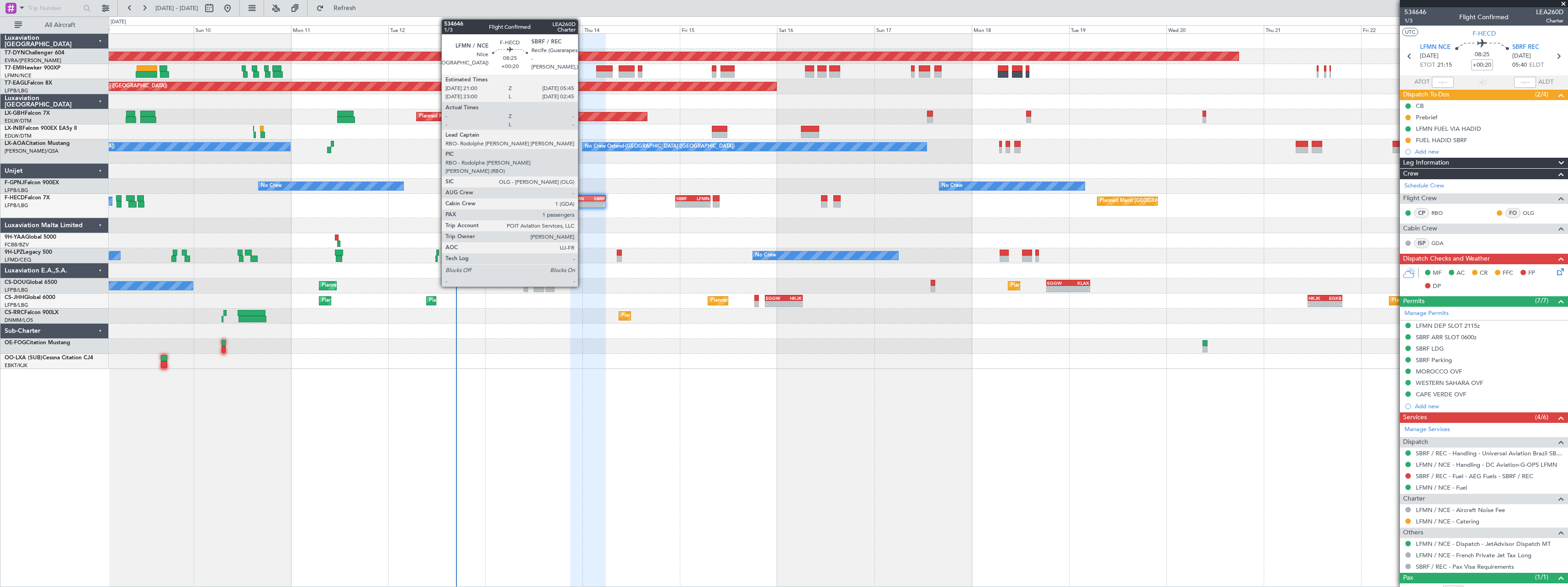
click at [582, 198] on div "LFMN" at bounding box center [579, 198] width 17 height 6
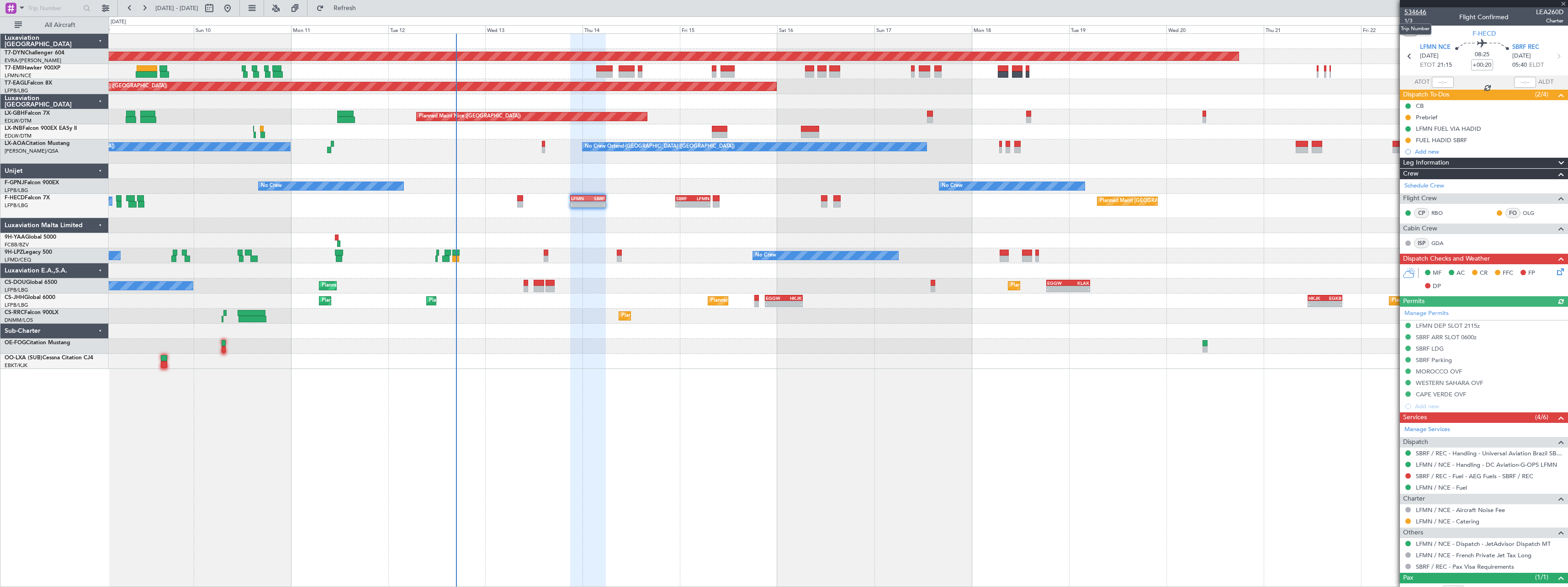
click at [1424, 13] on span "534646" at bounding box center [1416, 12] width 22 height 10
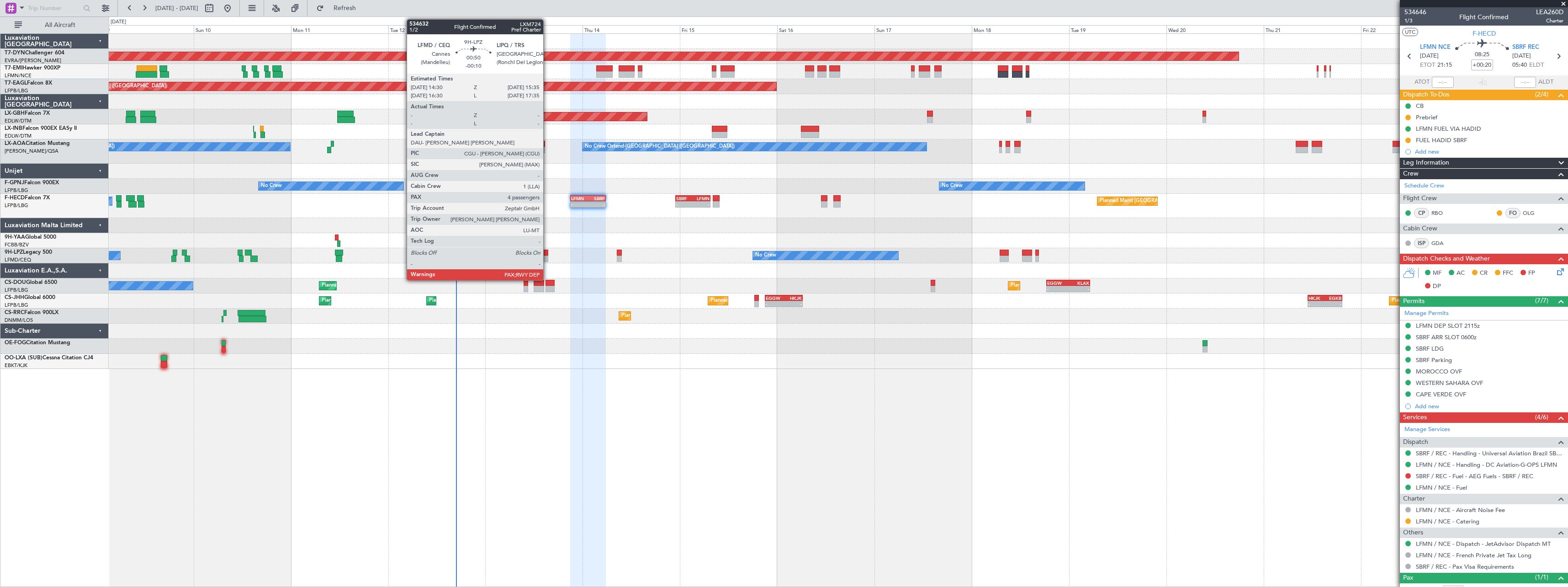
click at [547, 254] on div at bounding box center [546, 253] width 5 height 6
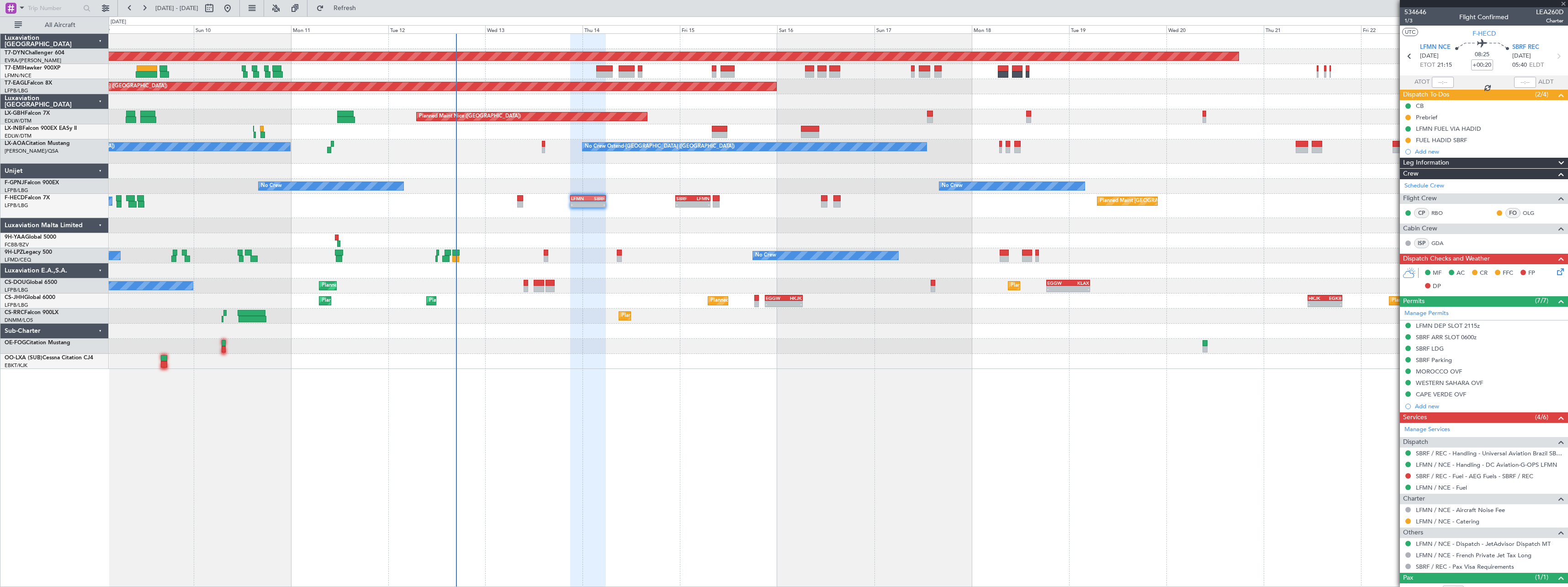
type input "-00:10"
type input "4"
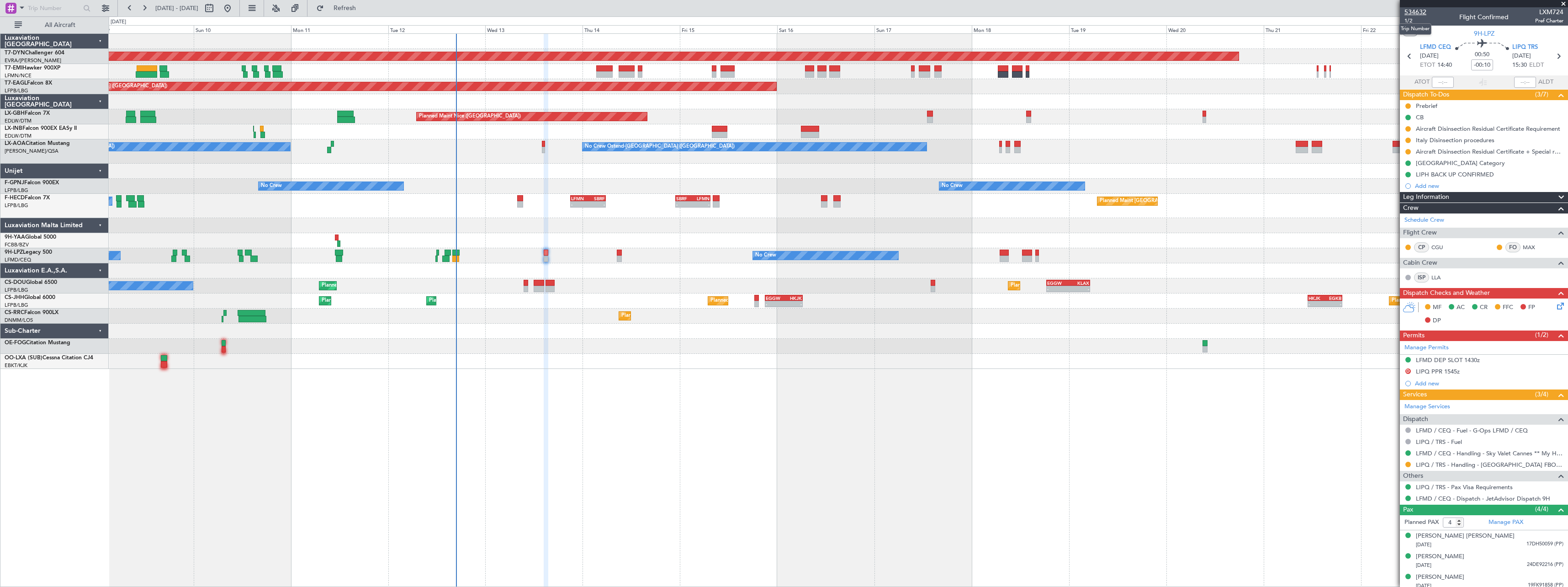
click at [1420, 15] on span "534632" at bounding box center [1416, 12] width 22 height 10
click at [1438, 278] on link "LLA" at bounding box center [1442, 277] width 21 height 8
click at [1420, 15] on span "534632" at bounding box center [1416, 12] width 22 height 10
click at [1409, 22] on span "1/2" at bounding box center [1416, 21] width 22 height 8
click at [1440, 278] on link "LLA" at bounding box center [1442, 277] width 21 height 8
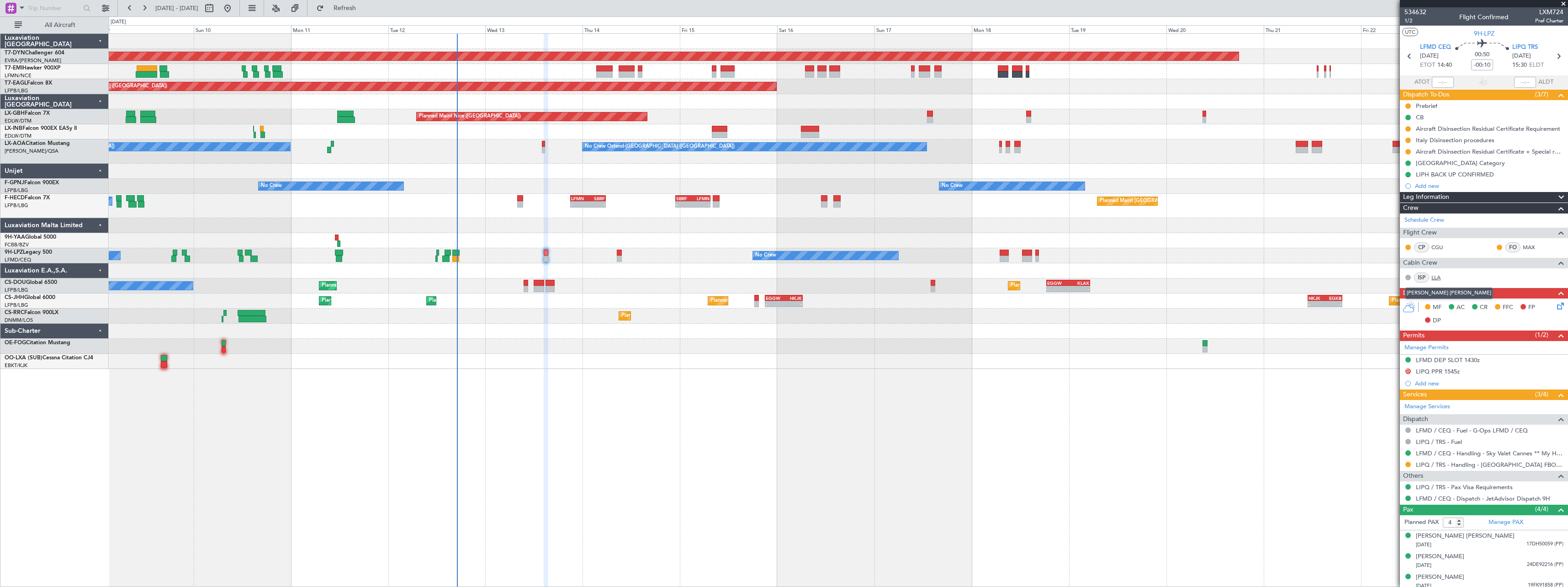
click at [1437, 280] on link "LLA" at bounding box center [1442, 277] width 21 height 8
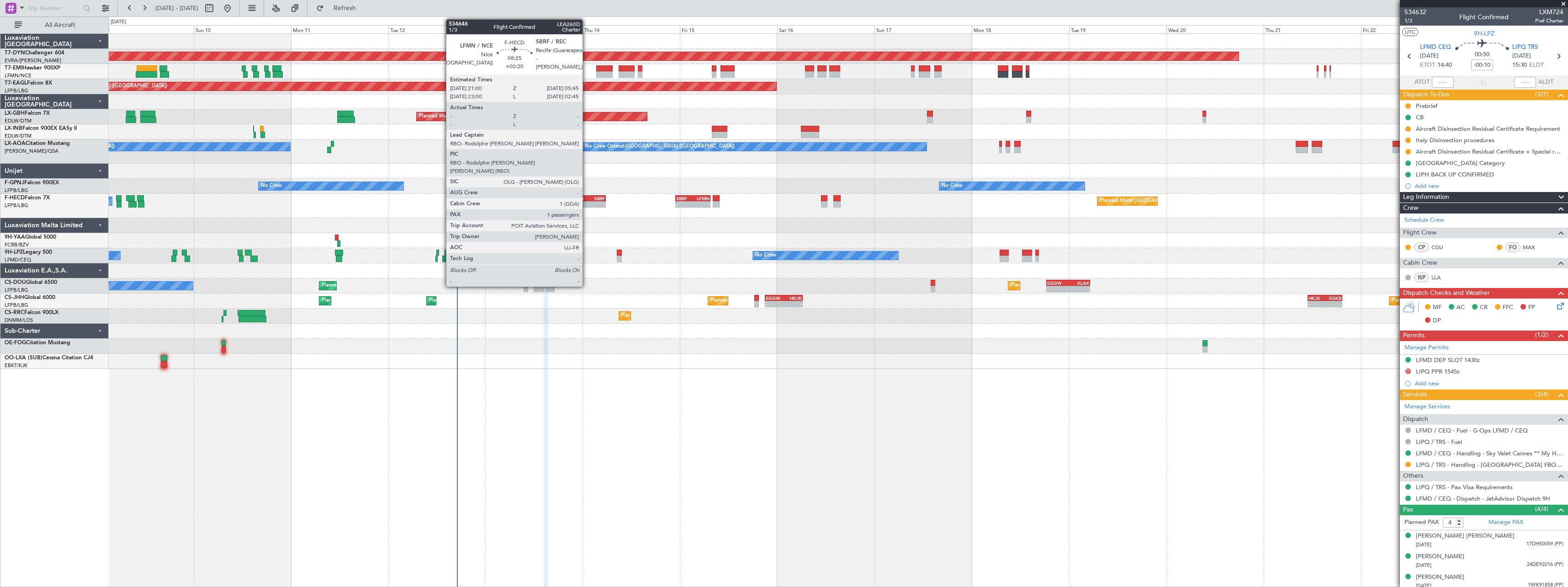
click at [587, 200] on div "LFMN" at bounding box center [579, 198] width 17 height 6
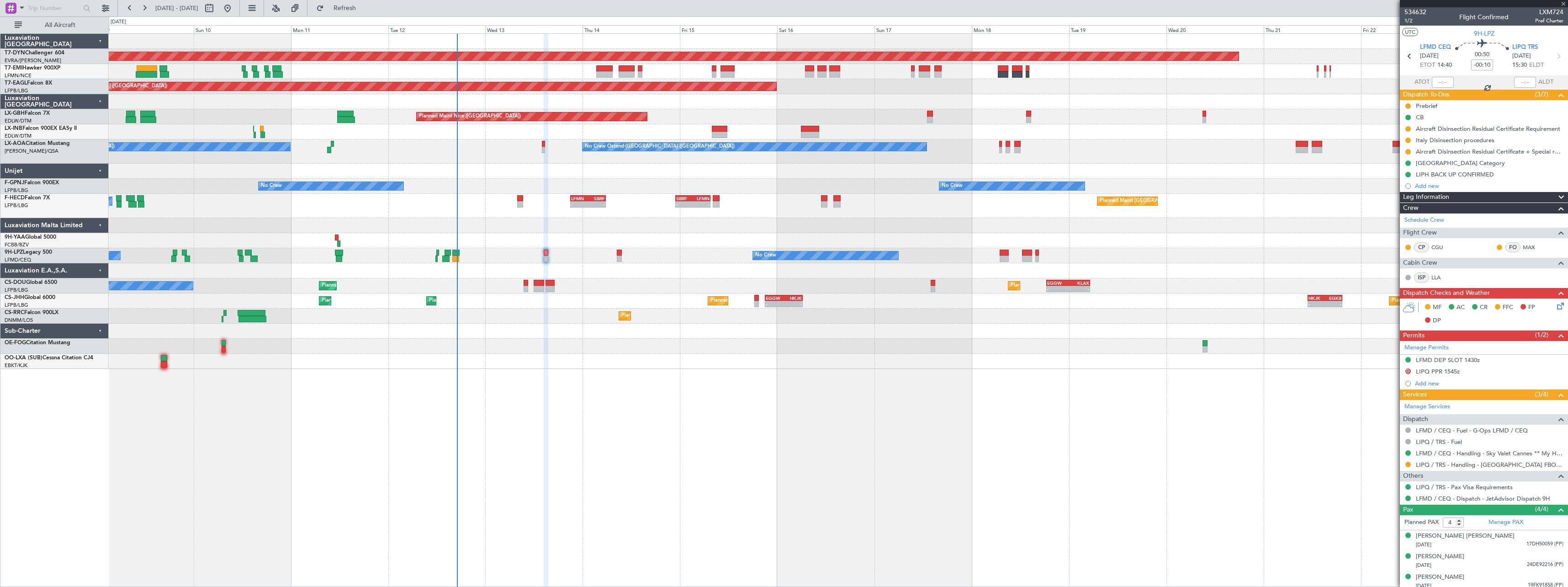
type input "+00:20"
type input "1"
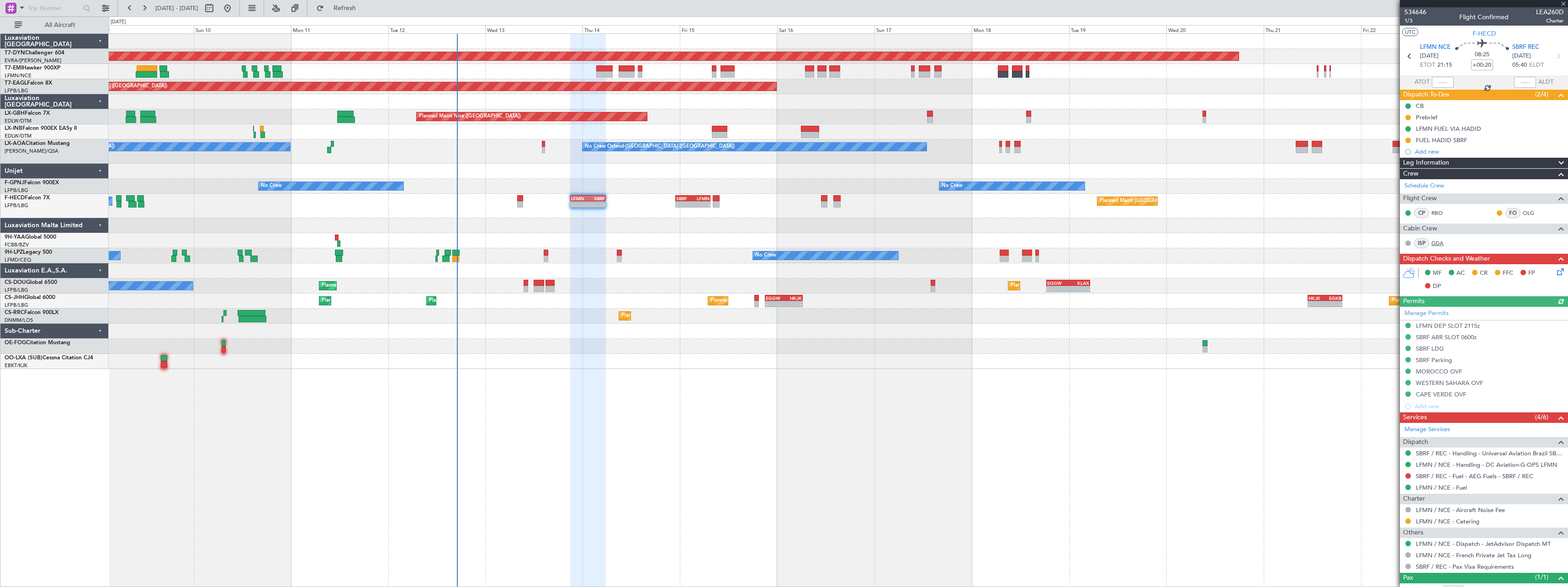
click at [1437, 244] on link "GDA" at bounding box center [1442, 243] width 21 height 8
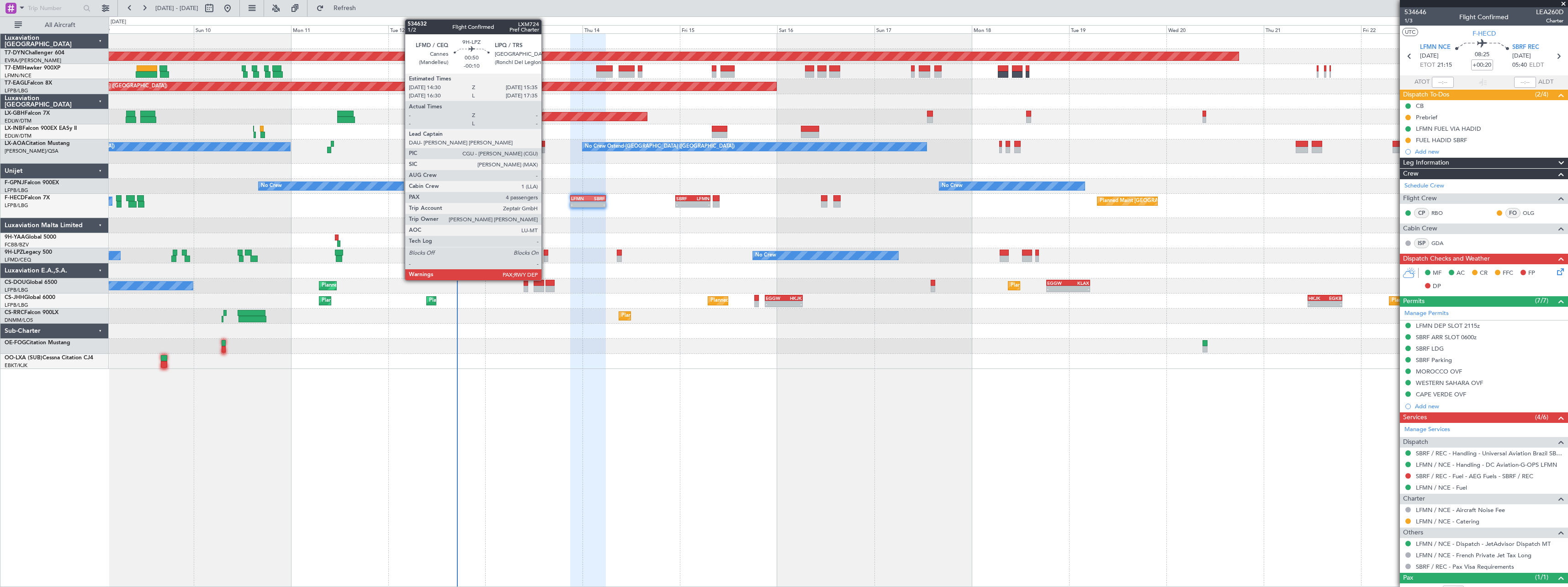
click at [546, 256] on div at bounding box center [546, 259] width 5 height 6
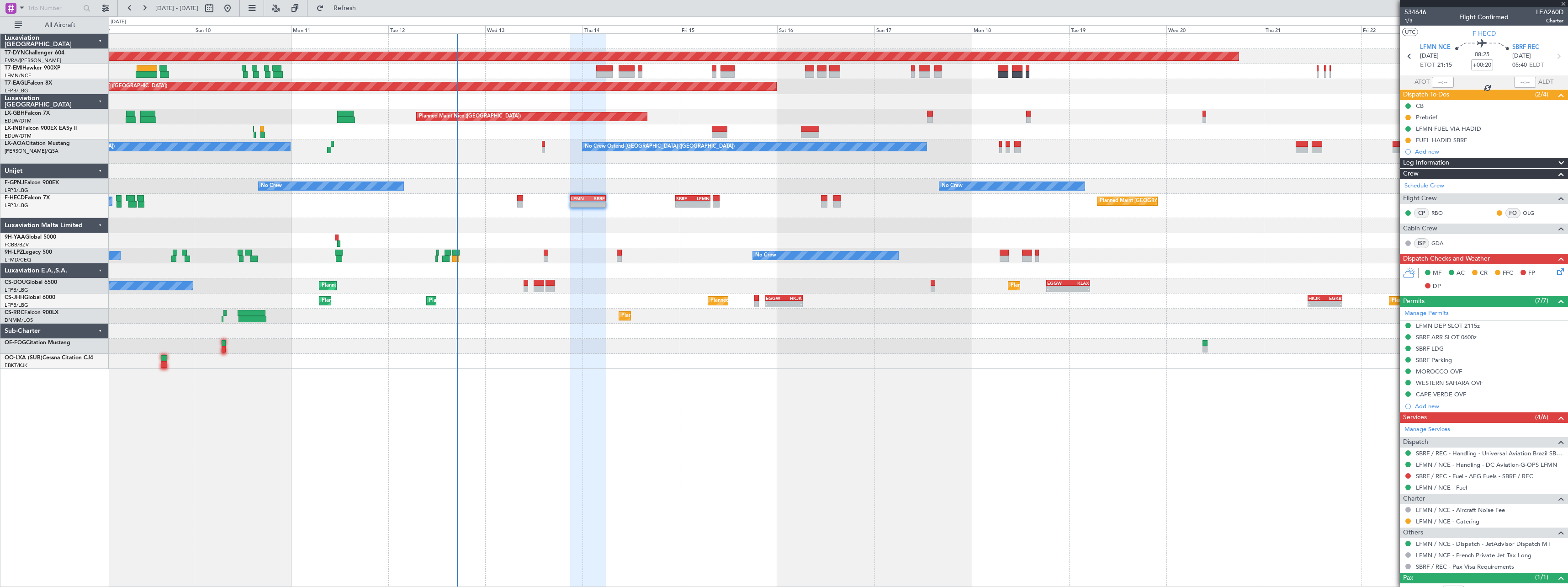
type input "-00:10"
type input "4"
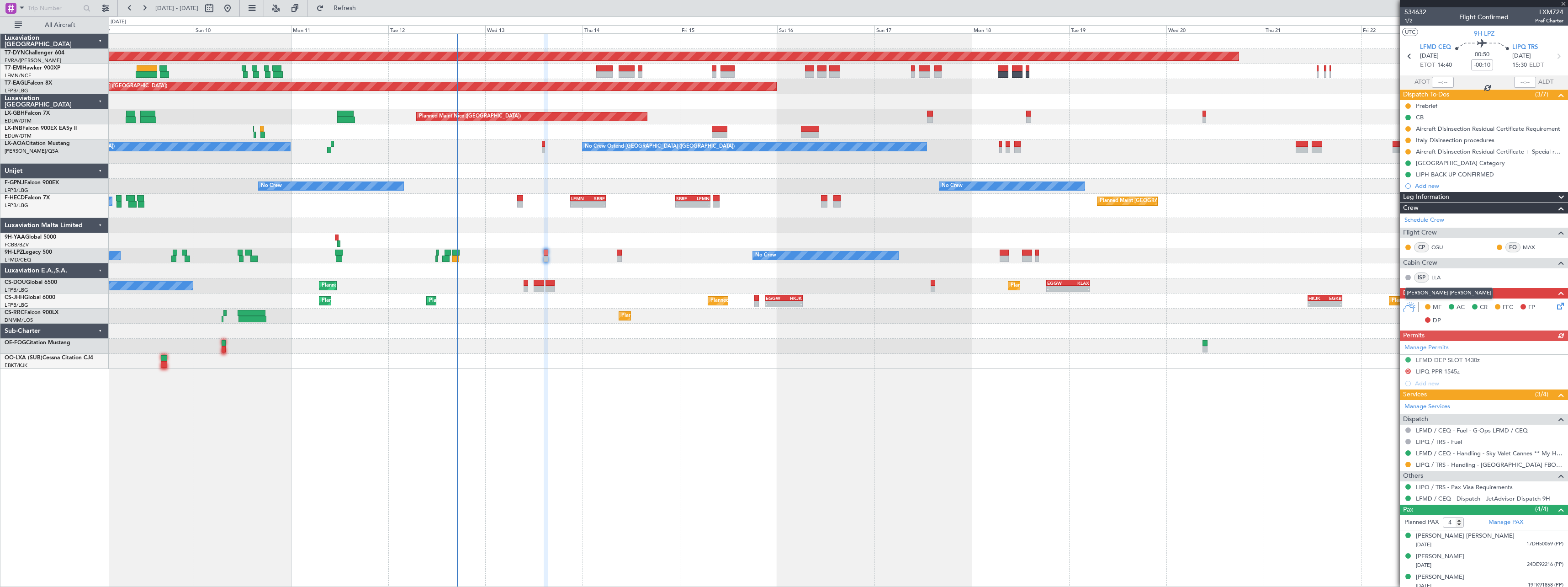
click at [1443, 280] on link "LLA" at bounding box center [1442, 277] width 21 height 8
click at [1406, 129] on button at bounding box center [1408, 129] width 6 height 6
click at [1401, 167] on span "Completed" at bounding box center [1412, 169] width 30 height 10
click at [1409, 140] on button at bounding box center [1408, 140] width 6 height 6
click at [1405, 178] on span "Completed" at bounding box center [1412, 181] width 30 height 10
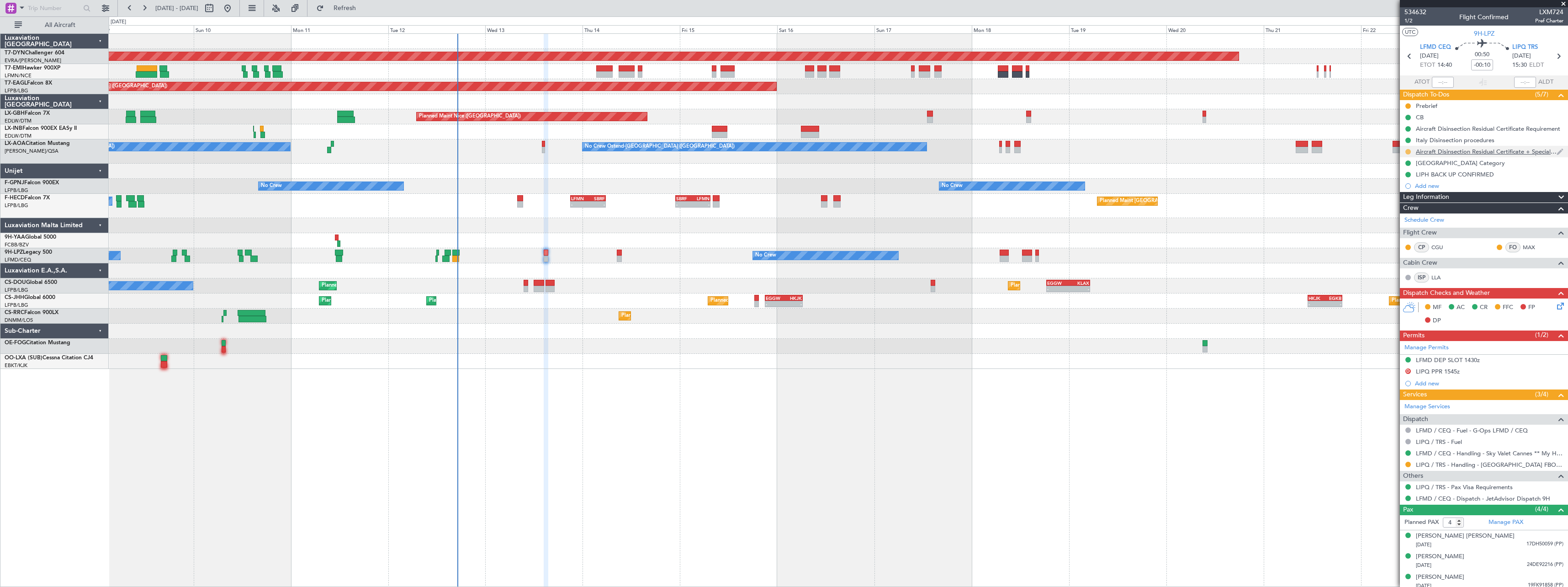
click at [1408, 152] on button at bounding box center [1408, 152] width 6 height 6
click at [1407, 191] on span "Completed" at bounding box center [1412, 192] width 30 height 10
click at [1557, 305] on icon at bounding box center [1558, 304] width 7 height 7
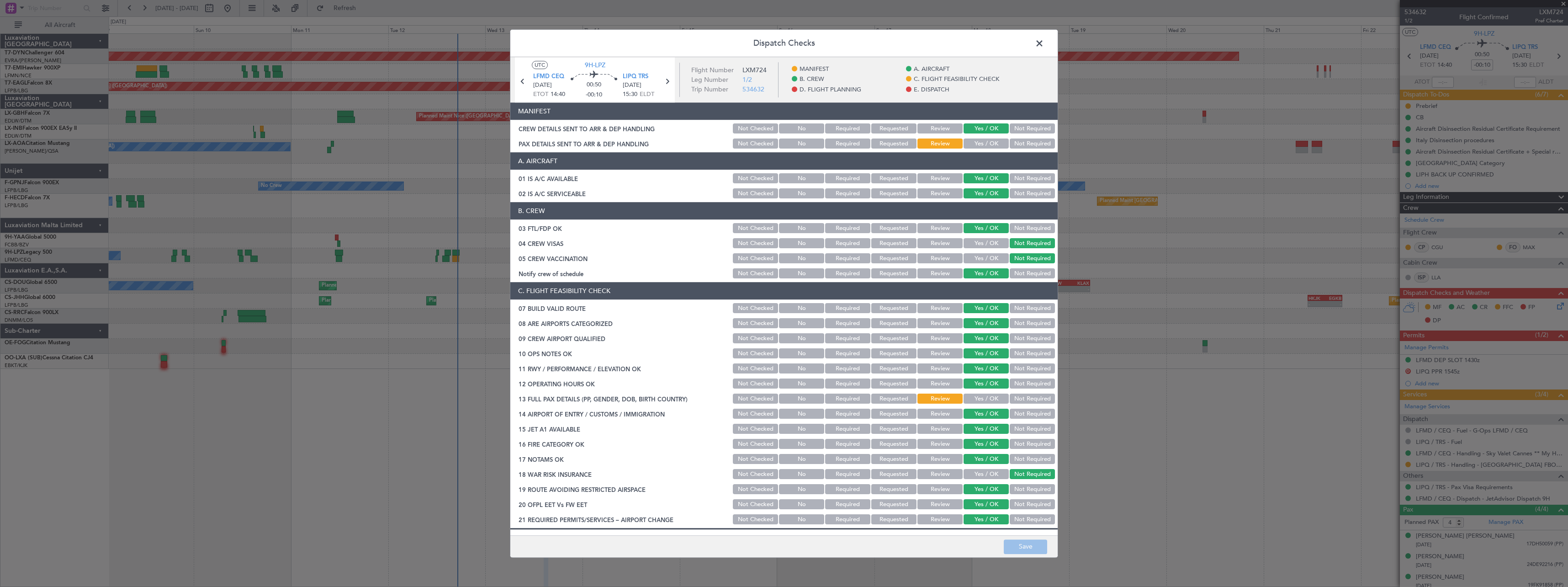
click at [981, 143] on button "Yes / OK" at bounding box center [986, 144] width 45 height 10
click at [1033, 551] on button "Save" at bounding box center [1026, 547] width 44 height 14
click at [1044, 44] on span at bounding box center [1044, 45] width 0 height 18
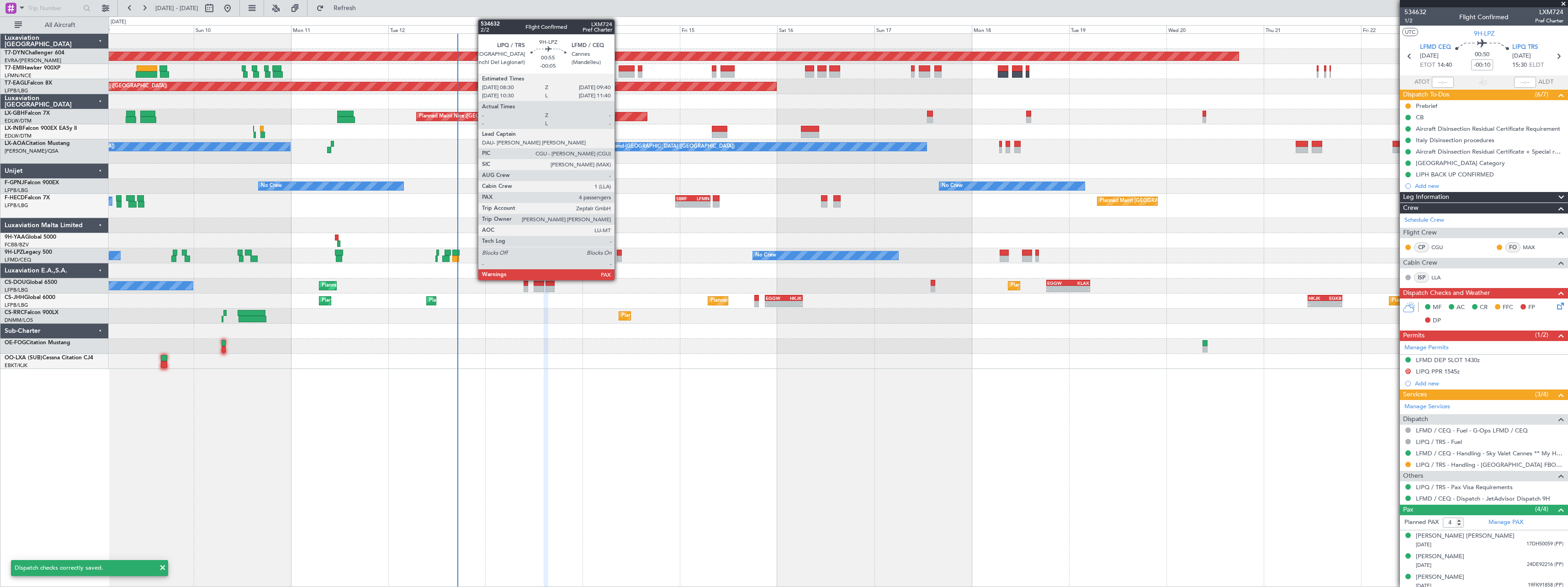
click at [619, 255] on div at bounding box center [619, 259] width 5 height 6
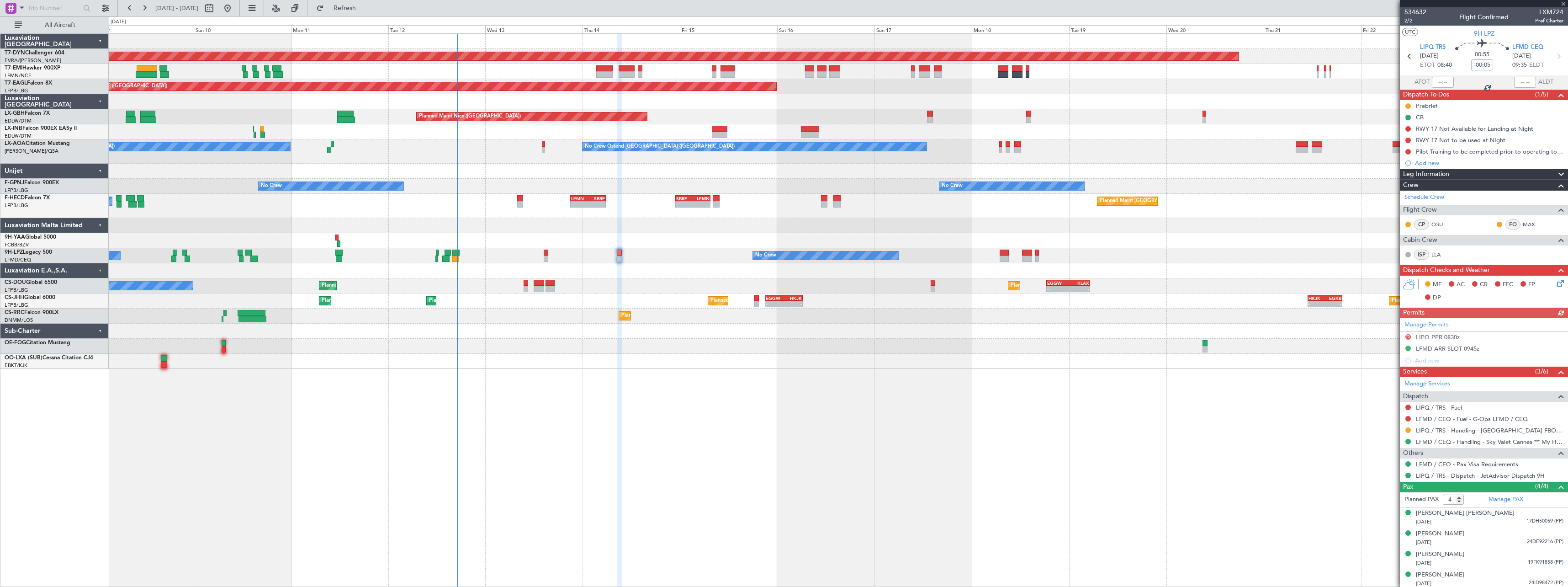
click at [1555, 284] on icon at bounding box center [1558, 281] width 7 height 7
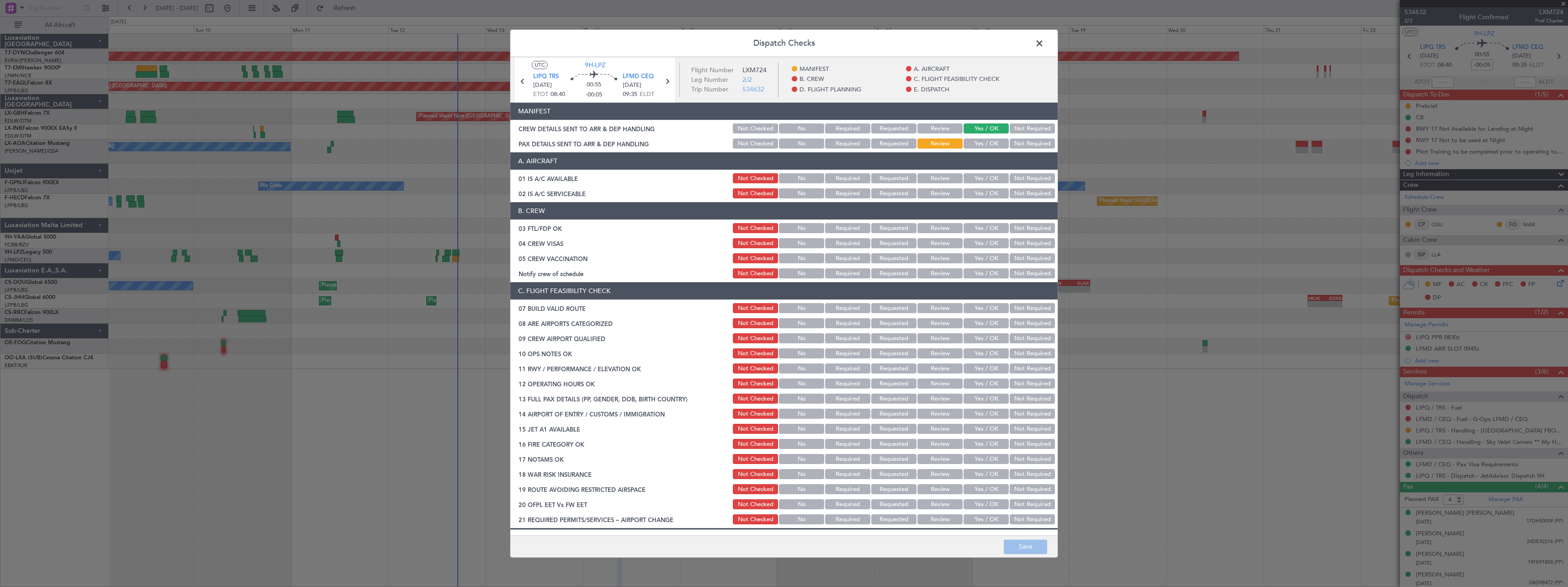
click at [974, 144] on button "Yes / OK" at bounding box center [986, 144] width 45 height 10
click at [1022, 541] on button "Save" at bounding box center [1026, 547] width 44 height 14
click at [1044, 44] on span at bounding box center [1044, 45] width 0 height 18
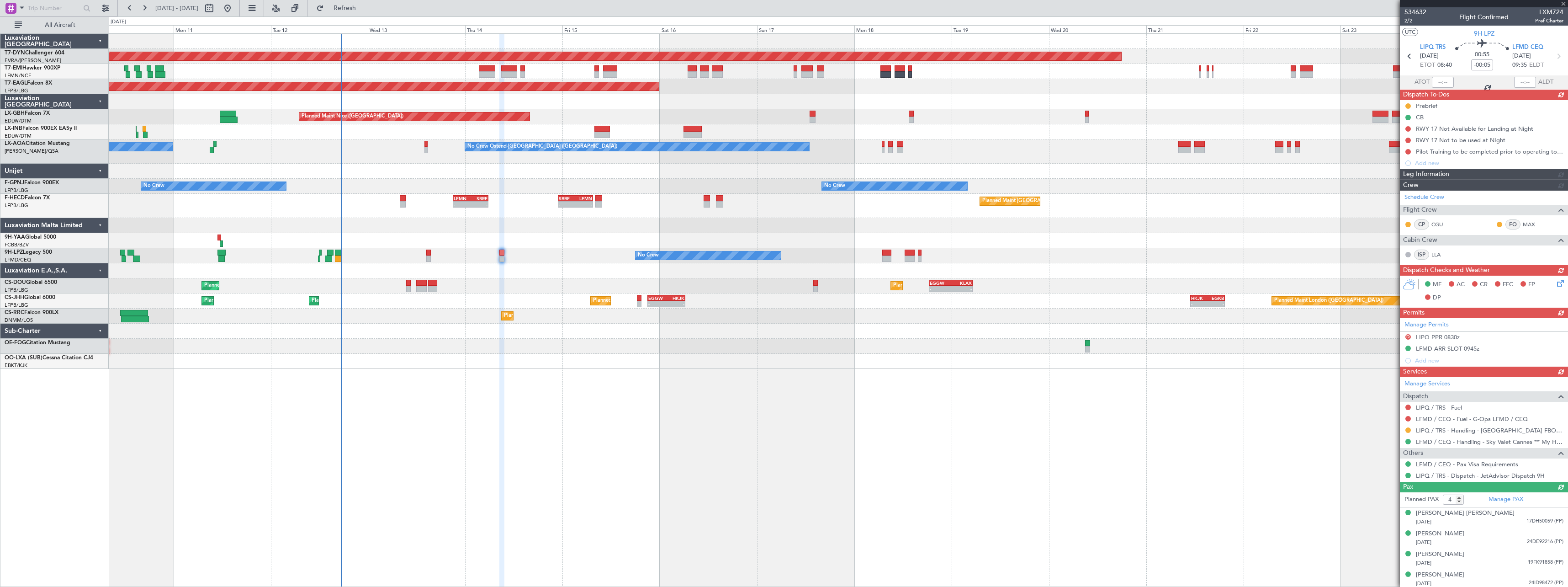
click at [838, 178] on div at bounding box center [838, 171] width 1459 height 15
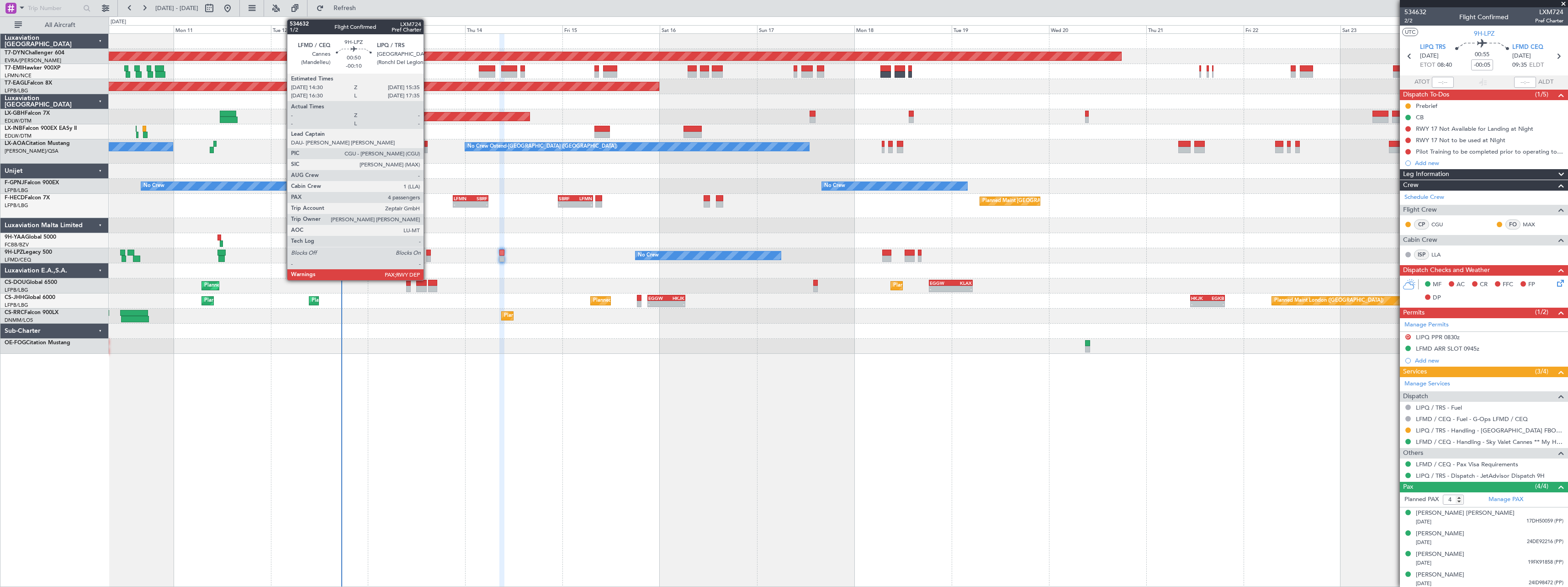
click at [428, 256] on div at bounding box center [428, 259] width 5 height 6
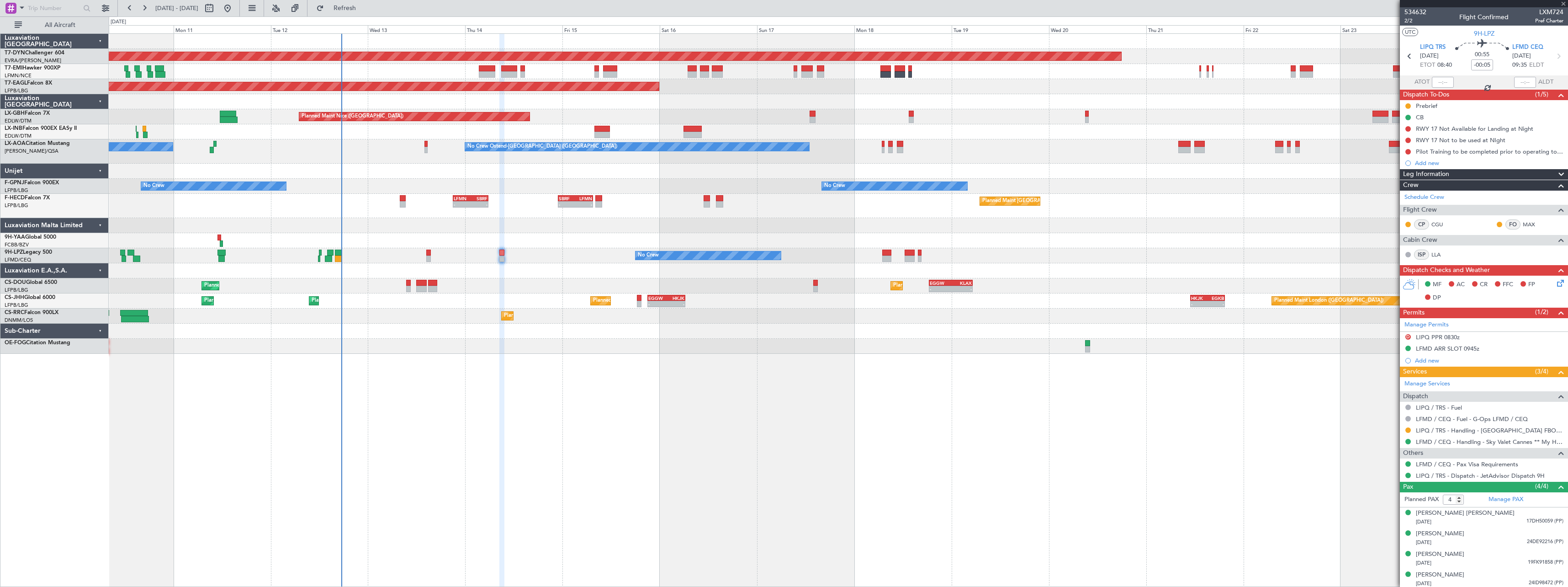
type input "-00:10"
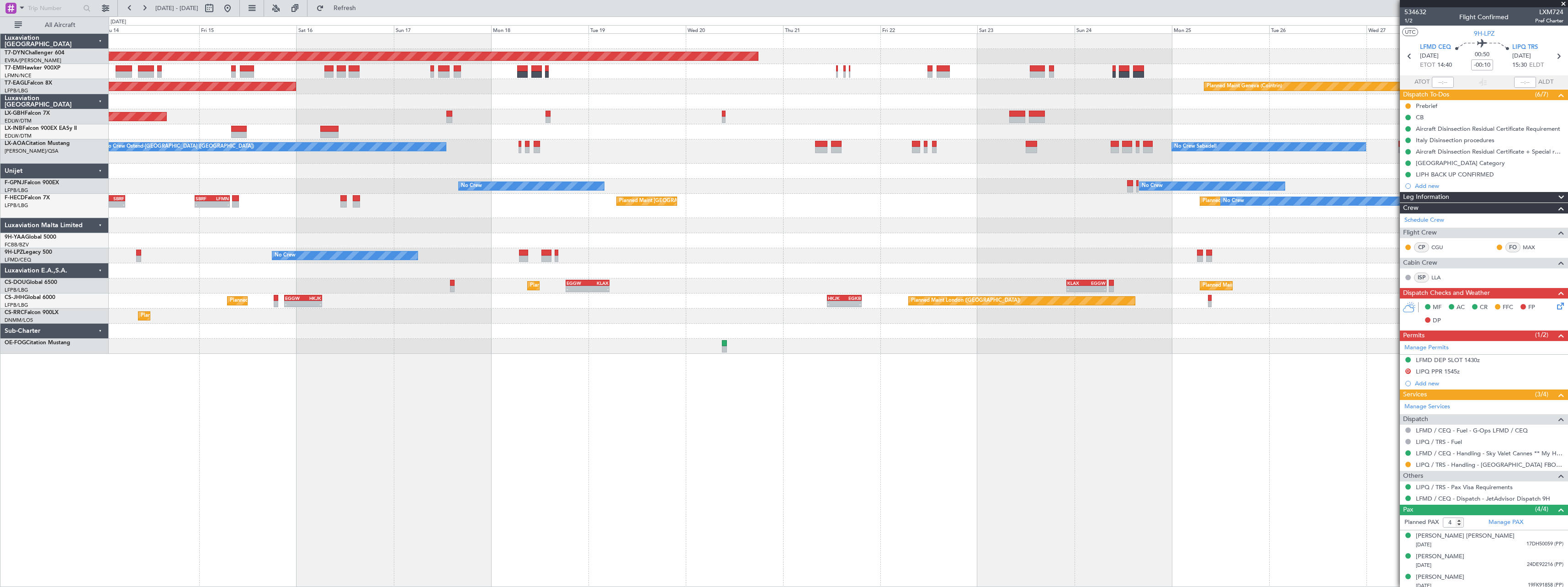
click at [874, 201] on div "Planned Maint [GEOGRAPHIC_DATA]-[GEOGRAPHIC_DATA] Planned Maint Geneva ([GEOGRA…" at bounding box center [838, 194] width 1459 height 320
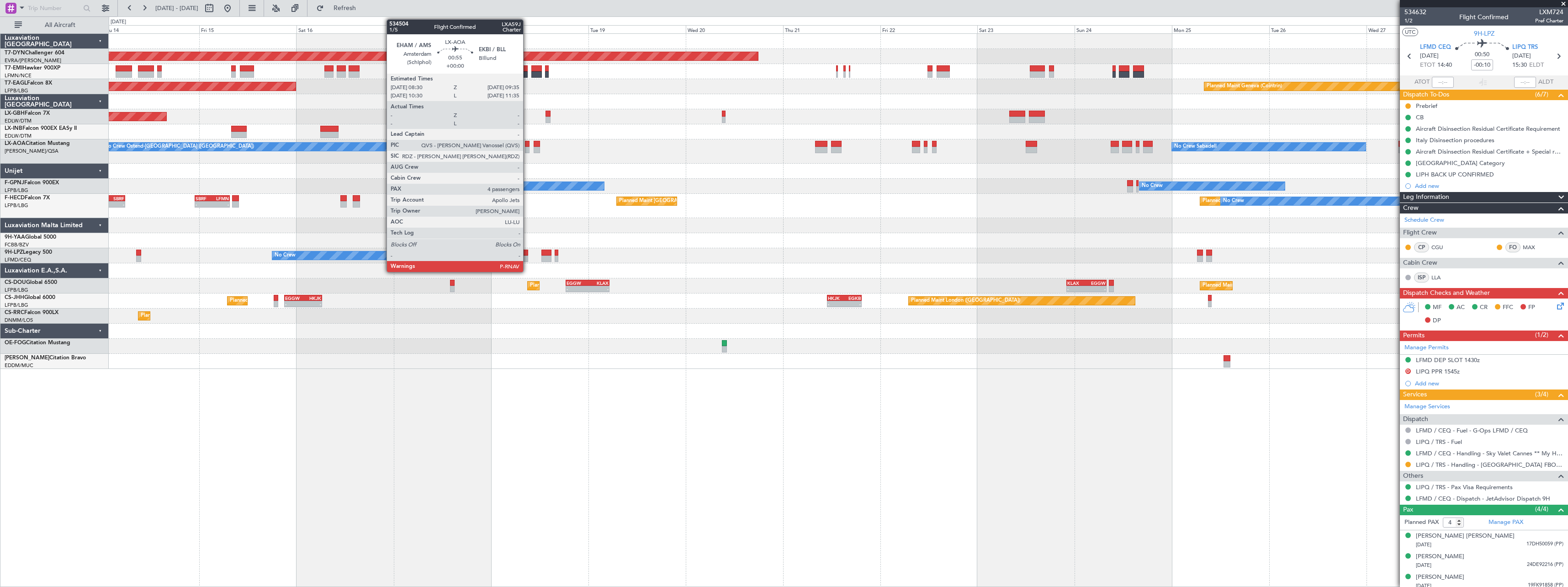
click at [527, 145] on div at bounding box center [527, 144] width 5 height 6
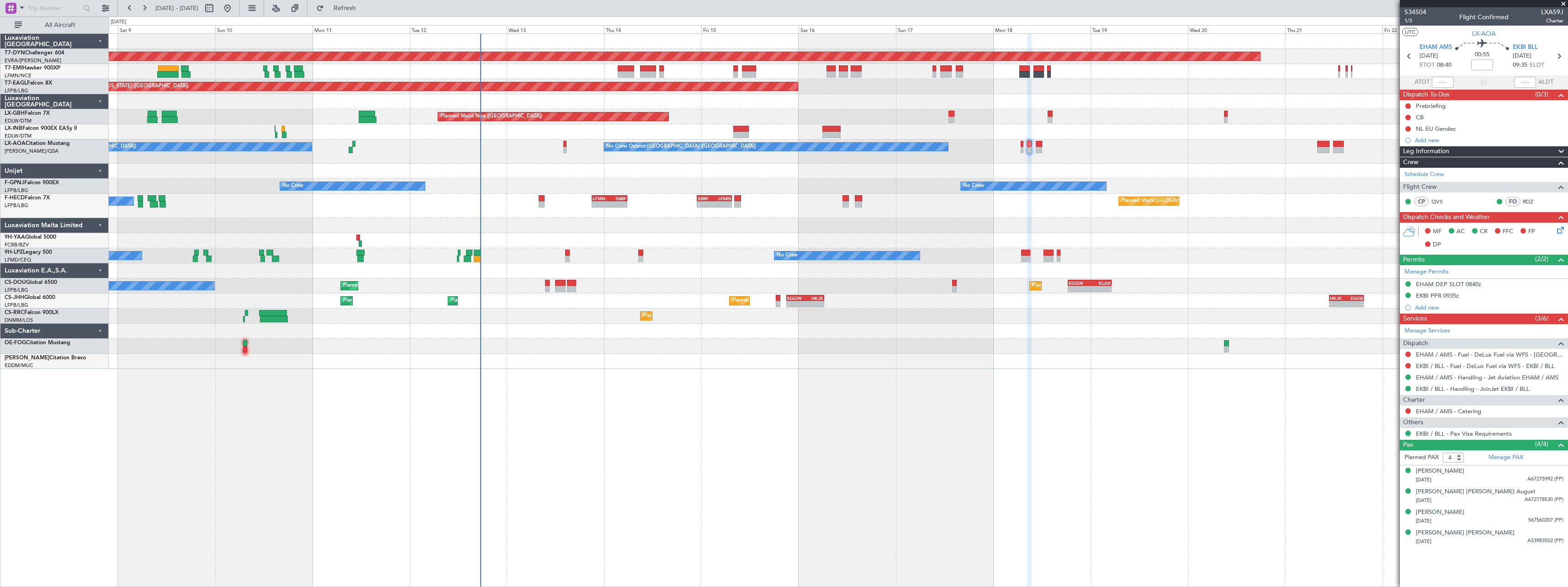
click at [823, 212] on div "Planned Maint [GEOGRAPHIC_DATA]-[GEOGRAPHIC_DATA] Planned Maint [US_STATE] ([GE…" at bounding box center [838, 201] width 1459 height 335
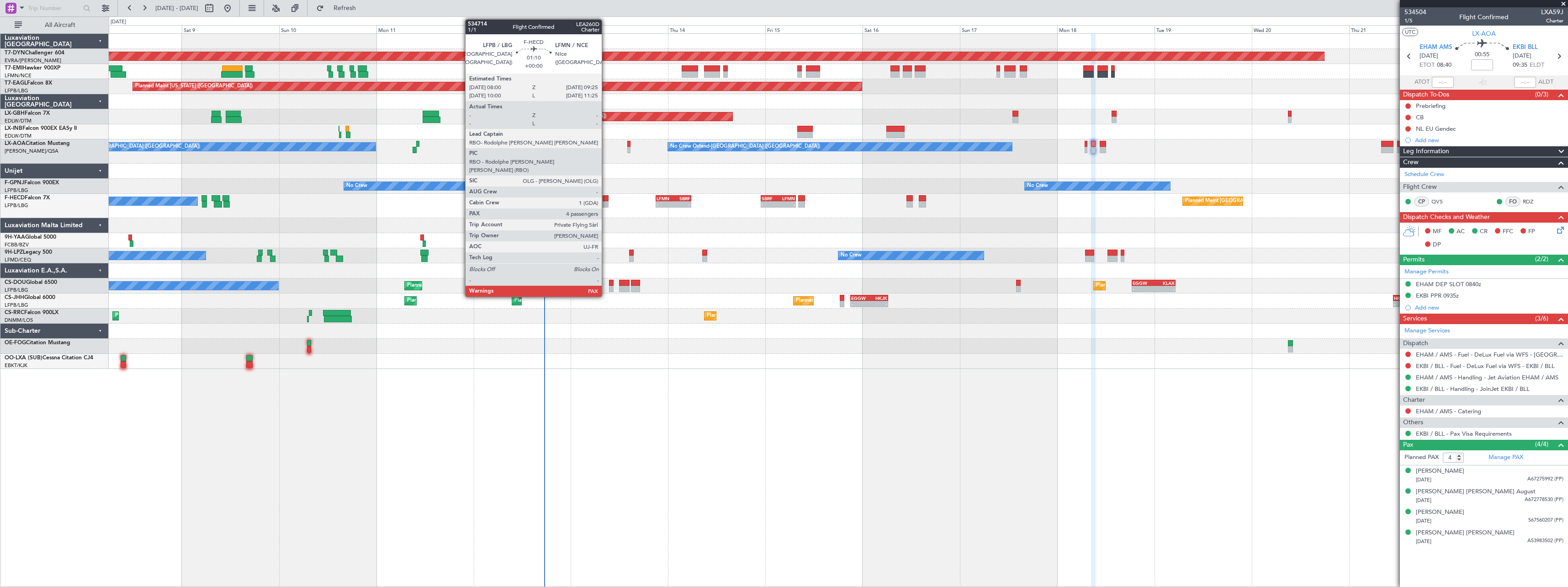
click at [606, 203] on div at bounding box center [605, 204] width 6 height 6
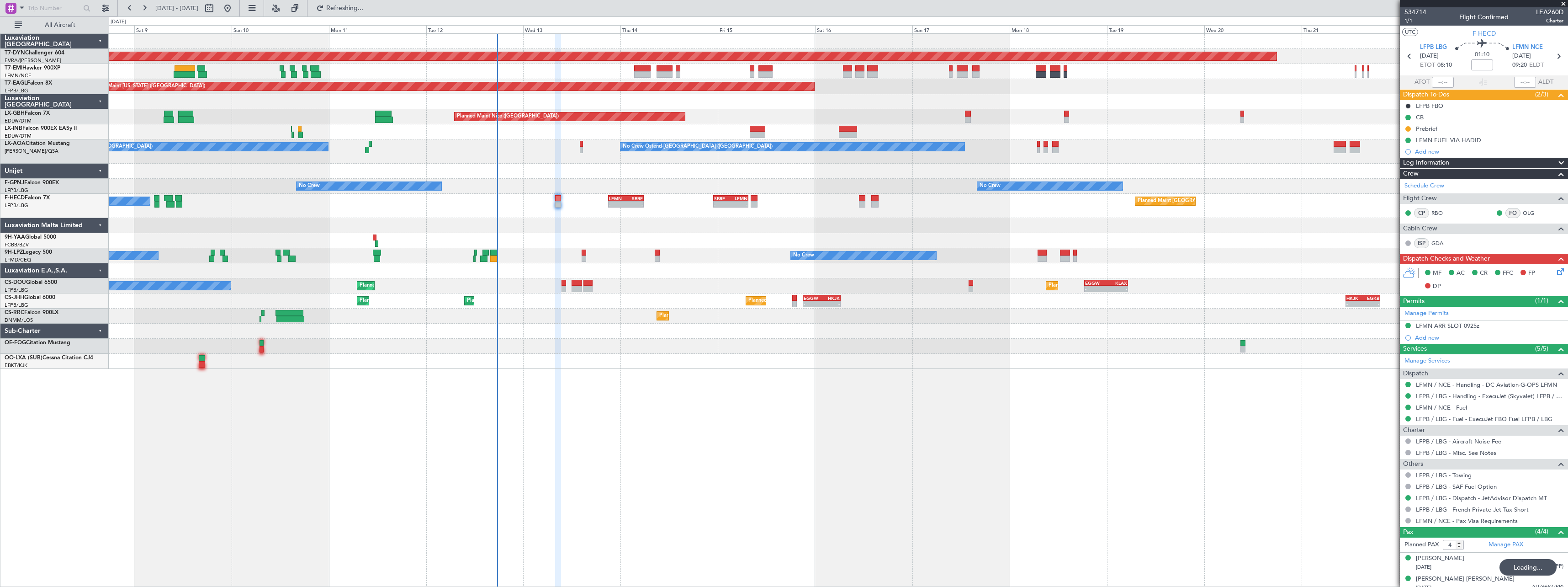
click at [693, 368] on div at bounding box center [838, 361] width 1459 height 15
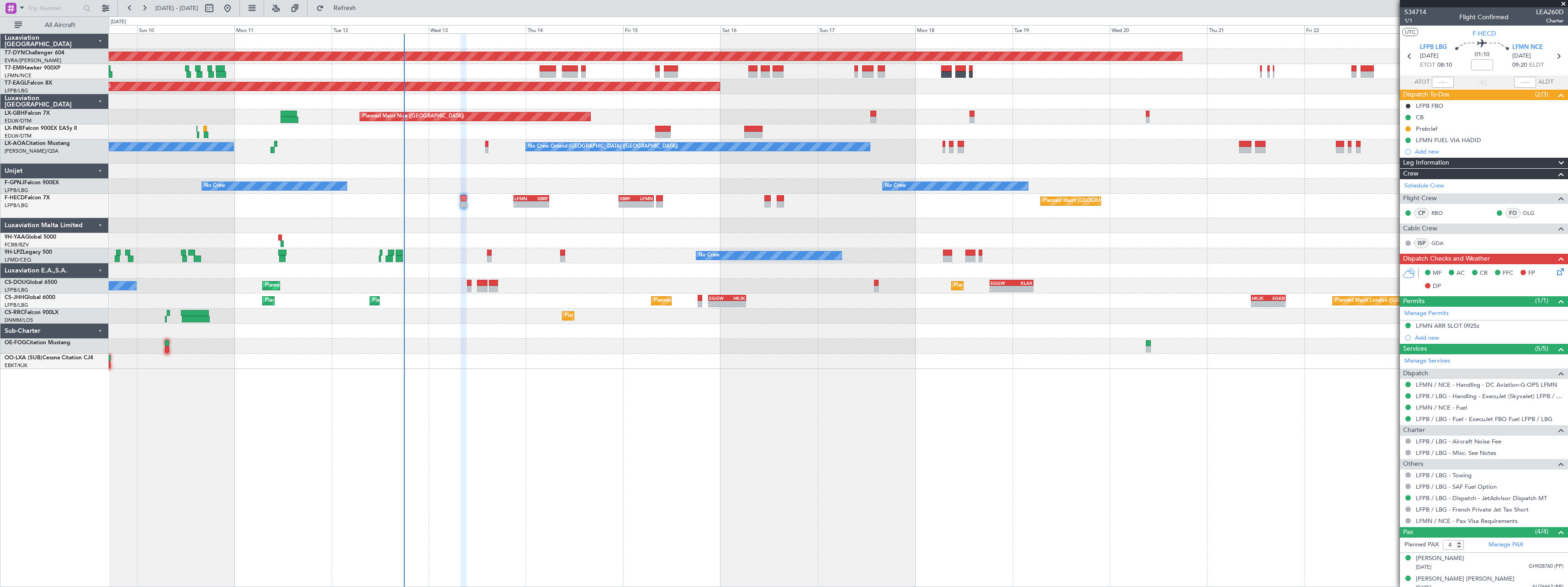
click at [819, 435] on div "Planned Maint [GEOGRAPHIC_DATA]-[GEOGRAPHIC_DATA] Planned Maint [US_STATE] ([GE…" at bounding box center [838, 310] width 1459 height 554
